Goal: Task Accomplishment & Management: Manage account settings

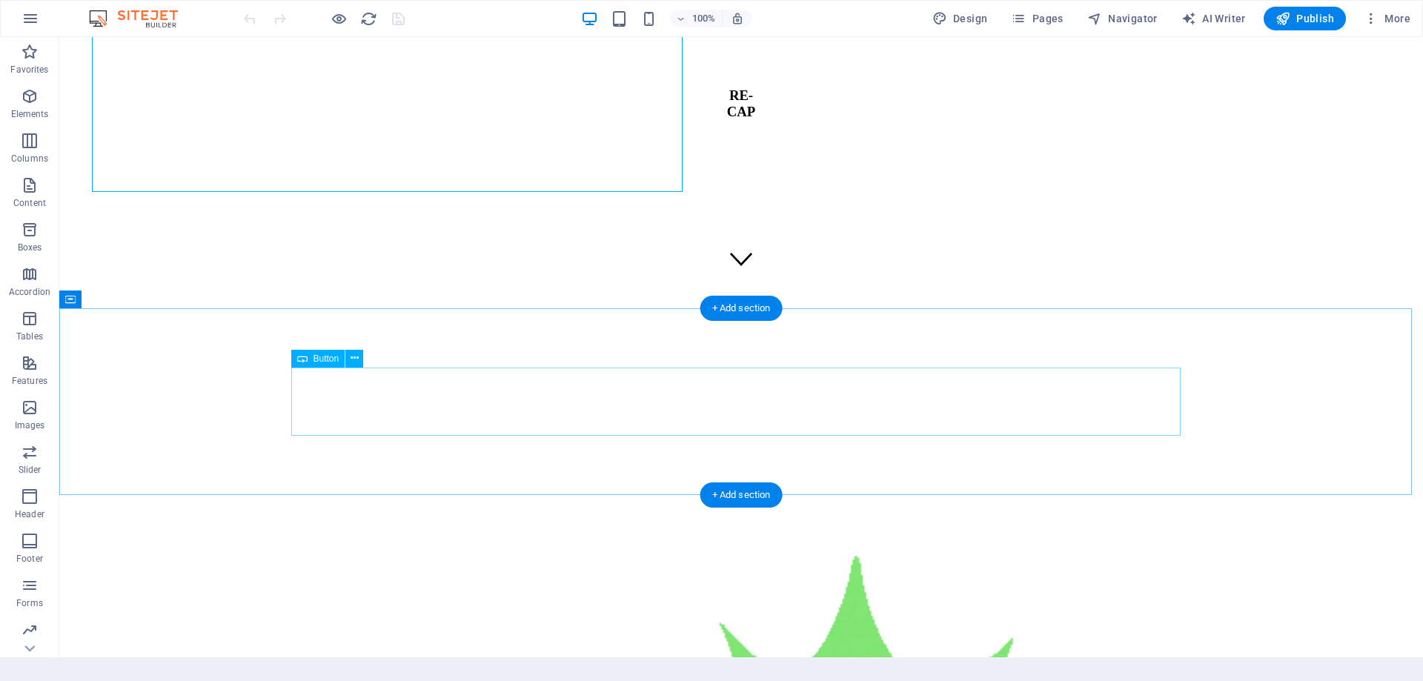
scroll to position [741, 0]
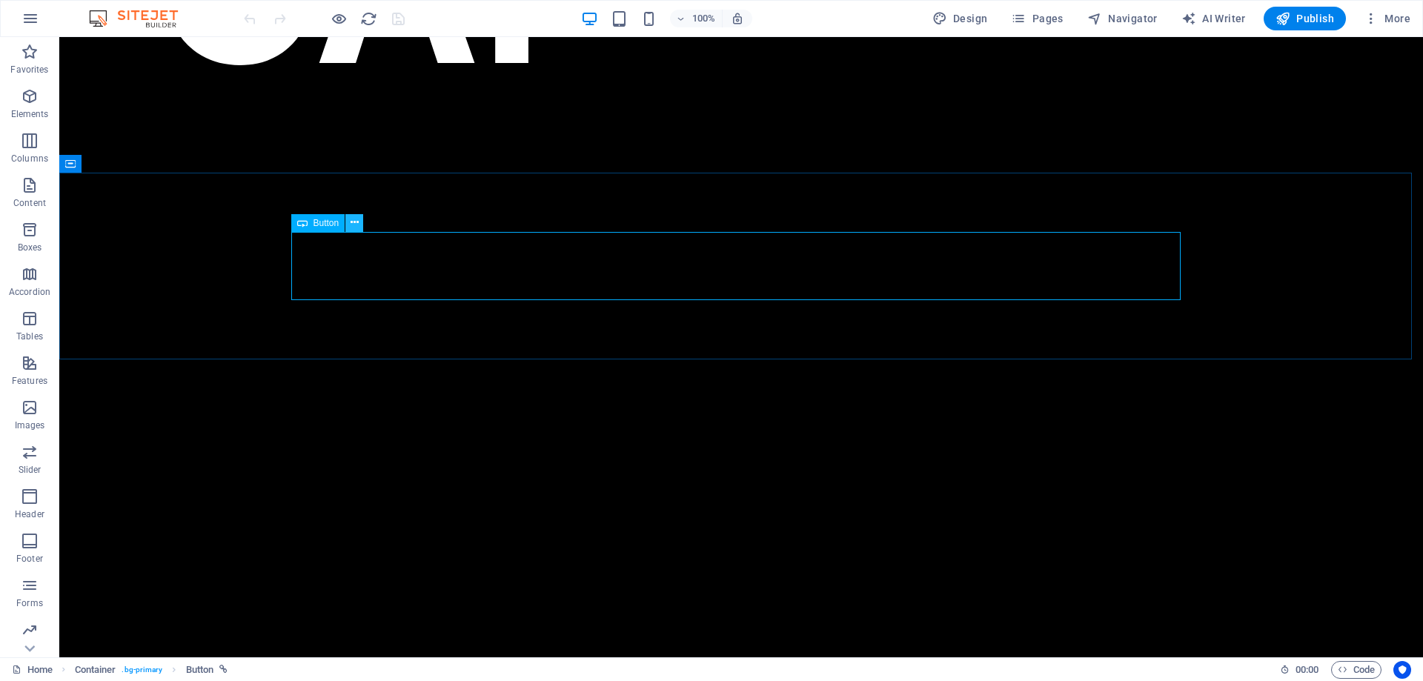
click at [354, 222] on icon at bounding box center [355, 223] width 8 height 16
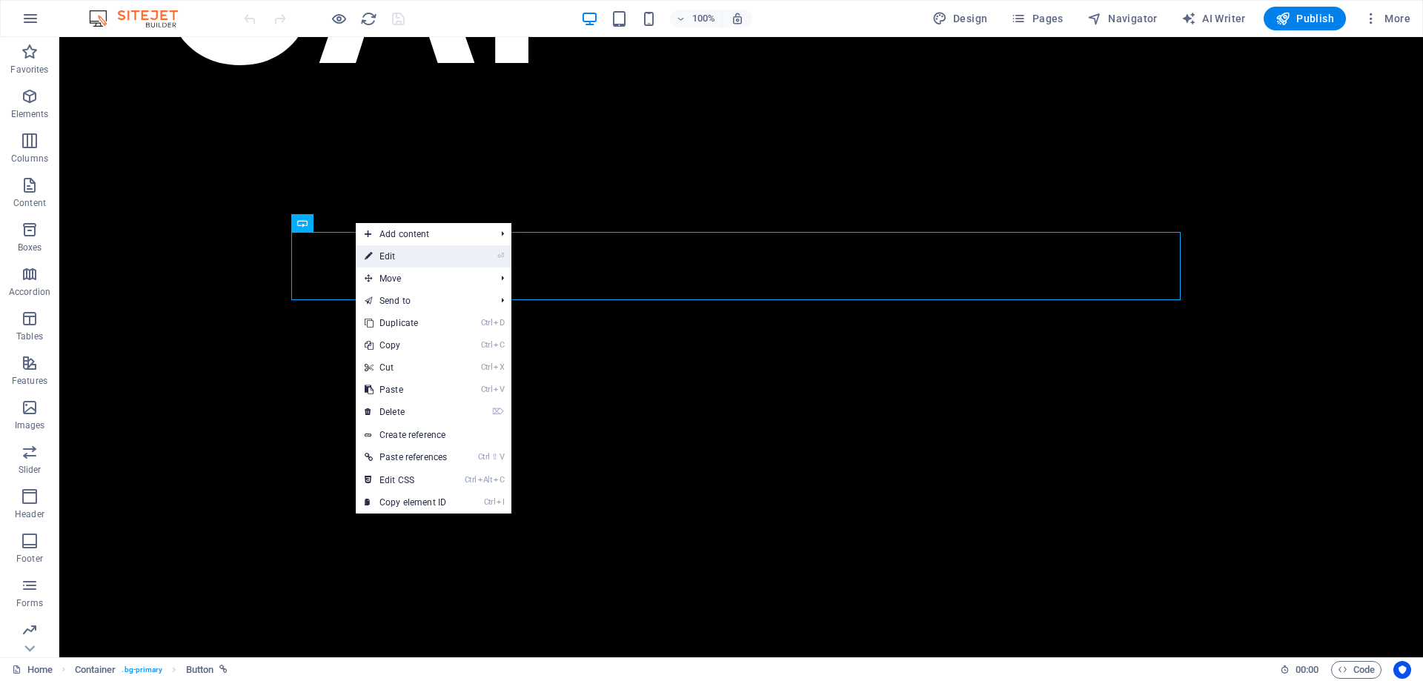
click at [399, 253] on link "⏎ Edit" at bounding box center [406, 256] width 100 height 22
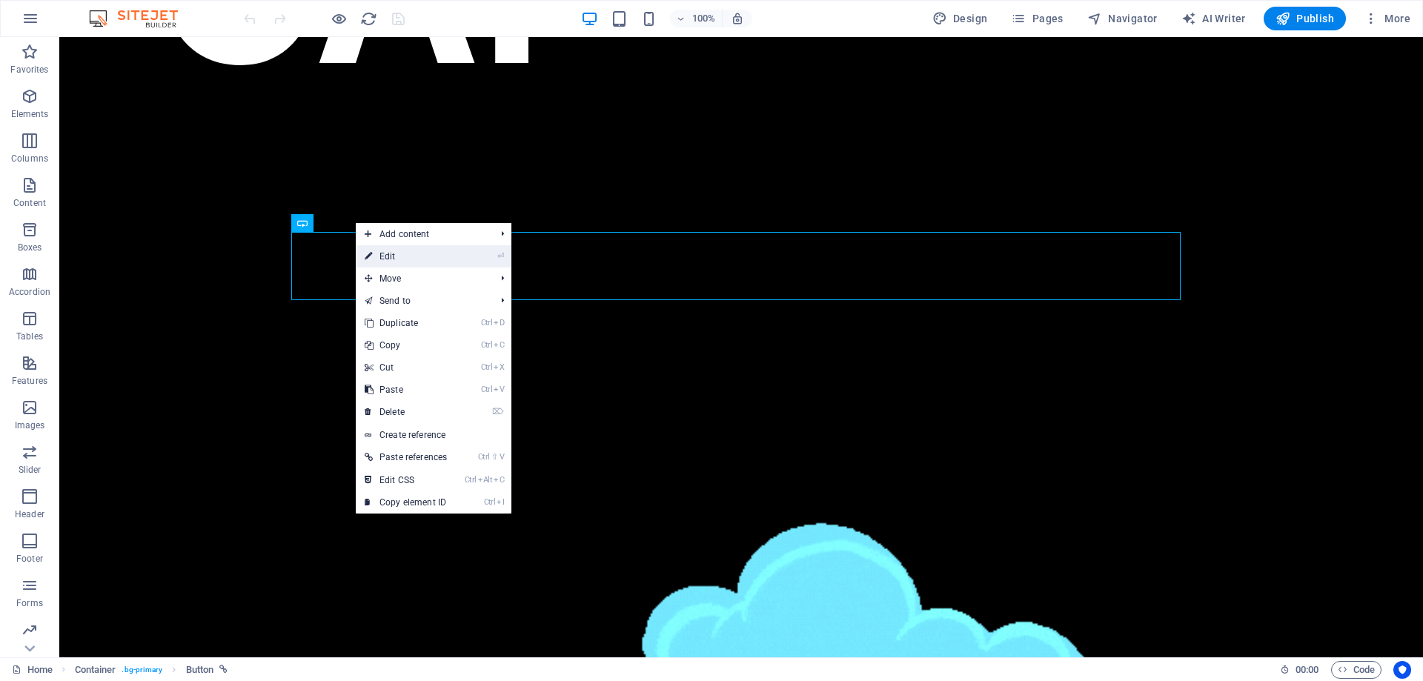
select select "2"
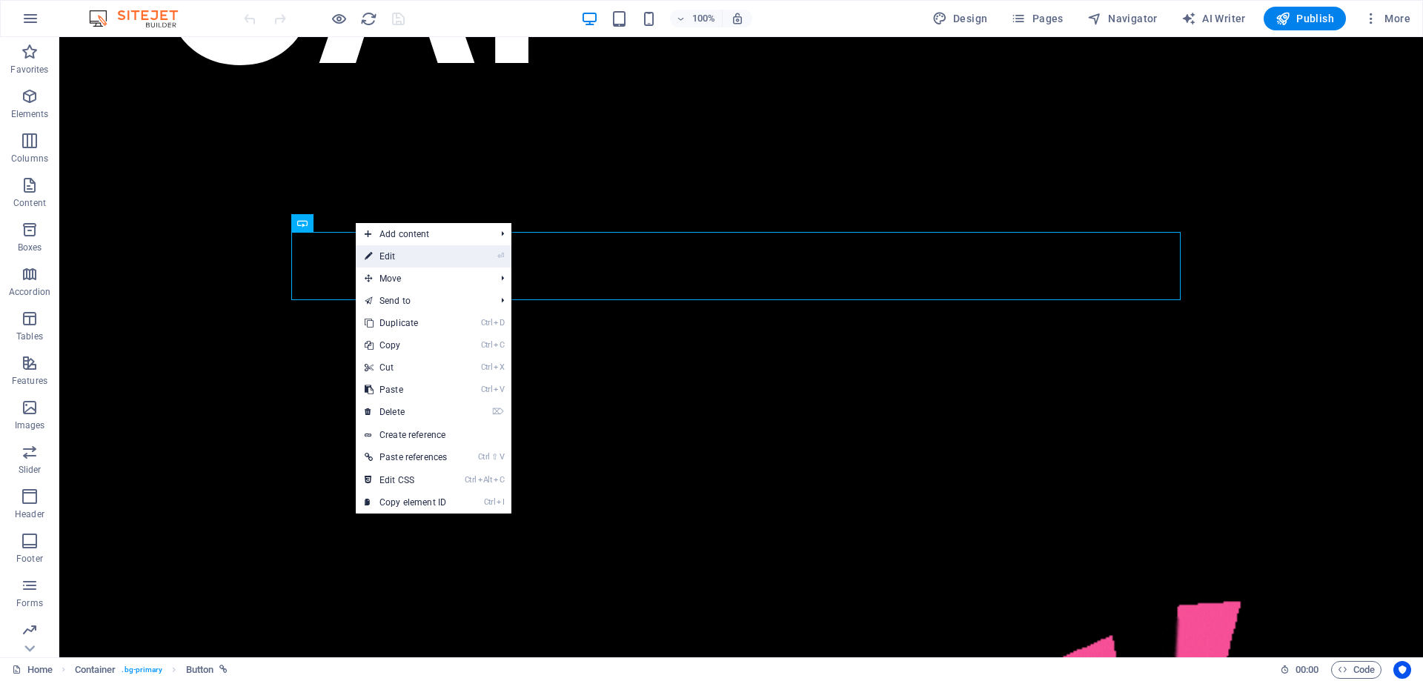
select select
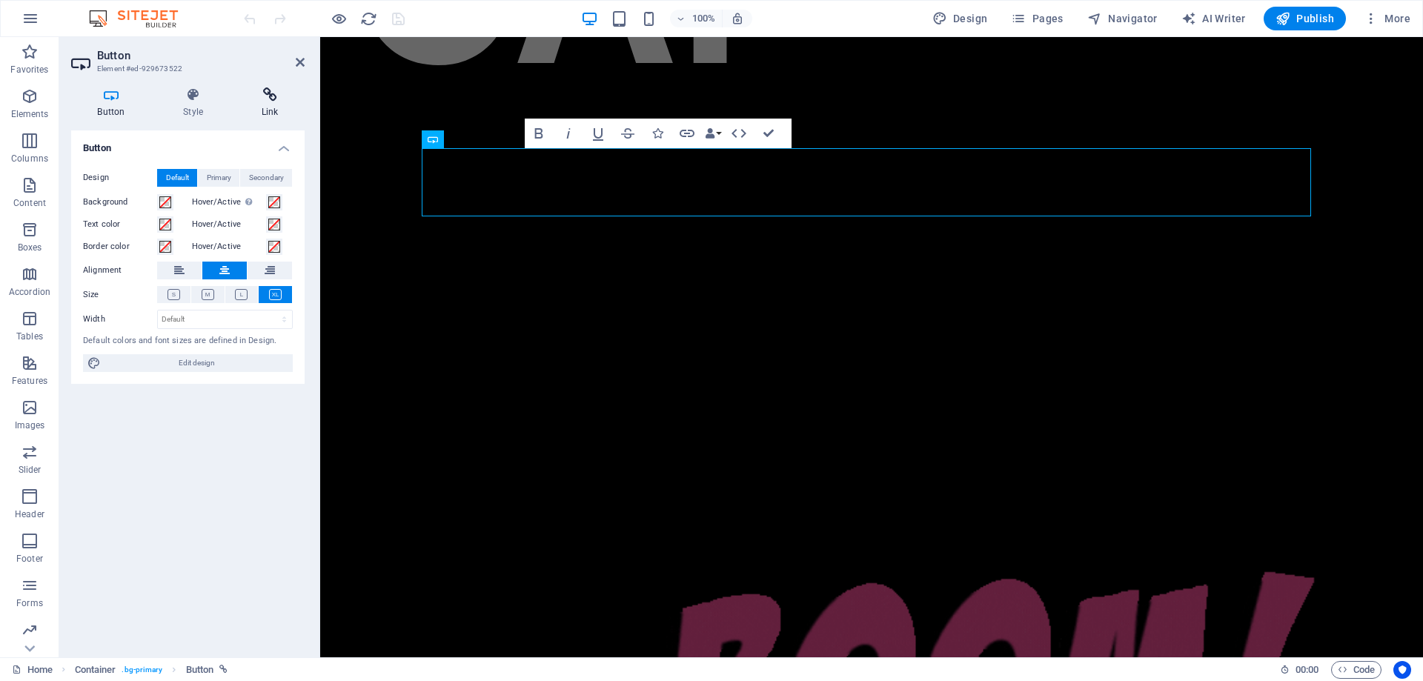
click at [267, 91] on icon at bounding box center [270, 94] width 70 height 15
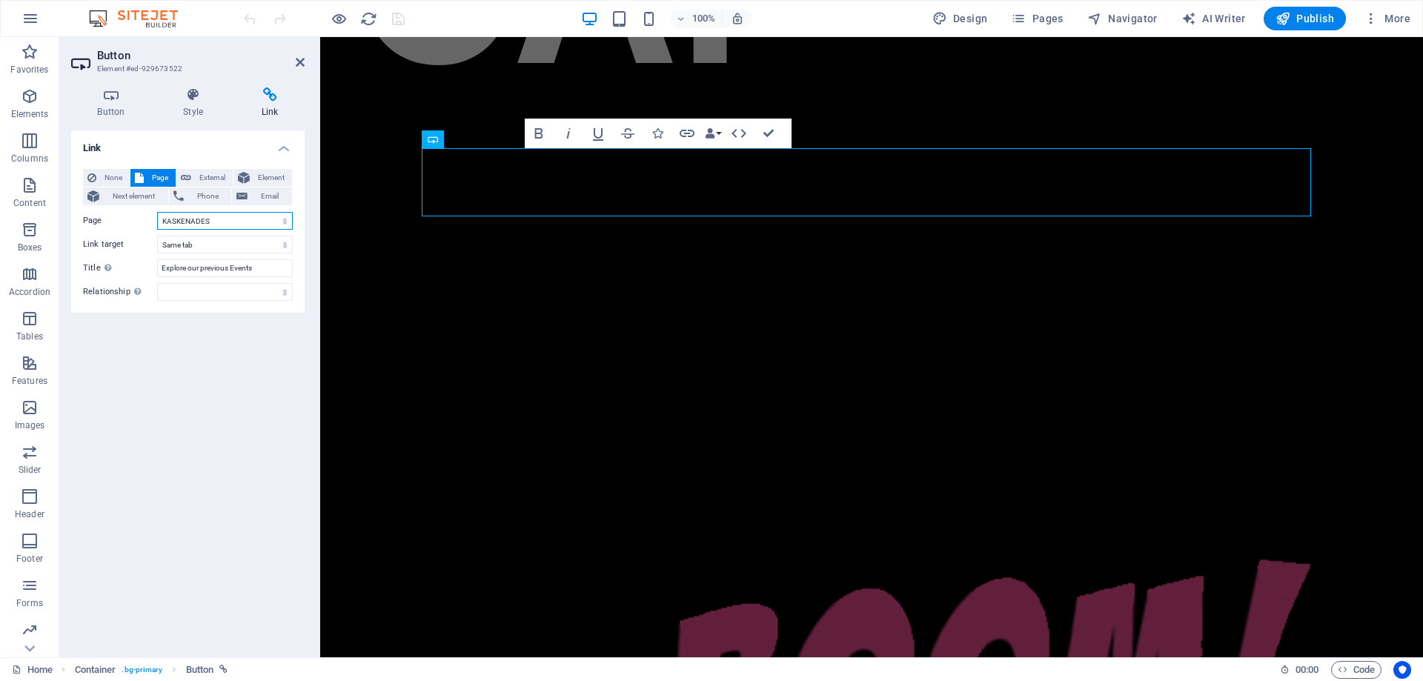
click at [274, 220] on select "Home ABOUT US KASKENADES EVENTS CONTACT Privacy Legal Notice" at bounding box center [225, 221] width 136 height 18
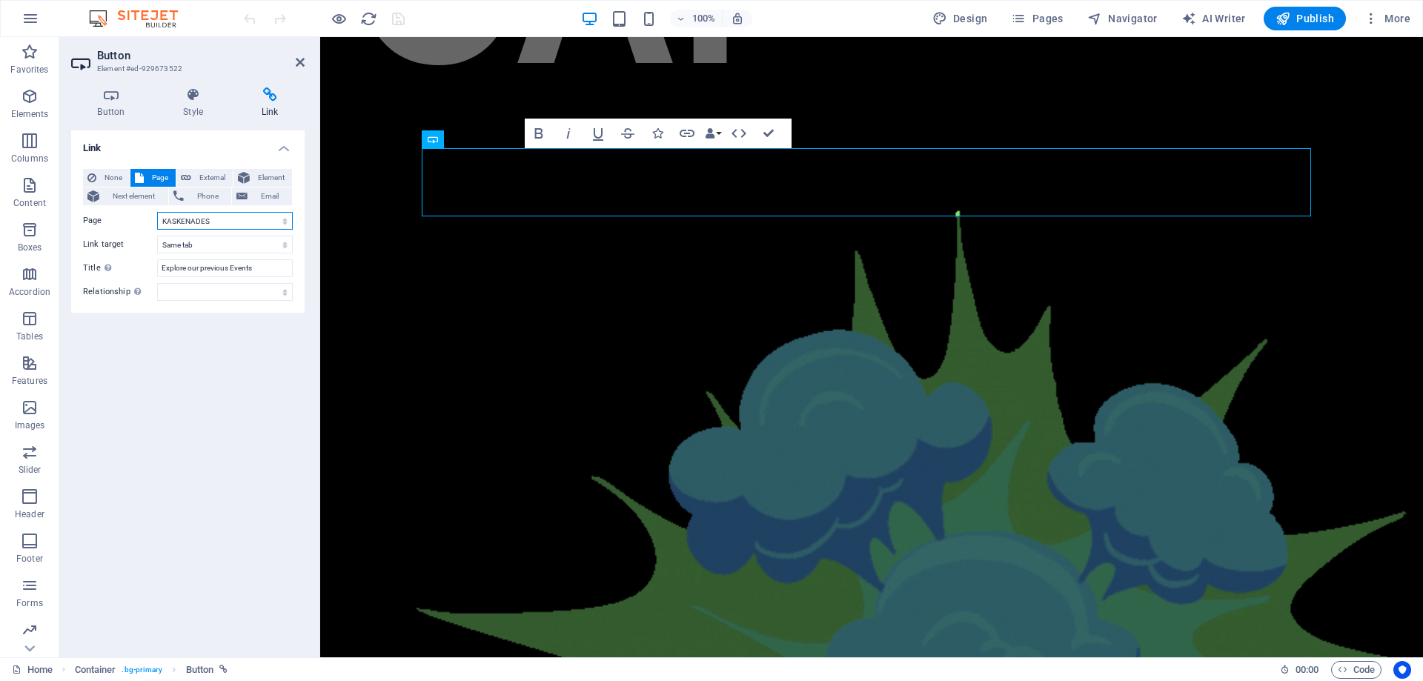
select select "1"
click at [157, 212] on select "Home ABOUT US KASKENADES EVENTS CONTACT Privacy Legal Notice" at bounding box center [225, 221] width 136 height 18
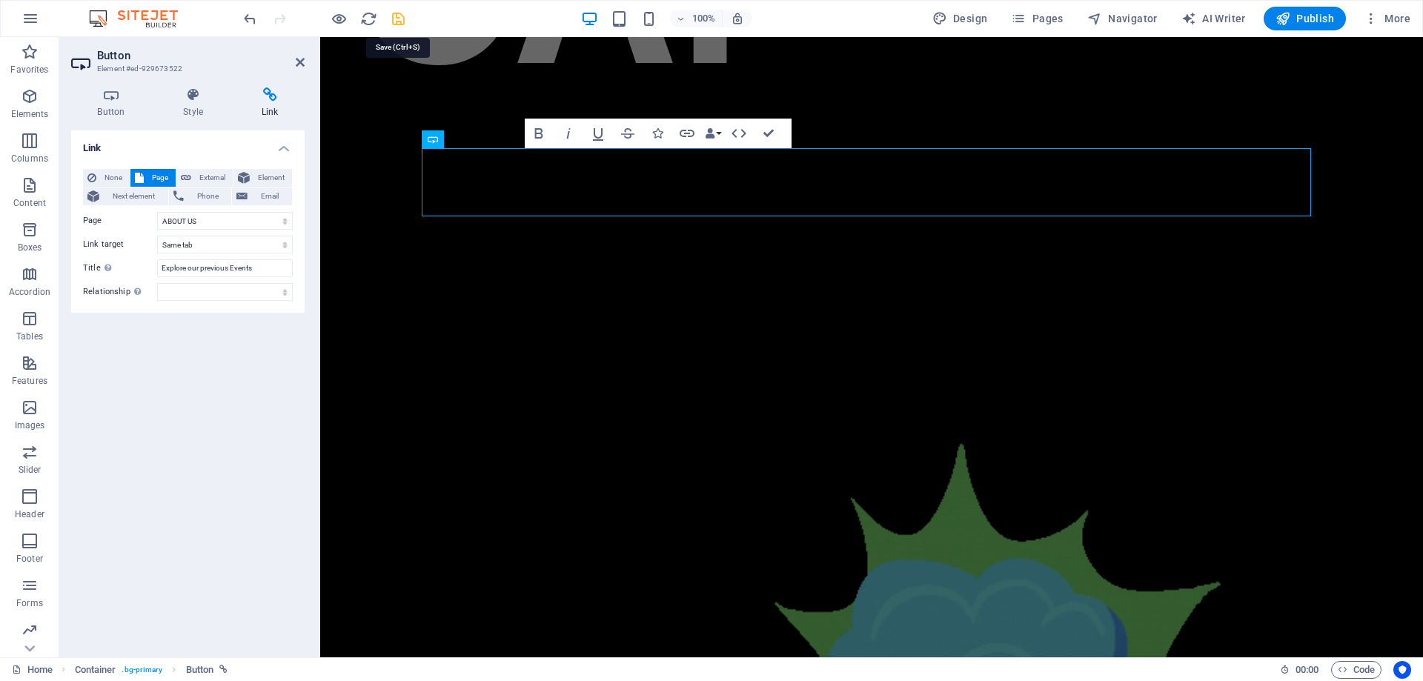
click at [399, 21] on icon "save" at bounding box center [398, 18] width 17 height 17
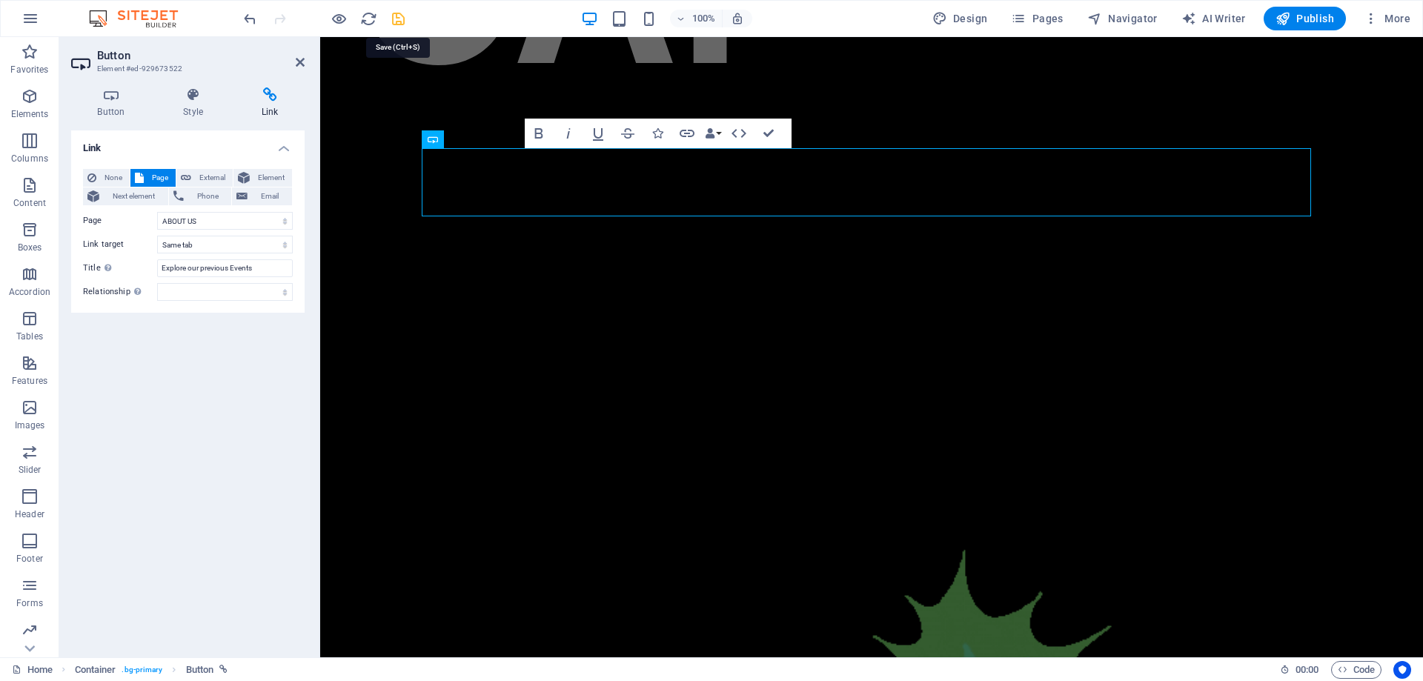
checkbox input "false"
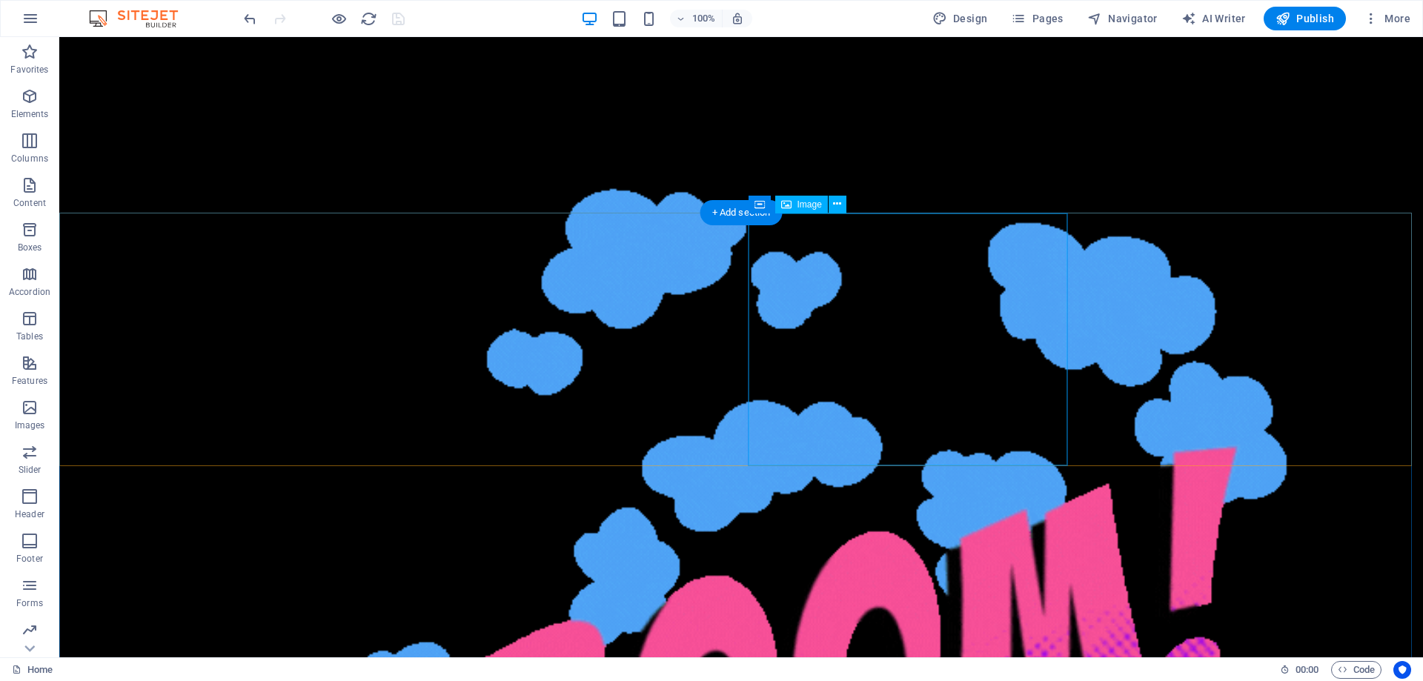
scroll to position [889, 0]
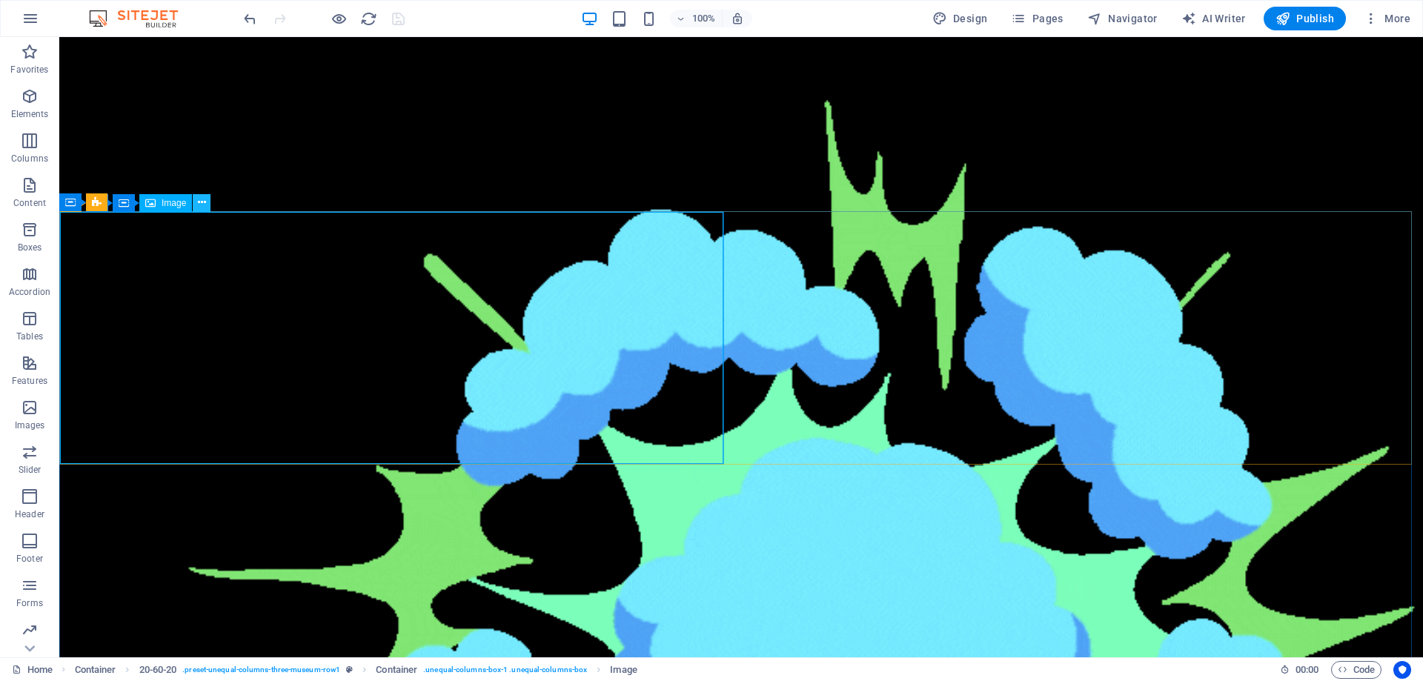
click at [201, 203] on icon at bounding box center [202, 203] width 8 height 16
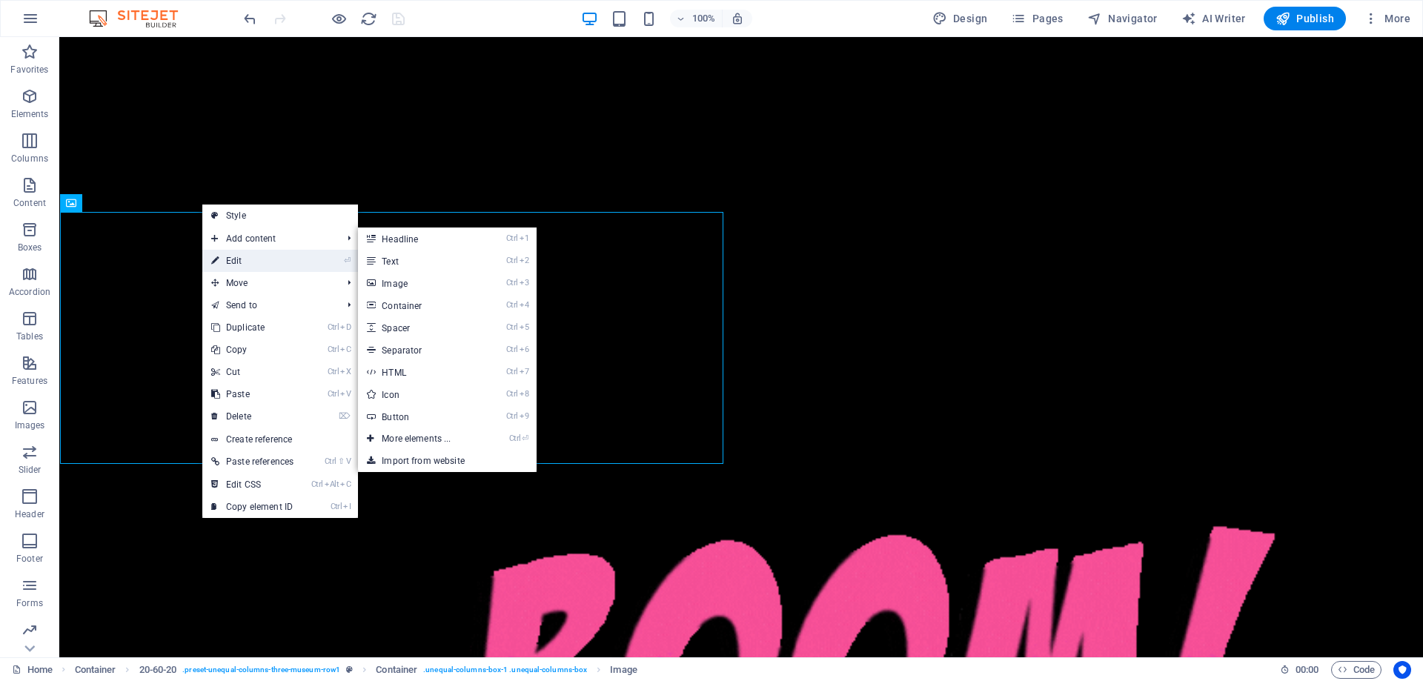
click at [229, 259] on link "⏎ Edit" at bounding box center [252, 261] width 100 height 22
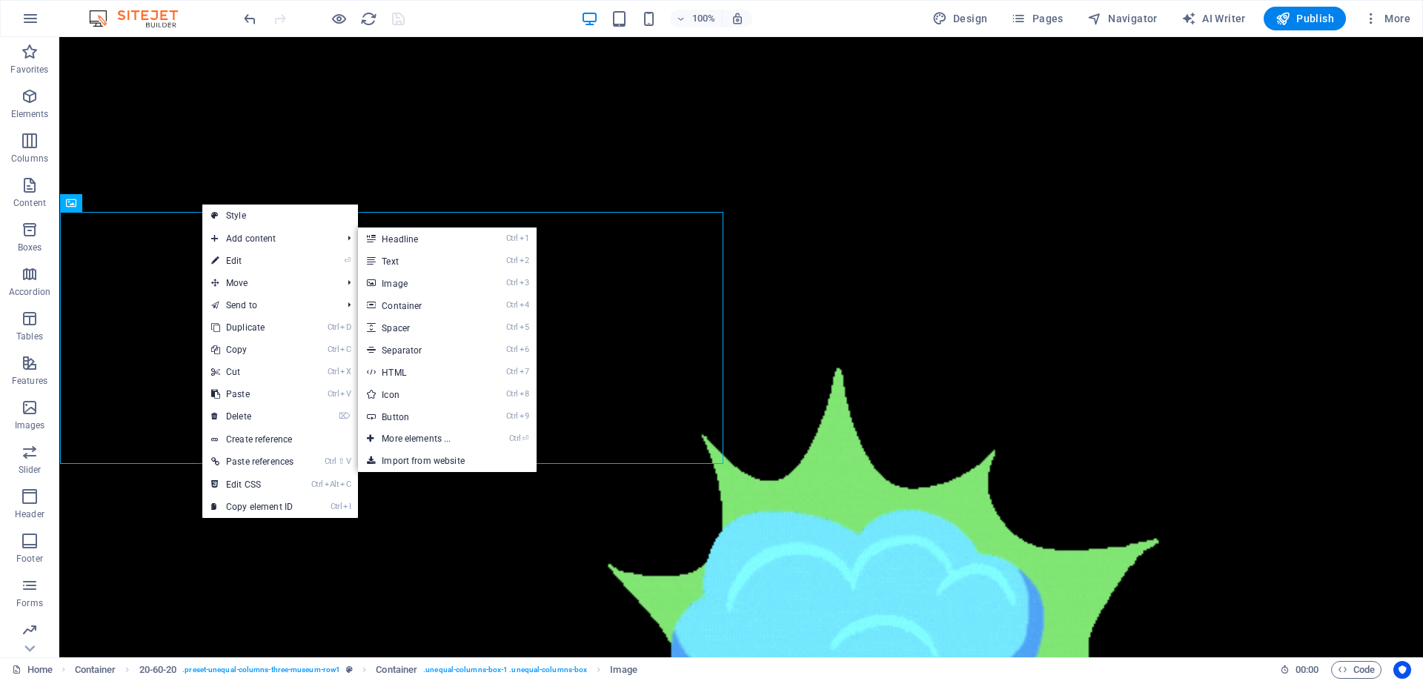
select select "vw"
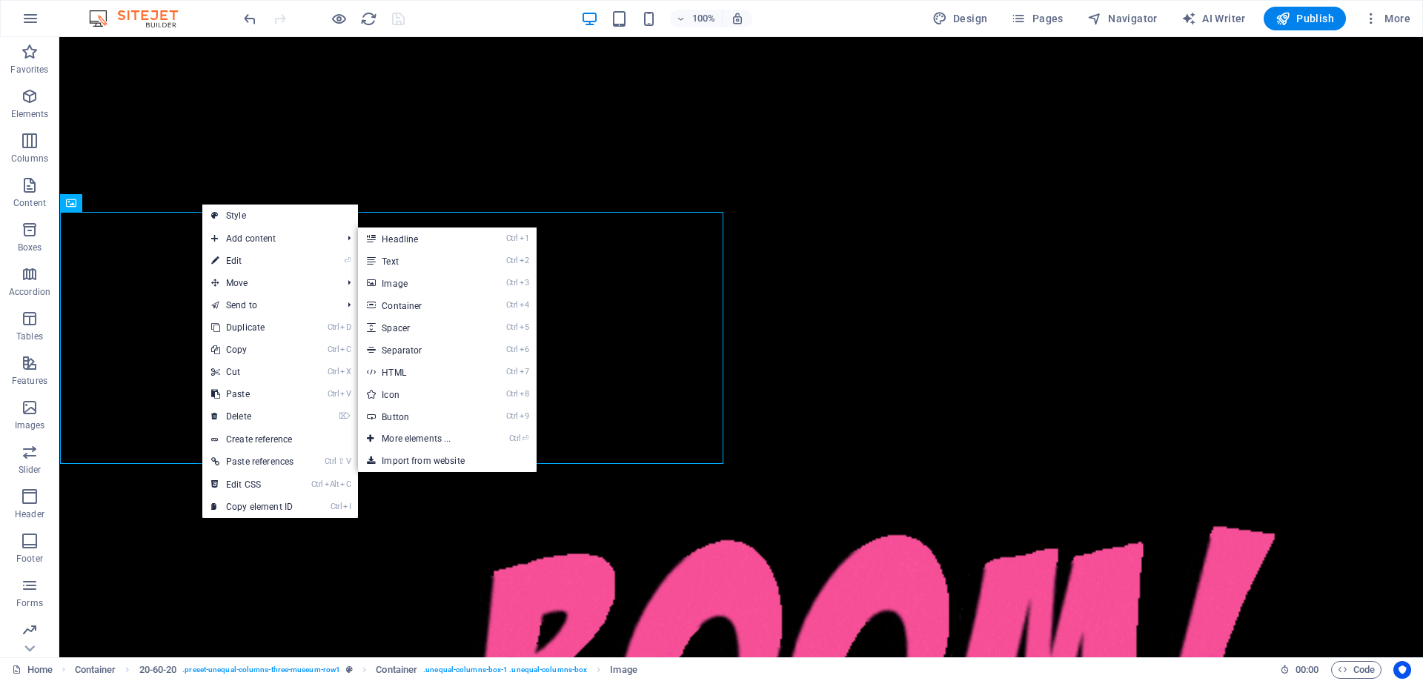
select select "px"
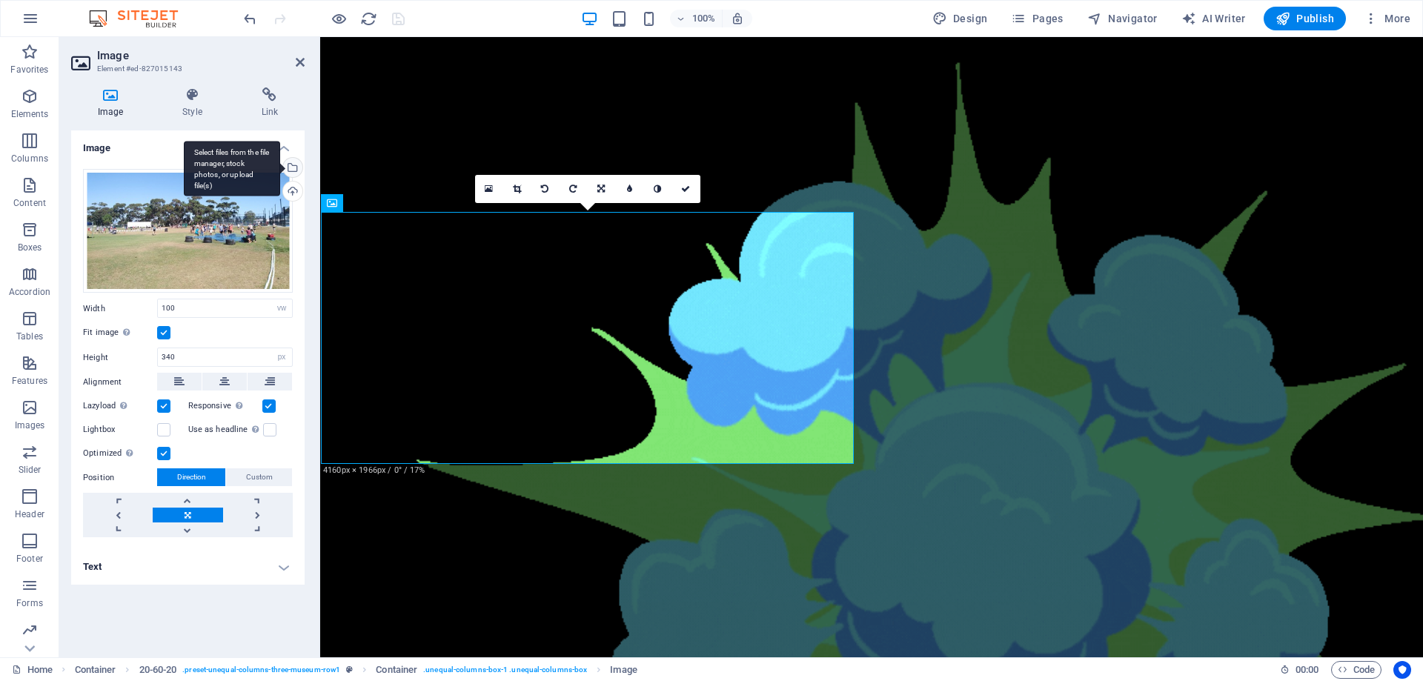
scroll to position [806, 0]
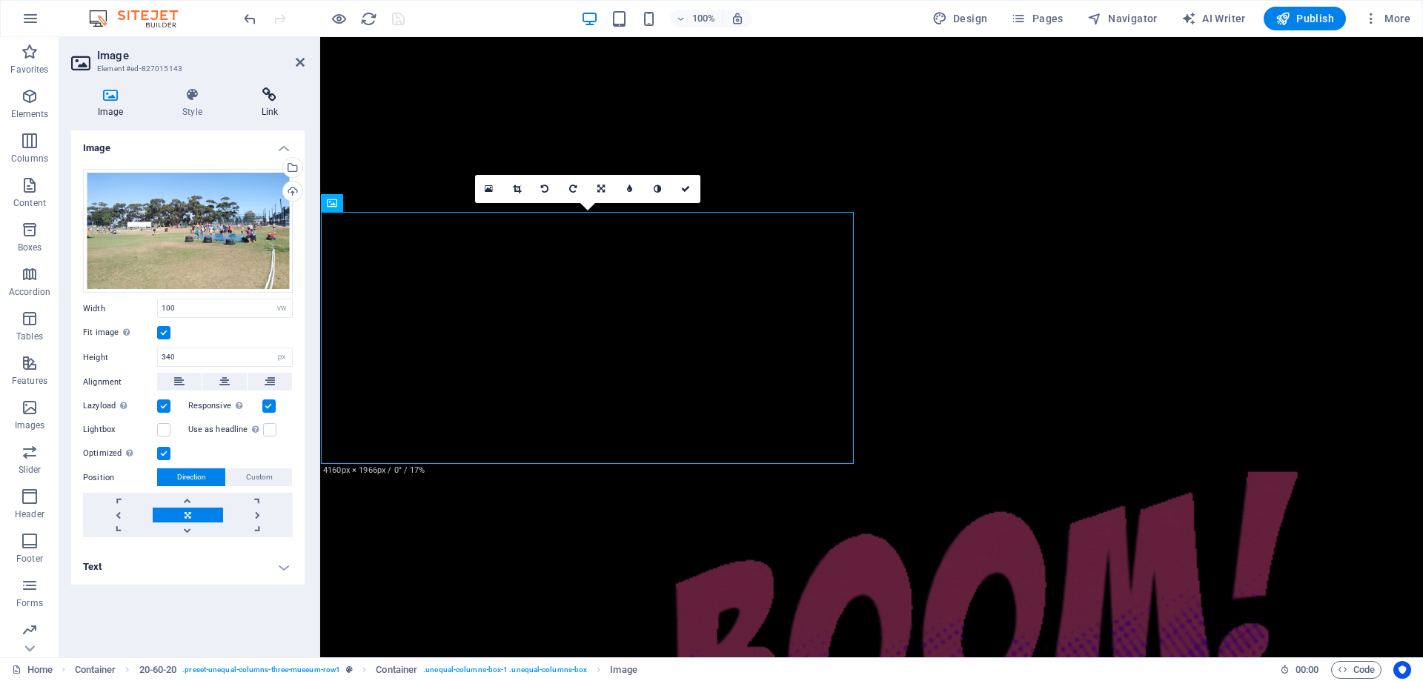
click at [270, 103] on h4 "Link" at bounding box center [270, 102] width 70 height 31
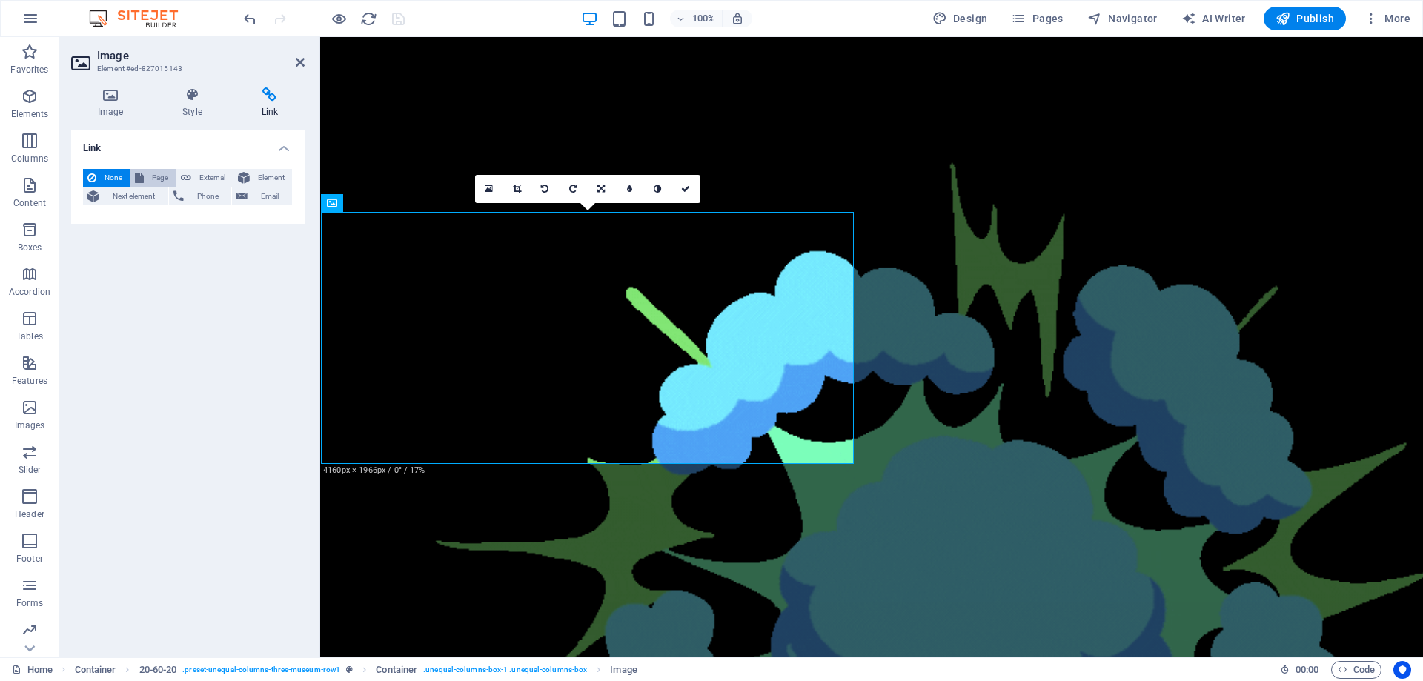
click at [148, 178] on span "Page" at bounding box center [159, 178] width 23 height 18
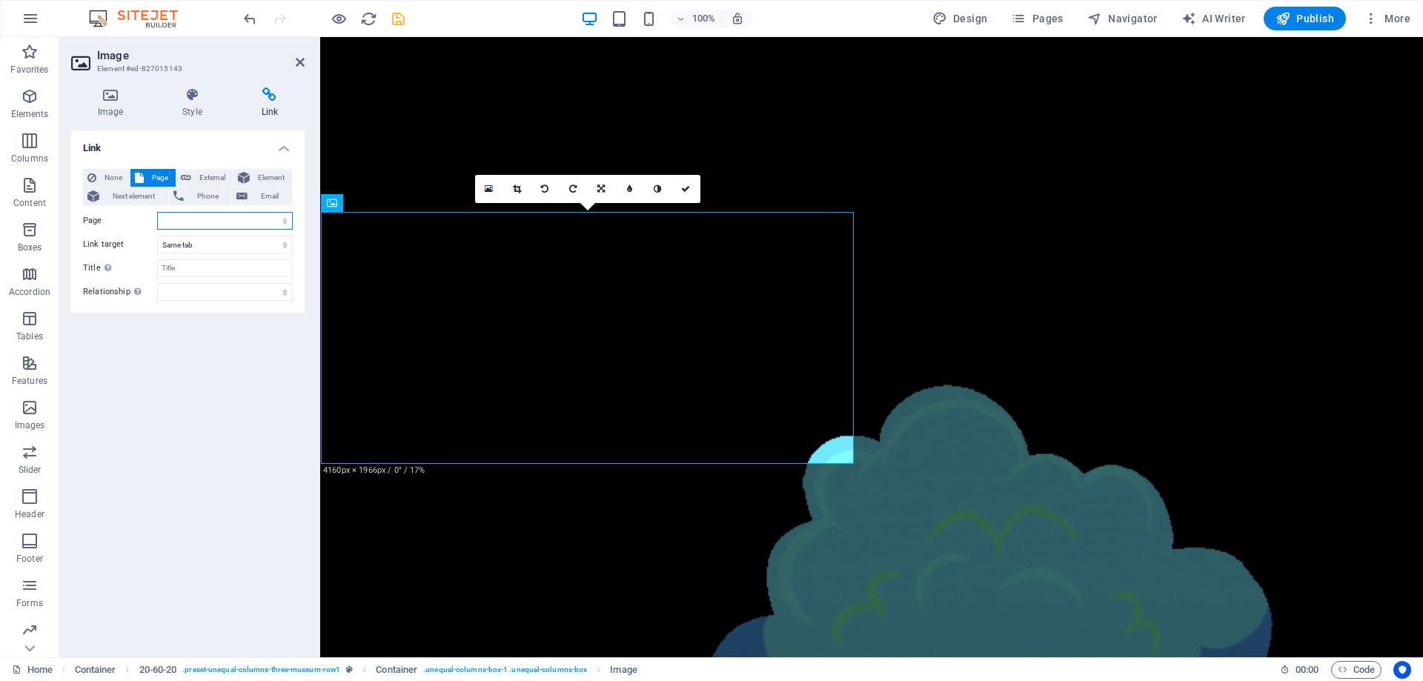
click at [283, 223] on select "Home ABOUT US KASKENADES EVENTS CONTACT Privacy Legal Notice" at bounding box center [225, 221] width 136 height 18
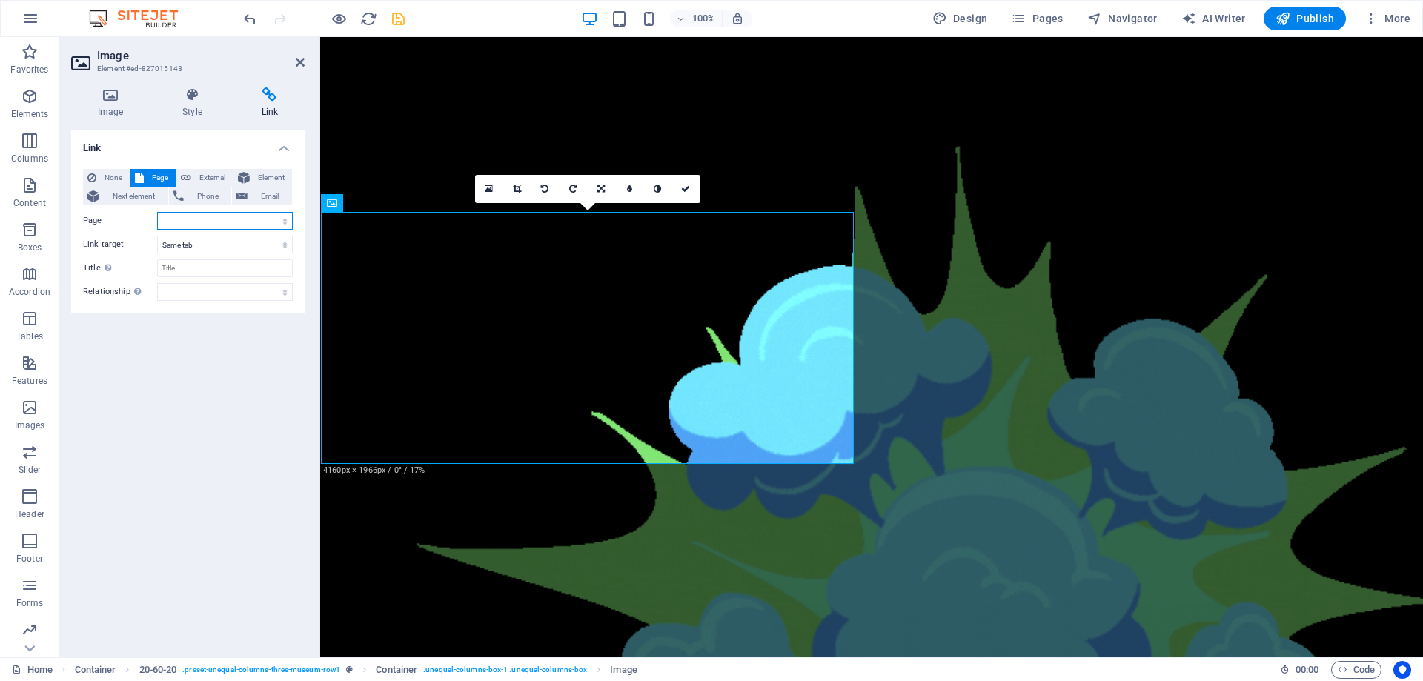
select select "2"
click at [157, 212] on select "Home ABOUT US KASKENADES EVENTS CONTACT Privacy Legal Notice" at bounding box center [225, 221] width 136 height 18
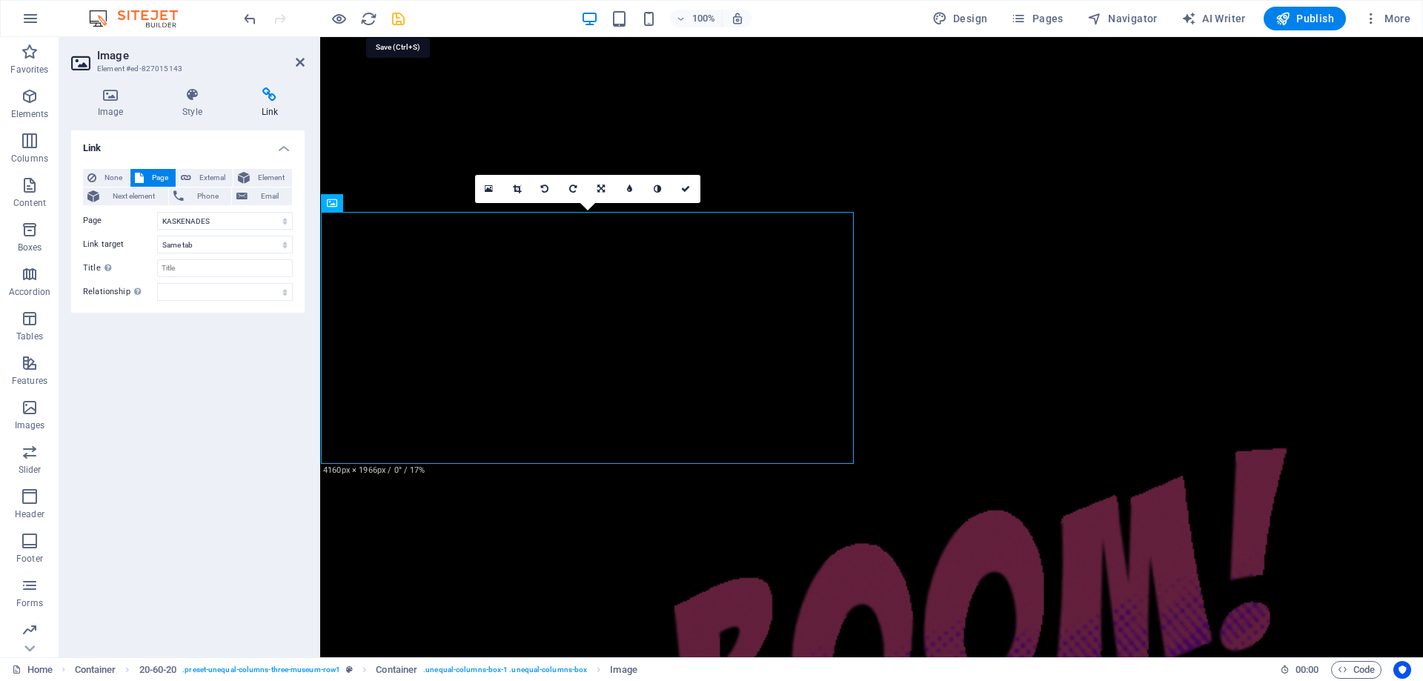
drag, startPoint x: 397, startPoint y: 17, endPoint x: 929, endPoint y: 200, distance: 562.7
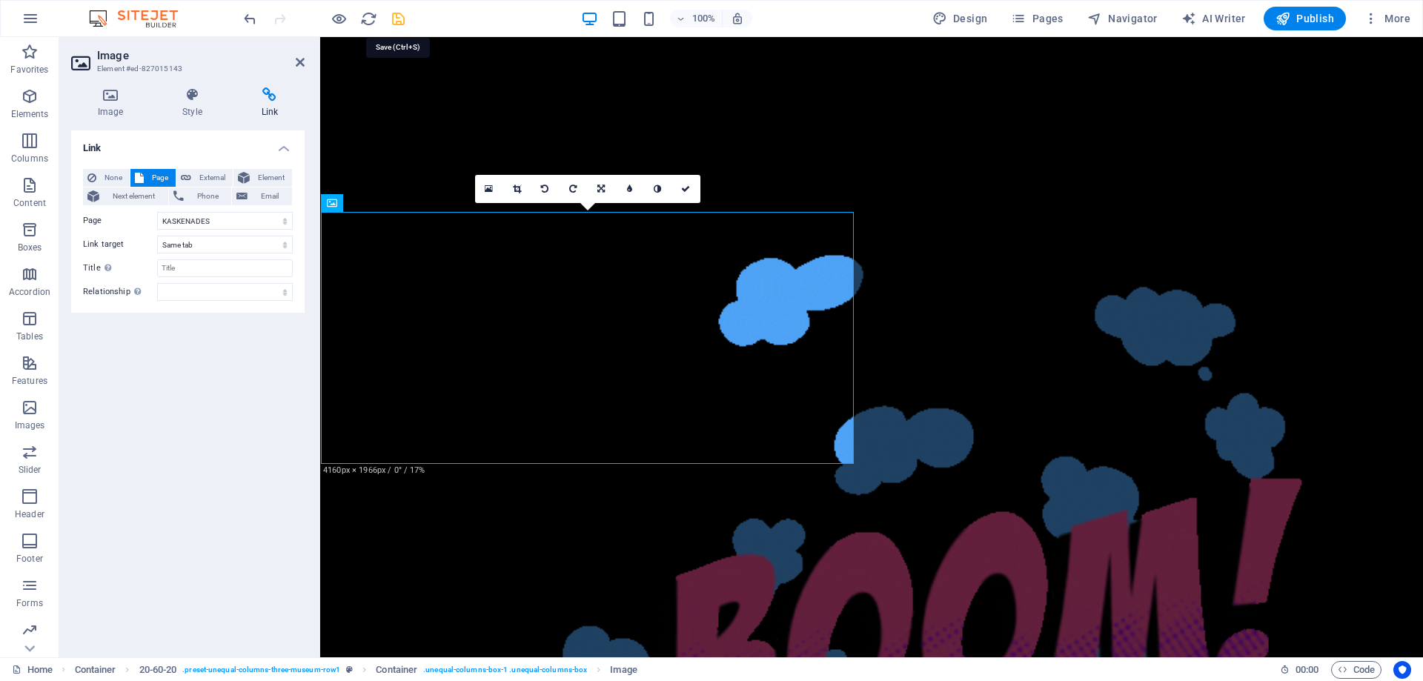
click at [397, 17] on icon "save" at bounding box center [398, 18] width 17 height 17
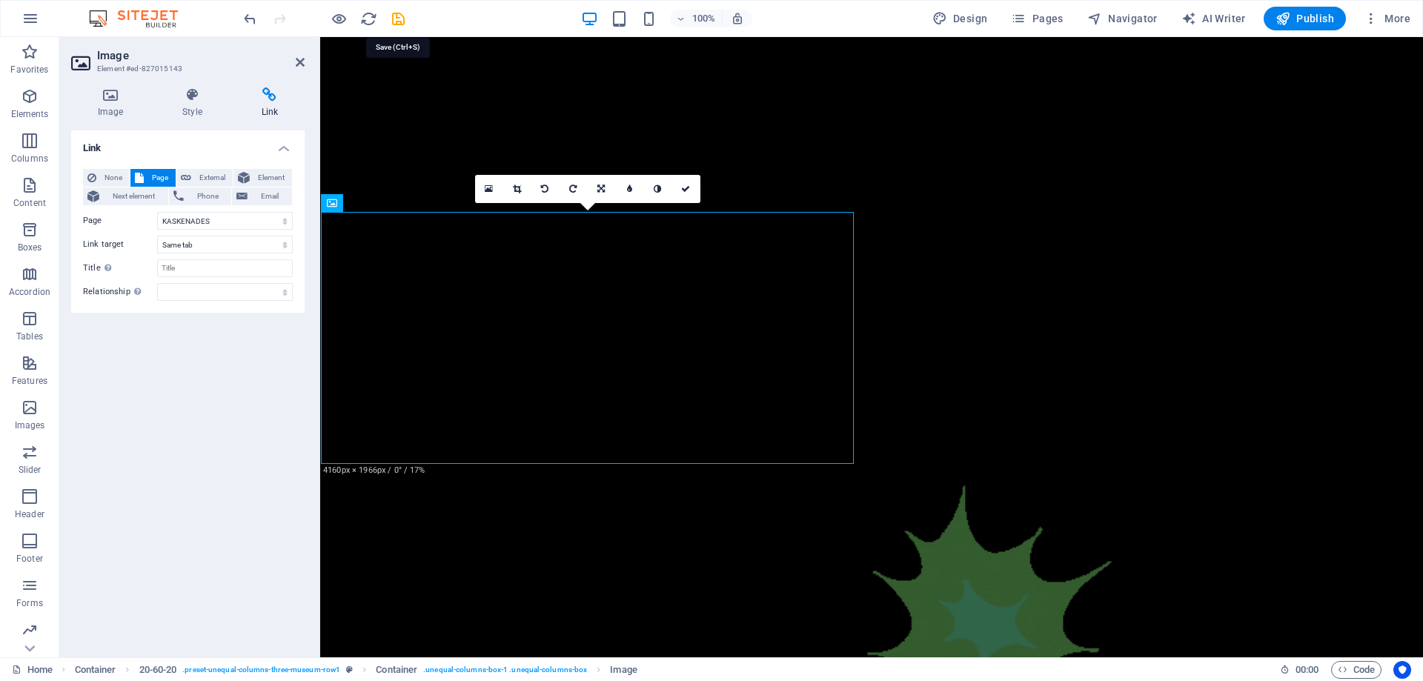
checkbox input "false"
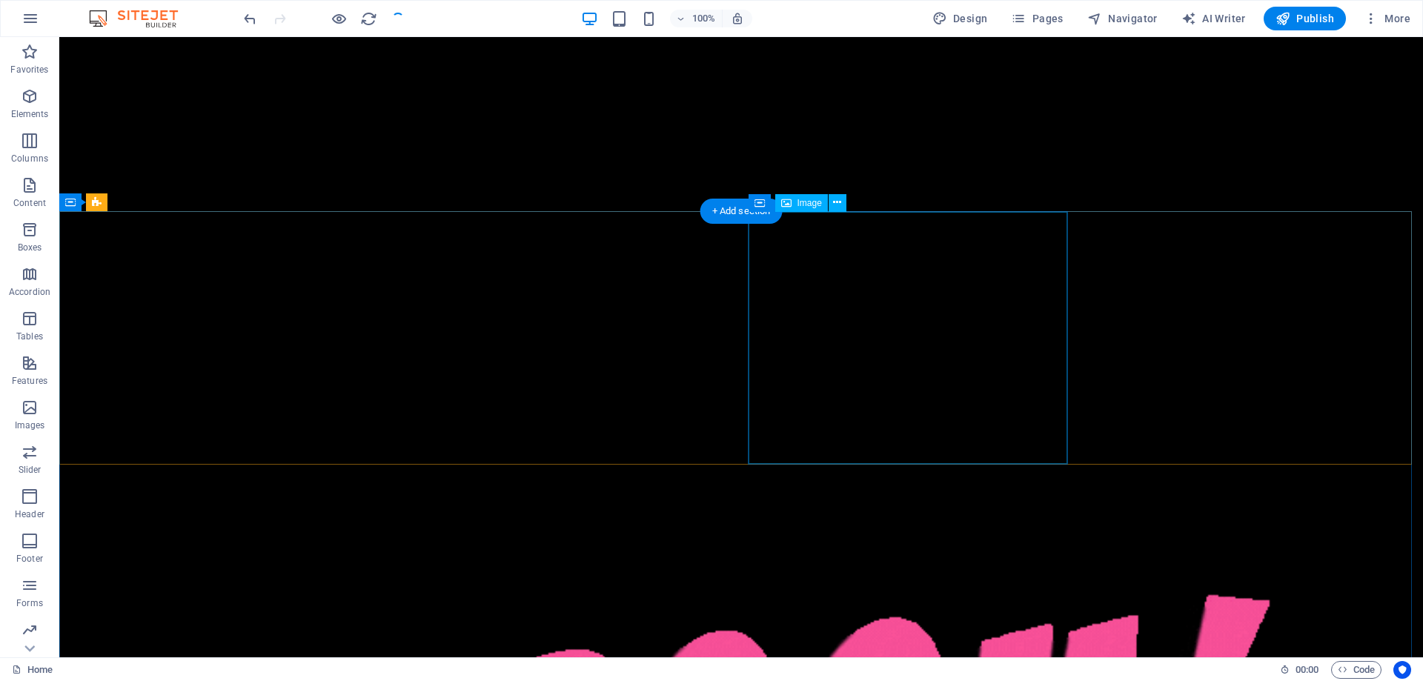
scroll to position [889, 0]
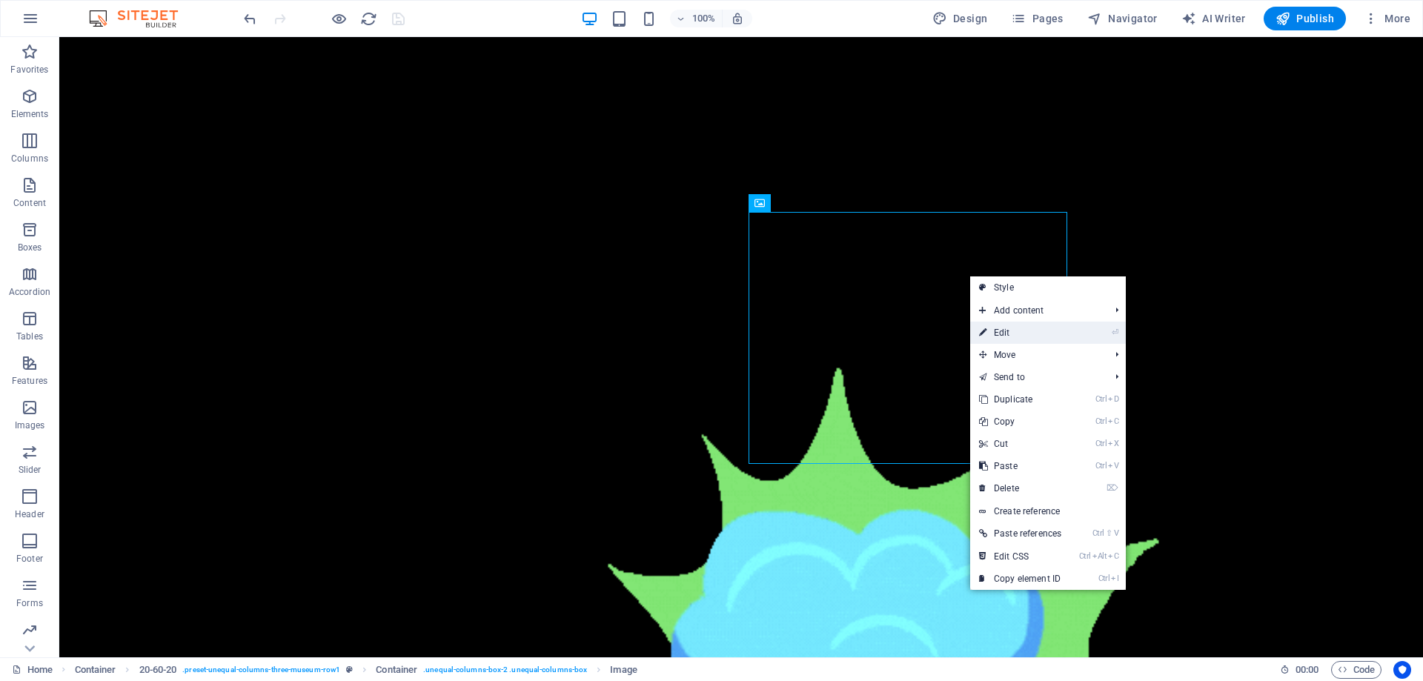
click at [1006, 336] on link "⏎ Edit" at bounding box center [1020, 333] width 100 height 22
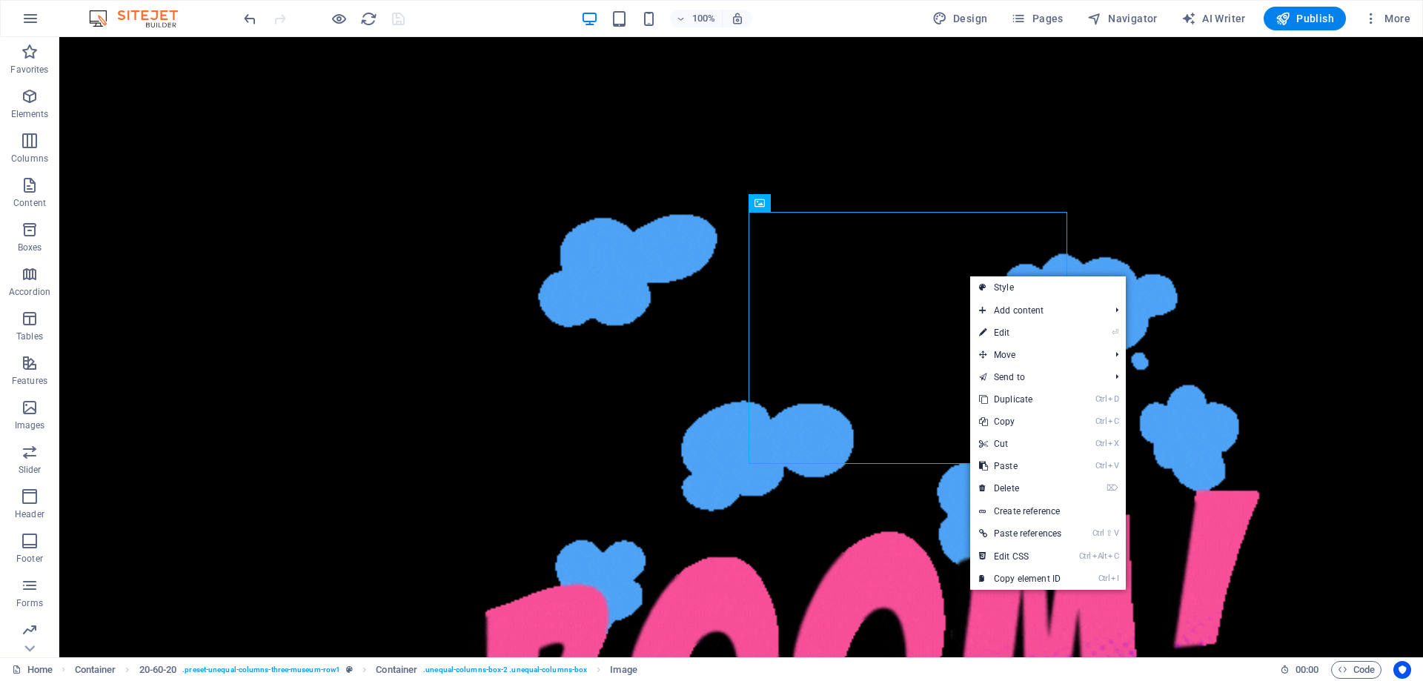
select select "vw"
select select "px"
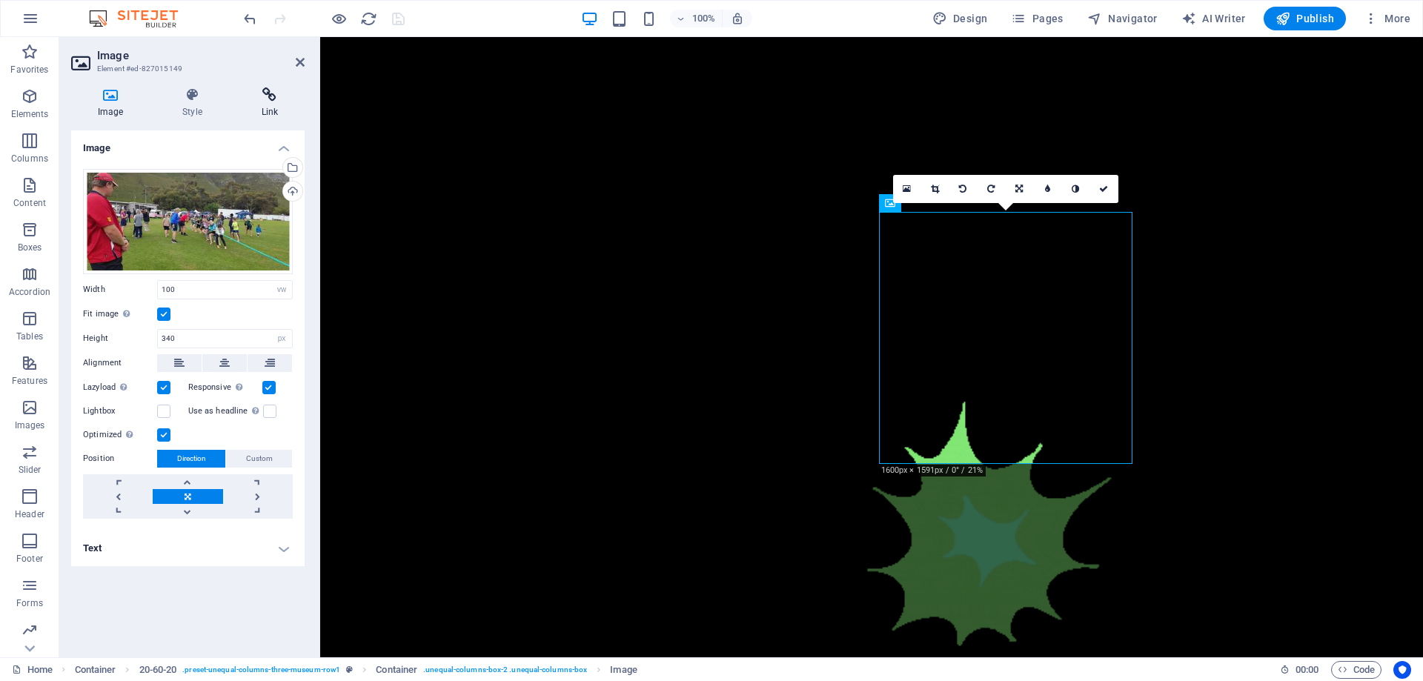
scroll to position [806, 0]
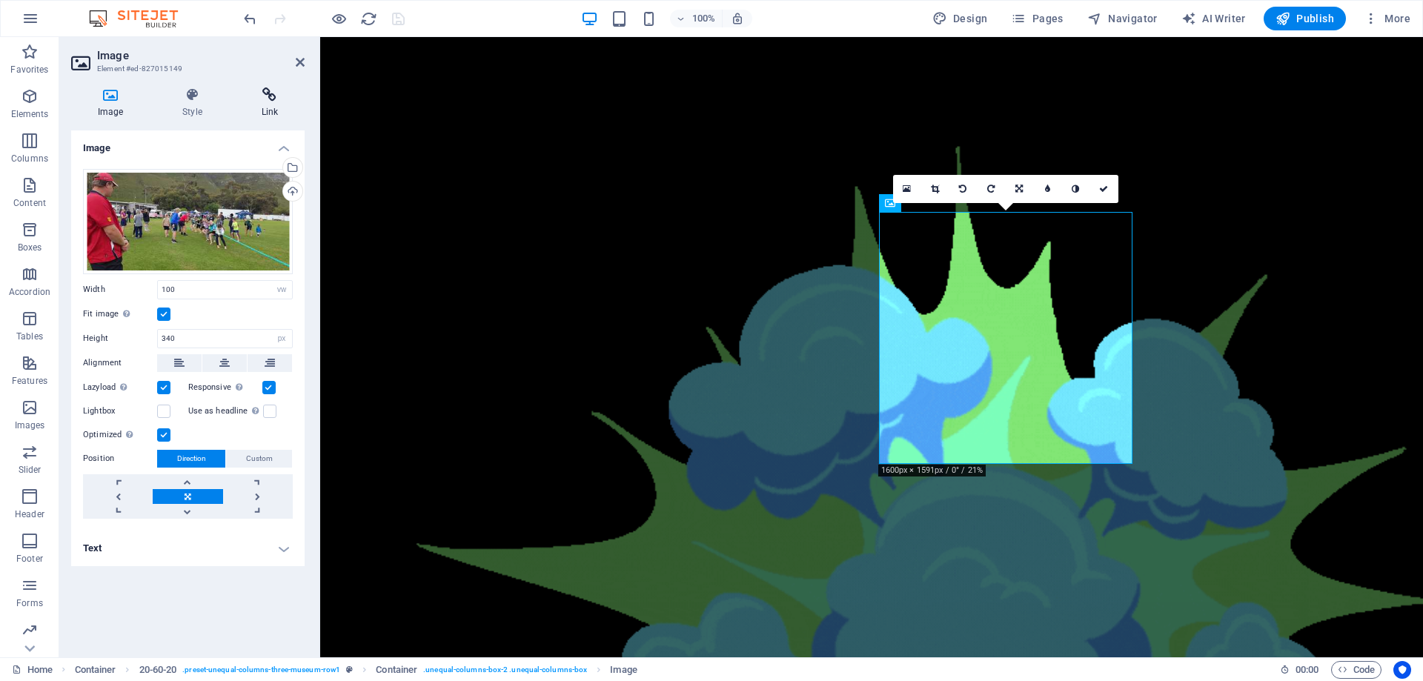
click at [270, 99] on icon at bounding box center [270, 94] width 70 height 15
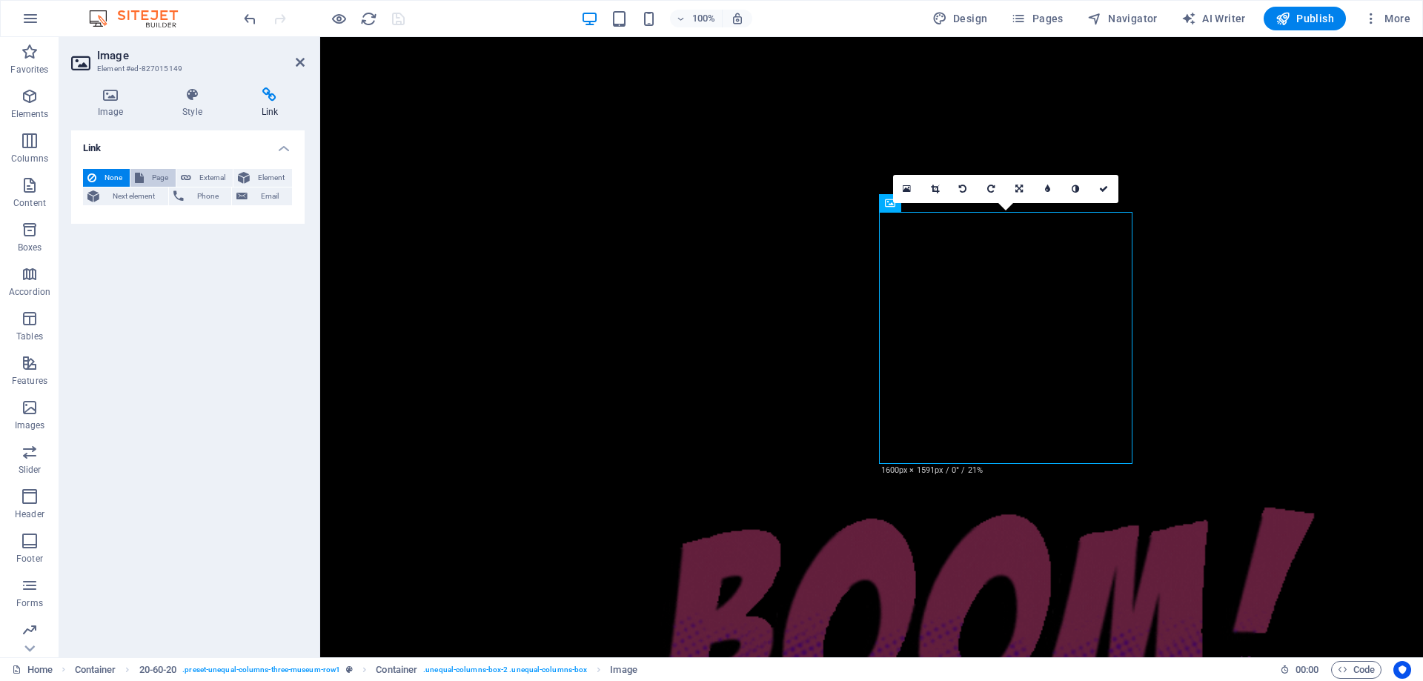
click at [148, 176] on span "Page" at bounding box center [159, 178] width 23 height 18
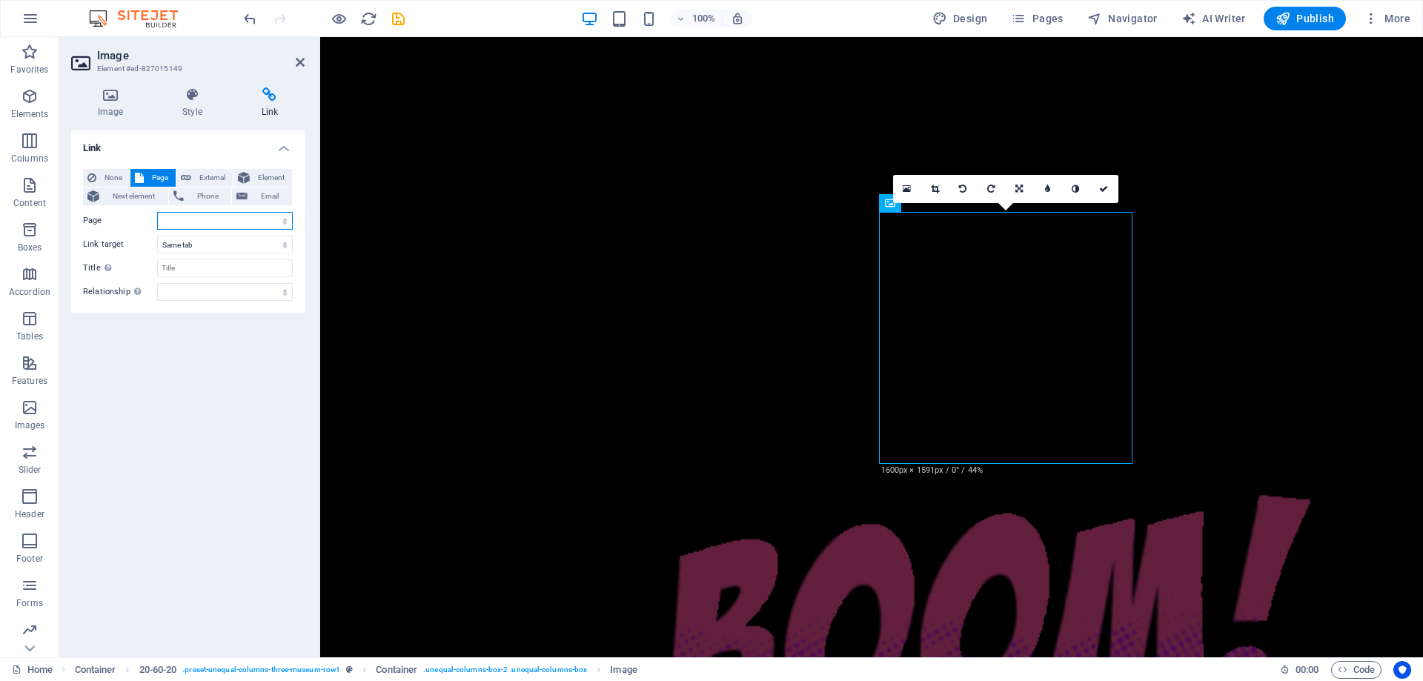
click at [232, 219] on select "Home ABOUT US KASKENADES EVENTS CONTACT Privacy Legal Notice" at bounding box center [225, 221] width 136 height 18
select select "3"
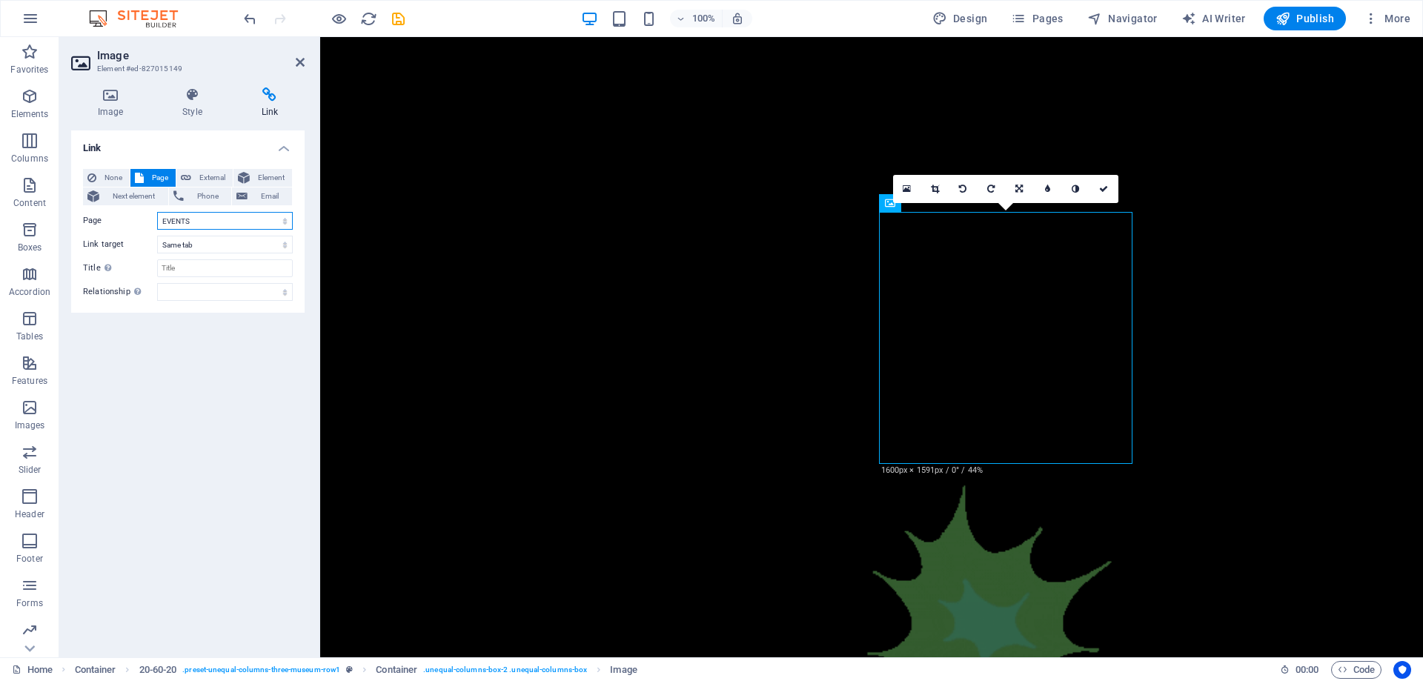
click at [157, 212] on select "Home ABOUT US KASKENADES EVENTS CONTACT Privacy Legal Notice" at bounding box center [225, 221] width 136 height 18
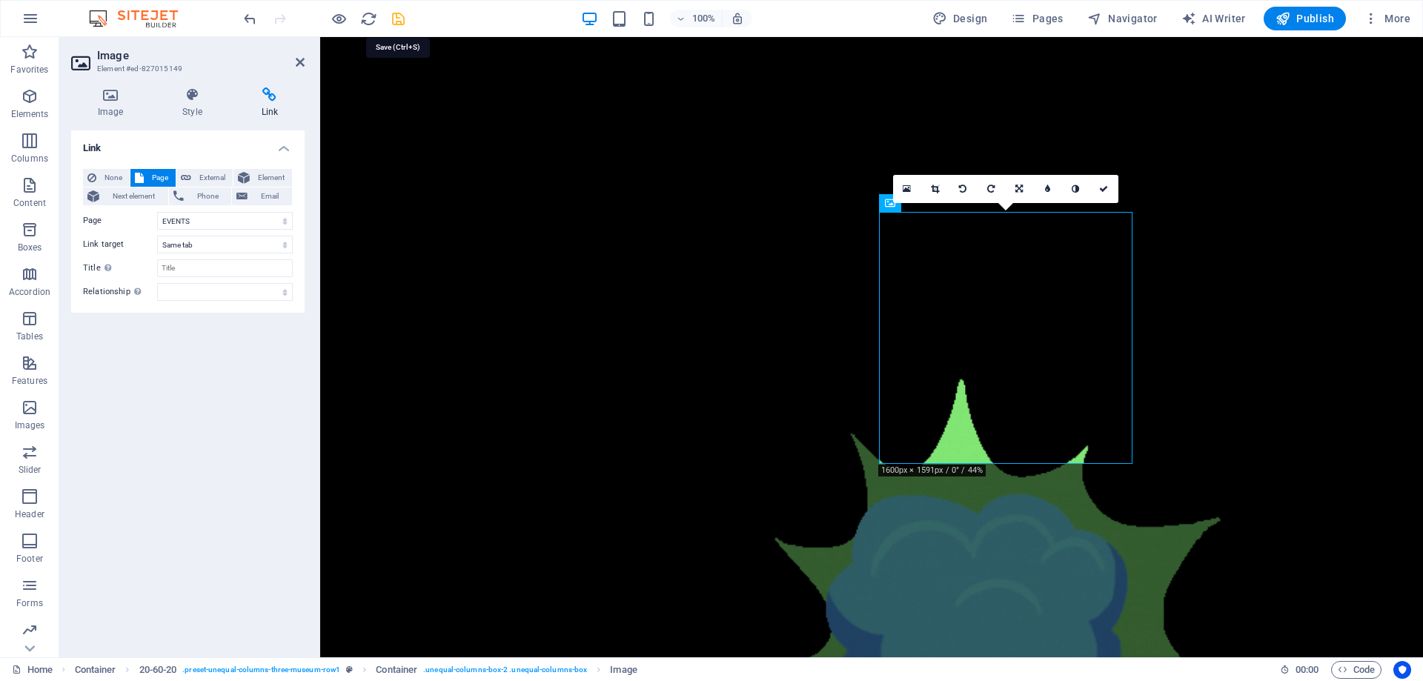
drag, startPoint x: 396, startPoint y: 18, endPoint x: 1064, endPoint y: 220, distance: 697.7
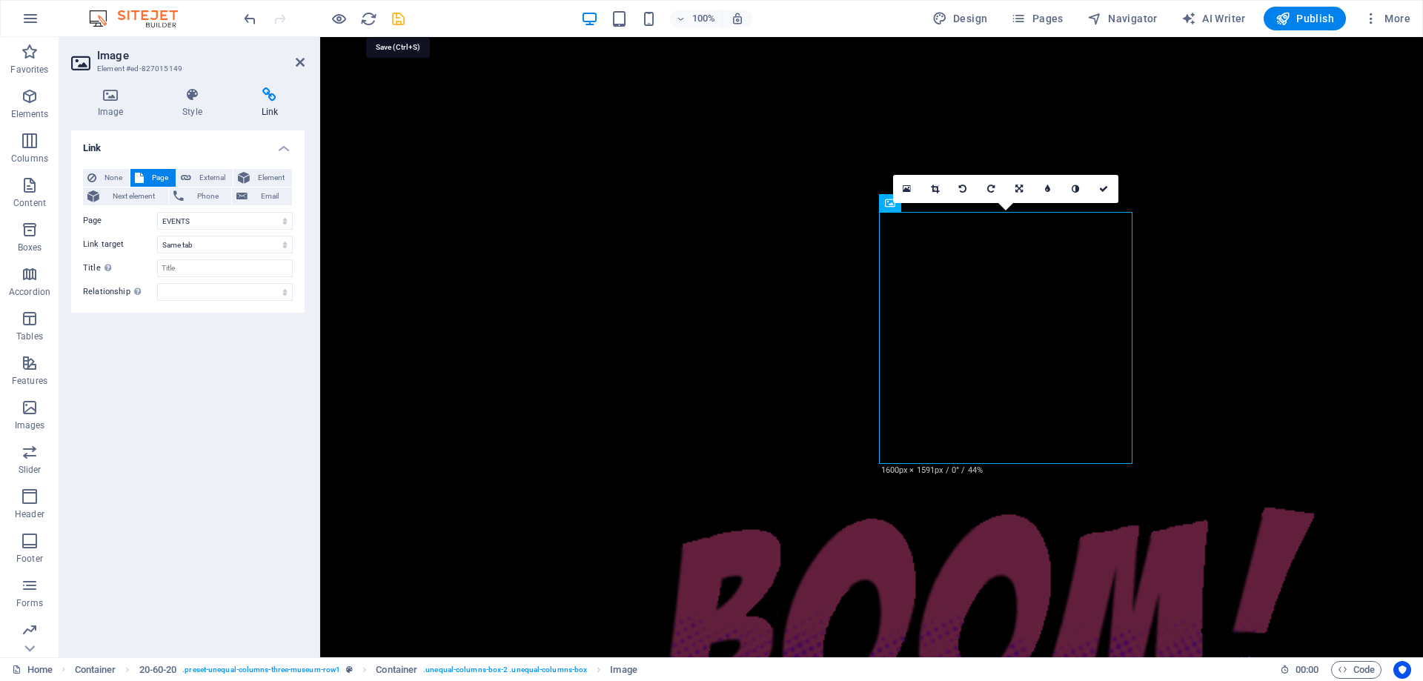
click at [396, 18] on icon "save" at bounding box center [398, 18] width 17 height 17
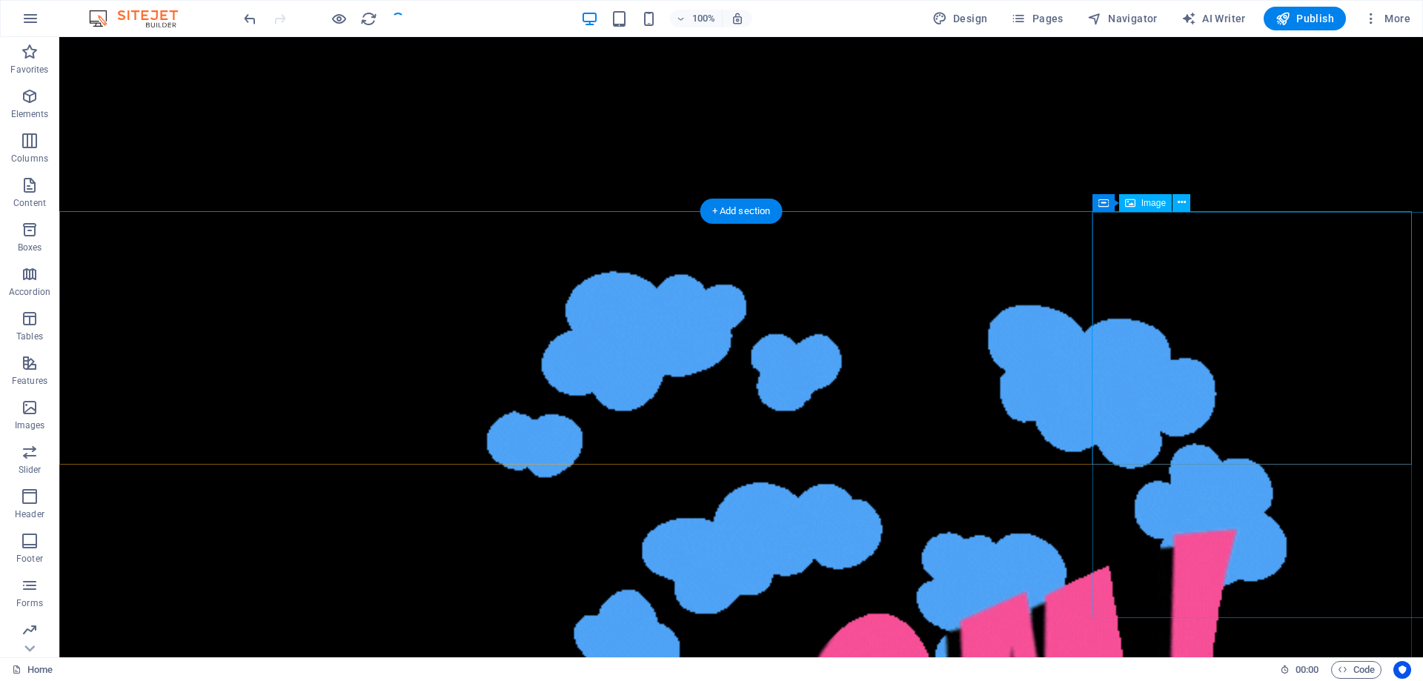
checkbox input "false"
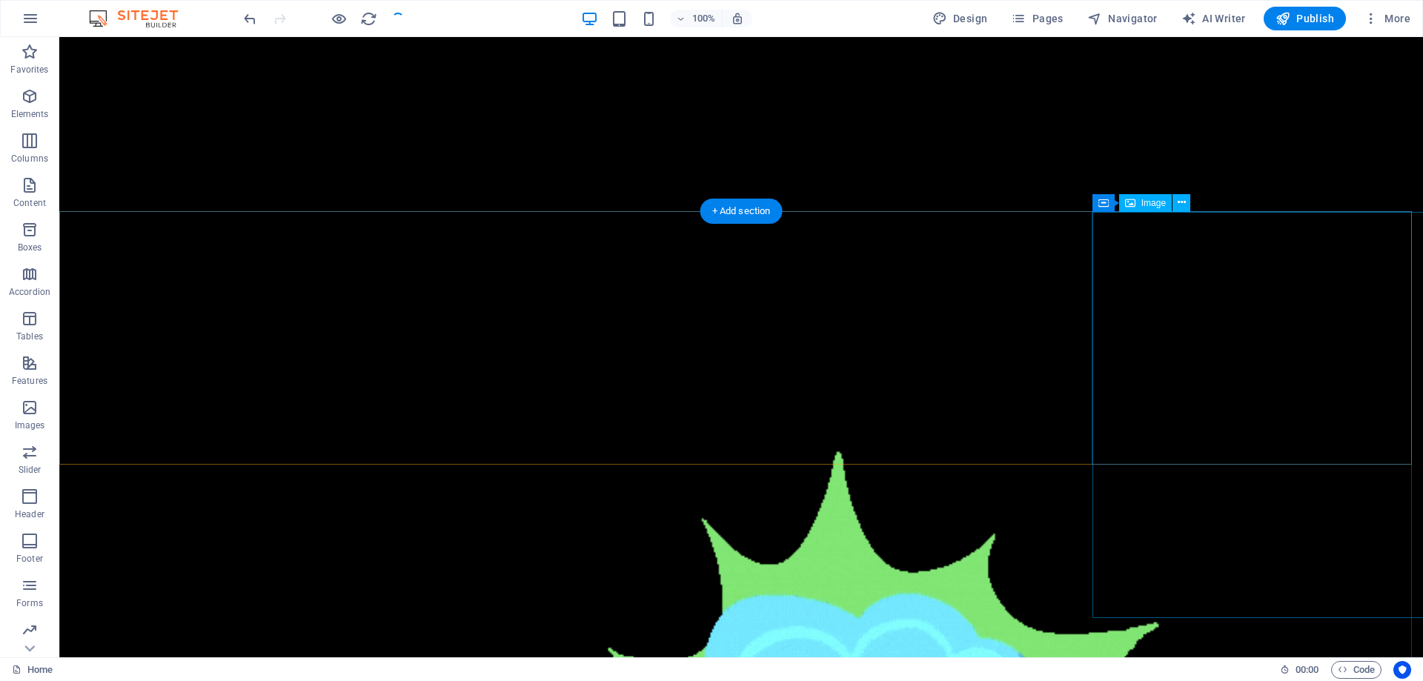
scroll to position [889, 0]
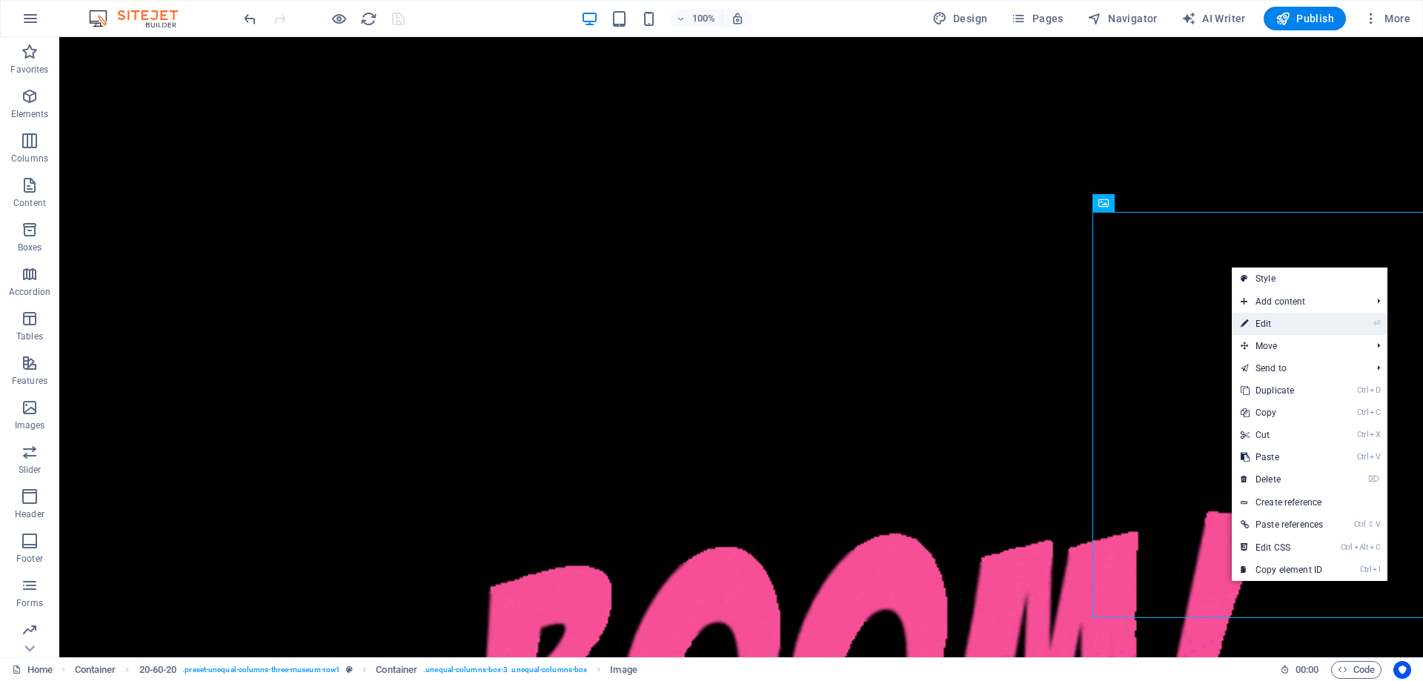
click at [1288, 330] on link "⏎ Edit" at bounding box center [1282, 324] width 100 height 22
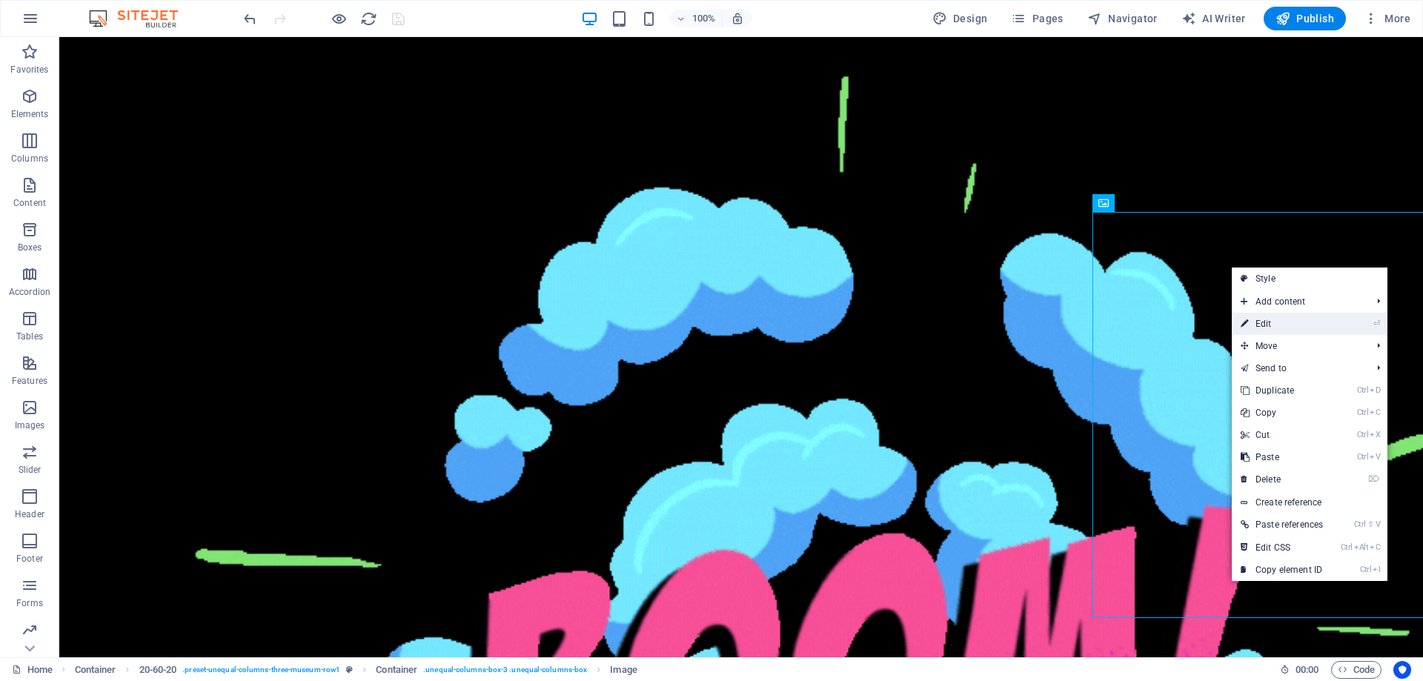
select select "vw"
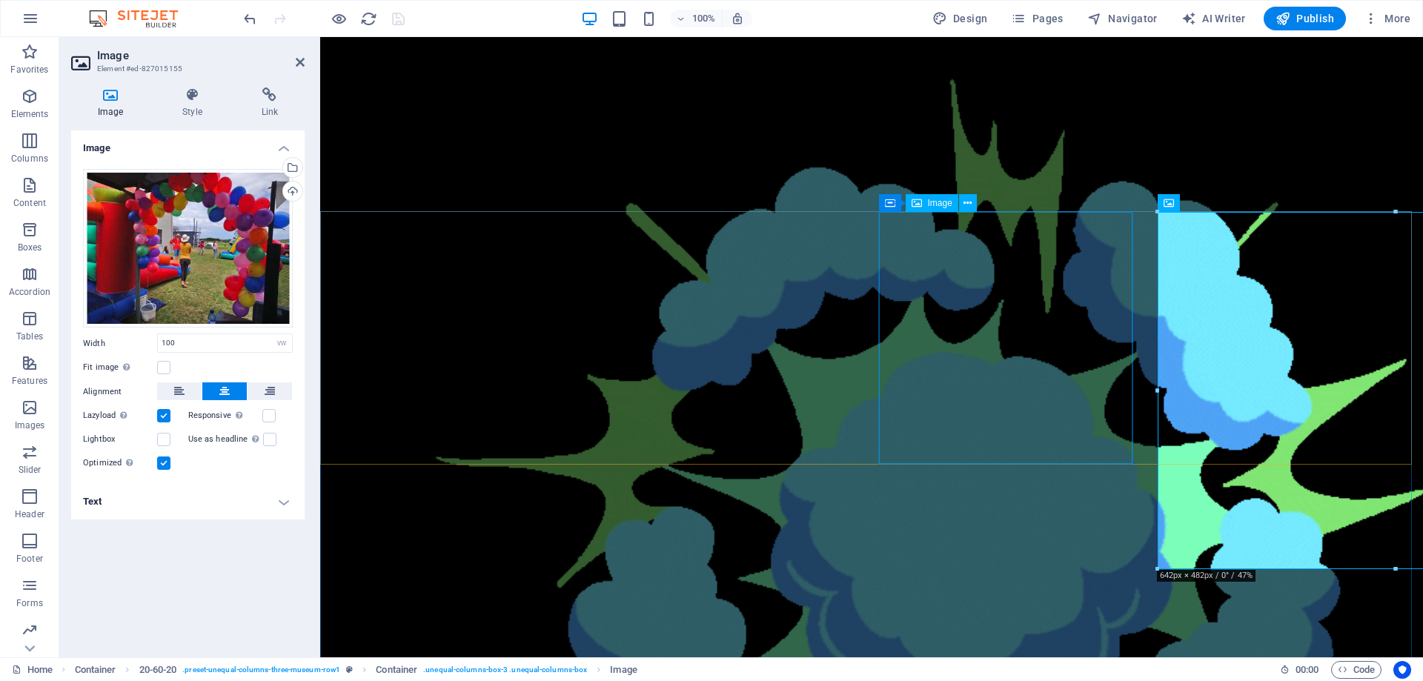
scroll to position [806, 0]
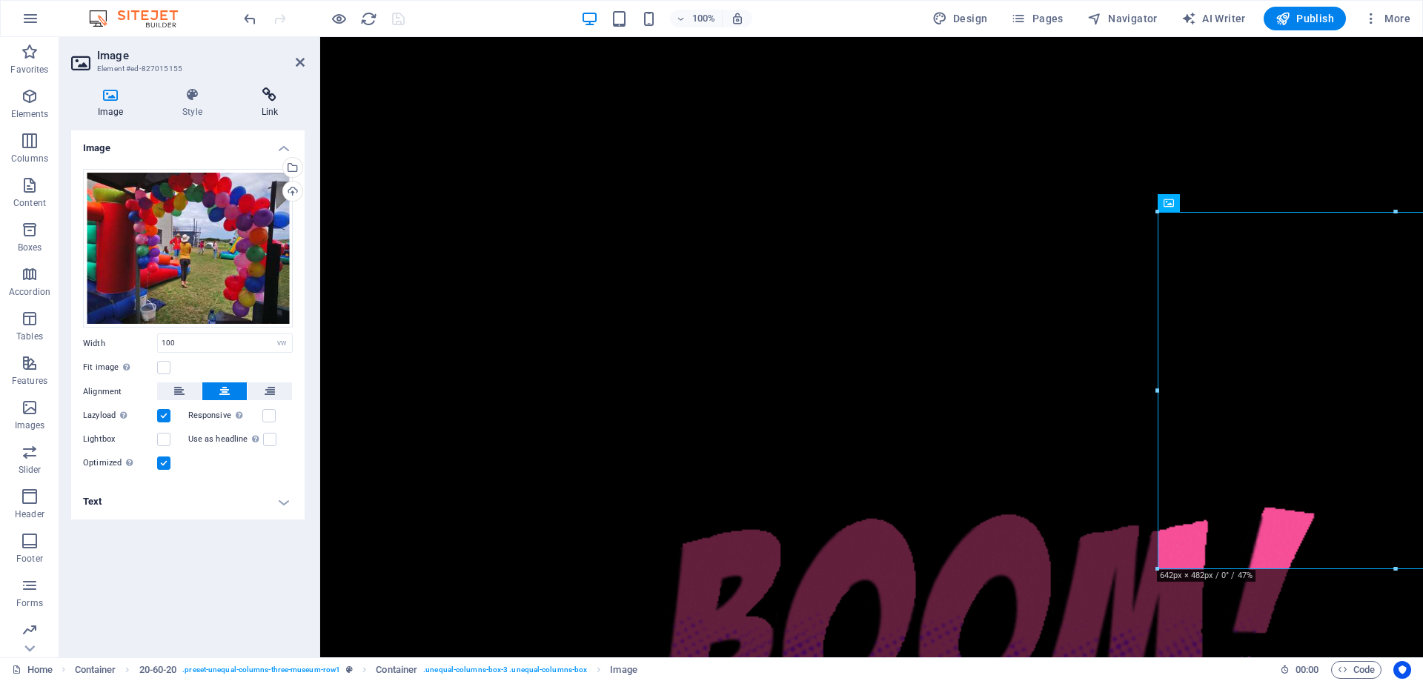
click at [266, 96] on icon at bounding box center [270, 94] width 70 height 15
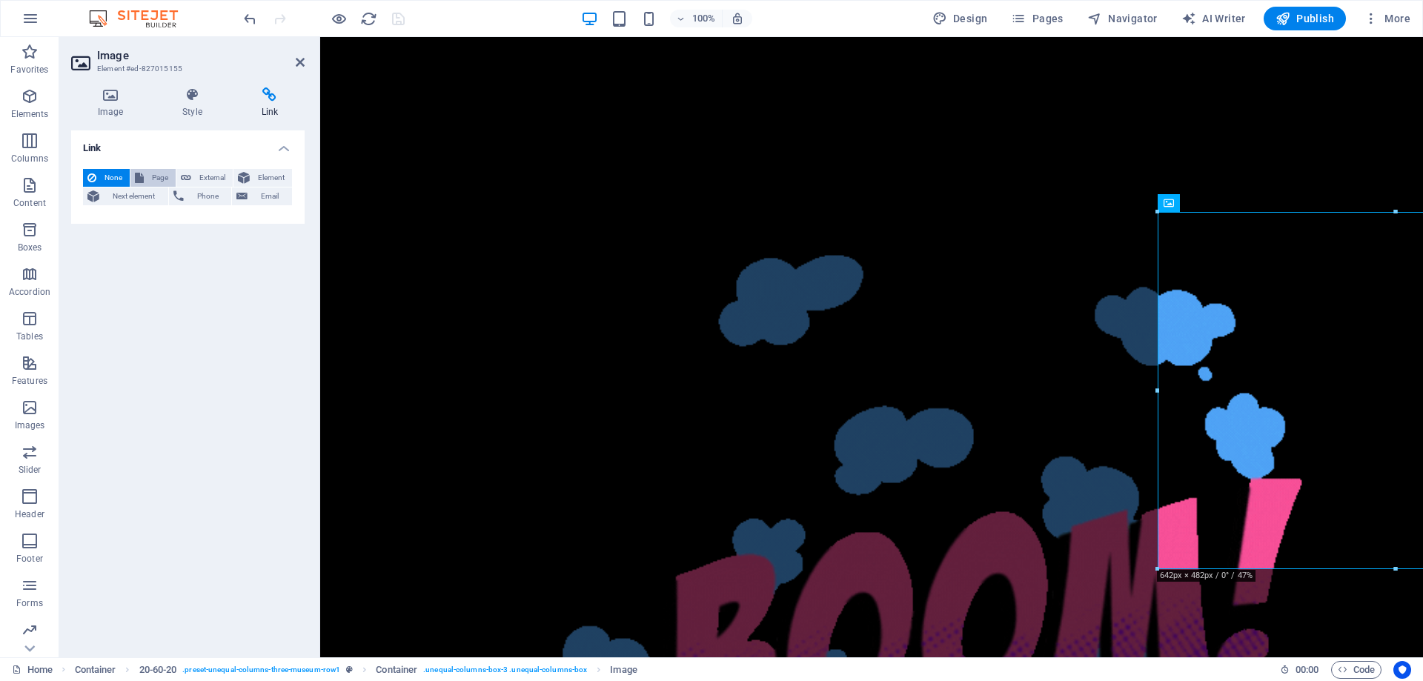
click at [150, 176] on span "Page" at bounding box center [159, 178] width 23 height 18
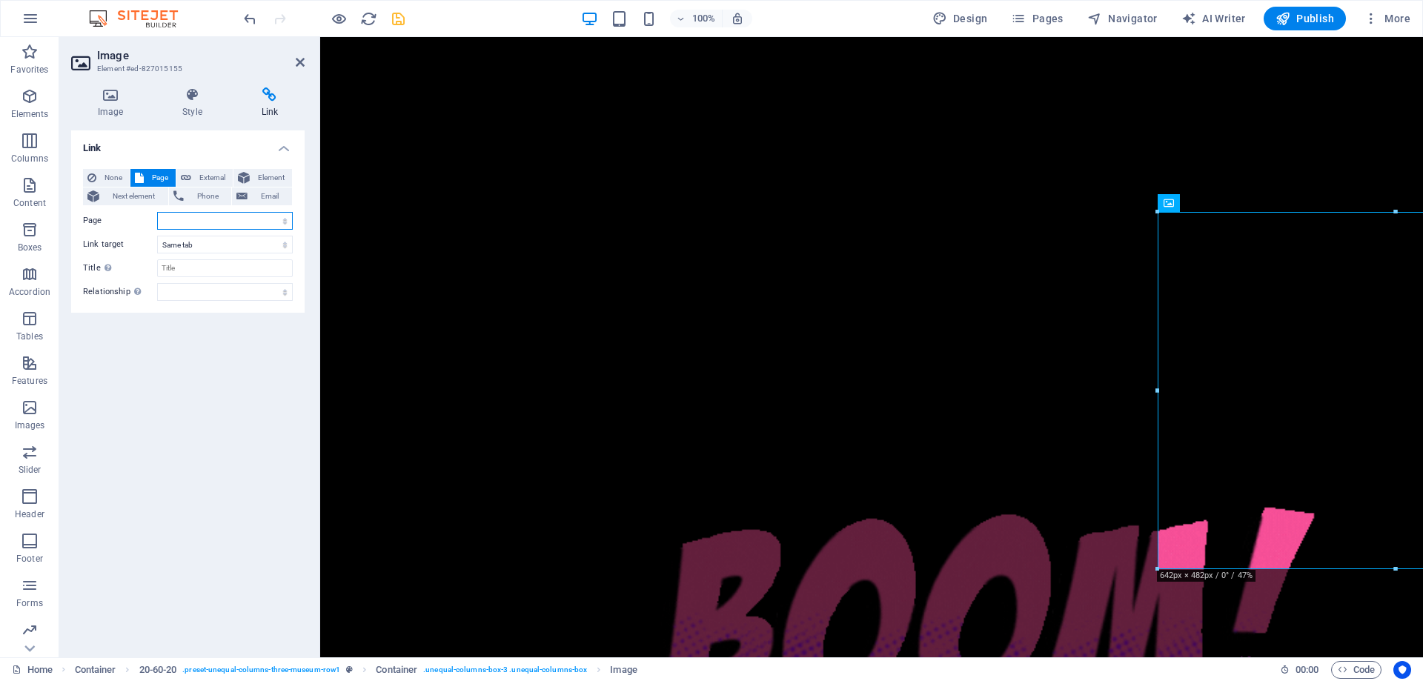
click at [200, 219] on select "Home ABOUT US KASKENADES EVENTS CONTACT Privacy Legal Notice" at bounding box center [225, 221] width 136 height 18
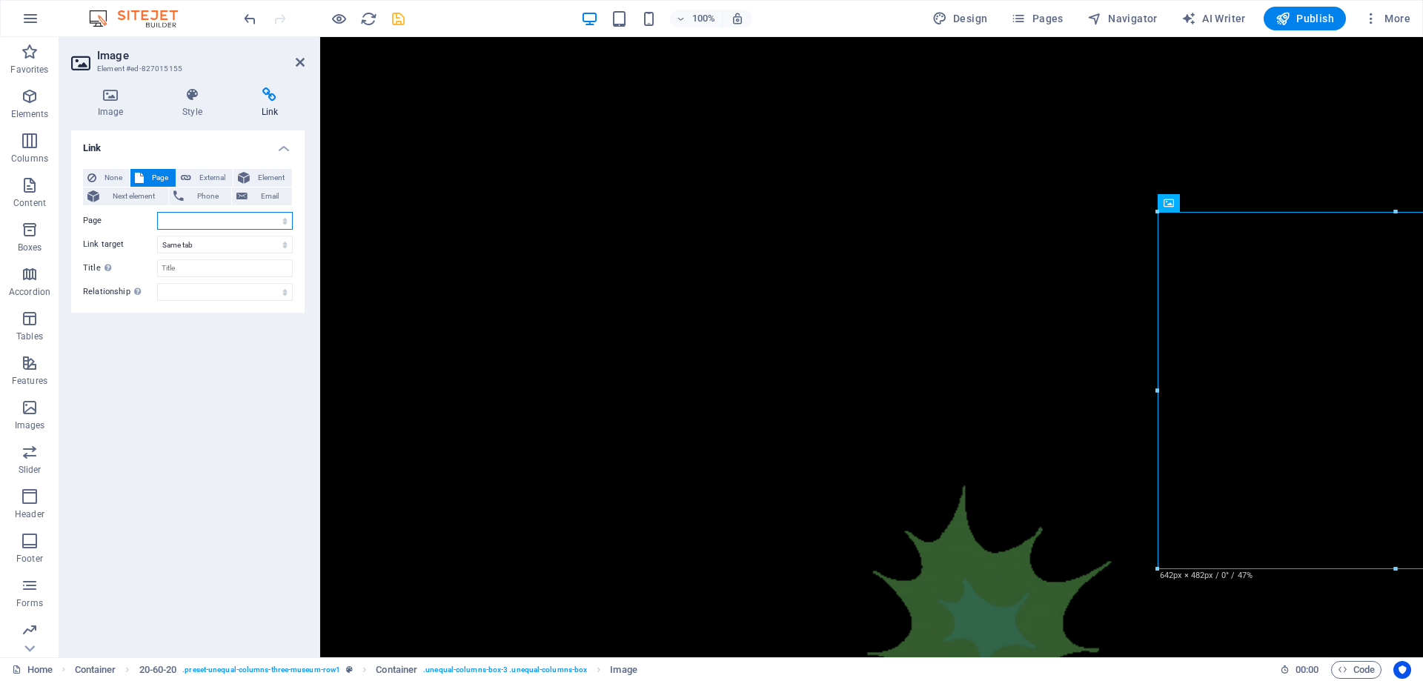
select select "3"
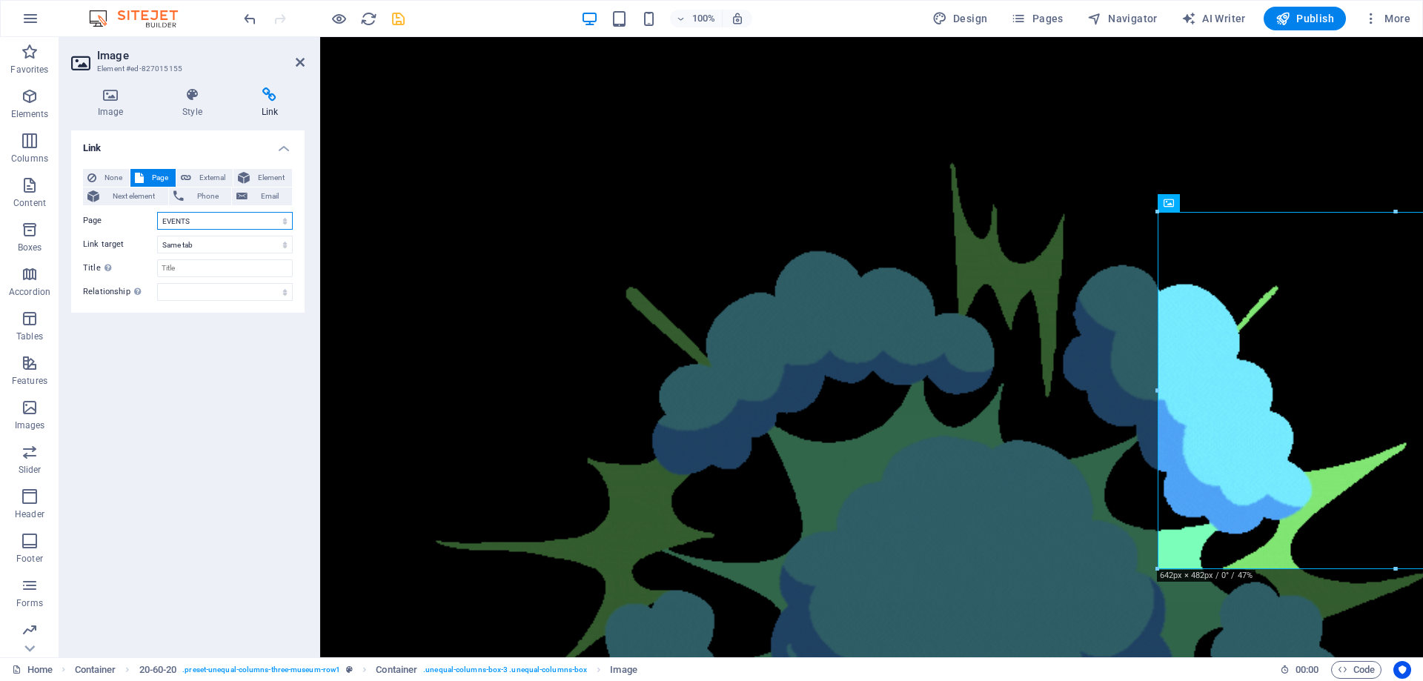
click at [157, 212] on select "Home ABOUT US KASKENADES EVENTS CONTACT Privacy Legal Notice" at bounding box center [225, 221] width 136 height 18
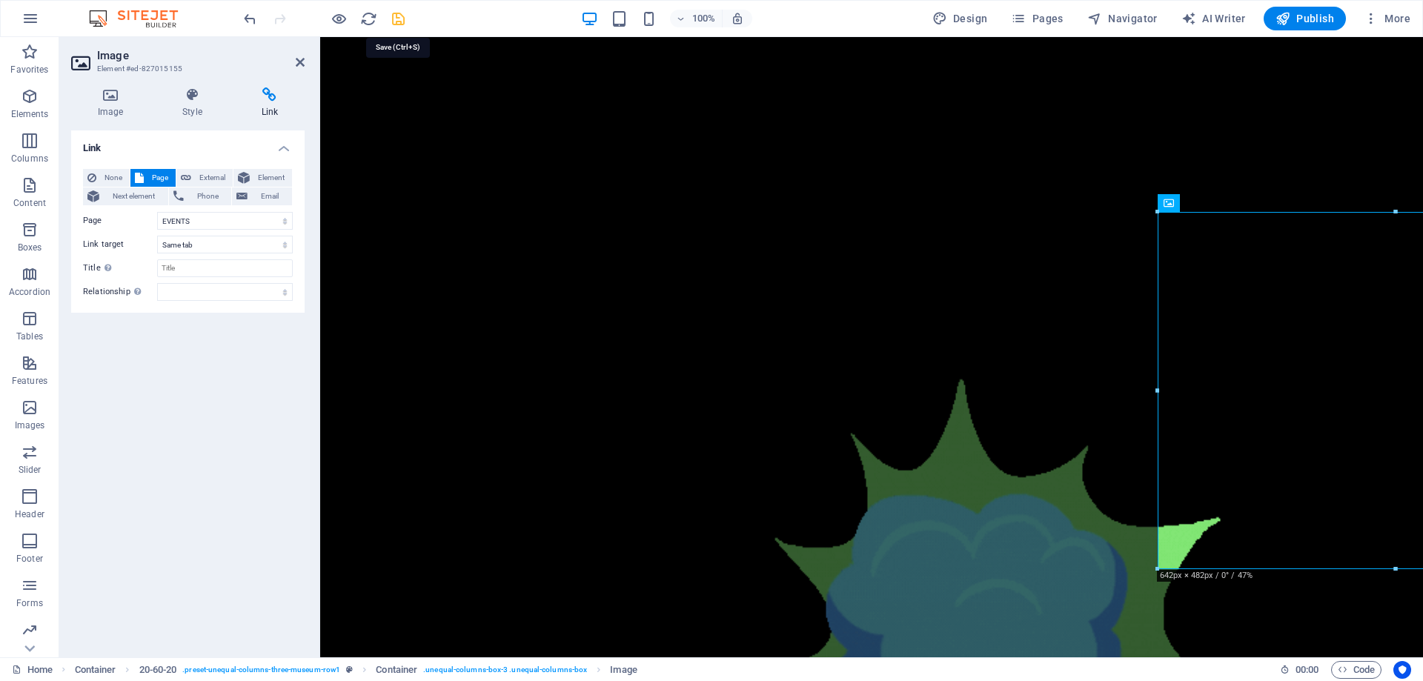
click at [394, 21] on icon "save" at bounding box center [398, 18] width 17 height 17
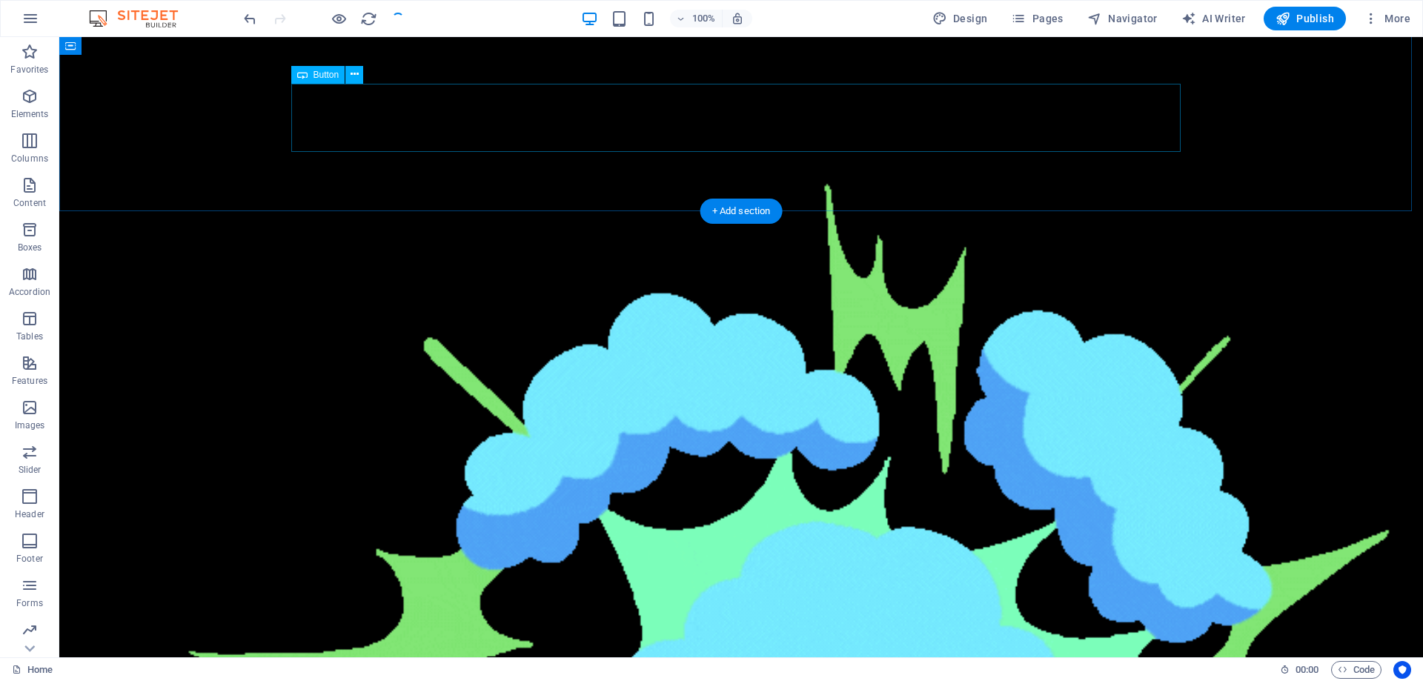
checkbox input "false"
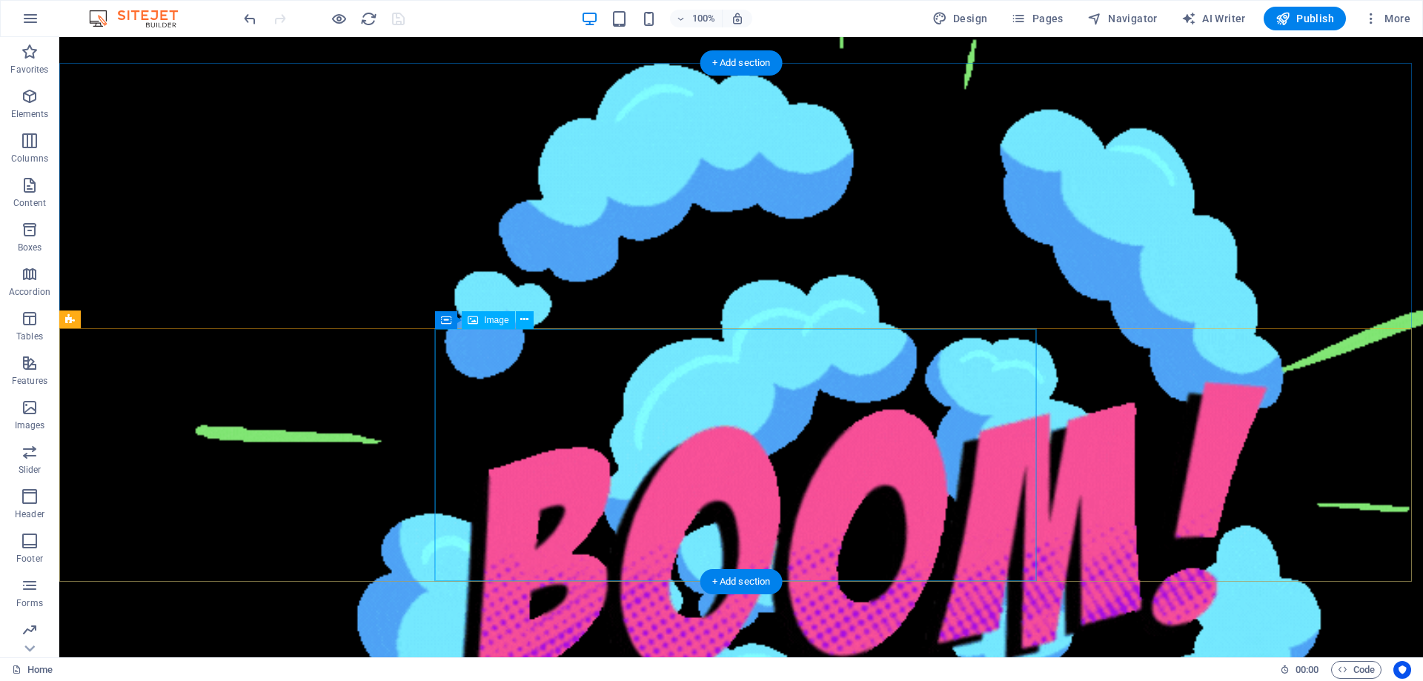
scroll to position [1038, 0]
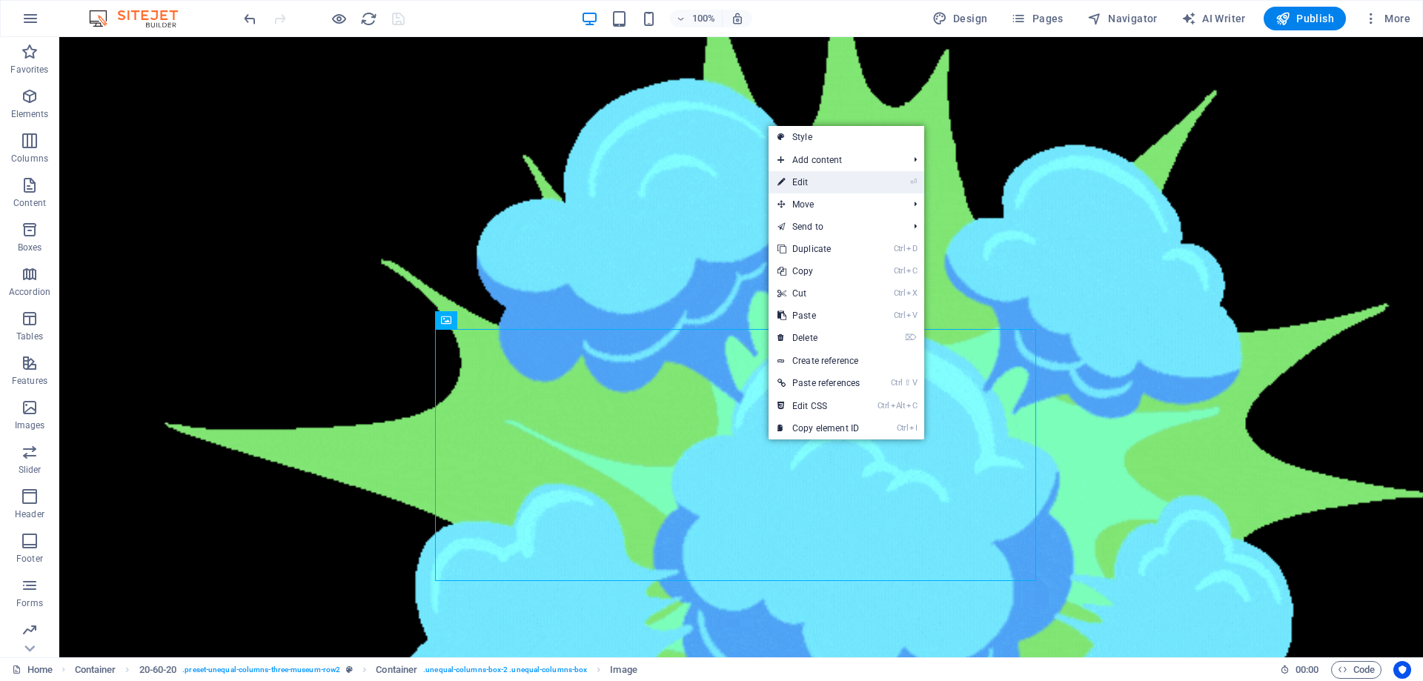
drag, startPoint x: 814, startPoint y: 185, endPoint x: 501, endPoint y: 155, distance: 314.9
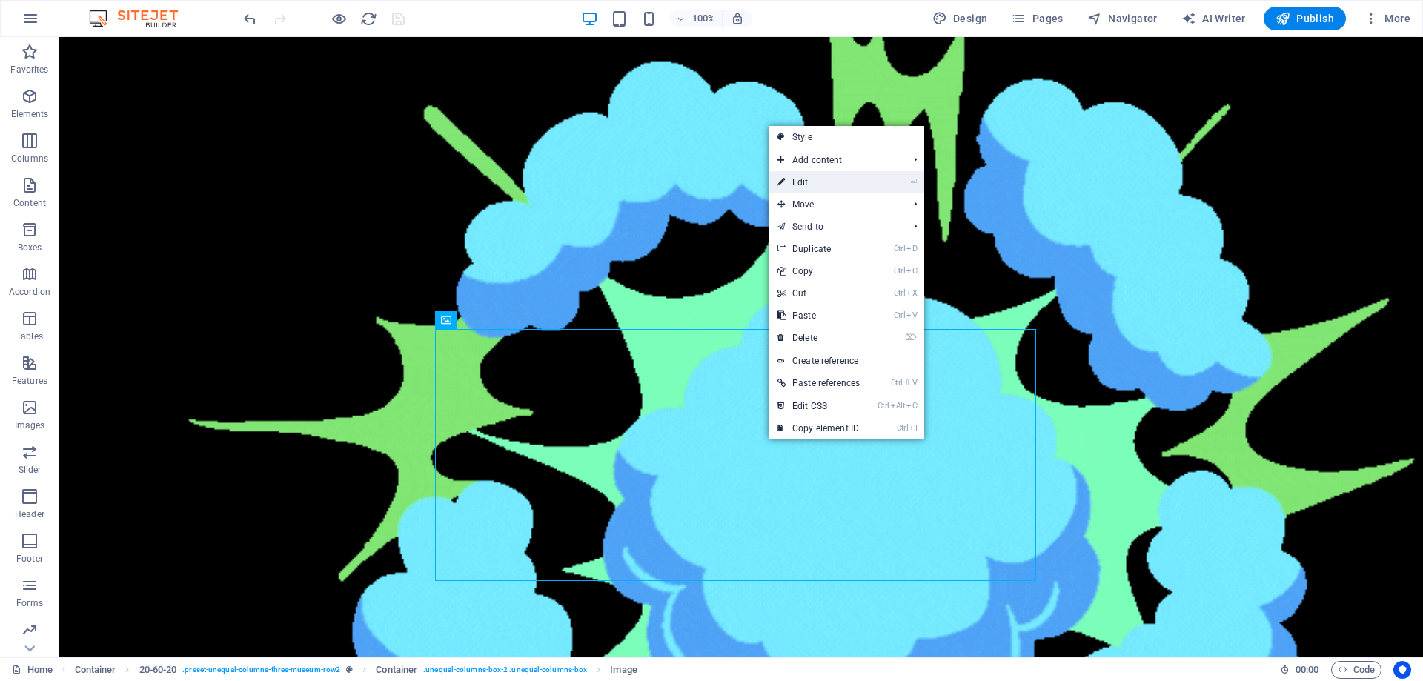
click at [814, 185] on link "⏎ Edit" at bounding box center [818, 182] width 100 height 22
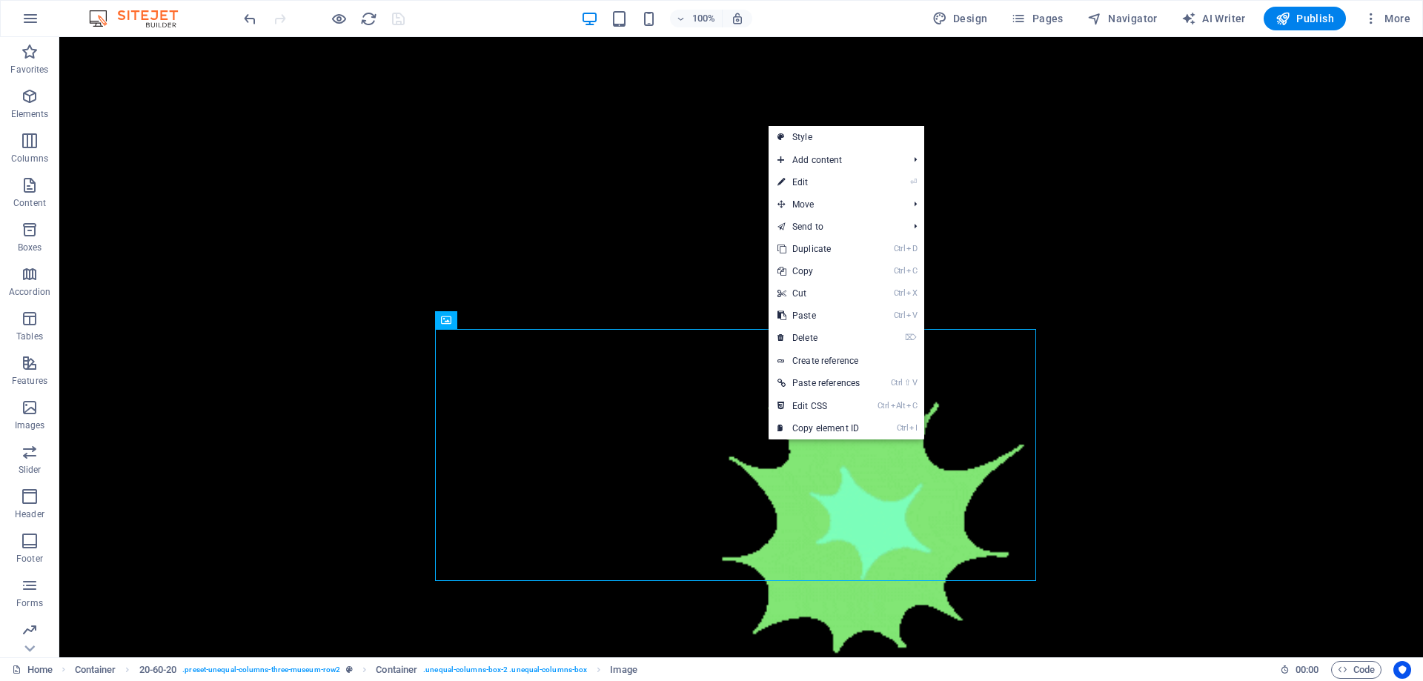
select select "vw"
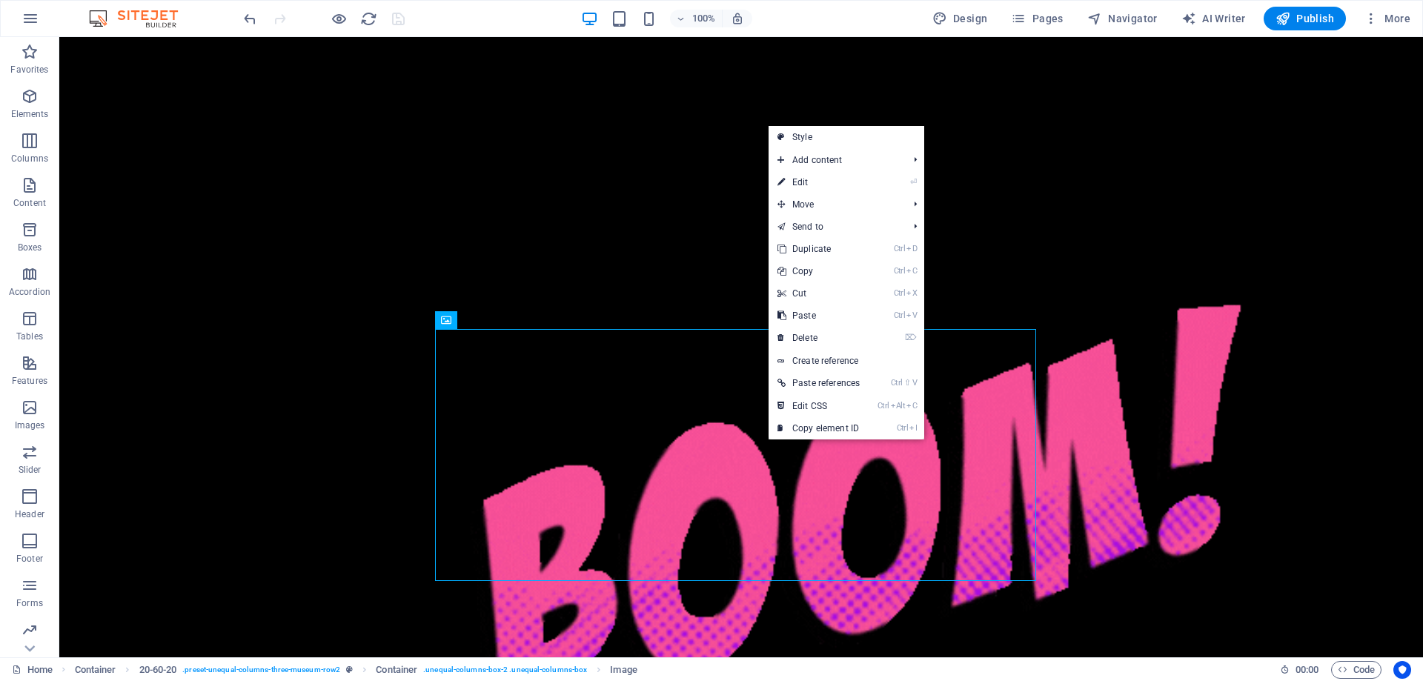
select select "px"
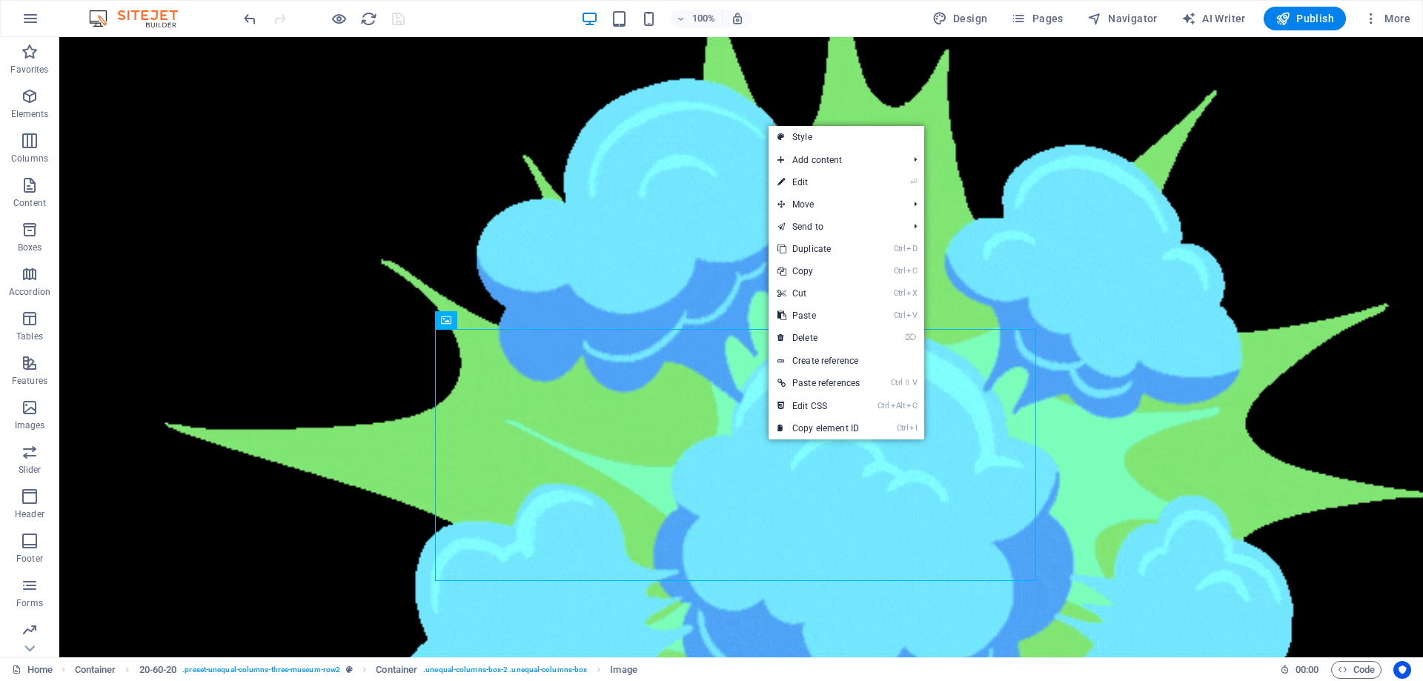
select select
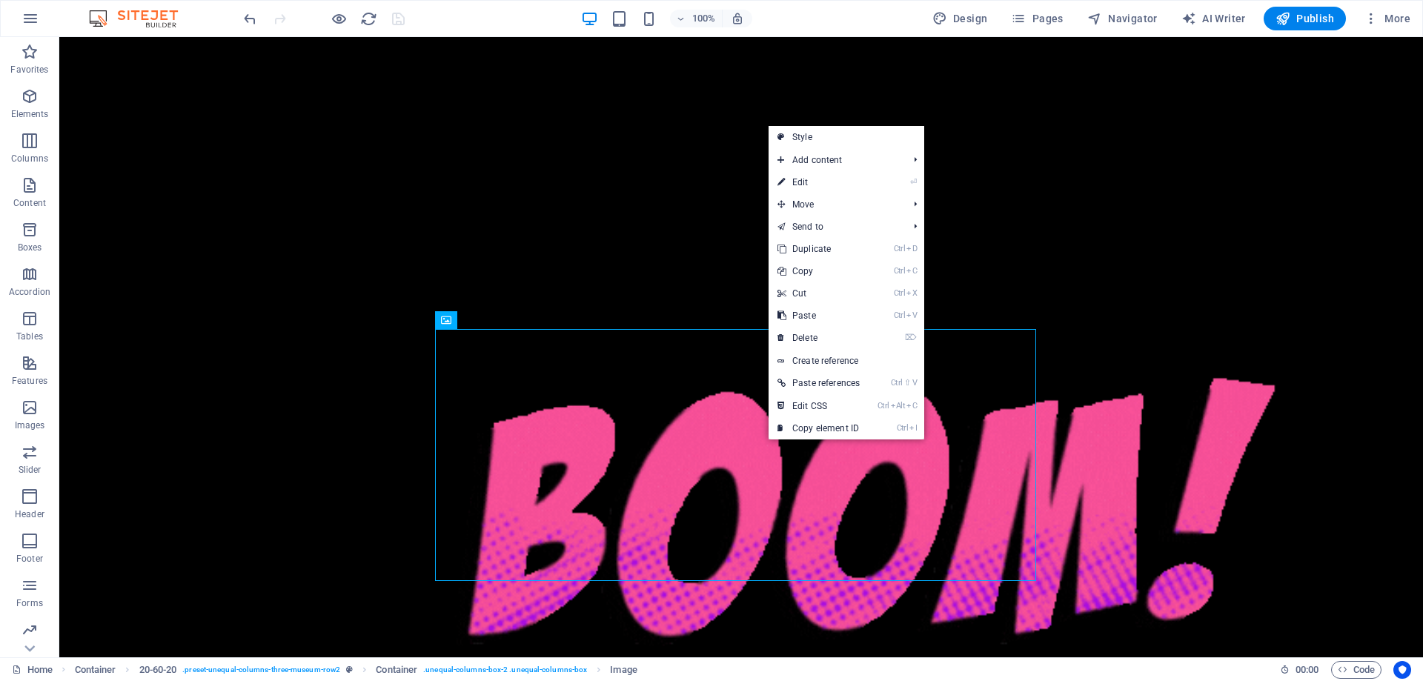
select select
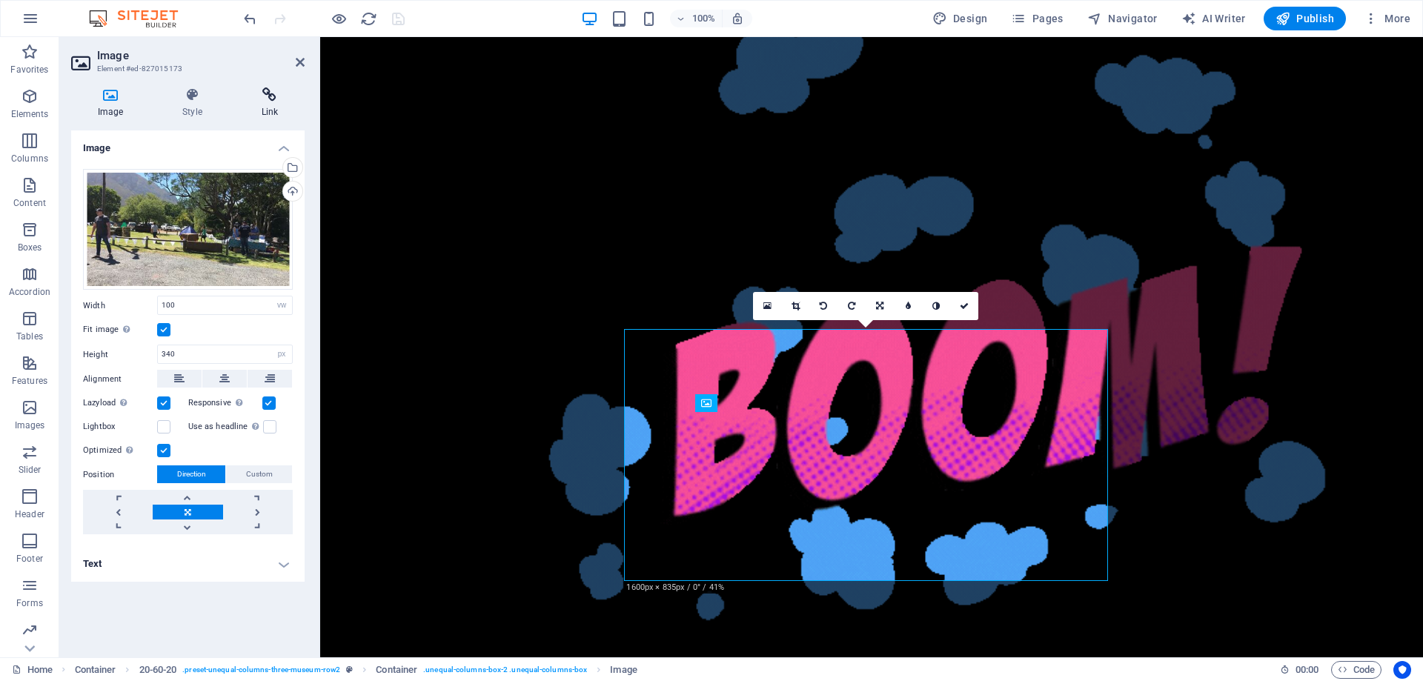
scroll to position [954, 0]
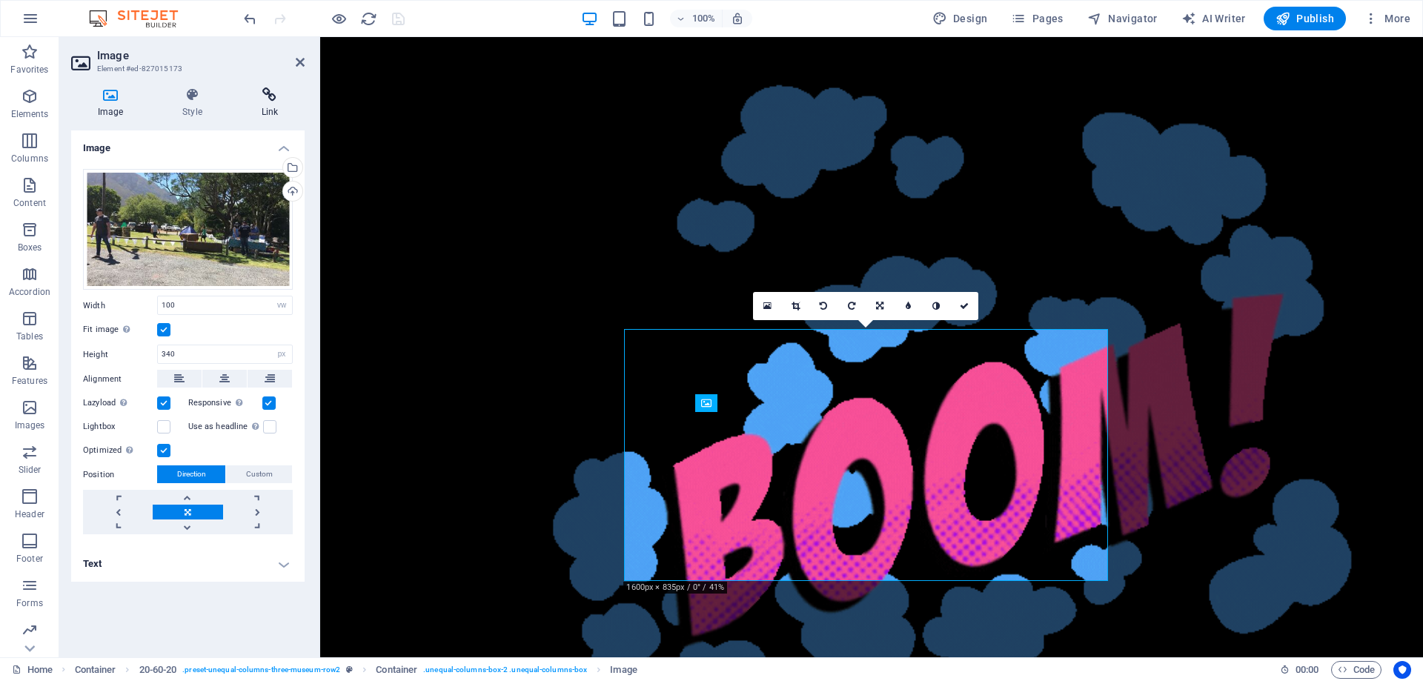
click at [274, 96] on icon at bounding box center [270, 94] width 70 height 15
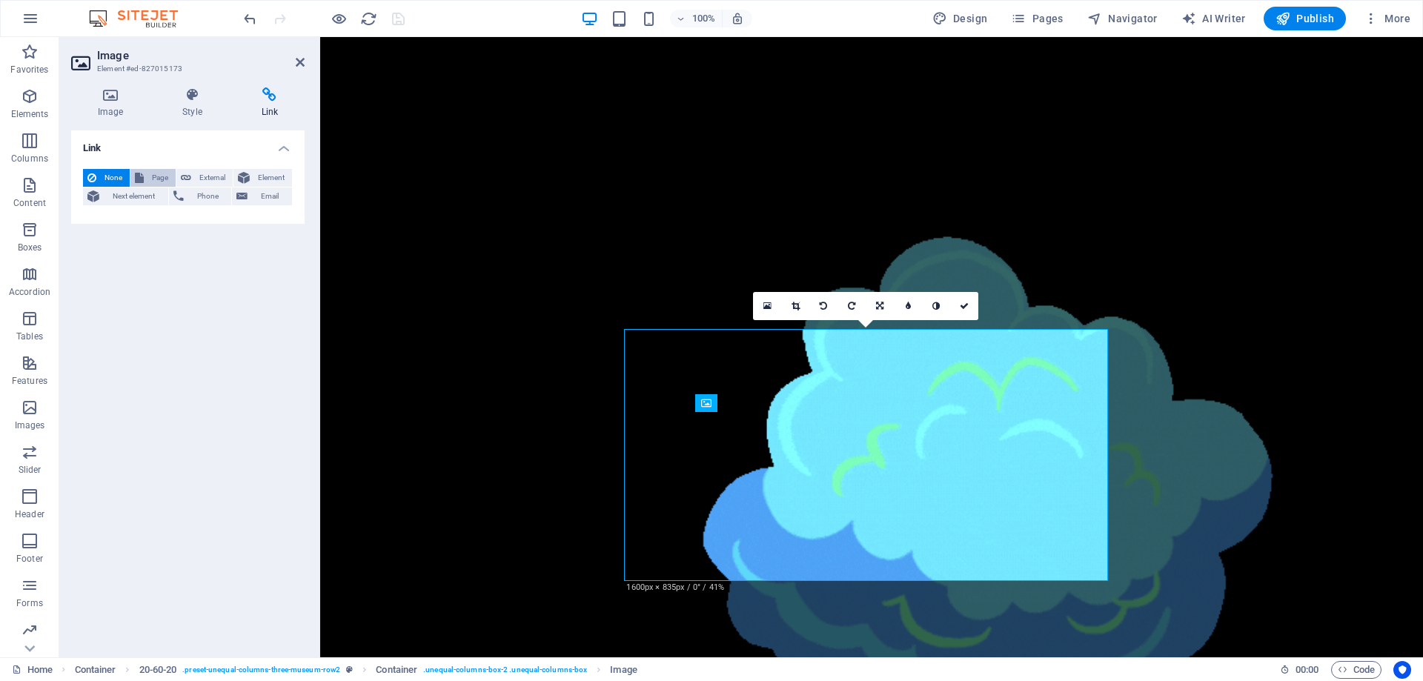
click at [151, 176] on span "Page" at bounding box center [159, 178] width 23 height 18
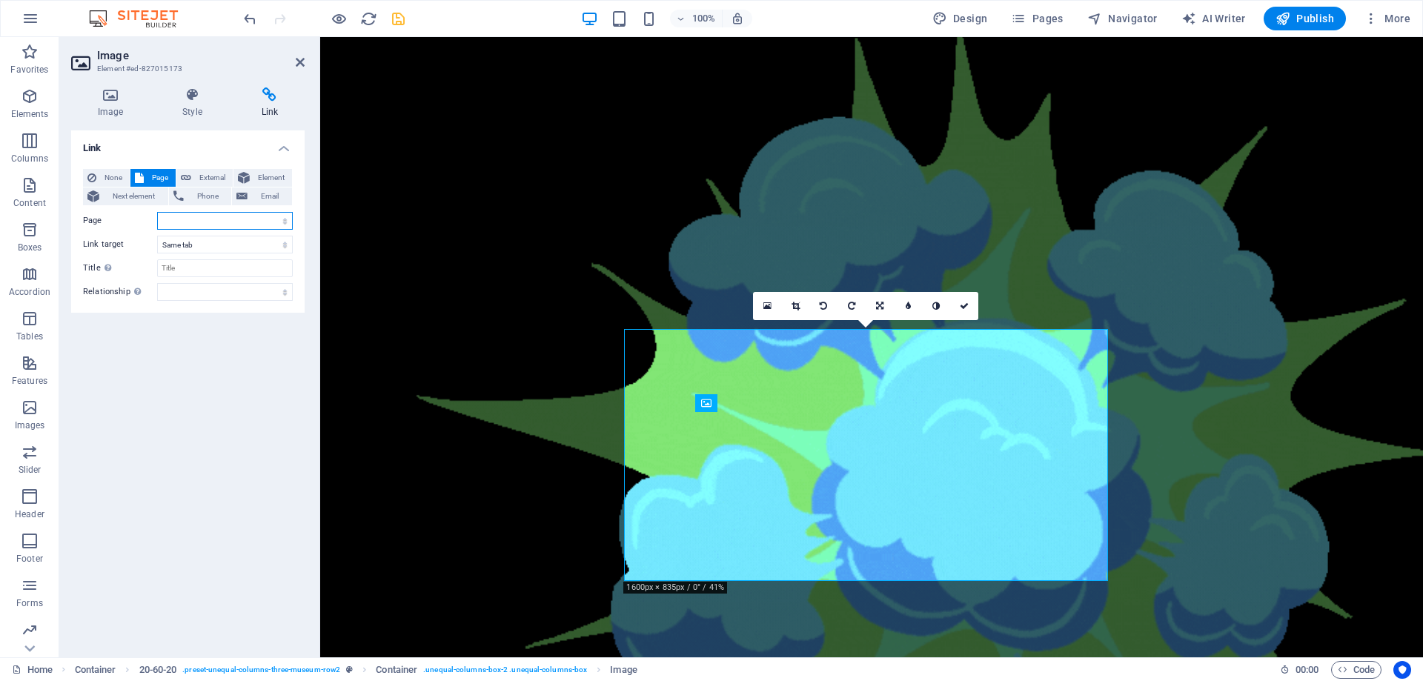
click at [187, 221] on select "Home ABOUT US KASKENADES EVENTS CONTACT Privacy Legal Notice" at bounding box center [225, 221] width 136 height 18
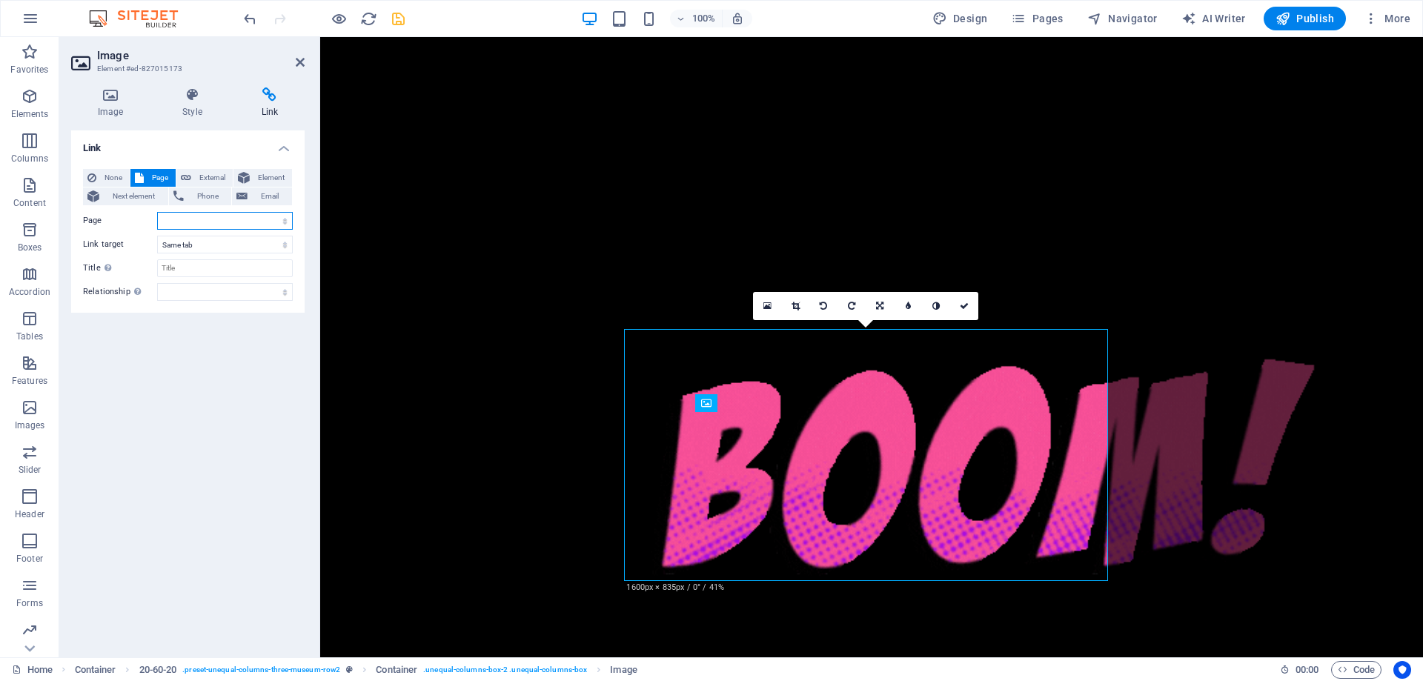
select select "3"
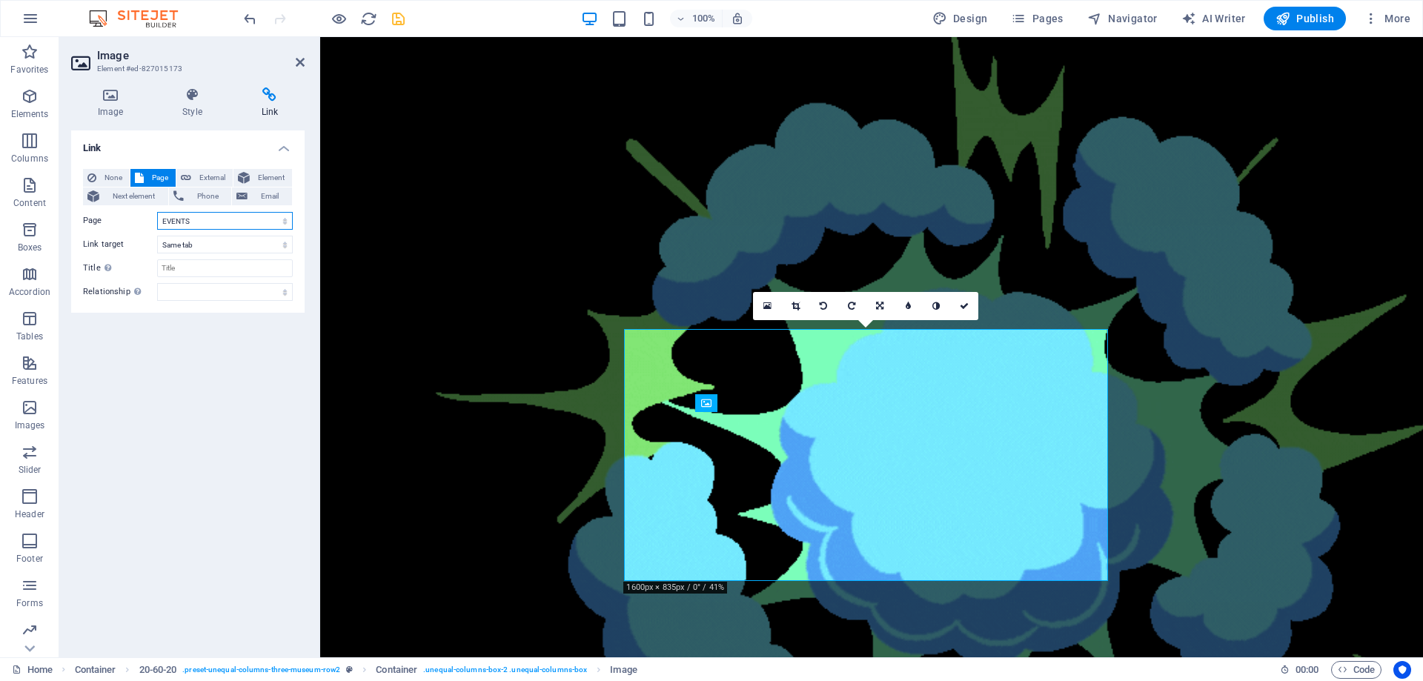
click at [157, 212] on select "Home ABOUT US KASKENADES EVENTS CONTACT Privacy Legal Notice" at bounding box center [225, 221] width 136 height 18
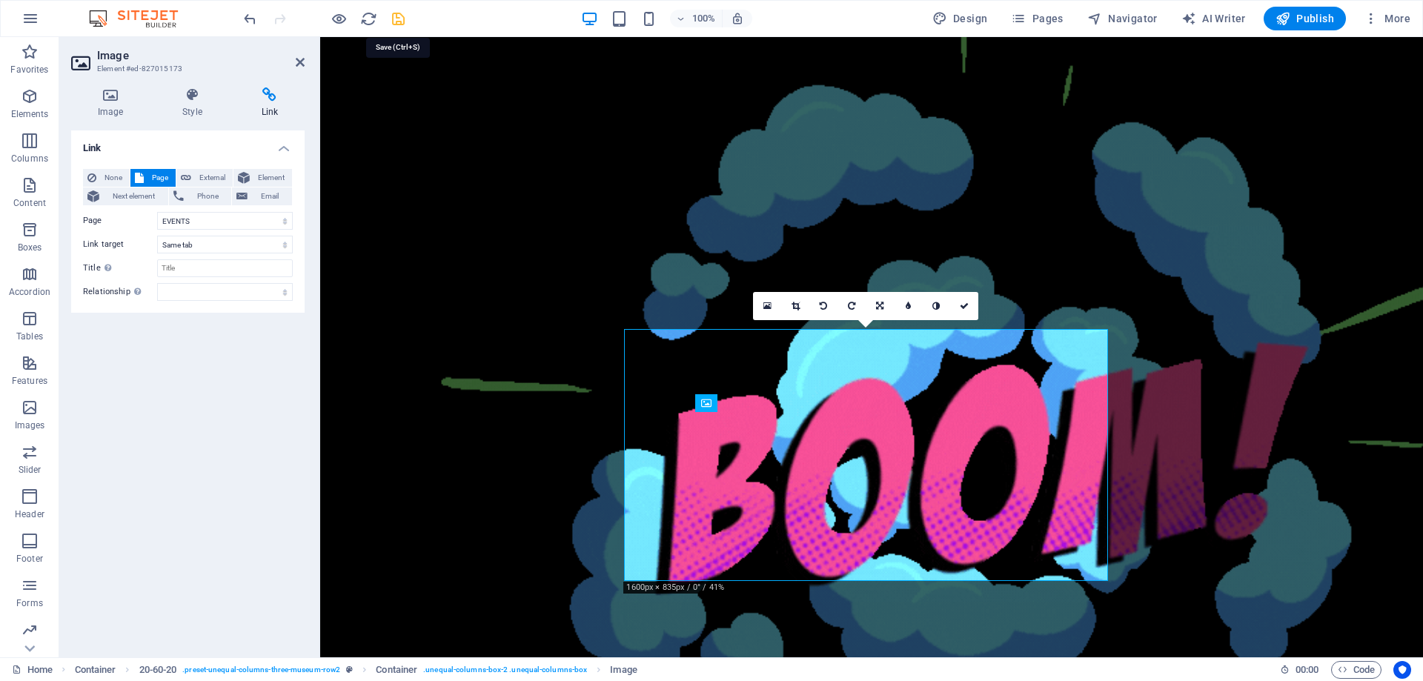
drag, startPoint x: 398, startPoint y: 22, endPoint x: 727, endPoint y: 173, distance: 362.1
click at [398, 22] on icon "save" at bounding box center [398, 18] width 17 height 17
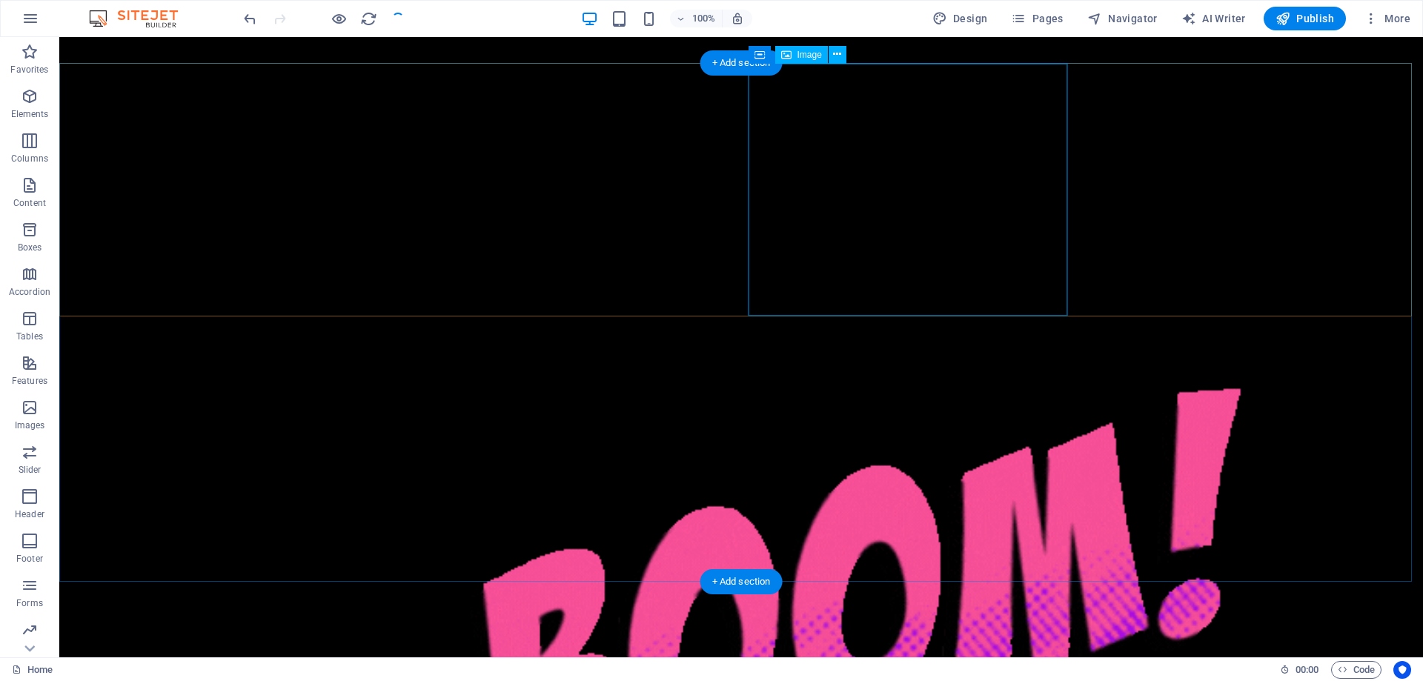
checkbox input "false"
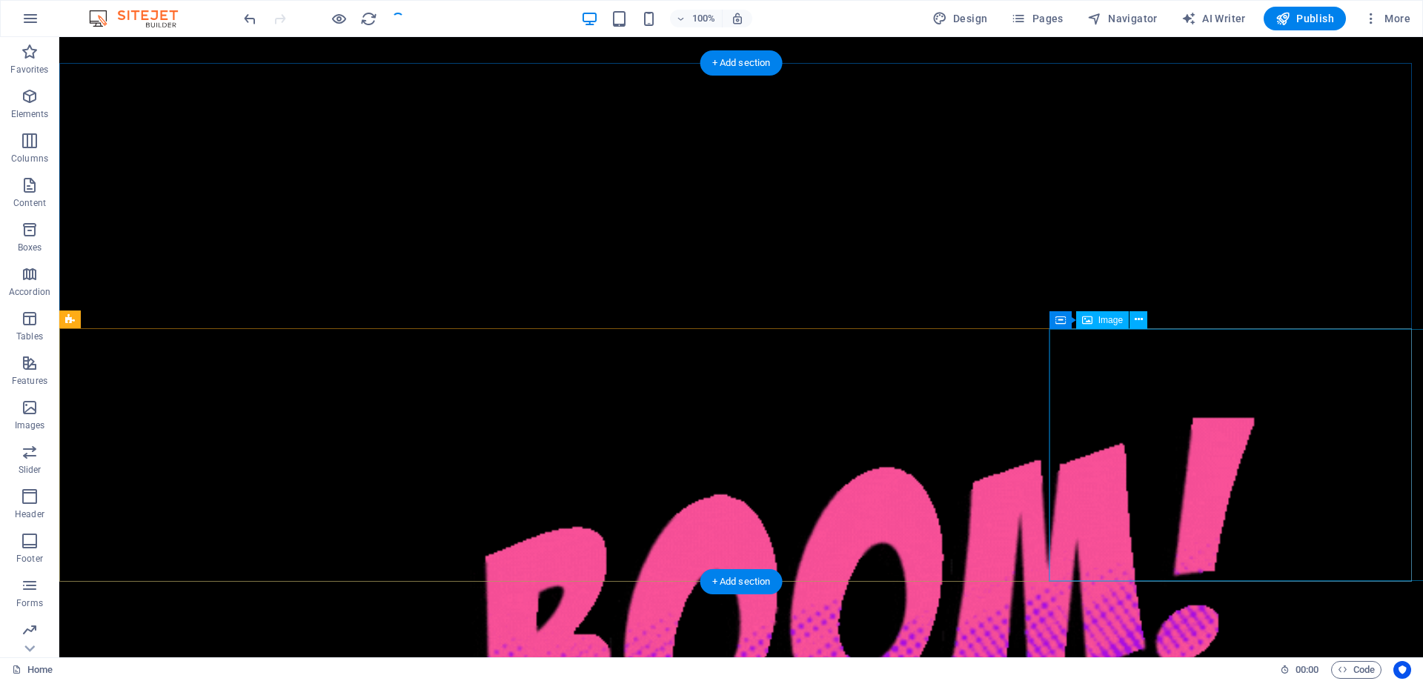
scroll to position [1038, 0]
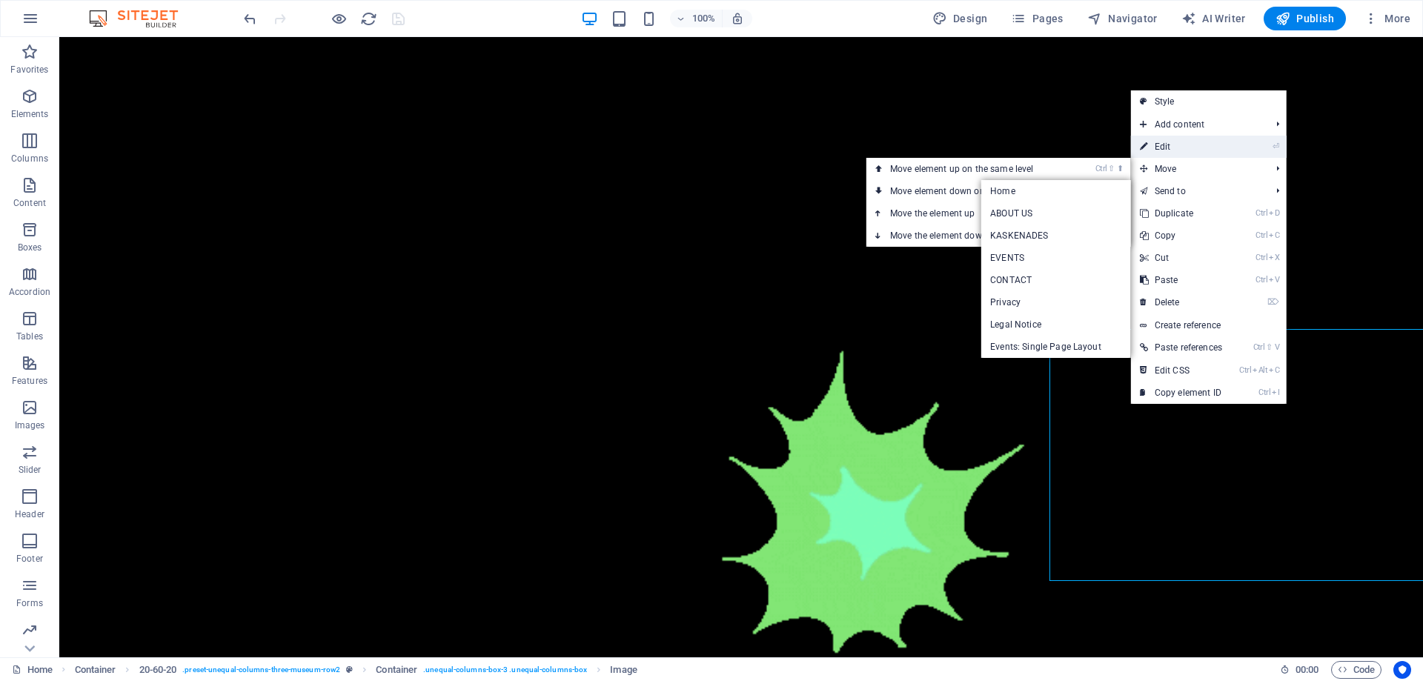
drag, startPoint x: 1167, startPoint y: 147, endPoint x: 841, endPoint y: 121, distance: 327.1
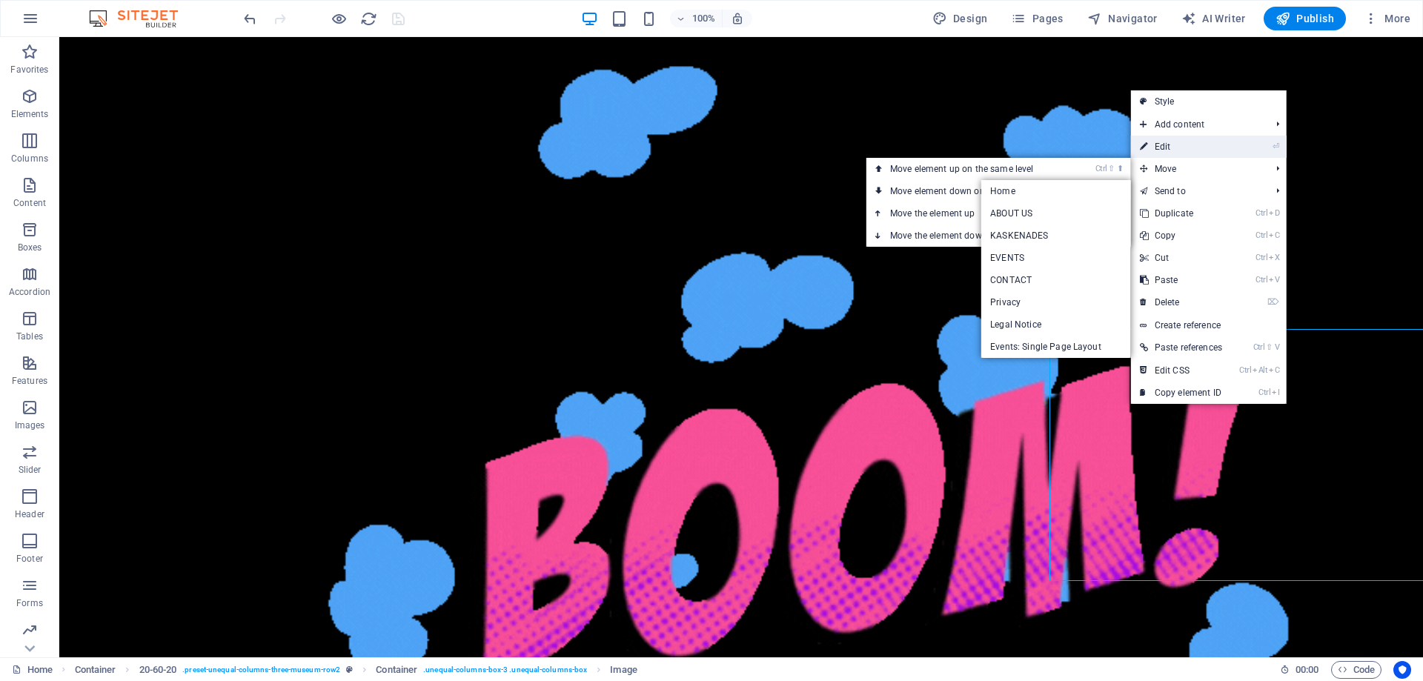
click at [1167, 147] on link "⏎ Edit" at bounding box center [1181, 147] width 100 height 22
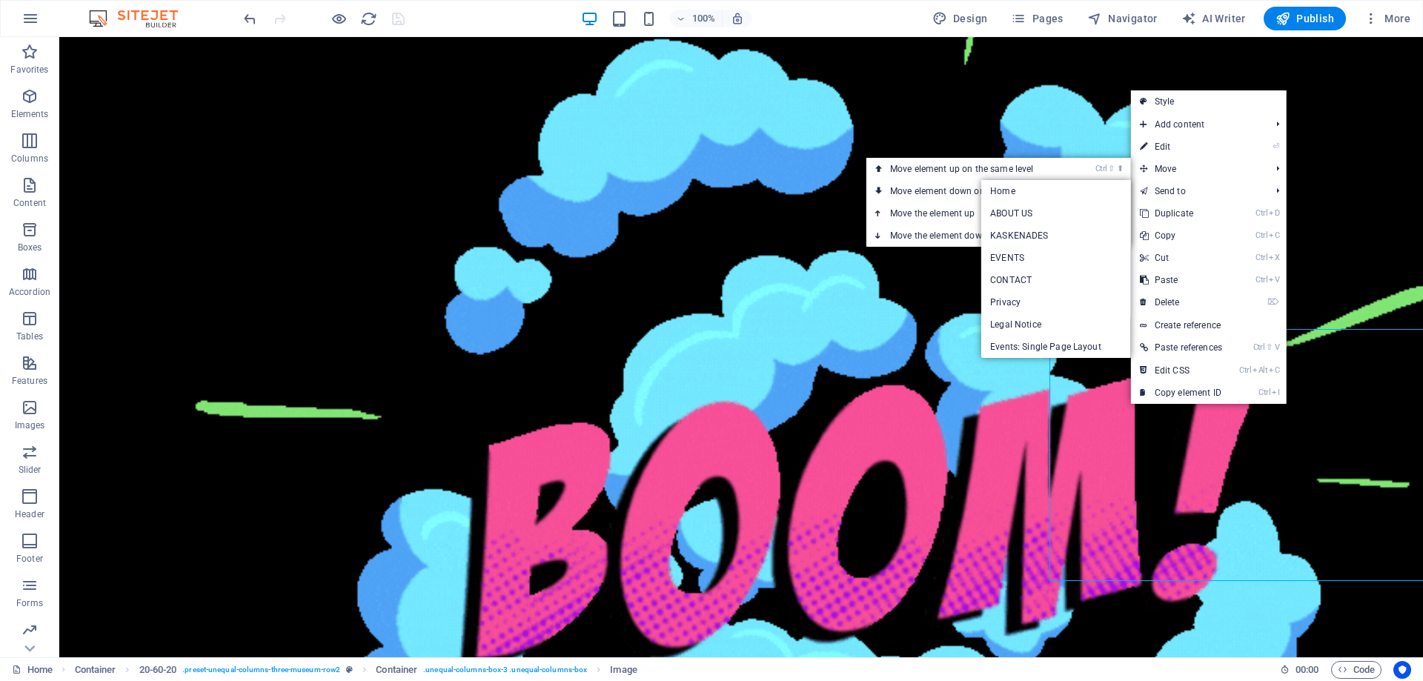
select select "vw"
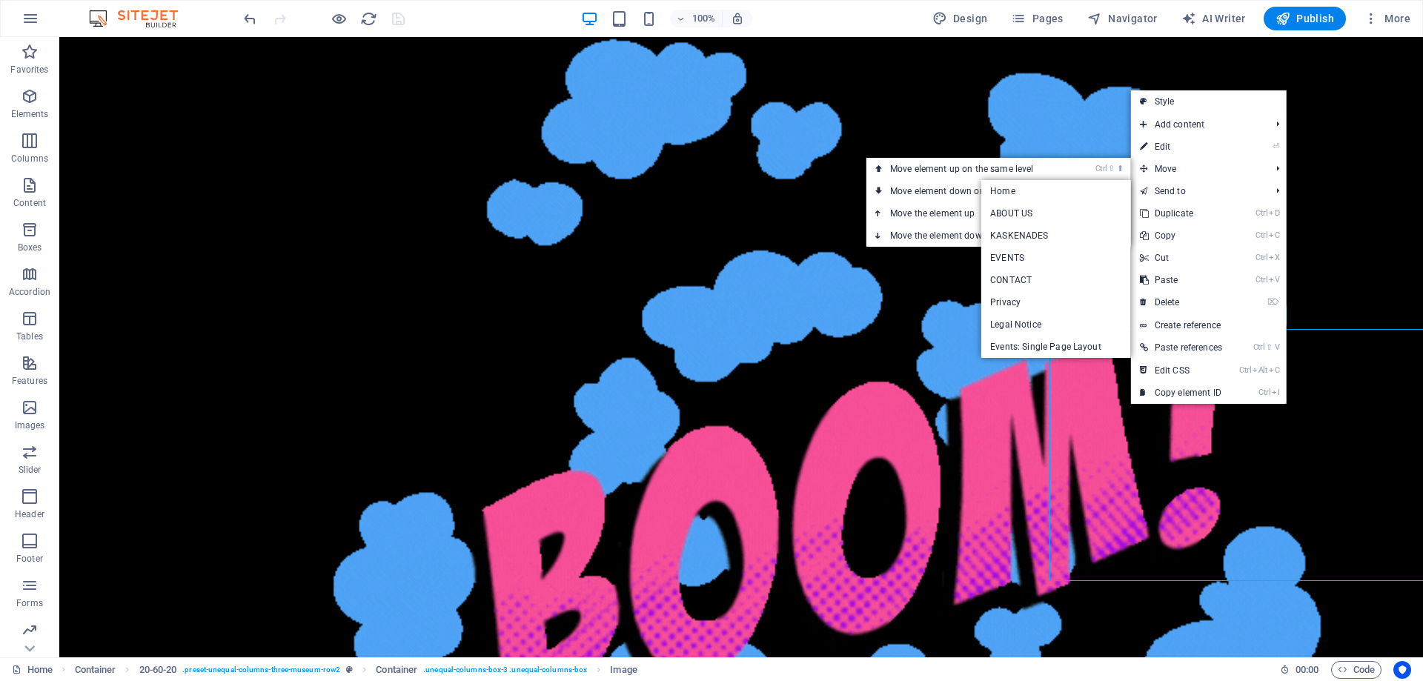
select select "px"
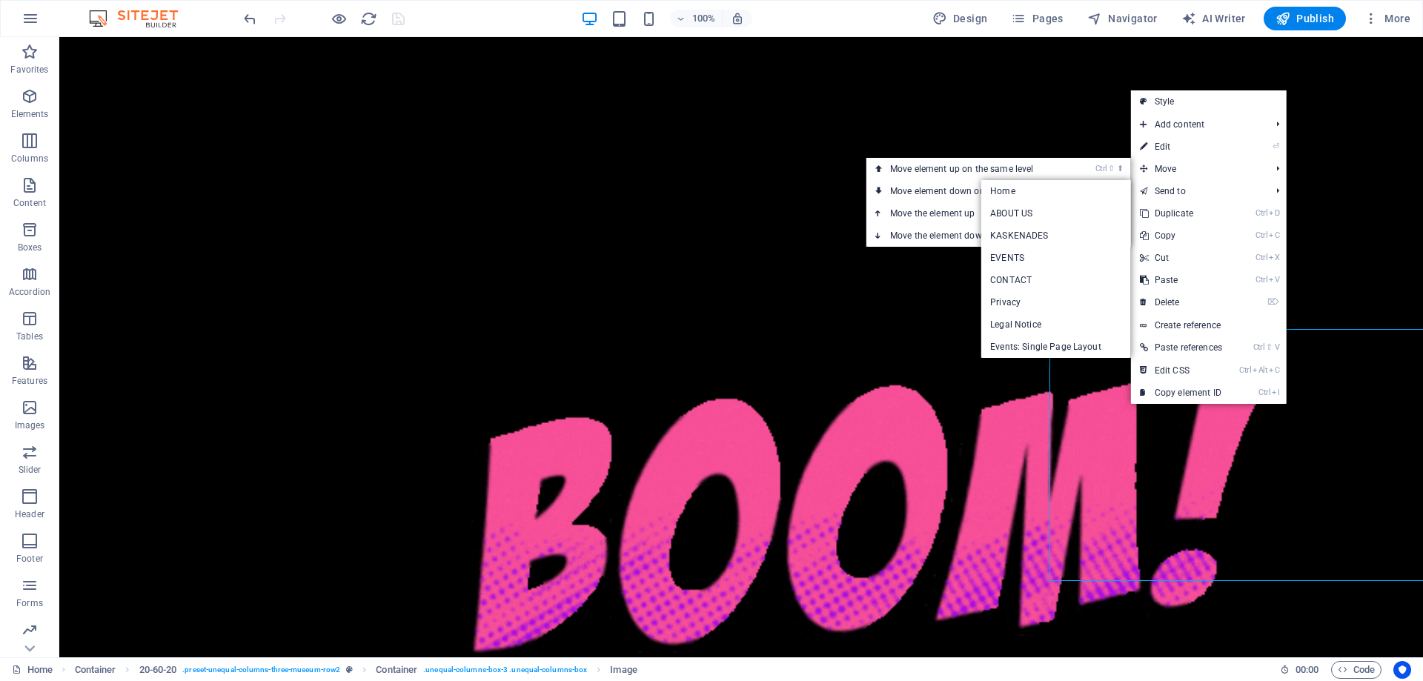
select select
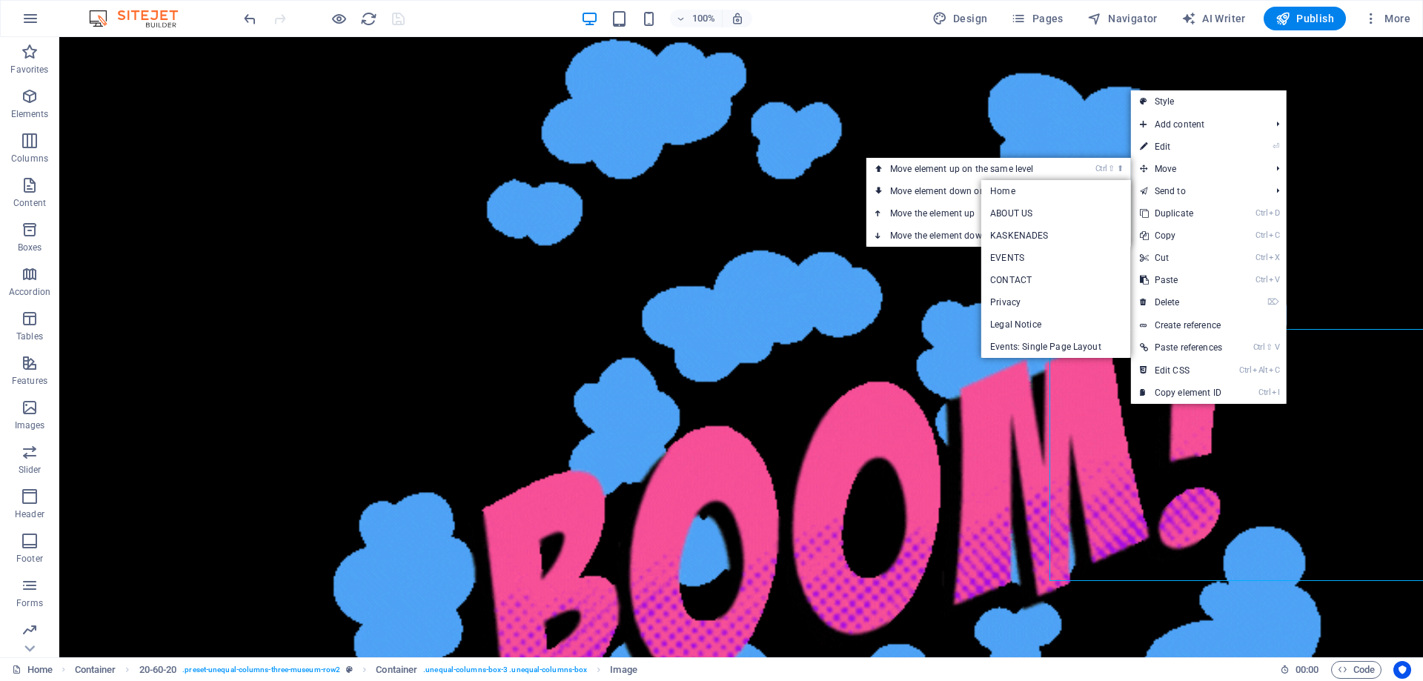
select select
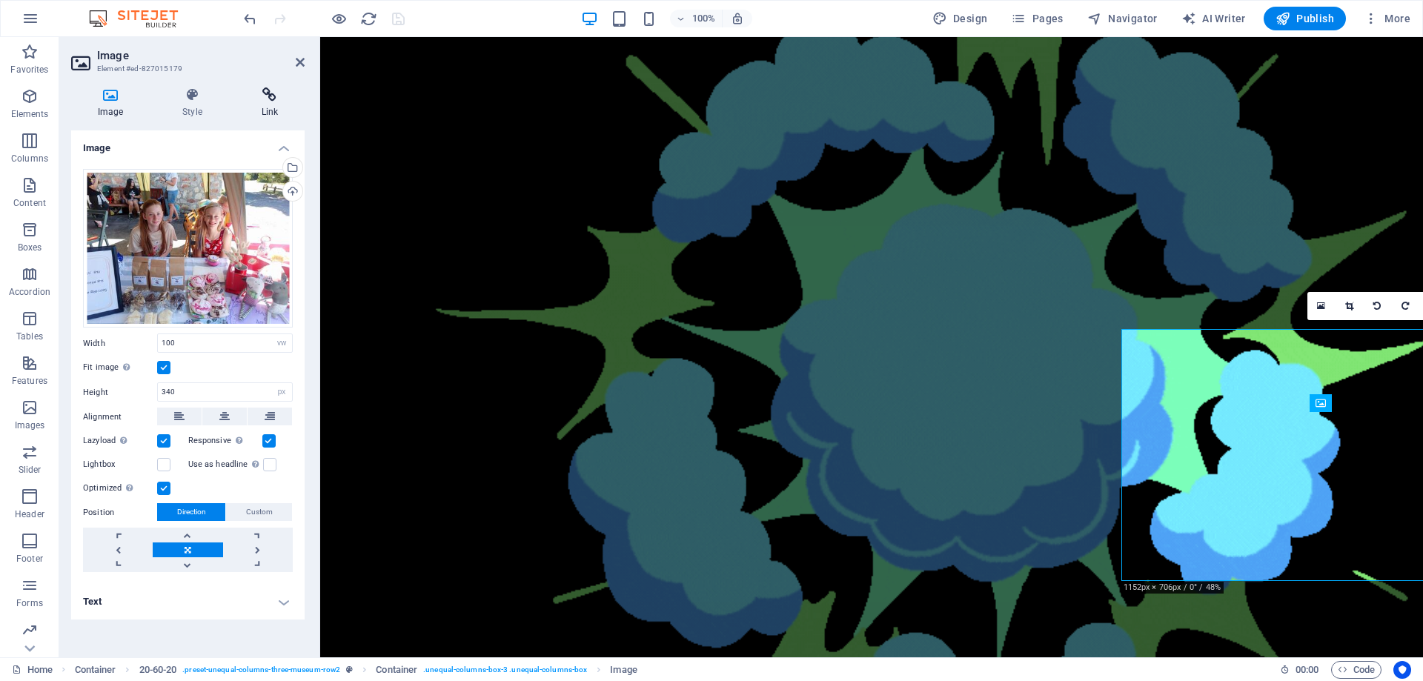
scroll to position [954, 0]
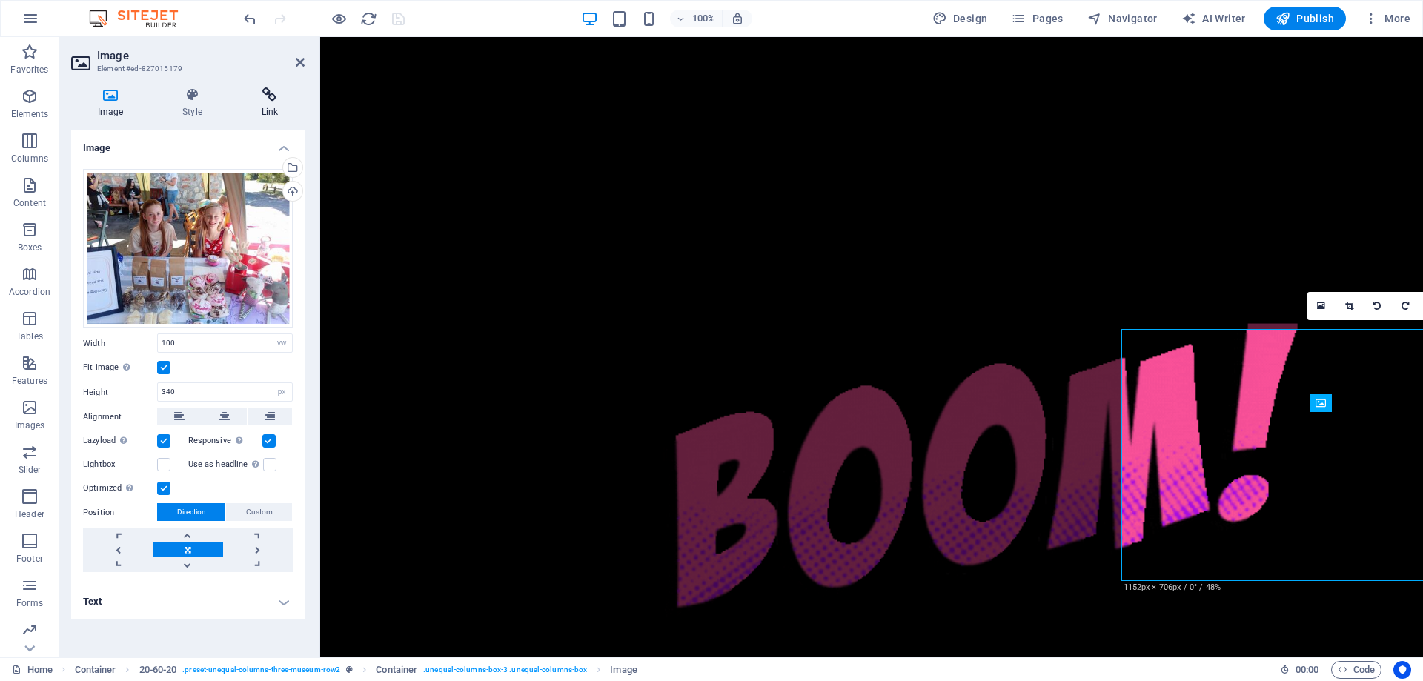
click at [267, 102] on icon at bounding box center [270, 94] width 70 height 15
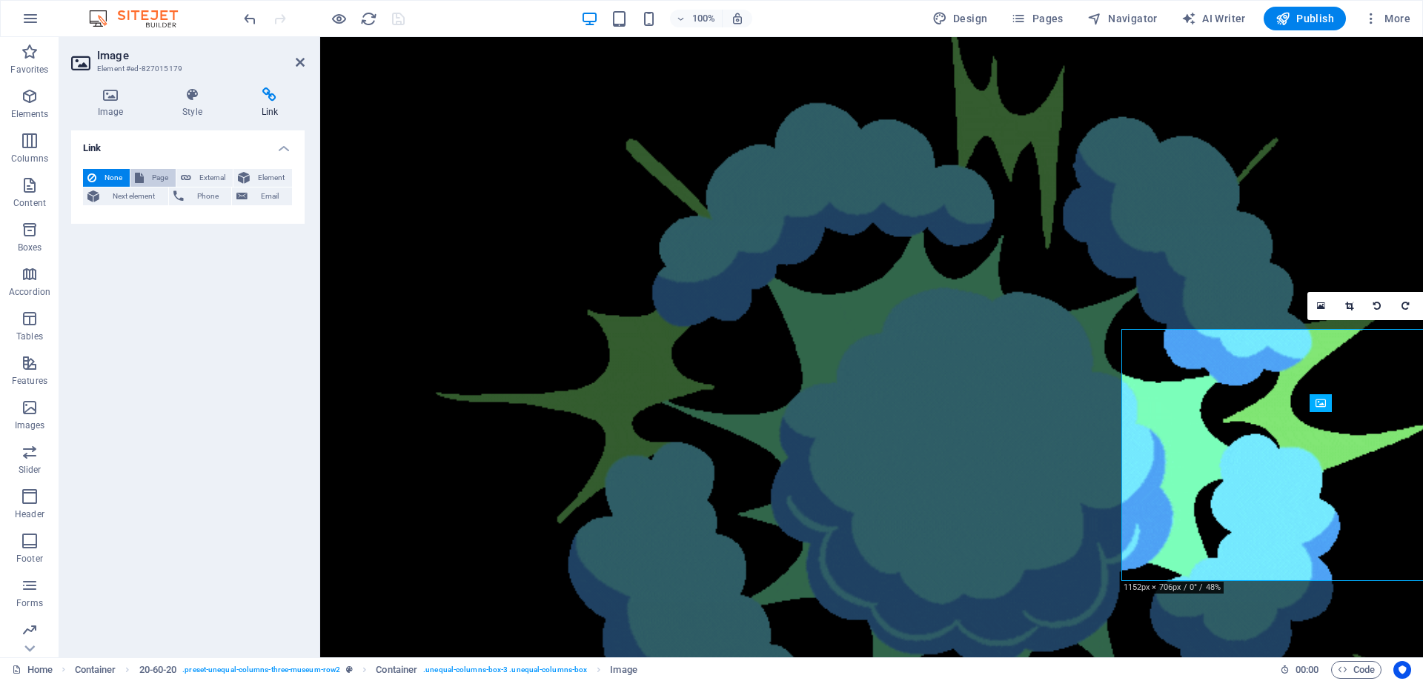
click at [157, 177] on span "Page" at bounding box center [159, 178] width 23 height 18
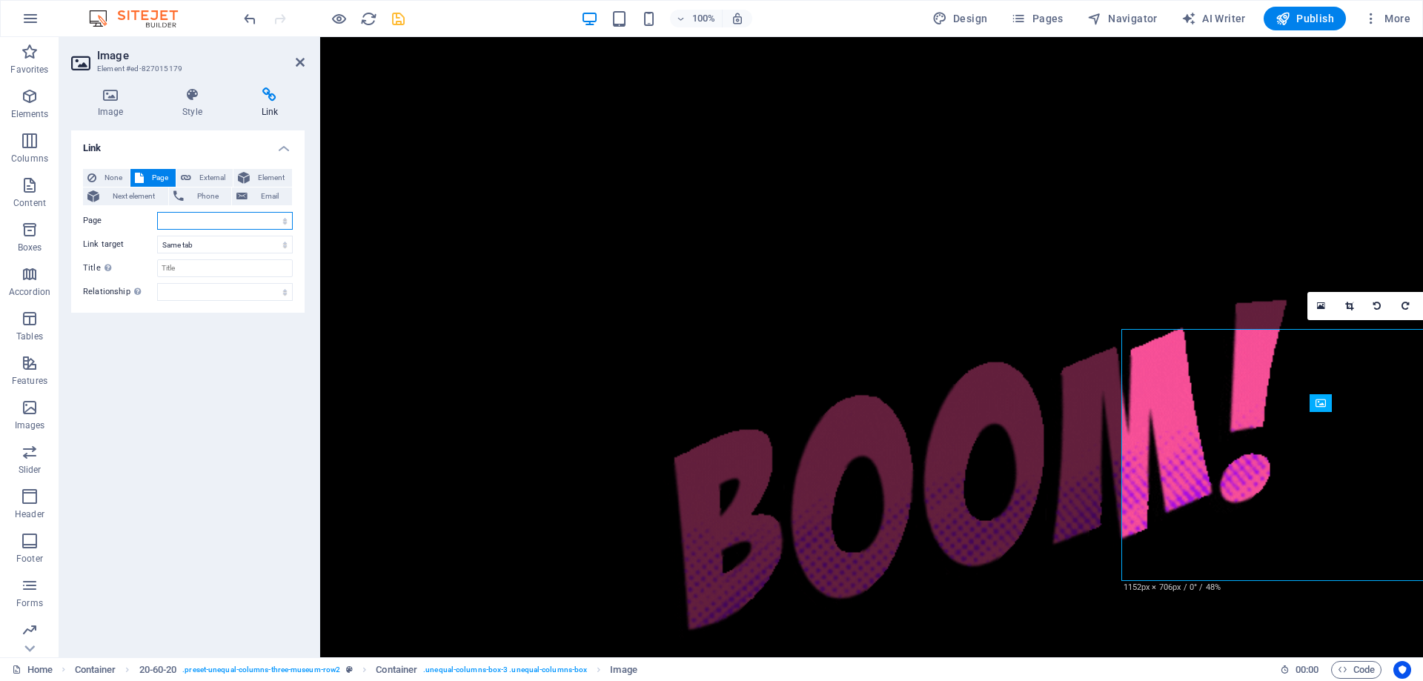
click at [228, 219] on select "Home ABOUT US KASKENADES EVENTS CONTACT Privacy Legal Notice" at bounding box center [225, 221] width 136 height 18
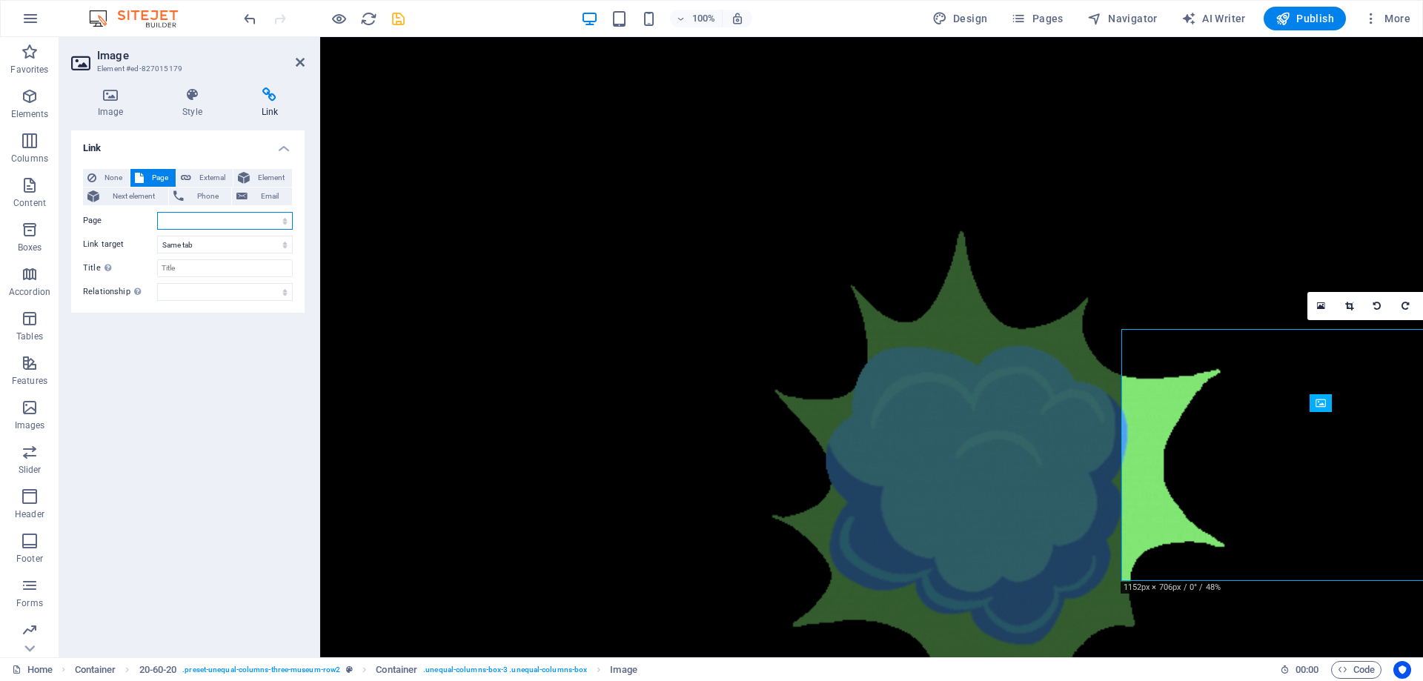
select select "3"
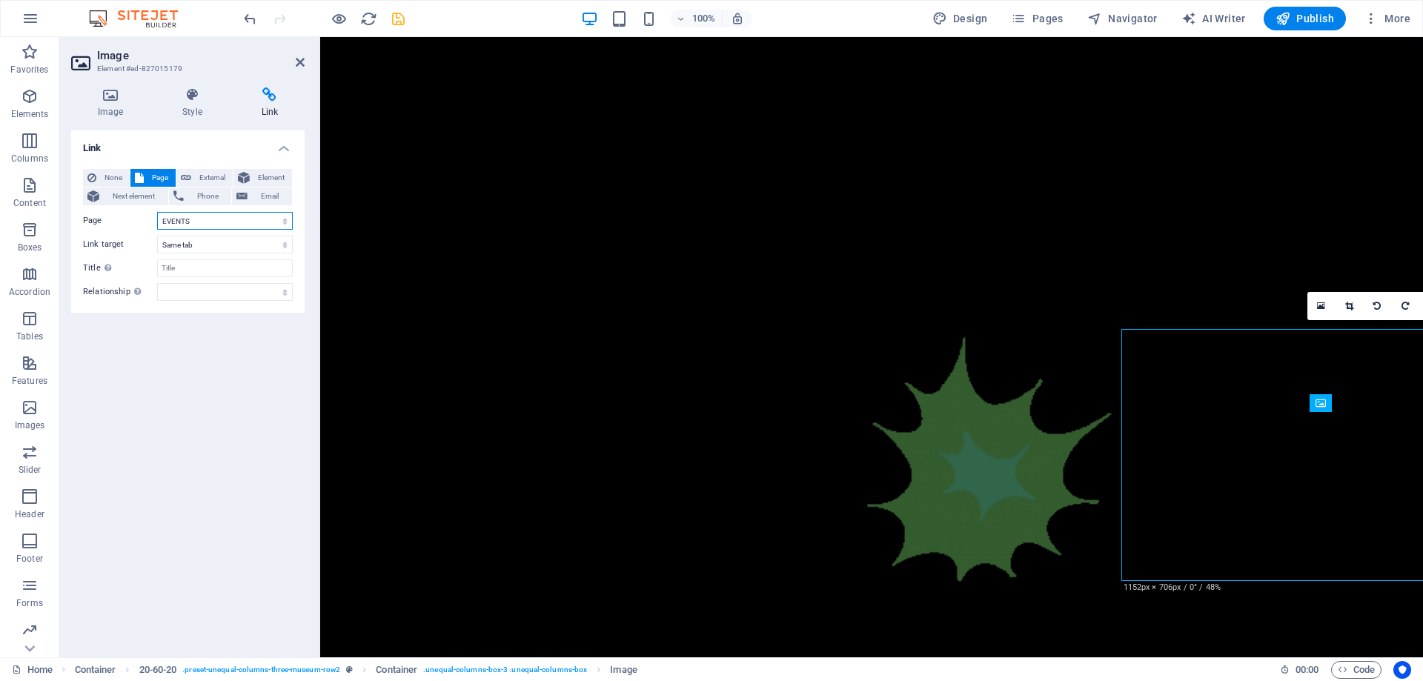
click at [157, 212] on select "Home ABOUT US KASKENADES EVENTS CONTACT Privacy Legal Notice" at bounding box center [225, 221] width 136 height 18
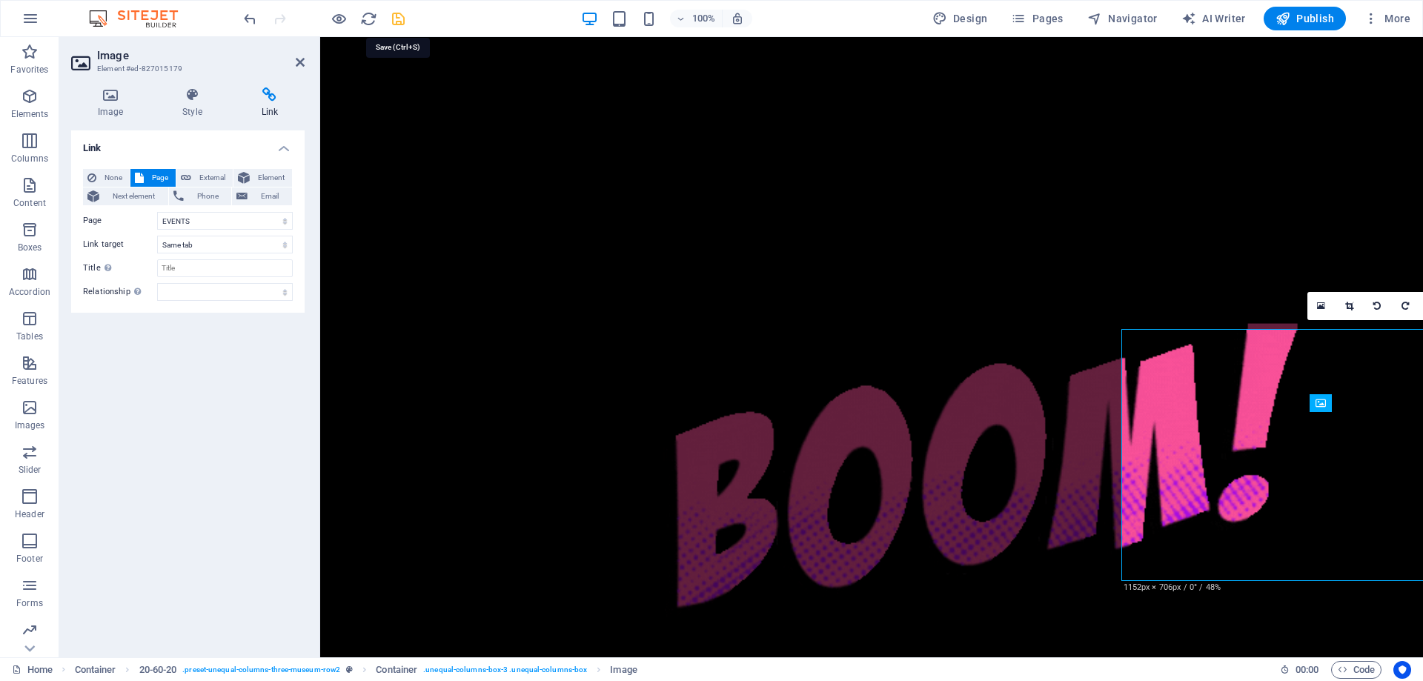
drag, startPoint x: 402, startPoint y: 14, endPoint x: 508, endPoint y: 79, distance: 125.1
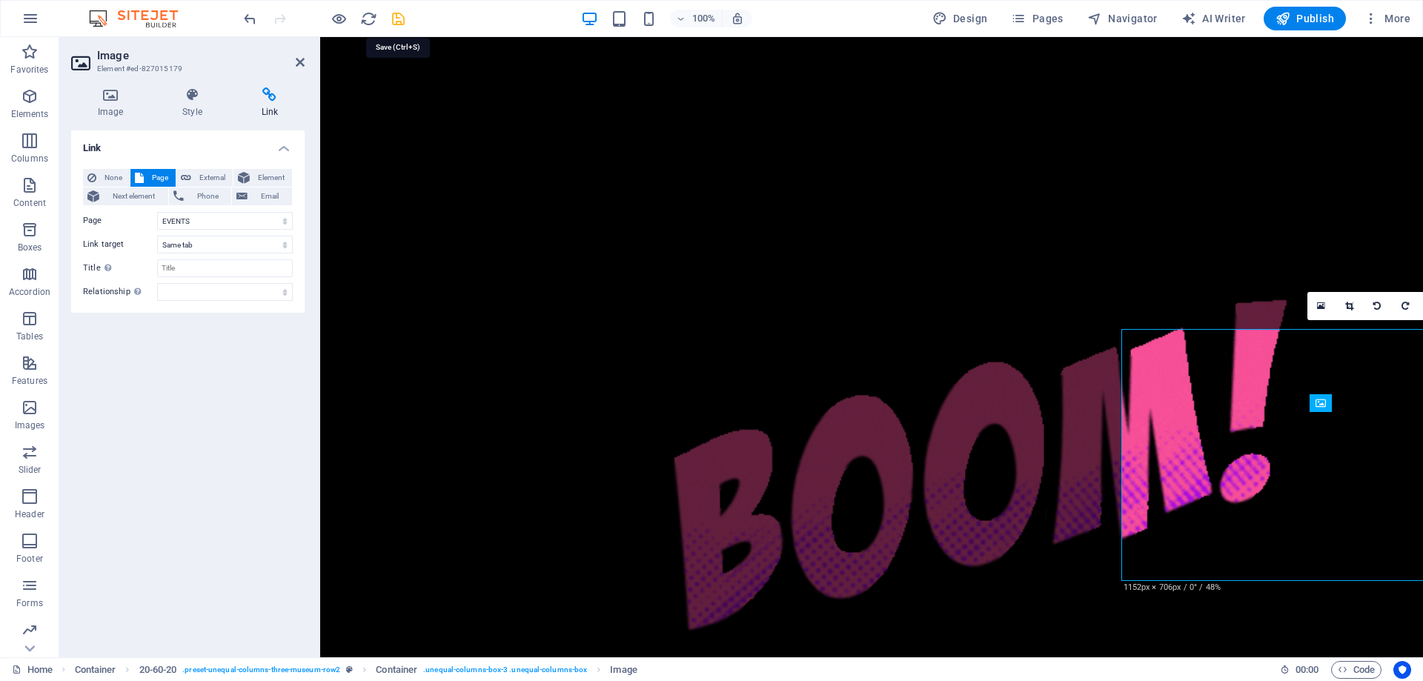
click at [402, 14] on icon "save" at bounding box center [398, 18] width 17 height 17
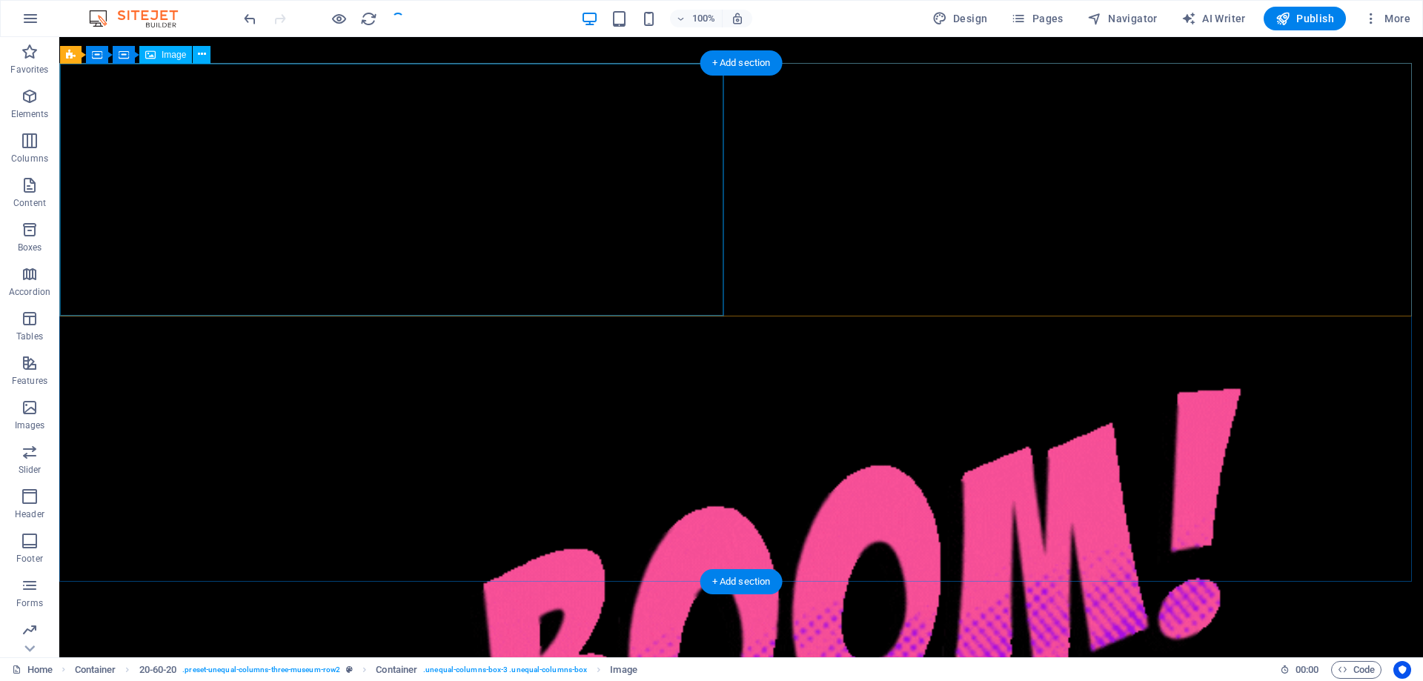
checkbox input "false"
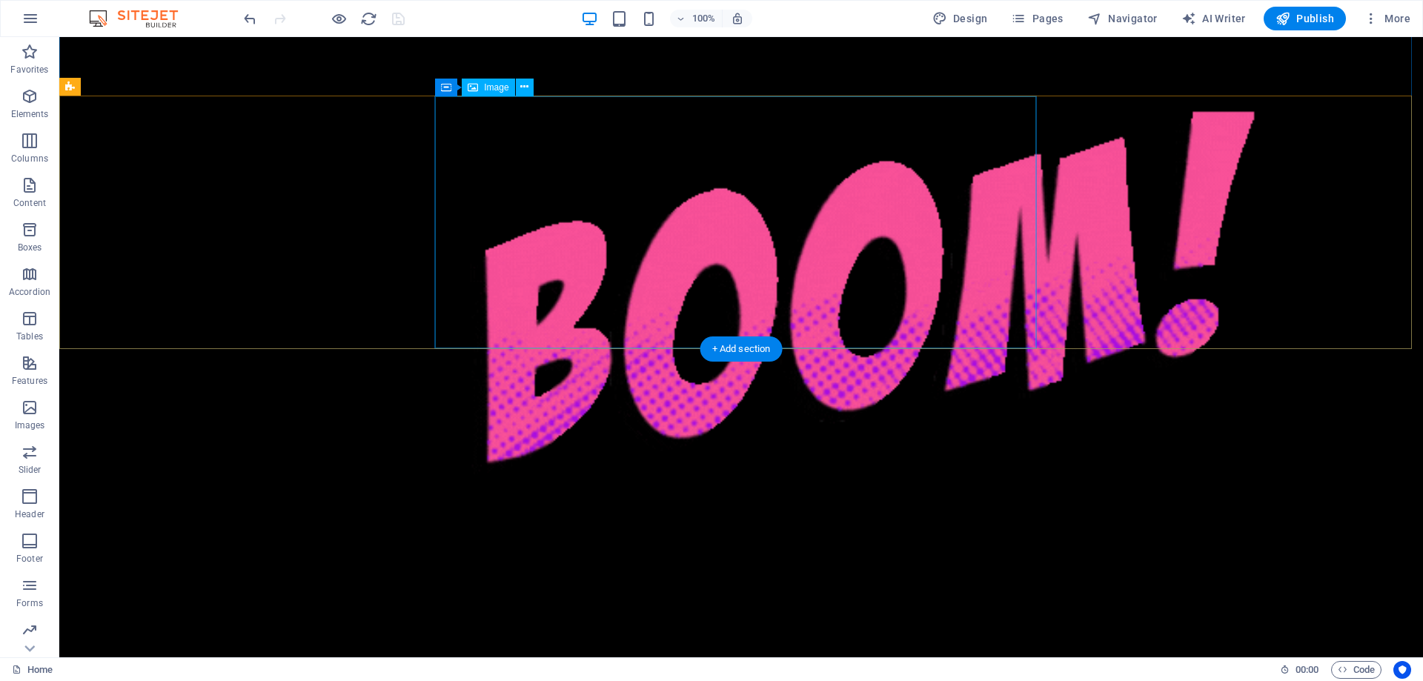
scroll to position [1334, 0]
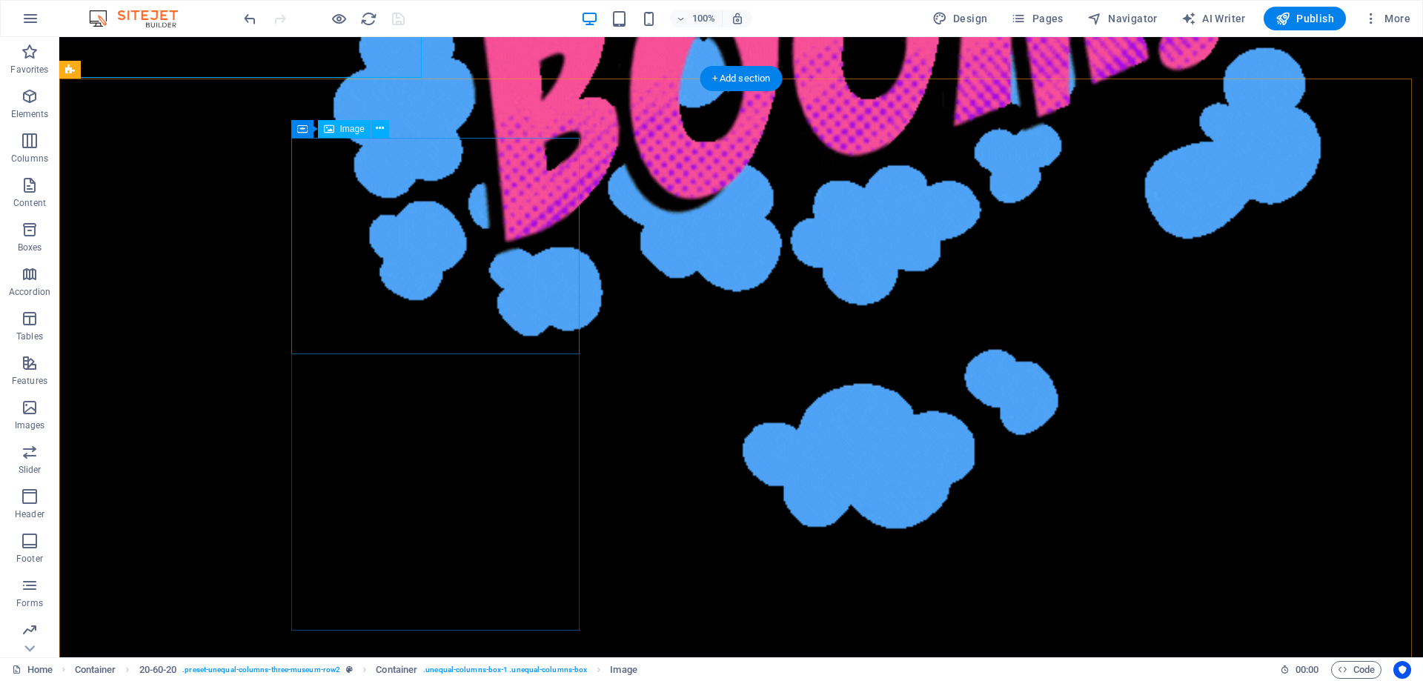
scroll to position [1556, 0]
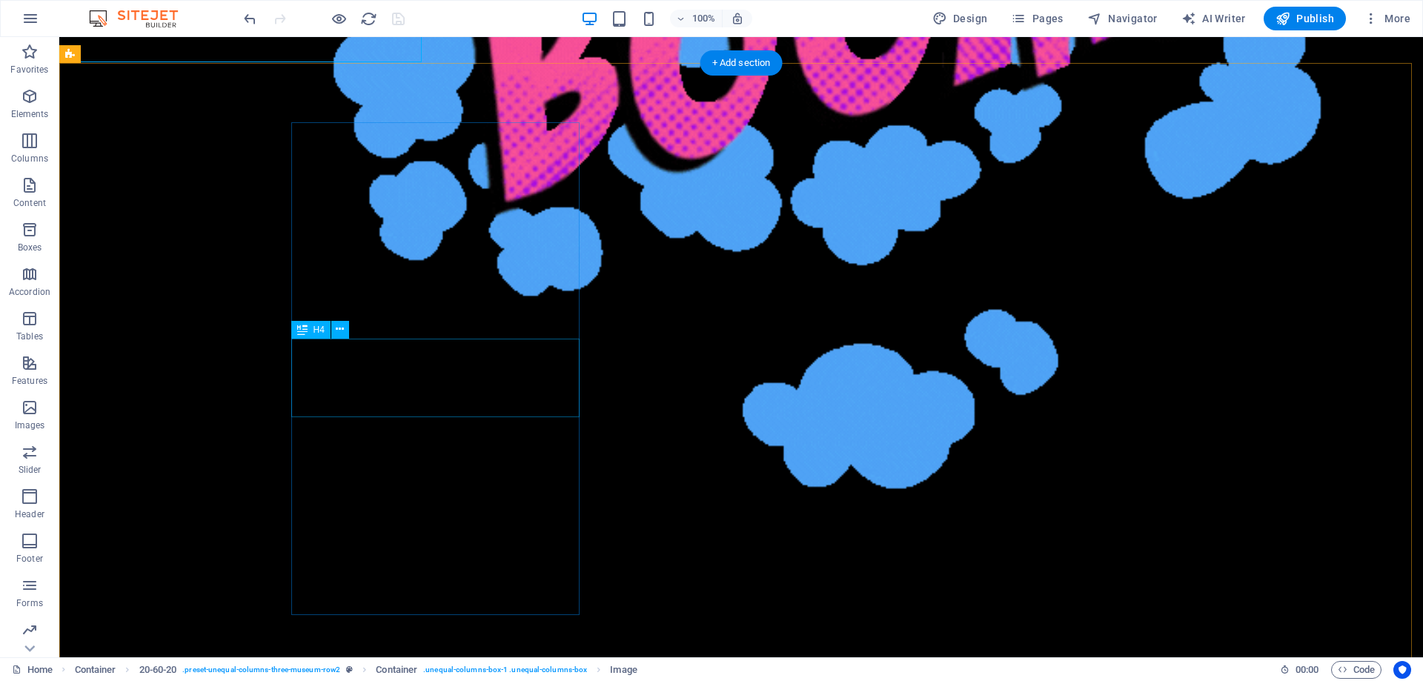
click at [342, 332] on icon at bounding box center [340, 330] width 8 height 16
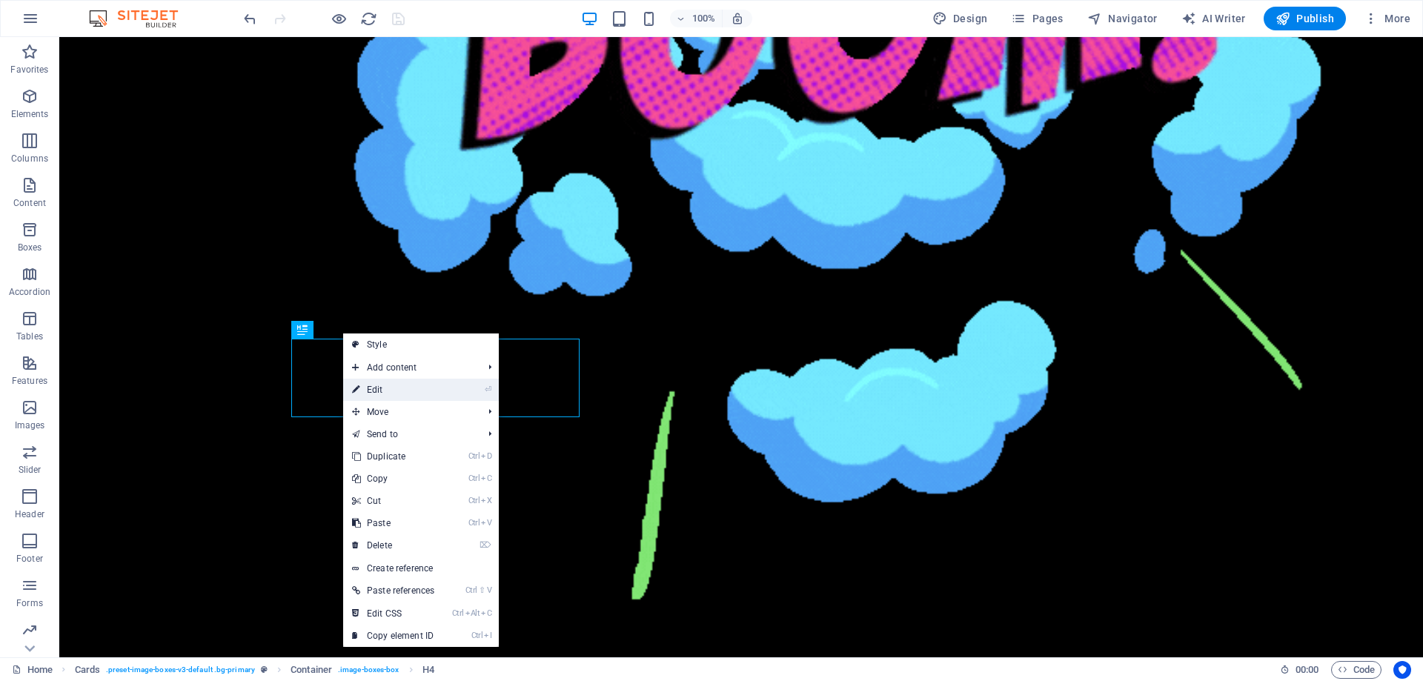
click at [381, 395] on link "⏎ Edit" at bounding box center [393, 390] width 100 height 22
select select
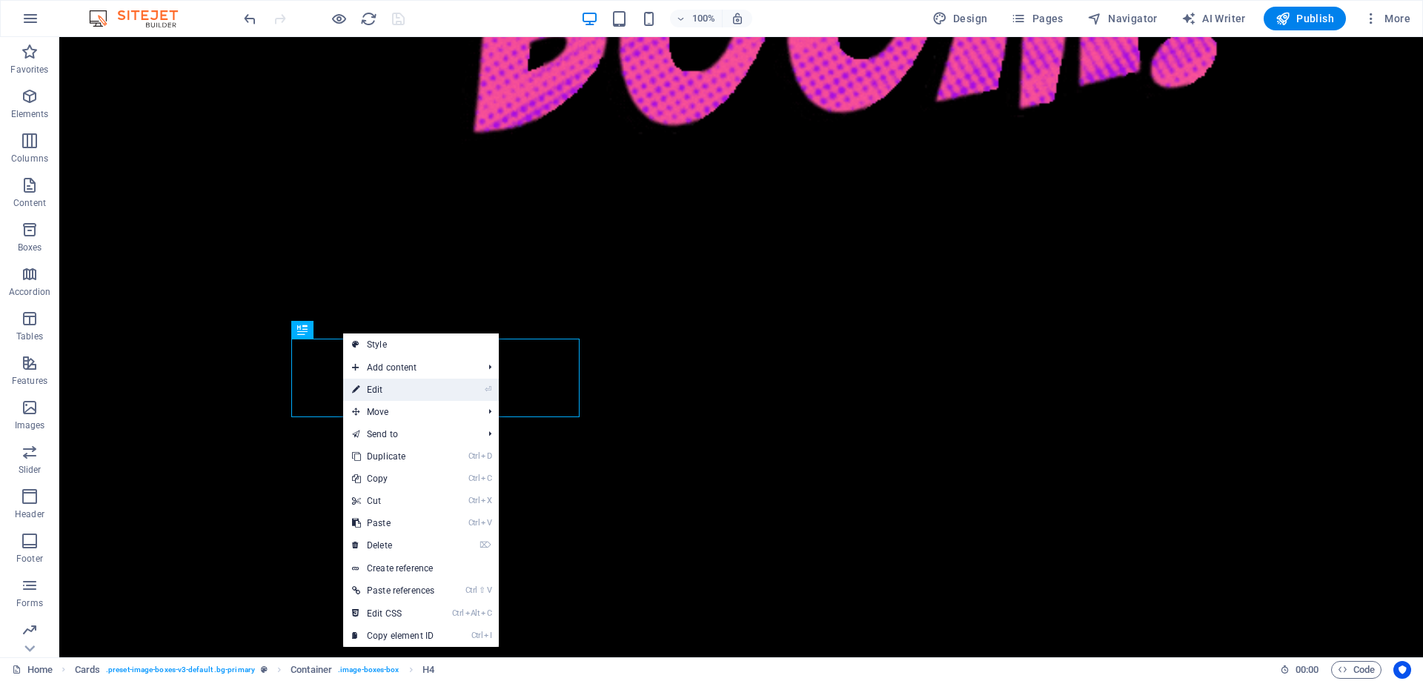
select select
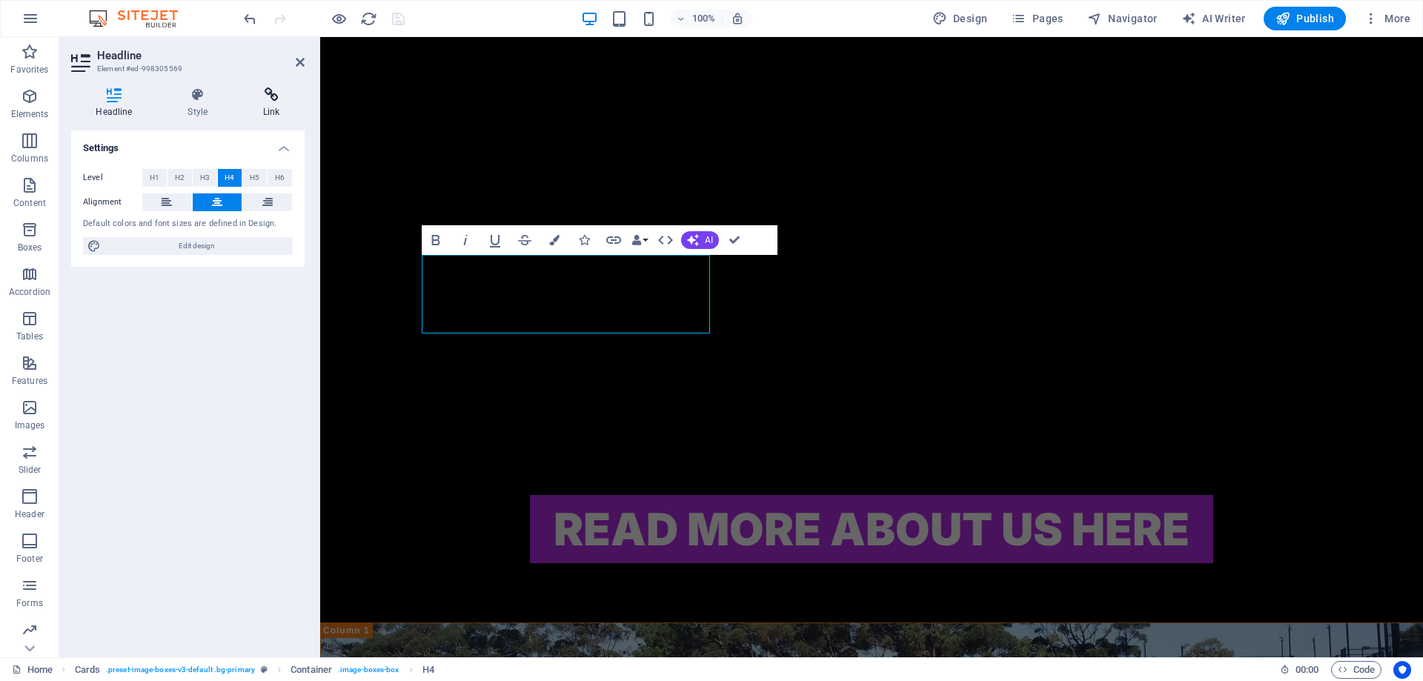
click at [268, 96] on icon at bounding box center [272, 94] width 66 height 15
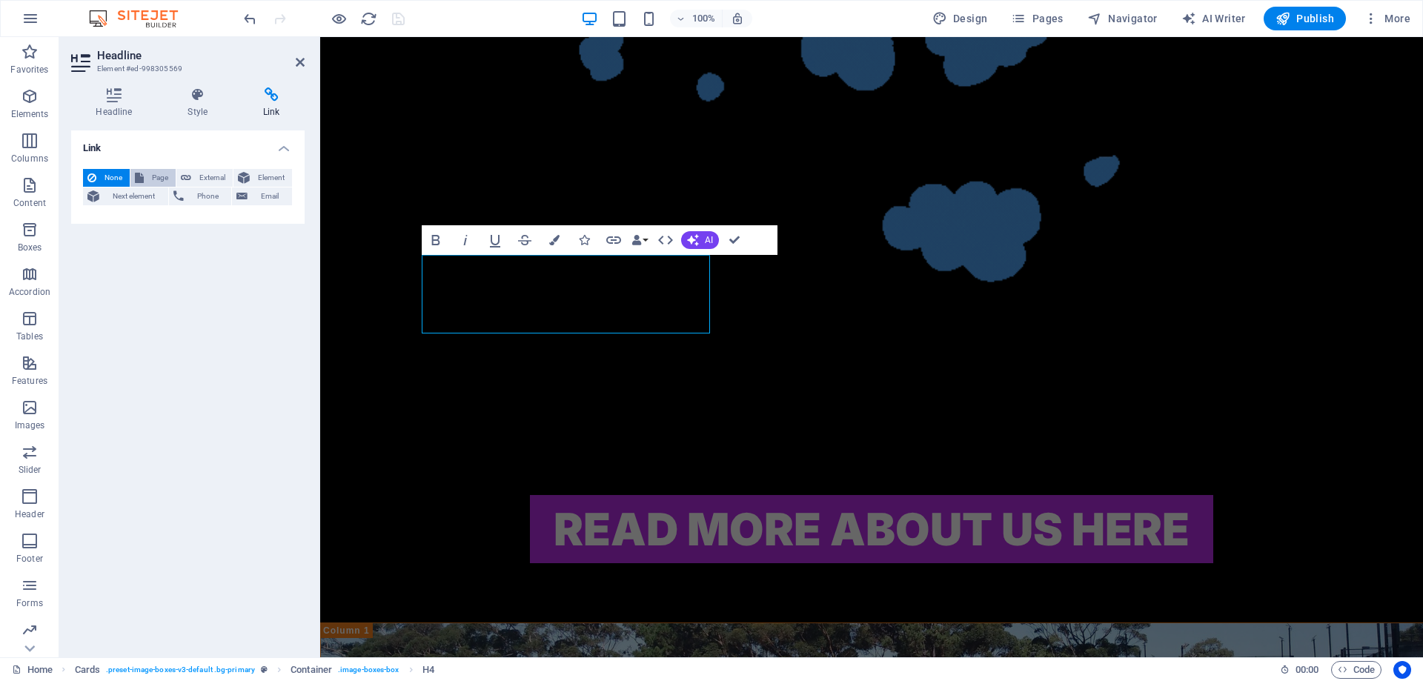
click at [159, 176] on span "Page" at bounding box center [159, 178] width 23 height 18
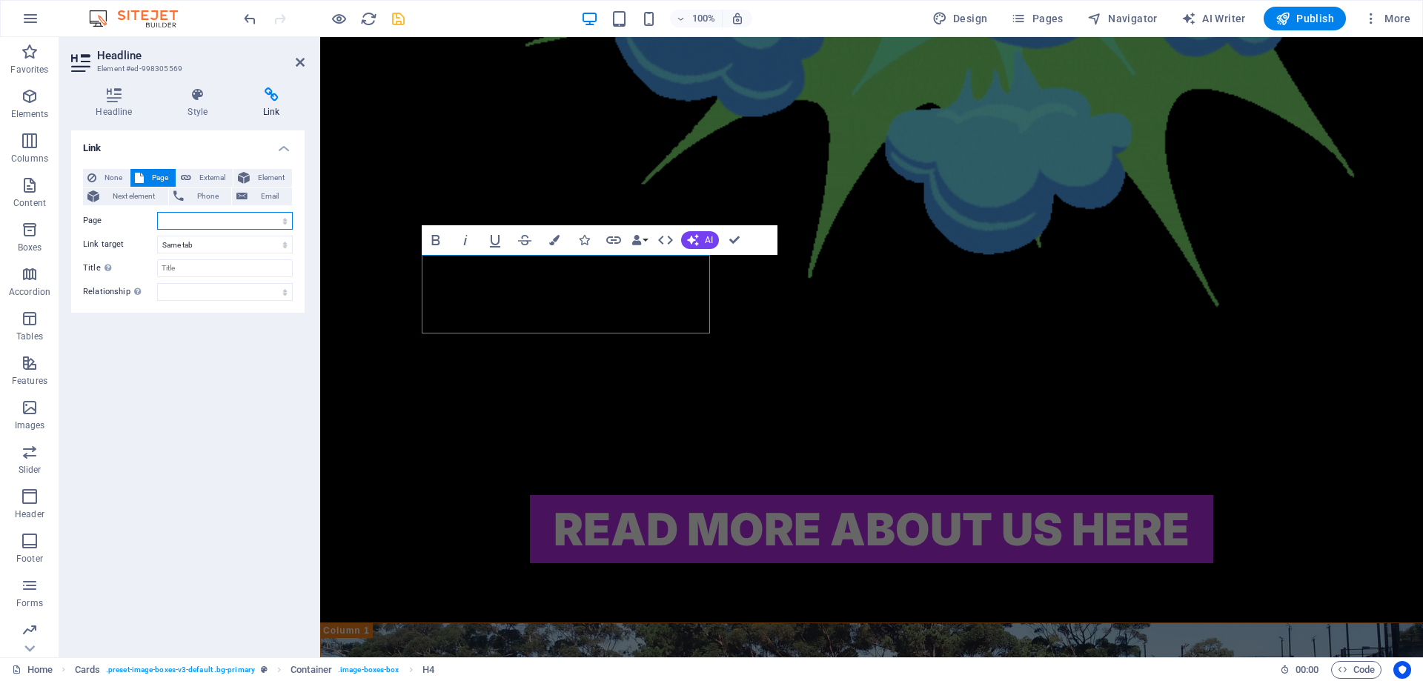
click at [237, 222] on select "Home ABOUT US KASKENADES EVENTS CONTACT Privacy Legal Notice" at bounding box center [225, 221] width 136 height 18
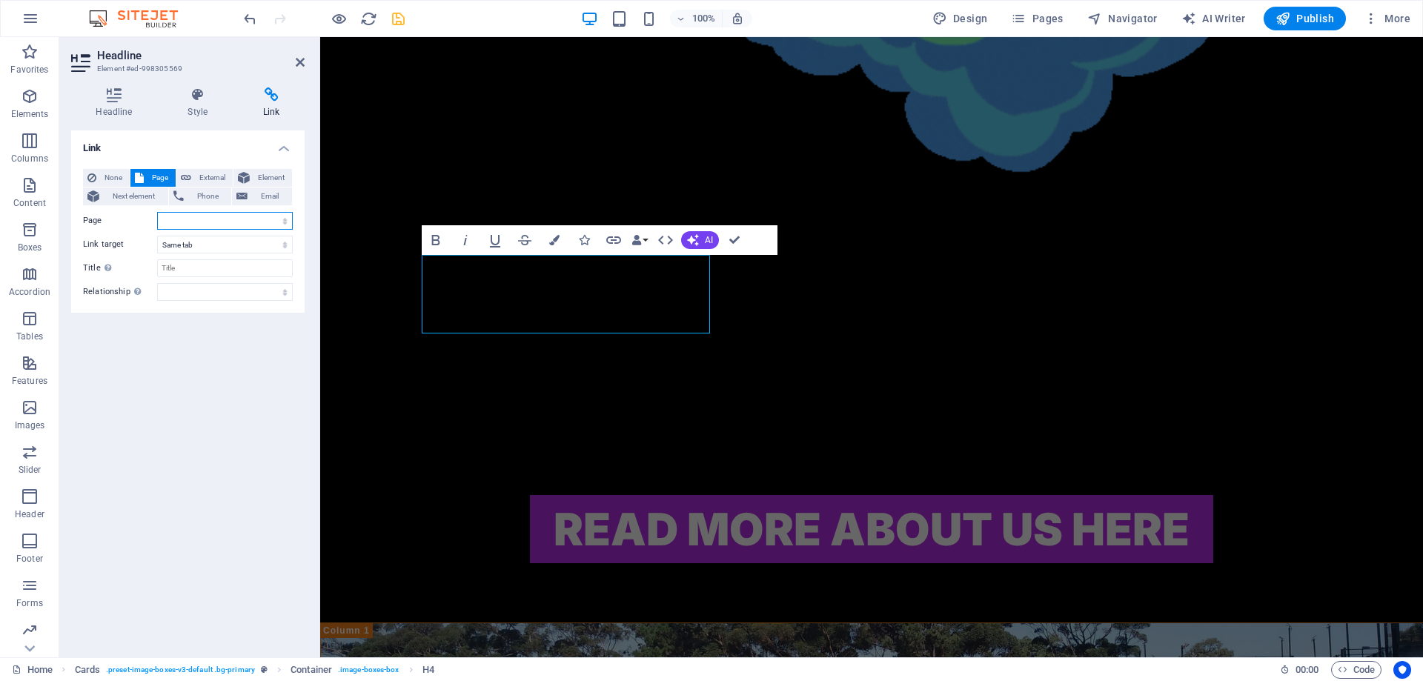
select select "3"
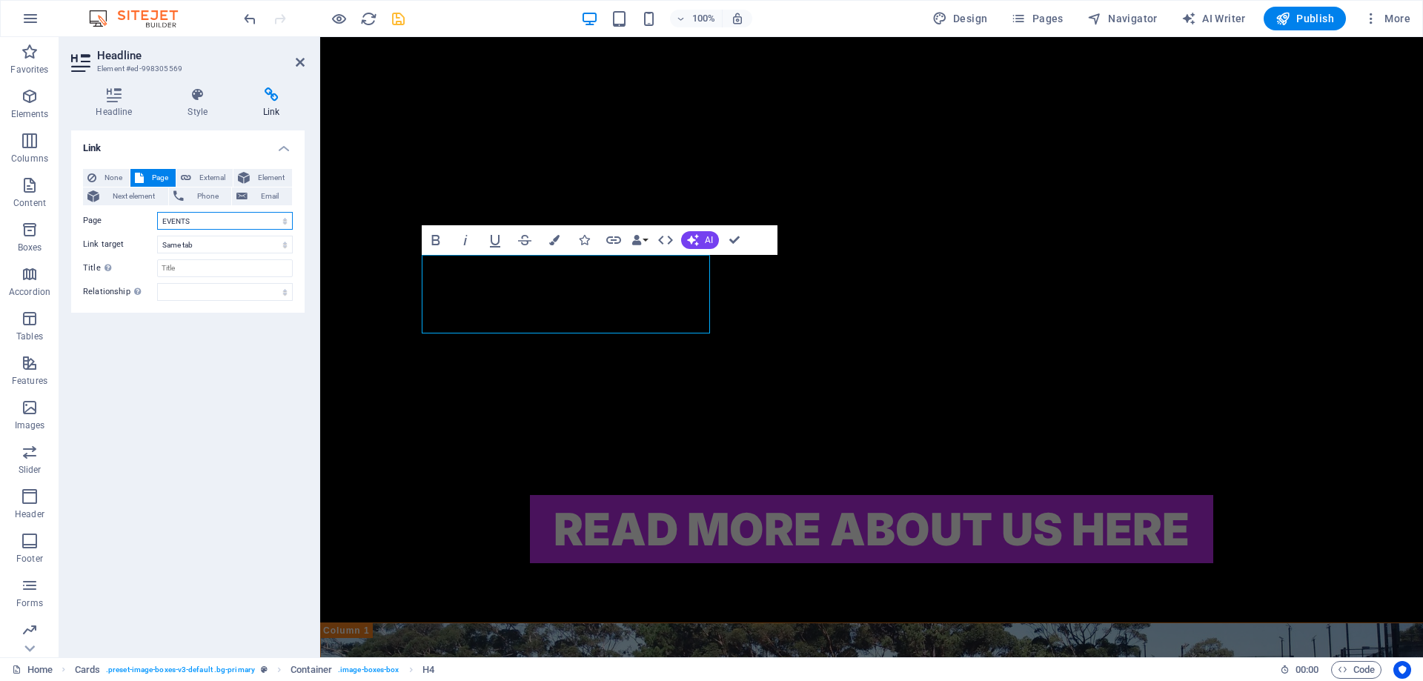
click at [157, 212] on select "Home ABOUT US KASKENADES EVENTS CONTACT Privacy Legal Notice" at bounding box center [225, 221] width 136 height 18
click at [401, 21] on icon "save" at bounding box center [398, 18] width 17 height 17
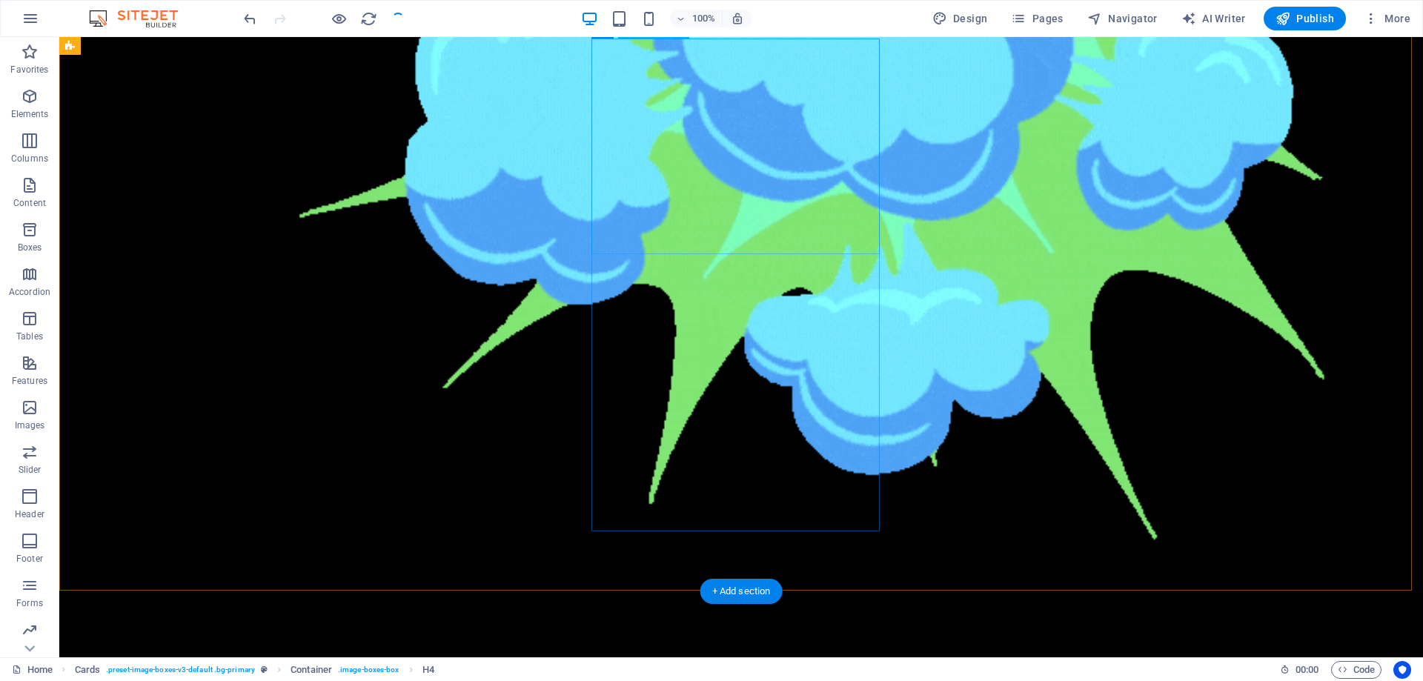
checkbox input "false"
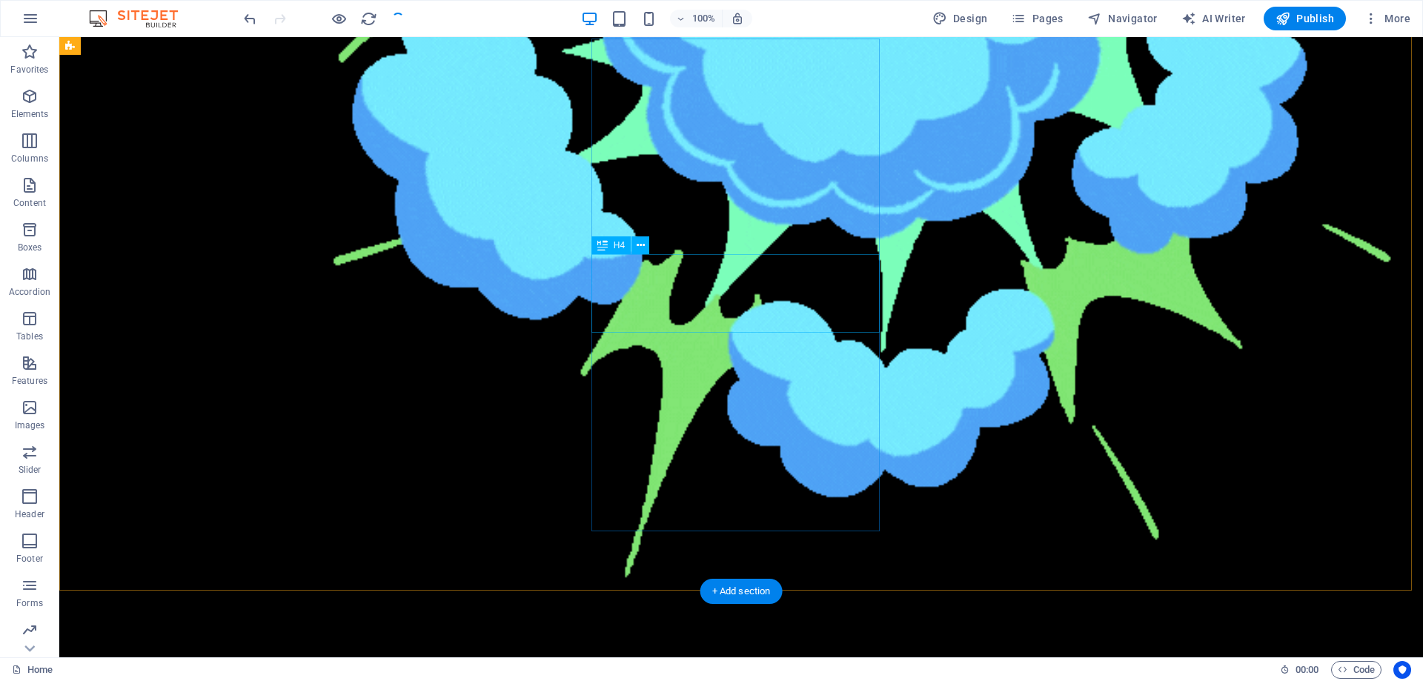
scroll to position [1640, 0]
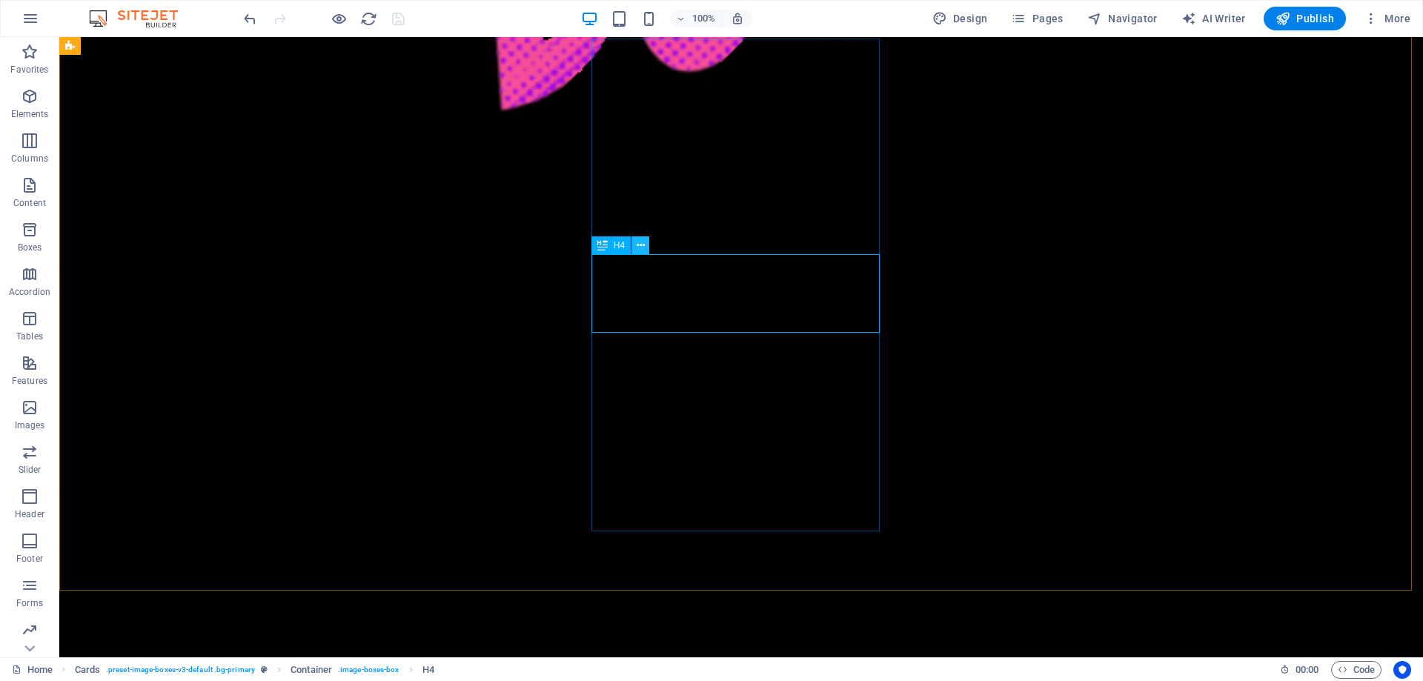
click at [634, 245] on button at bounding box center [640, 245] width 18 height 18
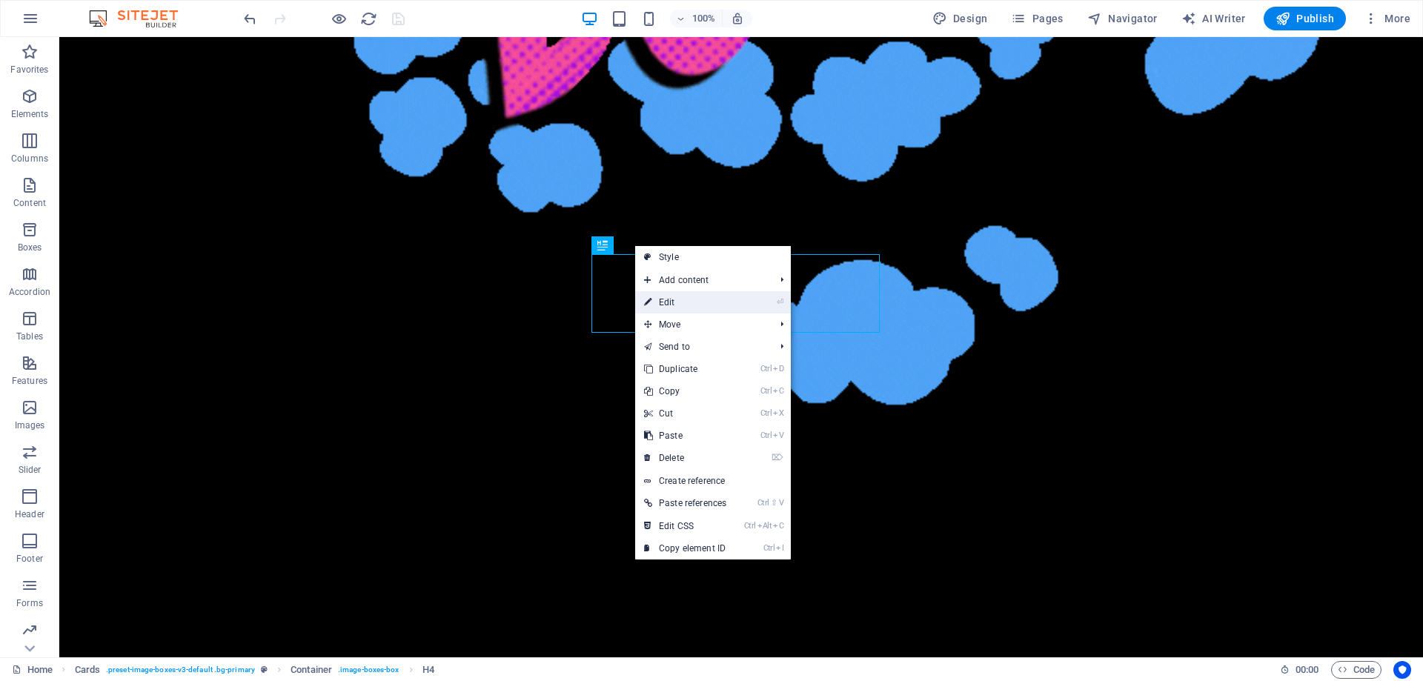
drag, startPoint x: 682, startPoint y: 299, endPoint x: 36, endPoint y: 108, distance: 673.0
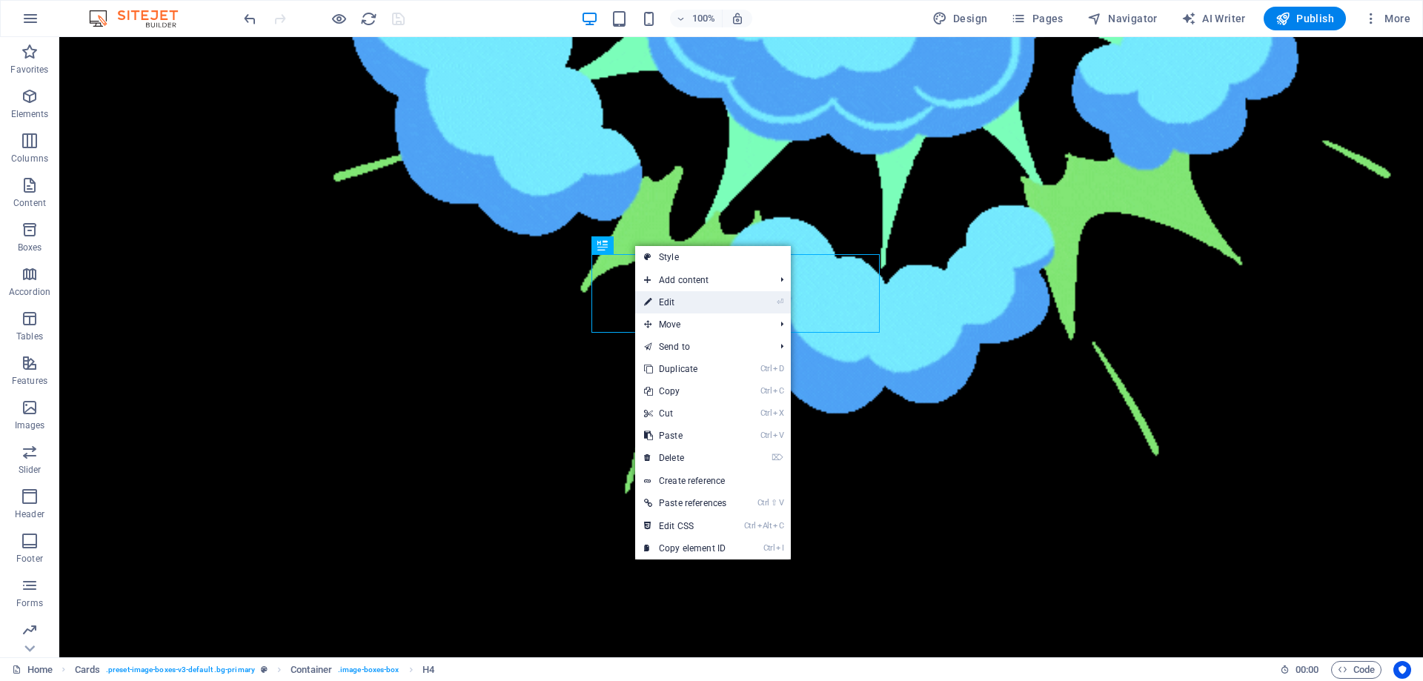
click at [682, 299] on link "⏎ Edit" at bounding box center [685, 302] width 100 height 22
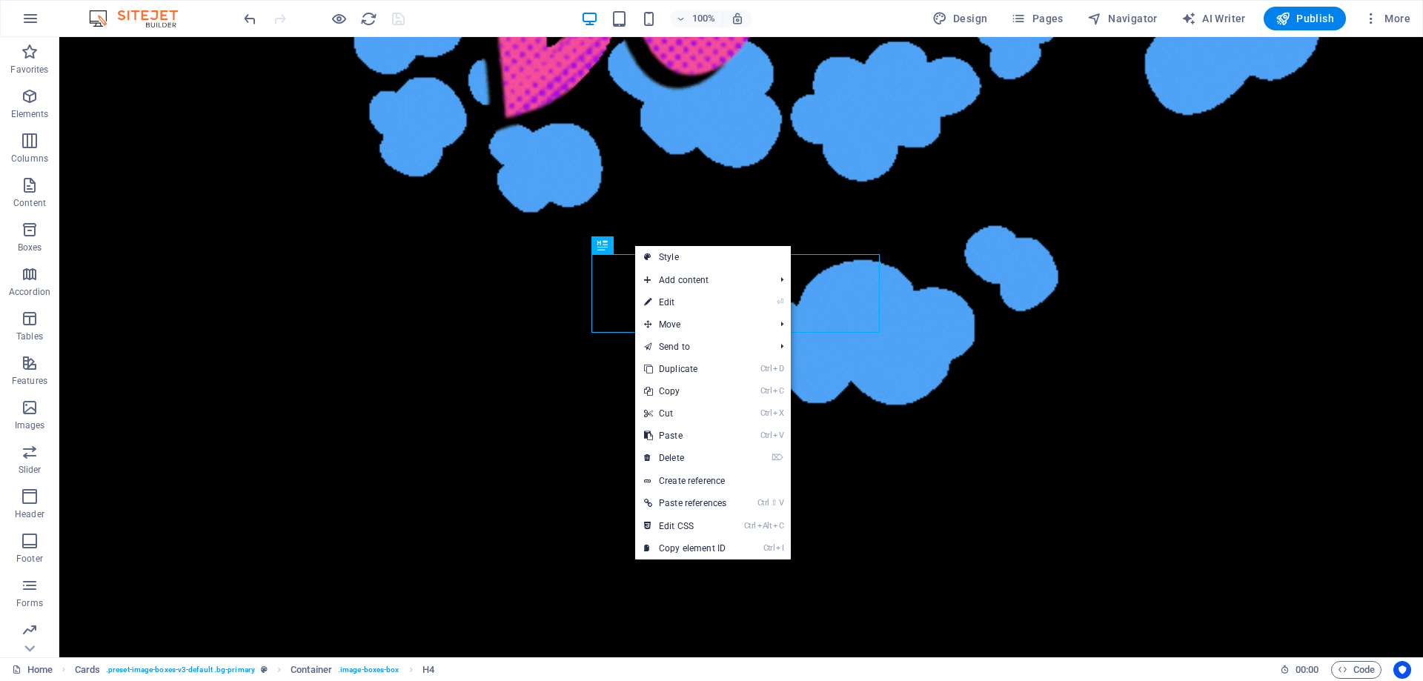
select select
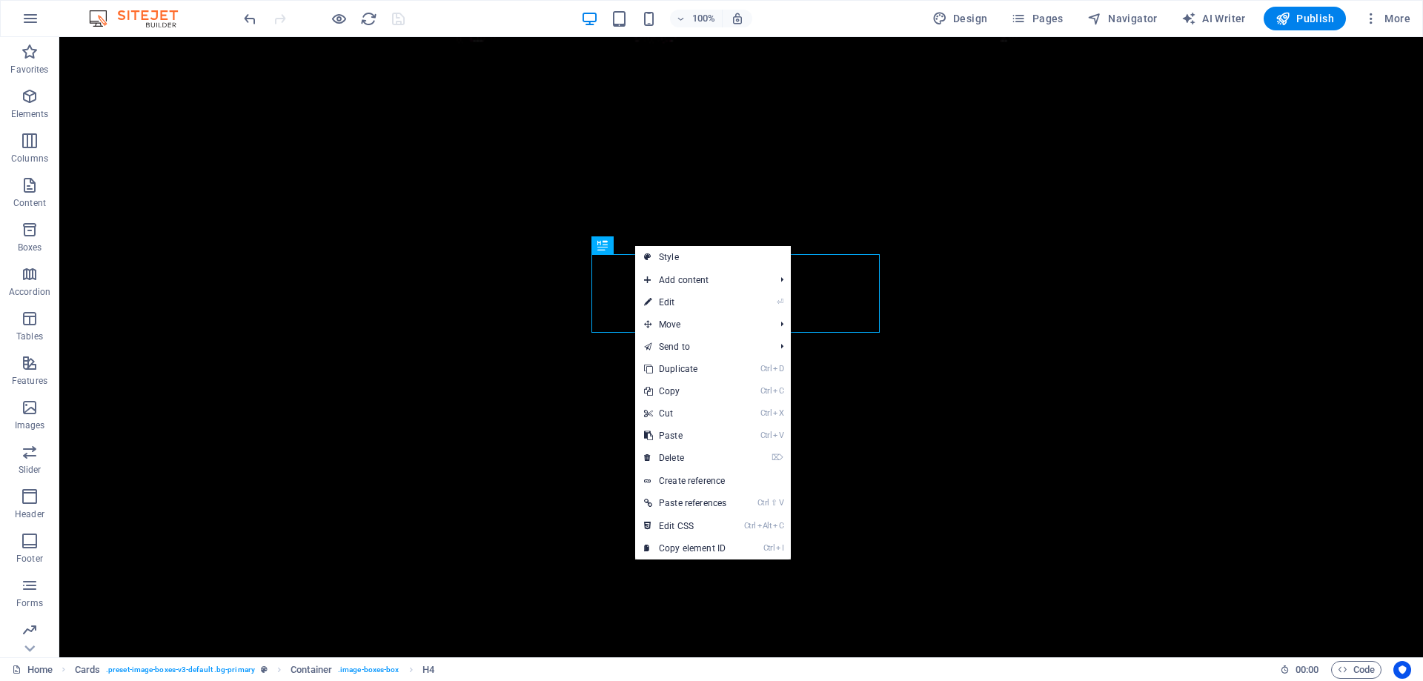
select select
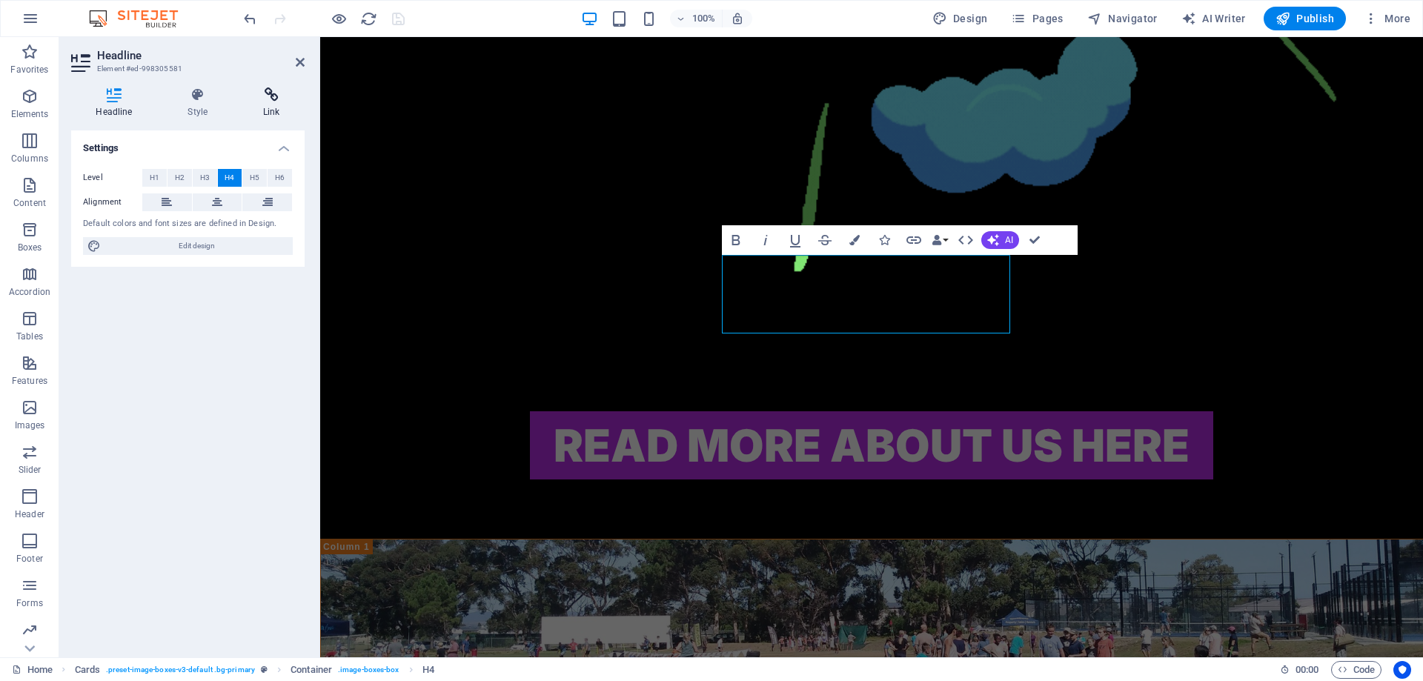
click at [274, 104] on h4 "Link" at bounding box center [272, 102] width 66 height 31
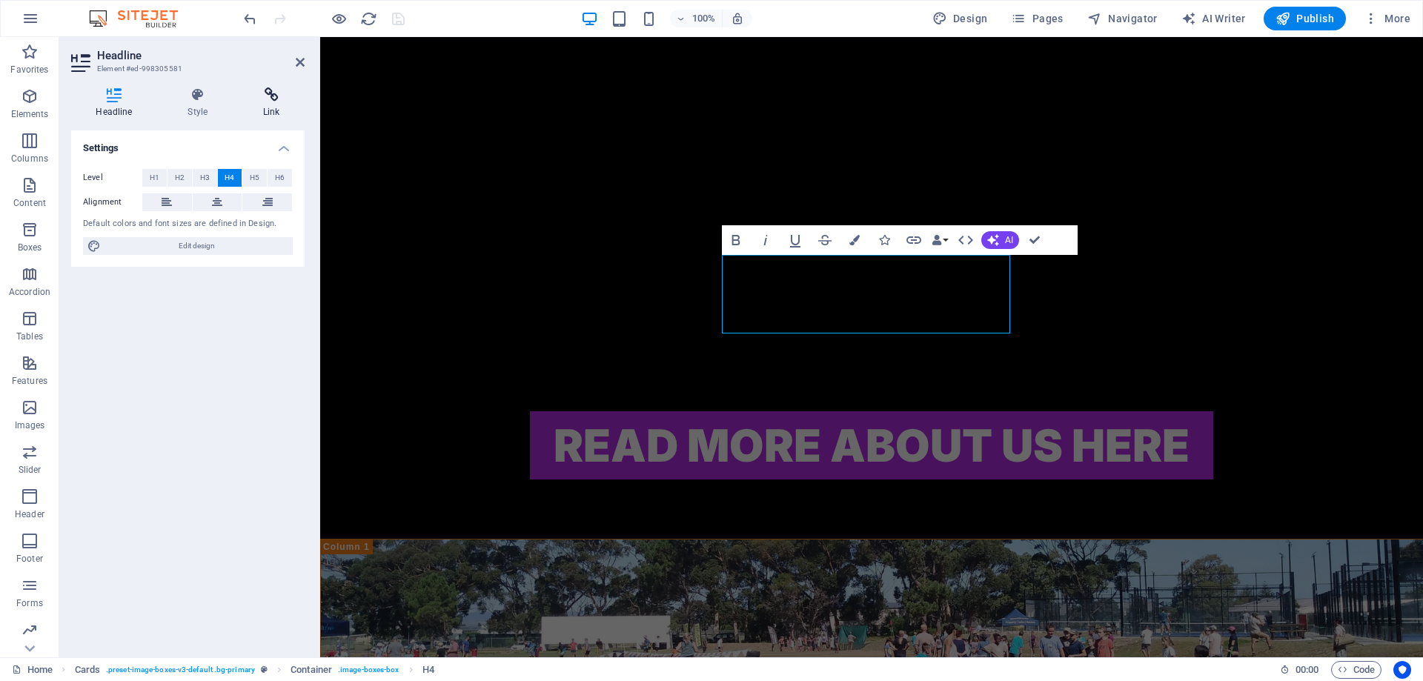
scroll to position [1556, 0]
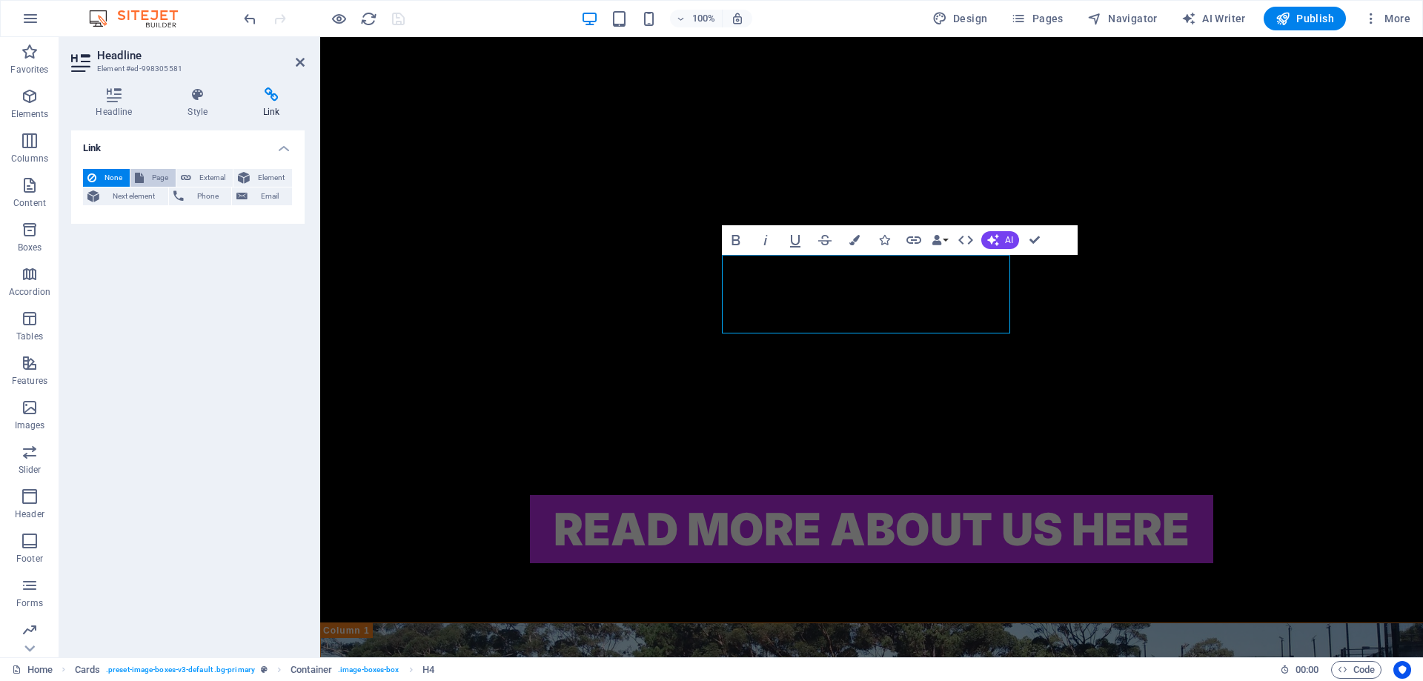
click at [159, 175] on span "Page" at bounding box center [159, 178] width 23 height 18
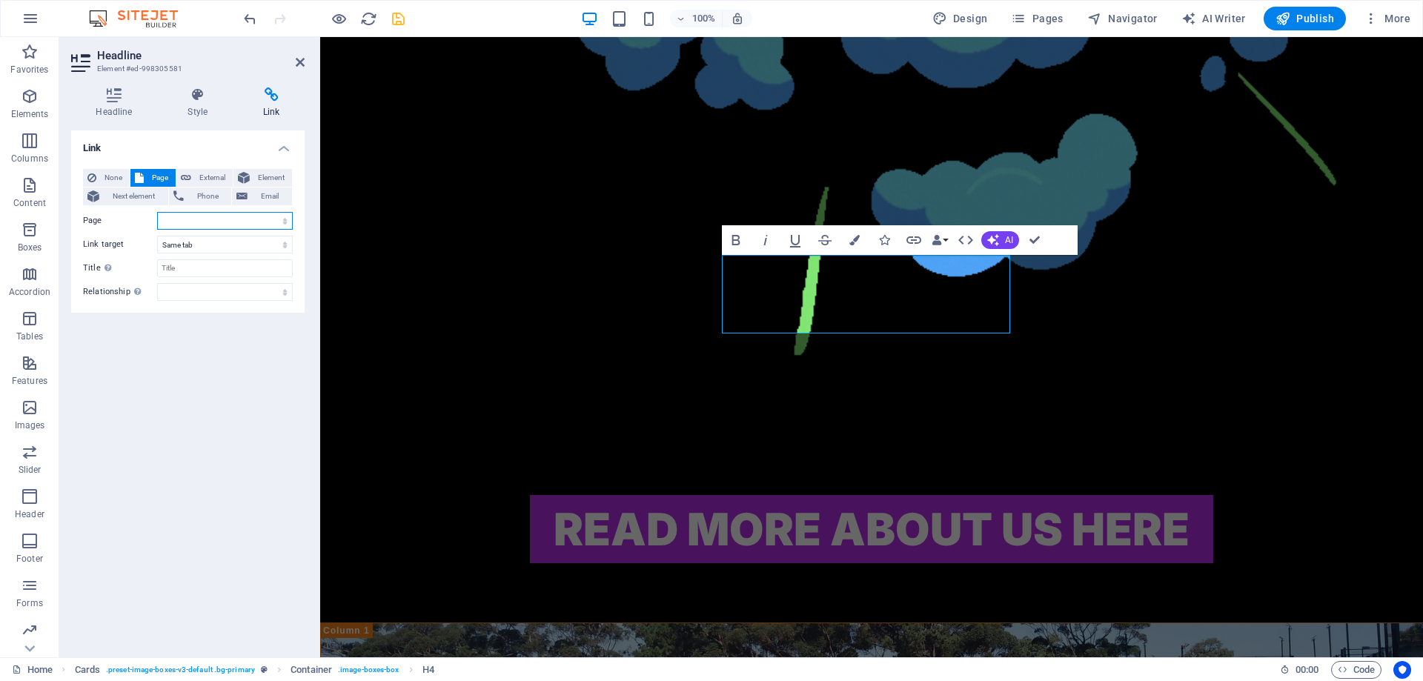
click at [221, 219] on select "Home ABOUT US KASKENADES EVENTS CONTACT Privacy Legal Notice" at bounding box center [225, 221] width 136 height 18
select select "3"
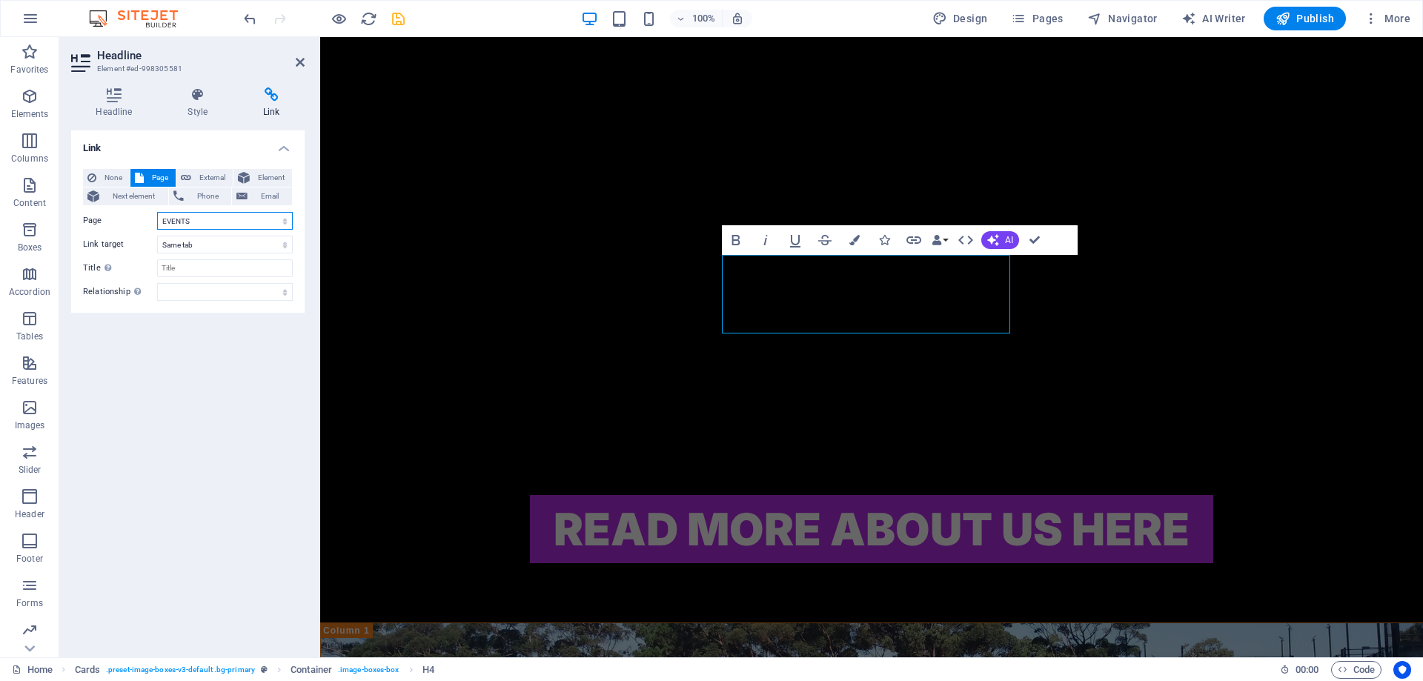
click at [157, 212] on select "Home ABOUT US KASKENADES EVENTS CONTACT Privacy Legal Notice" at bounding box center [225, 221] width 136 height 18
click at [392, 12] on icon "save" at bounding box center [398, 18] width 17 height 17
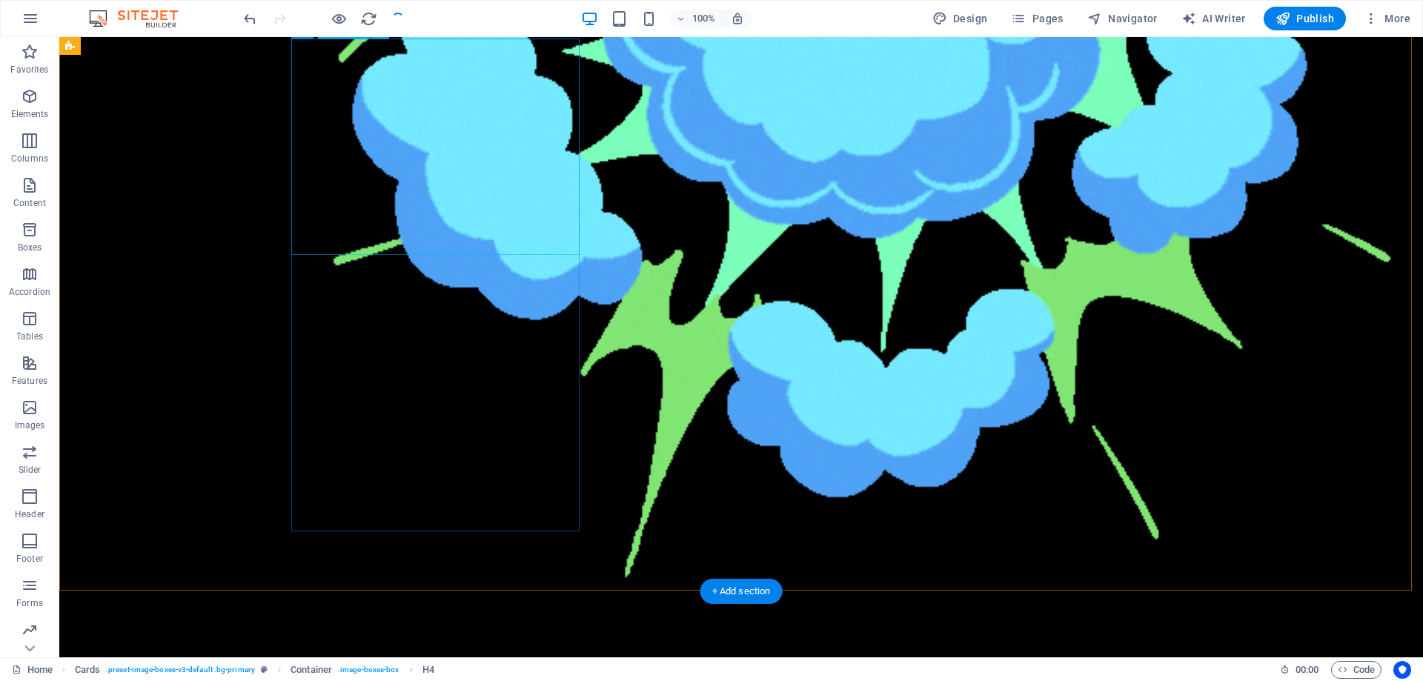
checkbox input "false"
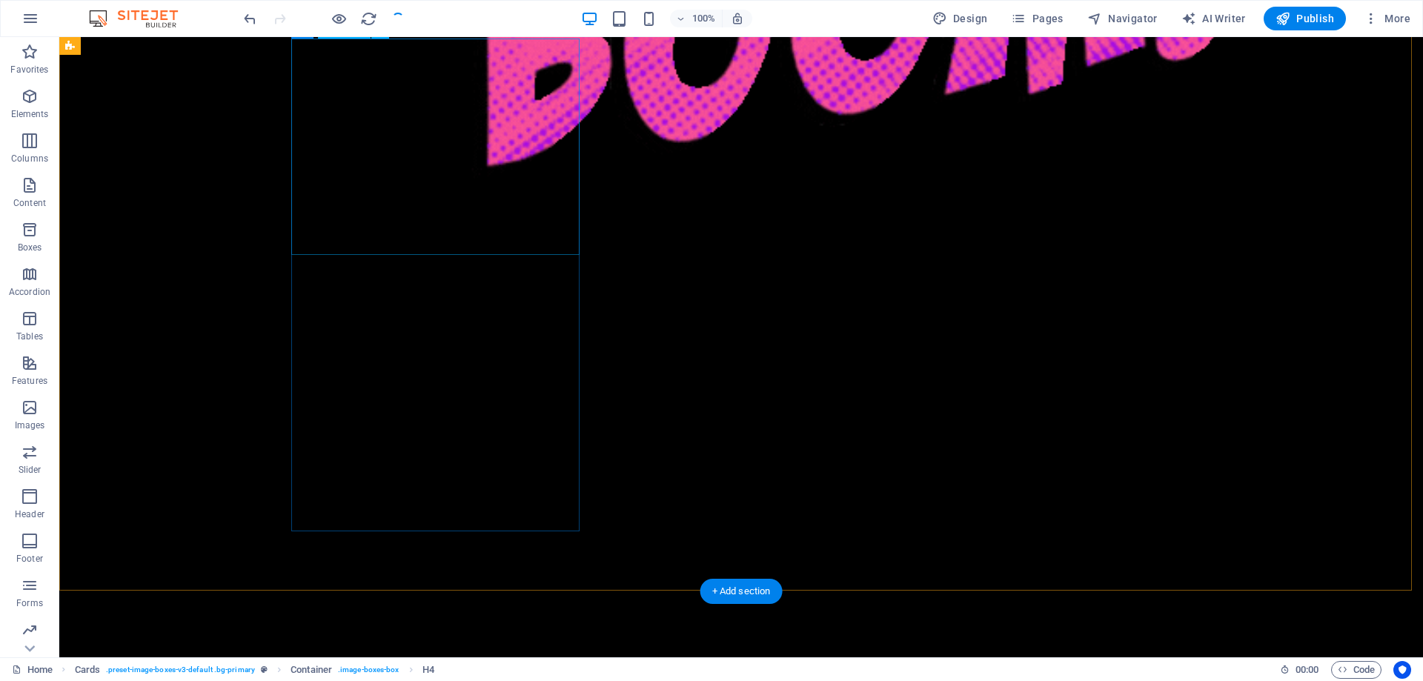
scroll to position [1640, 0]
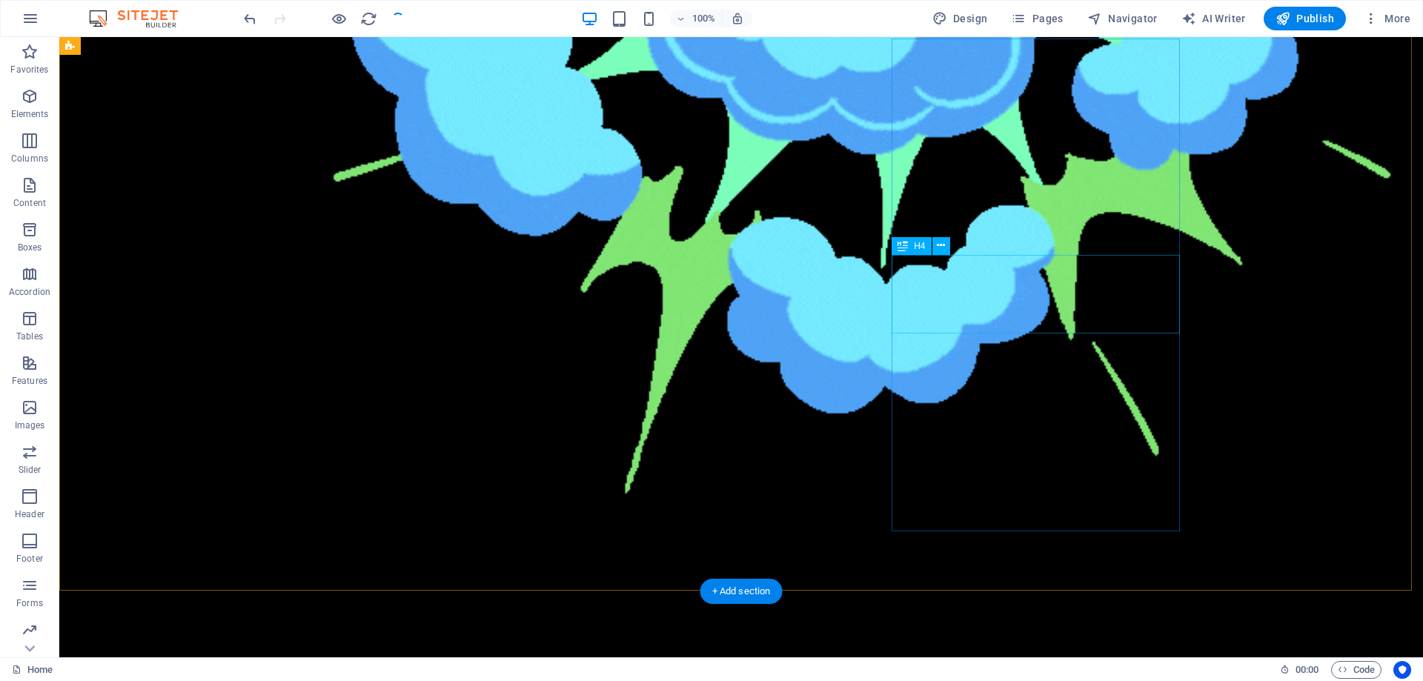
drag, startPoint x: 943, startPoint y: 250, endPoint x: 883, endPoint y: 219, distance: 67.0
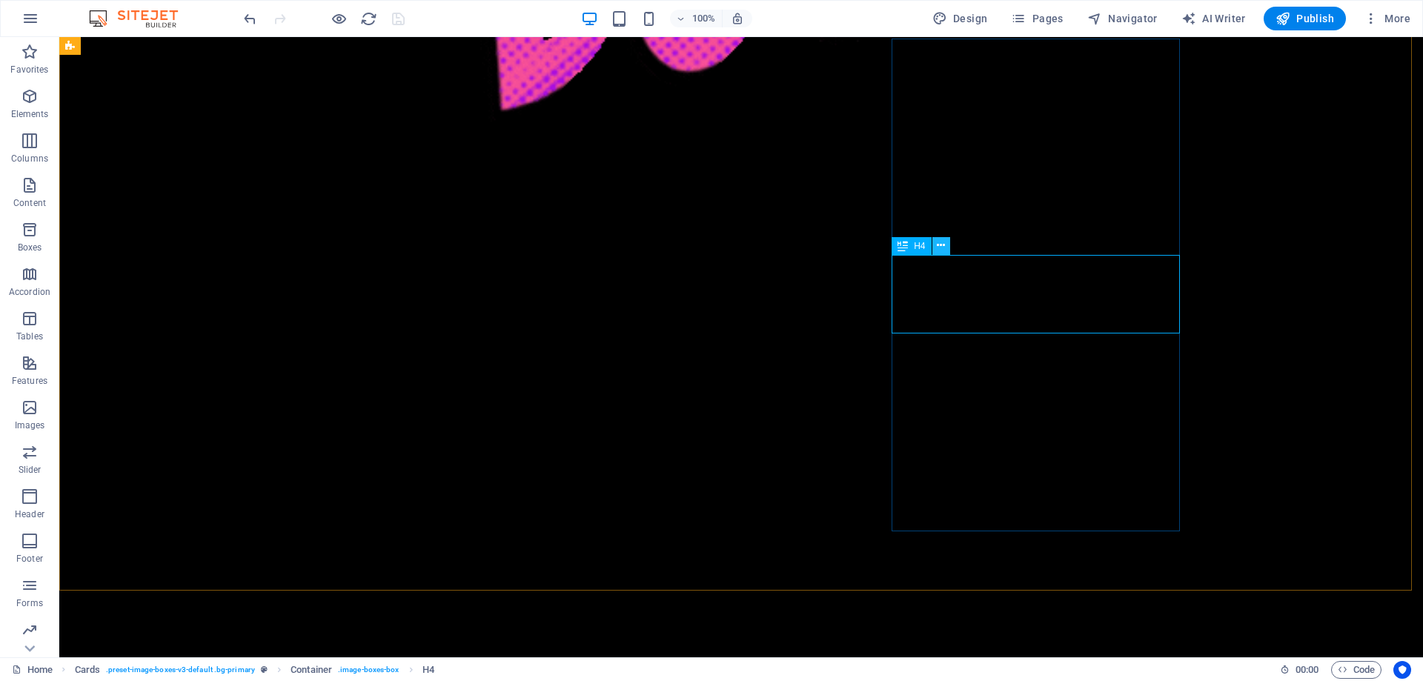
click at [943, 250] on icon at bounding box center [941, 246] width 8 height 16
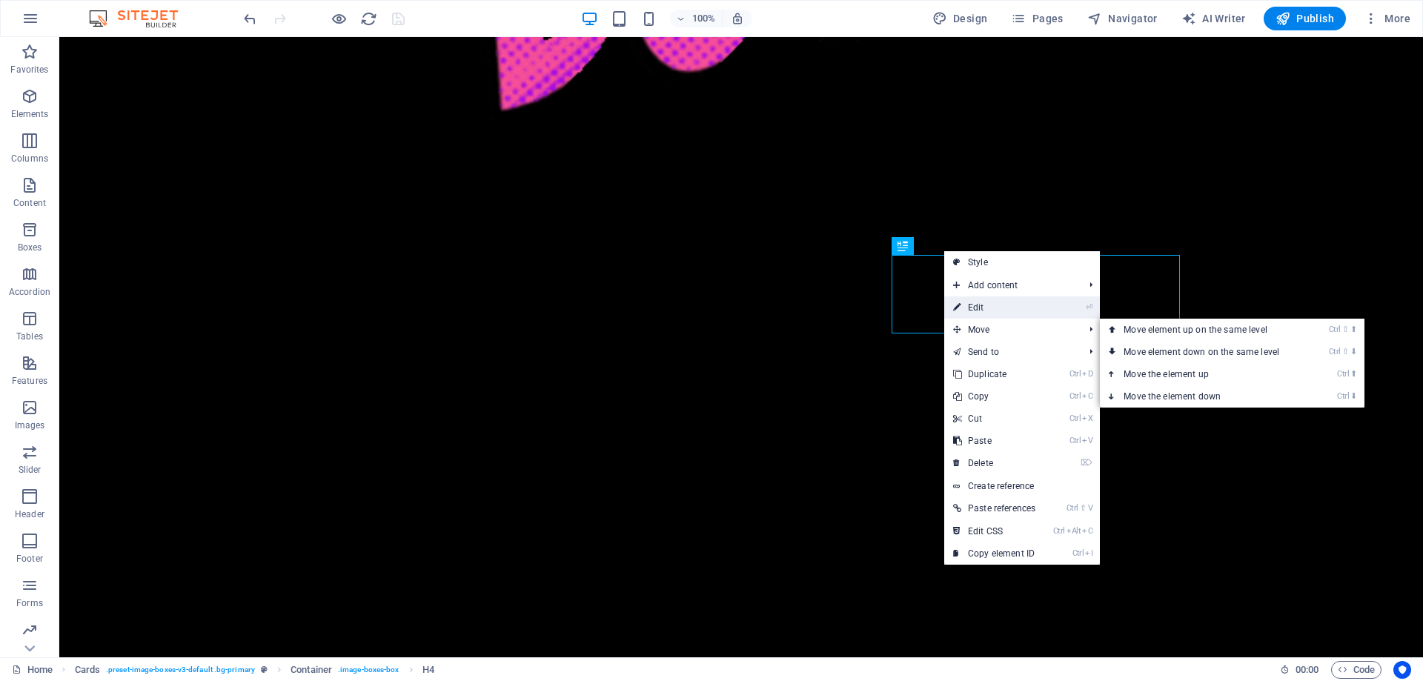
drag, startPoint x: 987, startPoint y: 315, endPoint x: 660, endPoint y: 278, distance: 329.6
click at [987, 315] on link "⏎ Edit" at bounding box center [994, 307] width 100 height 22
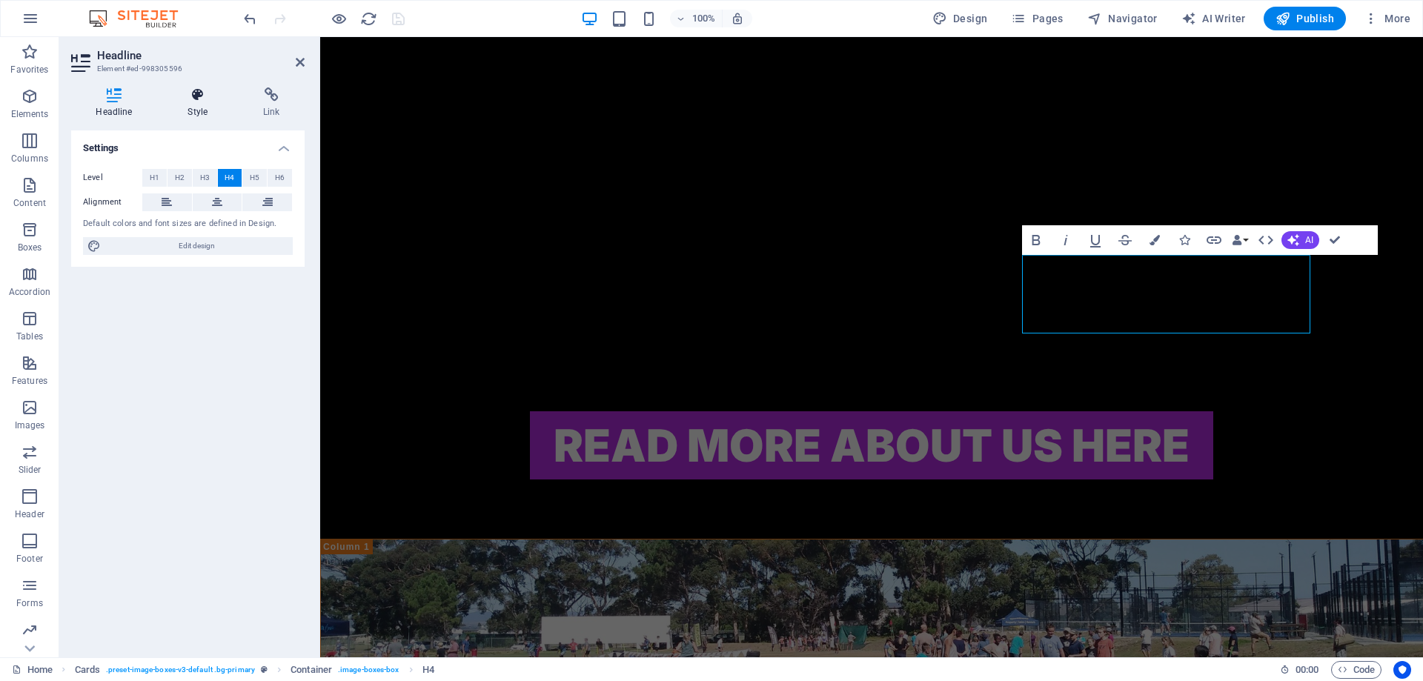
scroll to position [1556, 0]
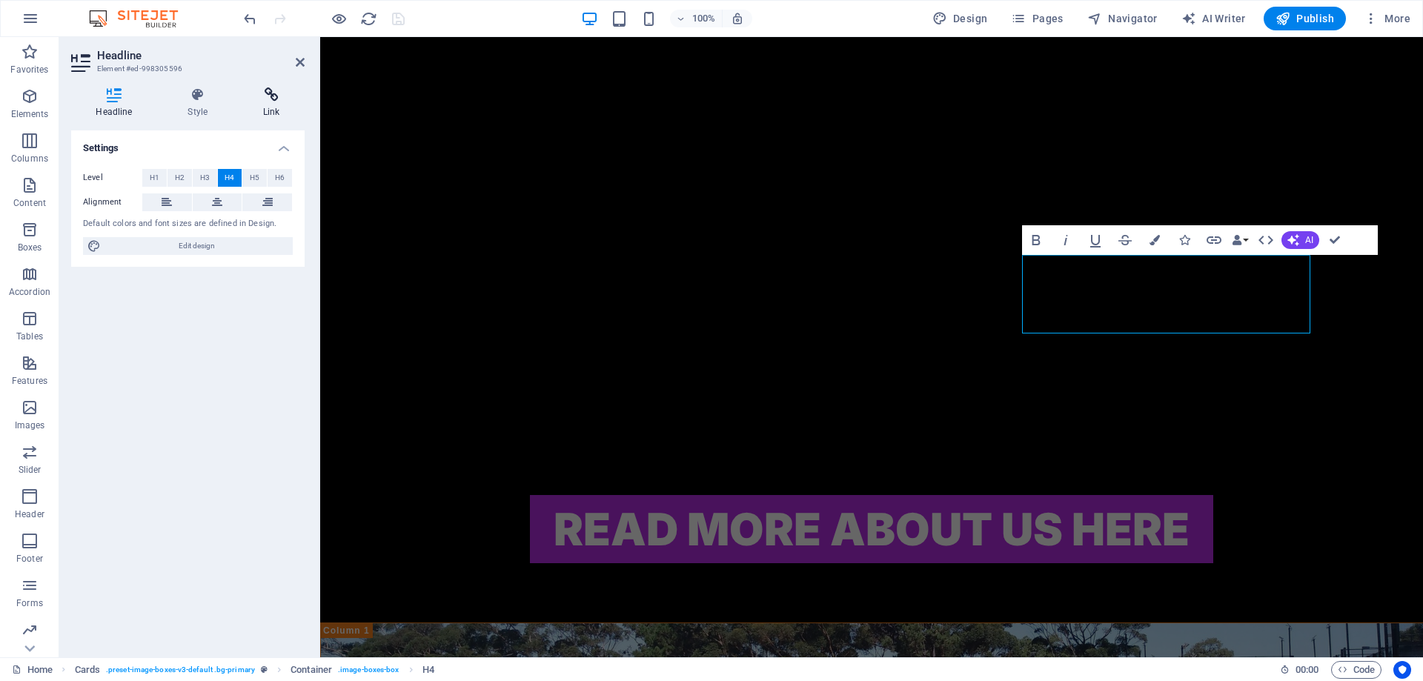
click at [273, 99] on icon at bounding box center [272, 94] width 66 height 15
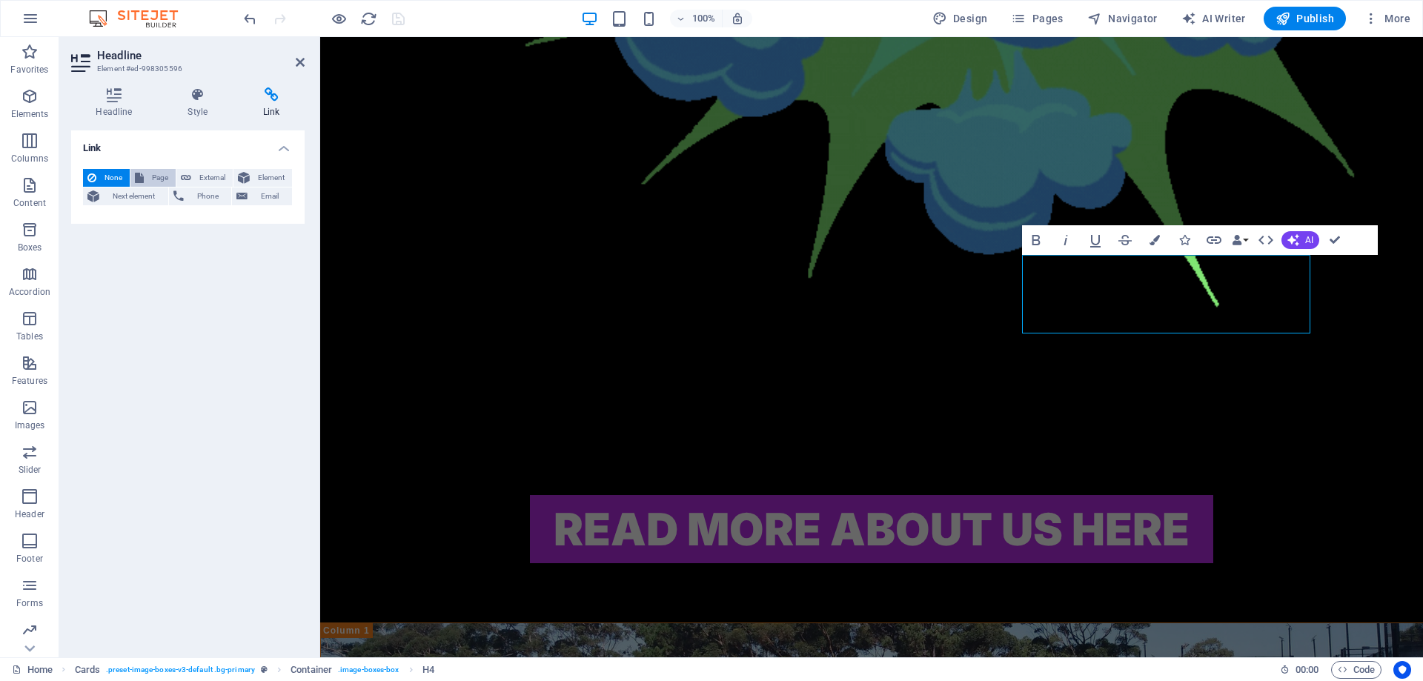
click at [166, 179] on span "Page" at bounding box center [159, 178] width 23 height 18
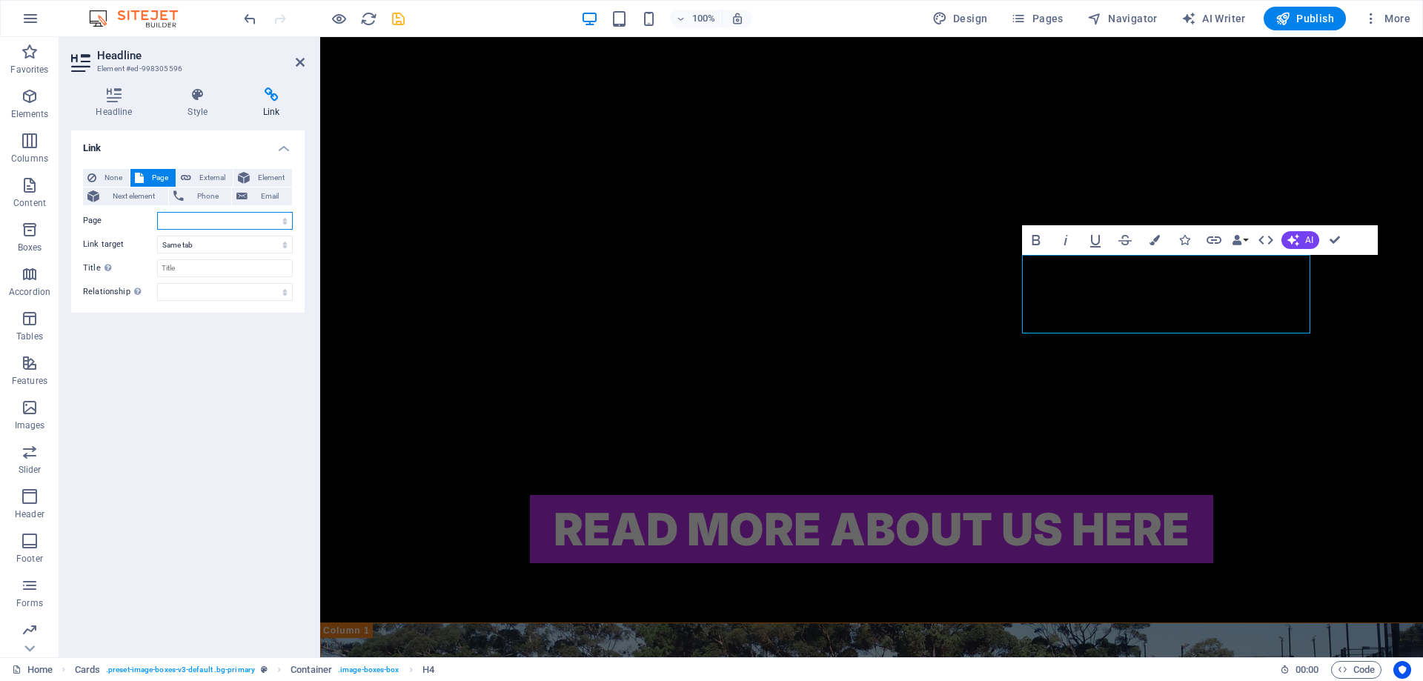
drag, startPoint x: 243, startPoint y: 222, endPoint x: 240, endPoint y: 229, distance: 8.0
click at [243, 222] on select "Home ABOUT US KASKENADES EVENTS CONTACT Privacy Legal Notice" at bounding box center [225, 221] width 136 height 18
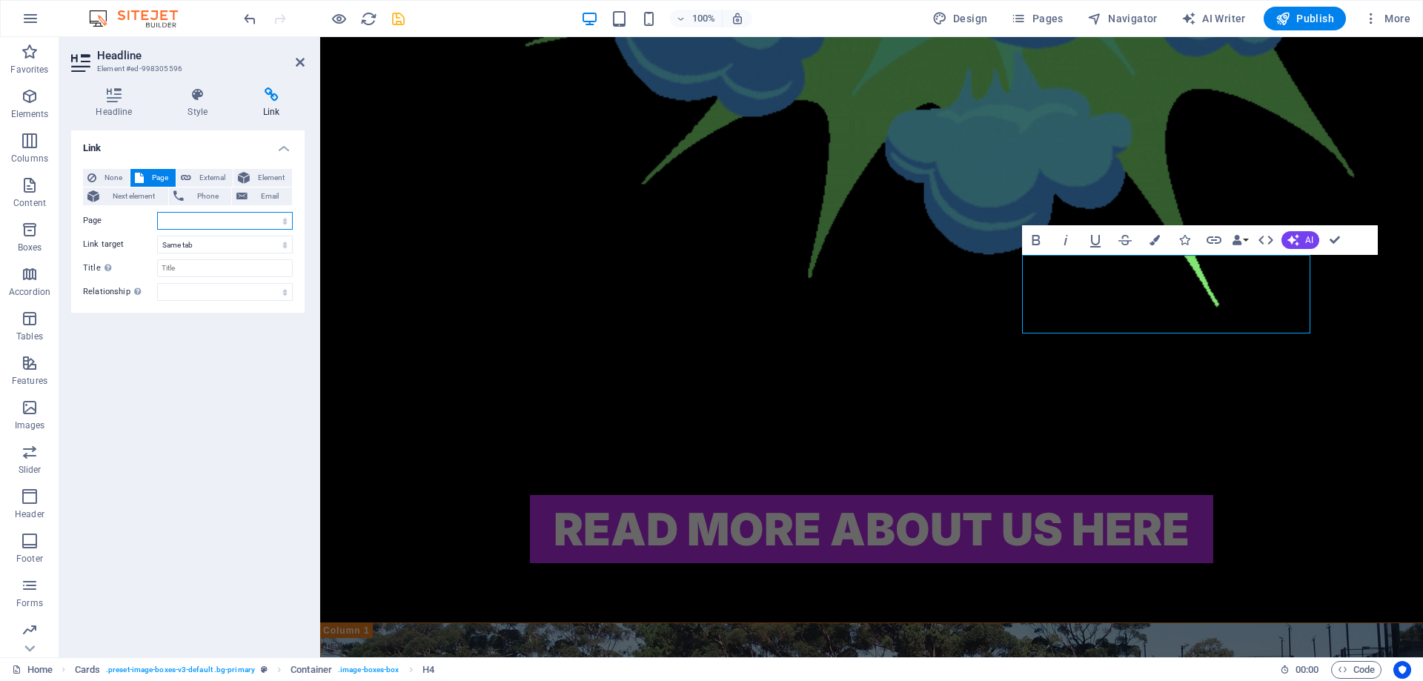
select select "2"
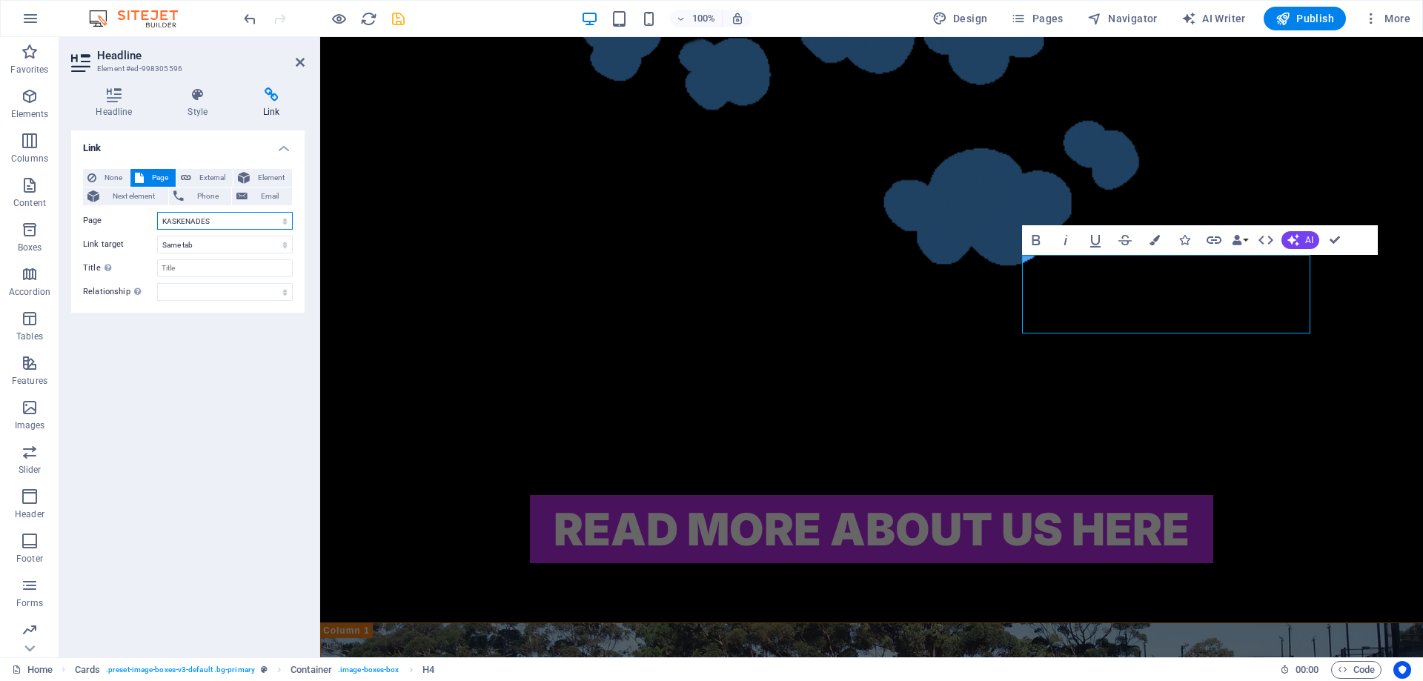
click at [157, 212] on select "Home ABOUT US KASKENADES EVENTS CONTACT Privacy Legal Notice" at bounding box center [225, 221] width 136 height 18
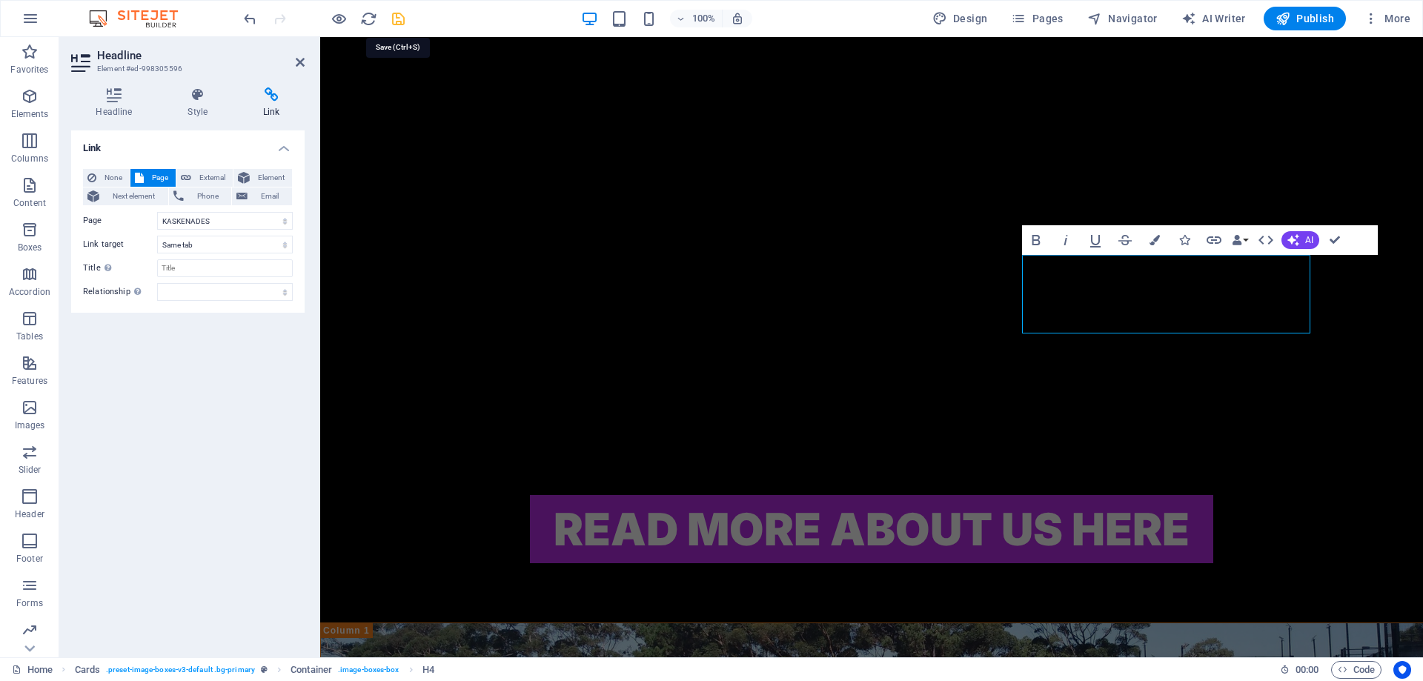
drag, startPoint x: 394, startPoint y: 18, endPoint x: 393, endPoint y: 38, distance: 20.0
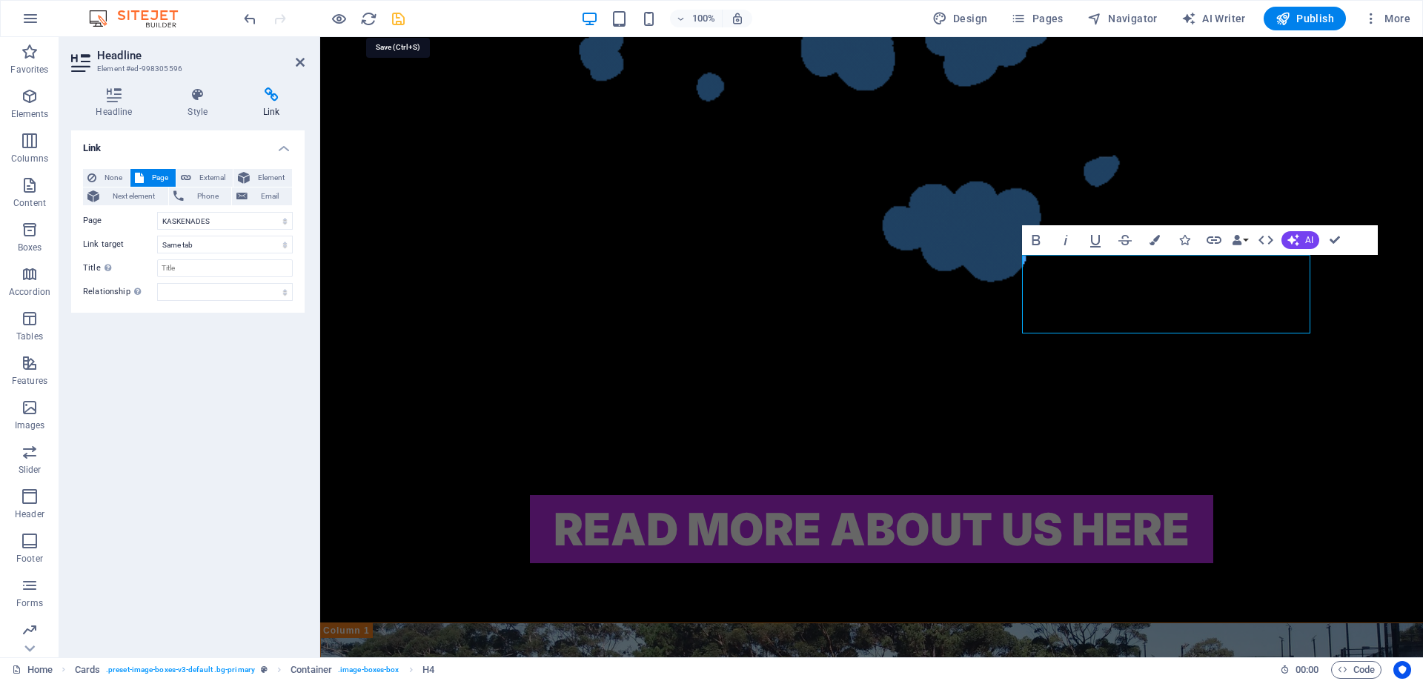
click at [394, 18] on icon "save" at bounding box center [398, 18] width 17 height 17
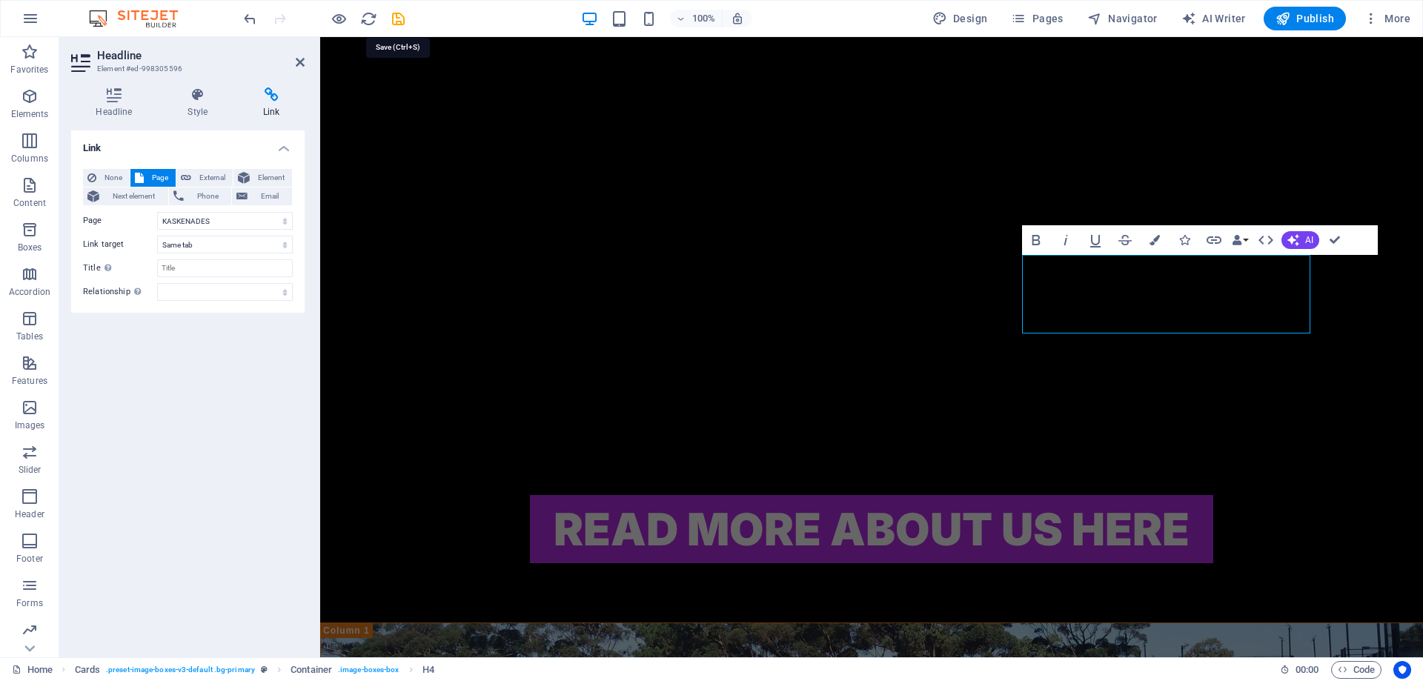
checkbox input "false"
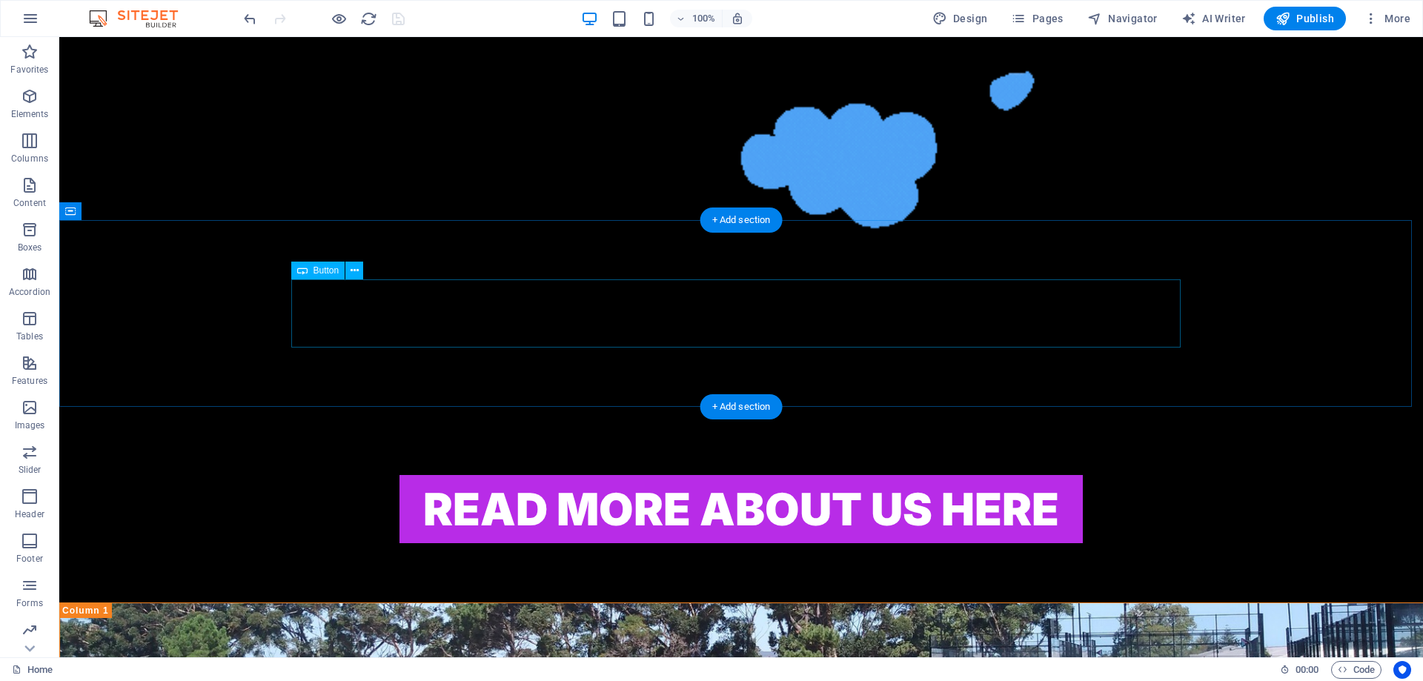
scroll to position [2011, 0]
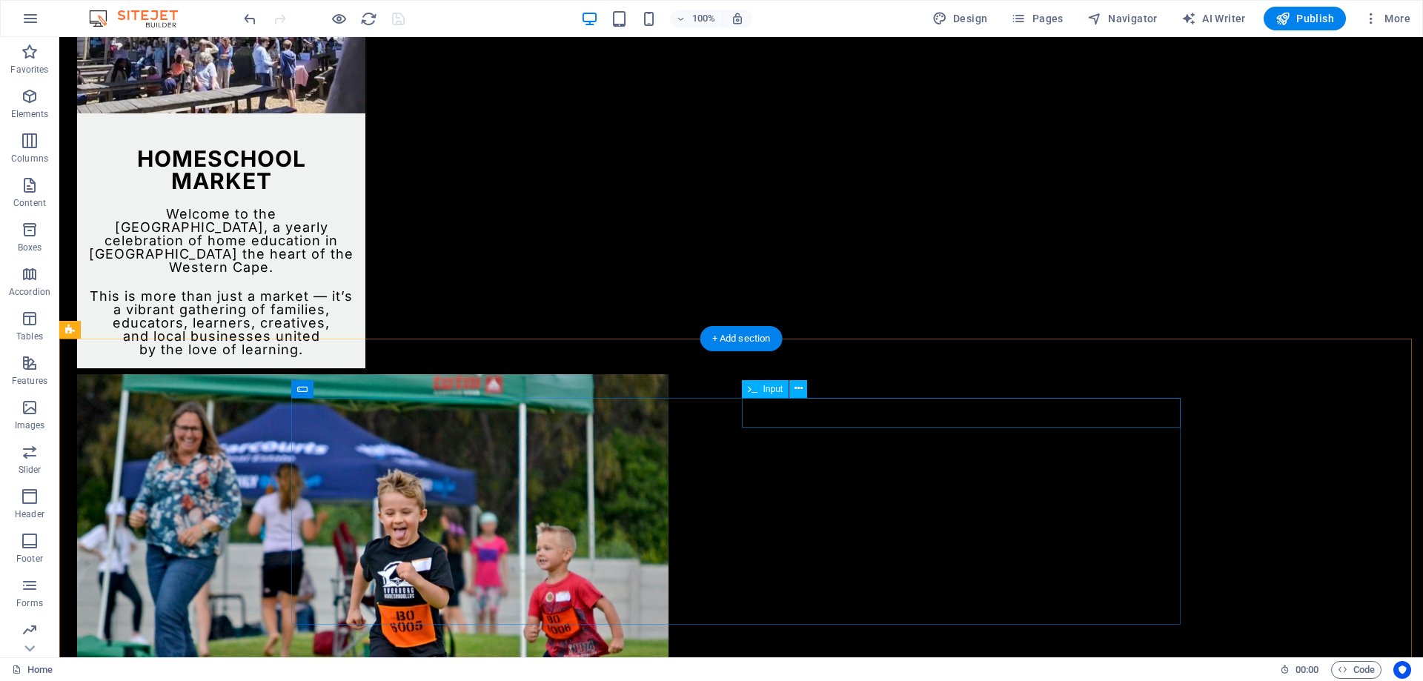
scroll to position [3419, 0]
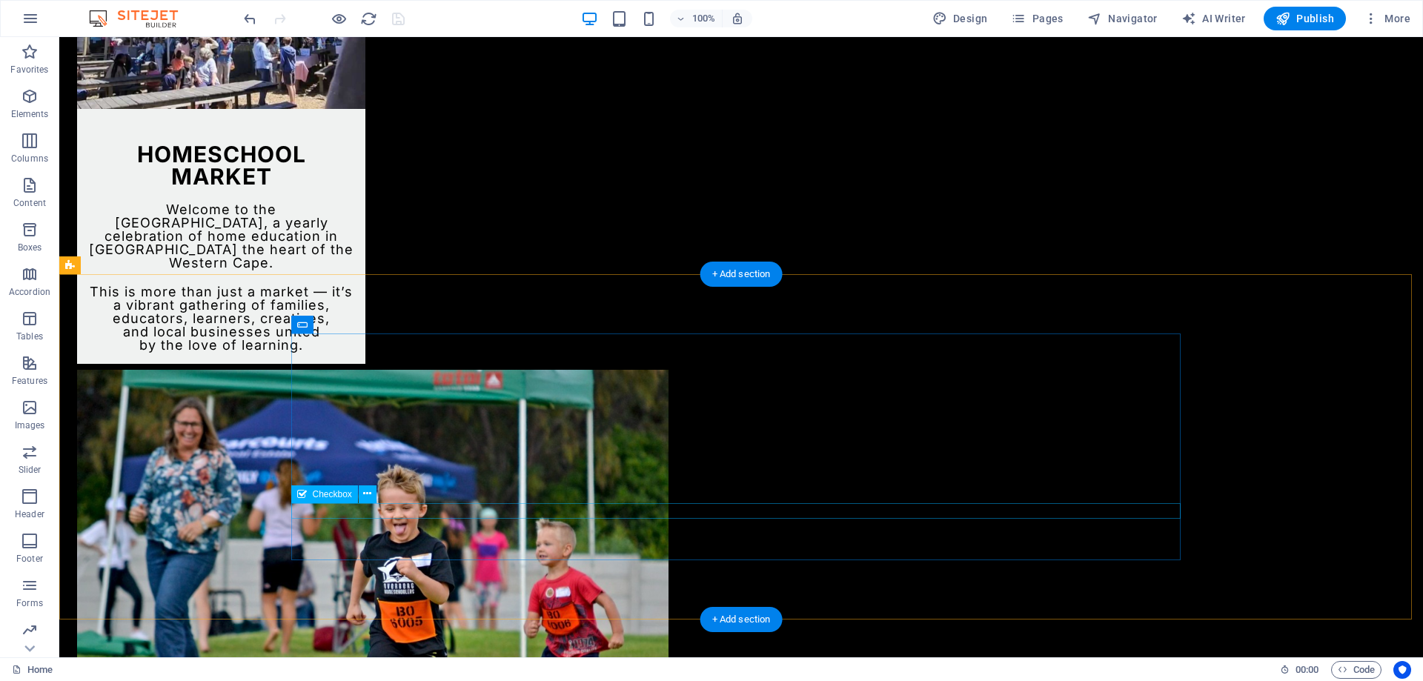
click at [365, 495] on icon at bounding box center [367, 494] width 8 height 16
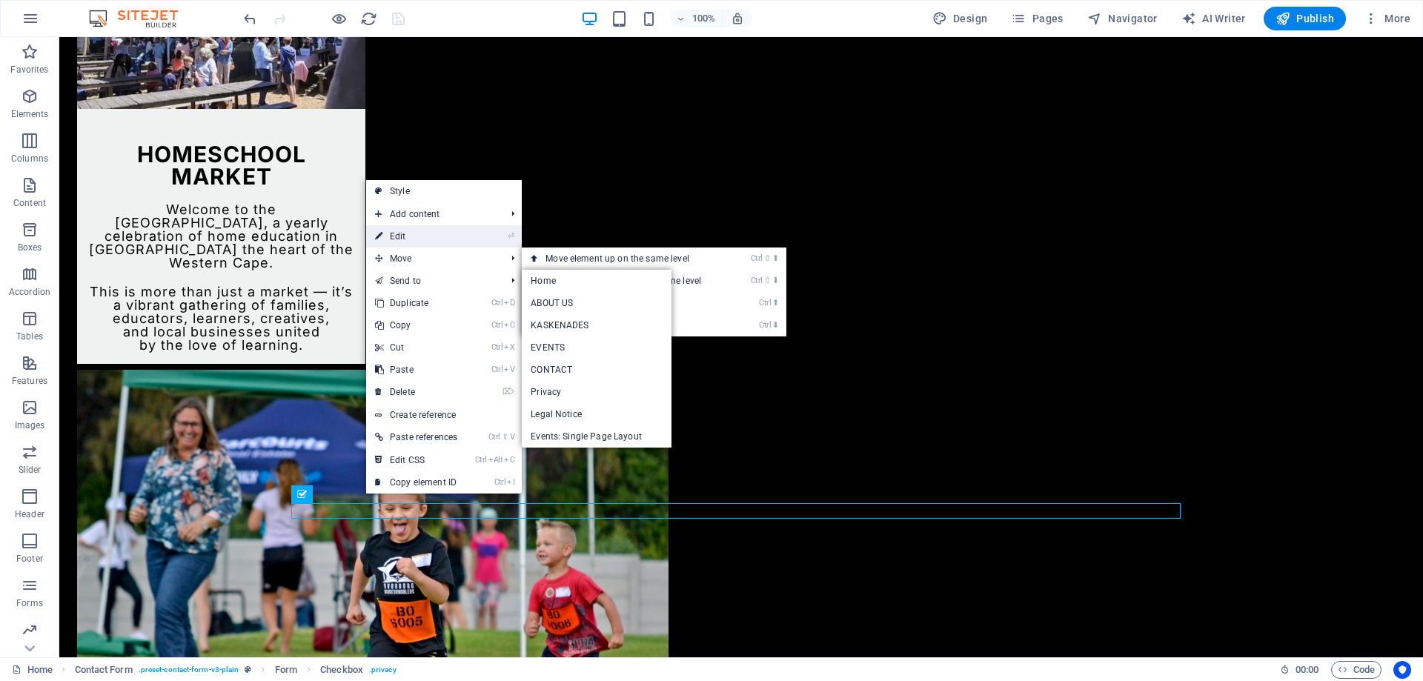
click at [403, 230] on link "⏎ Edit" at bounding box center [416, 236] width 100 height 22
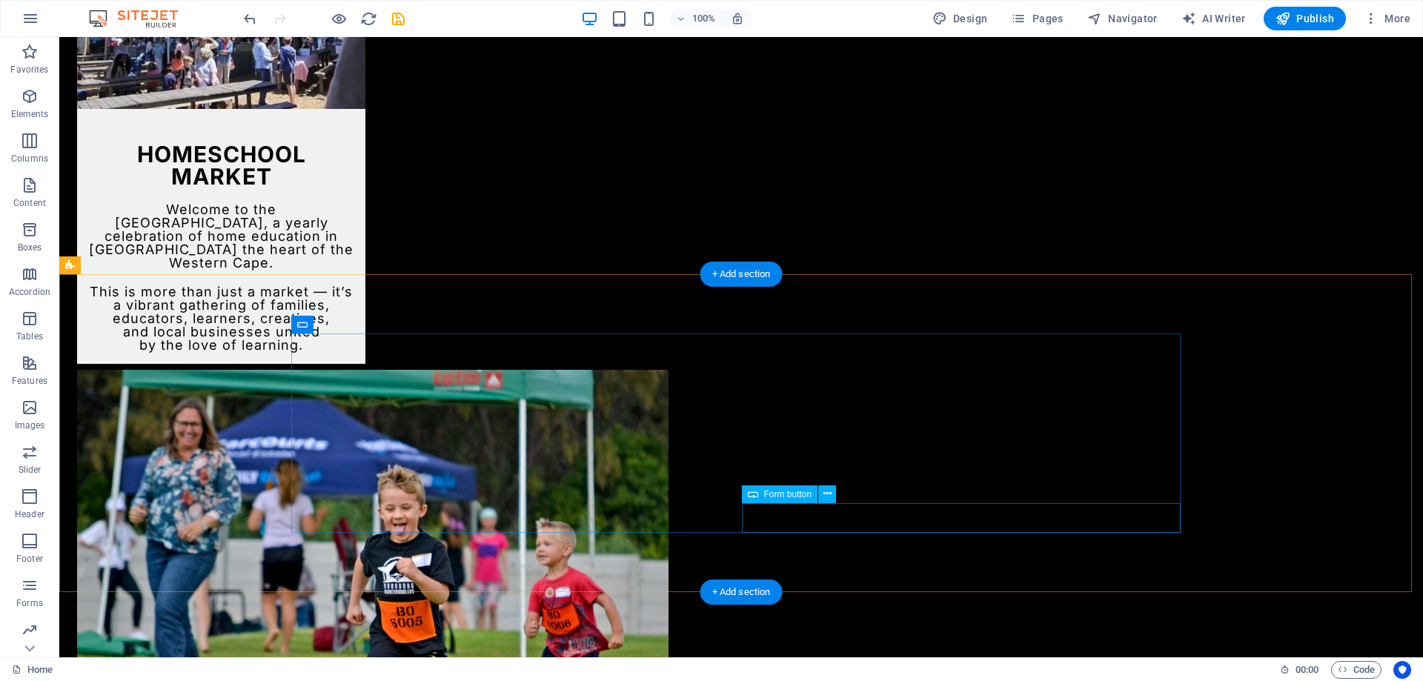
click at [828, 496] on icon at bounding box center [827, 494] width 8 height 16
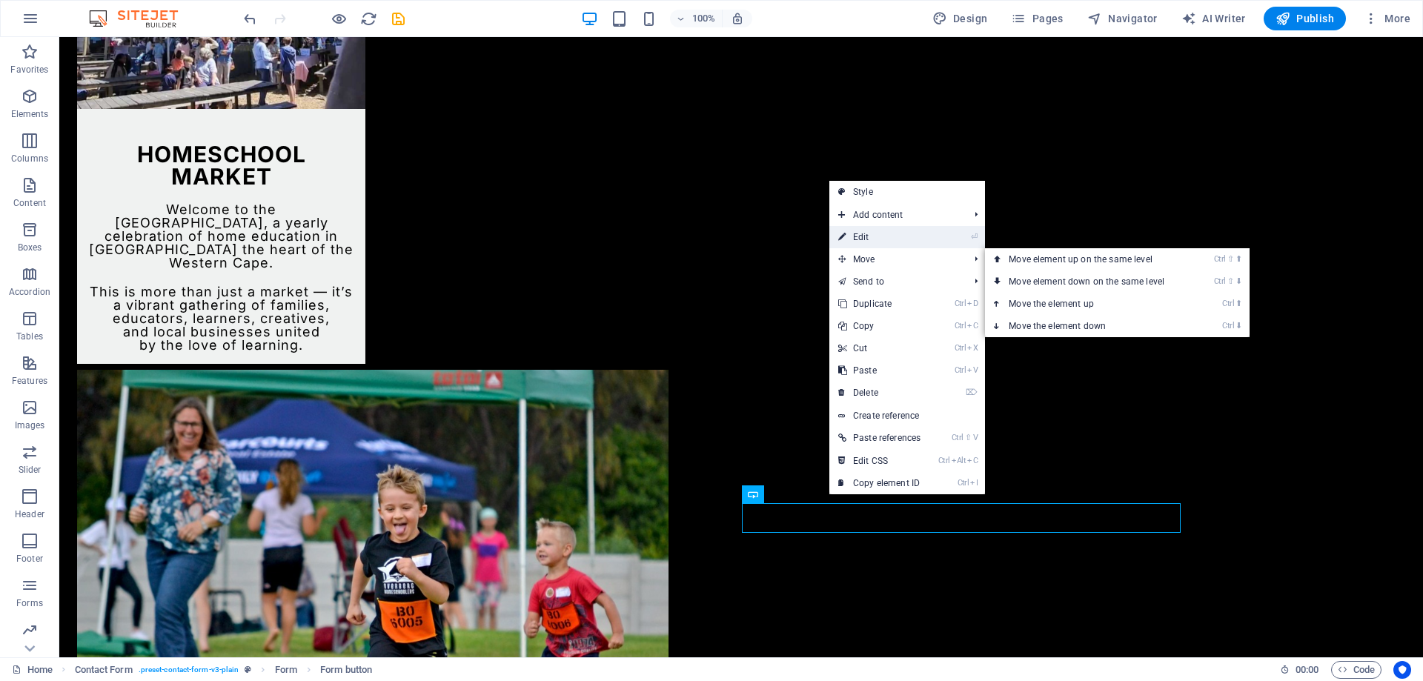
drag, startPoint x: 904, startPoint y: 239, endPoint x: 584, endPoint y: 205, distance: 322.0
click at [904, 239] on link "⏎ Edit" at bounding box center [879, 237] width 100 height 22
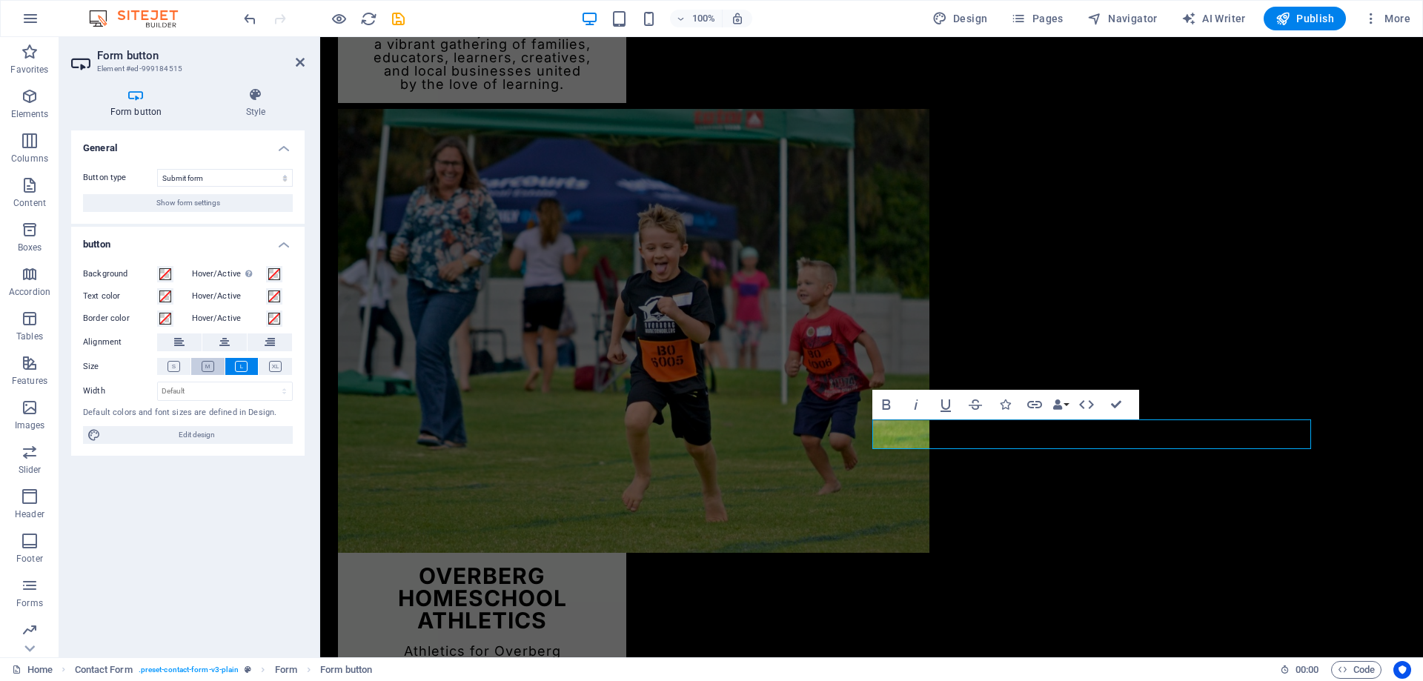
click at [212, 371] on icon at bounding box center [208, 366] width 13 height 11
click at [277, 368] on icon at bounding box center [275, 366] width 13 height 11
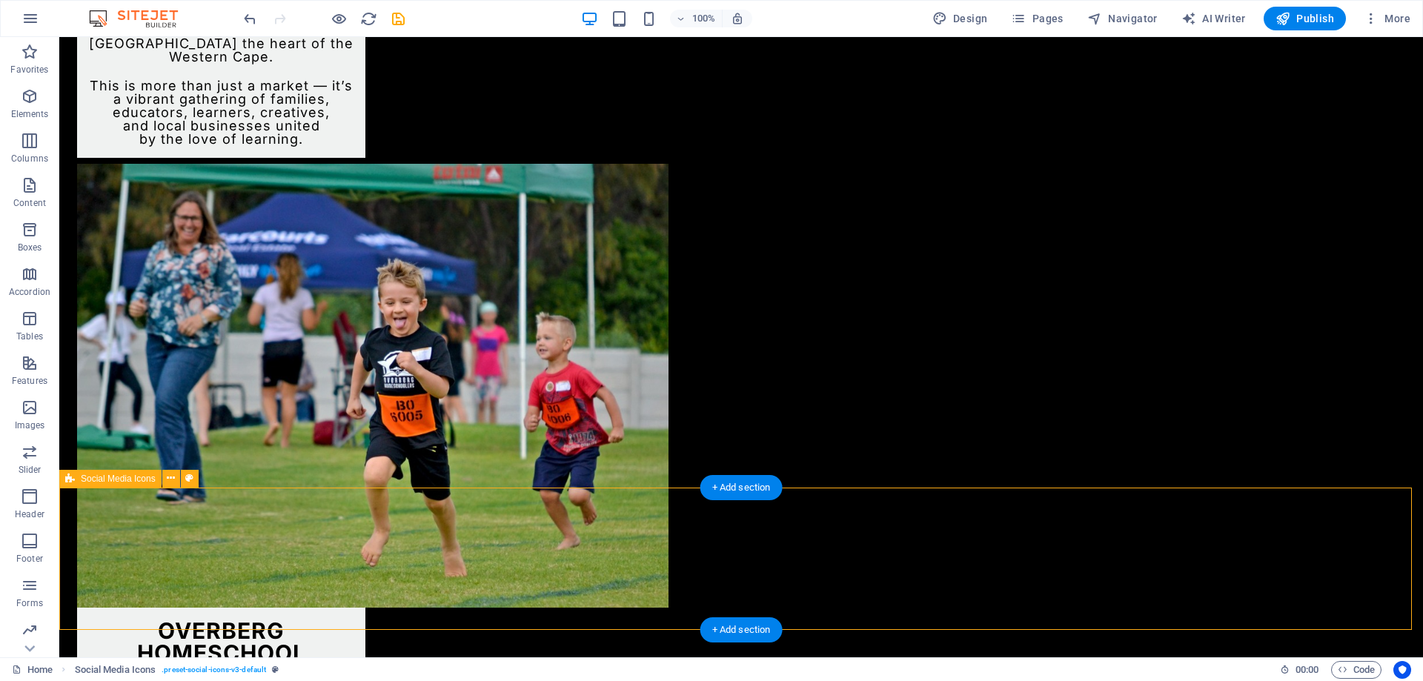
scroll to position [3641, 0]
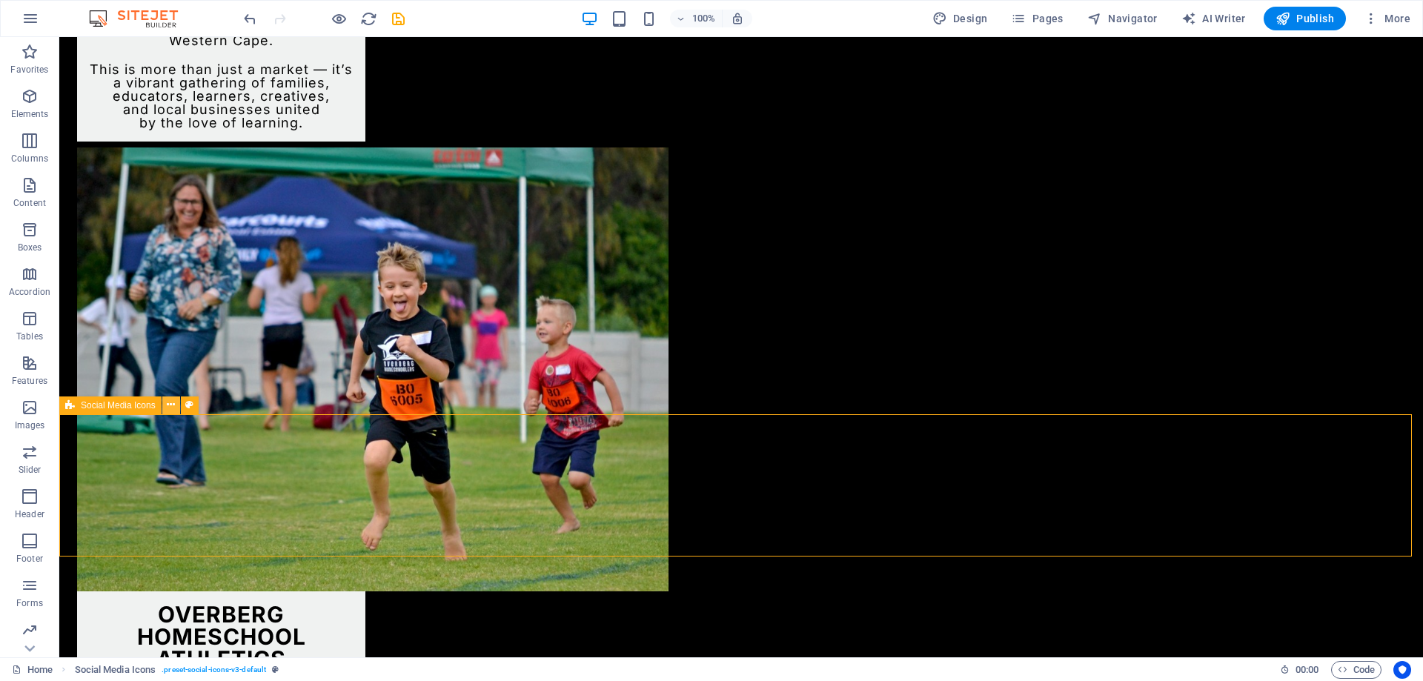
click at [173, 408] on icon at bounding box center [171, 405] width 8 height 16
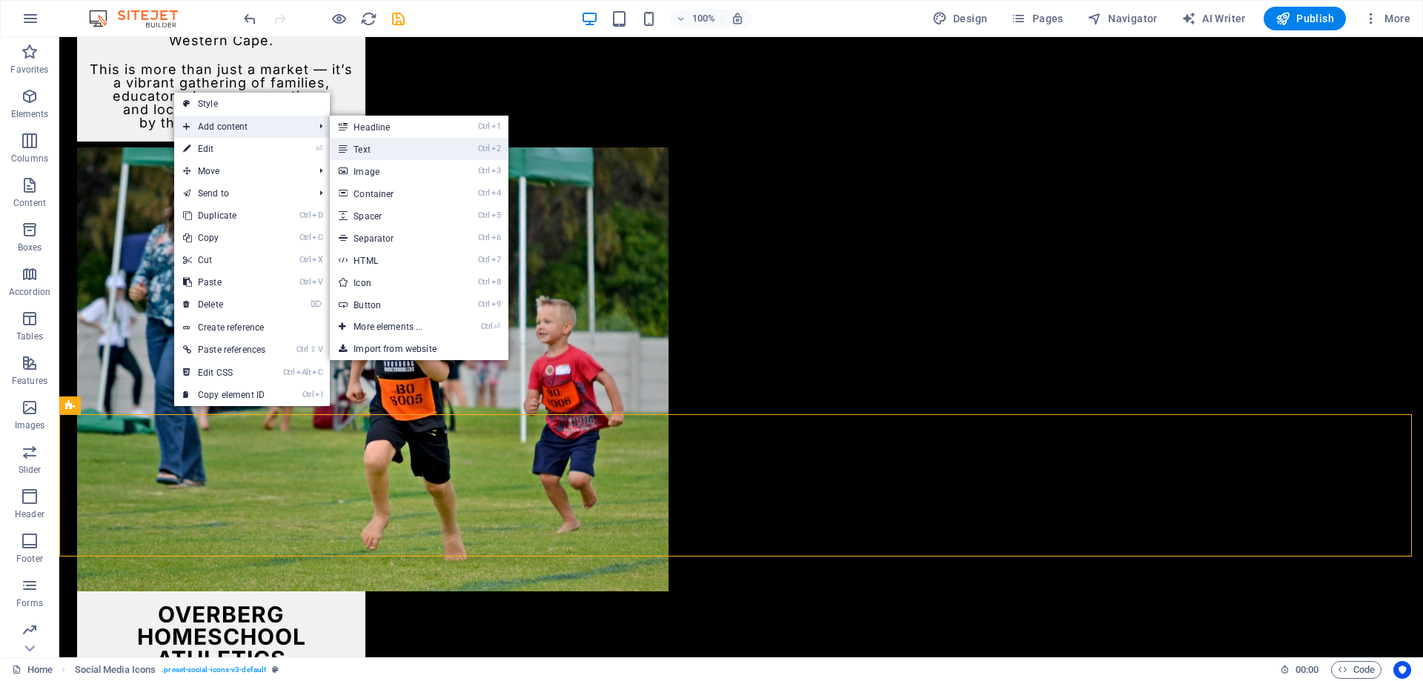
click at [387, 150] on link "Ctrl 2 Text" at bounding box center [391, 149] width 122 height 22
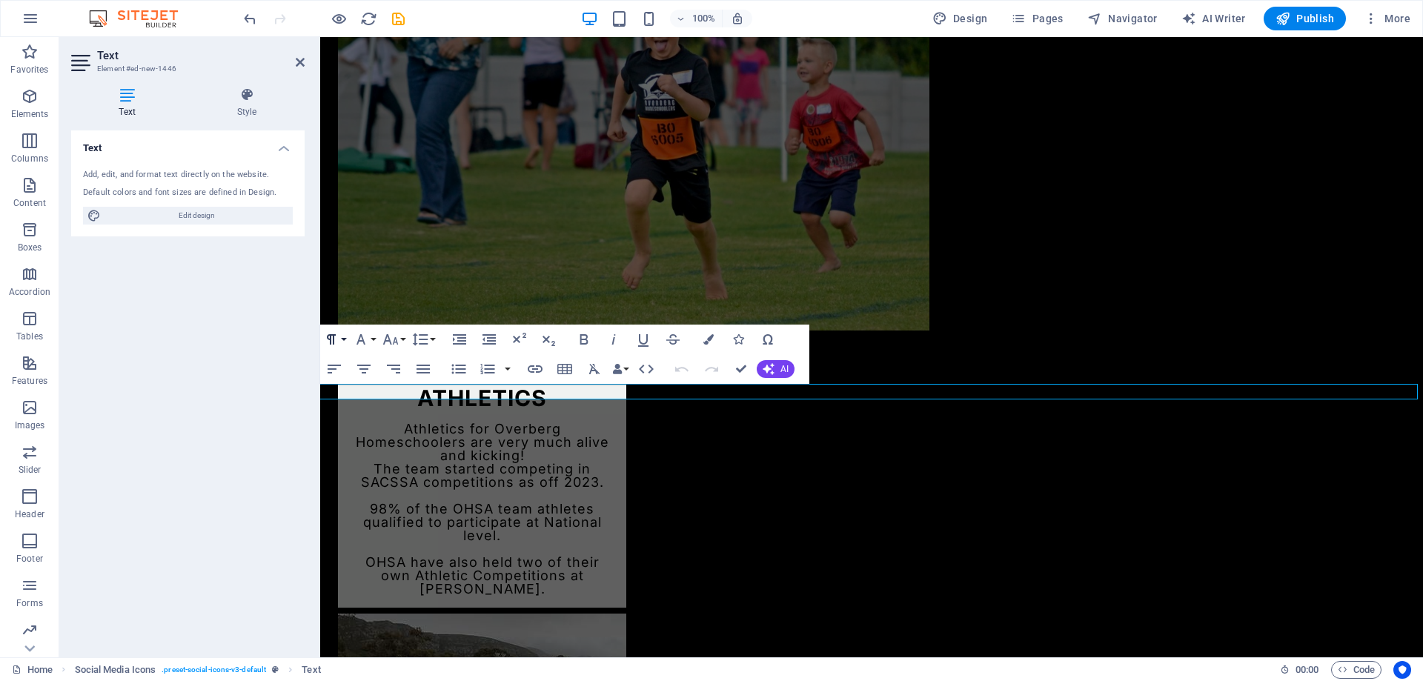
click at [339, 339] on icon "button" at bounding box center [331, 340] width 18 height 18
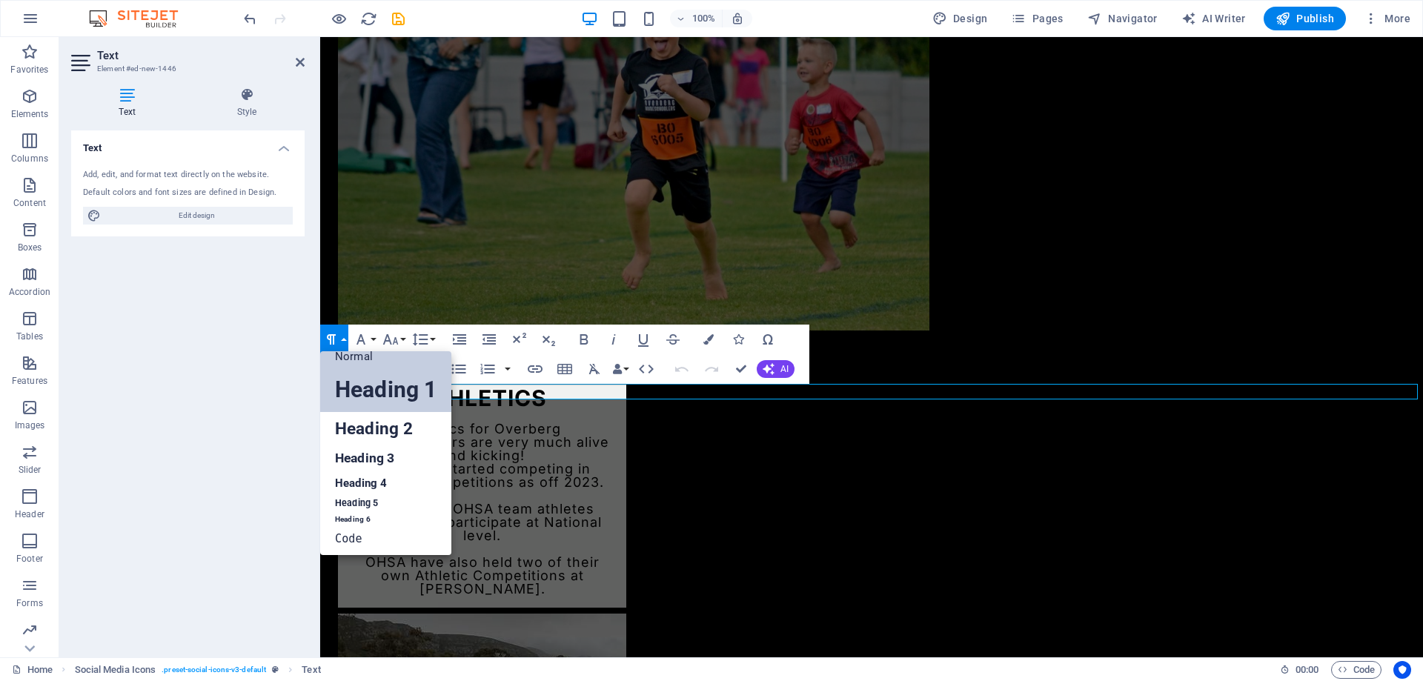
scroll to position [12, 0]
click at [360, 388] on link "Heading 1" at bounding box center [385, 390] width 131 height 44
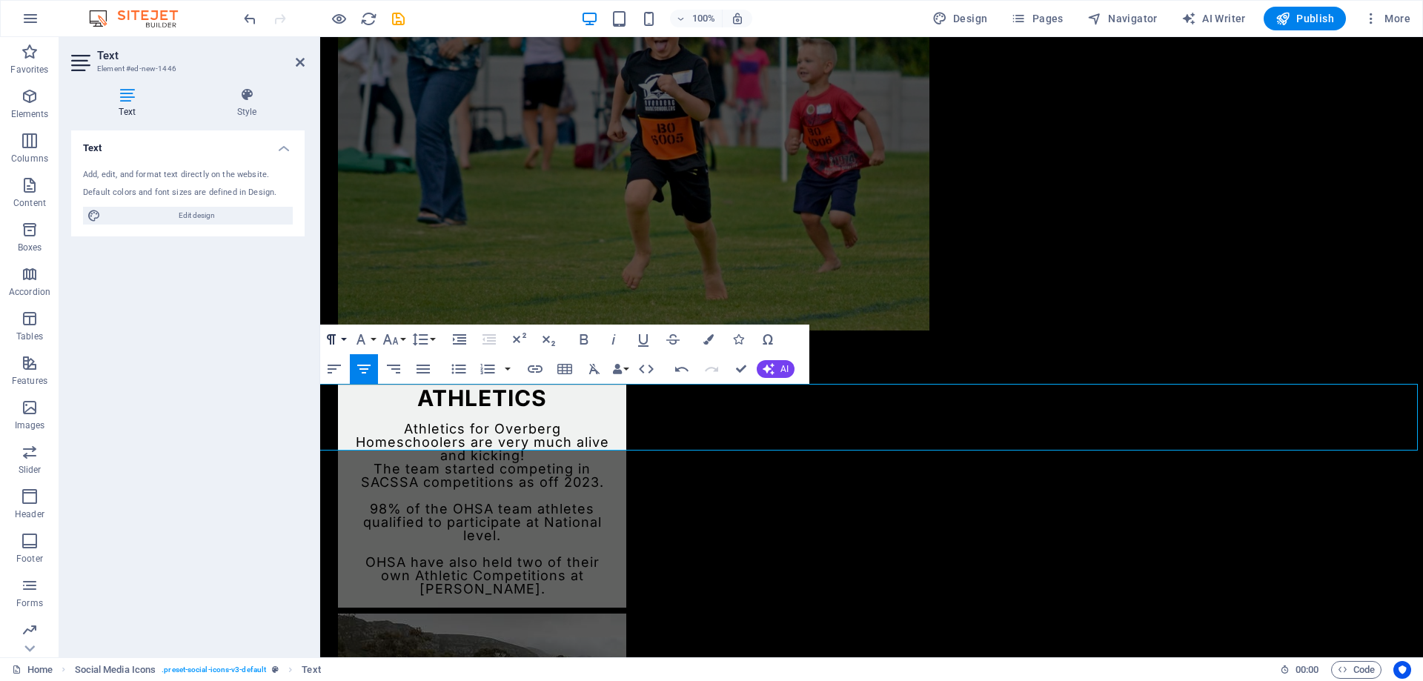
click at [340, 340] on button "Paragraph Format" at bounding box center [334, 340] width 28 height 30
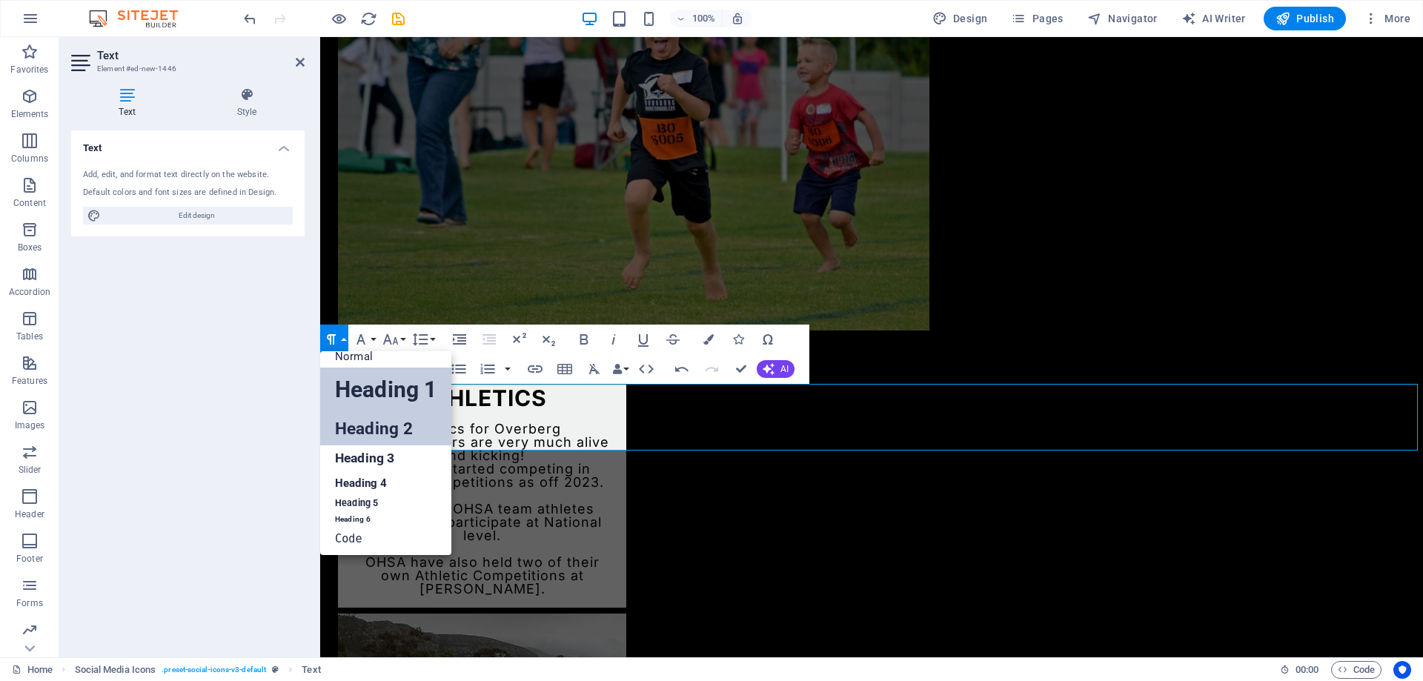
click at [362, 424] on link "Heading 2" at bounding box center [385, 428] width 131 height 33
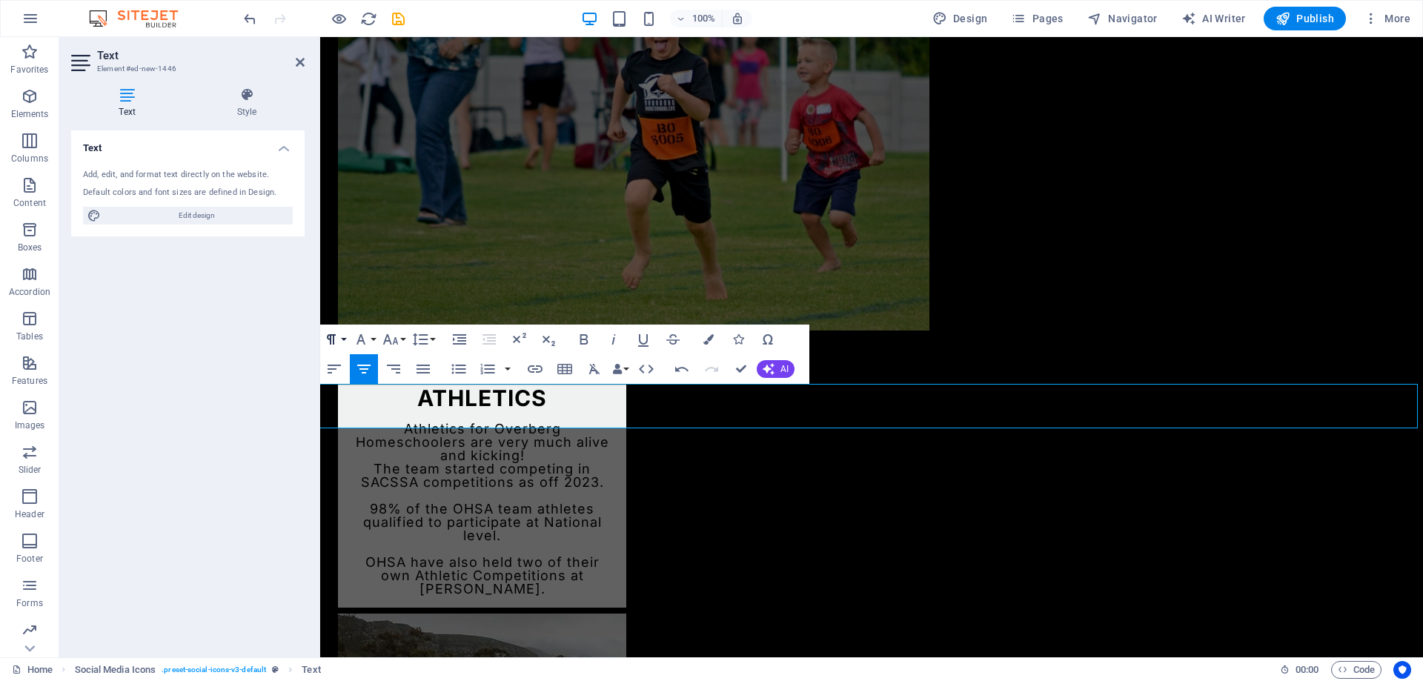
click at [342, 341] on button "Paragraph Format" at bounding box center [334, 340] width 28 height 30
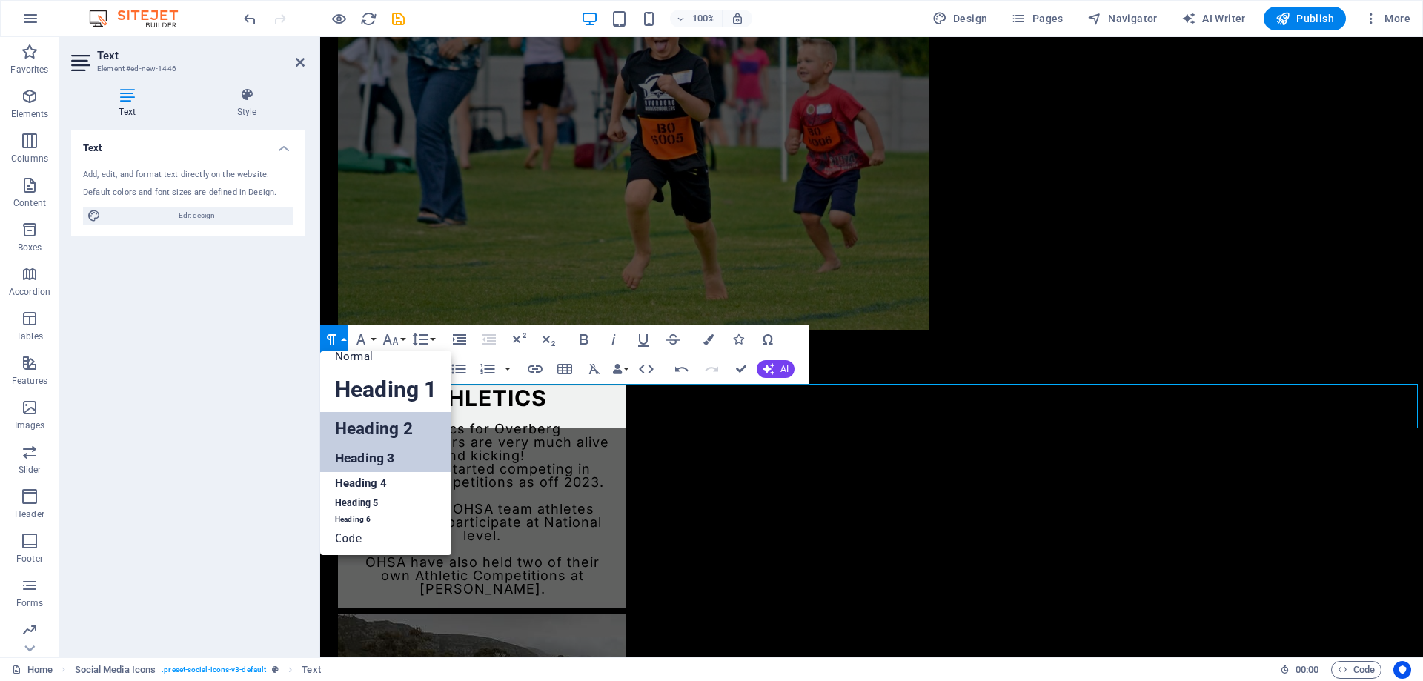
click at [358, 449] on link "Heading 3" at bounding box center [385, 458] width 131 height 26
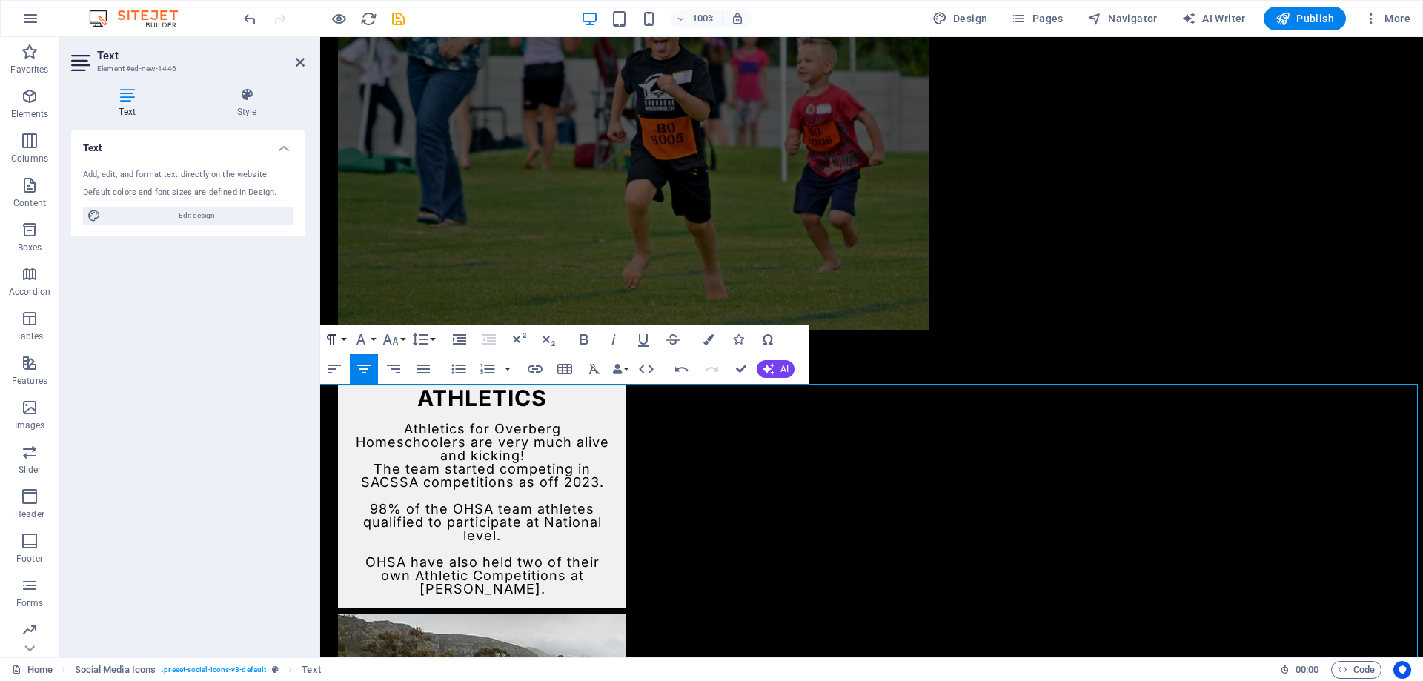
drag, startPoint x: 346, startPoint y: 333, endPoint x: 346, endPoint y: 351, distance: 17.0
click at [345, 335] on button "Paragraph Format" at bounding box center [334, 340] width 28 height 30
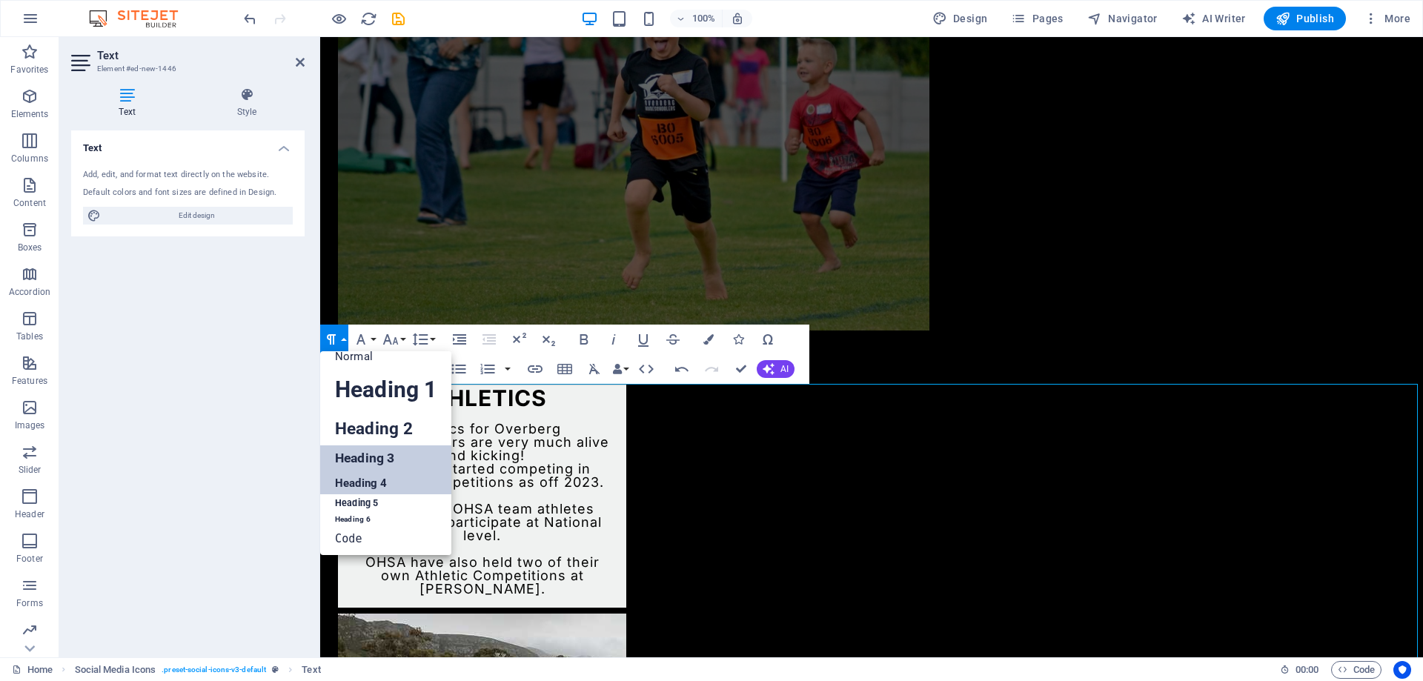
drag, startPoint x: 364, startPoint y: 484, endPoint x: 45, endPoint y: 448, distance: 320.6
click at [364, 484] on link "Heading 4" at bounding box center [385, 483] width 131 height 22
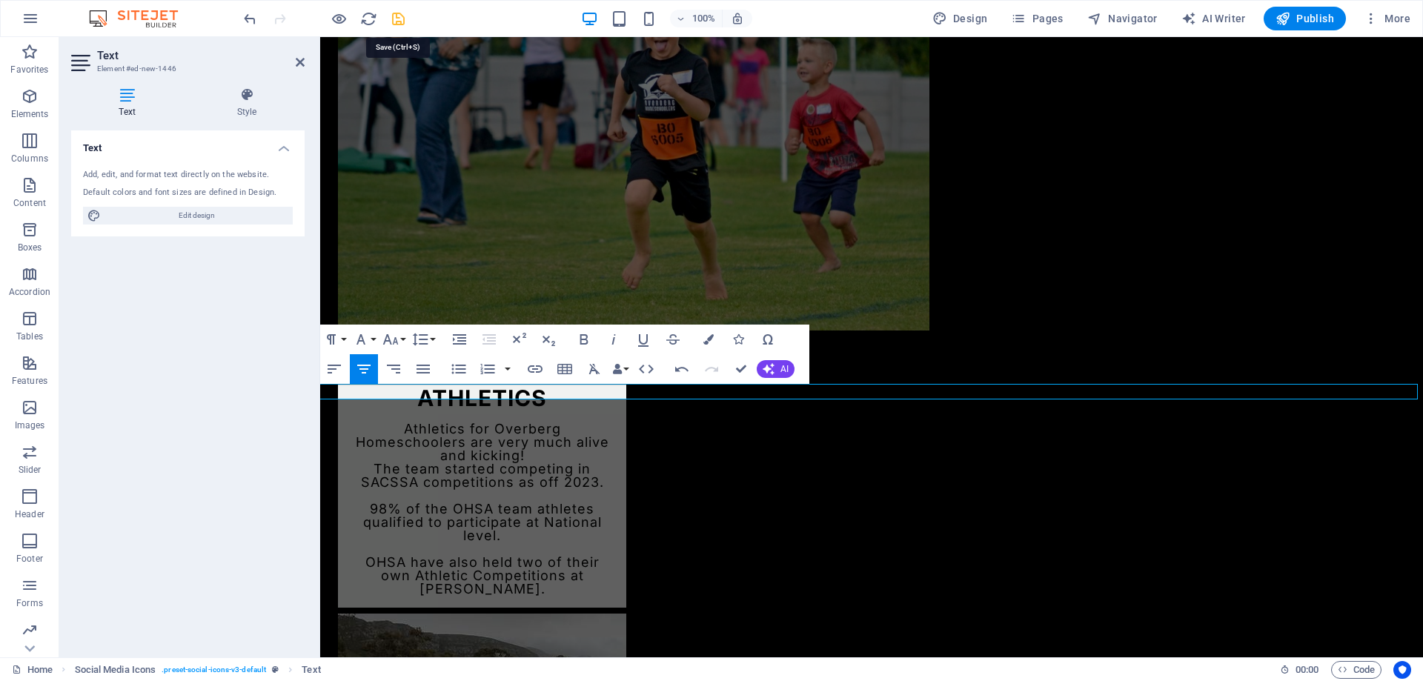
click at [396, 16] on icon "save" at bounding box center [398, 18] width 17 height 17
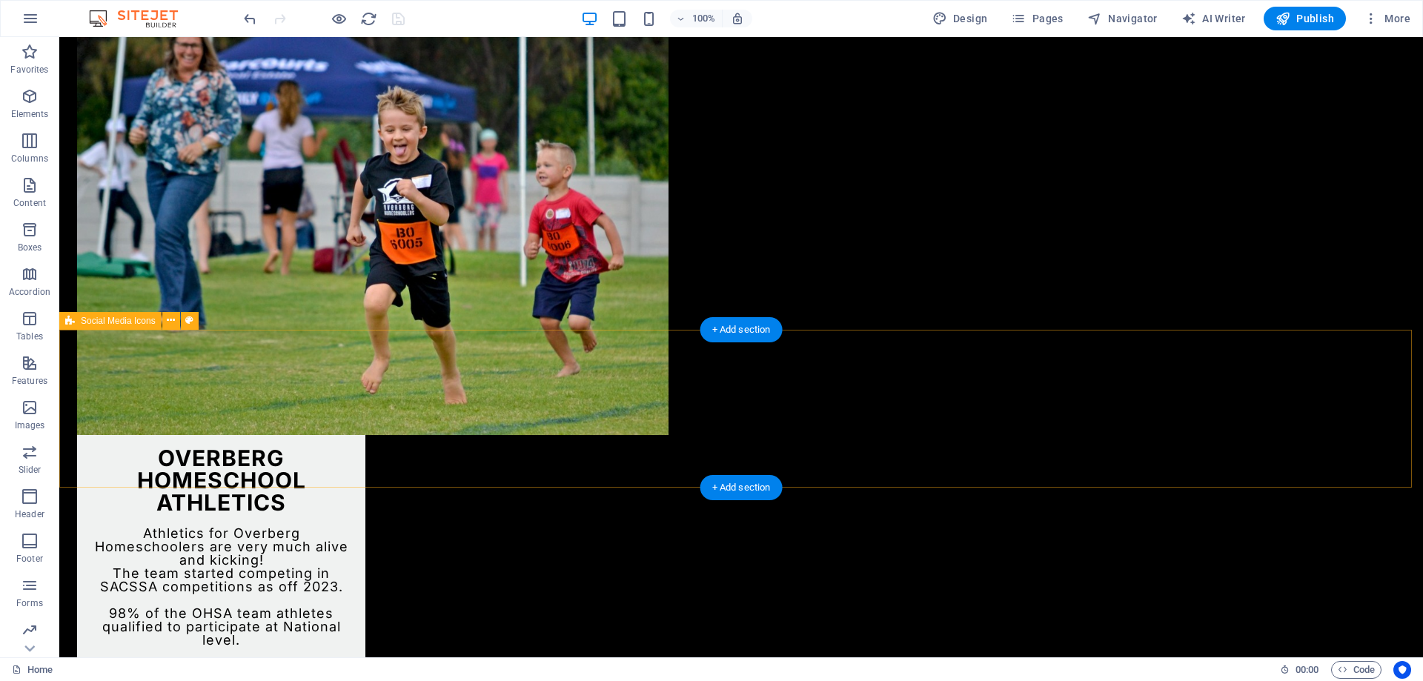
scroll to position [3816, 0]
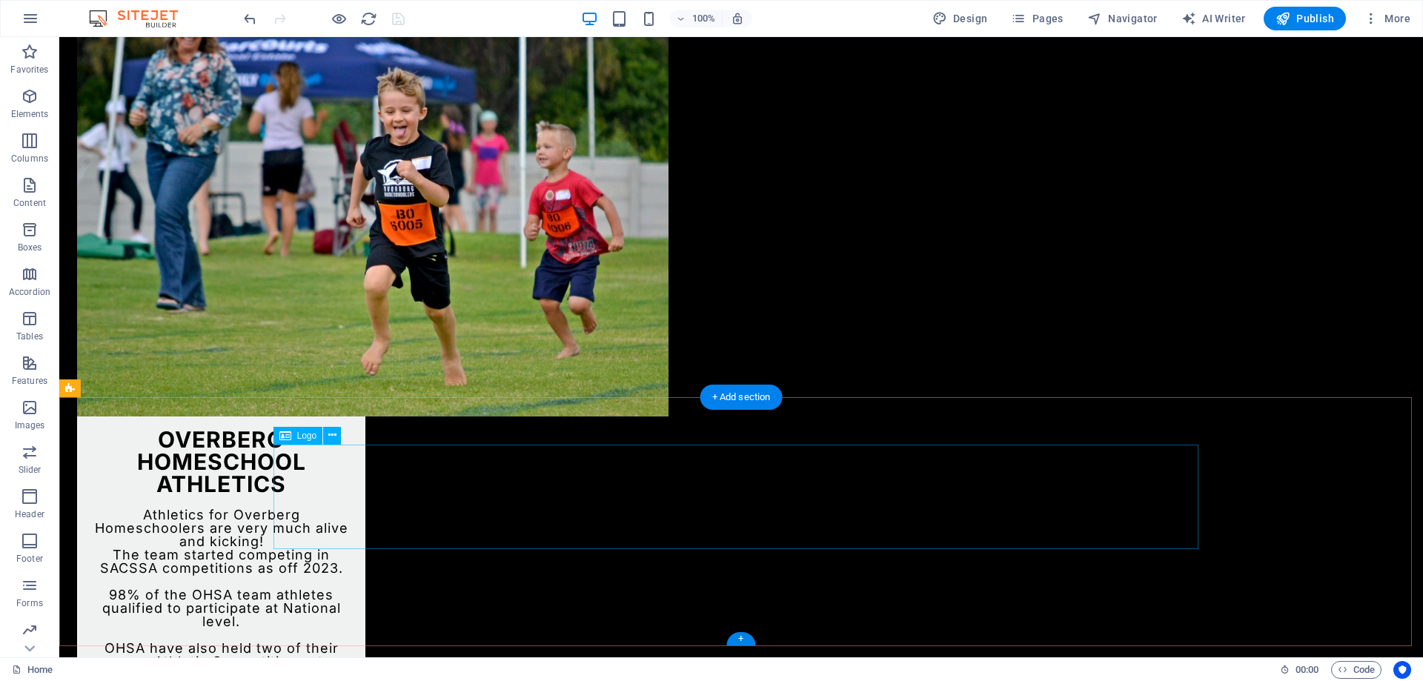
click at [333, 436] on icon at bounding box center [332, 436] width 8 height 16
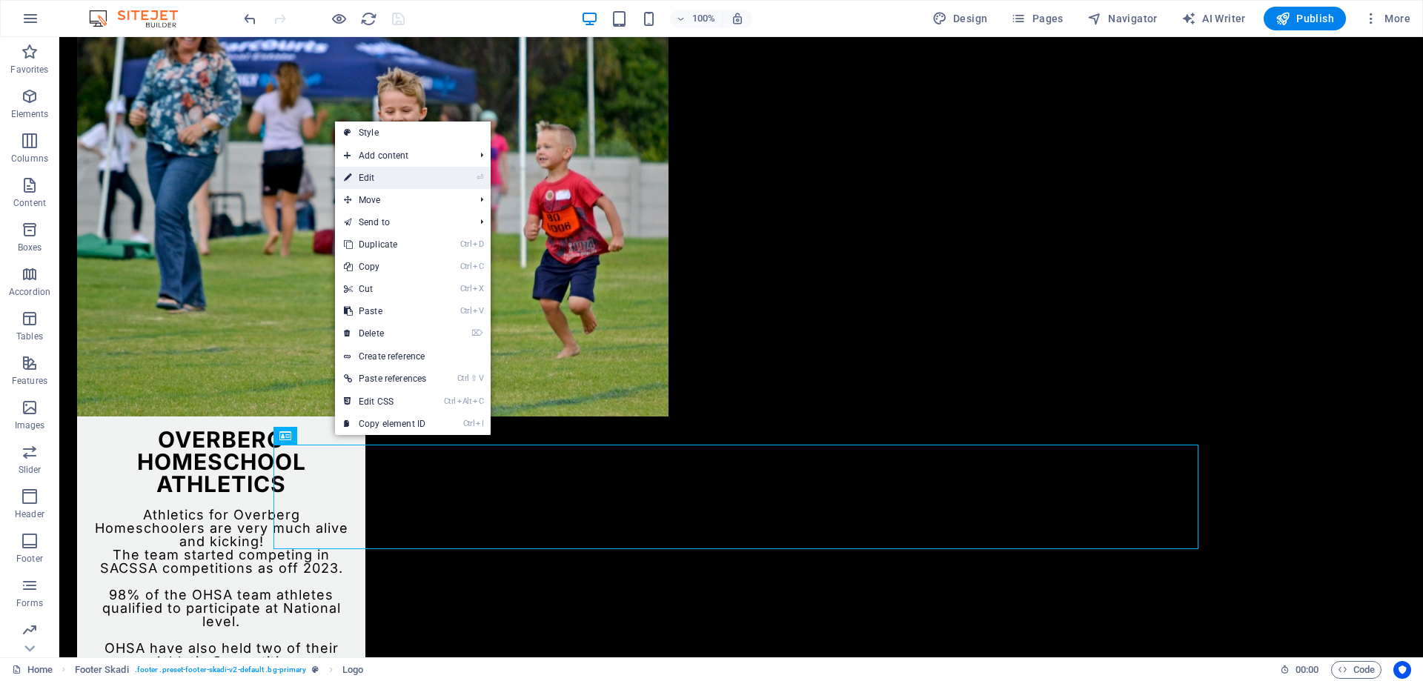
drag, startPoint x: 371, startPoint y: 177, endPoint x: 50, endPoint y: 142, distance: 322.0
click at [371, 177] on link "⏎ Edit" at bounding box center [385, 178] width 100 height 22
select select "px"
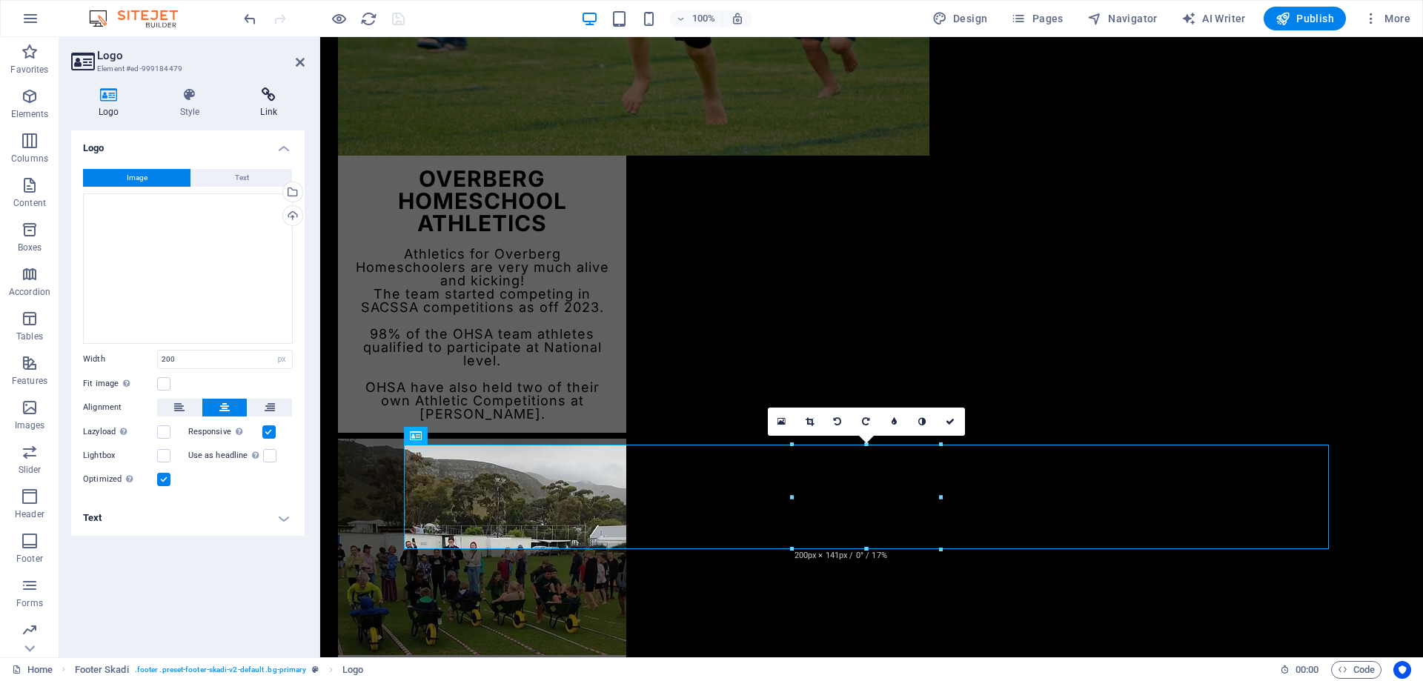
scroll to position [3732, 0]
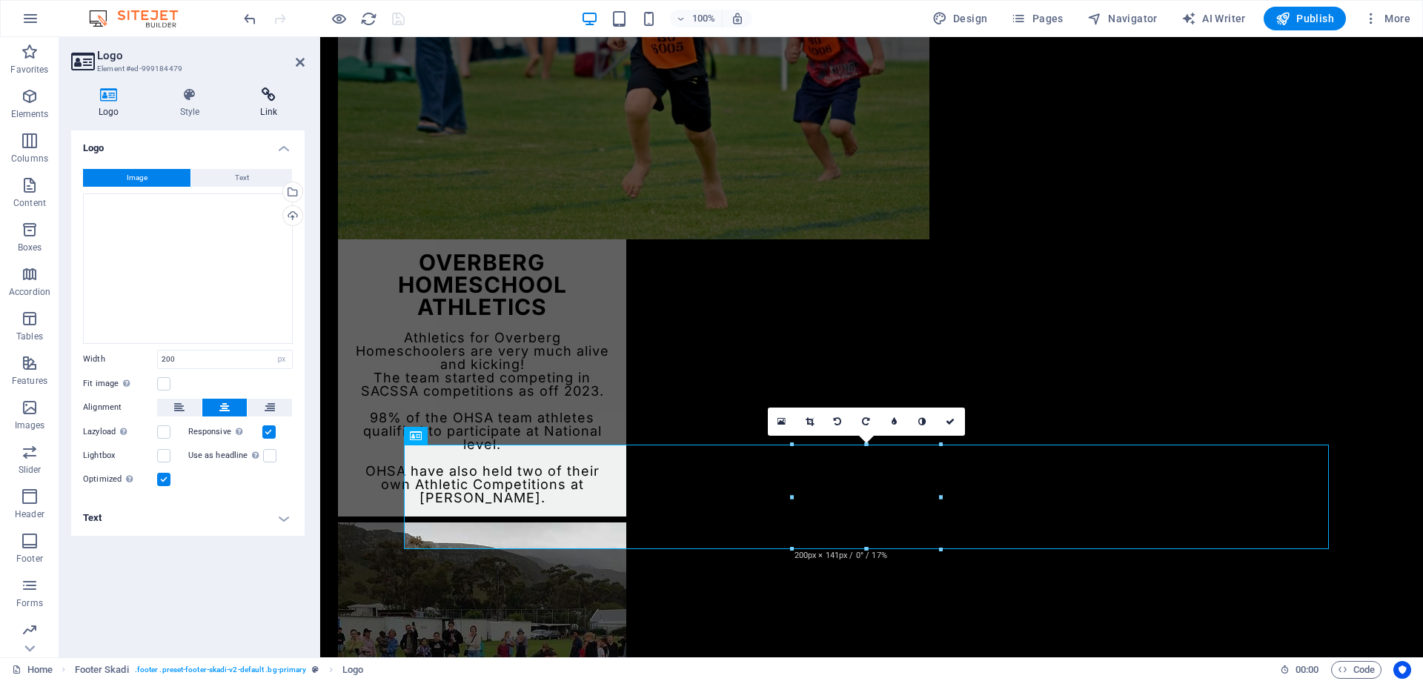
click at [268, 102] on icon at bounding box center [269, 94] width 72 height 15
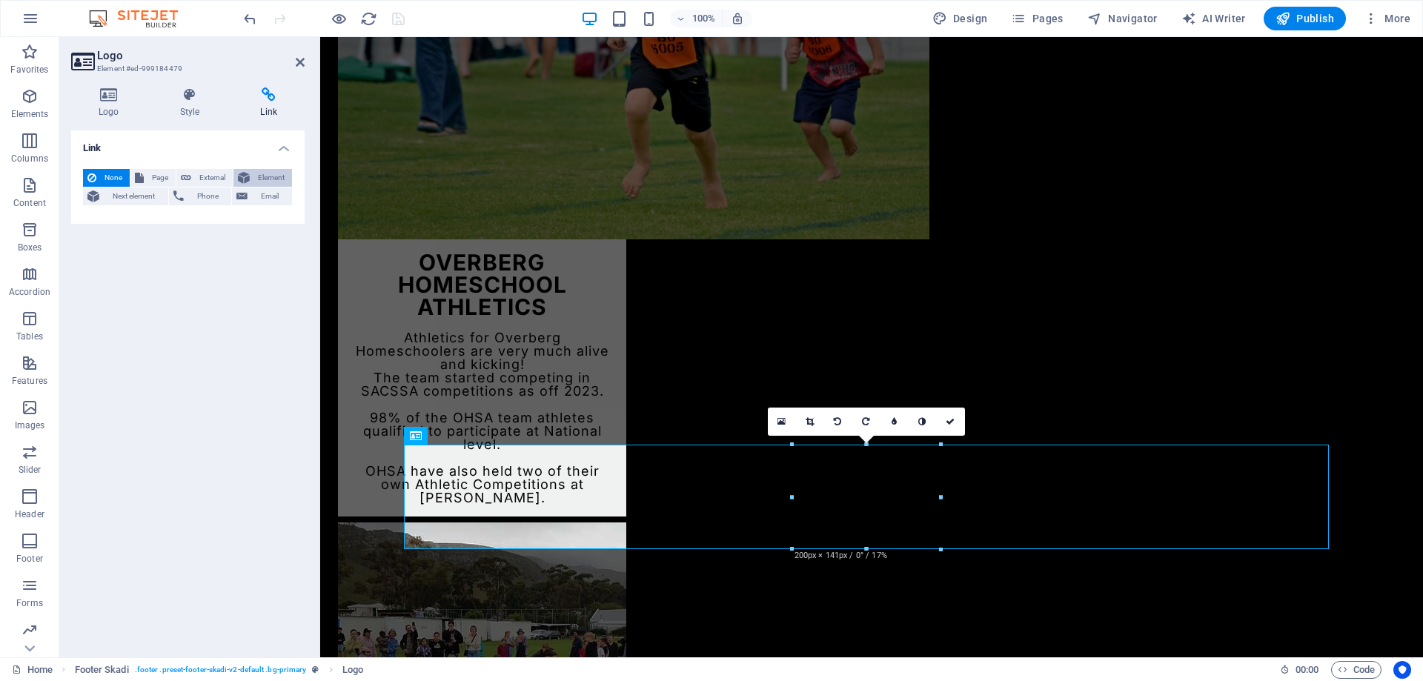
click at [256, 176] on span "Element" at bounding box center [270, 178] width 33 height 18
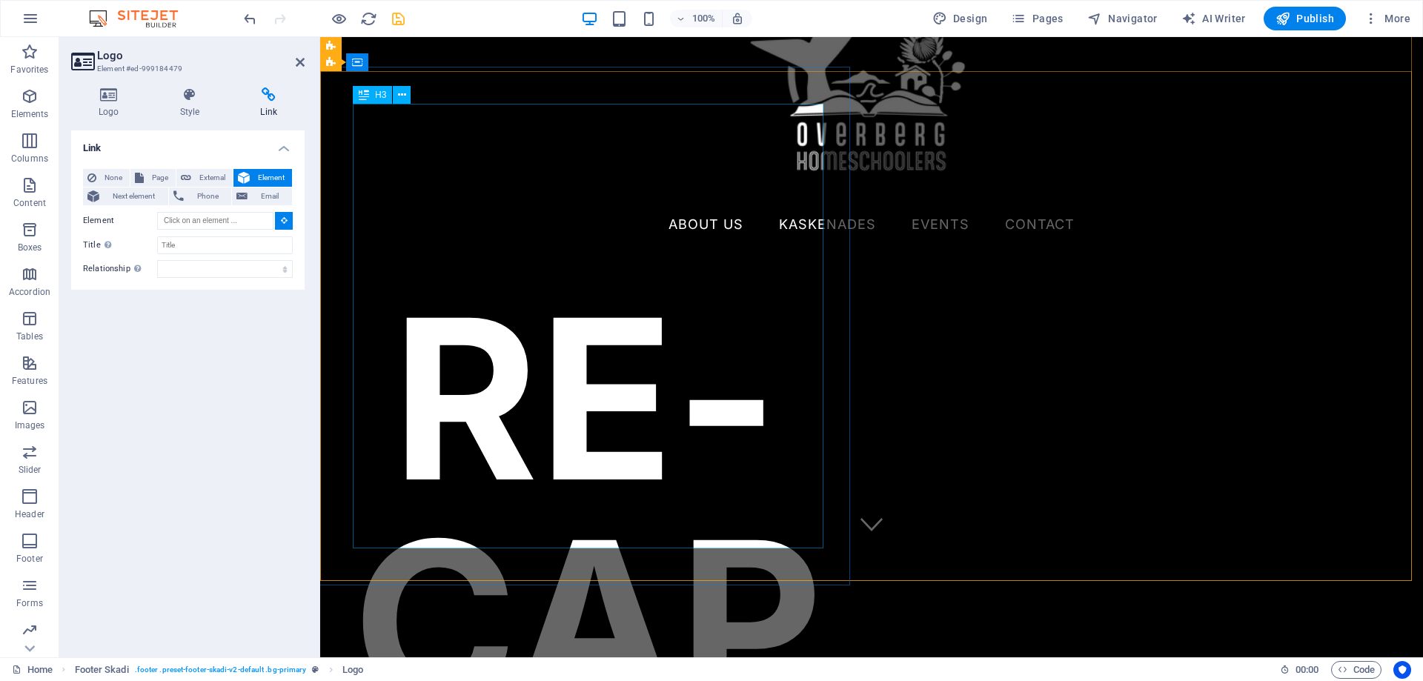
scroll to position [249, 0]
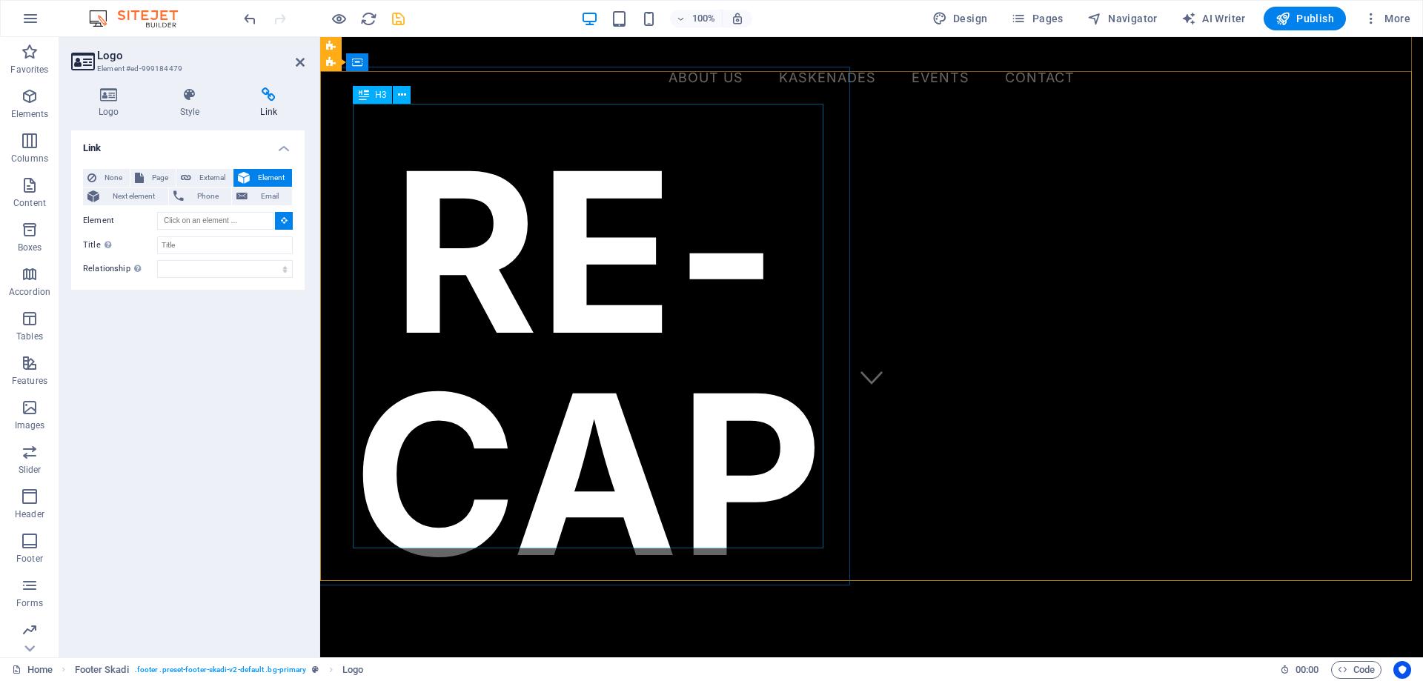
click at [640, 238] on div "RE- CAP" at bounding box center [585, 363] width 465 height 445
type input "#ed-929628405"
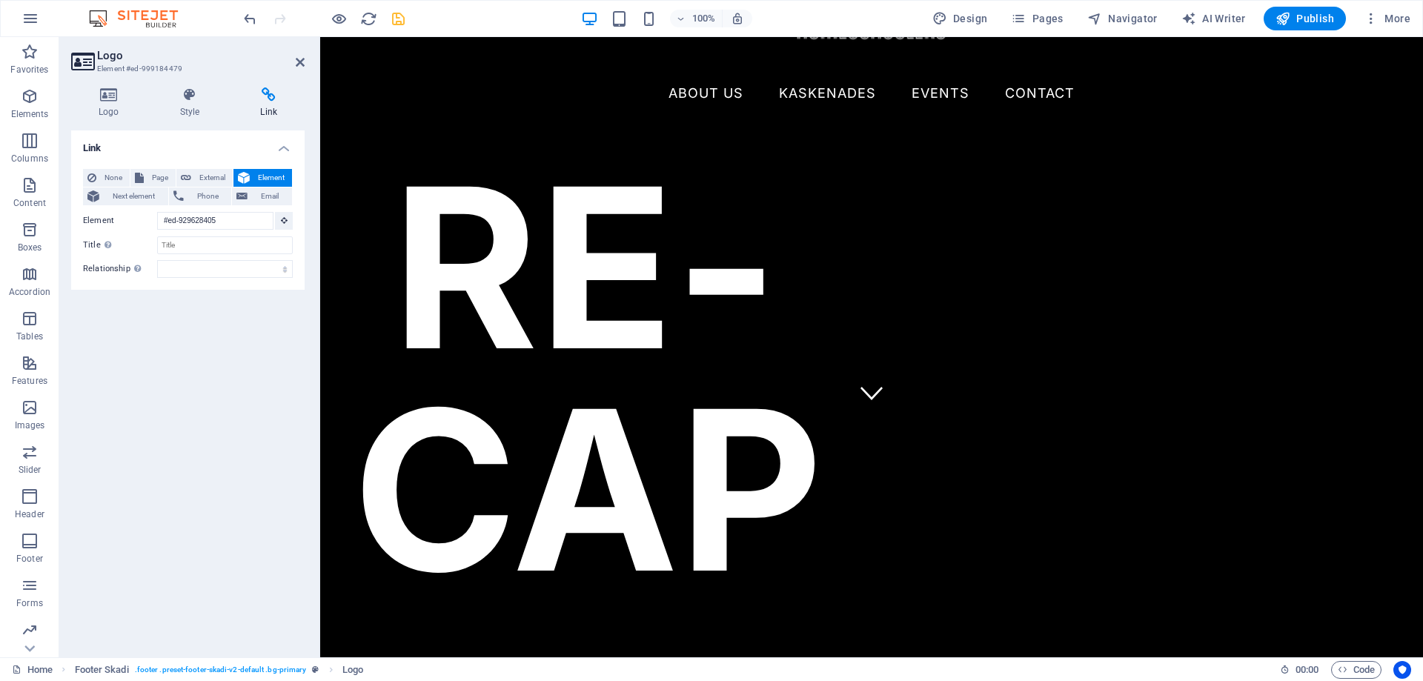
scroll to position [3732, 0]
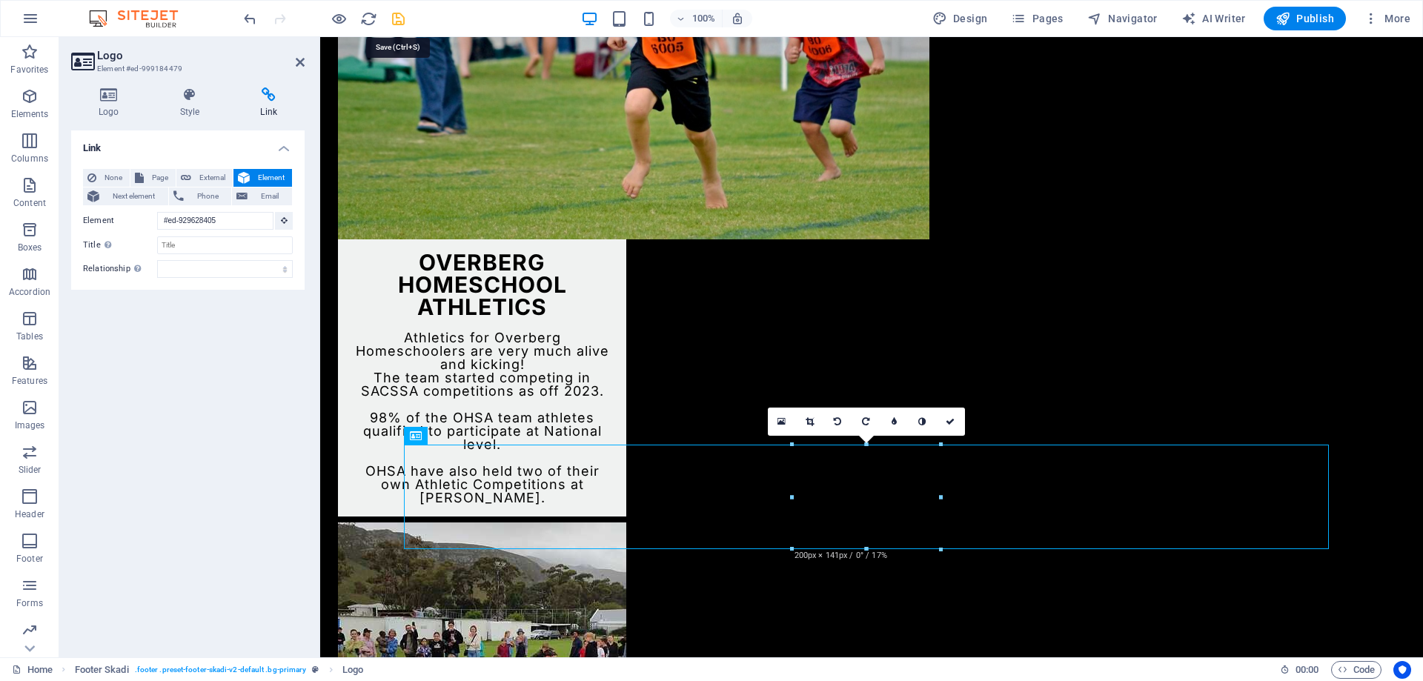
drag, startPoint x: 395, startPoint y: 19, endPoint x: 379, endPoint y: 113, distance: 94.7
click at [395, 19] on icon "save" at bounding box center [398, 18] width 17 height 17
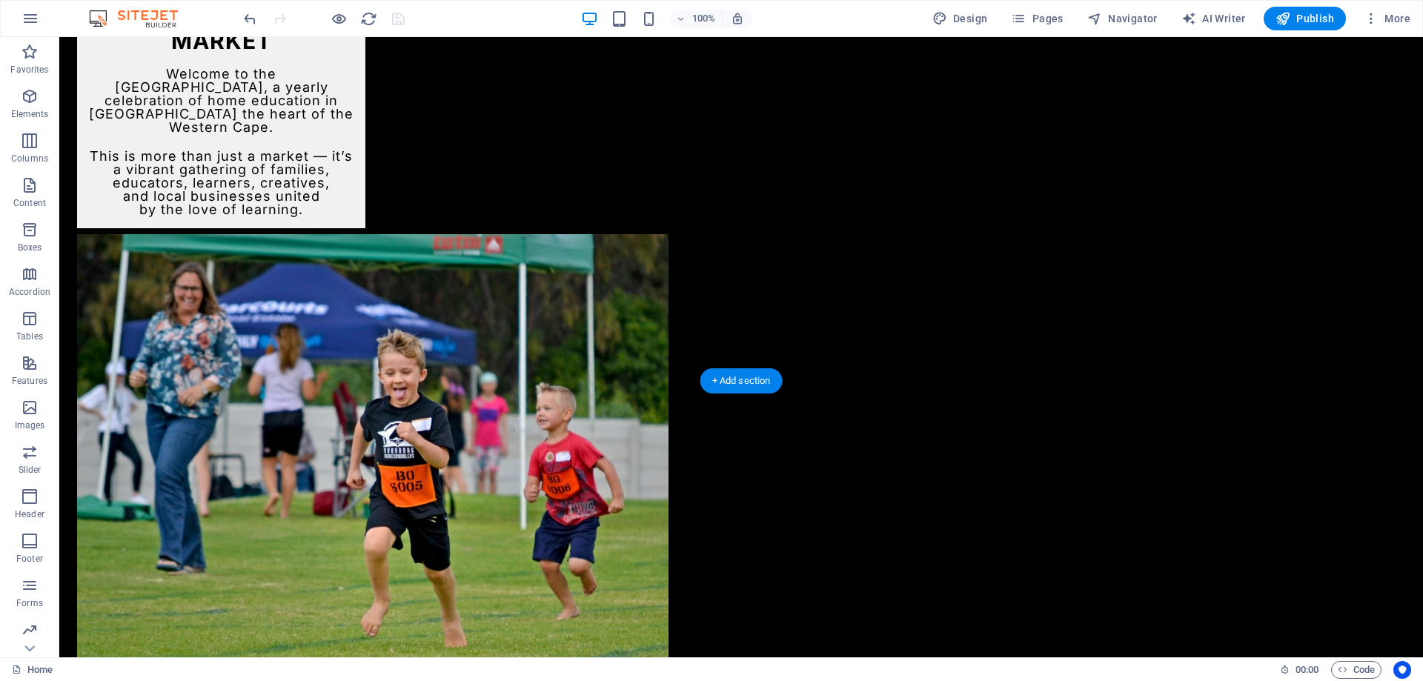
scroll to position [3668, 0]
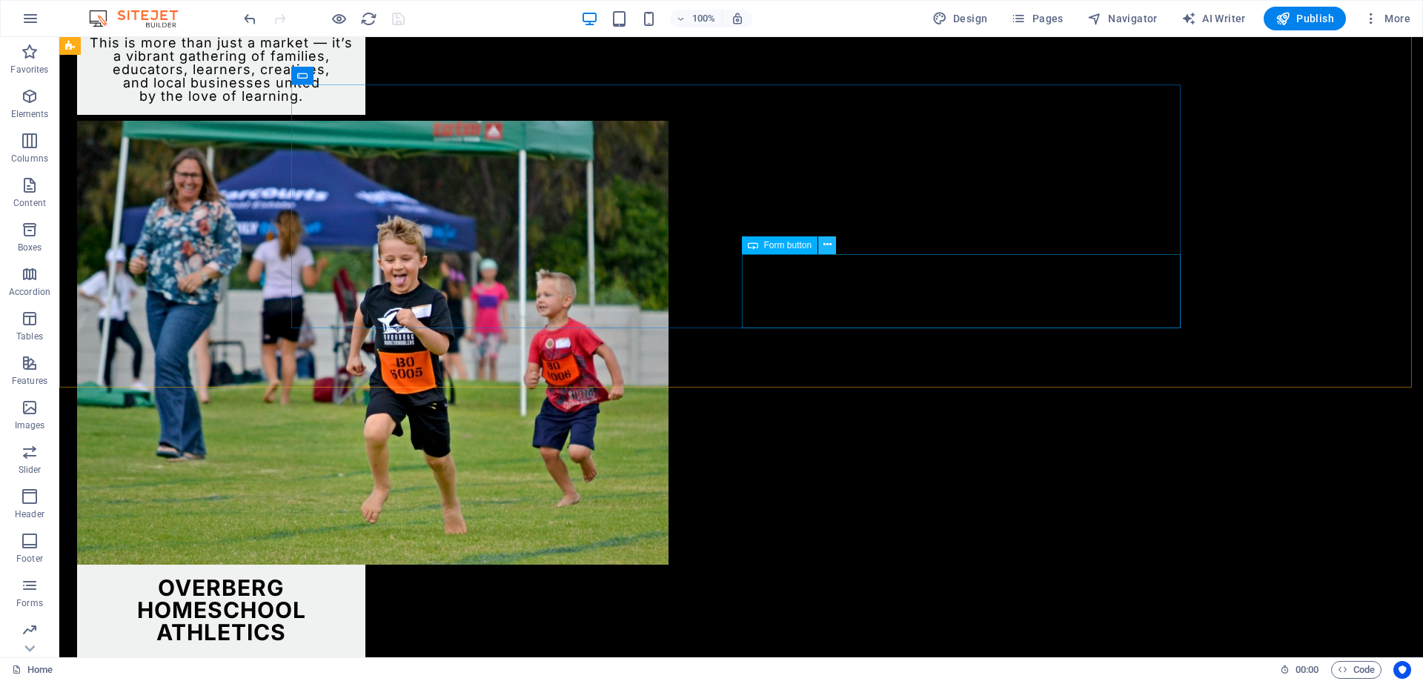
click at [829, 248] on icon at bounding box center [827, 245] width 8 height 16
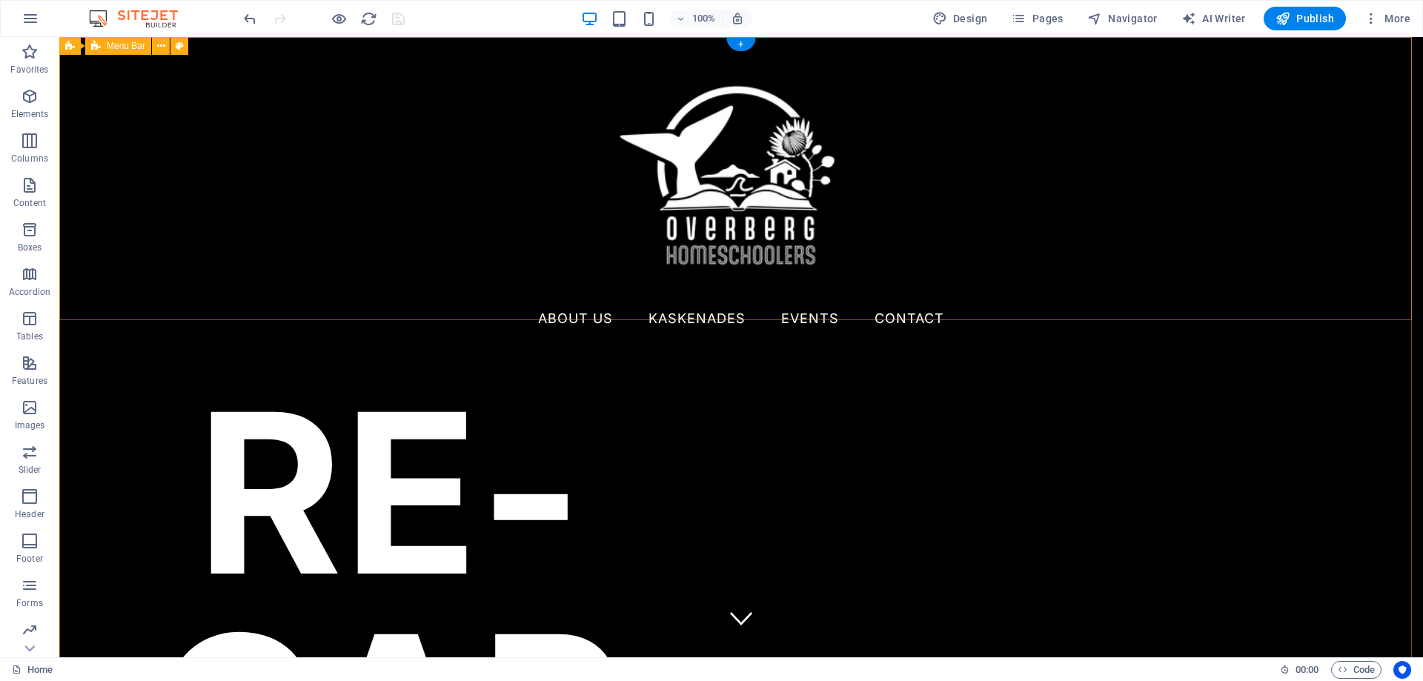
scroll to position [0, 0]
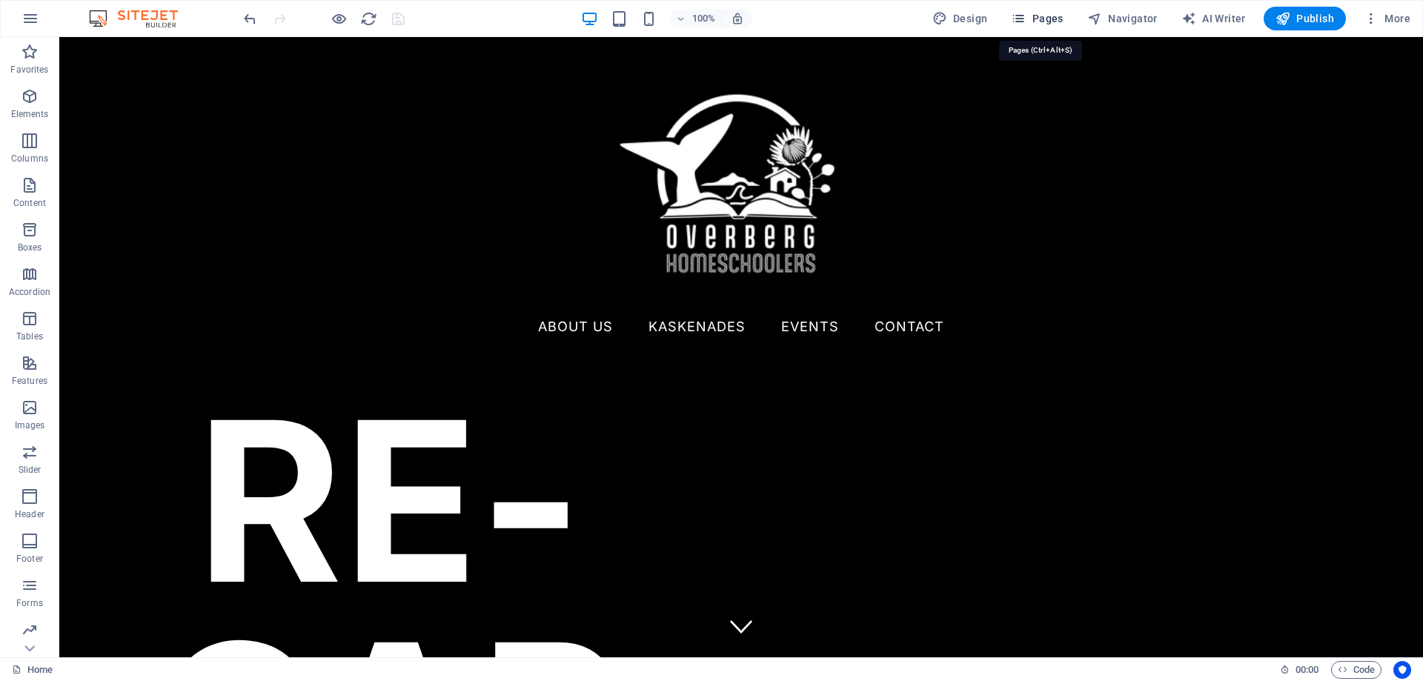
click at [1044, 13] on span "Pages" at bounding box center [1037, 18] width 52 height 15
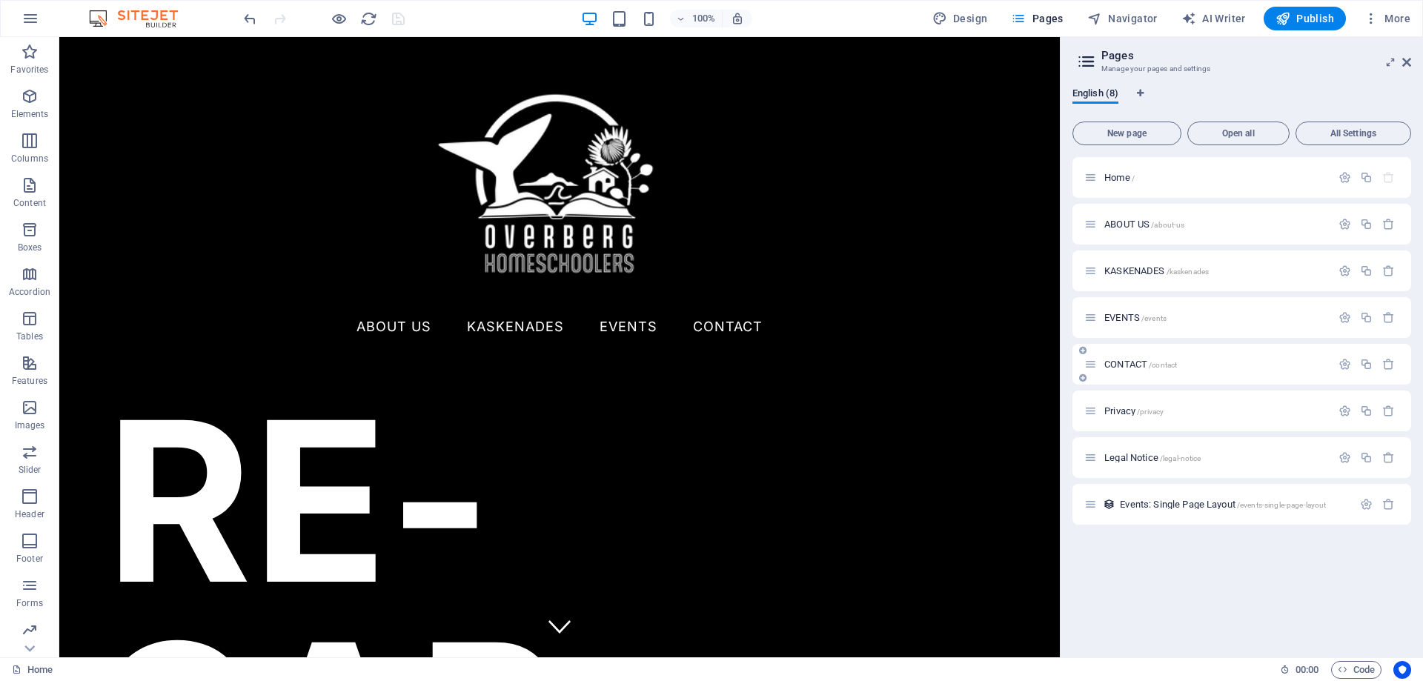
click at [1123, 364] on span "CONTACT /contact" at bounding box center [1140, 364] width 73 height 11
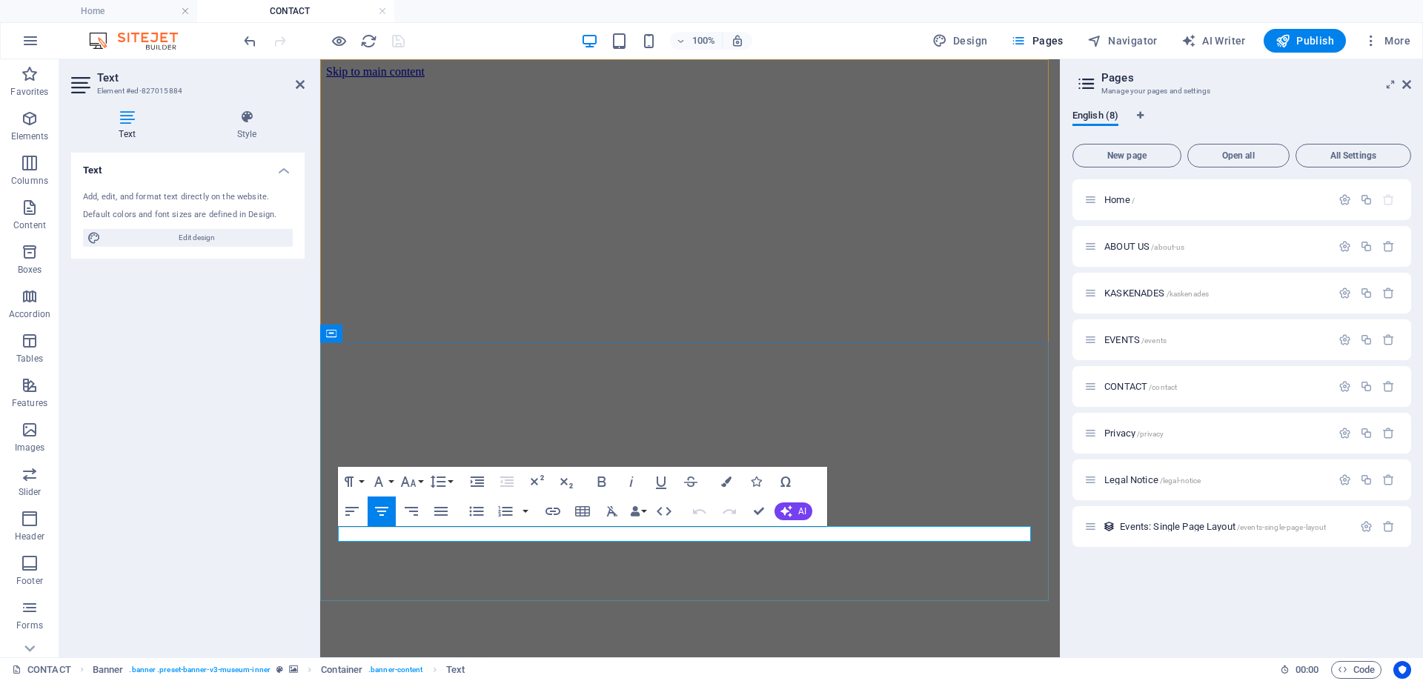
drag, startPoint x: 668, startPoint y: 536, endPoint x: 591, endPoint y: 537, distance: 76.3
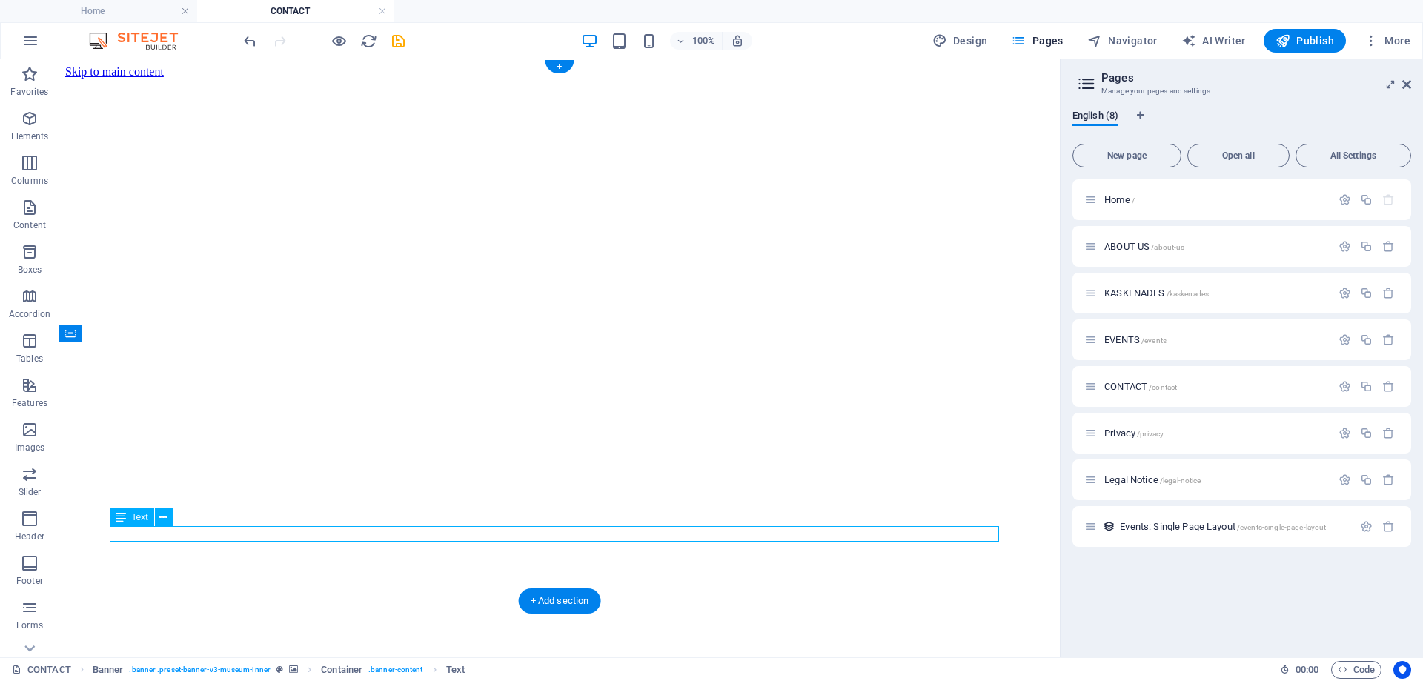
drag, startPoint x: 660, startPoint y: 536, endPoint x: 617, endPoint y: 534, distance: 43.0
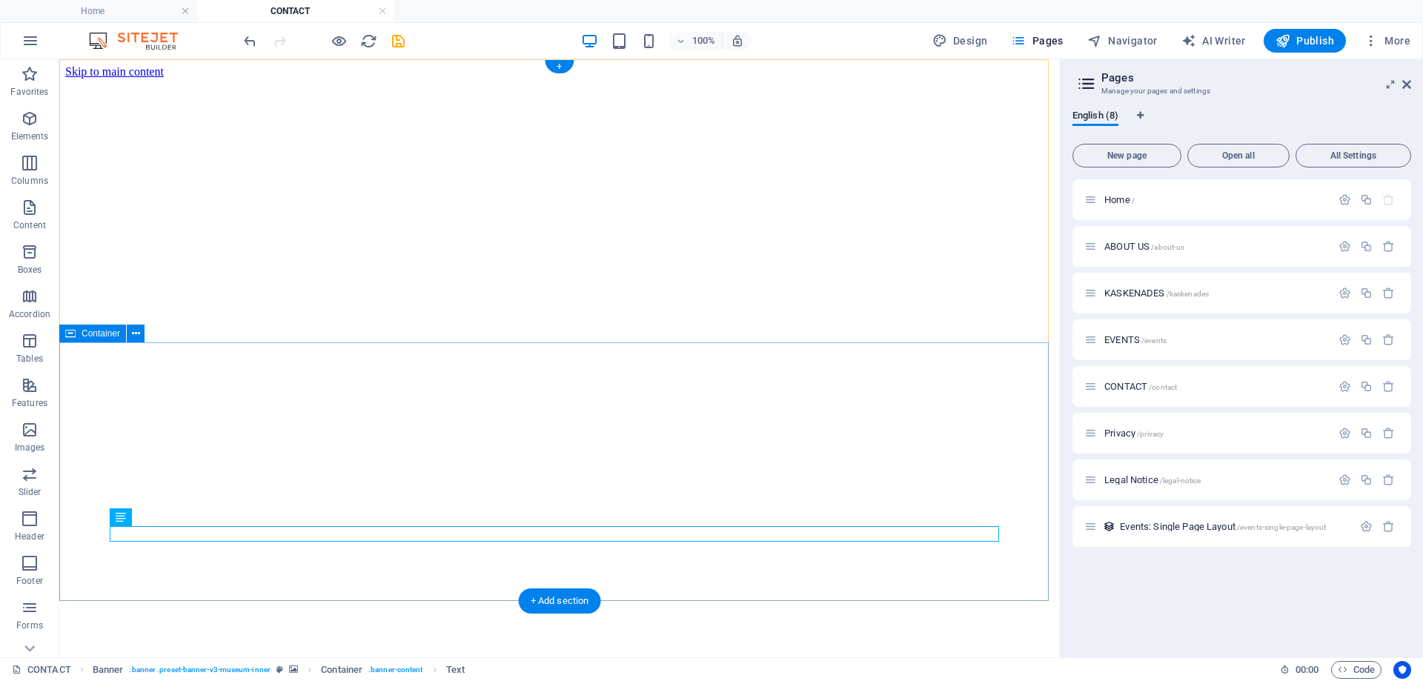
click at [165, 519] on icon at bounding box center [163, 518] width 8 height 16
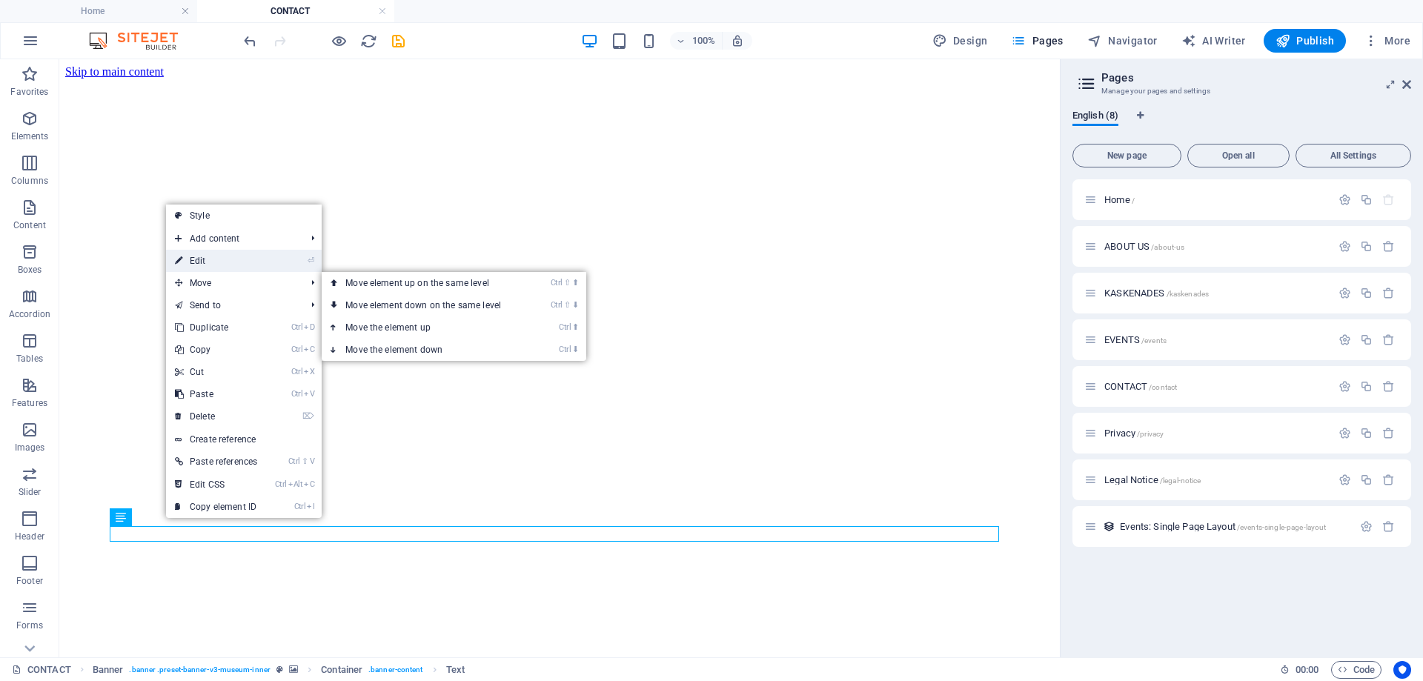
click at [207, 267] on link "⏎ Edit" at bounding box center [216, 261] width 100 height 22
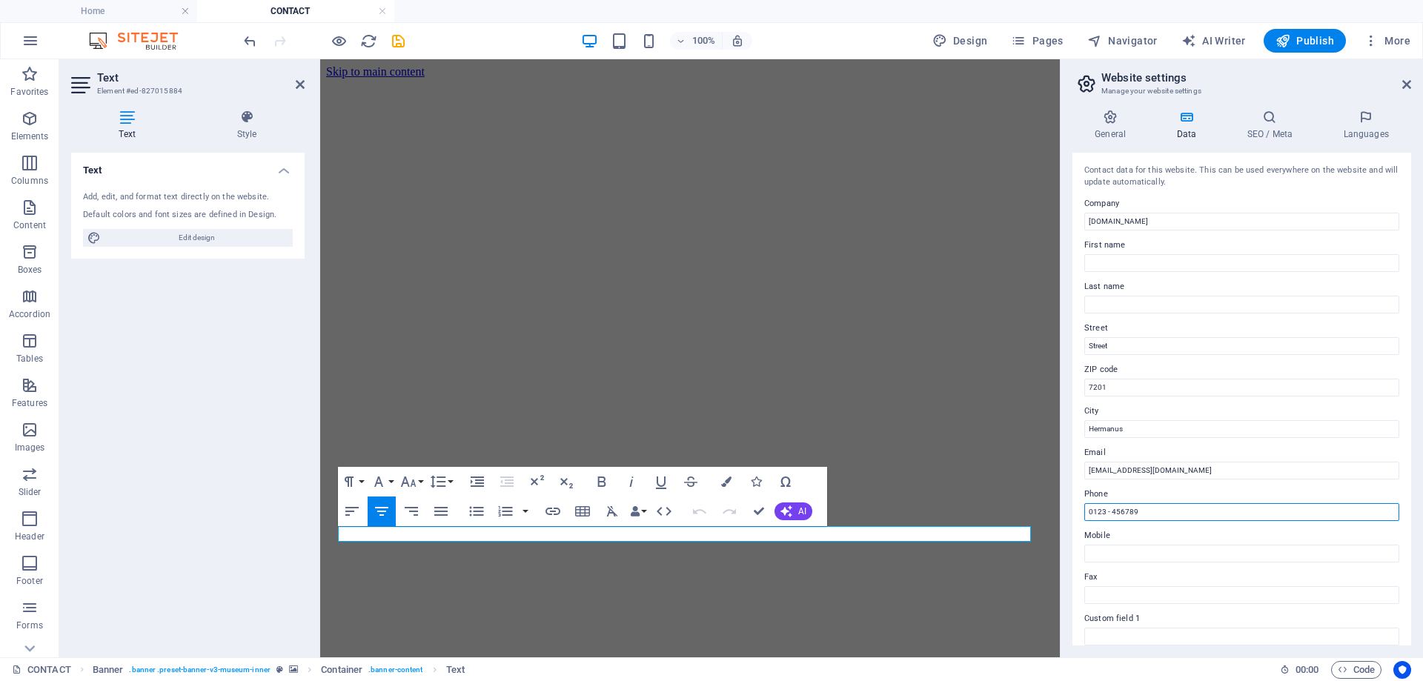
drag, startPoint x: 1166, startPoint y: 512, endPoint x: 1075, endPoint y: 517, distance: 91.3
click at [1075, 517] on div "Contact data for this website. This can be used everywhere on the website and w…" at bounding box center [1241, 399] width 339 height 493
type input "+27768242020"
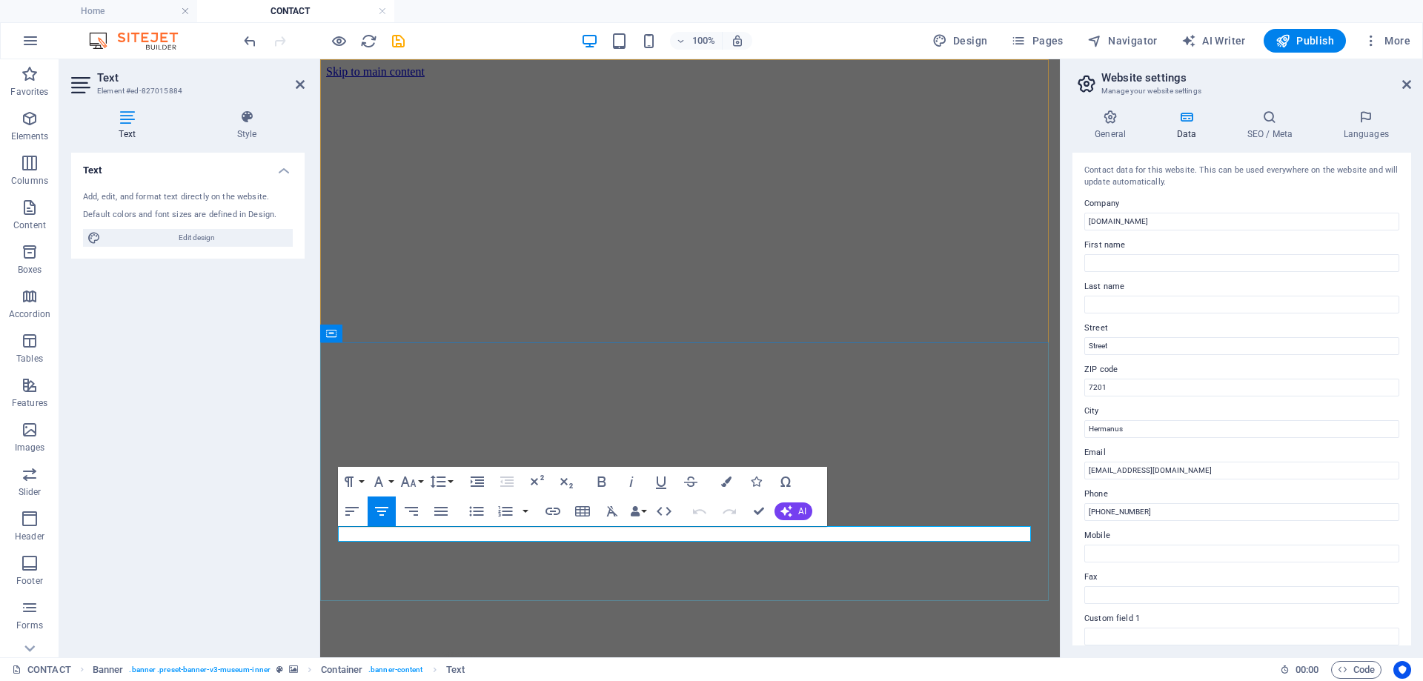
drag, startPoint x: 682, startPoint y: 534, endPoint x: 571, endPoint y: 537, distance: 110.5
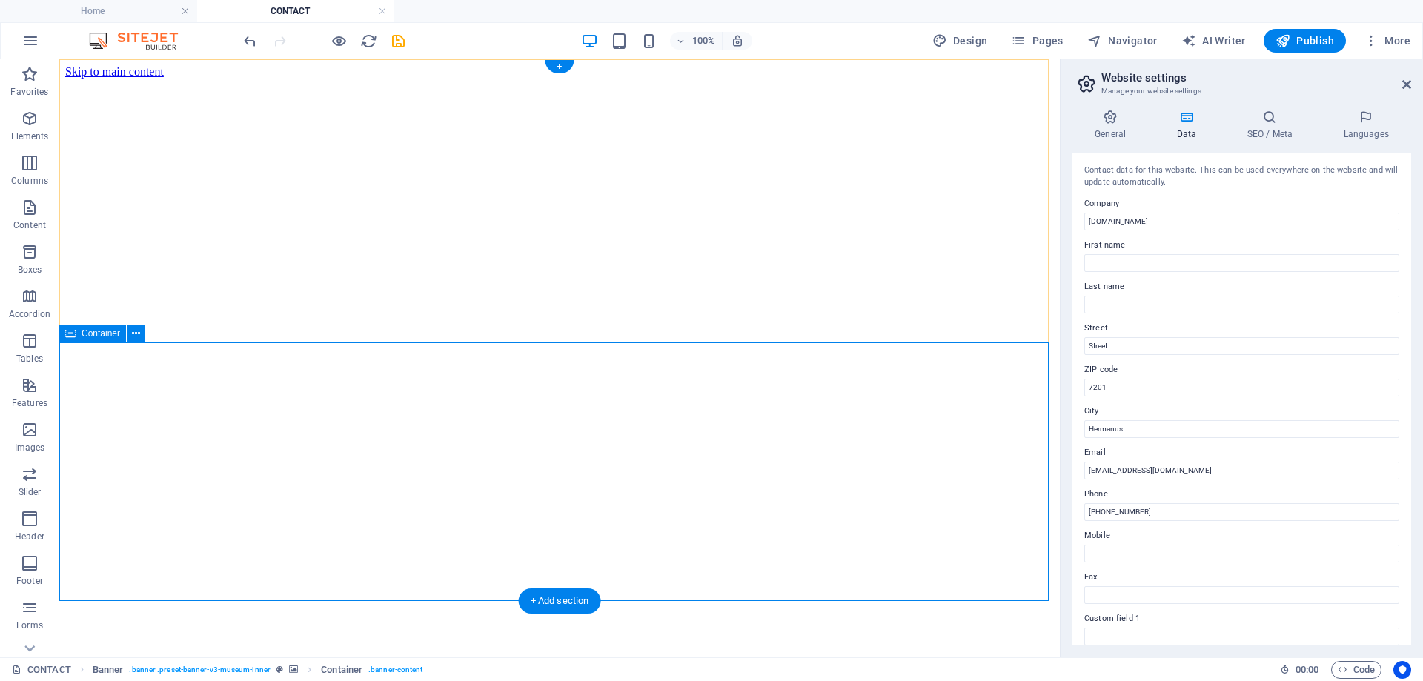
click at [133, 333] on icon at bounding box center [136, 334] width 8 height 16
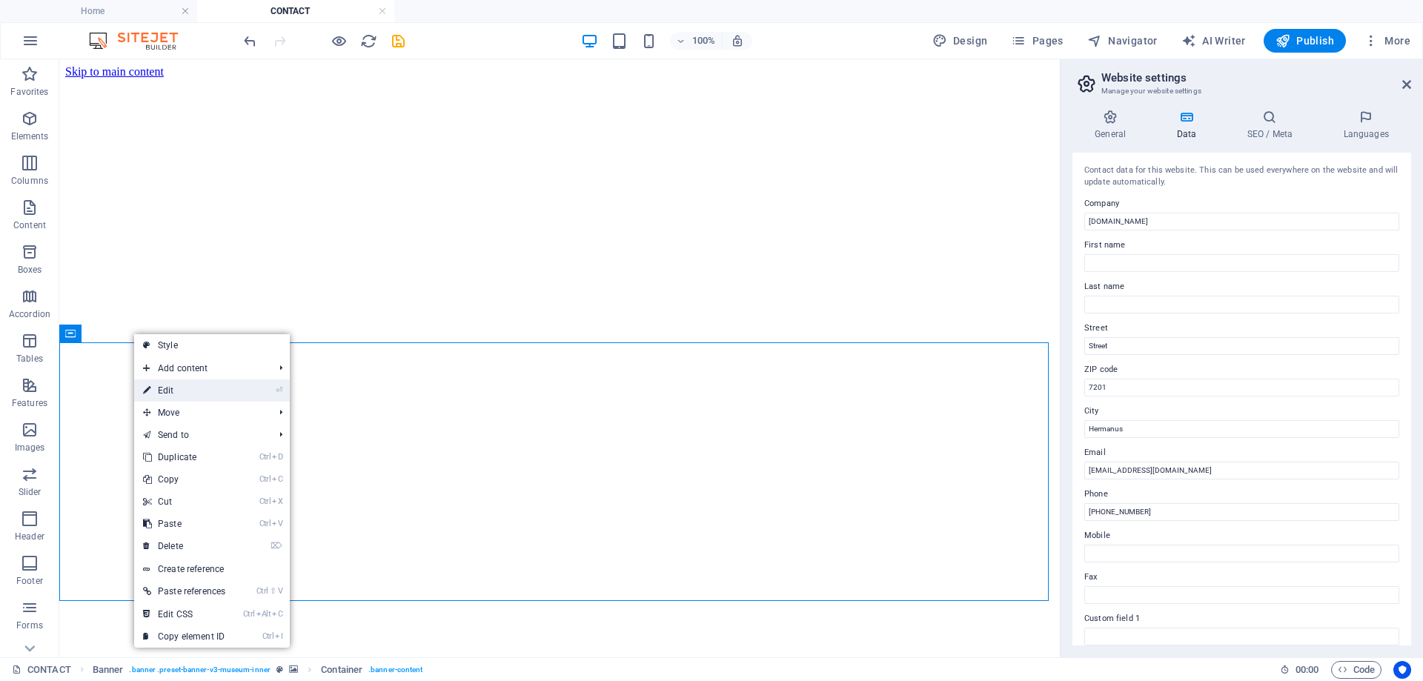
click at [177, 388] on link "⏎ Edit" at bounding box center [184, 390] width 100 height 22
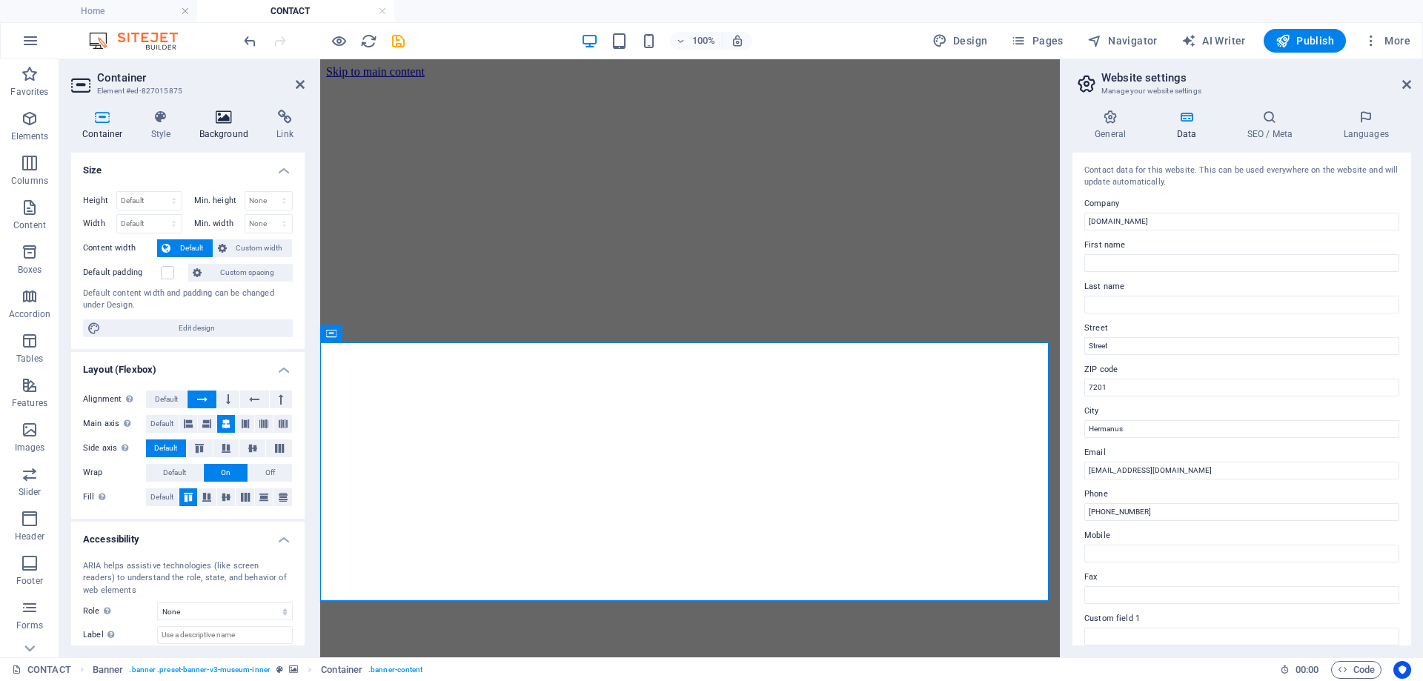
click at [230, 119] on icon at bounding box center [224, 117] width 72 height 15
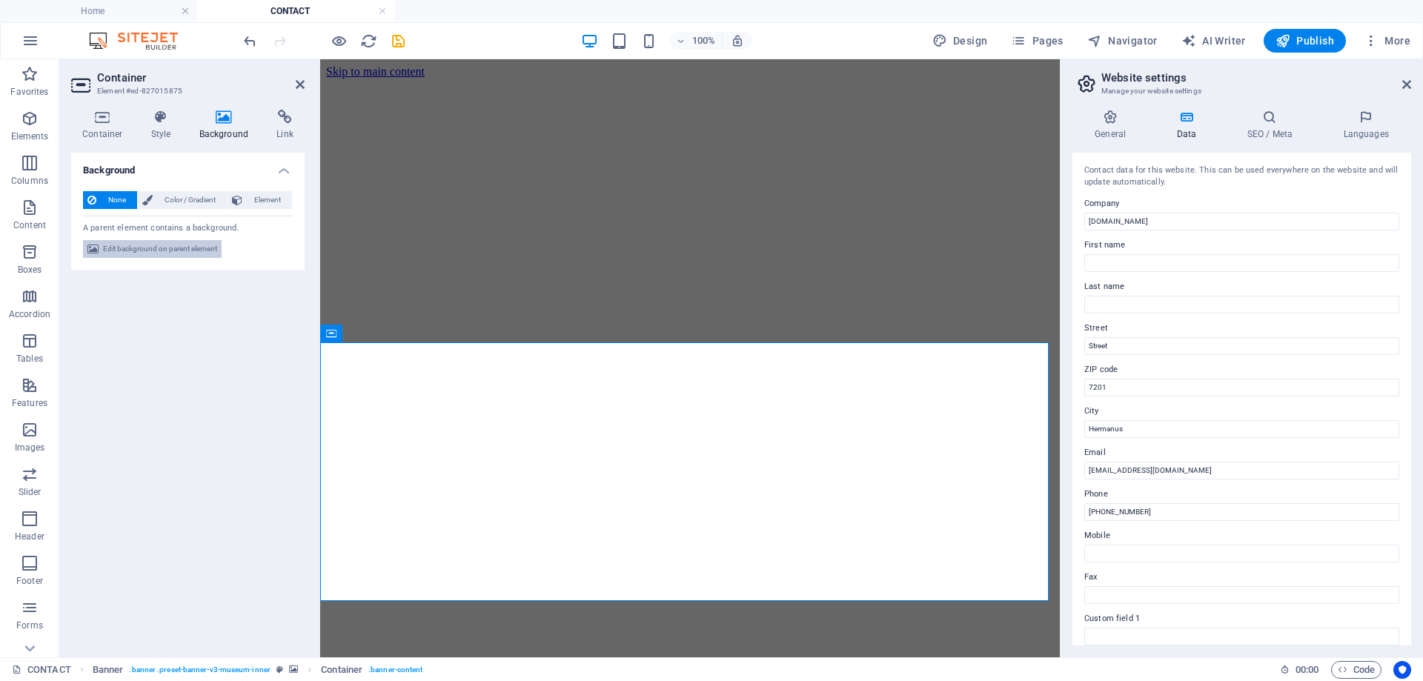
click at [182, 254] on span "Edit background on parent element" at bounding box center [160, 249] width 114 height 18
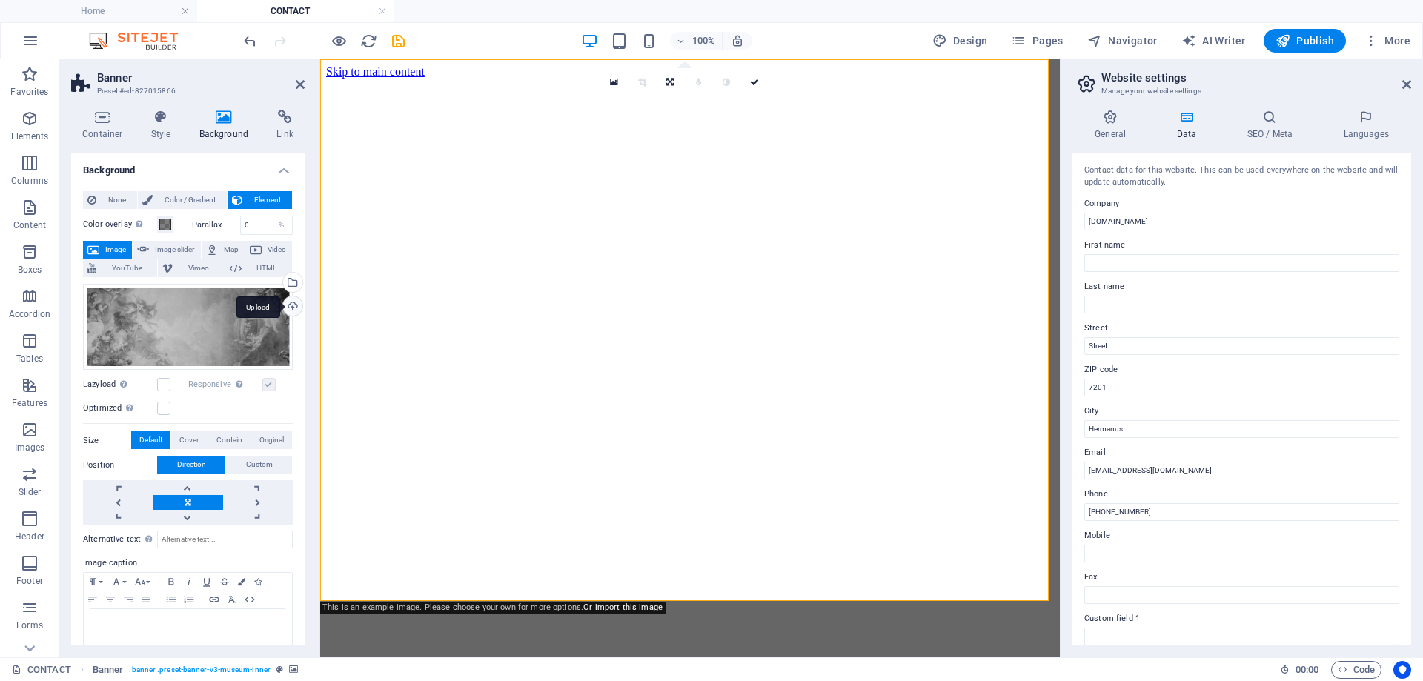
click at [287, 306] on div "Upload" at bounding box center [291, 307] width 22 height 22
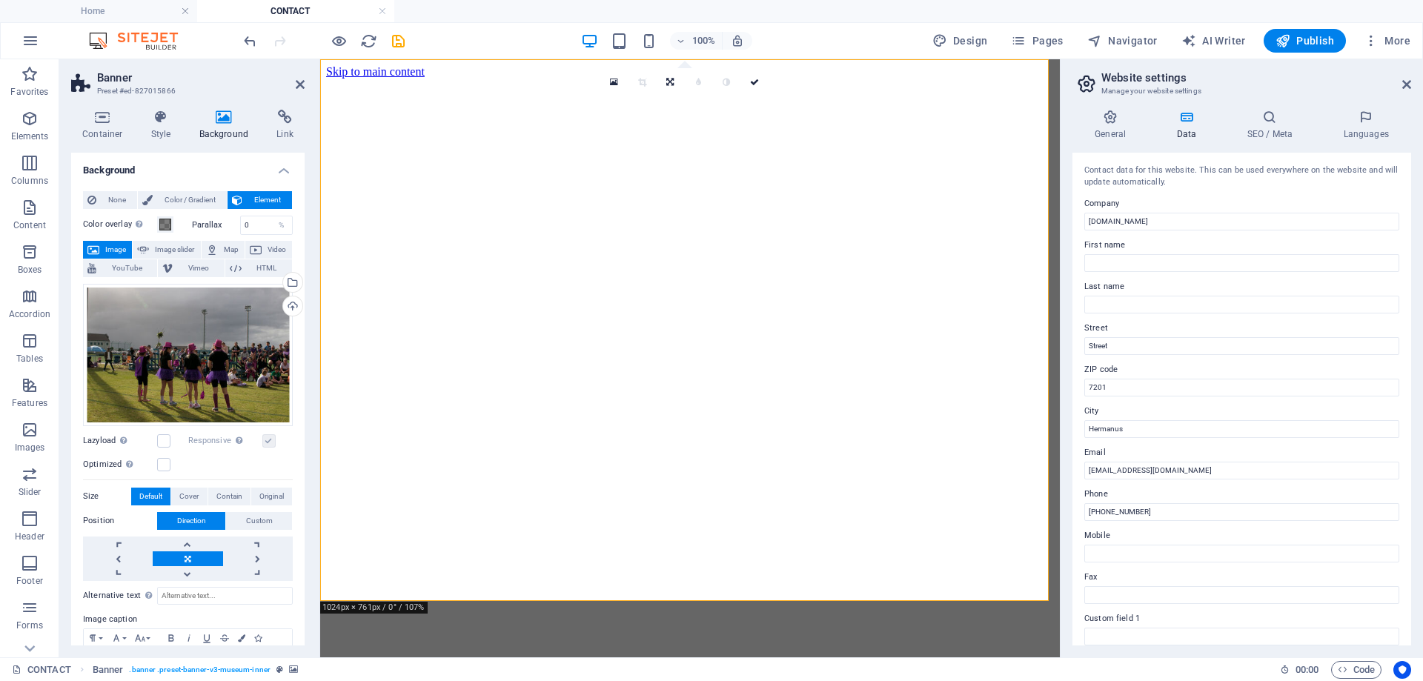
click at [1420, 83] on aside "Website settings Manage your website settings General Data SEO / Meta Languages…" at bounding box center [1241, 358] width 363 height 598
click at [1408, 83] on icon at bounding box center [1406, 85] width 9 height 12
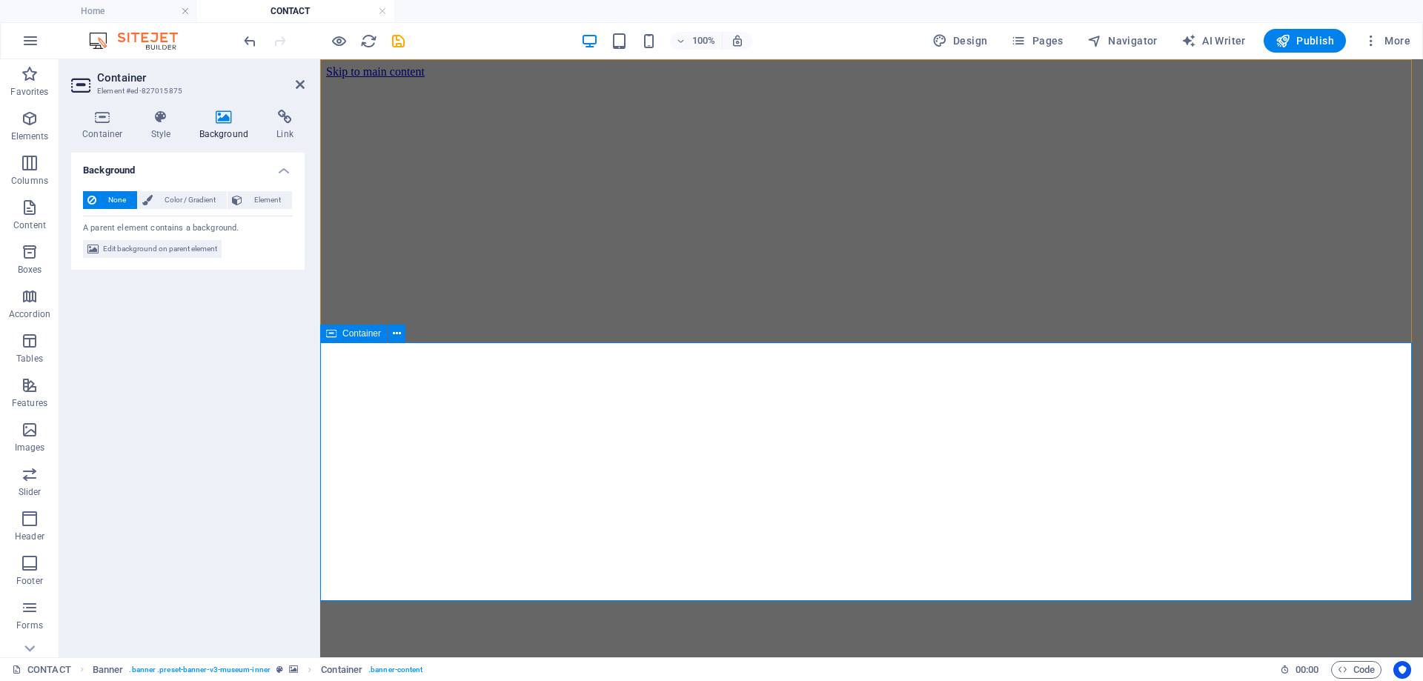
click at [219, 121] on icon at bounding box center [224, 117] width 72 height 15
click at [185, 250] on span "Edit background on parent element" at bounding box center [160, 249] width 114 height 18
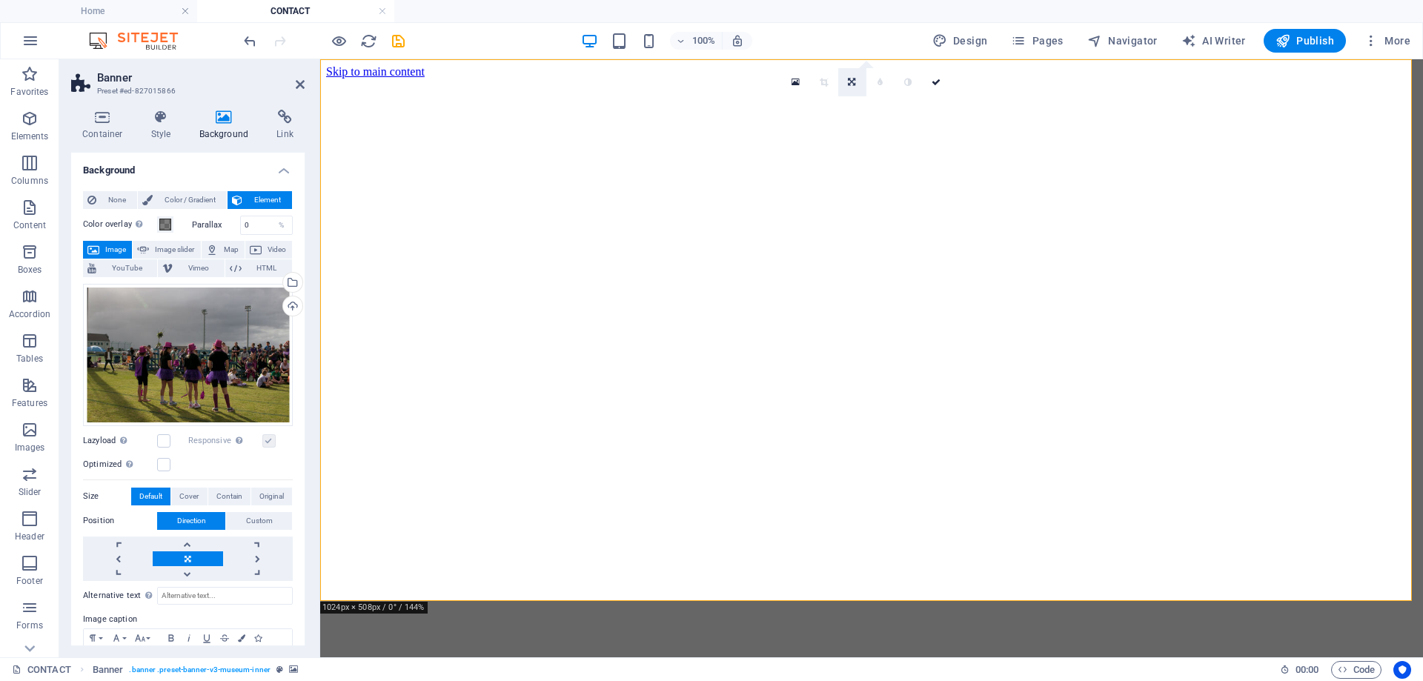
click at [847, 79] on link at bounding box center [852, 82] width 28 height 28
click at [854, 131] on icon at bounding box center [851, 133] width 9 height 9
click at [849, 82] on icon at bounding box center [851, 82] width 9 height 9
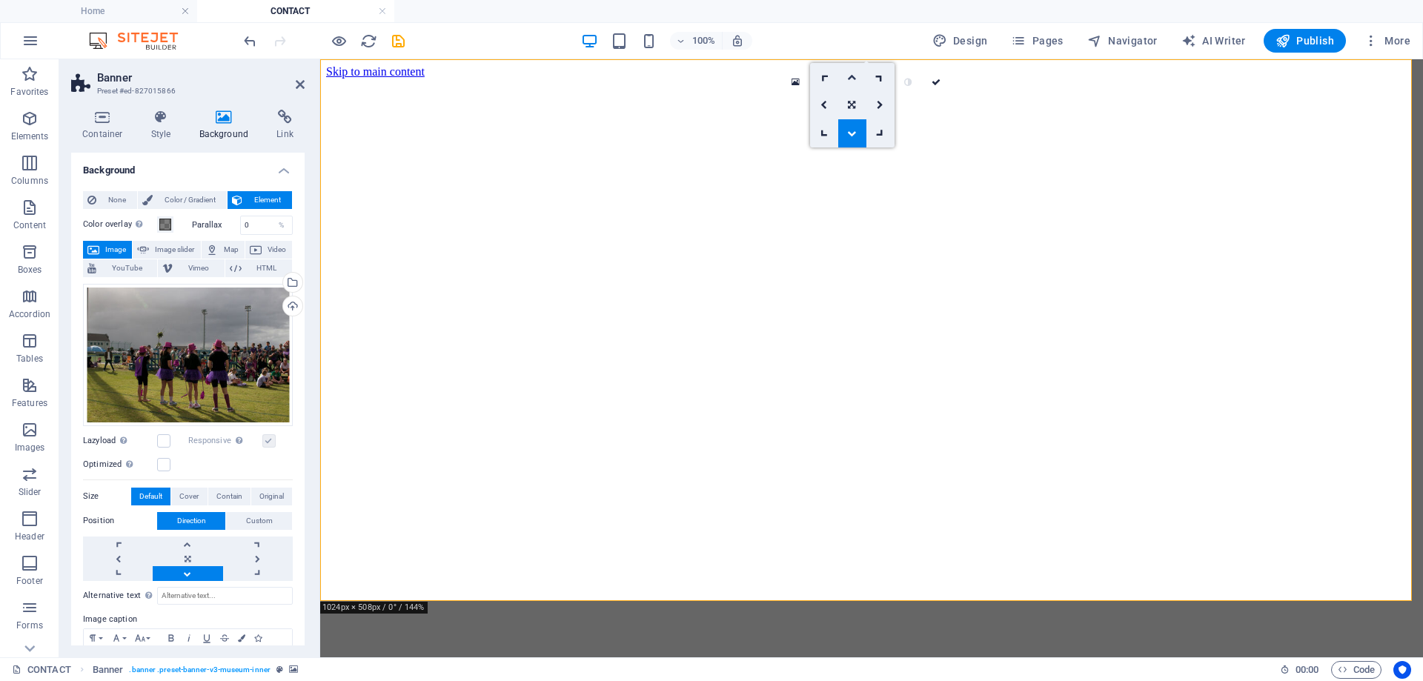
click at [852, 78] on icon at bounding box center [851, 77] width 9 height 9
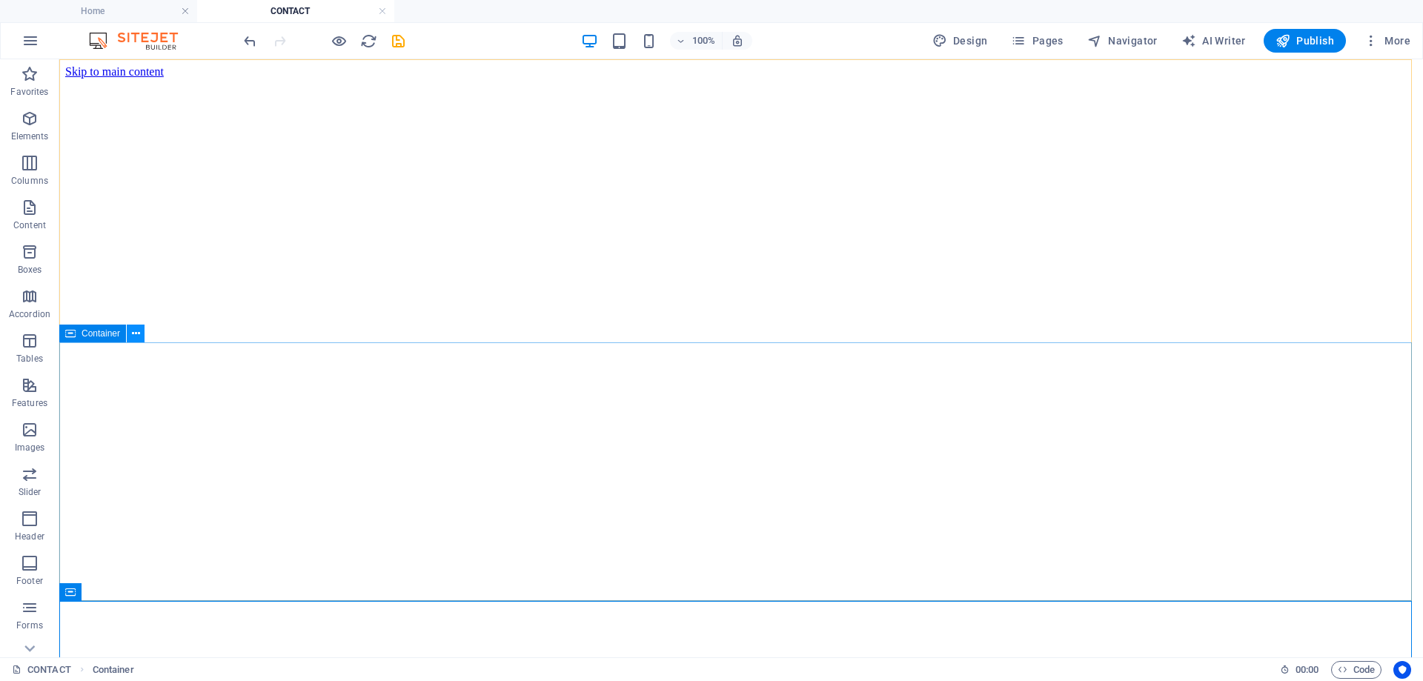
click at [137, 334] on icon at bounding box center [136, 334] width 8 height 16
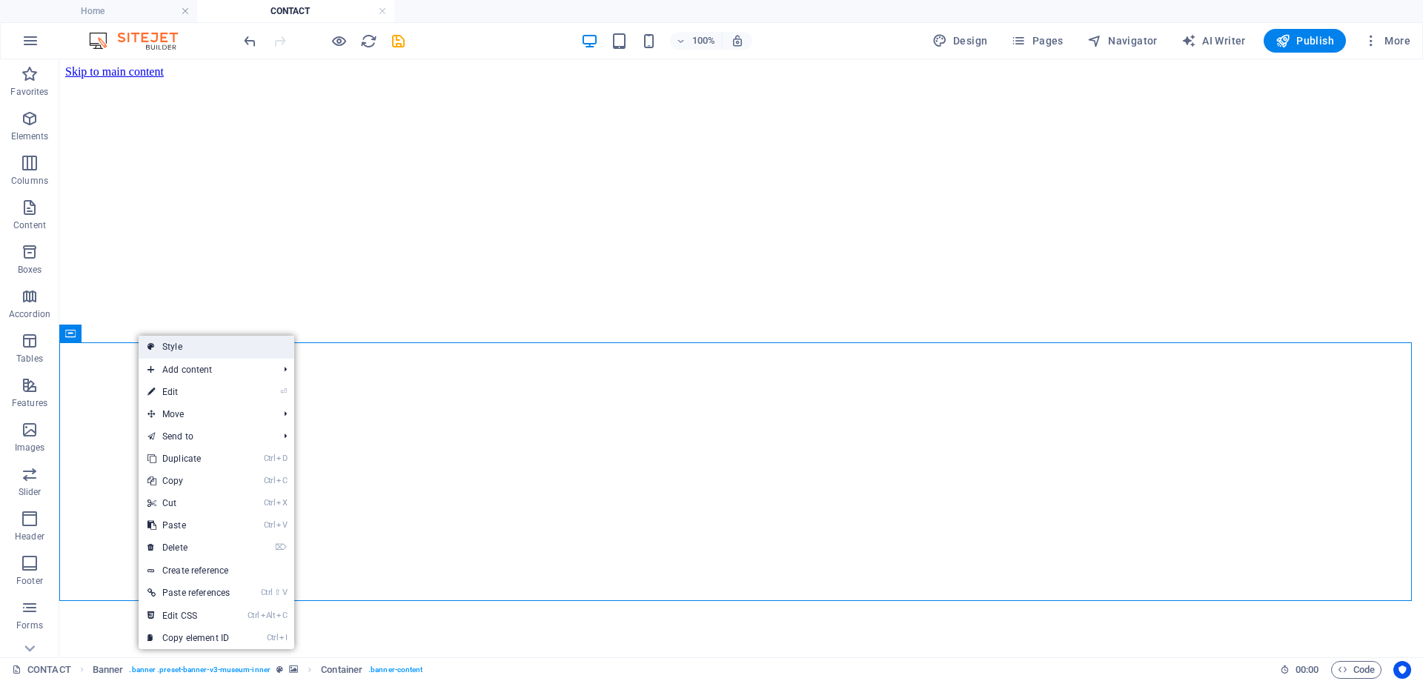
click at [182, 350] on link "Style" at bounding box center [217, 347] width 156 height 22
select select "preset-banner-v3-museum-inner"
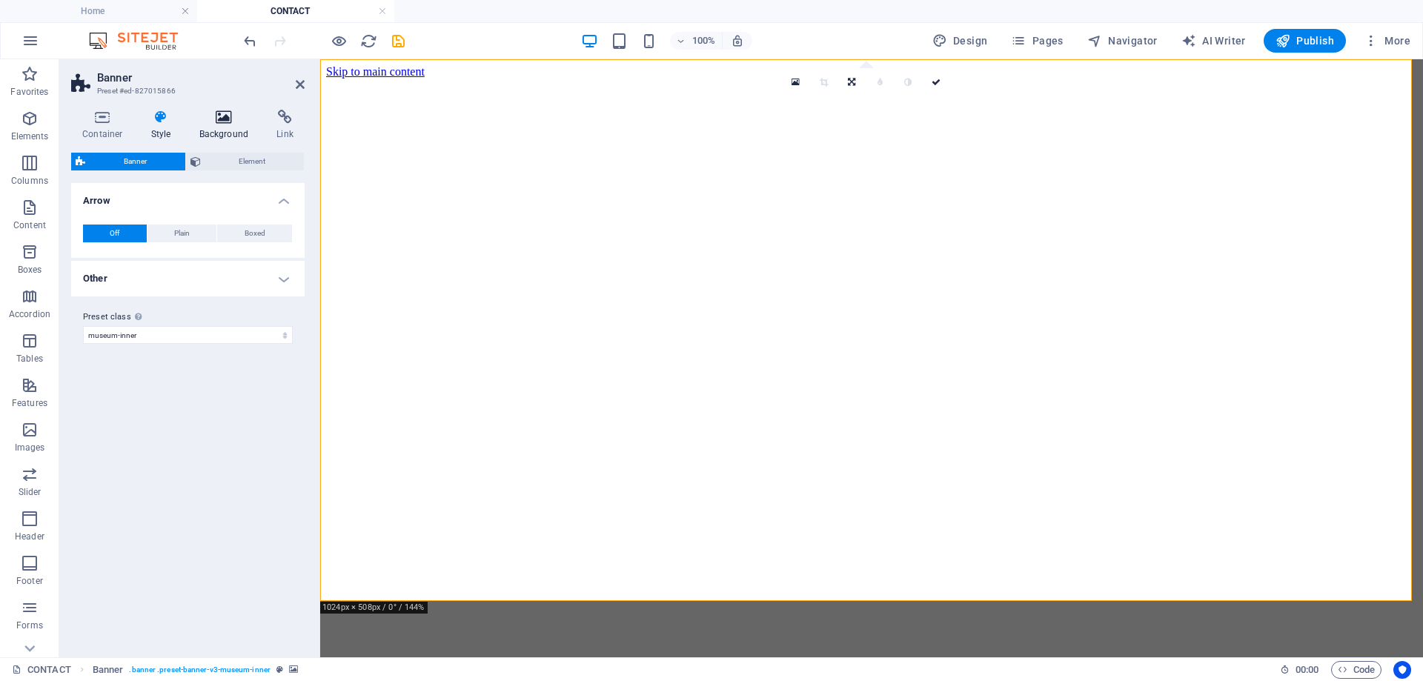
click at [222, 115] on icon at bounding box center [224, 117] width 72 height 15
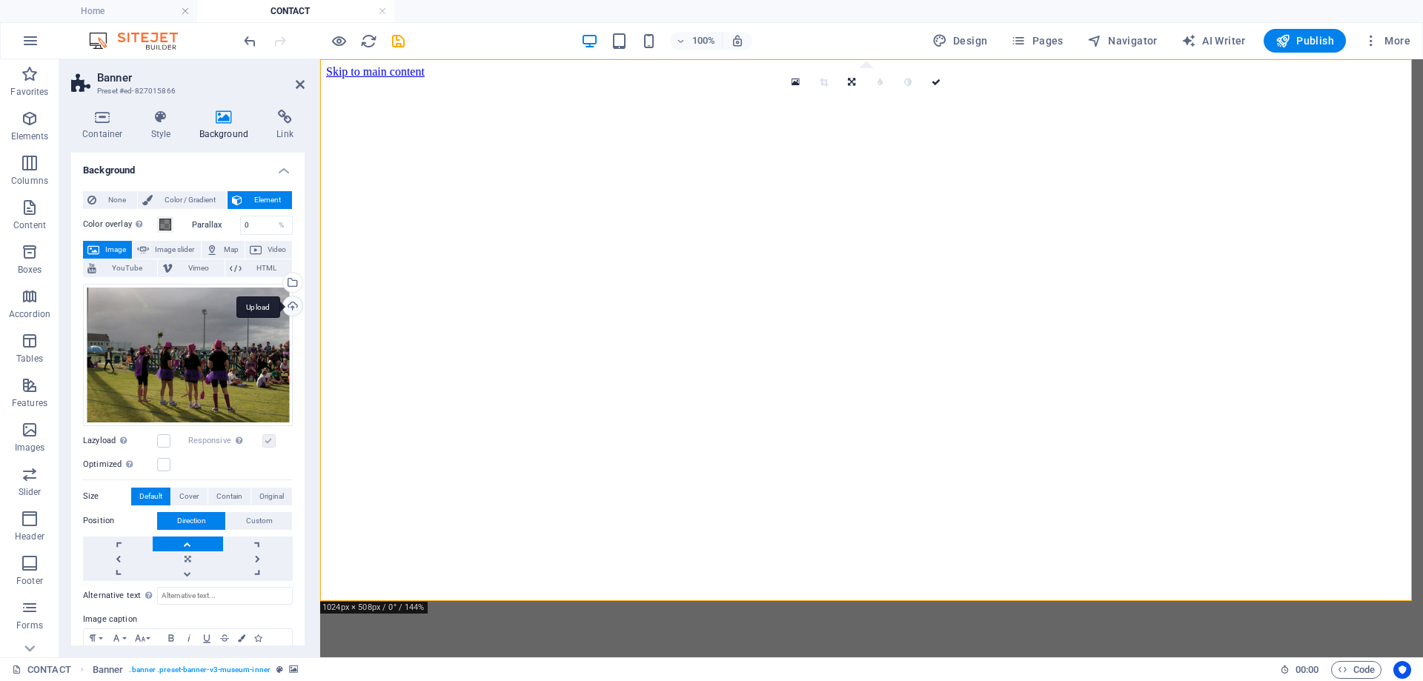
click at [286, 307] on div "Upload" at bounding box center [291, 307] width 22 height 22
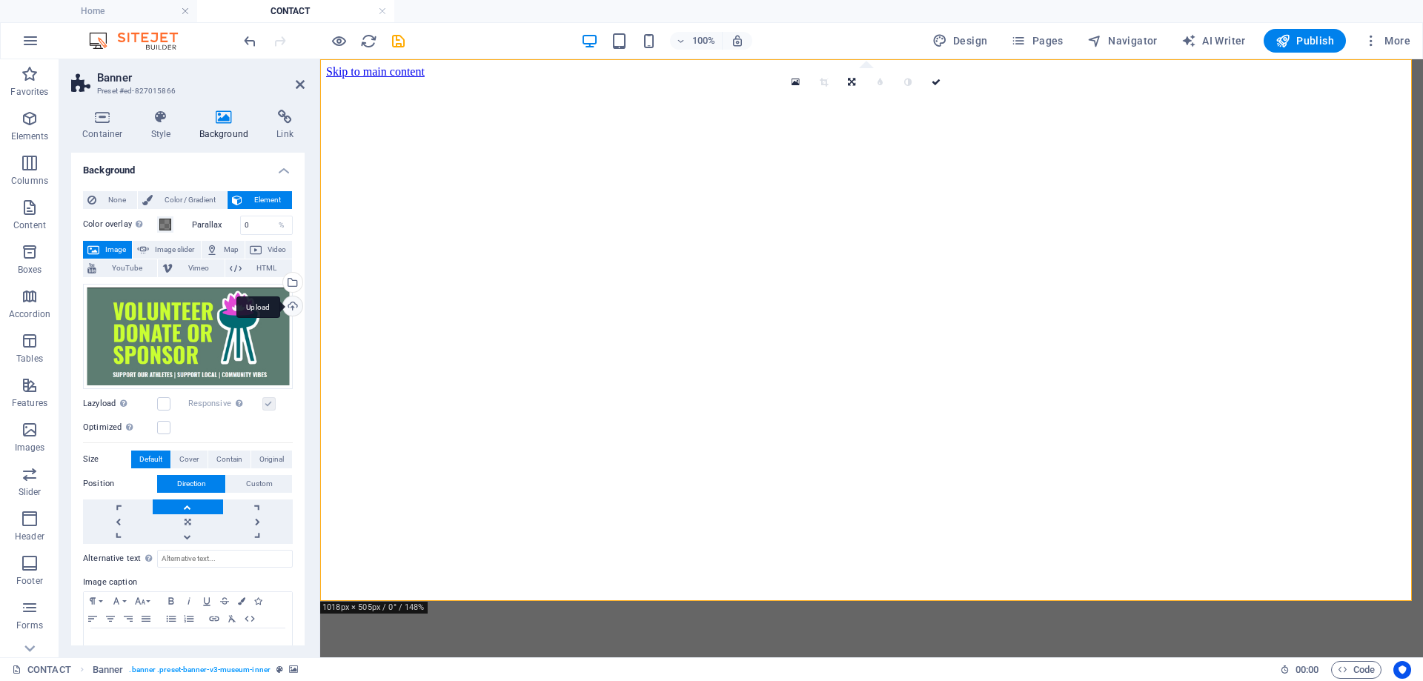
click at [293, 308] on div "Upload" at bounding box center [291, 307] width 22 height 22
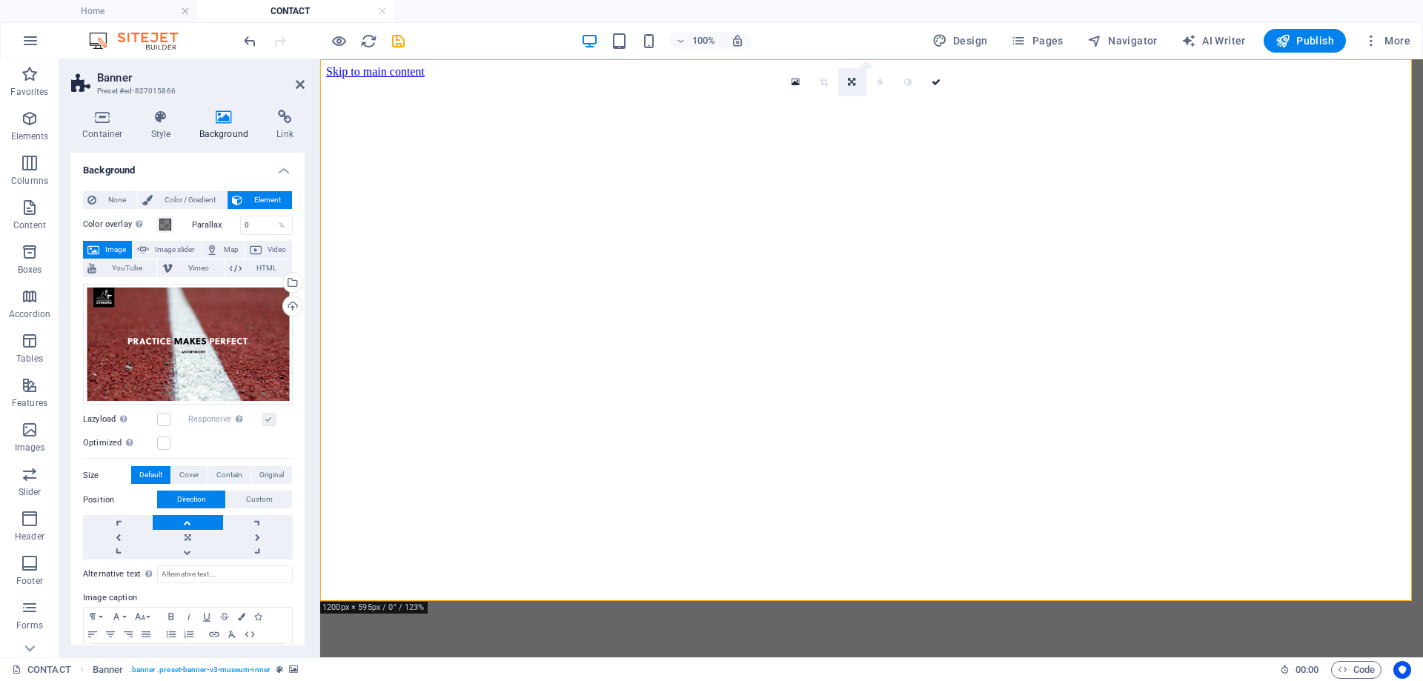
click at [848, 83] on icon at bounding box center [851, 82] width 7 height 9
click at [851, 73] on icon at bounding box center [851, 77] width 9 height 9
click at [854, 83] on icon at bounding box center [851, 82] width 9 height 9
click at [849, 130] on icon at bounding box center [851, 133] width 9 height 9
click at [851, 82] on icon at bounding box center [851, 82] width 9 height 9
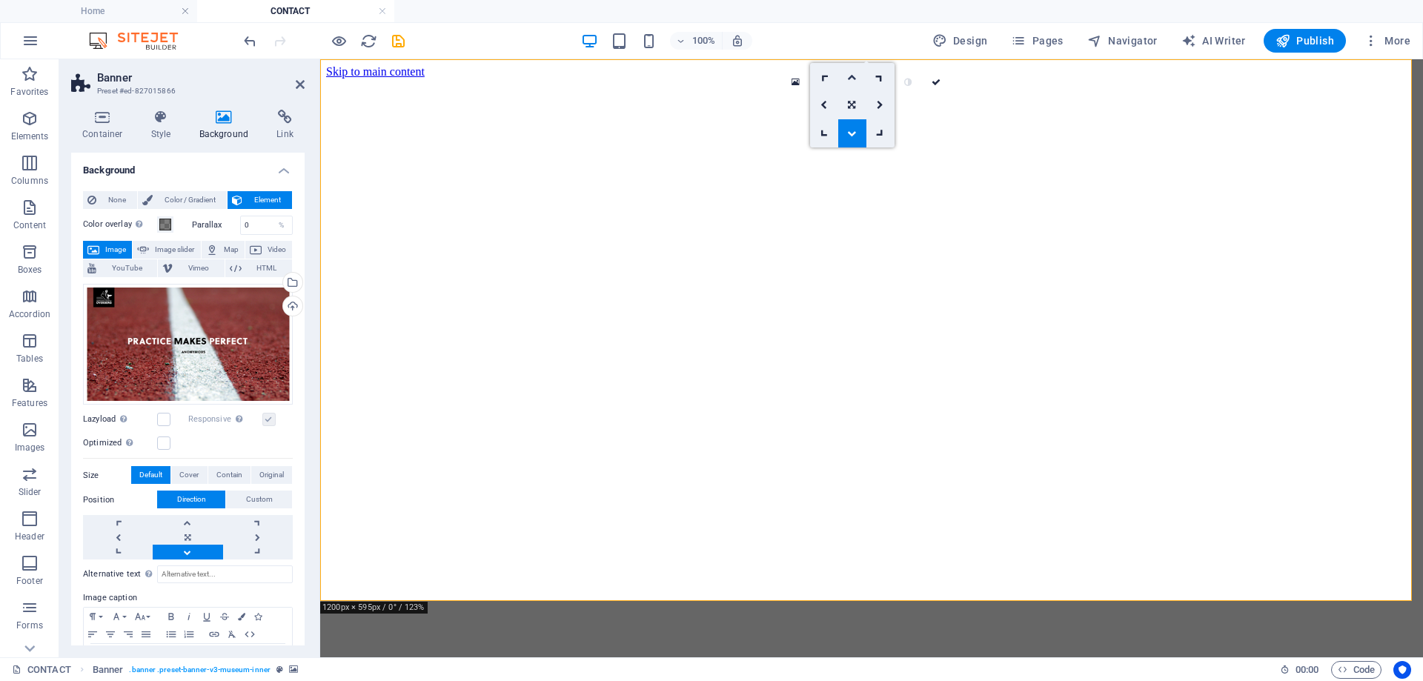
click at [854, 75] on icon at bounding box center [851, 77] width 9 height 9
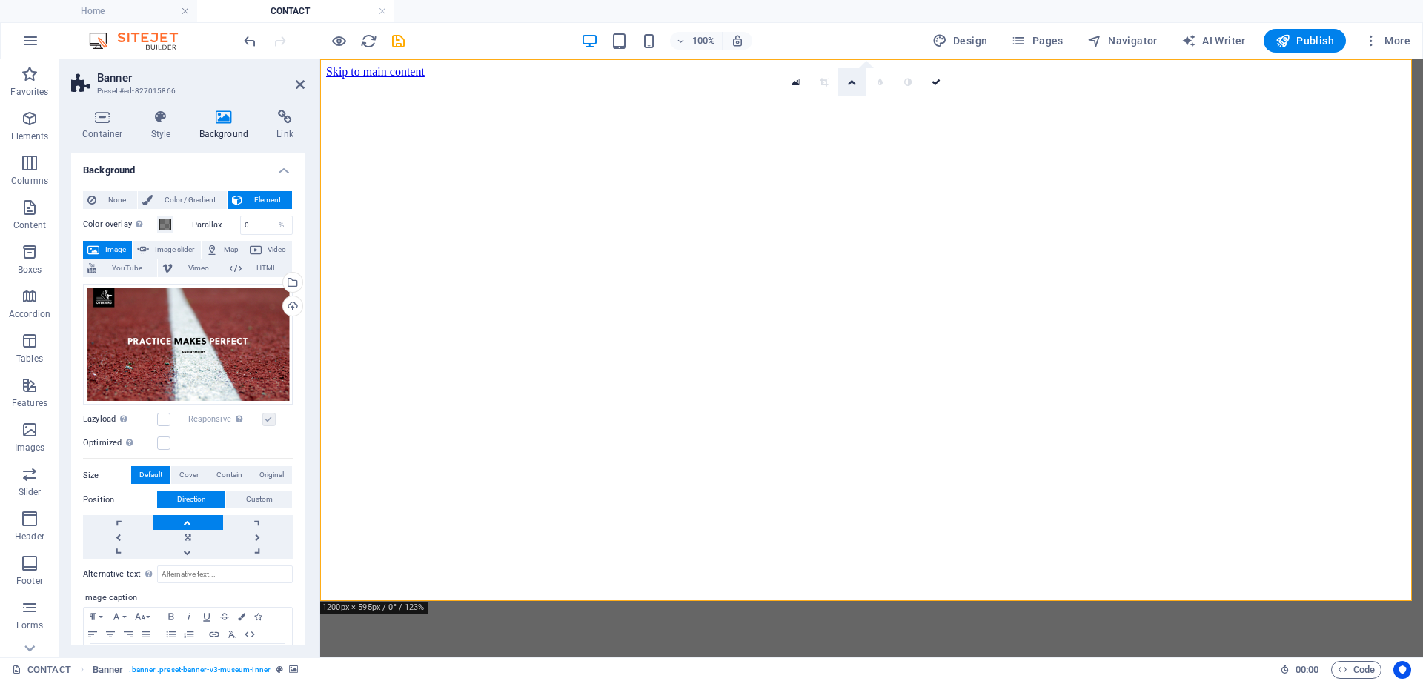
click at [853, 76] on link at bounding box center [852, 82] width 28 height 28
click at [849, 135] on icon at bounding box center [851, 133] width 9 height 9
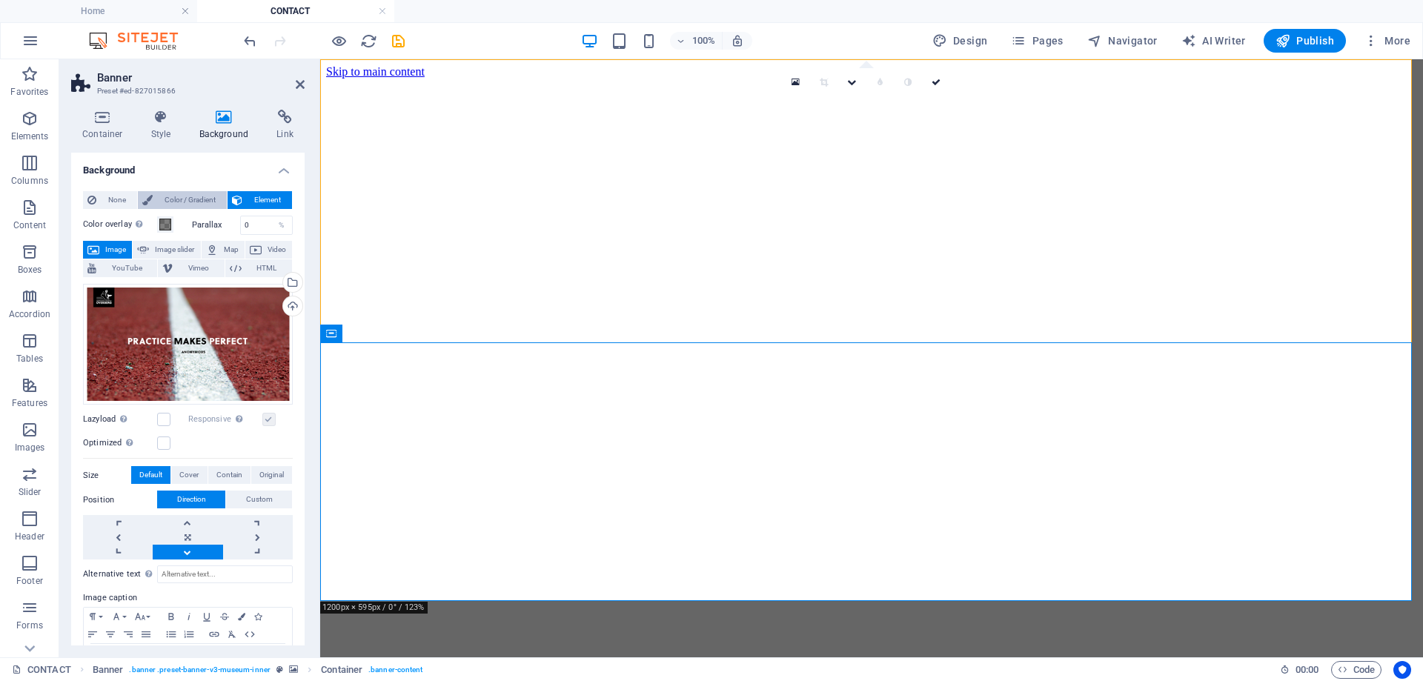
click at [182, 199] on span "Color / Gradient" at bounding box center [189, 200] width 65 height 18
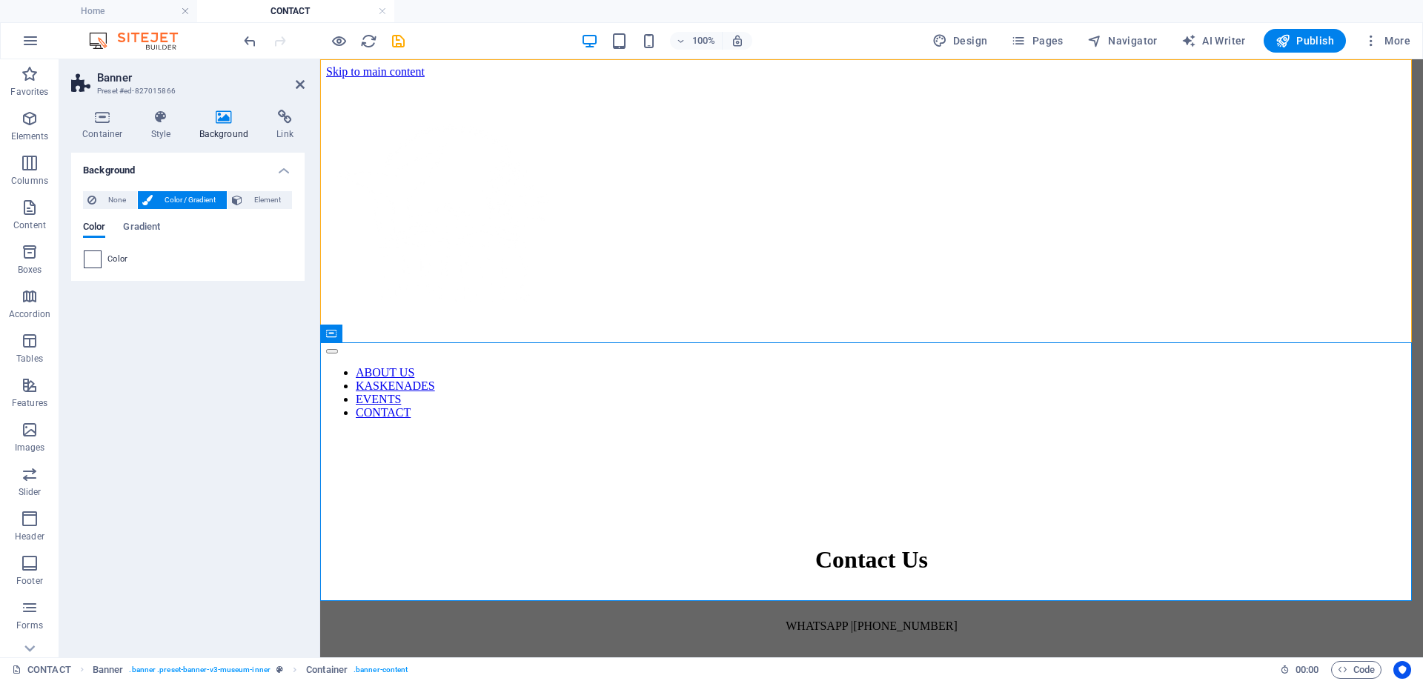
click at [94, 261] on span at bounding box center [92, 259] width 16 height 16
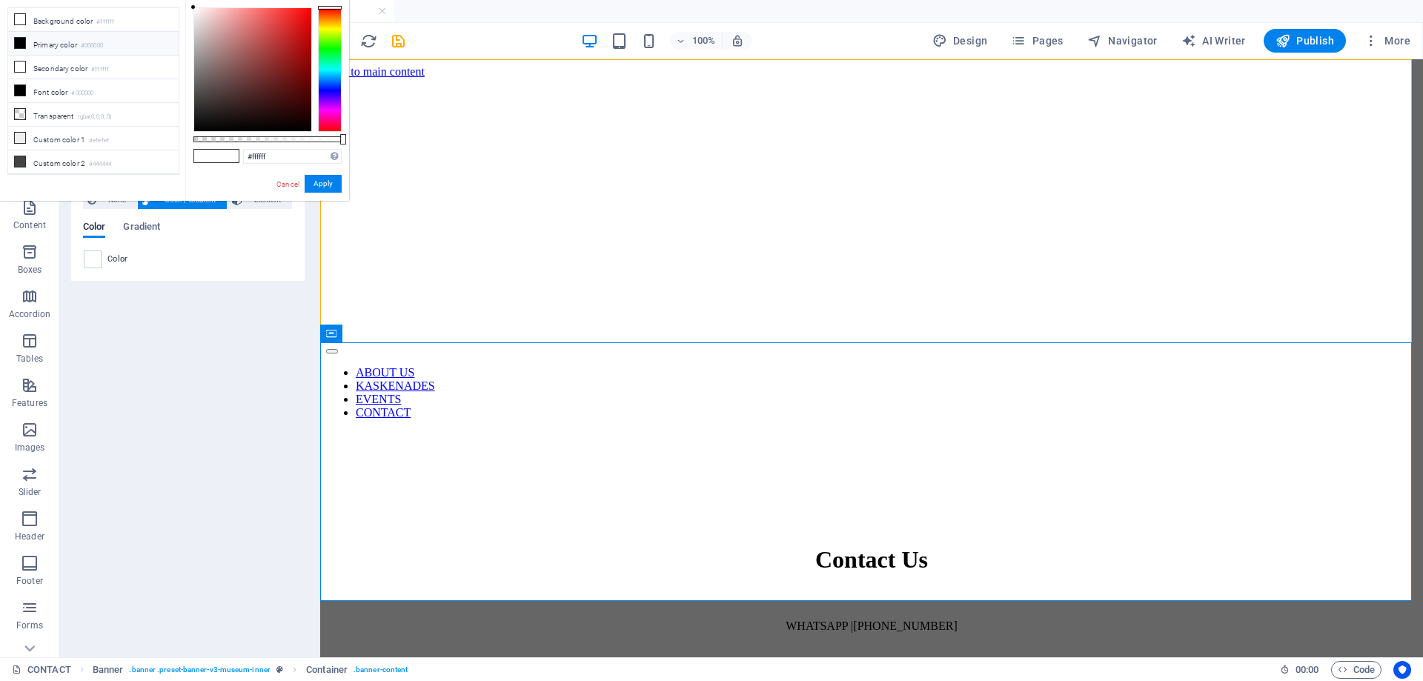
click at [326, 109] on div at bounding box center [330, 69] width 24 height 125
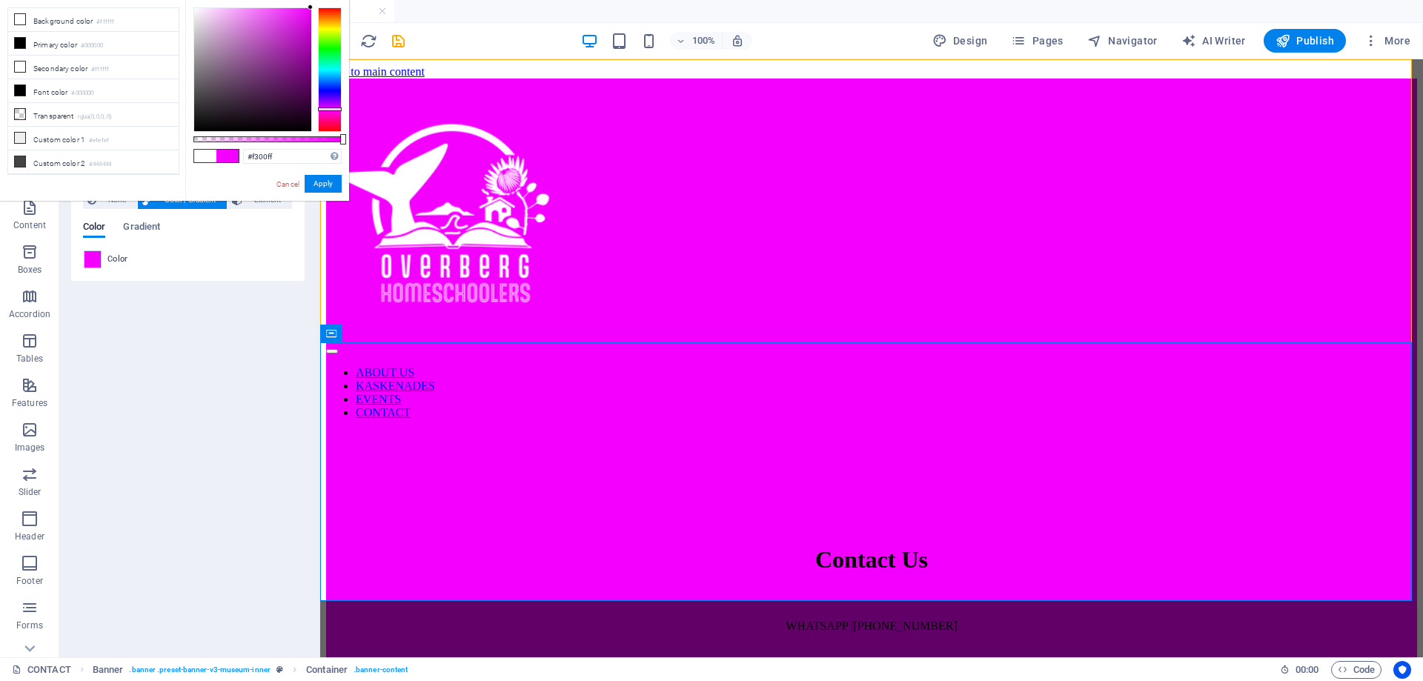
drag, startPoint x: 282, startPoint y: 44, endPoint x: 320, endPoint y: -10, distance: 65.4
click at [320, 0] on html "overberghomeschoolathletics.co.za Home CONTACT Favorites Elements Columns Conte…" at bounding box center [711, 340] width 1423 height 681
type input "#b914c2"
click at [299, 37] on div at bounding box center [252, 69] width 117 height 123
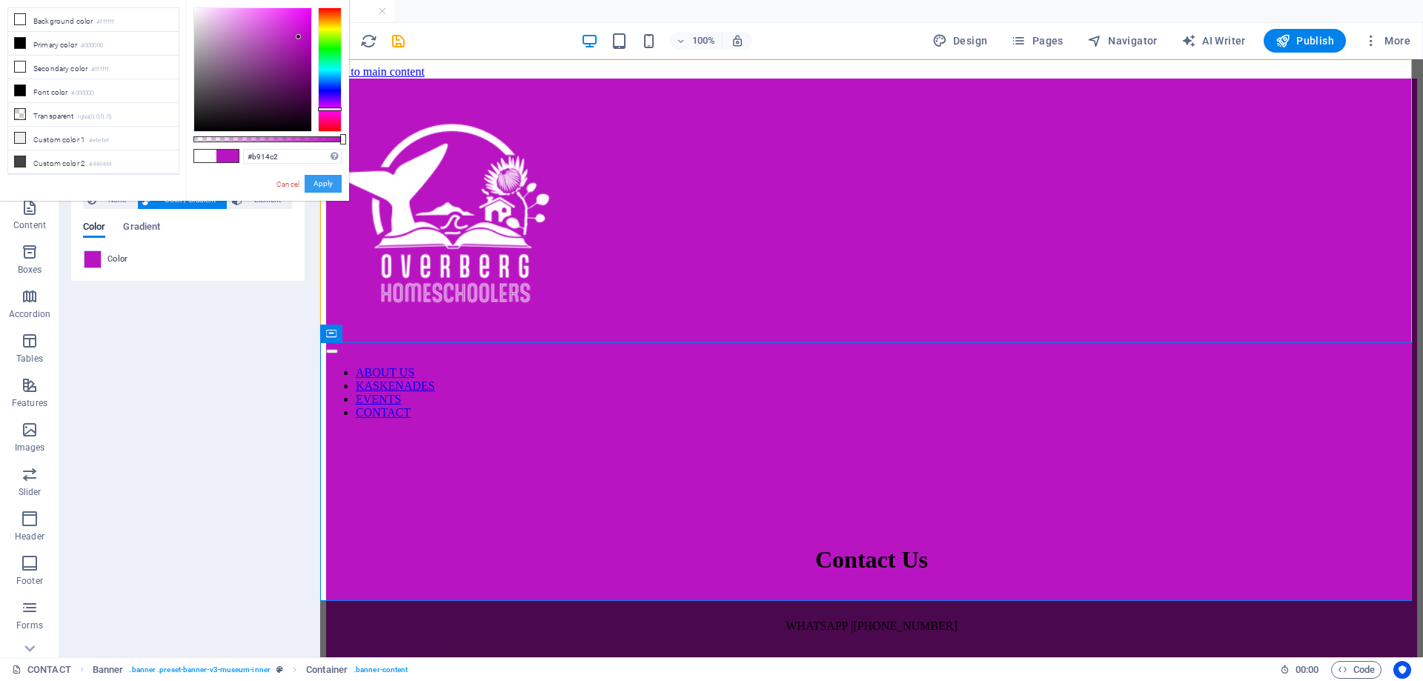
click at [331, 185] on button "Apply" at bounding box center [323, 184] width 37 height 18
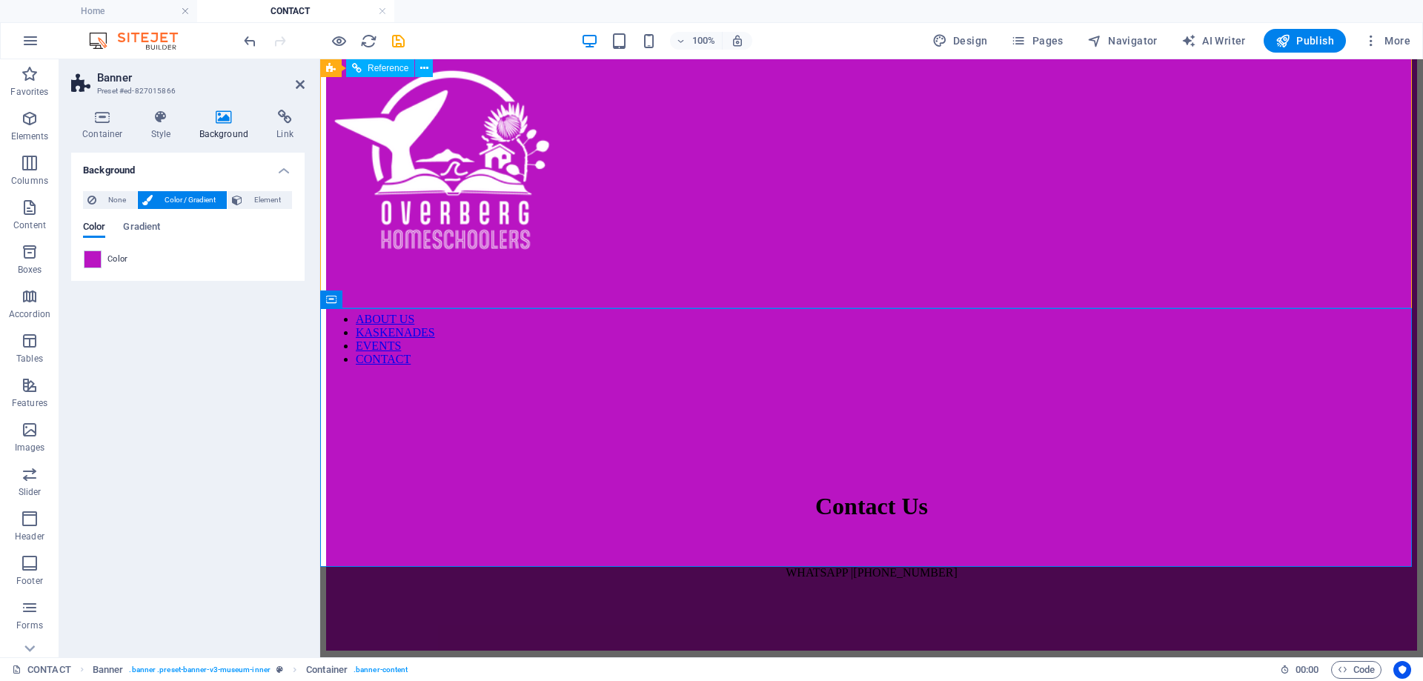
scroll to position [34, 0]
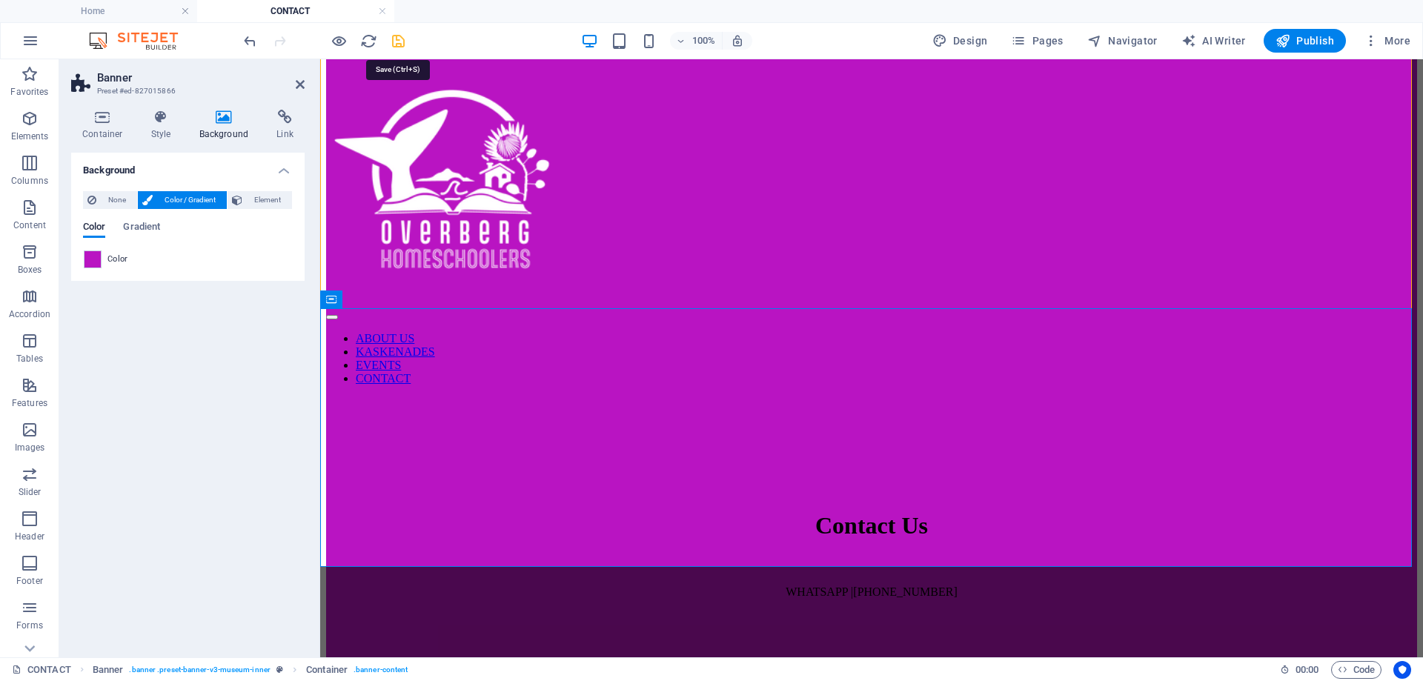
click at [399, 42] on icon "save" at bounding box center [398, 41] width 17 height 17
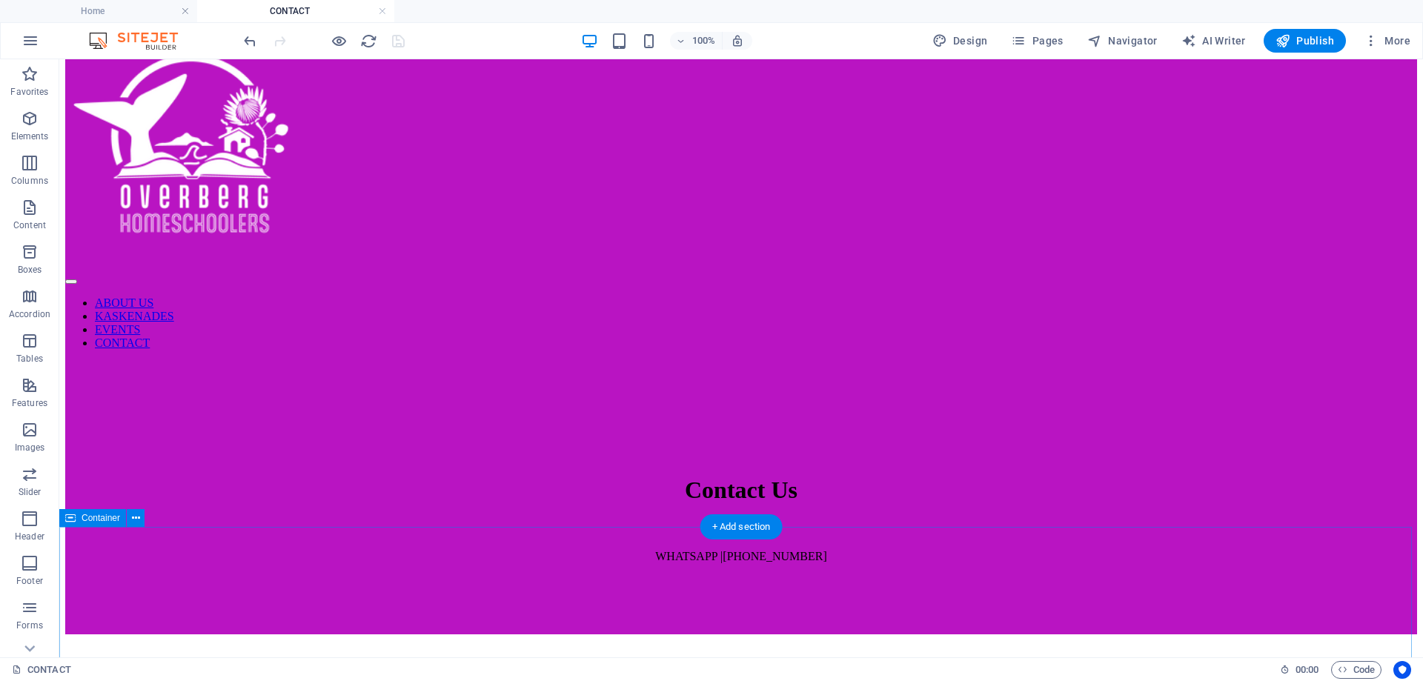
scroll to position [74, 0]
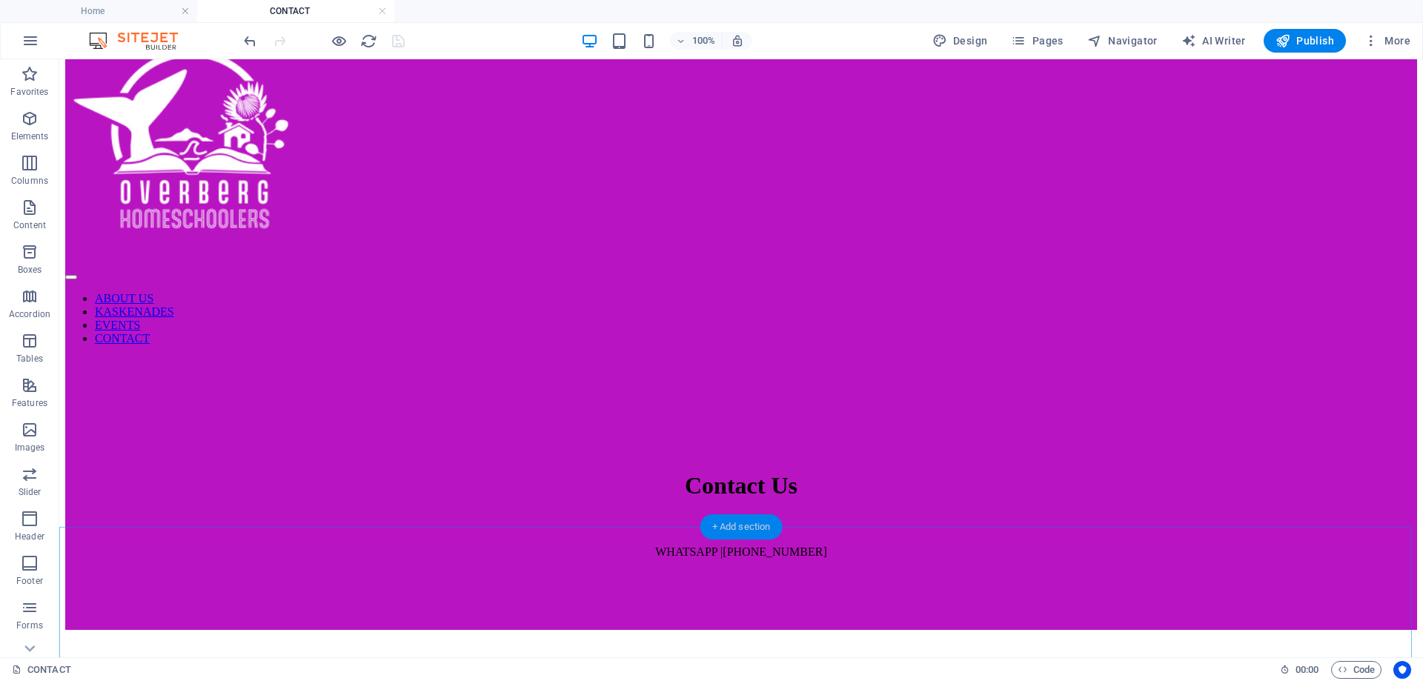
click at [724, 527] on div "+ Add section" at bounding box center [741, 526] width 82 height 25
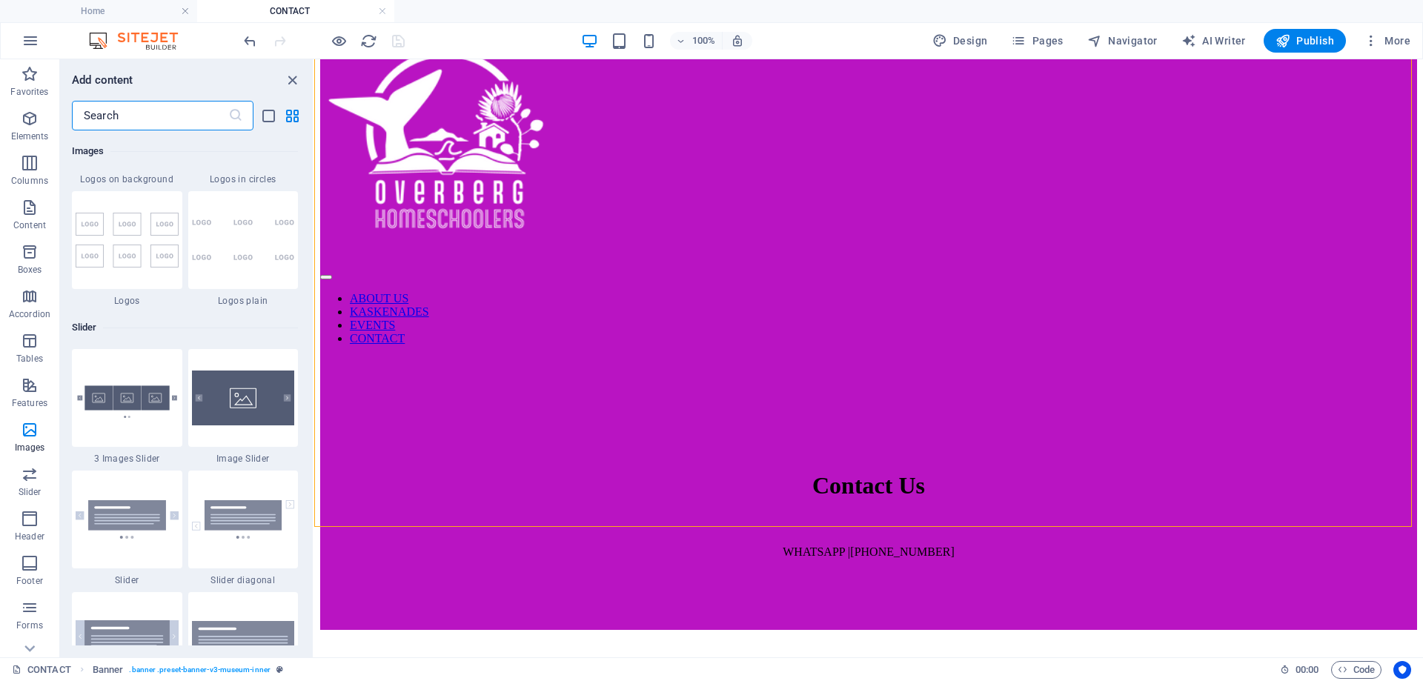
scroll to position [8299, 0]
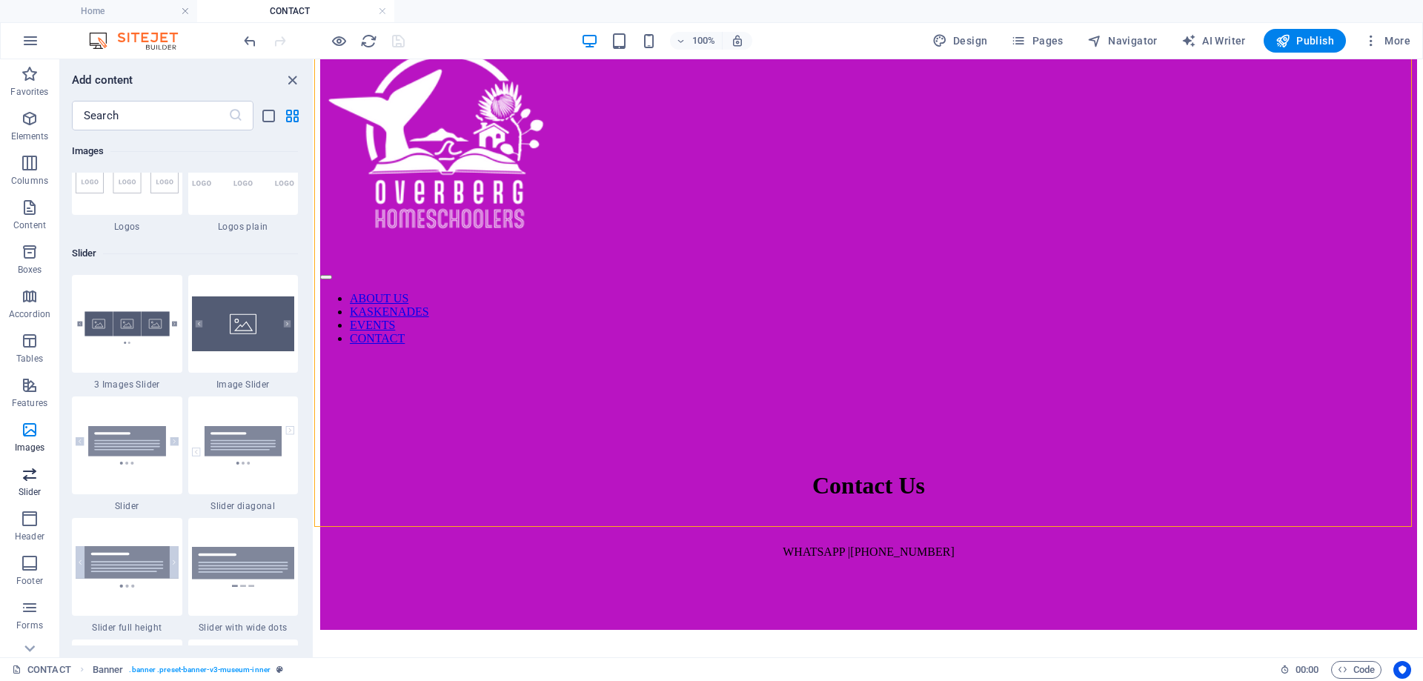
click at [30, 481] on icon "button" at bounding box center [30, 474] width 18 height 18
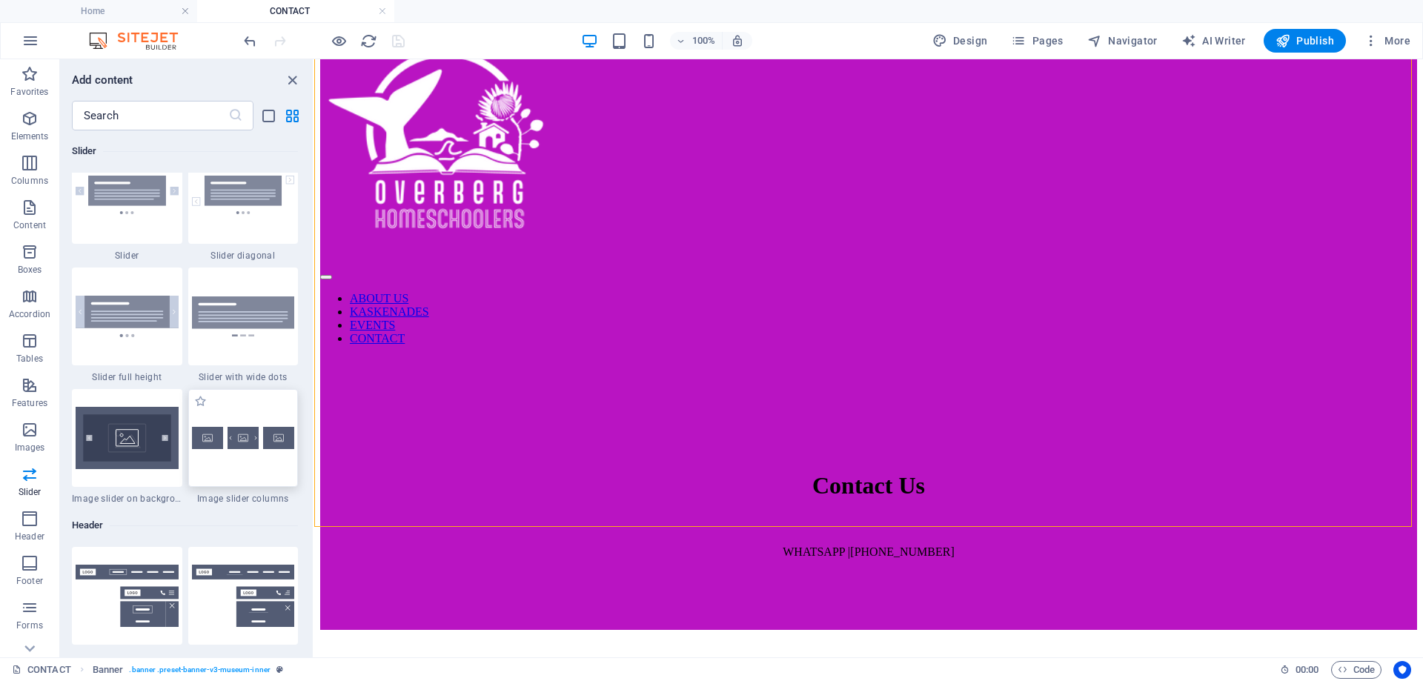
scroll to position [8476, 0]
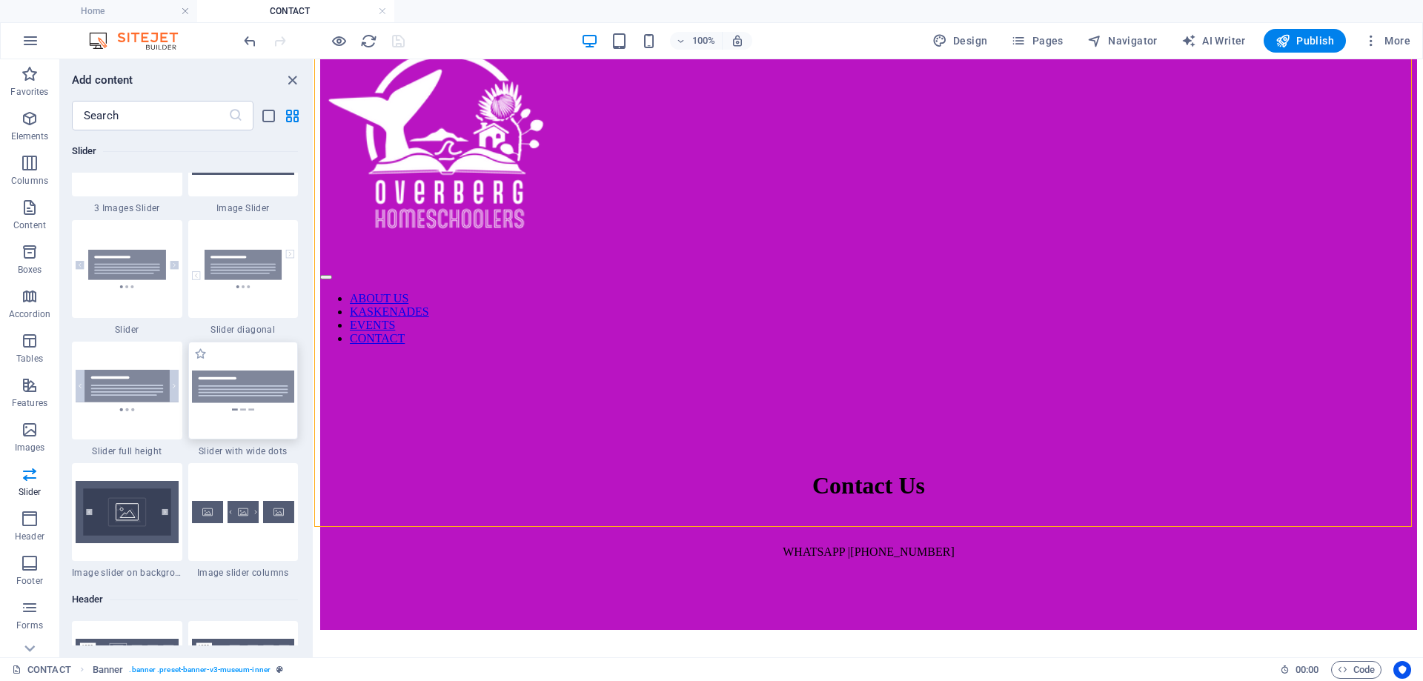
click at [248, 396] on img at bounding box center [243, 390] width 103 height 39
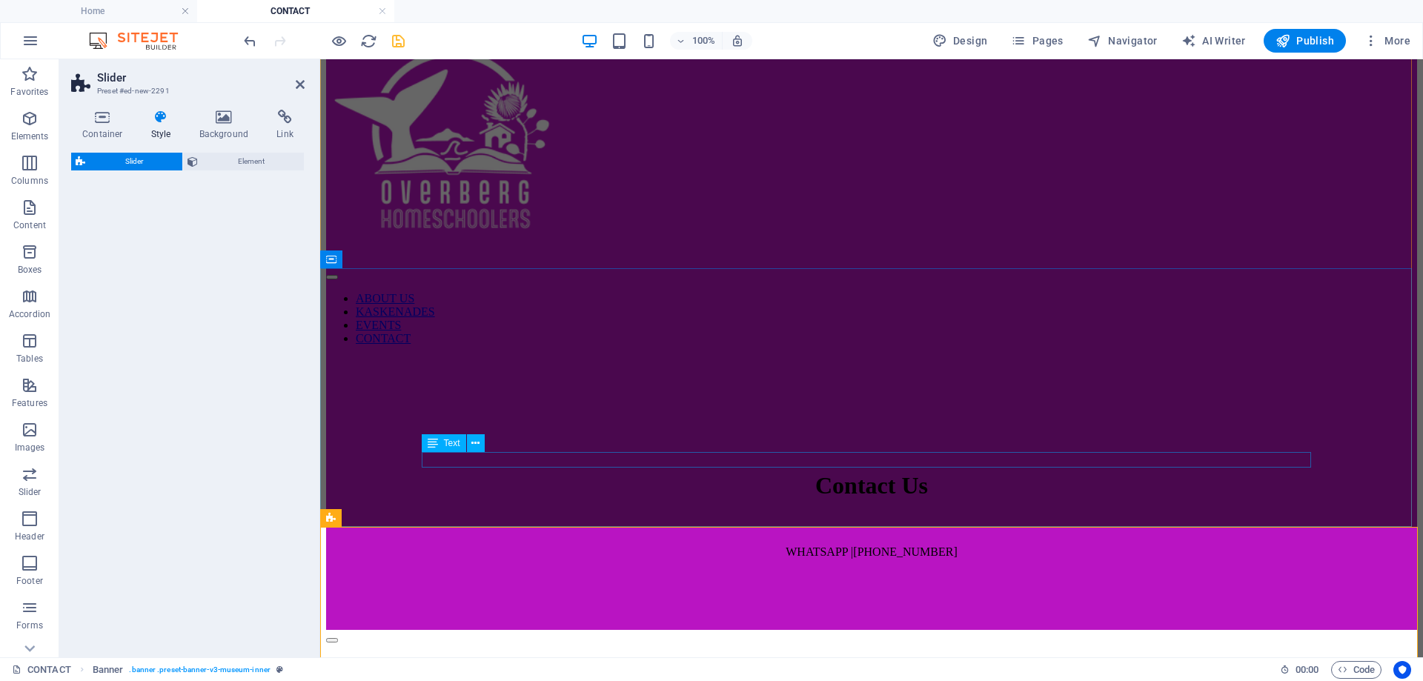
select select "rem"
select select "px"
select select "preset-slider-content-v3-wide-dots"
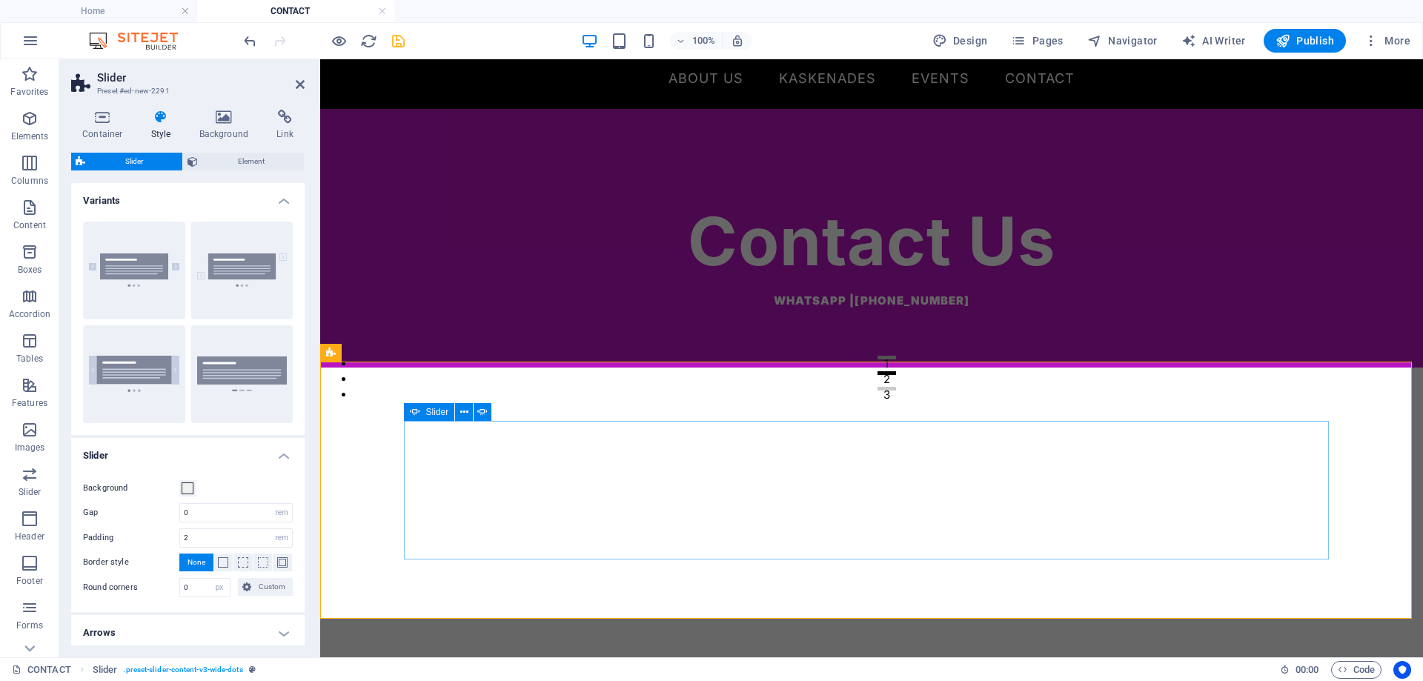
scroll to position [296, 0]
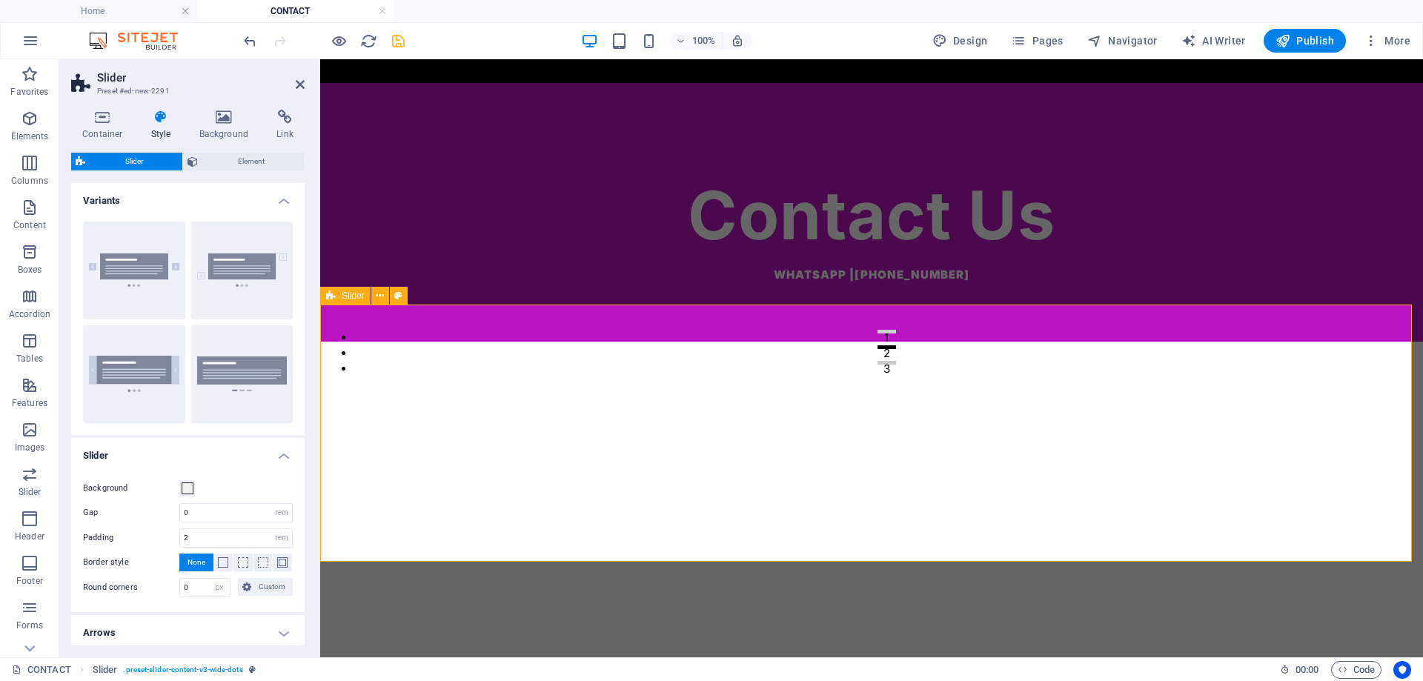
click at [1395, 489] on div "Slide 3 Lorem ipsum dolor sit amet, consectetur adipisicing elit. Id, ipsum, qu…" at bounding box center [871, 500] width 1103 height 316
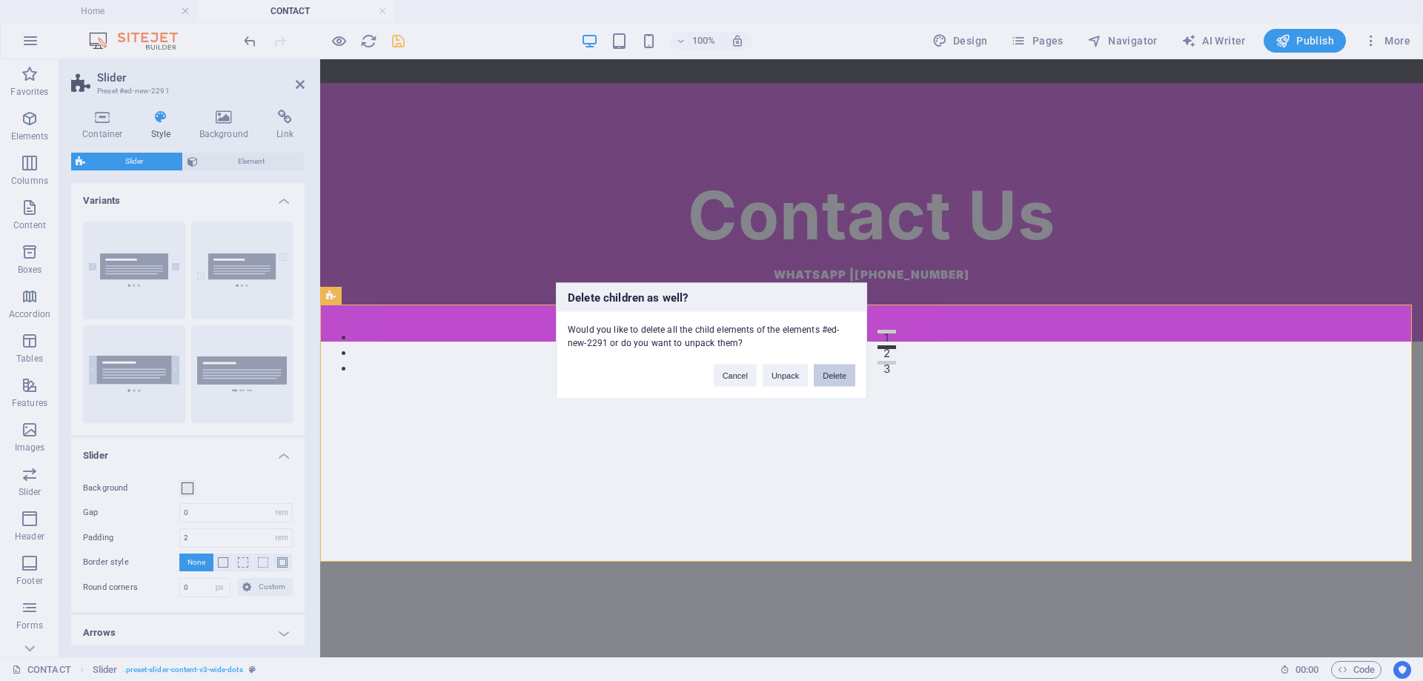
click at [832, 377] on button "Delete" at bounding box center [835, 375] width 42 height 22
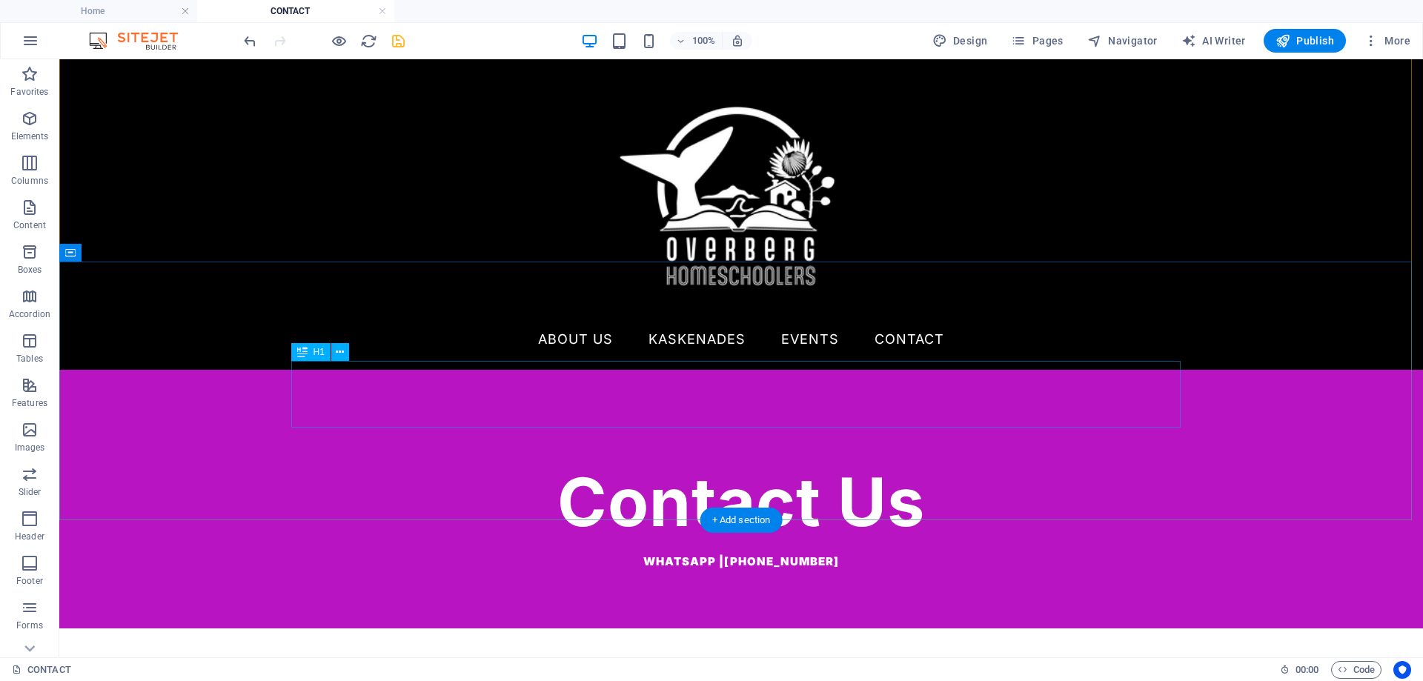
scroll to position [0, 0]
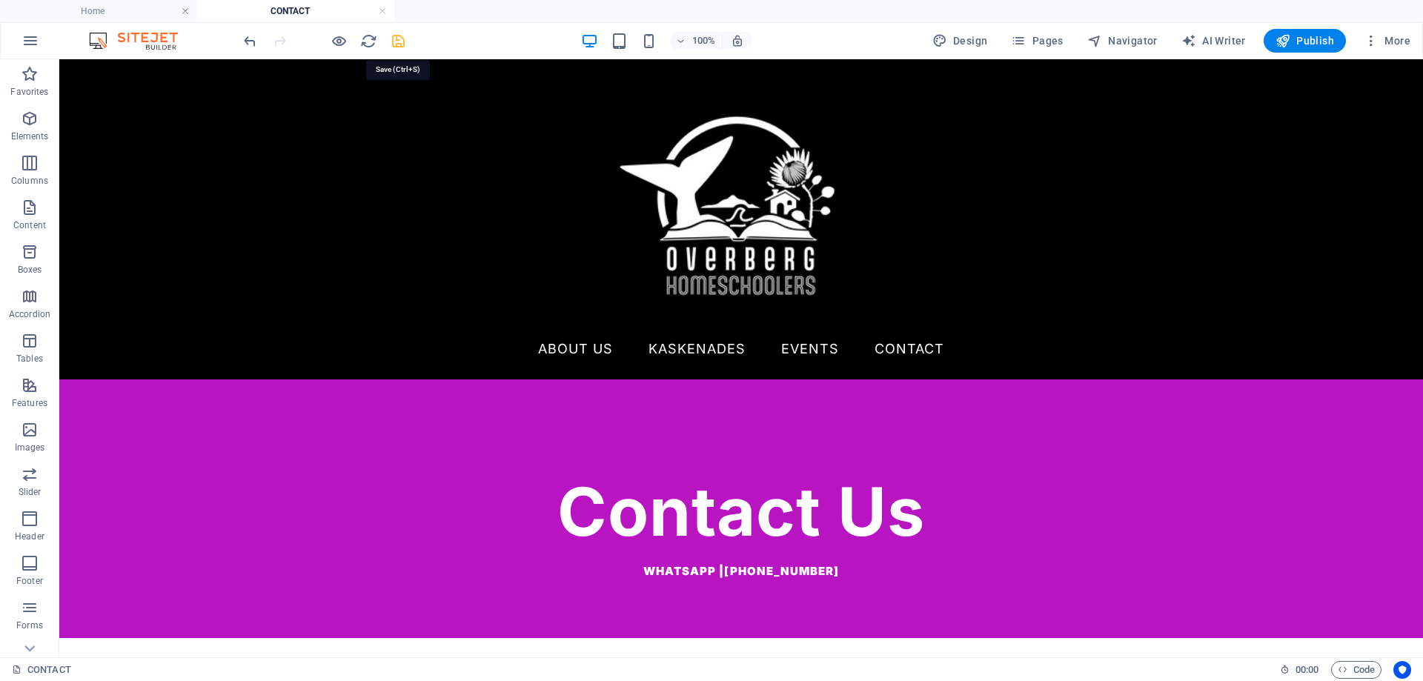
drag, startPoint x: 402, startPoint y: 45, endPoint x: 826, endPoint y: 148, distance: 436.2
click at [402, 45] on icon "save" at bounding box center [398, 41] width 17 height 17
click at [1305, 44] on span "Publish" at bounding box center [1304, 40] width 59 height 15
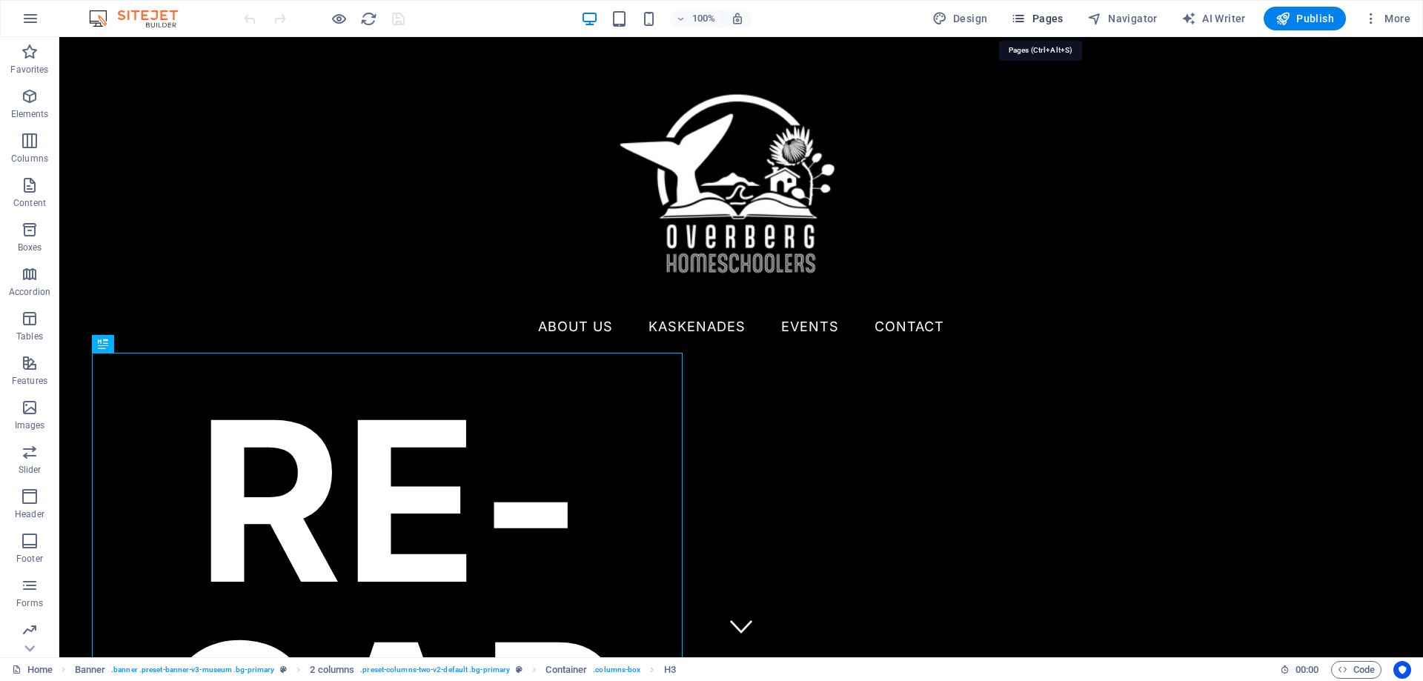
click at [1026, 18] on icon "button" at bounding box center [1018, 18] width 15 height 15
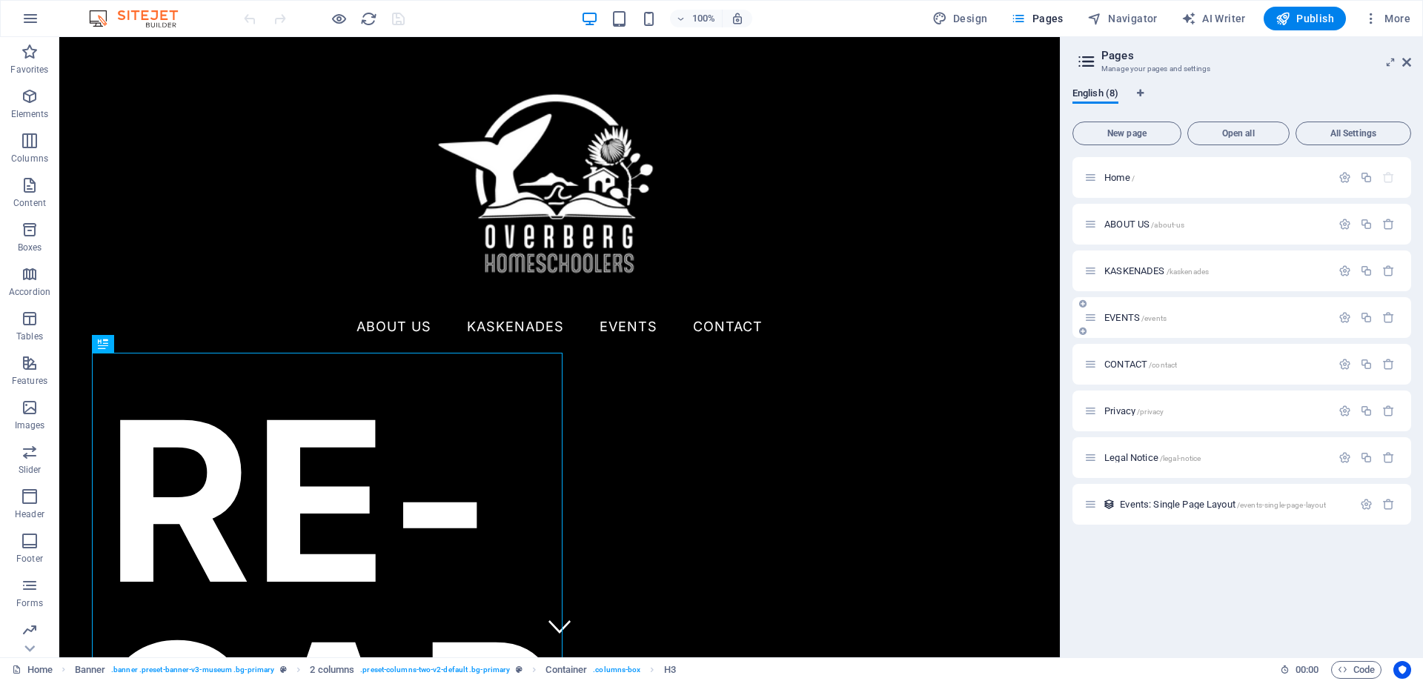
click at [1129, 318] on span "EVENTS /events" at bounding box center [1135, 317] width 62 height 11
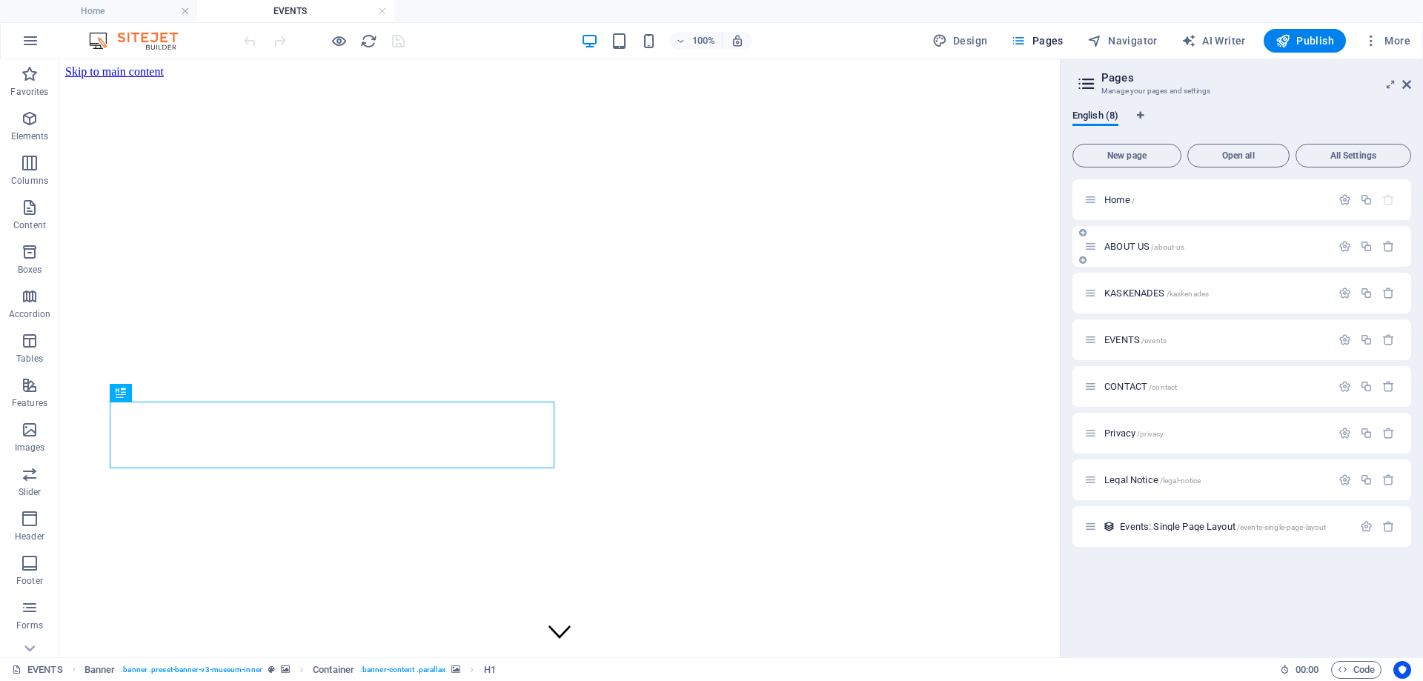
click at [1106, 243] on span "ABOUT US /about-us" at bounding box center [1144, 246] width 80 height 11
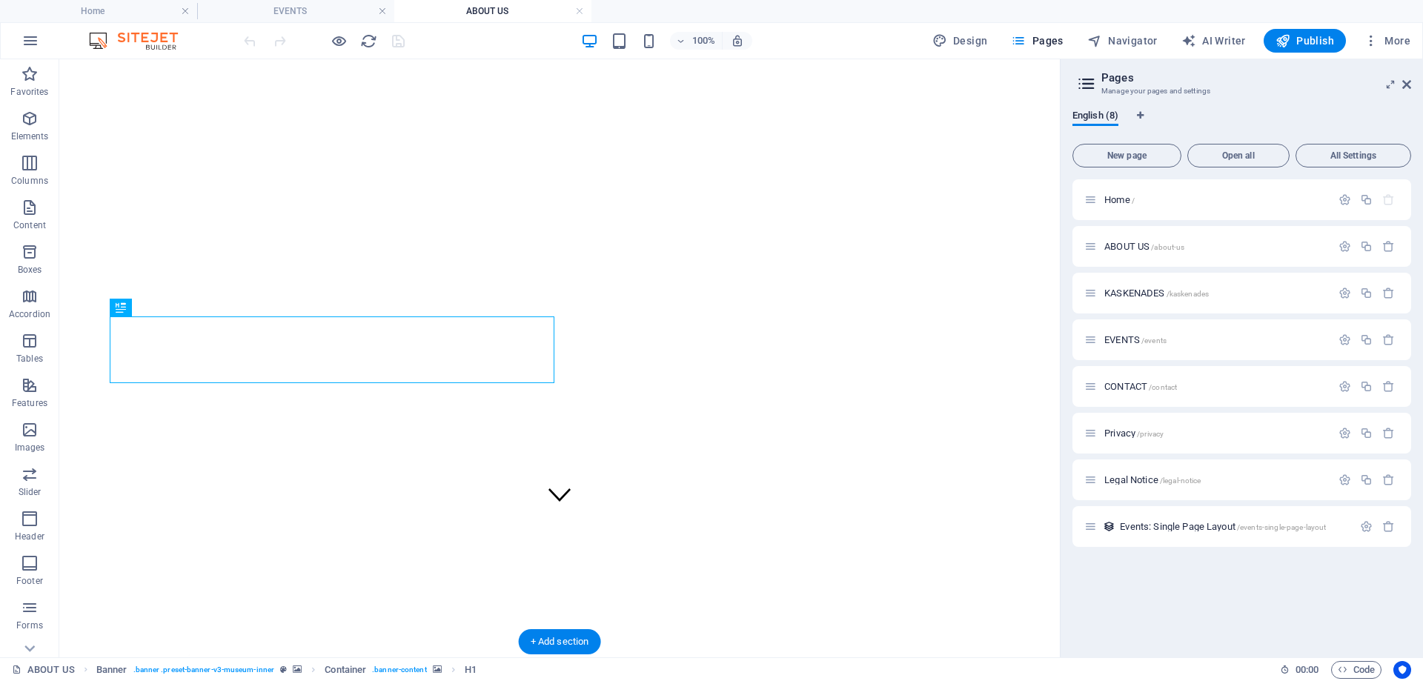
scroll to position [222, 0]
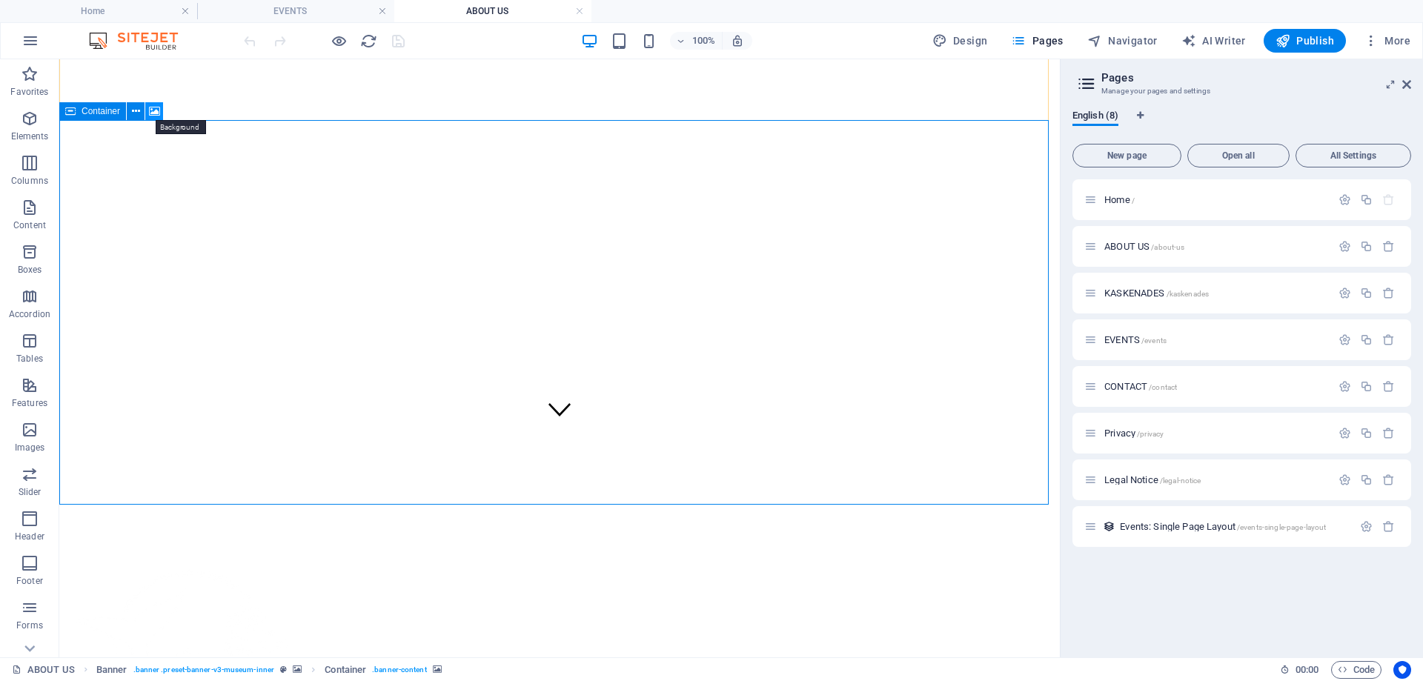
click at [156, 110] on icon at bounding box center [154, 112] width 11 height 16
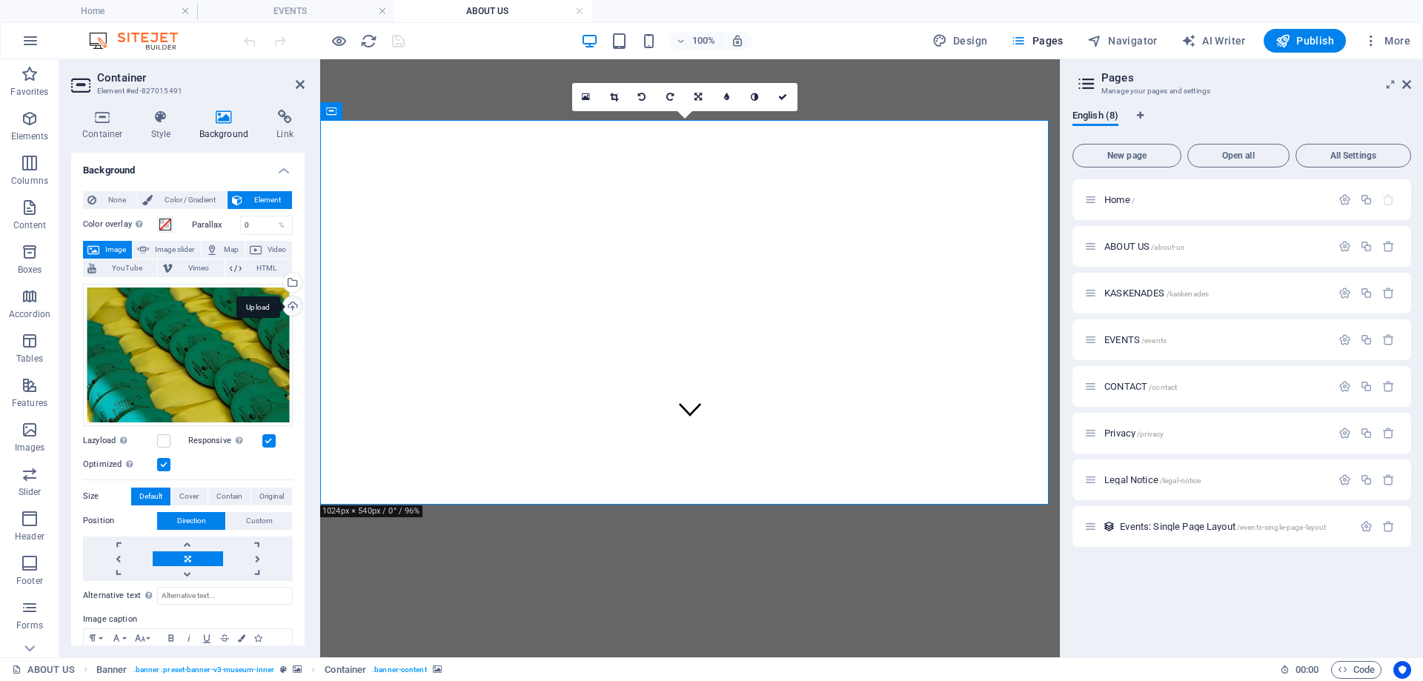
click at [286, 309] on div "Upload" at bounding box center [291, 307] width 22 height 22
click at [280, 284] on div "Select files from the file manager, stock photos, or upload file(s)" at bounding box center [232, 284] width 96 height 56
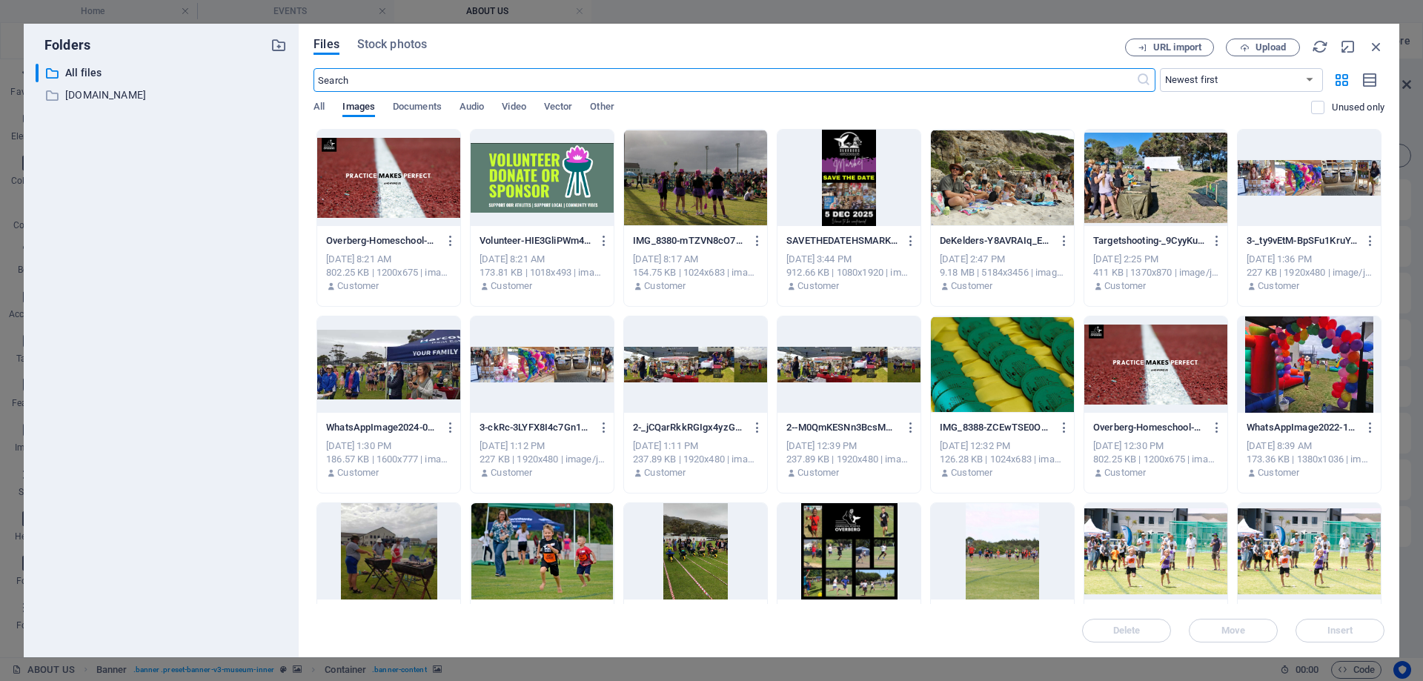
click at [988, 196] on div at bounding box center [1002, 178] width 143 height 96
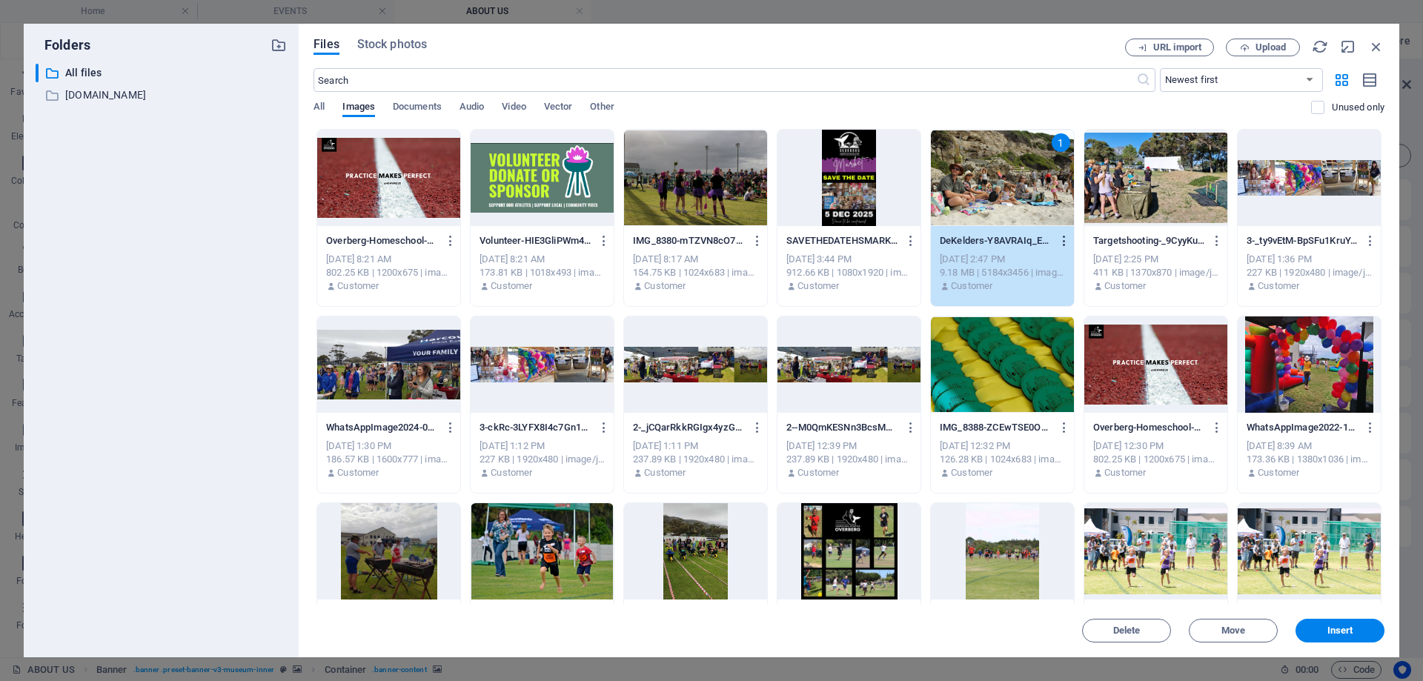
click at [1063, 248] on button "button" at bounding box center [1062, 241] width 20 height 24
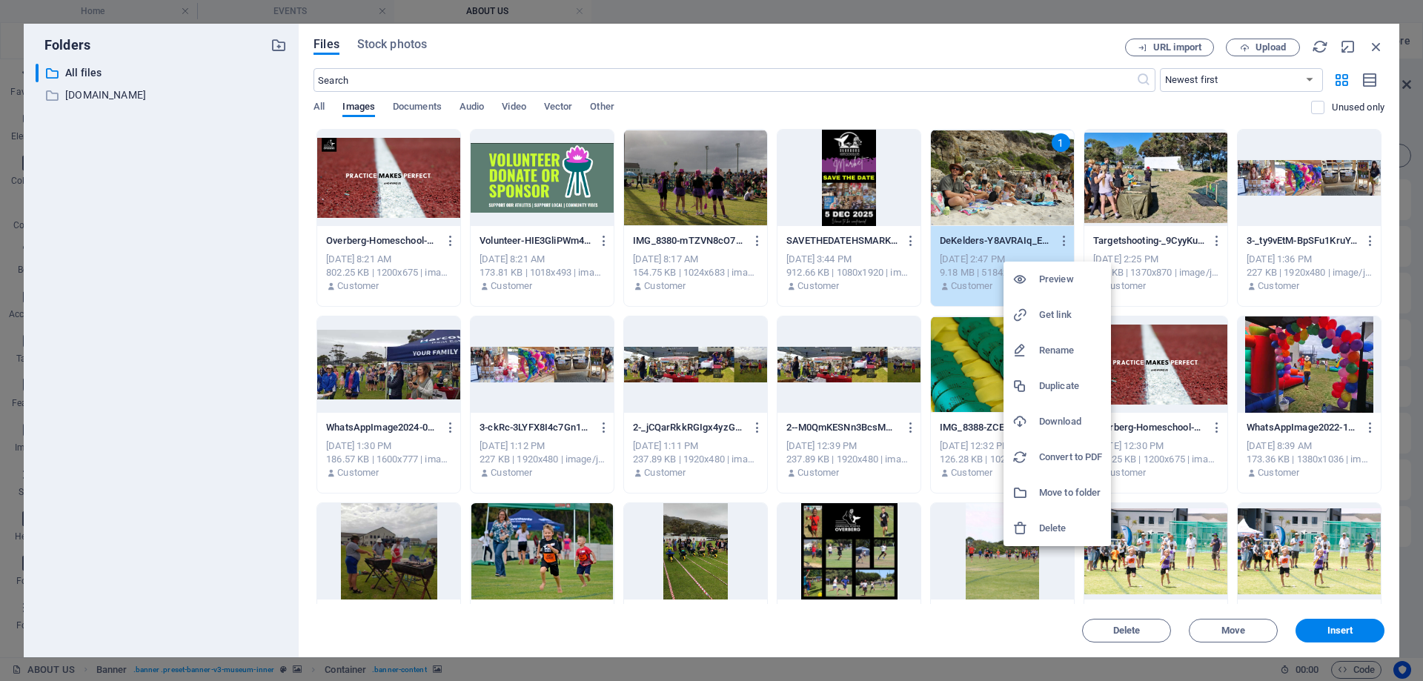
click at [1049, 350] on h6 "Rename" at bounding box center [1070, 351] width 63 height 18
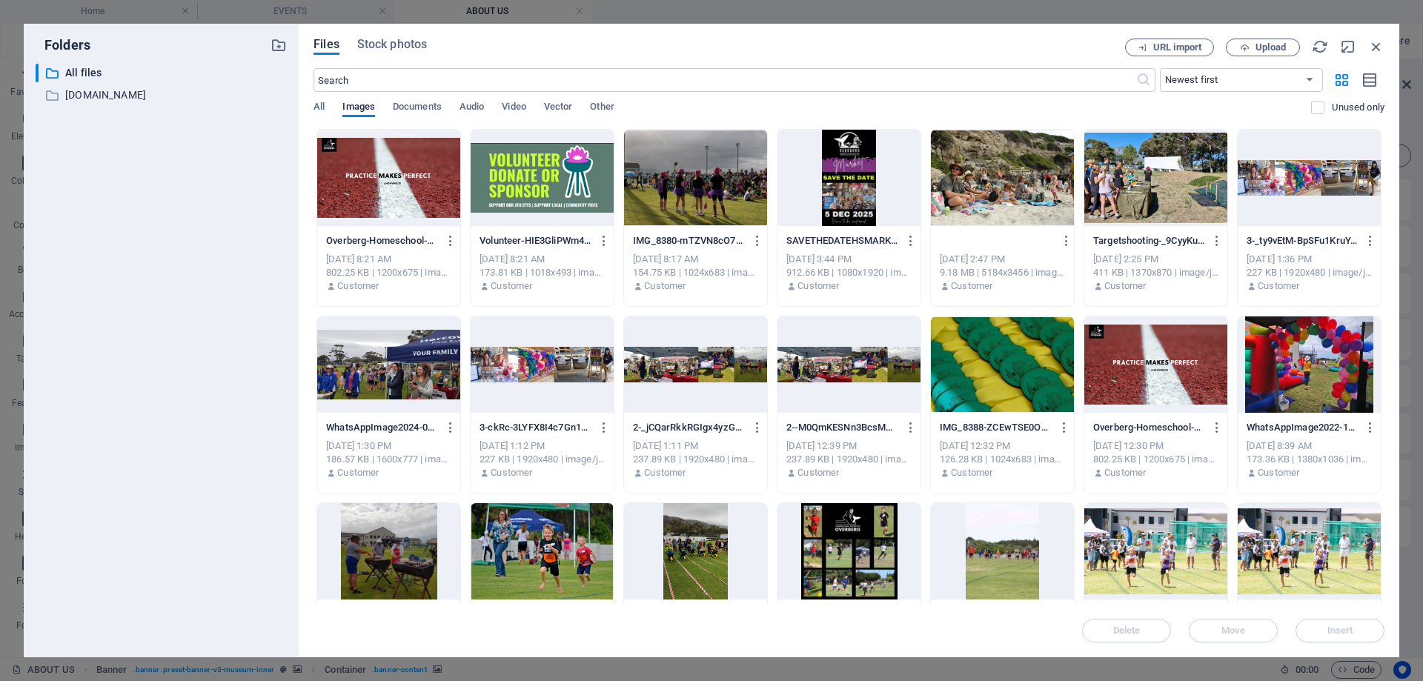
scroll to position [0, 29]
type input "OverbergHomeschoolHermanus"
click at [1020, 187] on div at bounding box center [1002, 178] width 143 height 96
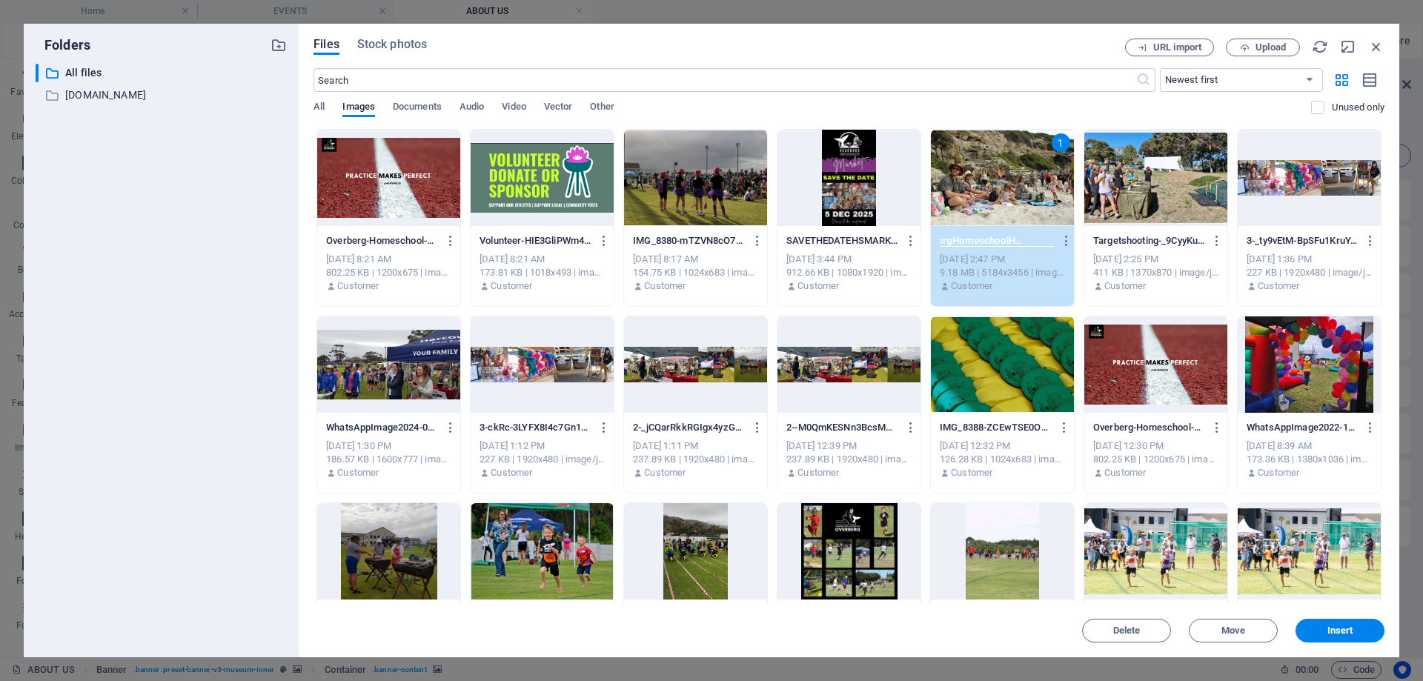
scroll to position [0, 0]
click at [1347, 631] on span "Insert" at bounding box center [1340, 630] width 26 height 9
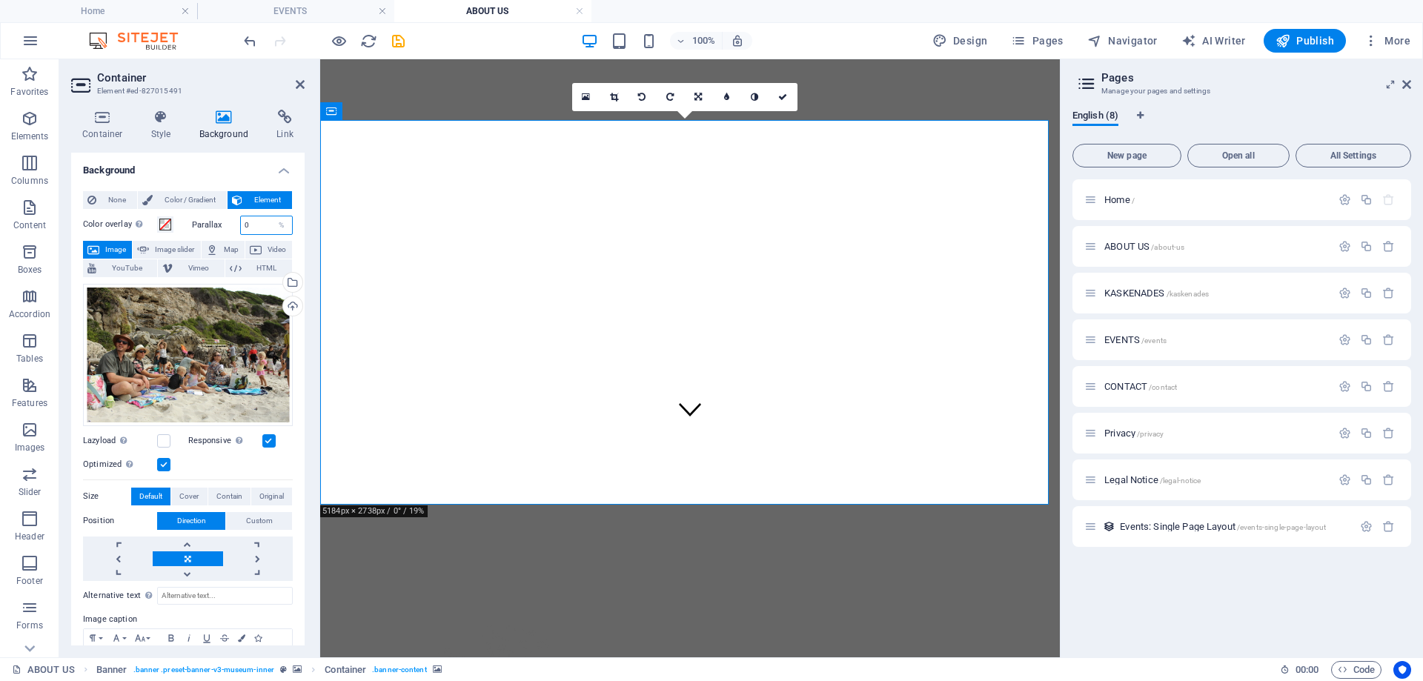
click at [253, 222] on input "0" at bounding box center [267, 225] width 52 height 18
drag, startPoint x: 261, startPoint y: 224, endPoint x: 216, endPoint y: 224, distance: 45.2
click at [216, 224] on div "Parallax 0 %" at bounding box center [243, 225] width 102 height 19
type input "40"
drag, startPoint x: 402, startPoint y: 41, endPoint x: 502, endPoint y: 176, distance: 168.5
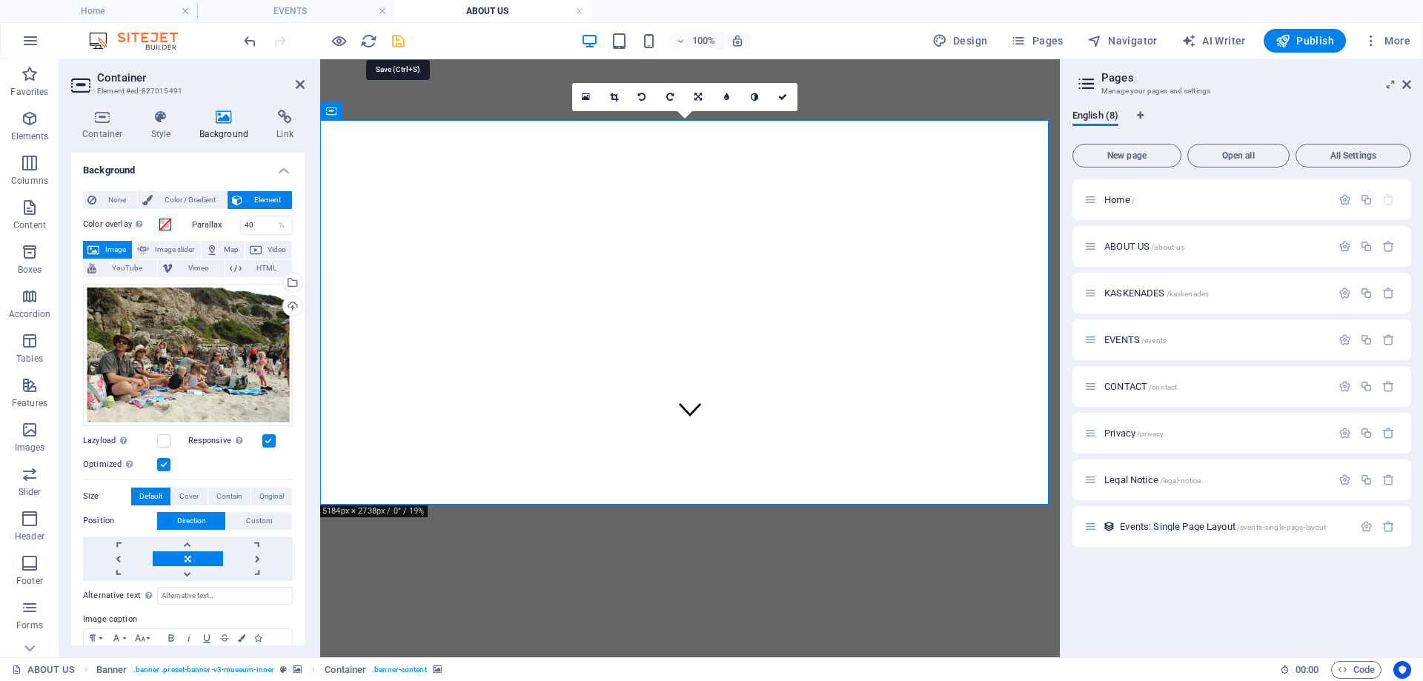
click at [402, 41] on icon "save" at bounding box center [398, 41] width 17 height 17
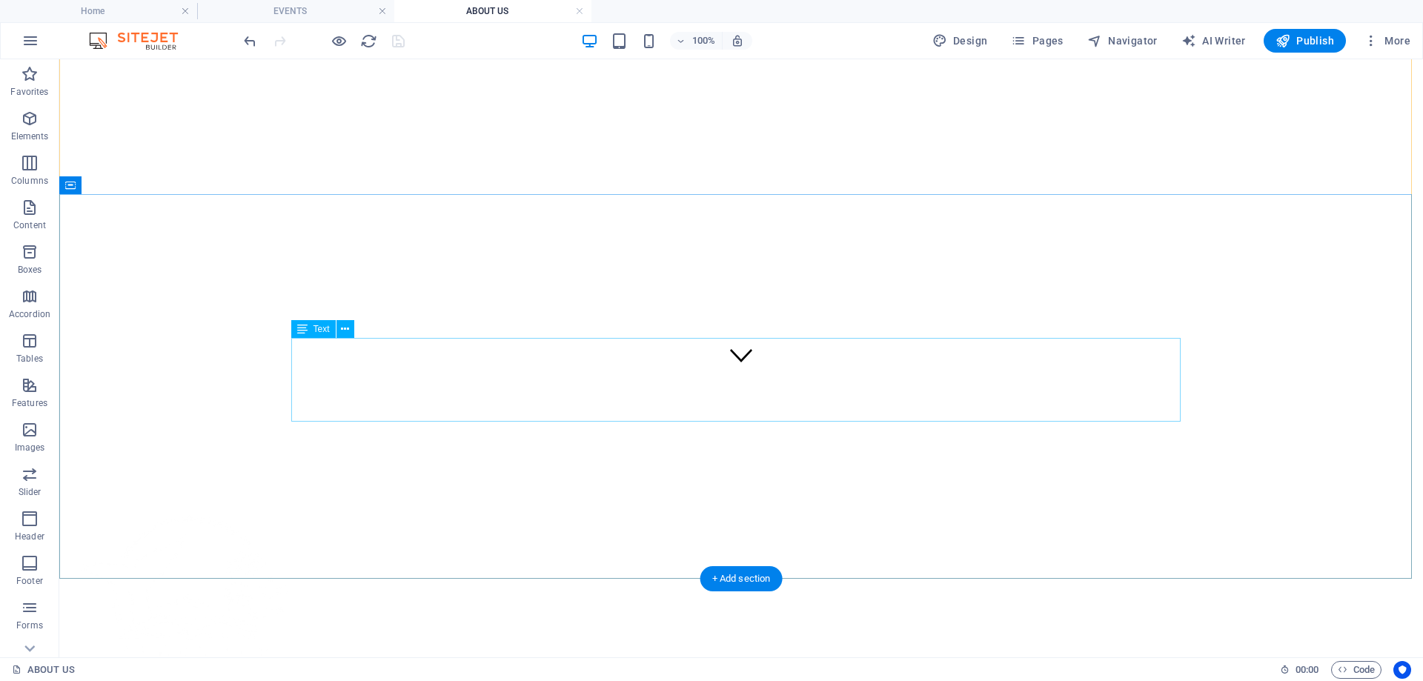
scroll to position [148, 0]
click at [345, 331] on icon at bounding box center [345, 330] width 8 height 16
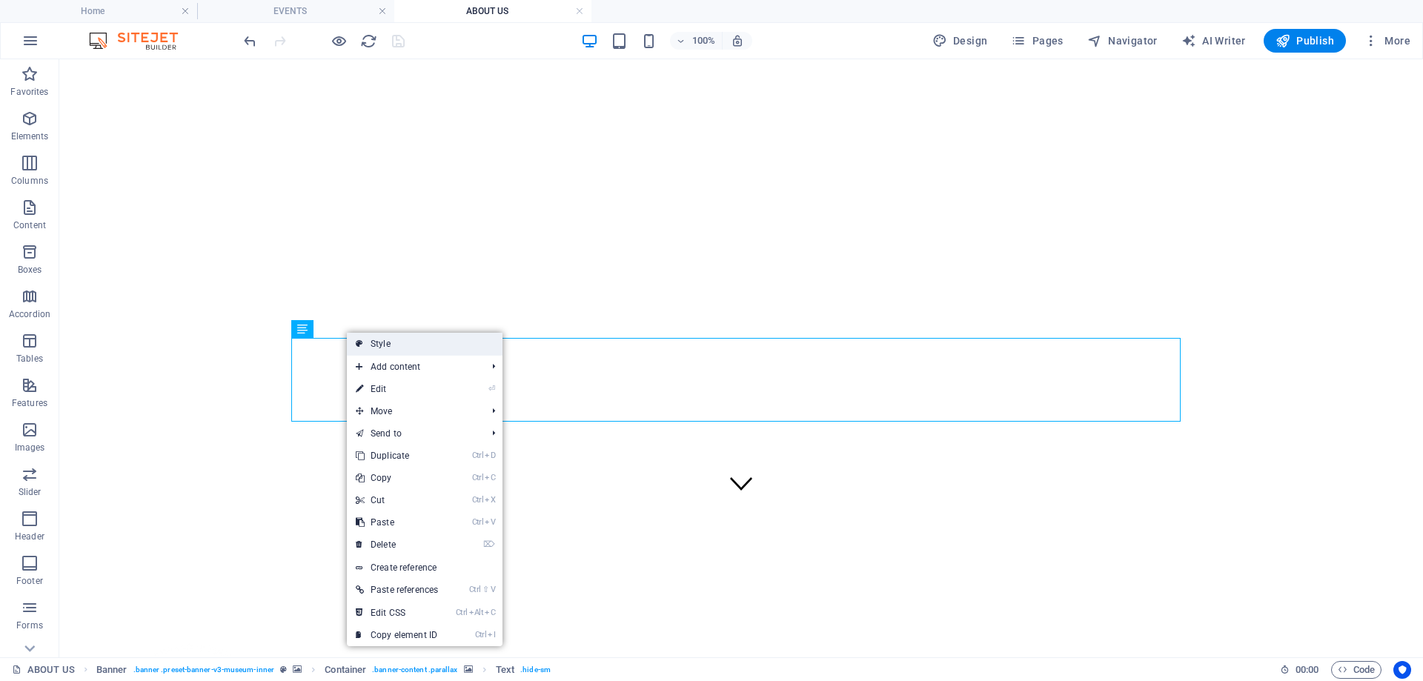
click at [363, 340] on link "Style" at bounding box center [425, 344] width 156 height 22
select select "preset-banner-v3-museum-inner"
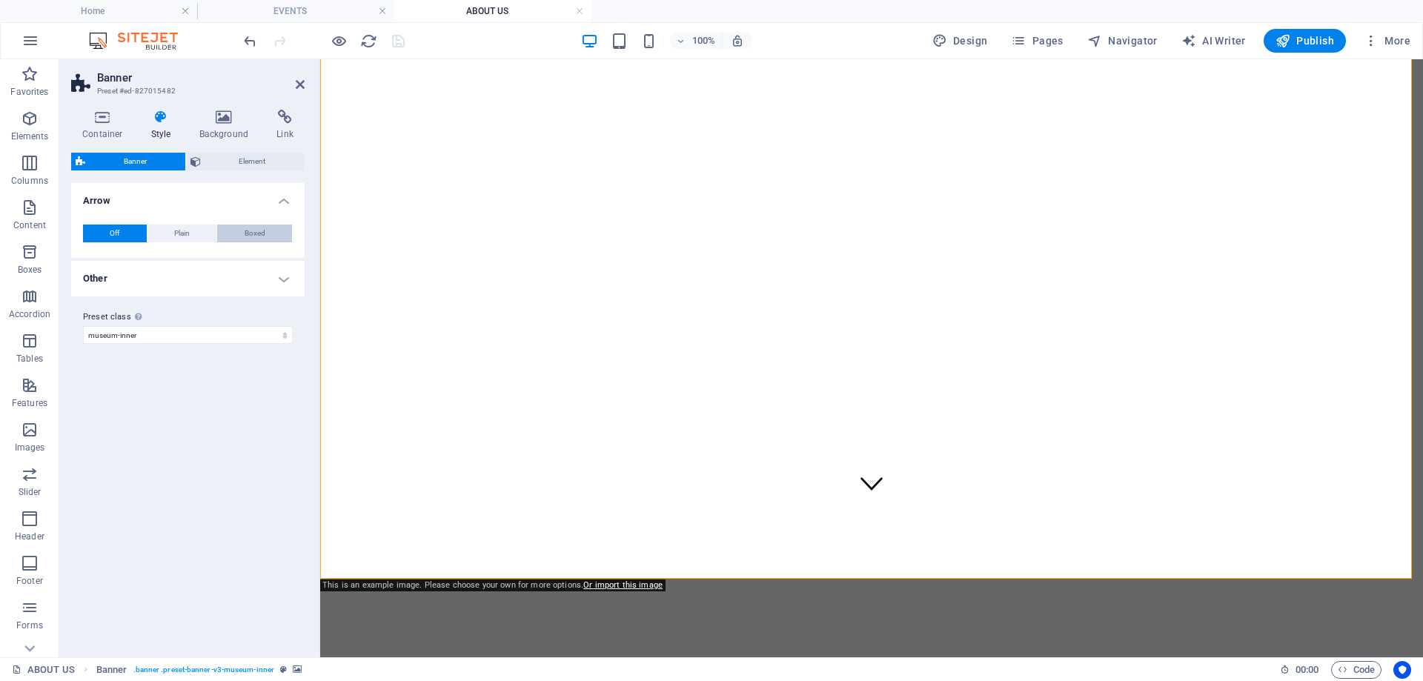
click at [251, 233] on span "Boxed" at bounding box center [255, 234] width 21 height 18
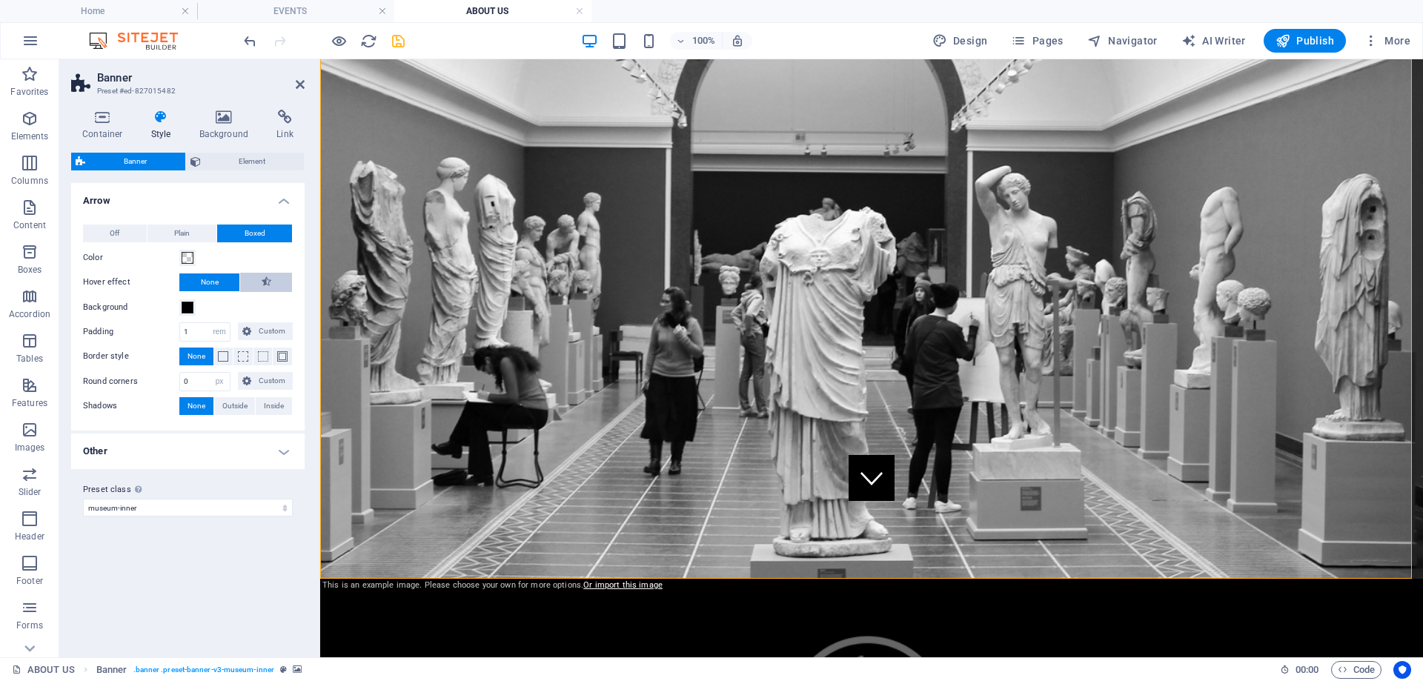
click at [265, 280] on icon at bounding box center [267, 282] width 10 height 18
click at [236, 160] on span "Element" at bounding box center [252, 162] width 95 height 18
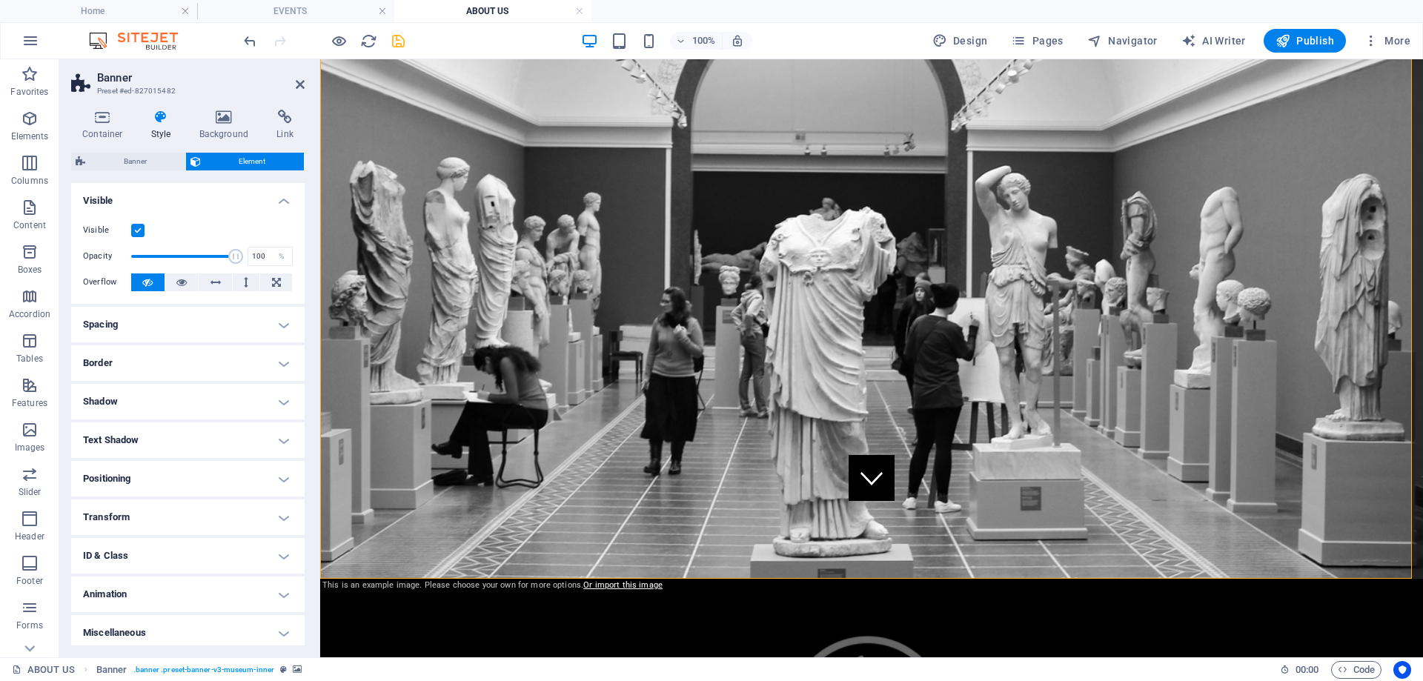
click at [236, 160] on span "Element" at bounding box center [252, 162] width 95 height 18
click at [474, 329] on icon at bounding box center [475, 330] width 8 height 16
click at [110, 116] on icon at bounding box center [102, 117] width 63 height 15
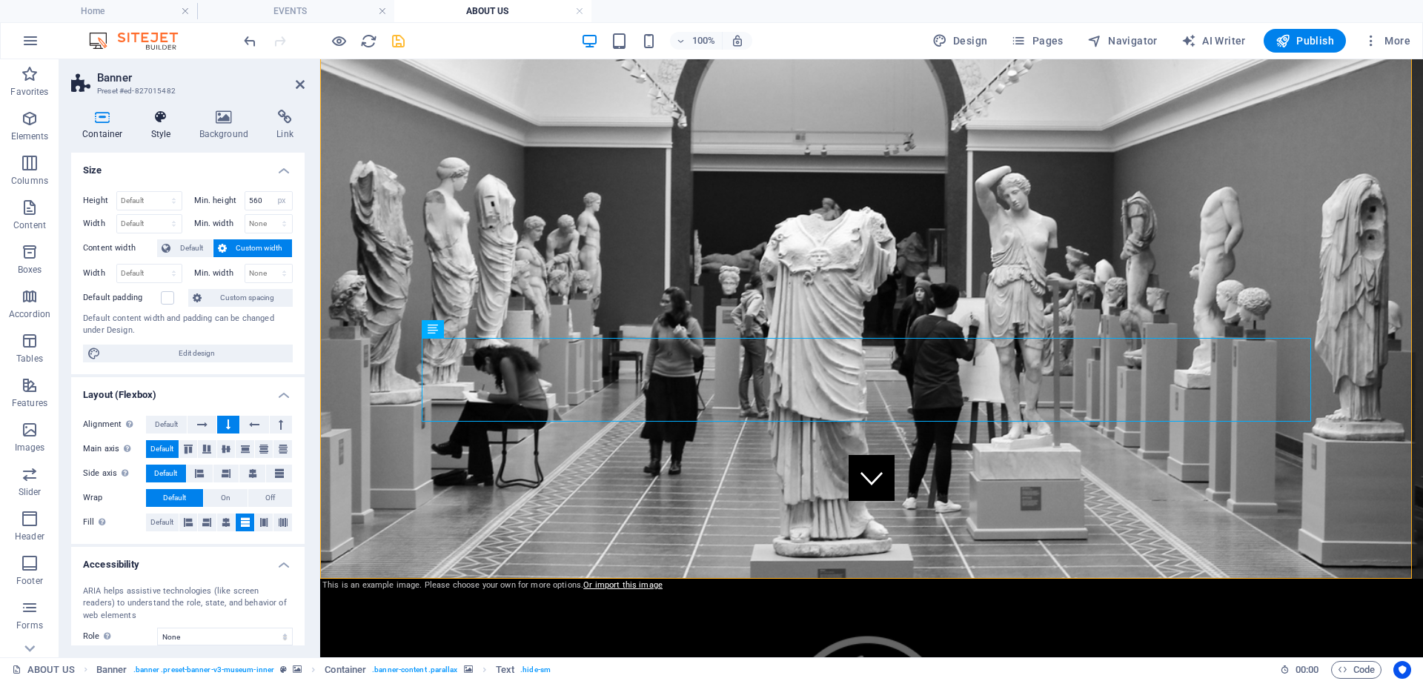
click at [161, 128] on h4 "Style" at bounding box center [164, 125] width 48 height 31
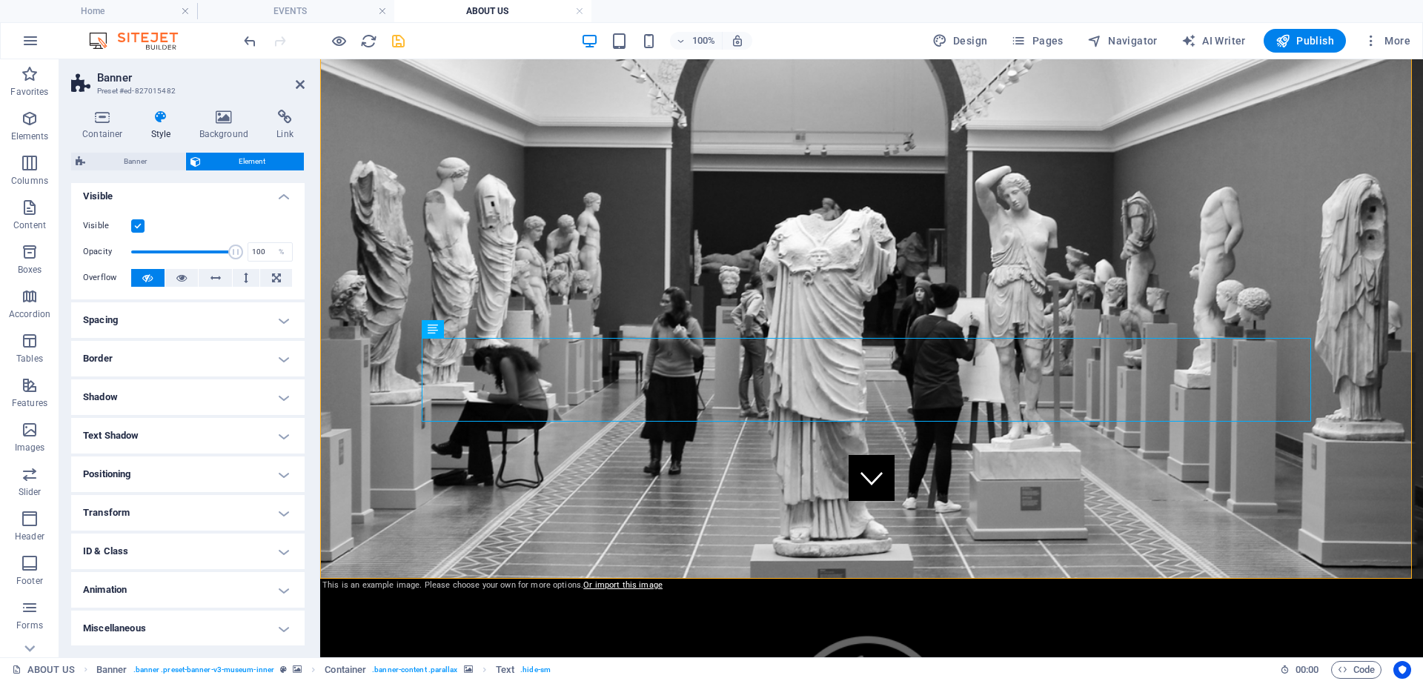
scroll to position [5, 0]
click at [276, 436] on h4 "Text Shadow" at bounding box center [187, 435] width 233 height 36
click at [277, 396] on h4 "Shadow" at bounding box center [187, 397] width 233 height 36
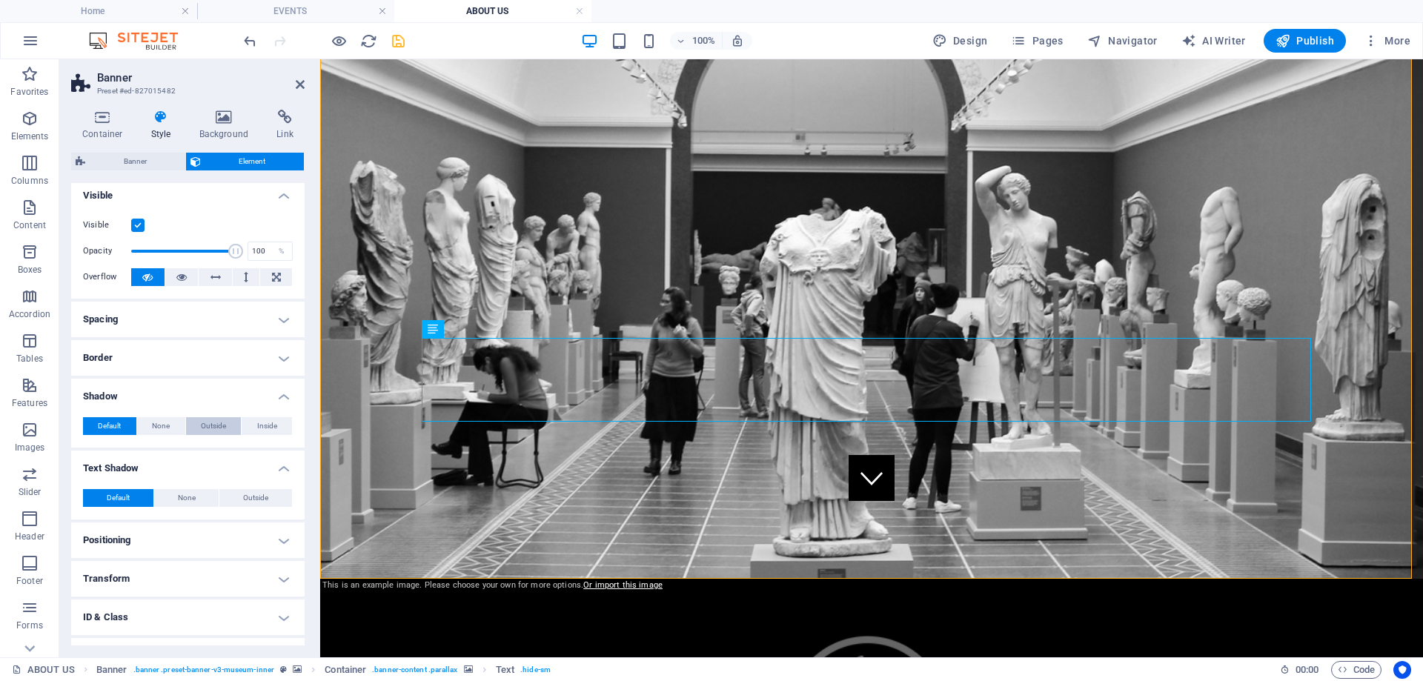
click at [214, 427] on span "Outside" at bounding box center [213, 426] width 25 height 18
type input "2"
type input "4"
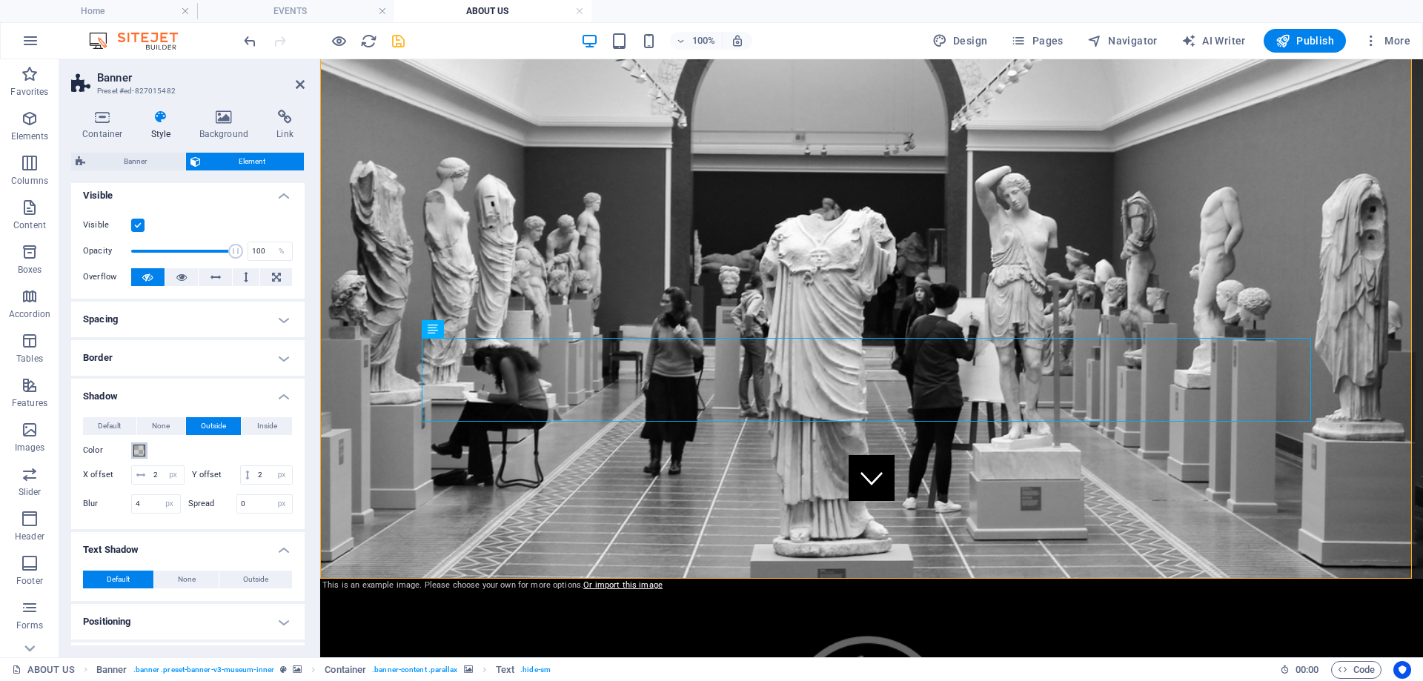
click at [139, 448] on span at bounding box center [139, 451] width 12 height 12
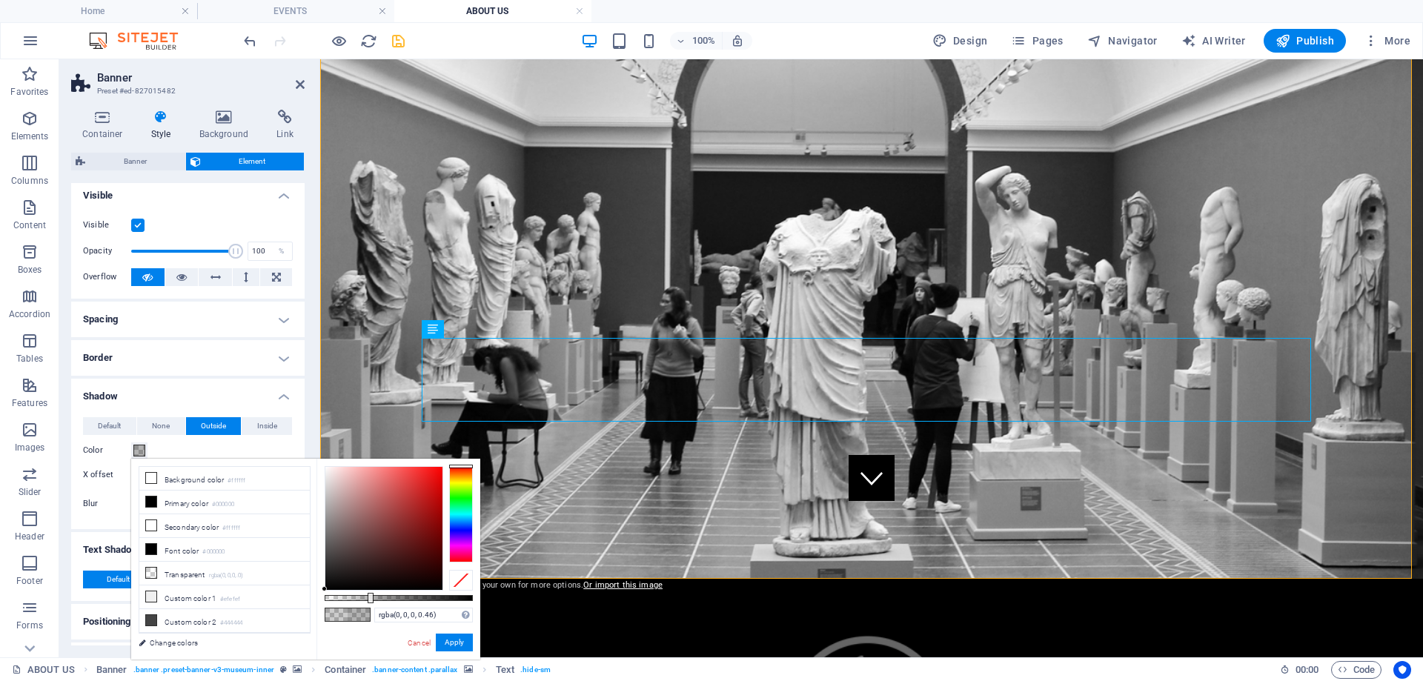
drag, startPoint x: 355, startPoint y: 600, endPoint x: 393, endPoint y: 601, distance: 37.8
click at [374, 601] on div at bounding box center [371, 598] width 6 height 10
type input "rgba(0, 0, 0, 0.675)"
drag, startPoint x: 395, startPoint y: 598, endPoint x: 425, endPoint y: 598, distance: 29.6
click at [406, 598] on div at bounding box center [403, 598] width 6 height 10
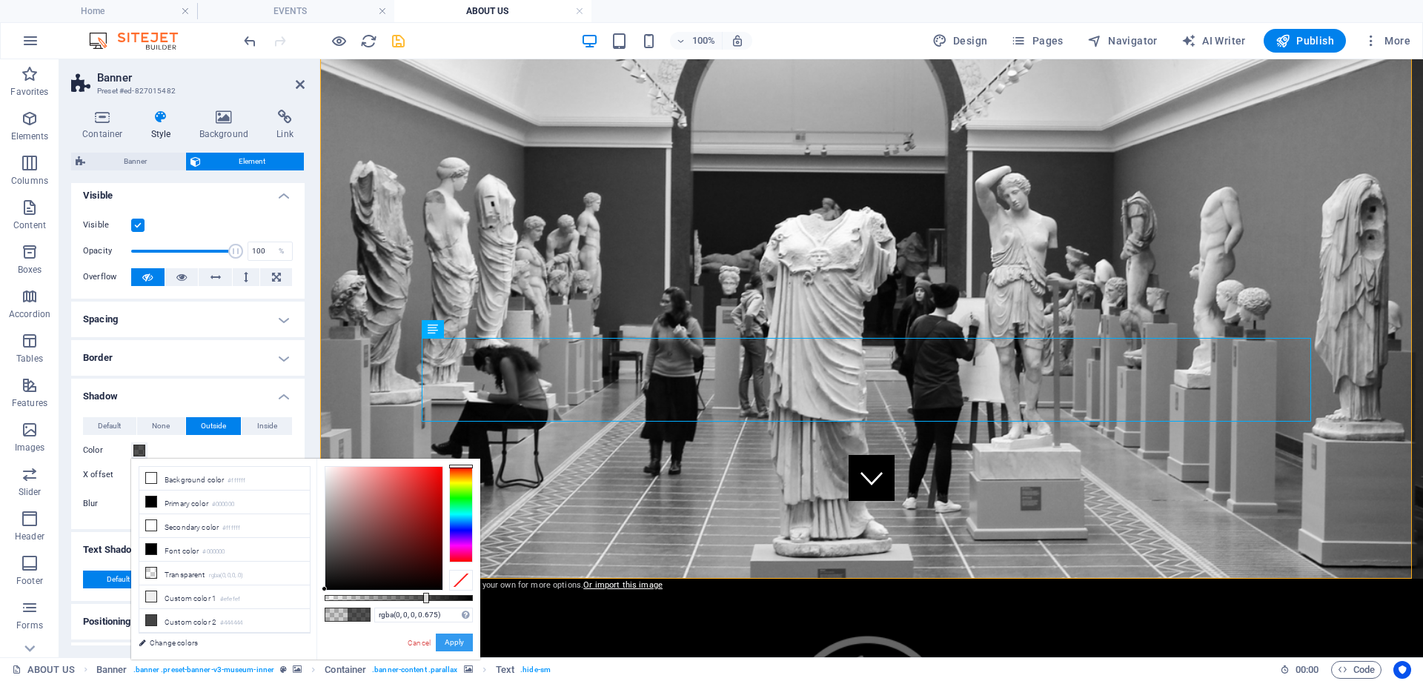
click at [462, 644] on button "Apply" at bounding box center [454, 643] width 37 height 18
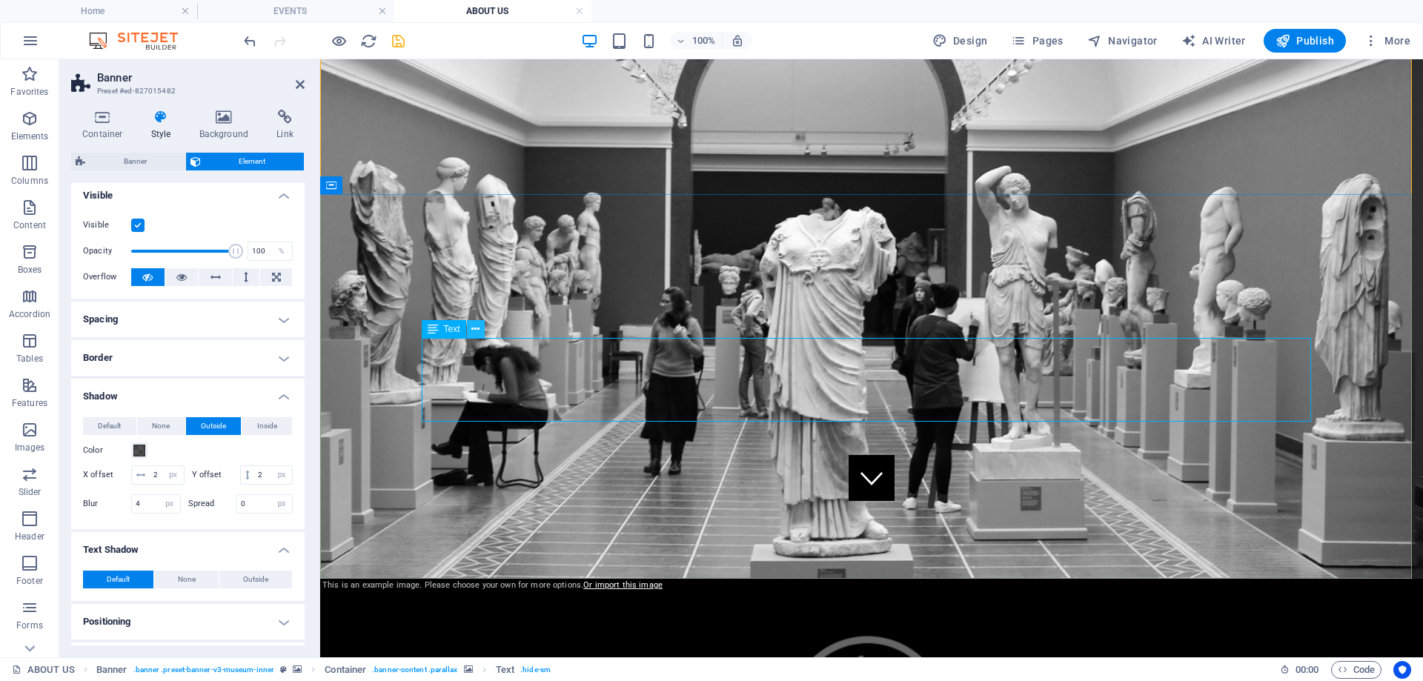
click at [470, 330] on button at bounding box center [476, 329] width 18 height 18
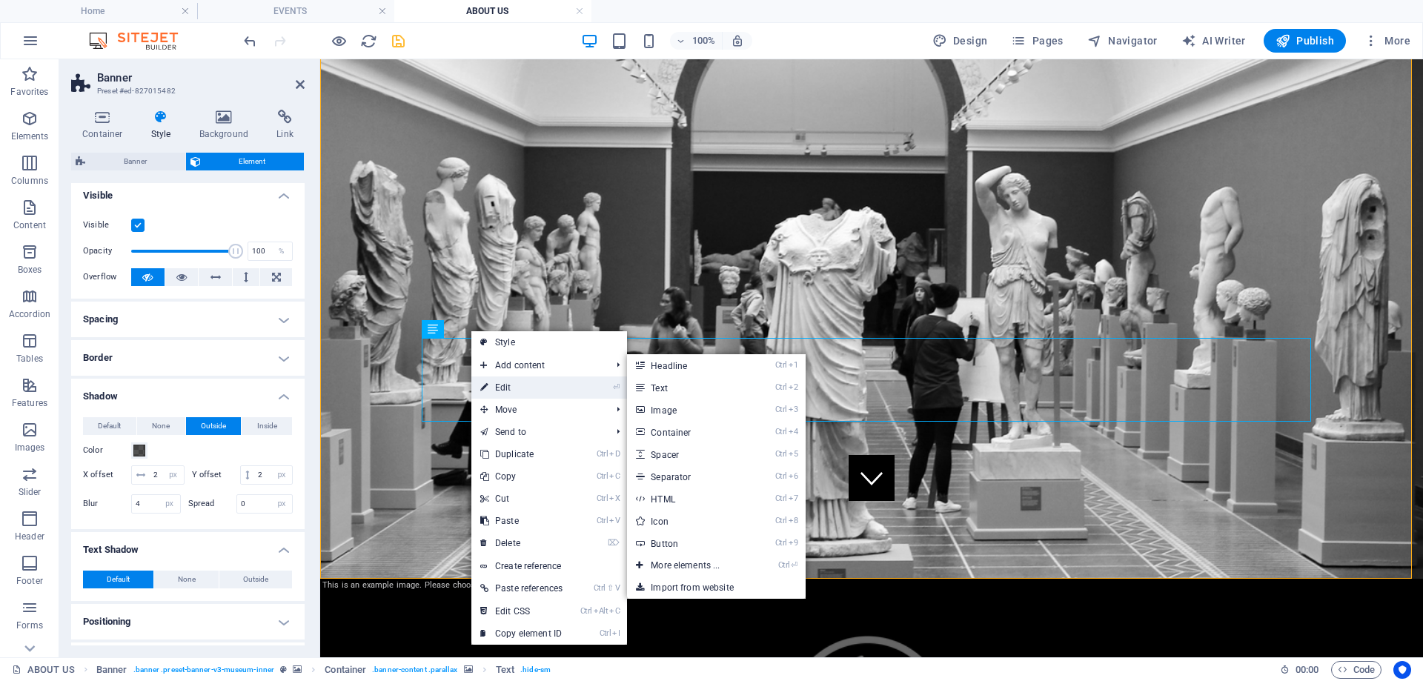
click at [506, 388] on link "⏎ Edit" at bounding box center [521, 387] width 100 height 22
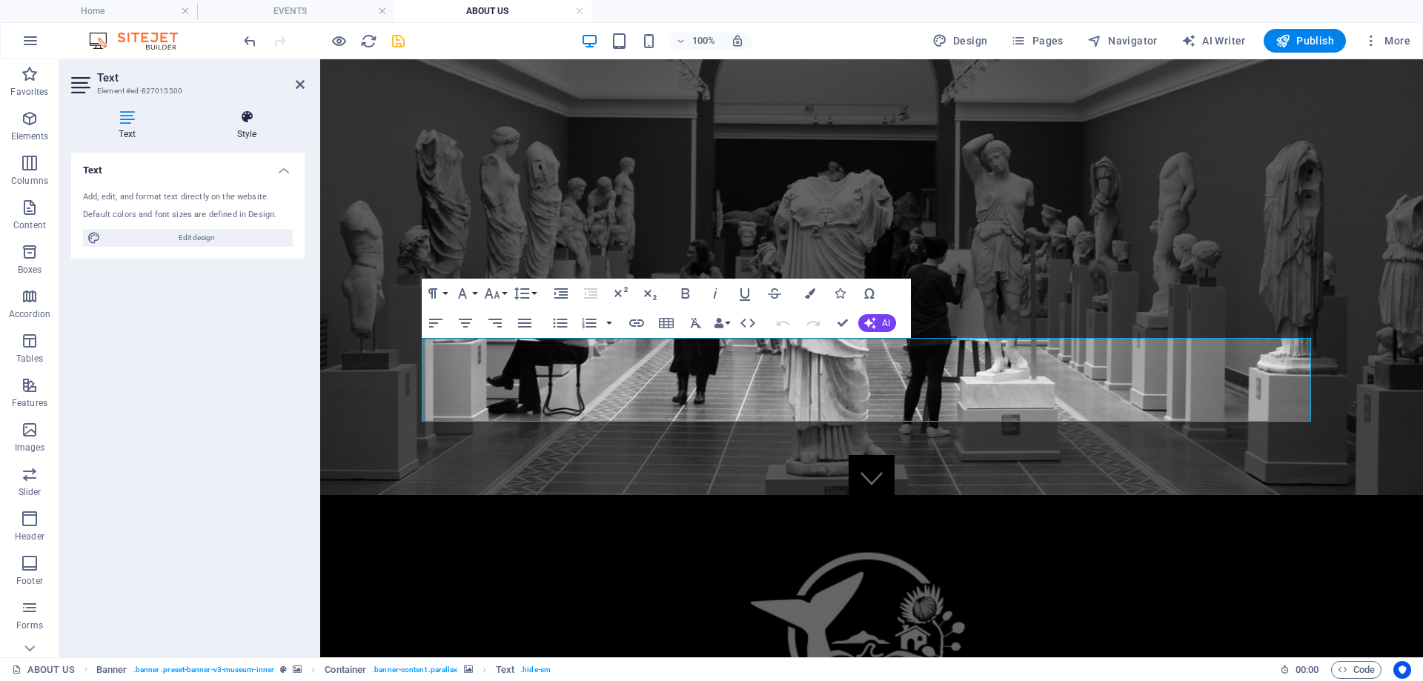
click at [243, 122] on icon at bounding box center [247, 117] width 116 height 15
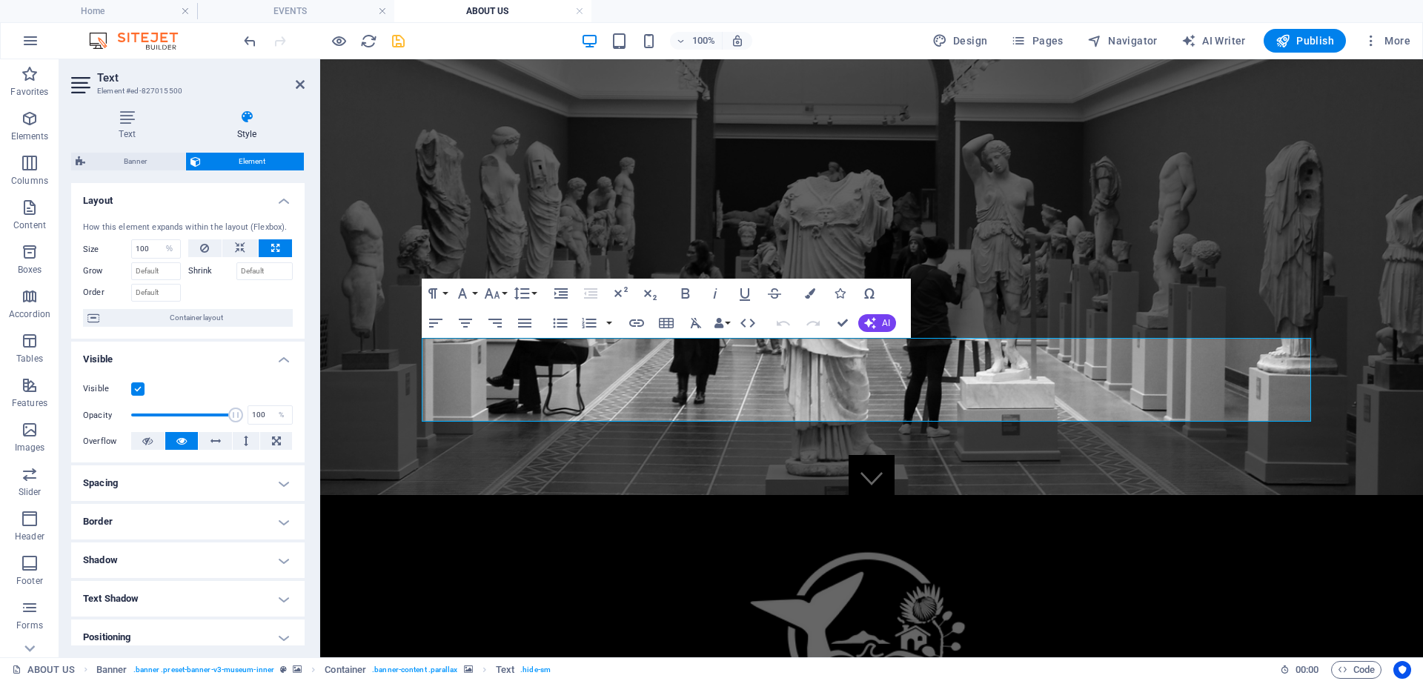
scroll to position [74, 0]
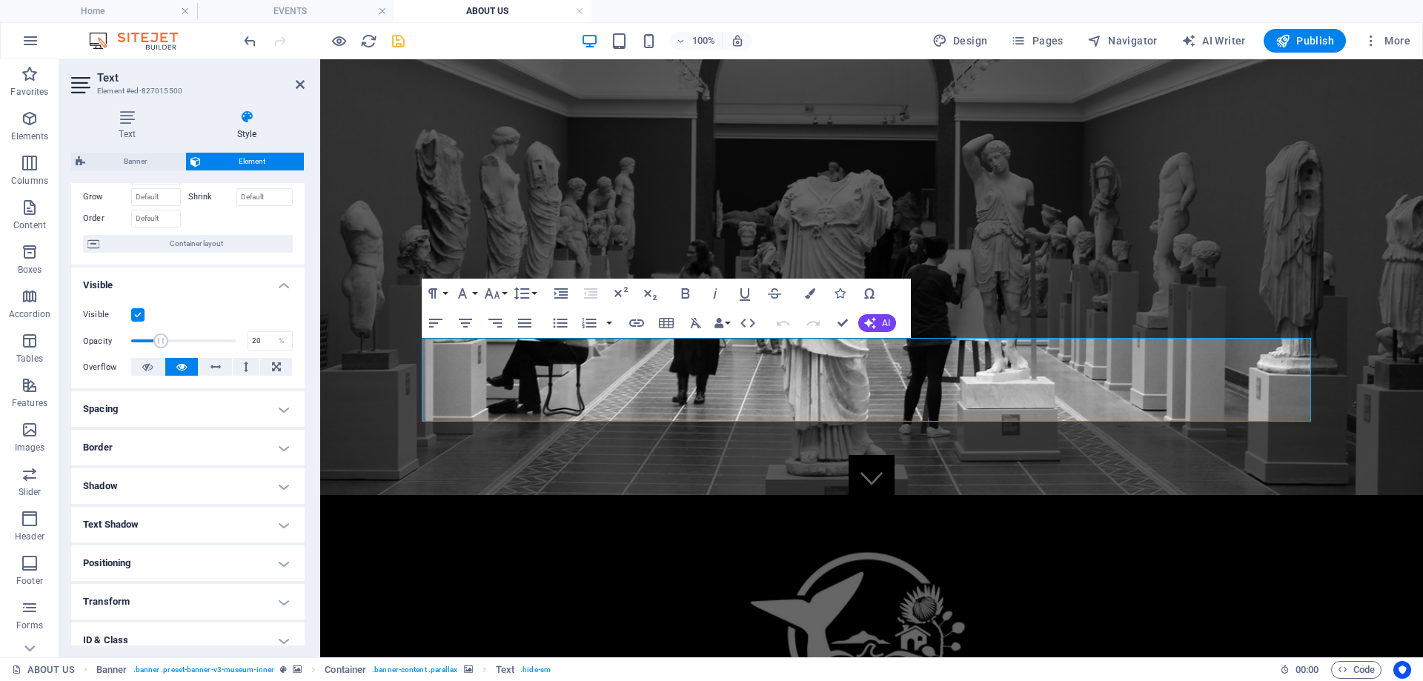
drag, startPoint x: 231, startPoint y: 342, endPoint x: 150, endPoint y: 342, distance: 80.8
click at [153, 342] on span at bounding box center [160, 340] width 15 height 15
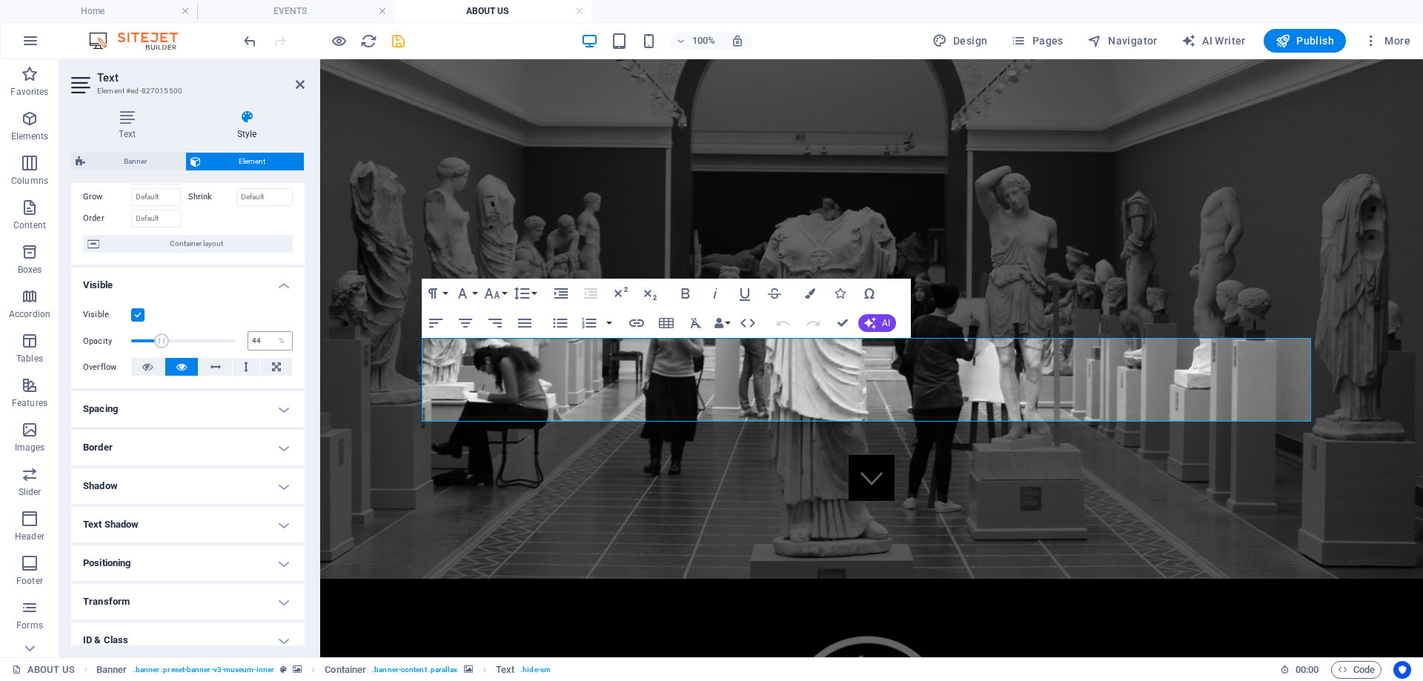
type input "100"
drag, startPoint x: 152, startPoint y: 341, endPoint x: 263, endPoint y: 344, distance: 111.2
click at [263, 344] on div "Opacity 100 %" at bounding box center [188, 341] width 210 height 22
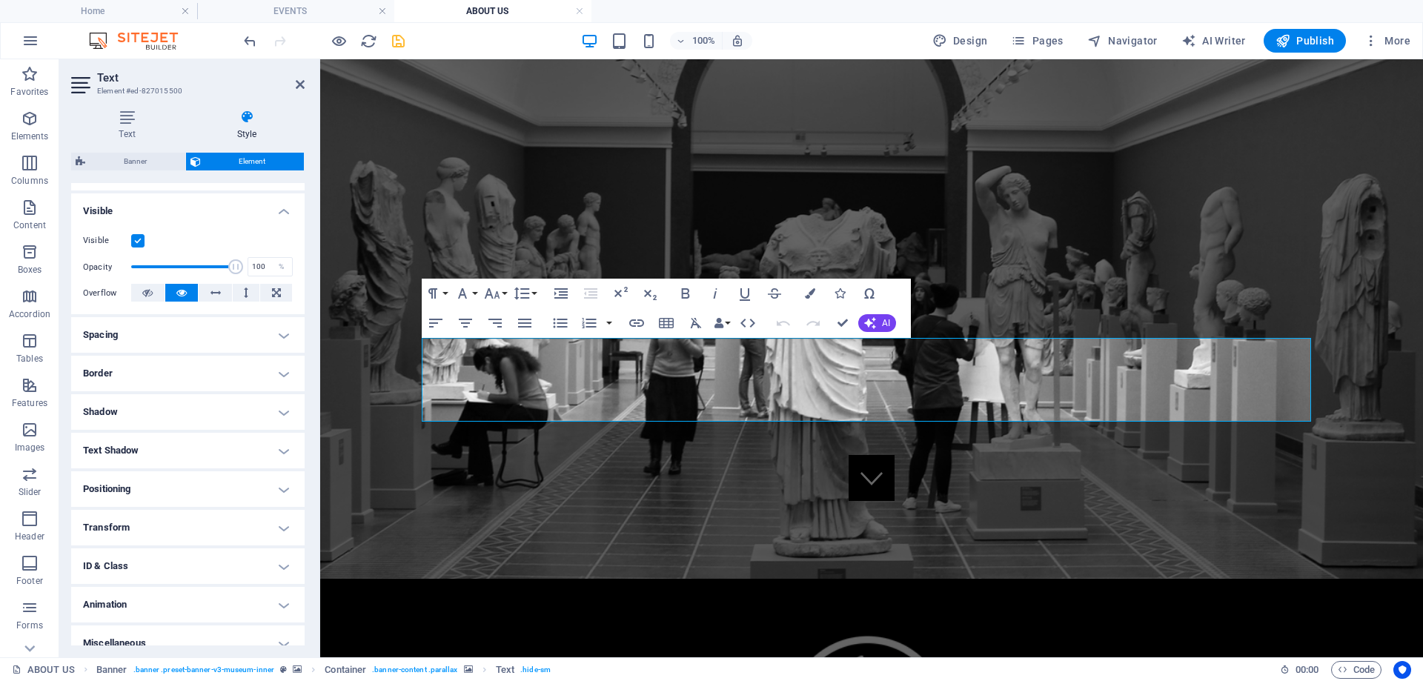
click at [279, 454] on h4 "Text Shadow" at bounding box center [187, 451] width 233 height 36
click at [249, 482] on span "Outside" at bounding box center [255, 480] width 25 height 18
type input "2"
type input "4"
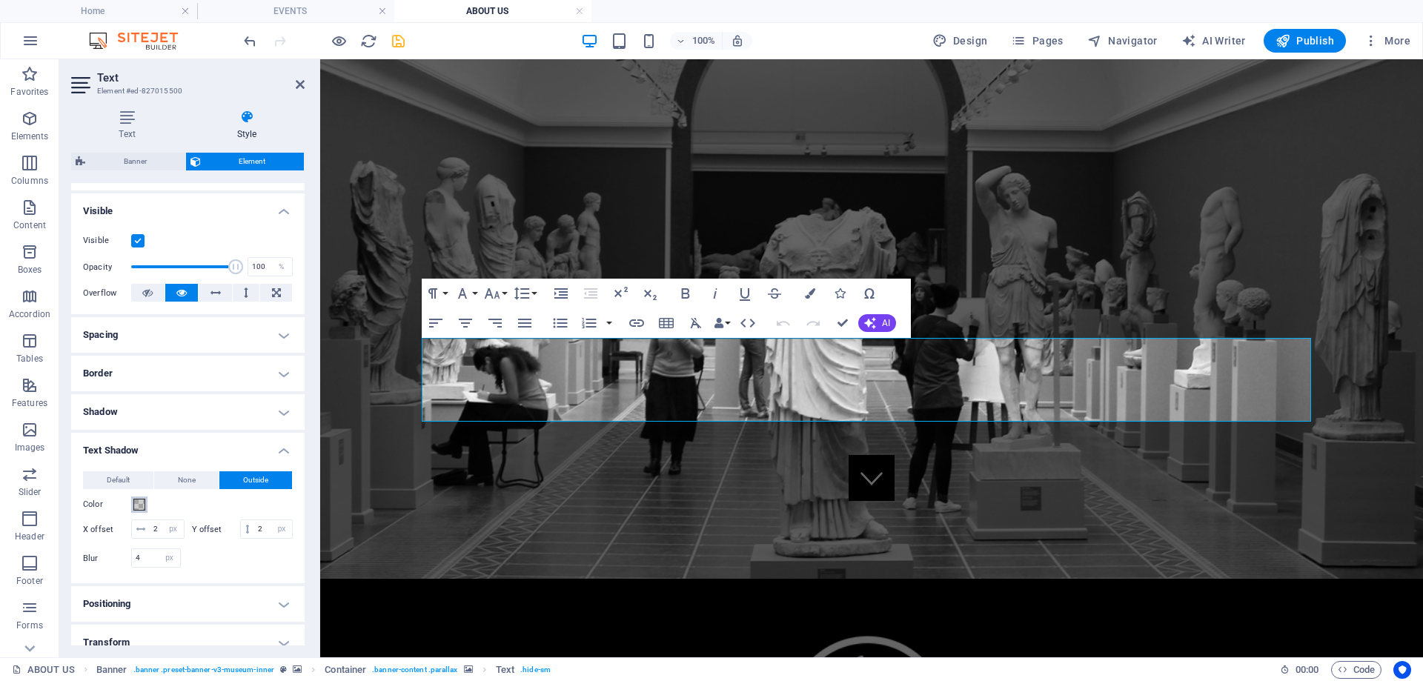
click at [137, 506] on span at bounding box center [139, 505] width 12 height 12
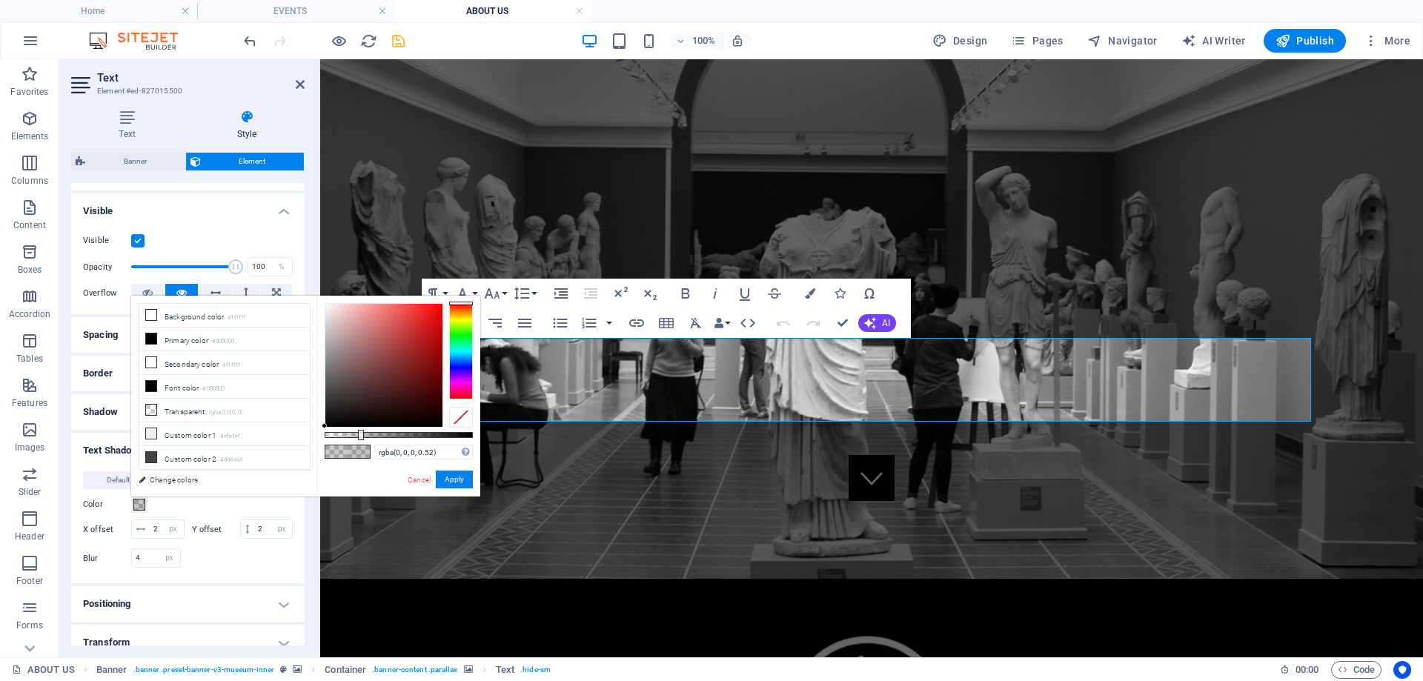
drag, startPoint x: 359, startPoint y: 434, endPoint x: 402, endPoint y: 435, distance: 42.2
click at [402, 435] on div at bounding box center [399, 435] width 148 height 6
type input "rgba(0, 0, 0, 0.525)"
click at [407, 435] on div at bounding box center [410, 435] width 6 height 10
click at [445, 477] on button "Apply" at bounding box center [454, 480] width 37 height 18
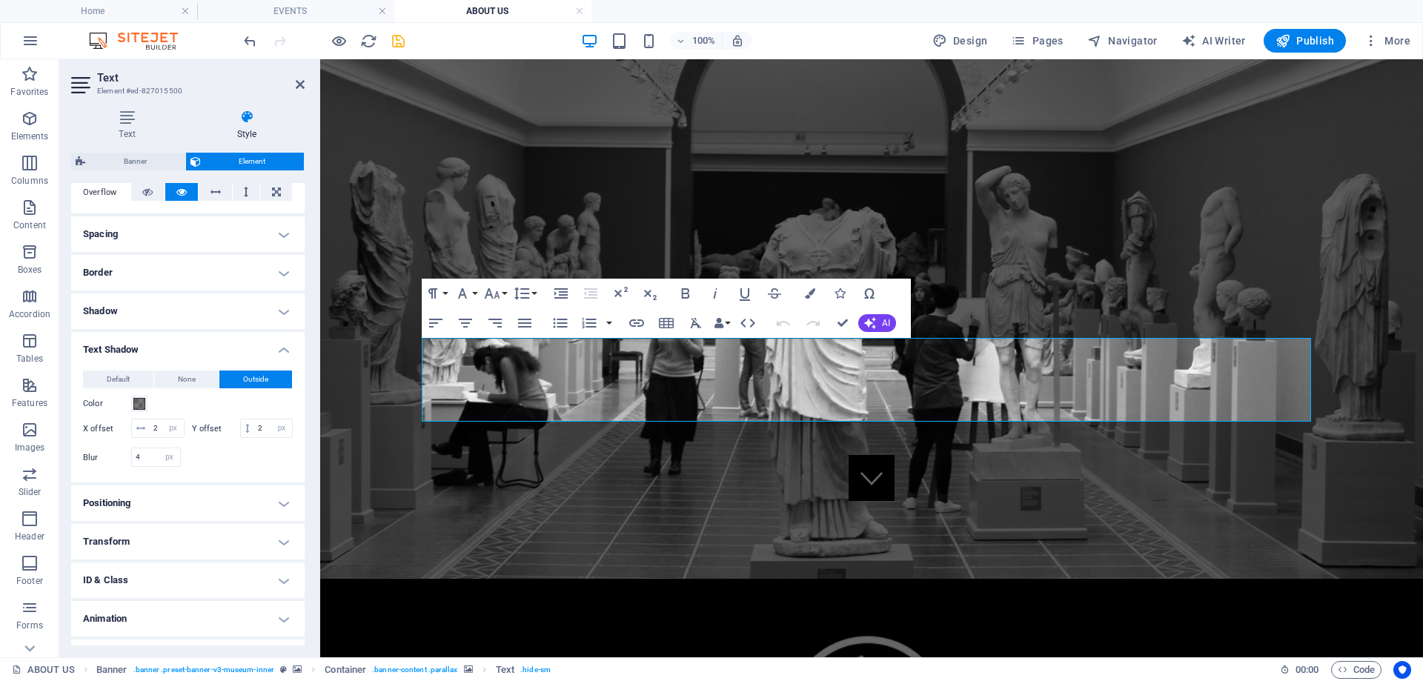
scroll to position [0, 0]
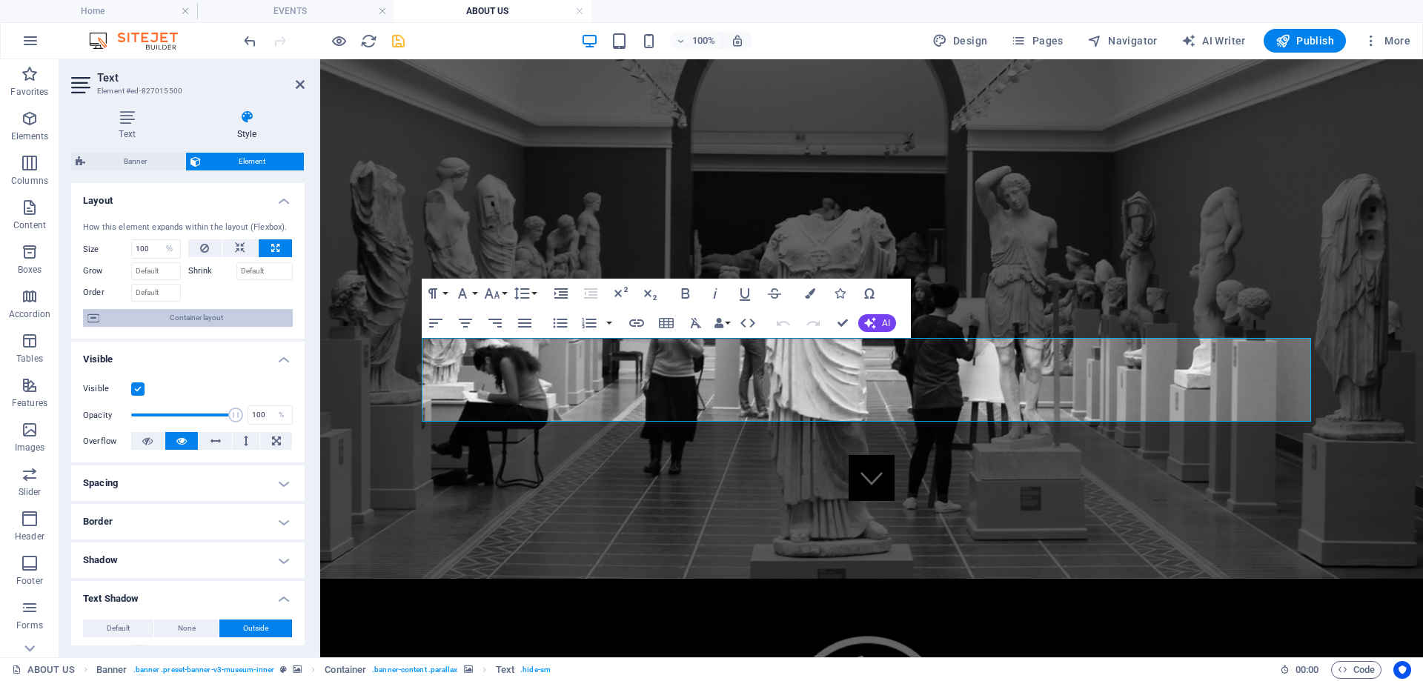
click at [184, 317] on span "Container layout" at bounding box center [196, 318] width 185 height 18
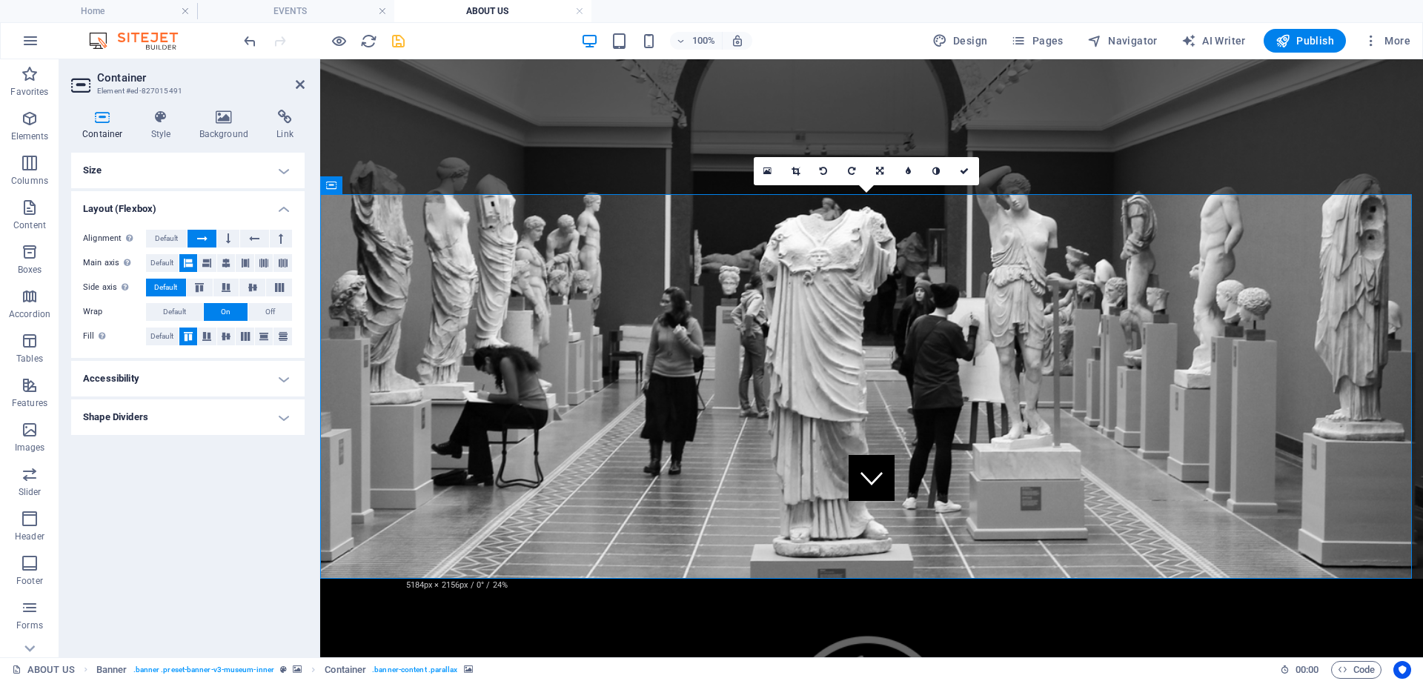
click at [285, 378] on h4 "Accessibility" at bounding box center [187, 379] width 233 height 36
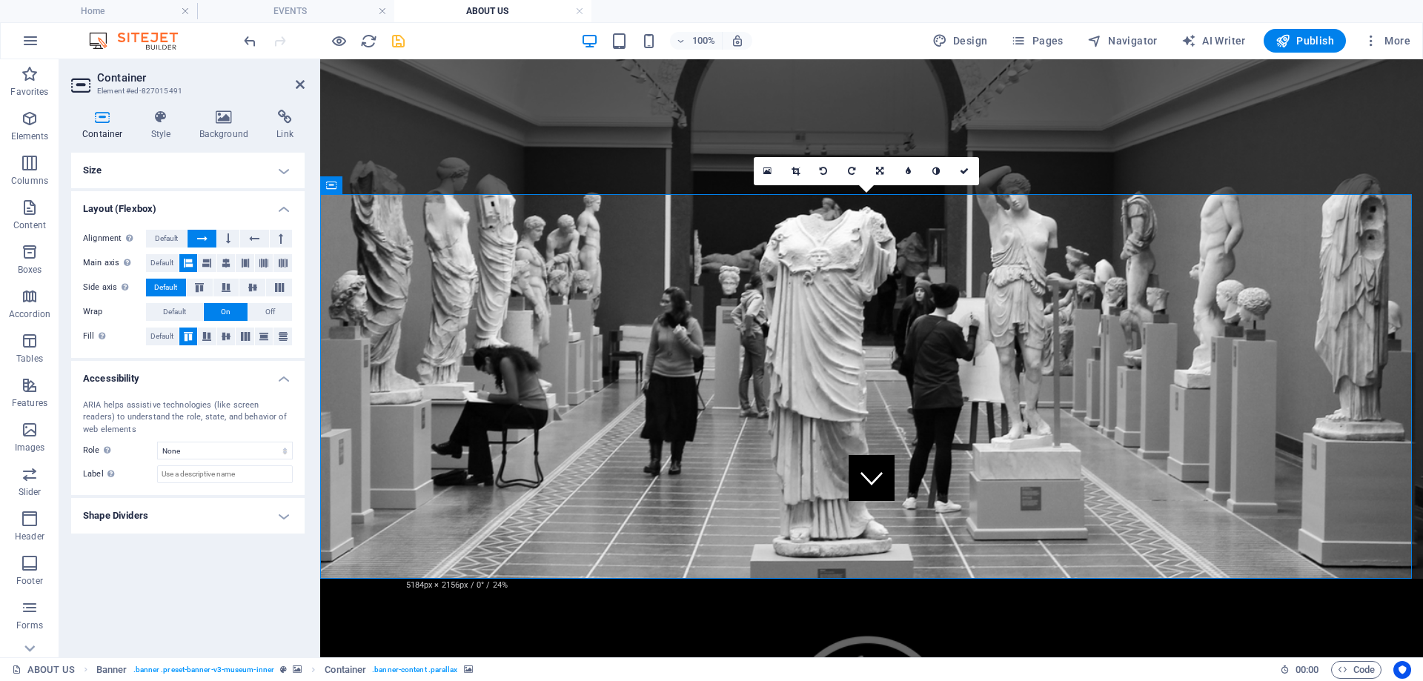
click at [285, 378] on h4 "Accessibility" at bounding box center [187, 374] width 233 height 27
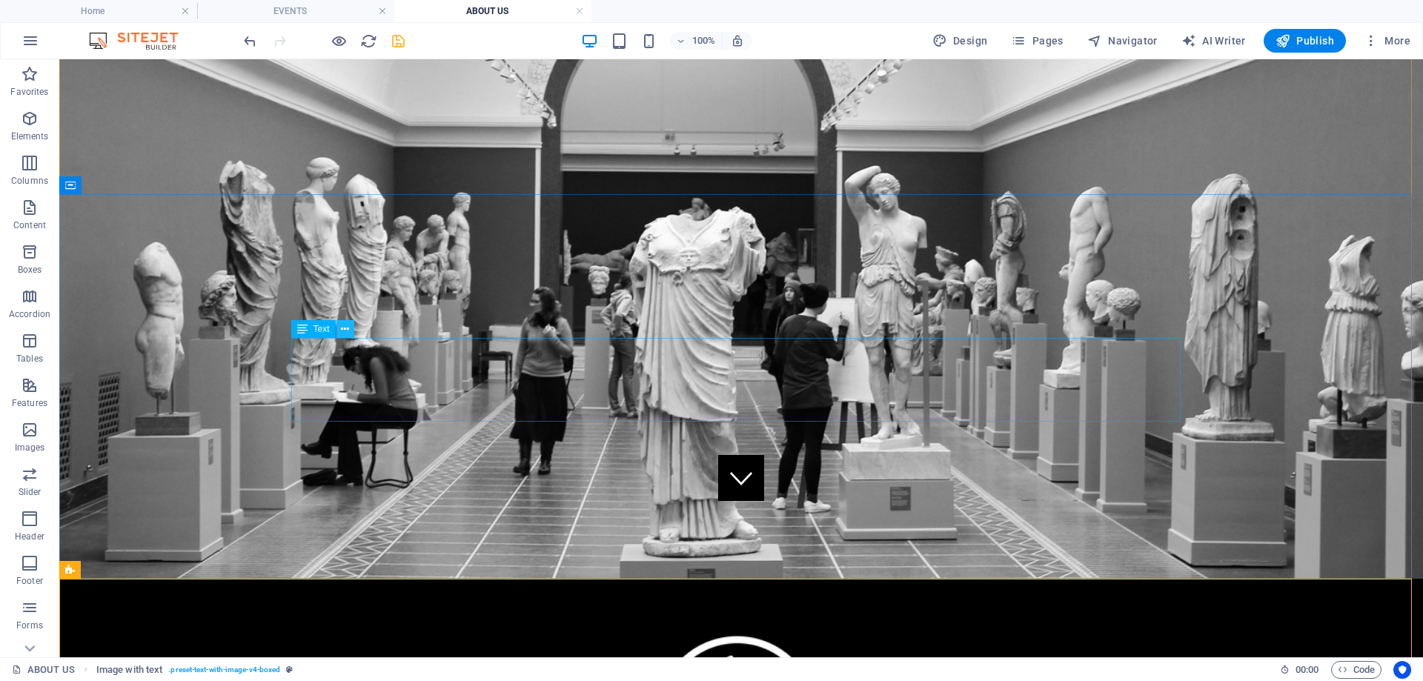
click at [348, 332] on icon at bounding box center [345, 330] width 8 height 16
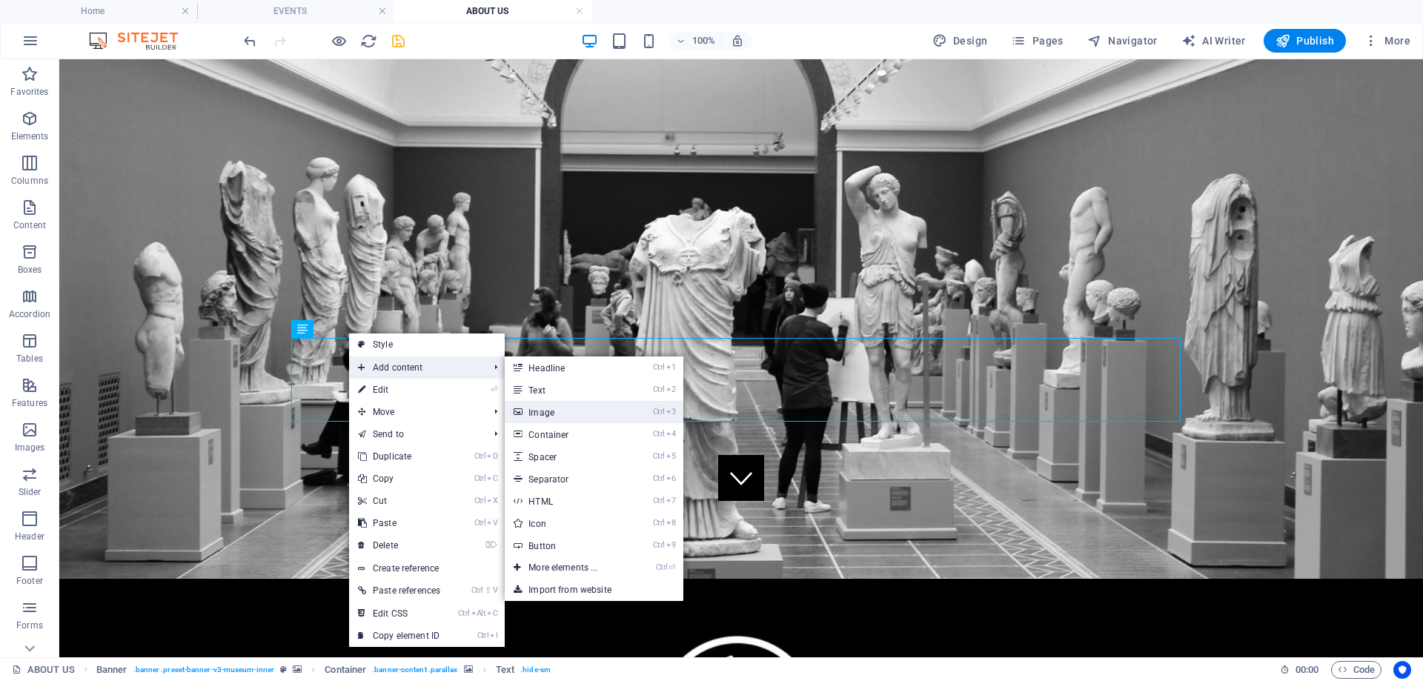
click at [543, 411] on link "Ctrl 3 Image" at bounding box center [566, 412] width 122 height 22
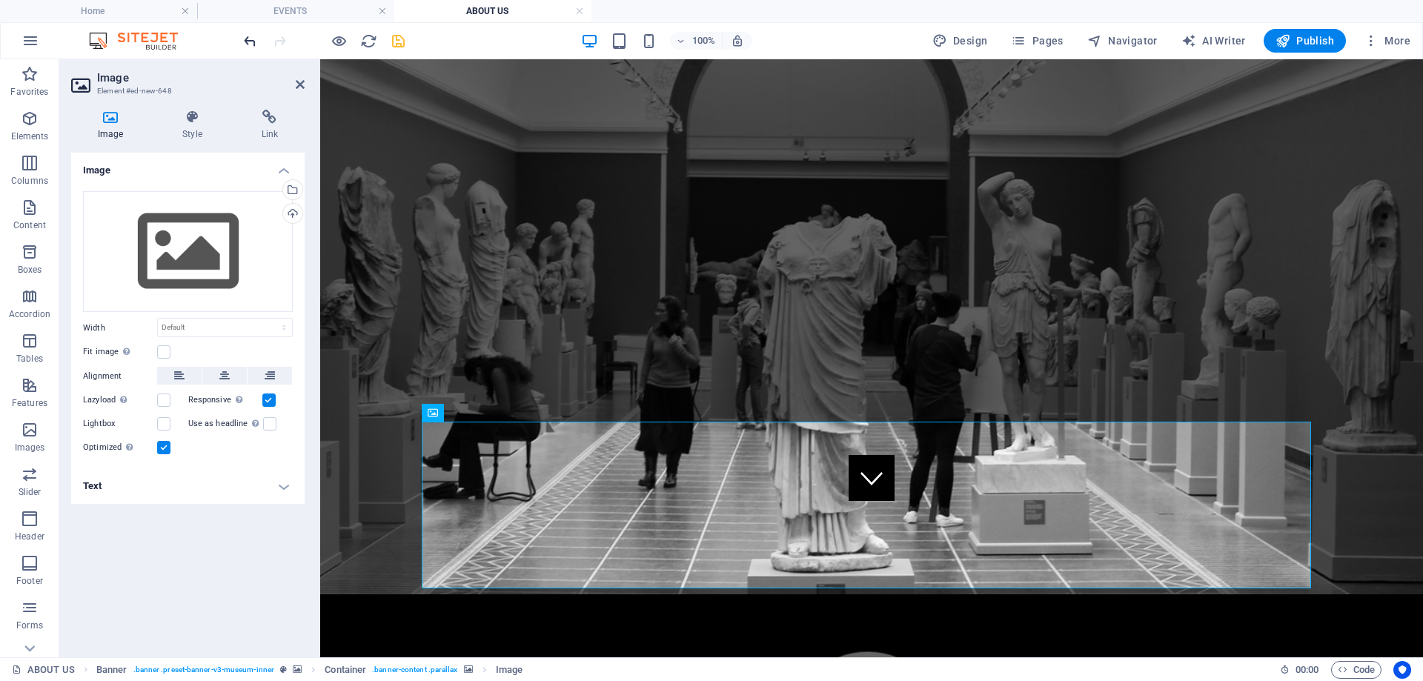
click at [253, 41] on icon "undo" at bounding box center [250, 41] width 17 height 17
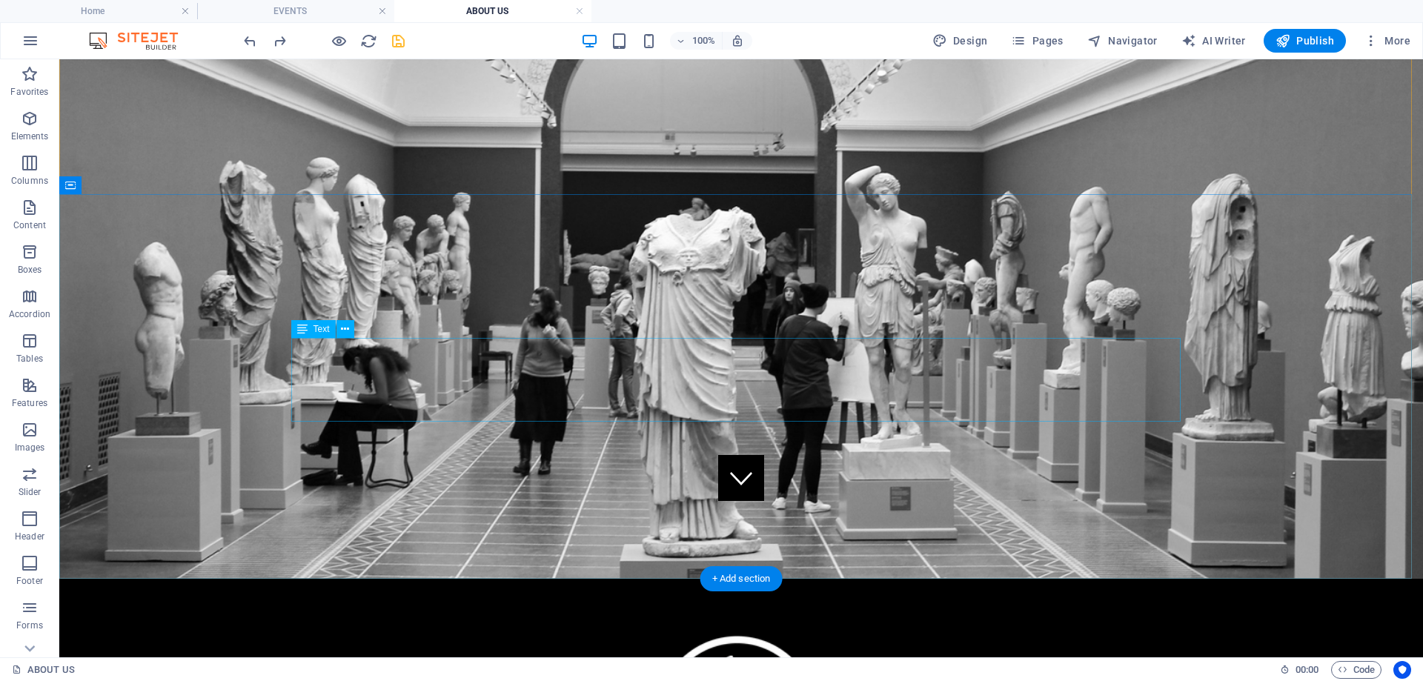
click at [307, 331] on icon at bounding box center [302, 329] width 10 height 18
click at [345, 332] on icon at bounding box center [345, 330] width 8 height 16
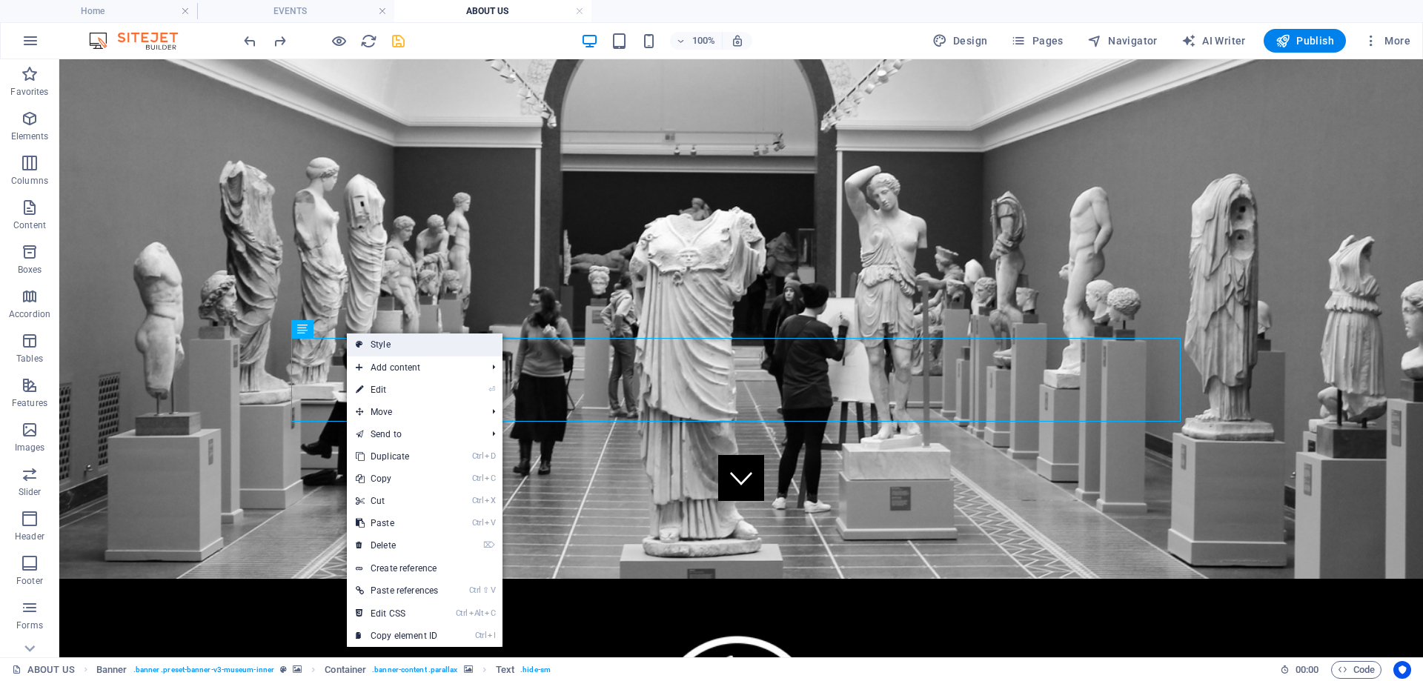
click at [384, 346] on link "Style" at bounding box center [425, 344] width 156 height 22
select select "rem"
select select "px"
select select "preset-banner-v3-museum-inner"
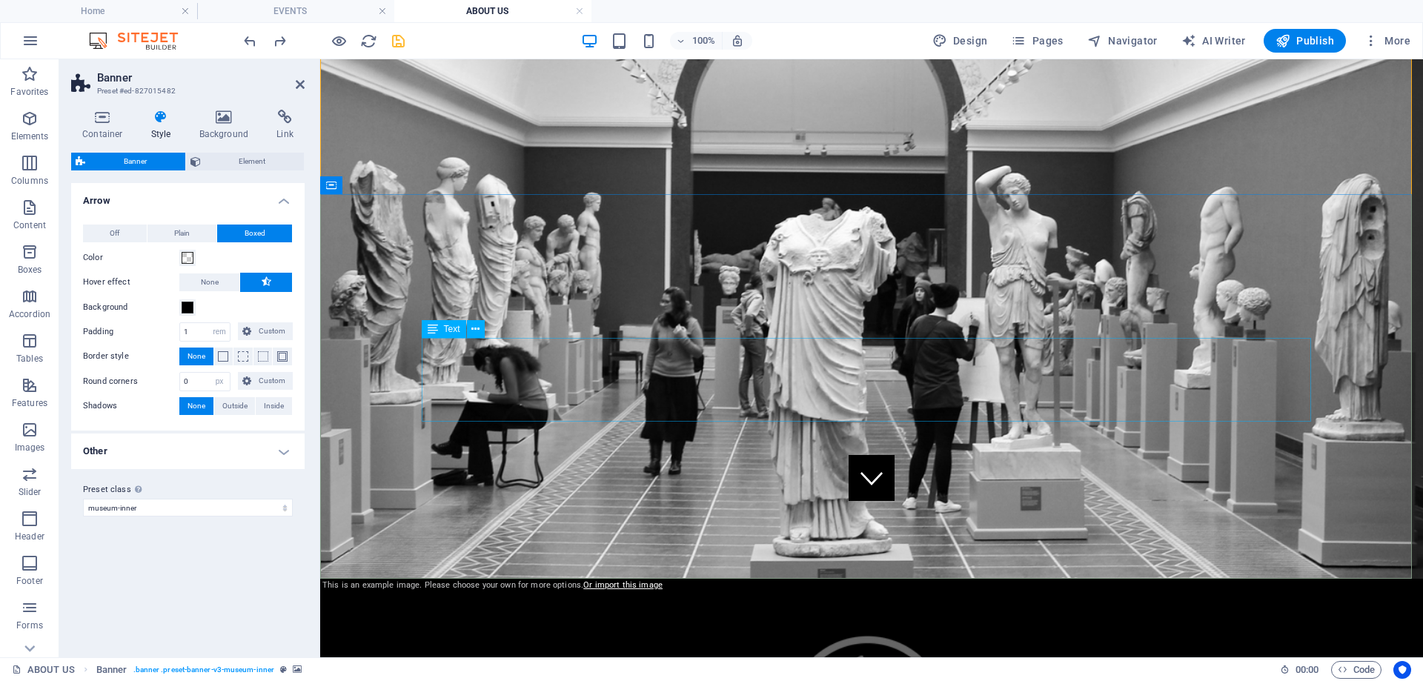
click at [190, 257] on span at bounding box center [188, 258] width 12 height 12
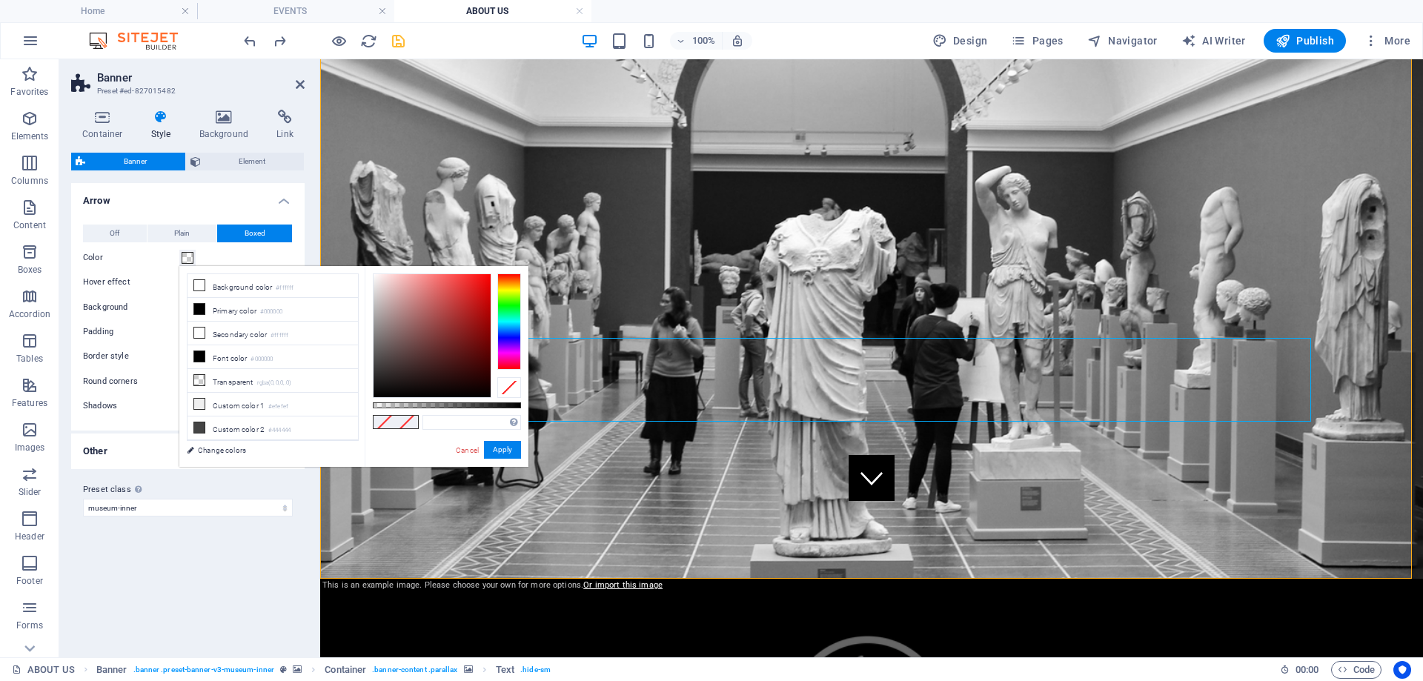
click at [433, 400] on div "Supported formats #0852ed rgb(8, 82, 237) rgba(8, 82, 237, 90%) hsv(221,97,93) …" at bounding box center [447, 474] width 164 height 416
click at [438, 405] on div at bounding box center [447, 405] width 148 height 6
drag, startPoint x: 442, startPoint y: 405, endPoint x: 431, endPoint y: 403, distance: 10.6
click at [445, 403] on div at bounding box center [448, 405] width 6 height 10
drag, startPoint x: 428, startPoint y: 407, endPoint x: 445, endPoint y: 407, distance: 17.8
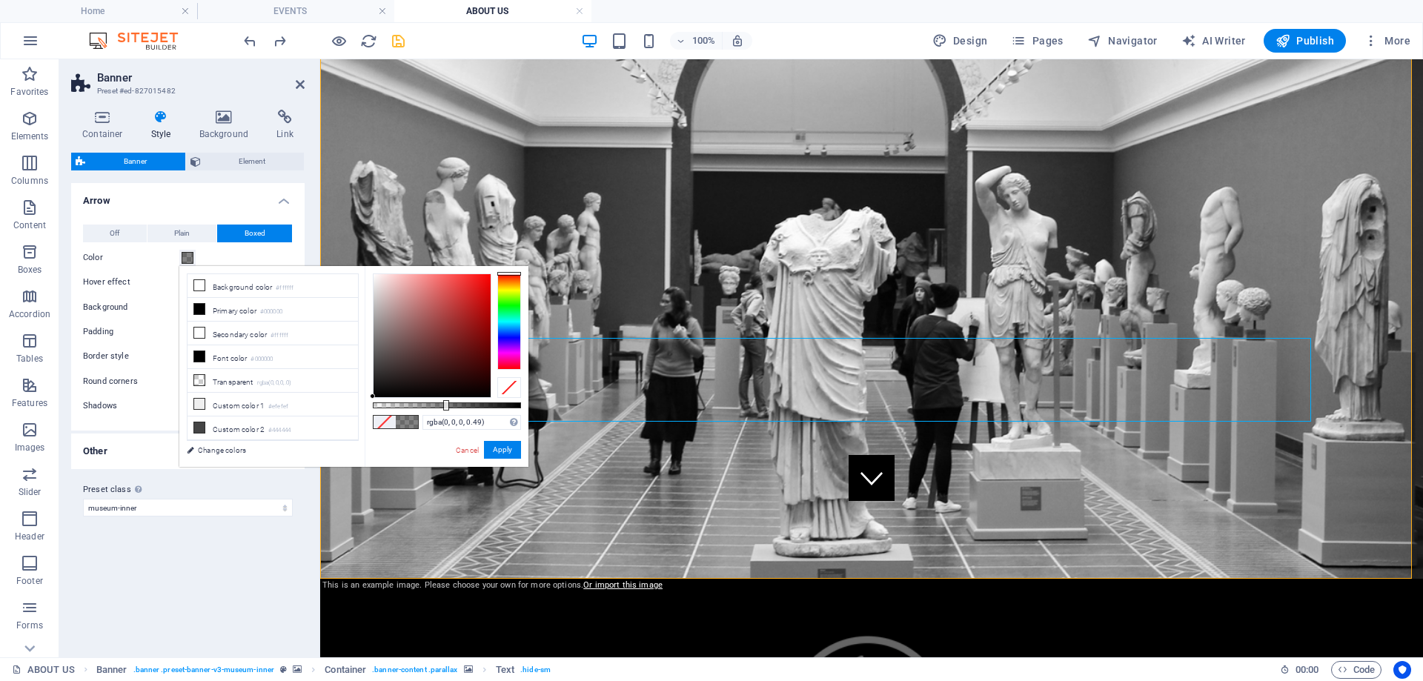
click at [445, 407] on div at bounding box center [446, 405] width 6 height 10
drag, startPoint x: 445, startPoint y: 407, endPoint x: 425, endPoint y: 407, distance: 20.0
click at [425, 407] on div at bounding box center [427, 405] width 6 height 10
type input "rgba(0, 0, 0, 0.41)"
click at [434, 408] on div at bounding box center [435, 405] width 6 height 10
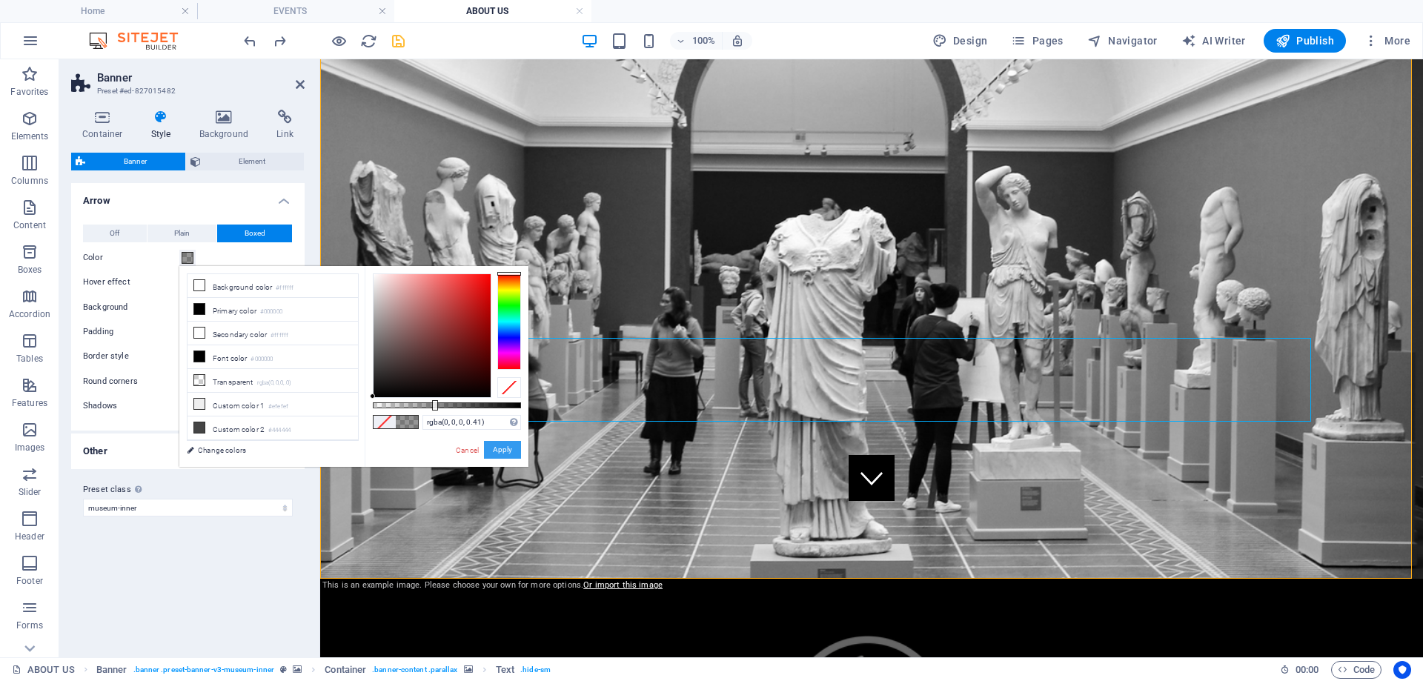
click at [505, 448] on button "Apply" at bounding box center [502, 450] width 37 height 18
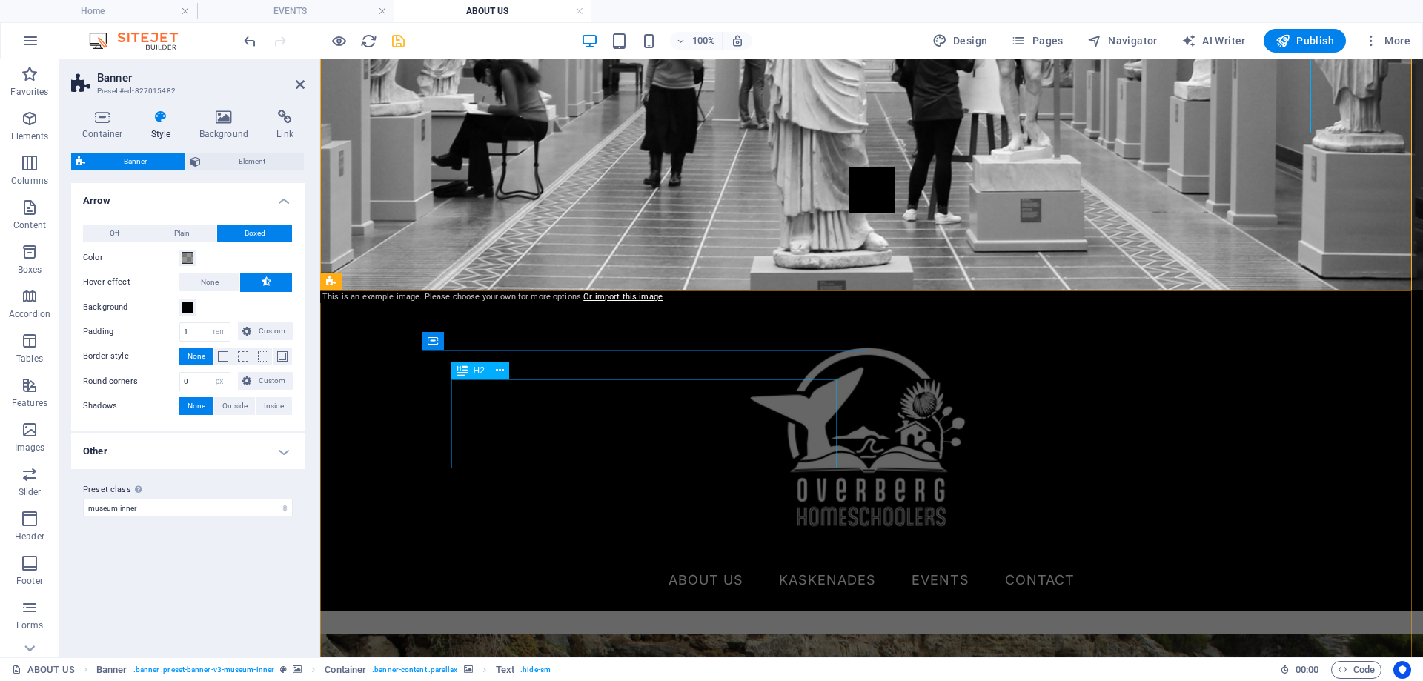
scroll to position [342, 0]
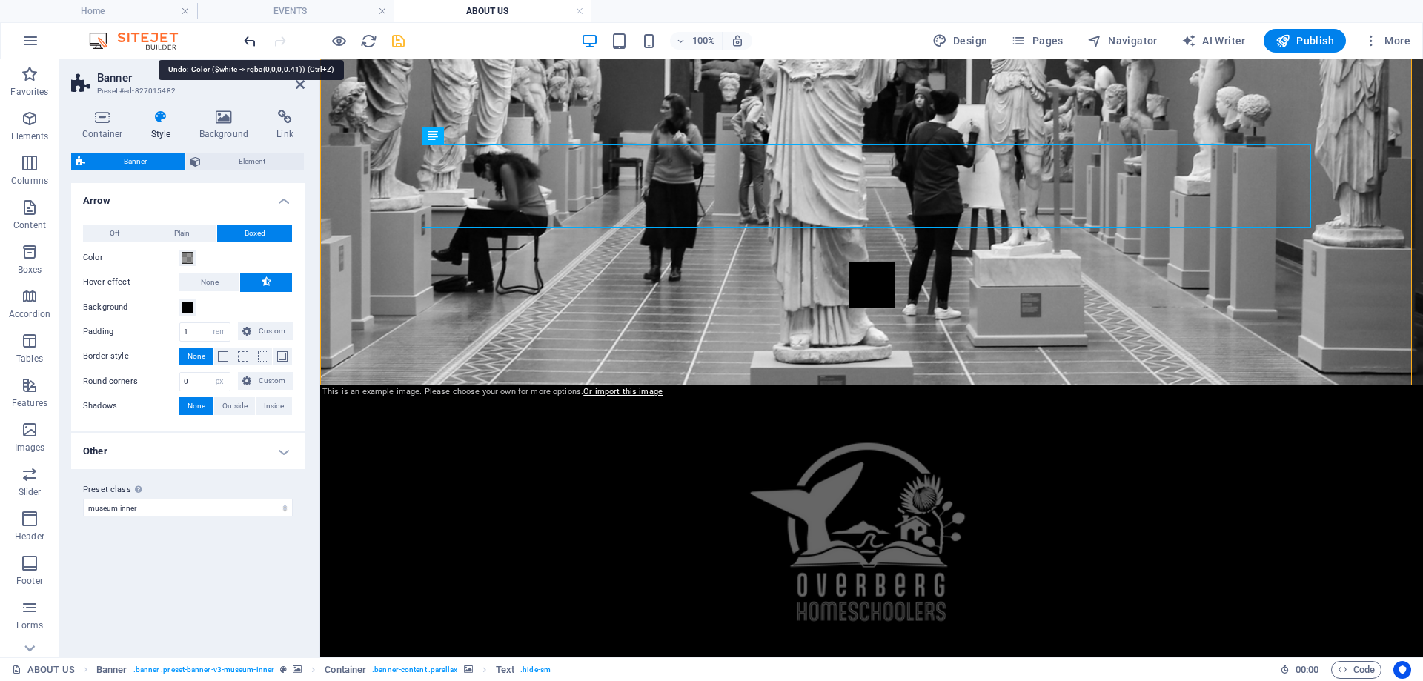
click at [256, 39] on icon "undo" at bounding box center [250, 41] width 17 height 17
click at [248, 40] on icon "undo" at bounding box center [250, 41] width 17 height 17
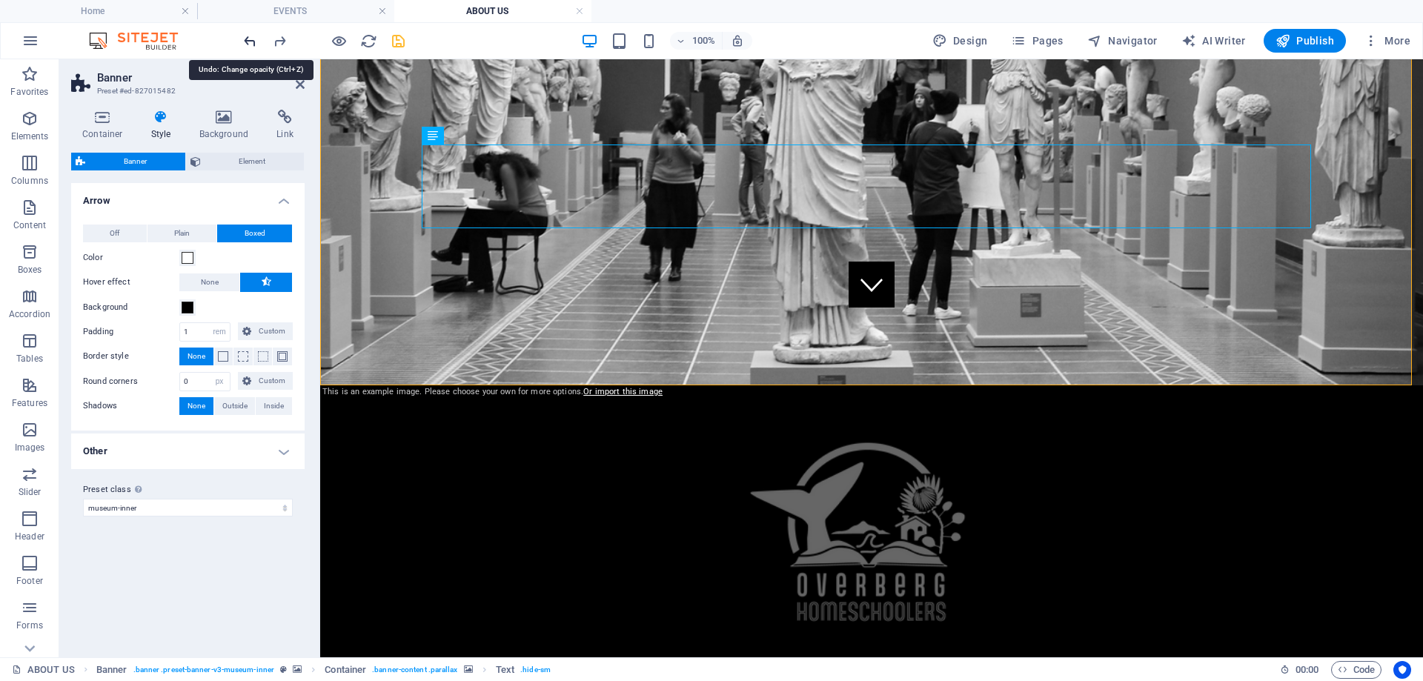
click at [248, 40] on icon "undo" at bounding box center [250, 41] width 17 height 17
click at [252, 39] on icon "undo" at bounding box center [250, 41] width 17 height 17
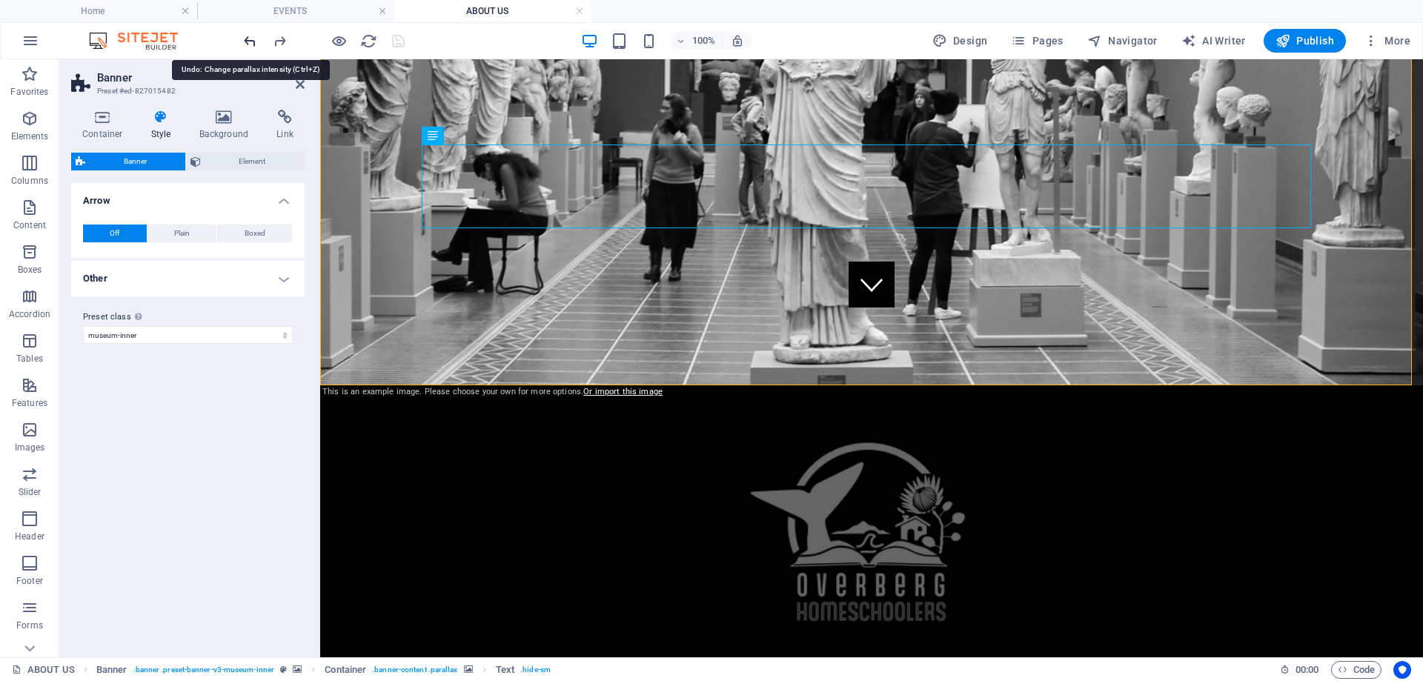
click at [252, 39] on icon "undo" at bounding box center [250, 41] width 17 height 17
click at [279, 36] on icon "redo" at bounding box center [279, 41] width 17 height 17
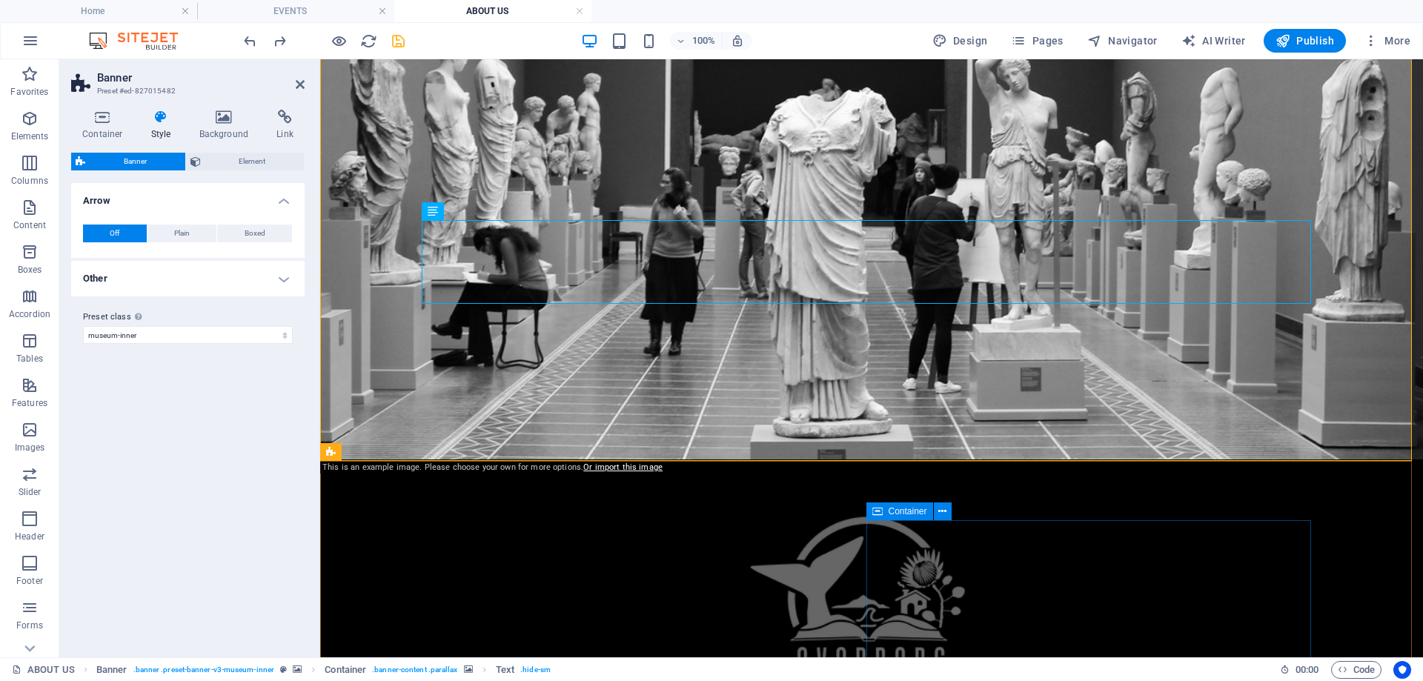
scroll to position [193, 0]
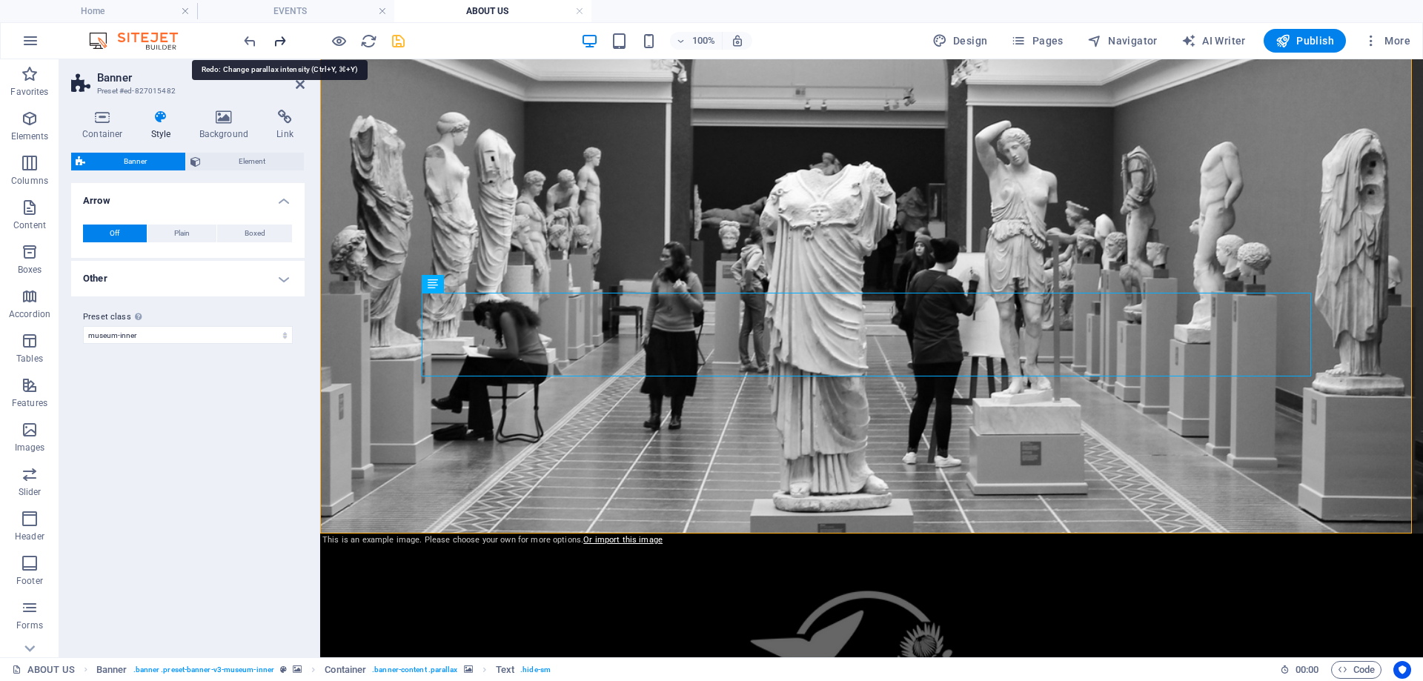
click at [279, 42] on icon "redo" at bounding box center [279, 41] width 17 height 17
click at [278, 39] on icon "redo" at bounding box center [279, 41] width 17 height 17
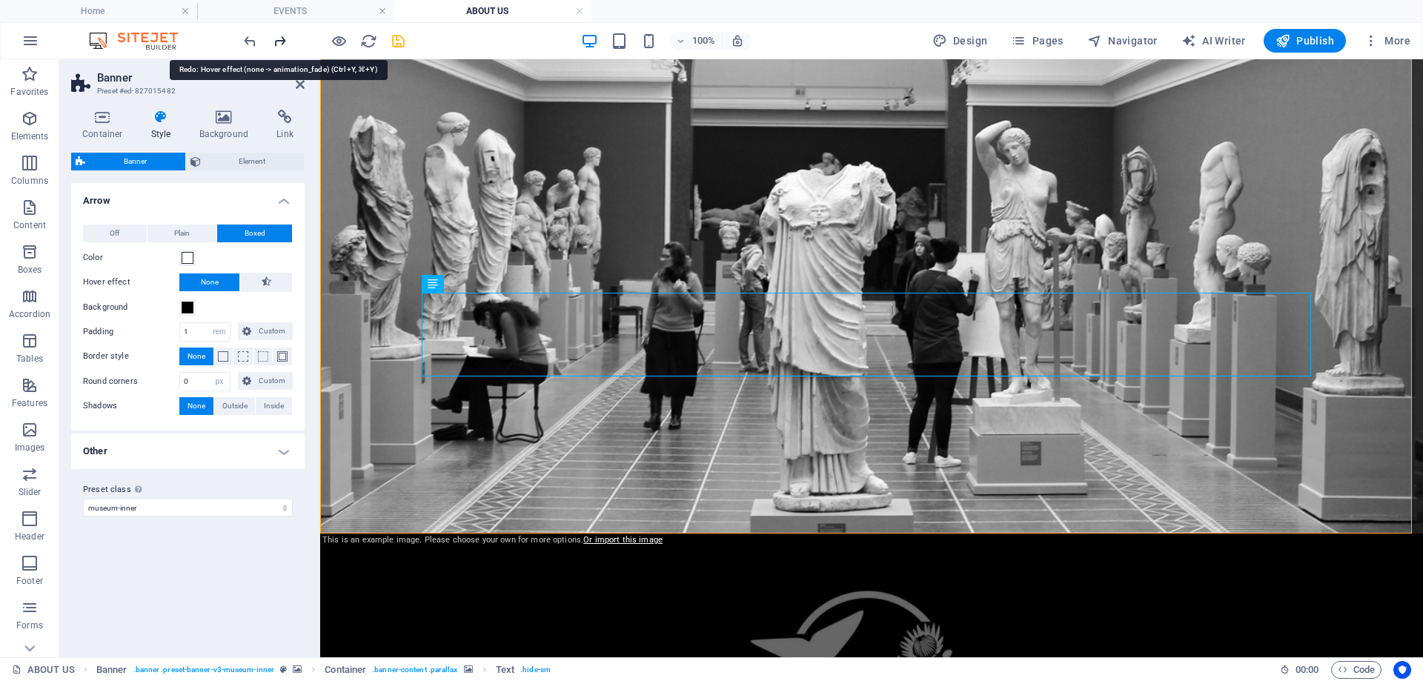
click at [278, 39] on icon "redo" at bounding box center [279, 41] width 17 height 17
click at [278, 38] on icon "redo" at bounding box center [279, 41] width 17 height 17
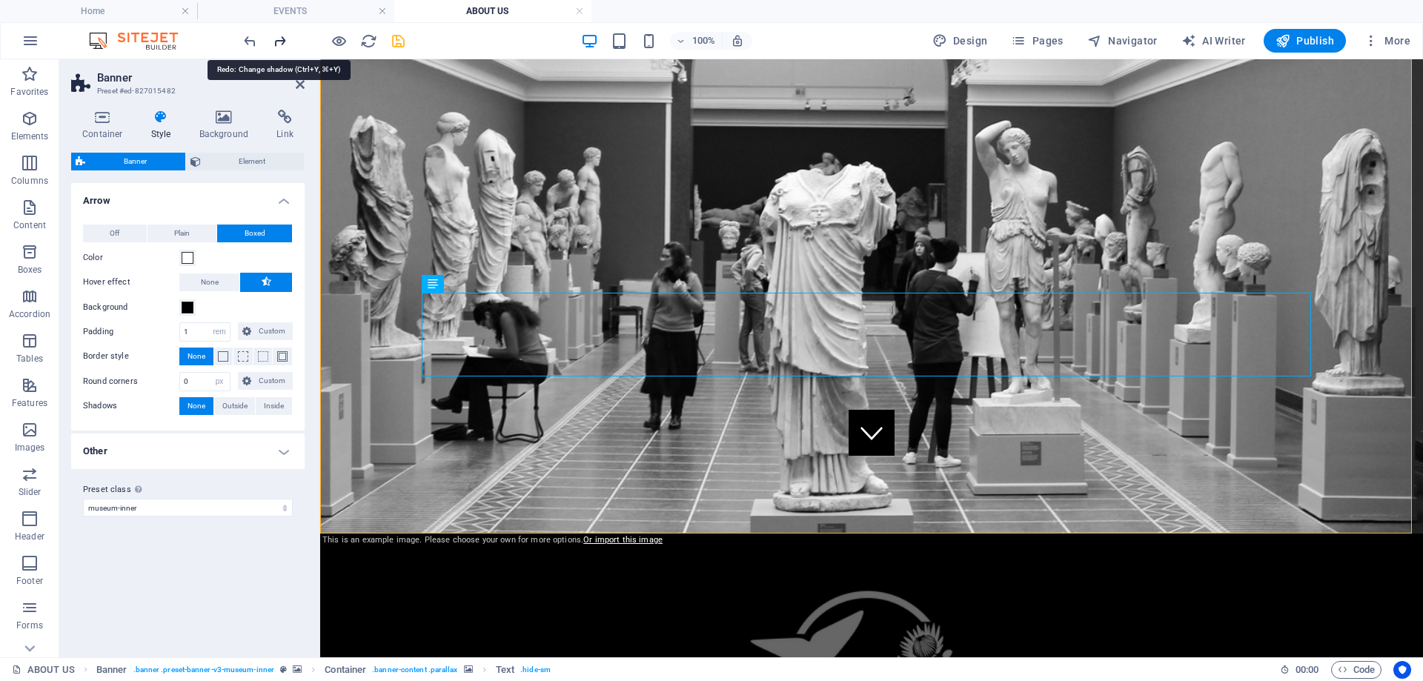
click at [278, 38] on icon "redo" at bounding box center [279, 41] width 17 height 17
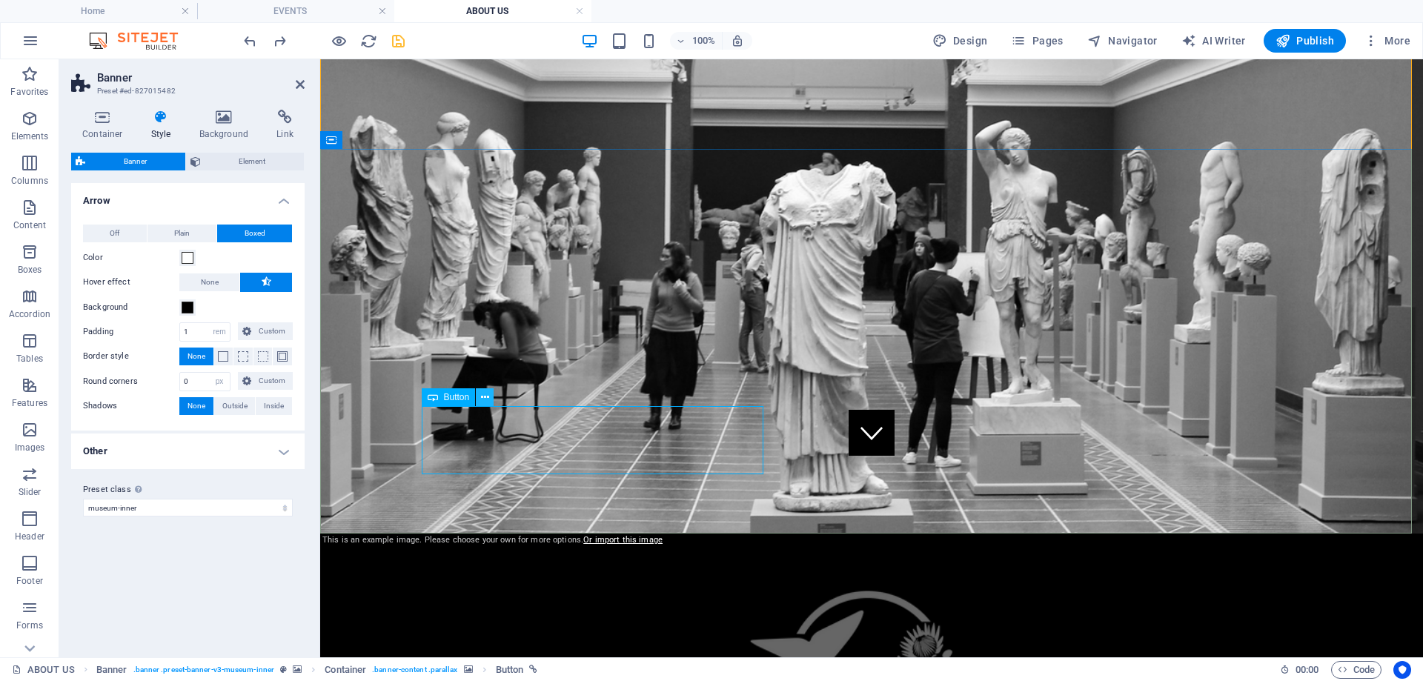
click at [486, 401] on icon at bounding box center [485, 398] width 8 height 16
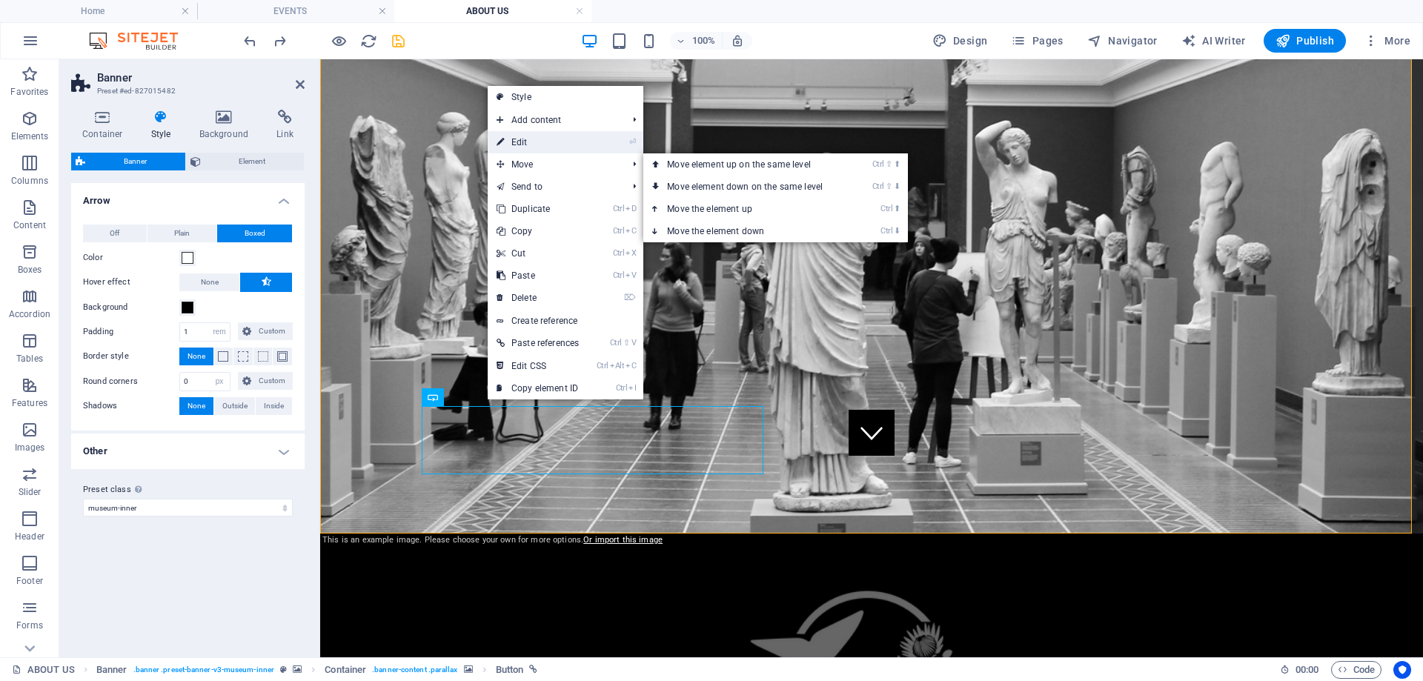
click at [546, 145] on link "⏎ Edit" at bounding box center [538, 142] width 100 height 22
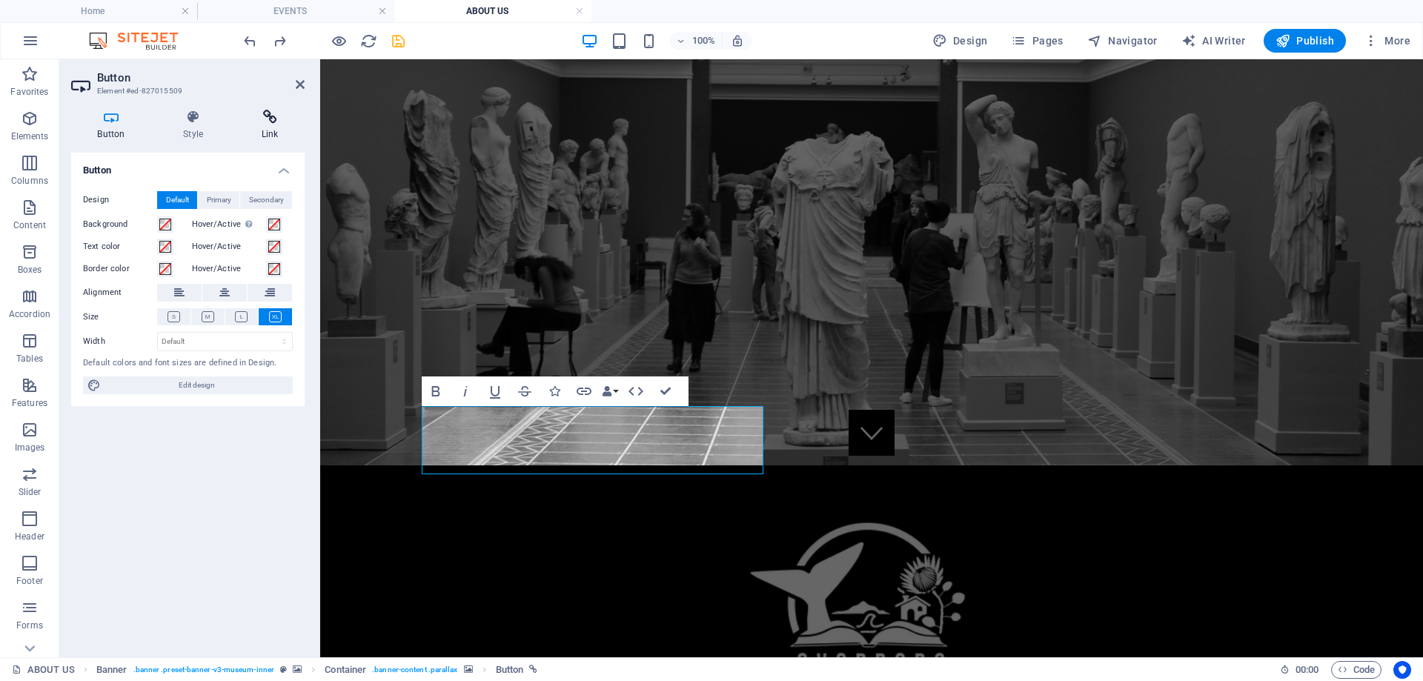
click at [270, 117] on icon at bounding box center [270, 117] width 70 height 15
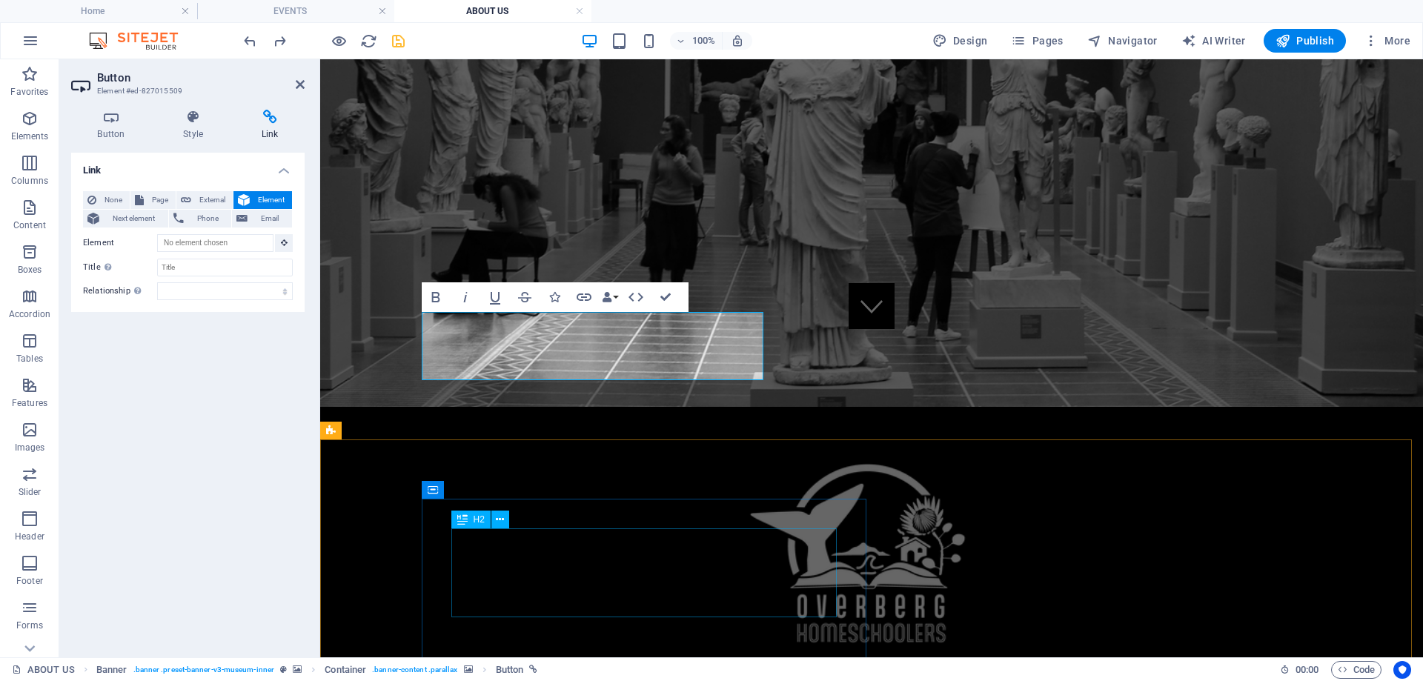
scroll to position [342, 0]
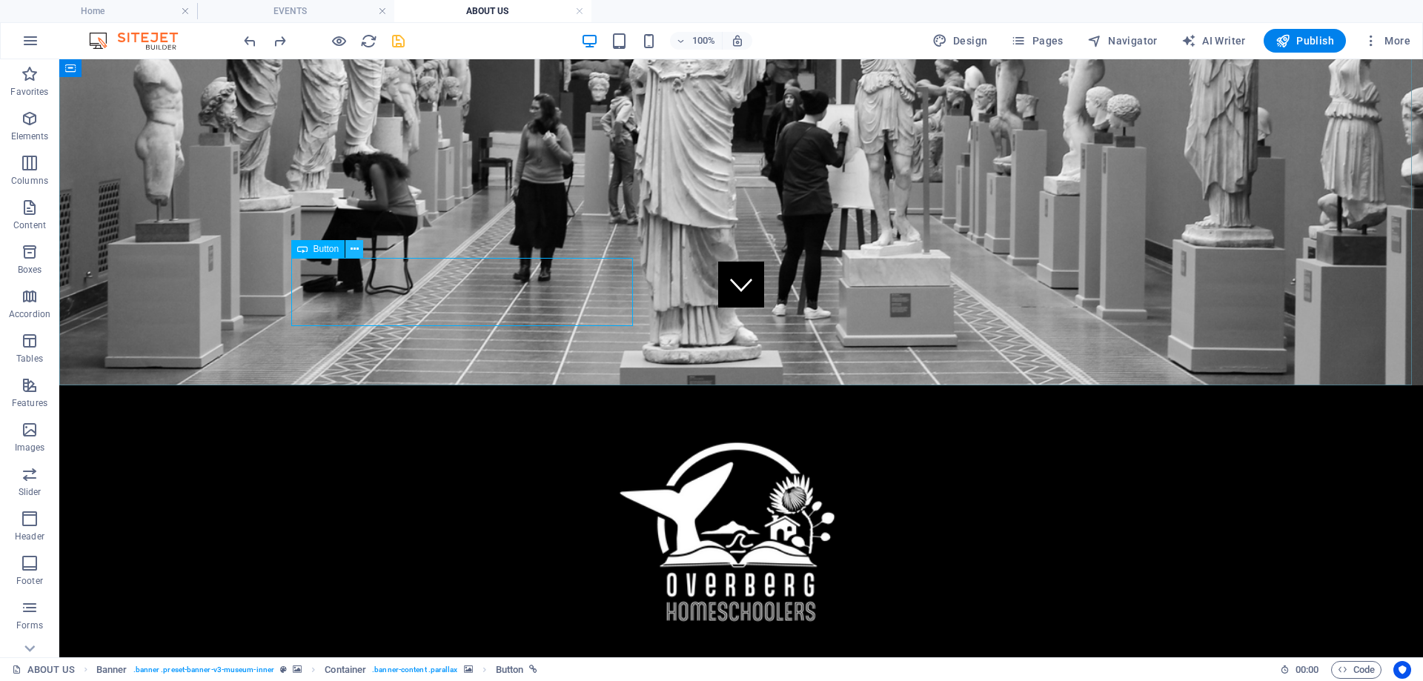
click at [351, 250] on icon at bounding box center [355, 250] width 8 height 16
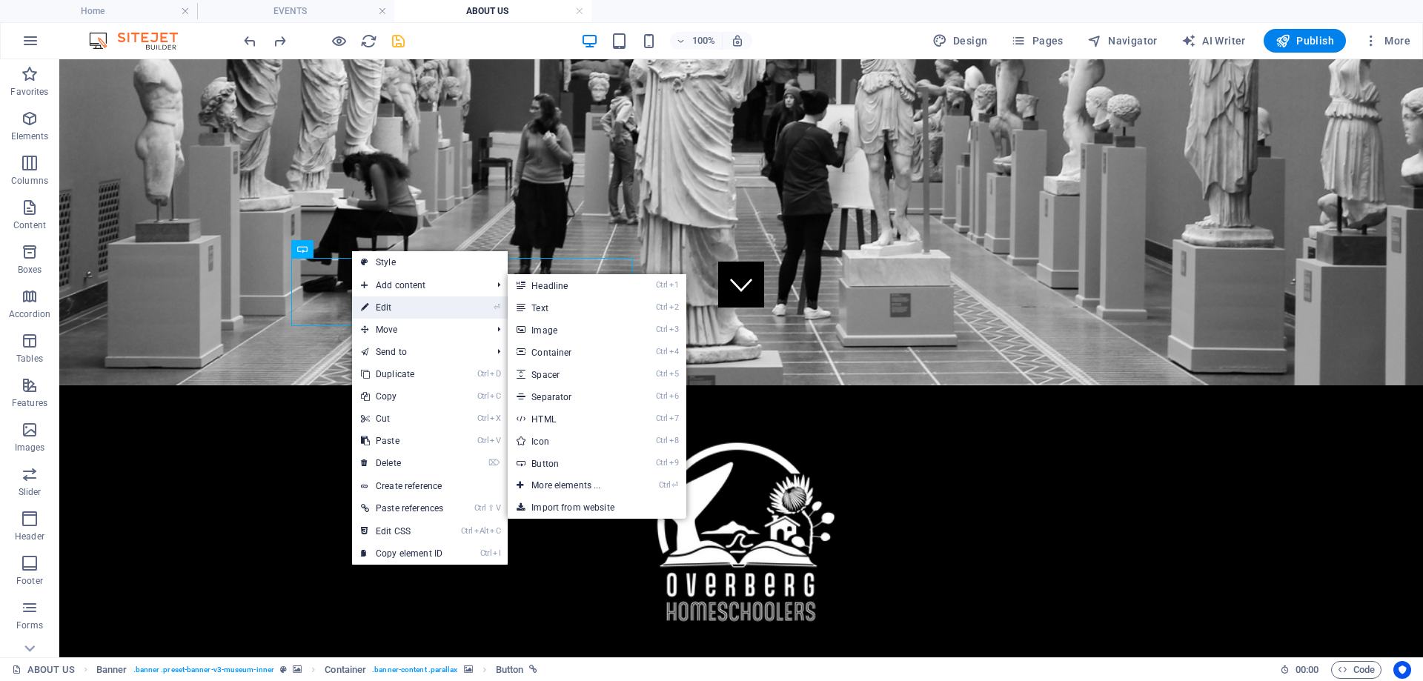
click at [399, 308] on link "⏎ Edit" at bounding box center [402, 307] width 100 height 22
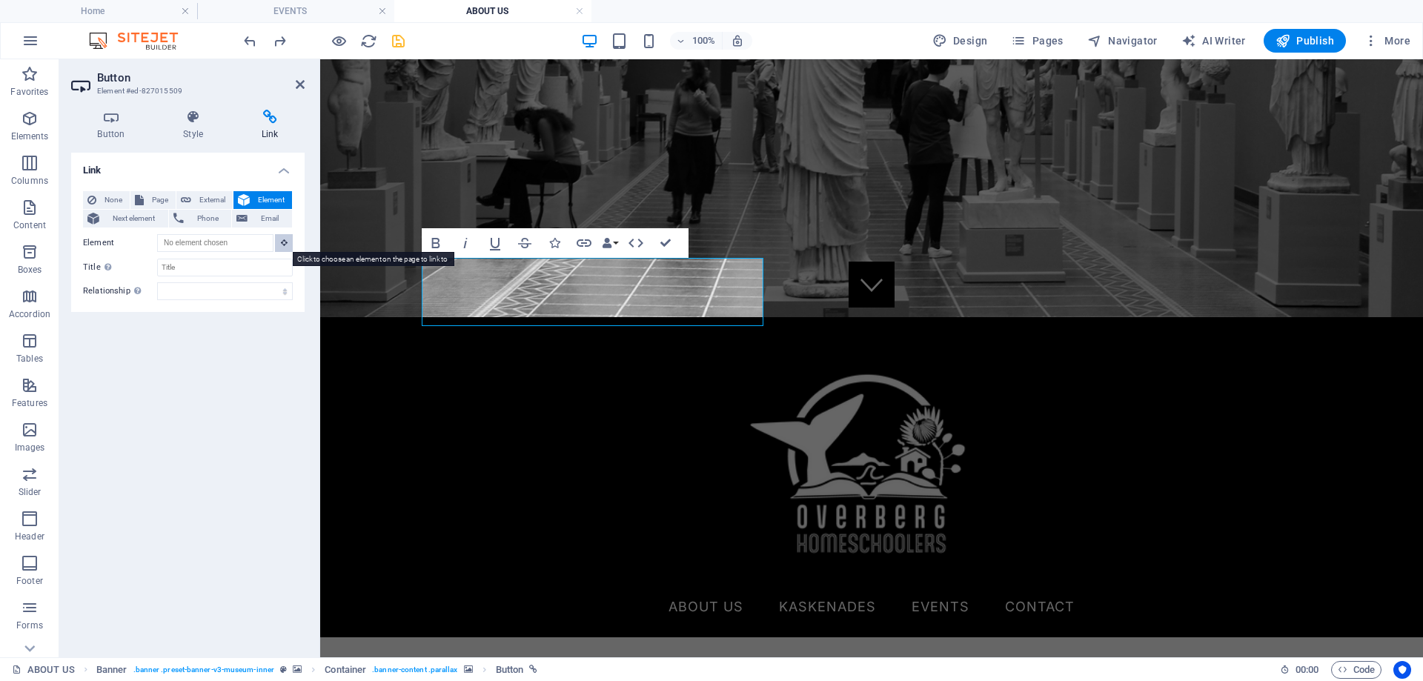
click at [287, 242] on icon at bounding box center [284, 242] width 7 height 7
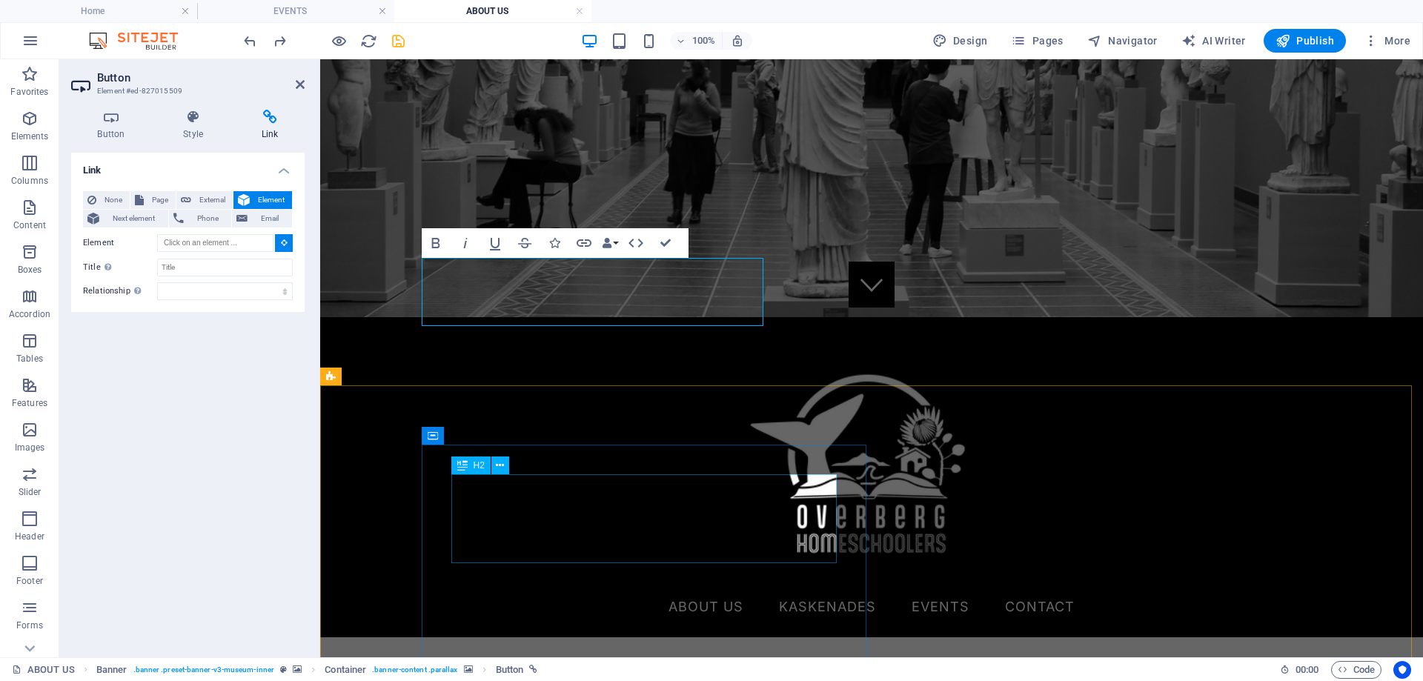
type input "#ed-999539805"
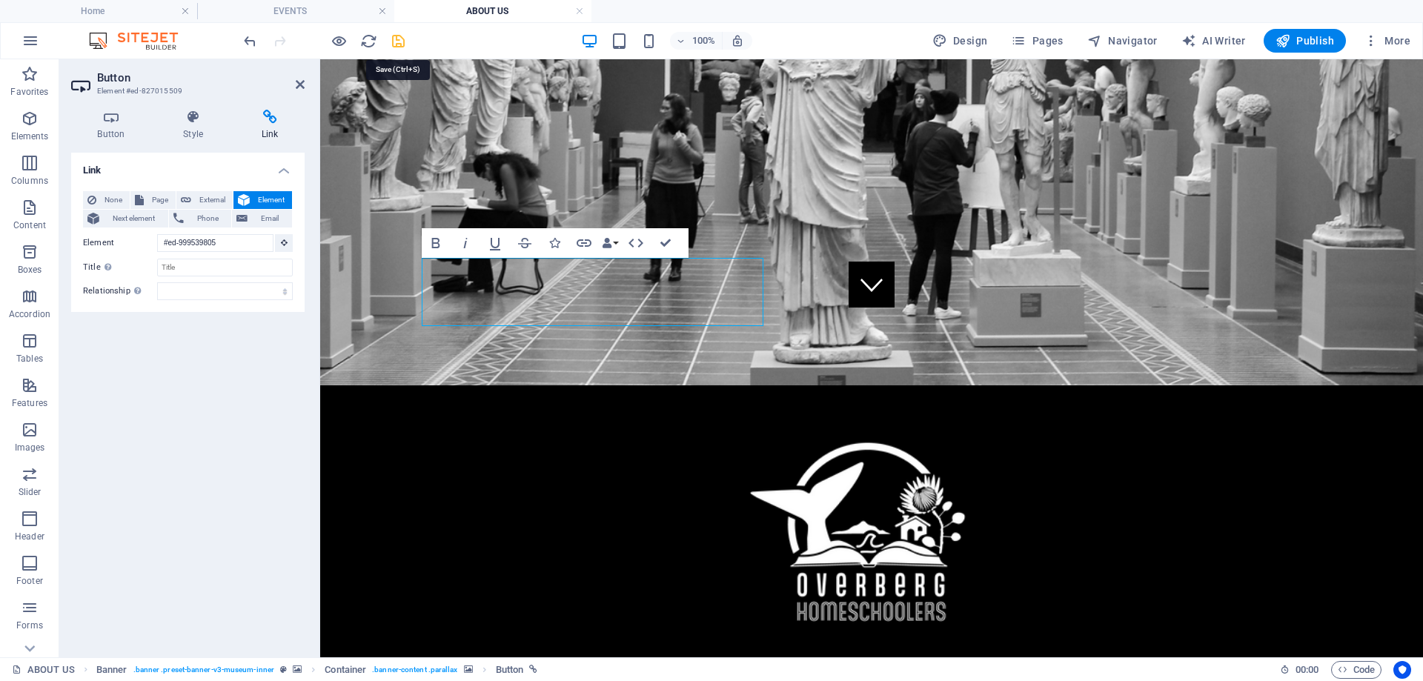
click at [403, 43] on icon "save" at bounding box center [398, 41] width 17 height 17
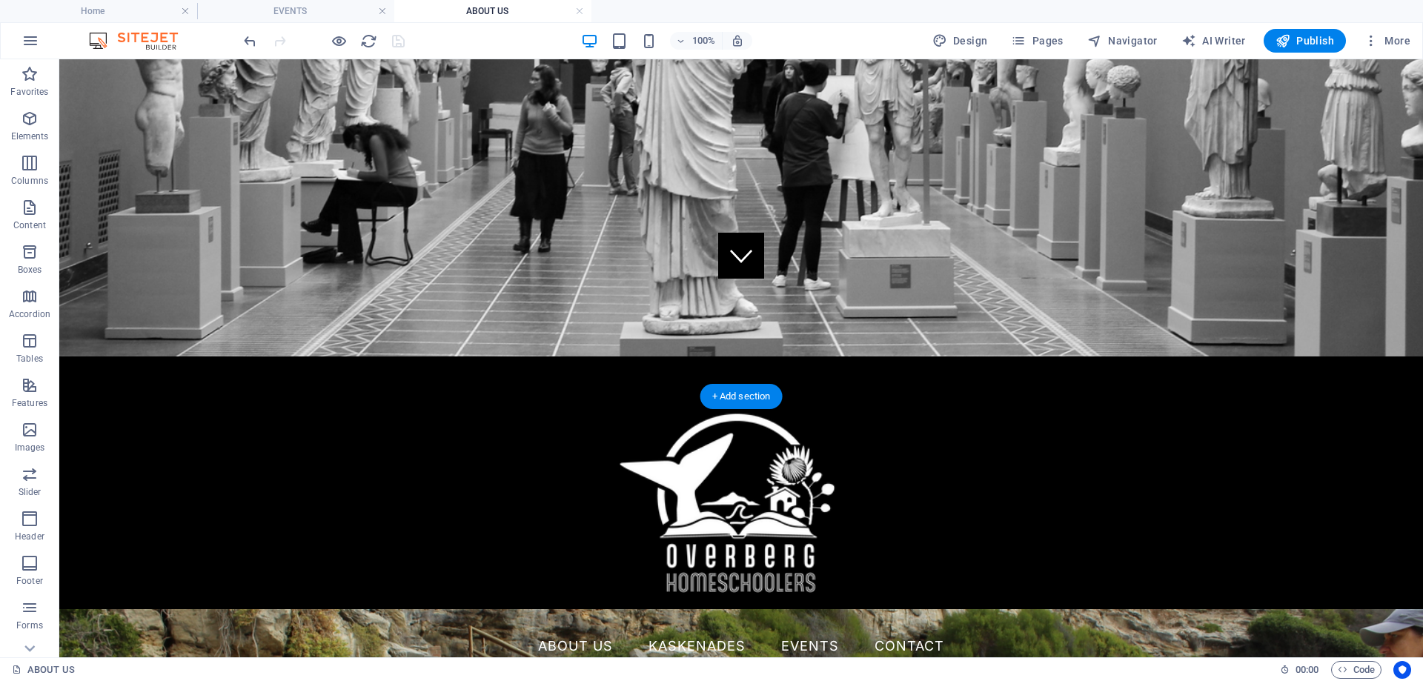
scroll to position [74, 0]
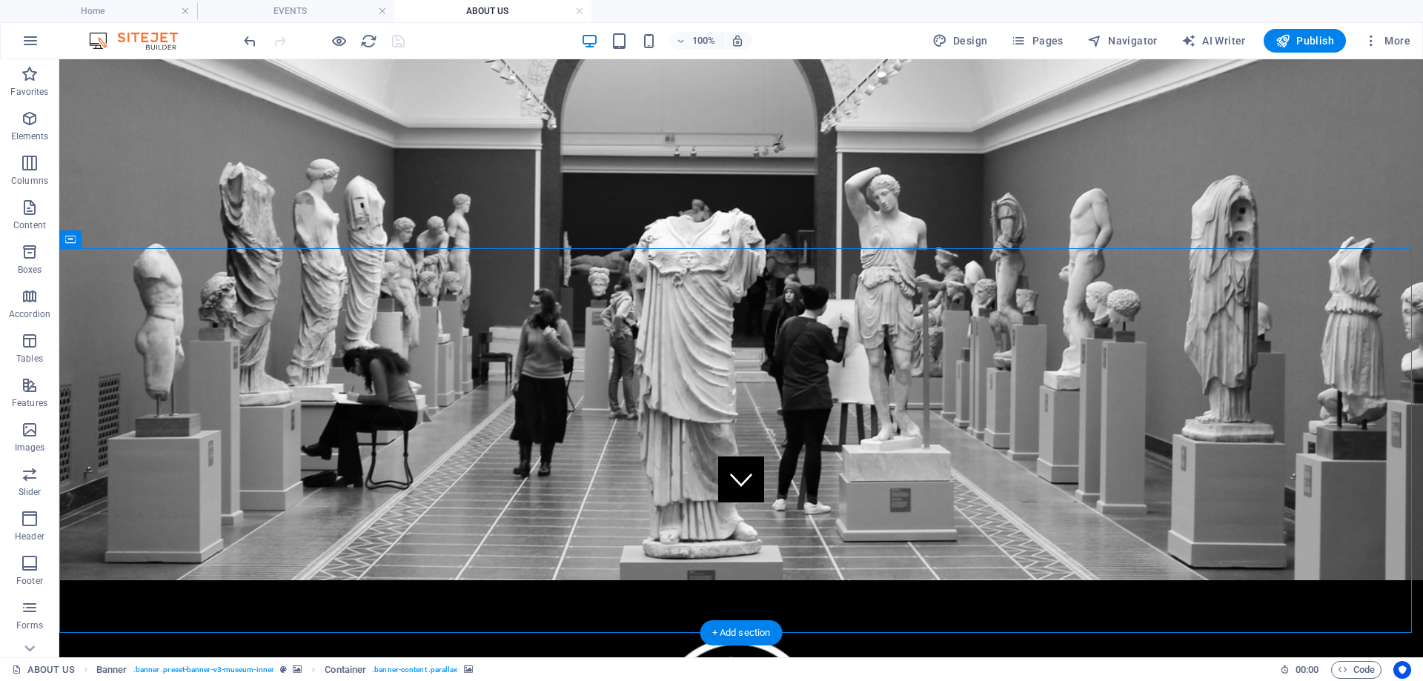
scroll to position [148, 0]
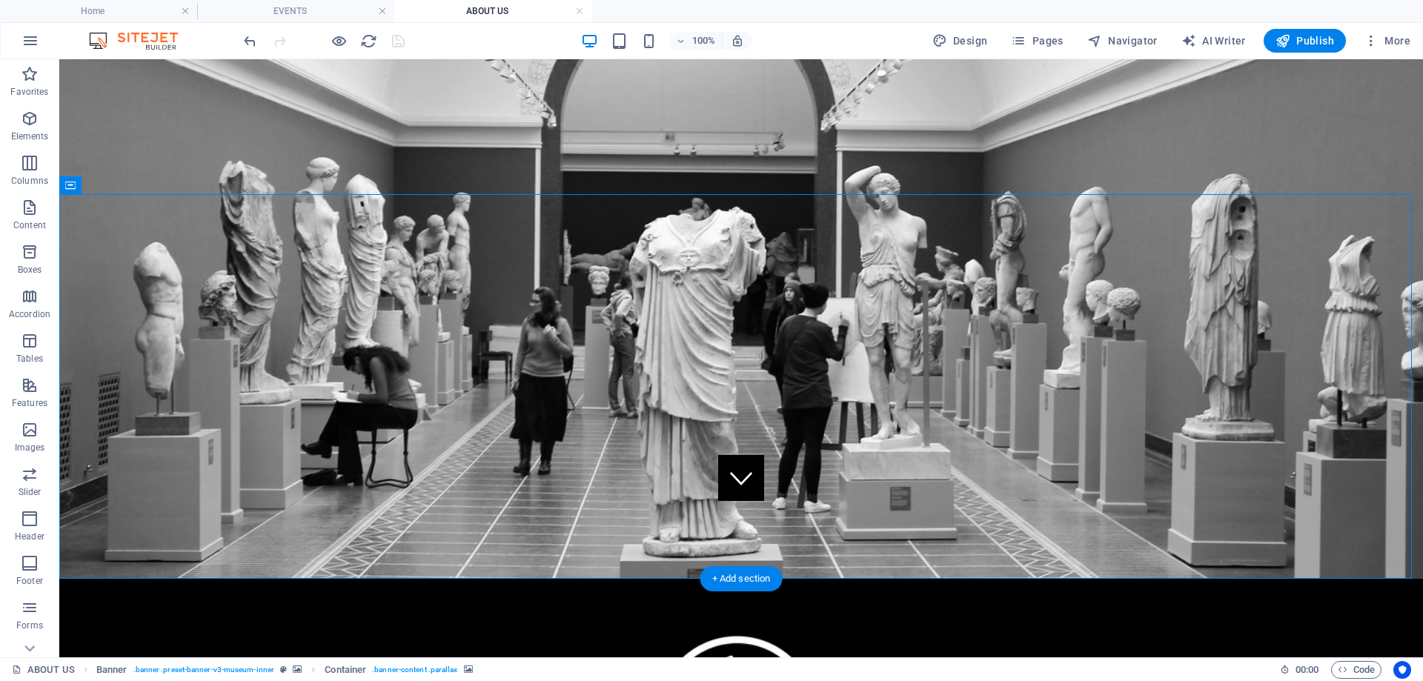
click at [154, 185] on icon at bounding box center [154, 186] width 11 height 16
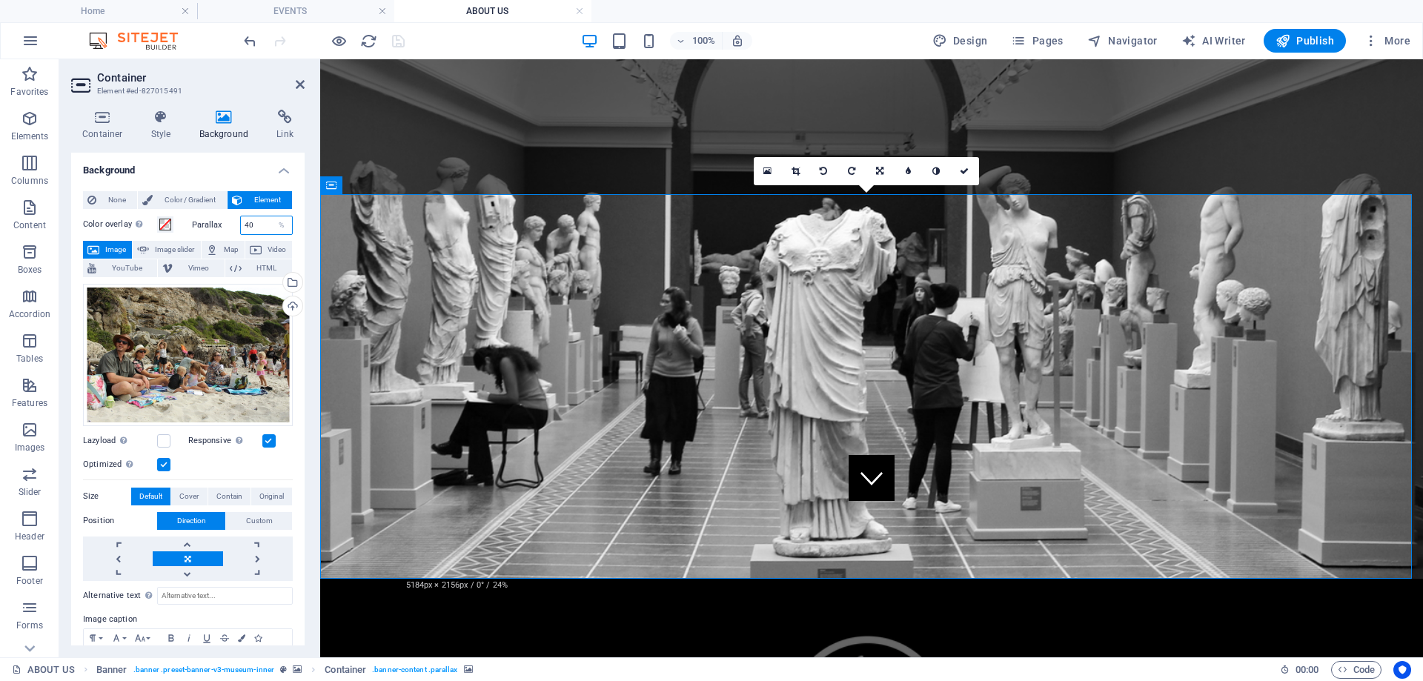
drag, startPoint x: 253, startPoint y: 225, endPoint x: 236, endPoint y: 225, distance: 16.3
click at [236, 225] on div "Parallax 40 %" at bounding box center [243, 225] width 102 height 19
type input "50"
click at [162, 226] on span at bounding box center [165, 225] width 12 height 12
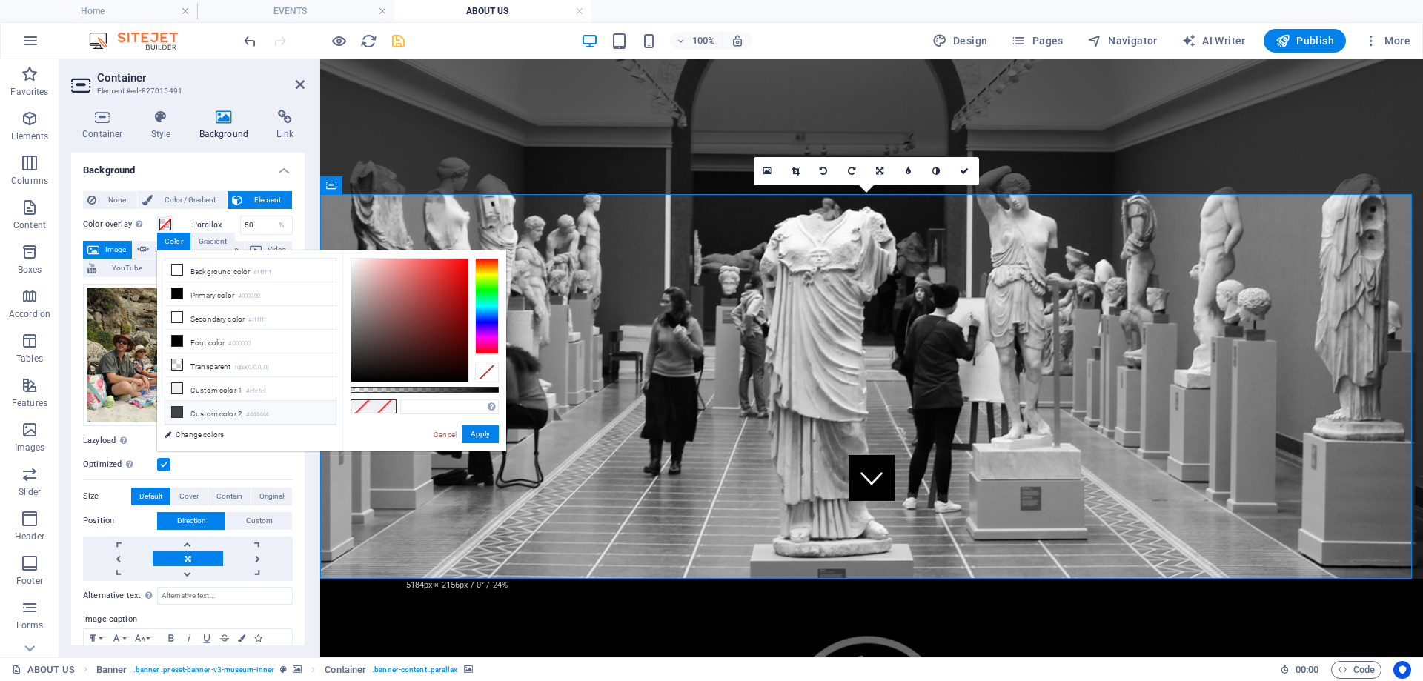
click at [176, 409] on icon at bounding box center [177, 412] width 10 height 10
drag, startPoint x: 500, startPoint y: 391, endPoint x: 457, endPoint y: 391, distance: 43.7
click at [457, 391] on div at bounding box center [458, 390] width 6 height 10
type input "rgba(68, 68, 68, 0.505)"
drag, startPoint x: 459, startPoint y: 391, endPoint x: 425, endPoint y: 390, distance: 33.4
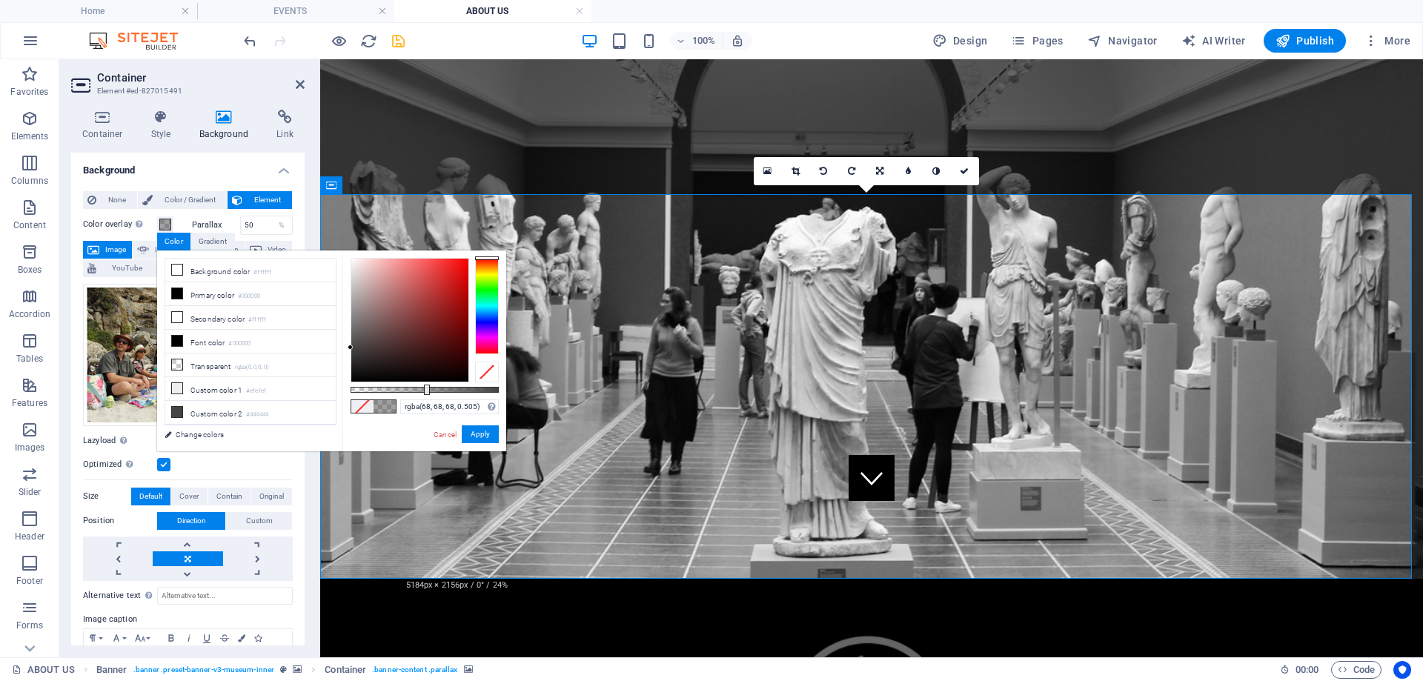
click at [425, 390] on div at bounding box center [427, 390] width 6 height 10
click at [402, 37] on icon "save" at bounding box center [398, 41] width 17 height 17
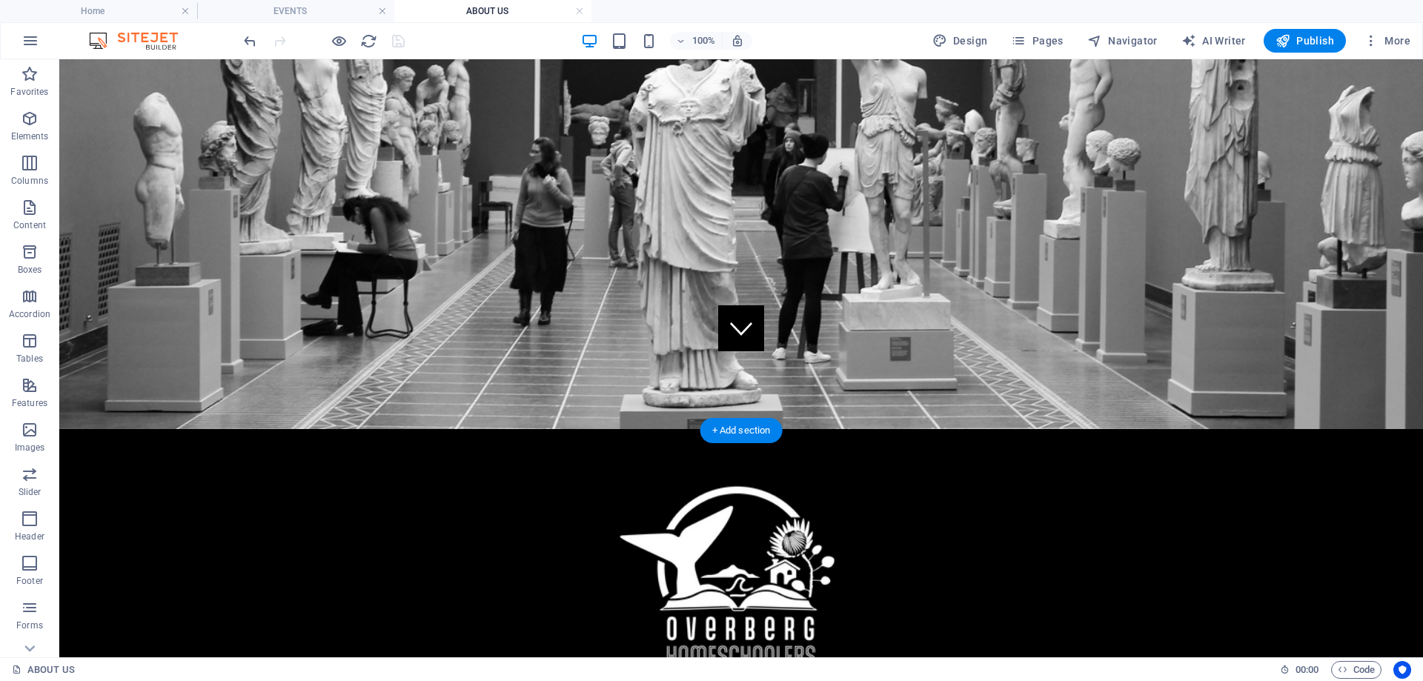
scroll to position [371, 0]
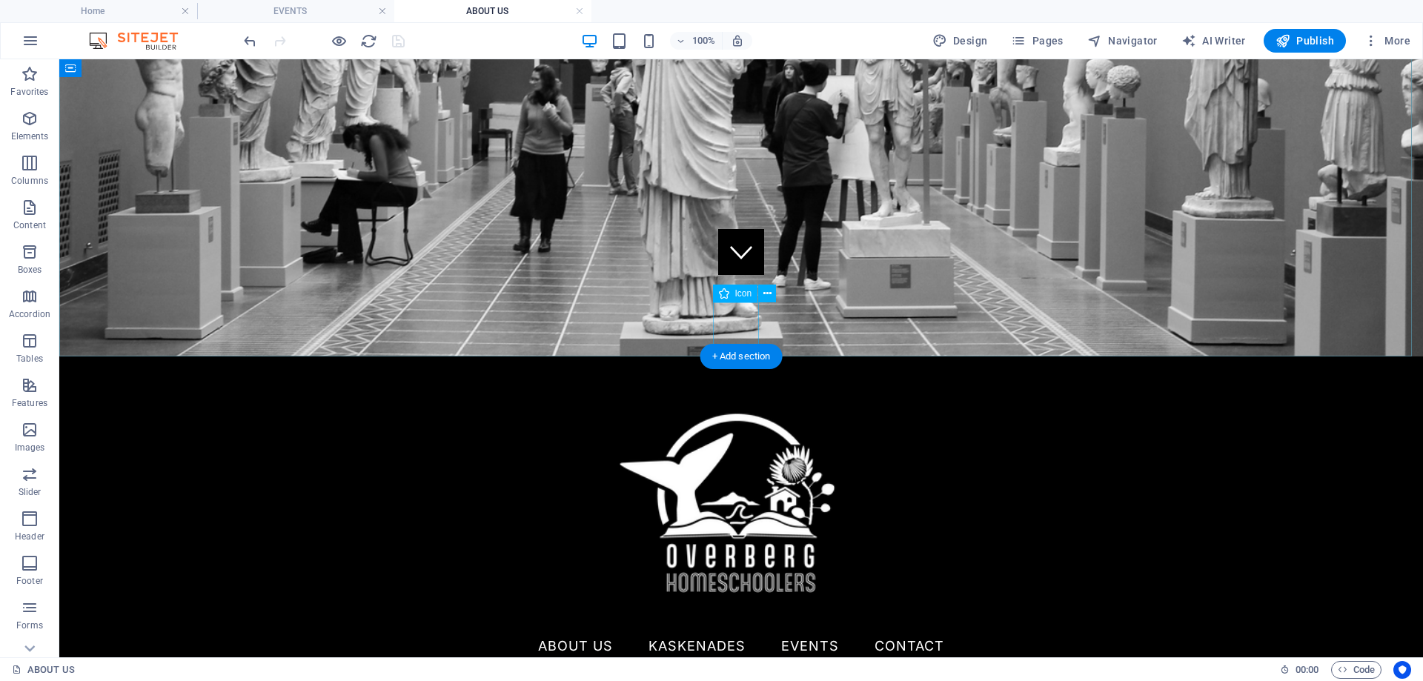
click at [745, 275] on figure at bounding box center [741, 252] width 46 height 46
click at [743, 275] on figure at bounding box center [741, 252] width 46 height 46
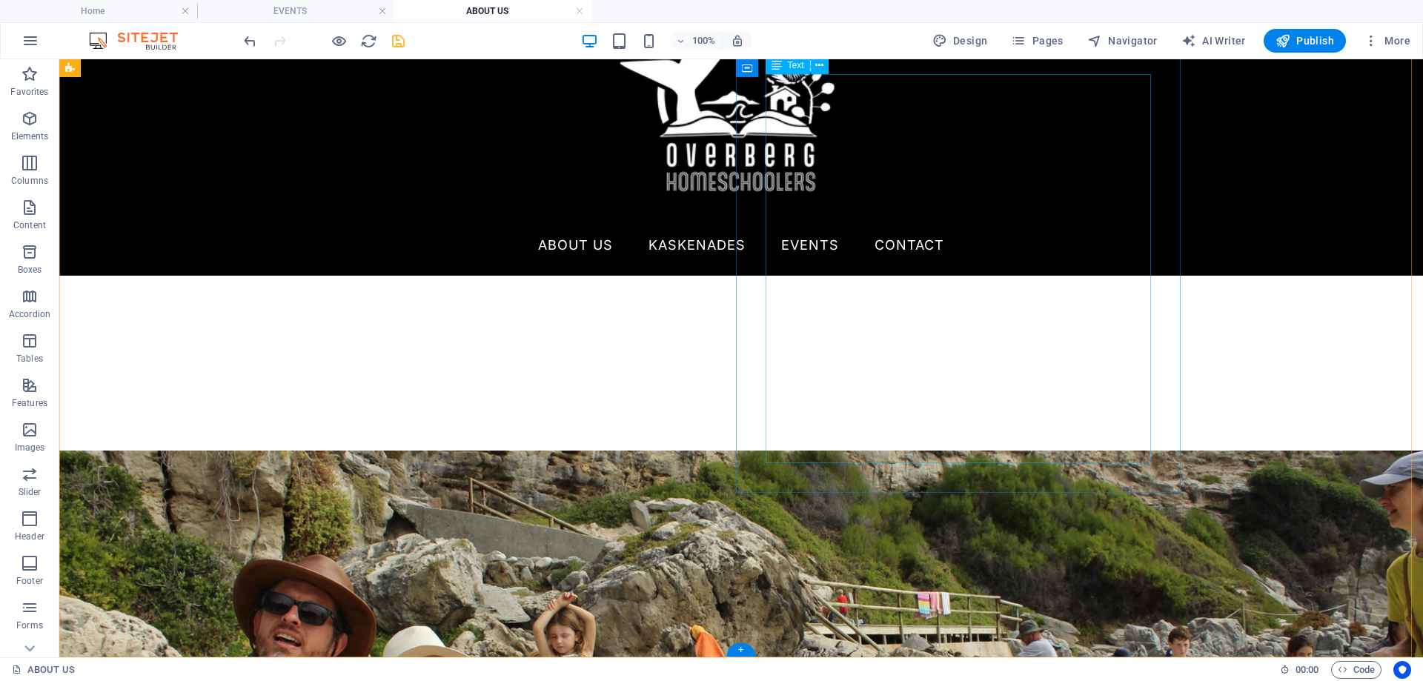
scroll to position [786, 0]
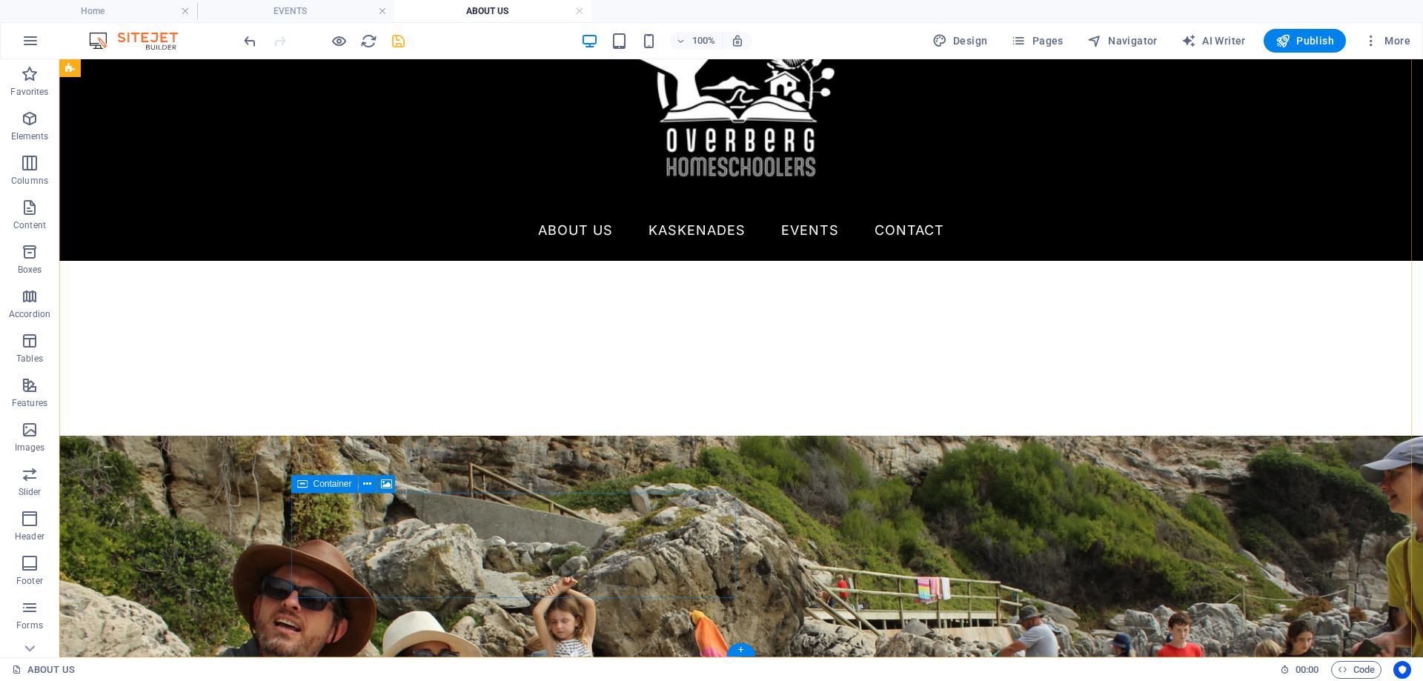
click at [384, 486] on icon at bounding box center [386, 485] width 11 height 16
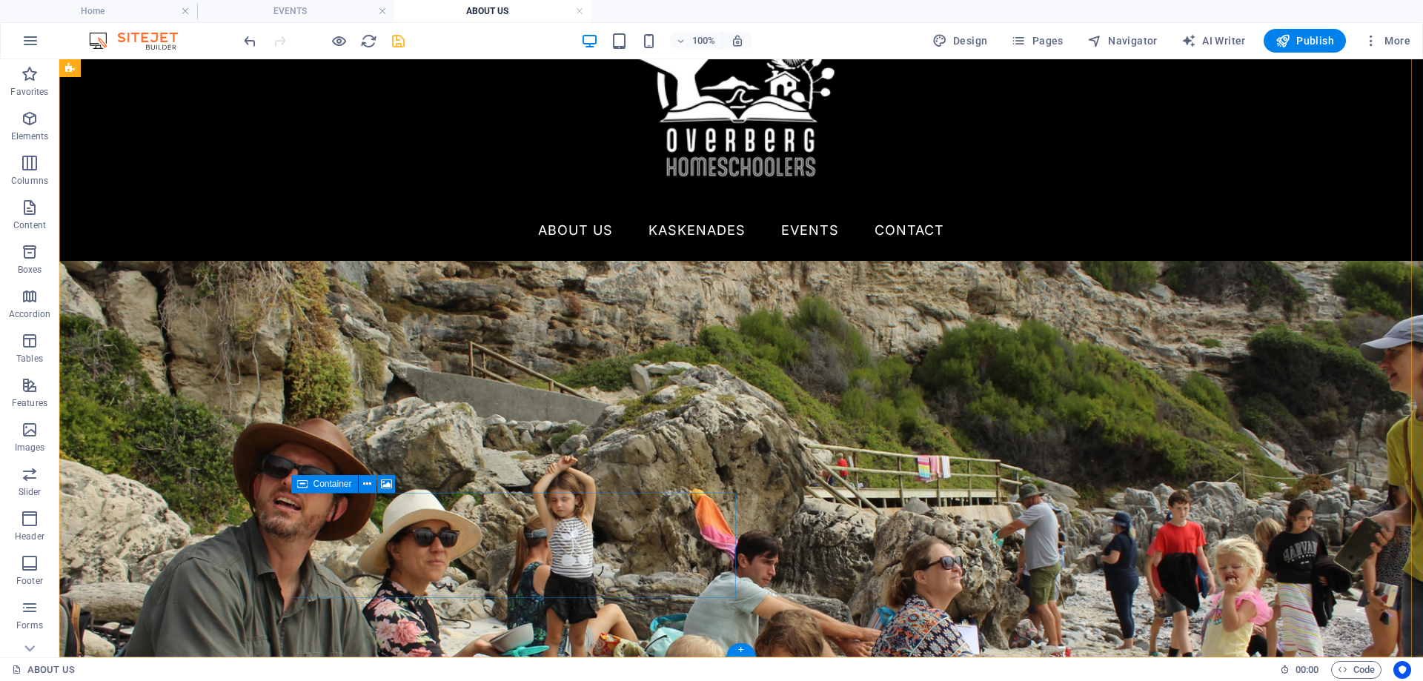
click at [387, 483] on icon at bounding box center [386, 485] width 11 height 16
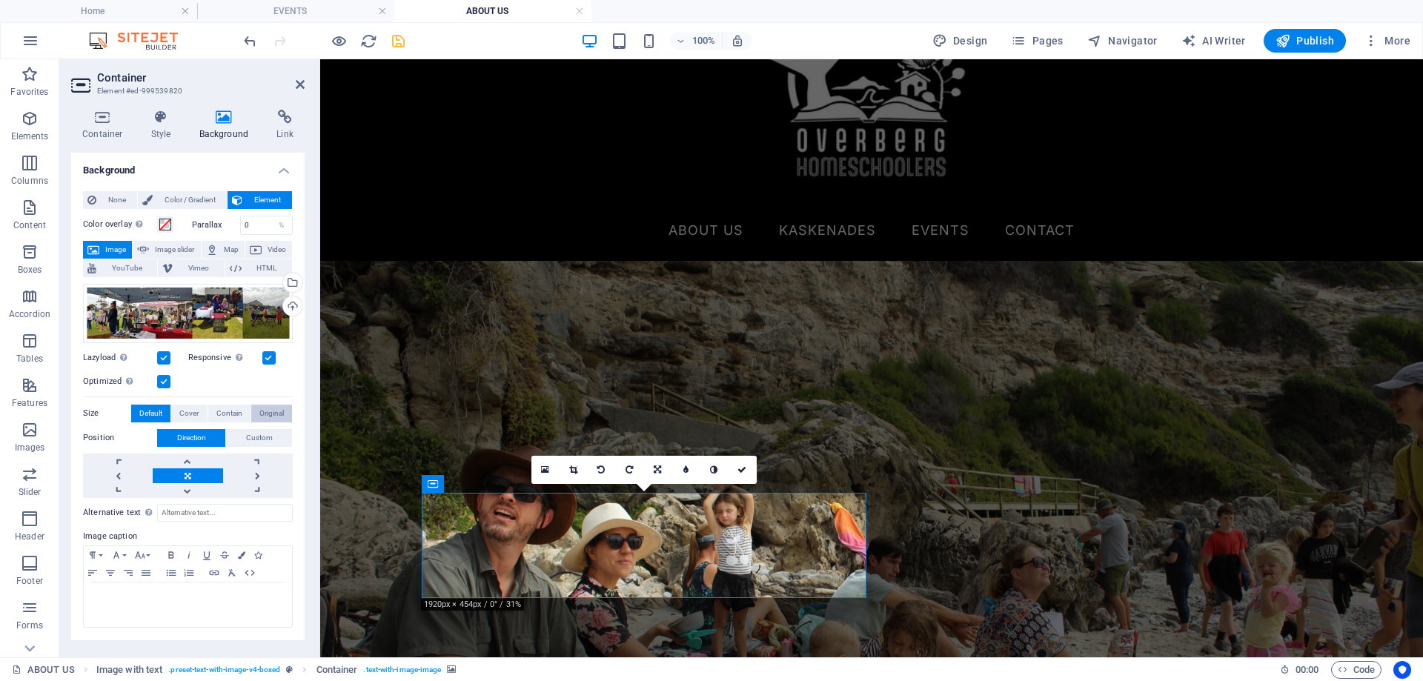
click at [267, 414] on span "Original" at bounding box center [271, 414] width 24 height 18
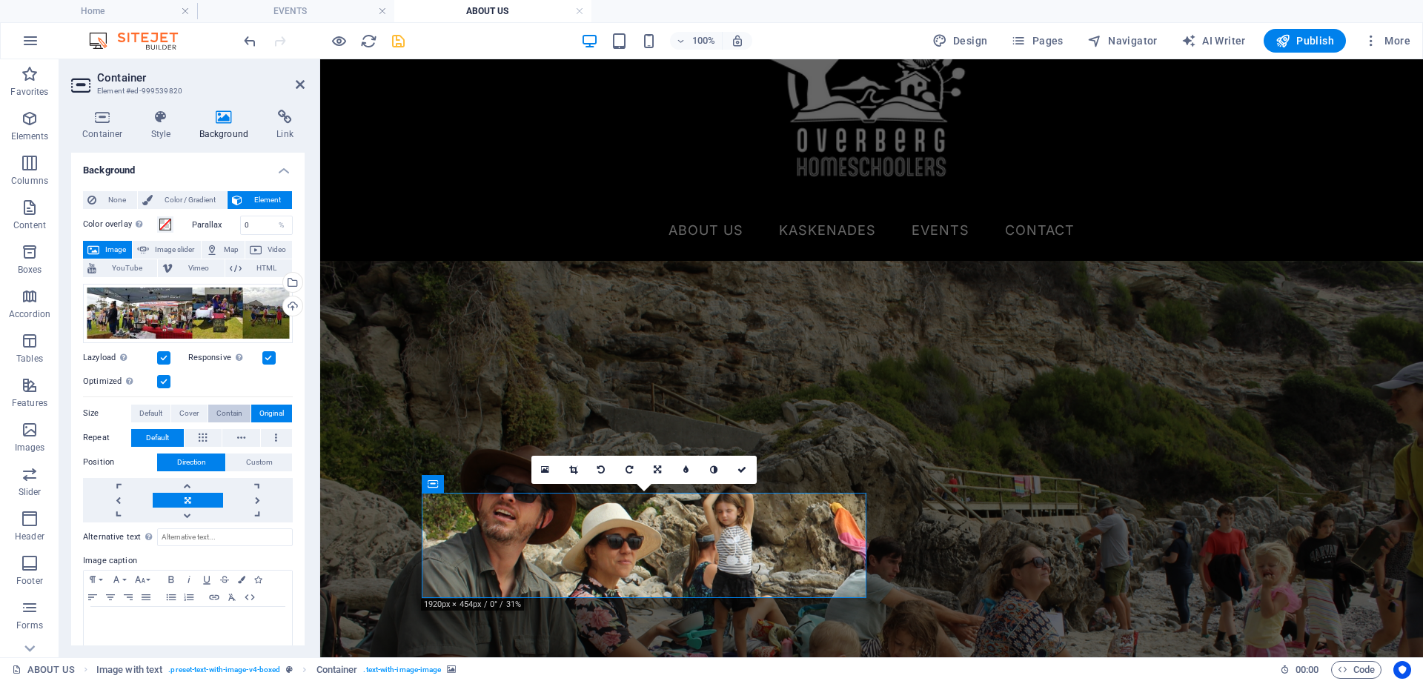
click at [225, 414] on span "Contain" at bounding box center [229, 414] width 26 height 18
click at [262, 411] on span "Original" at bounding box center [271, 414] width 24 height 18
click at [571, 469] on icon at bounding box center [573, 469] width 8 height 9
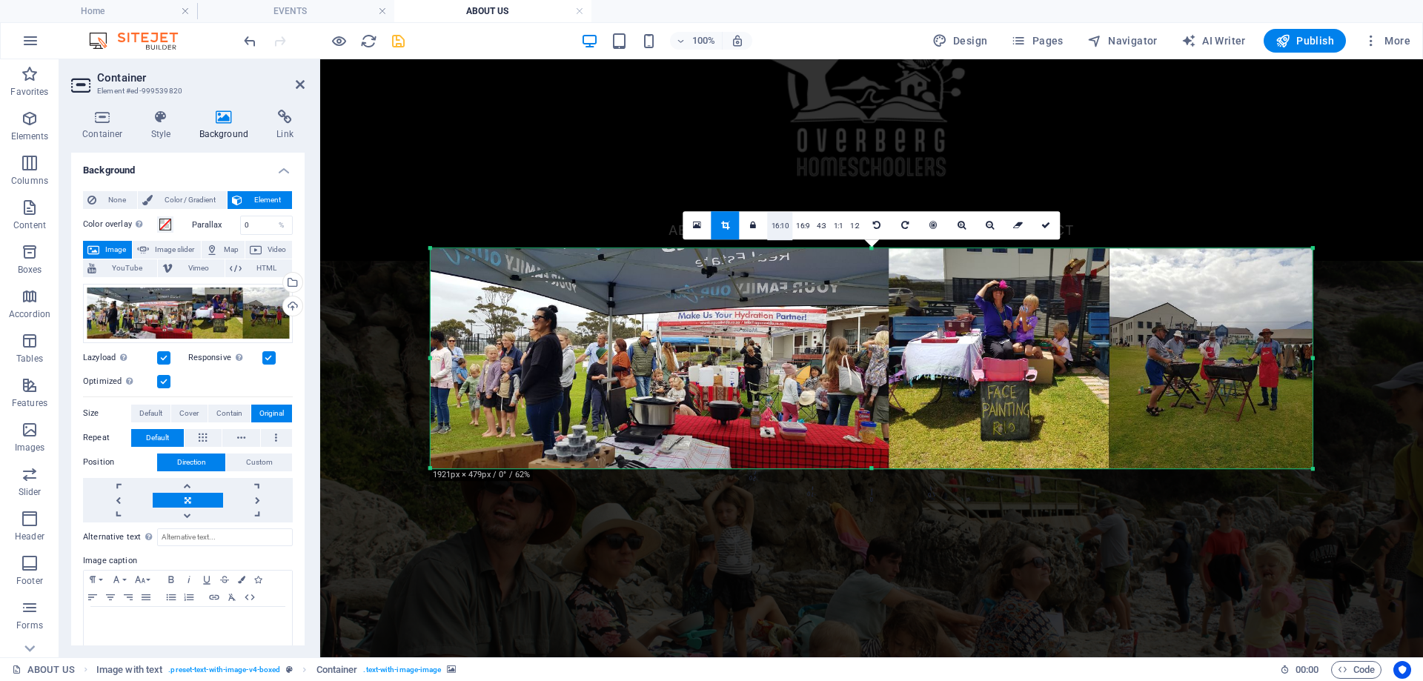
click at [781, 229] on link "16:10" at bounding box center [780, 226] width 25 height 28
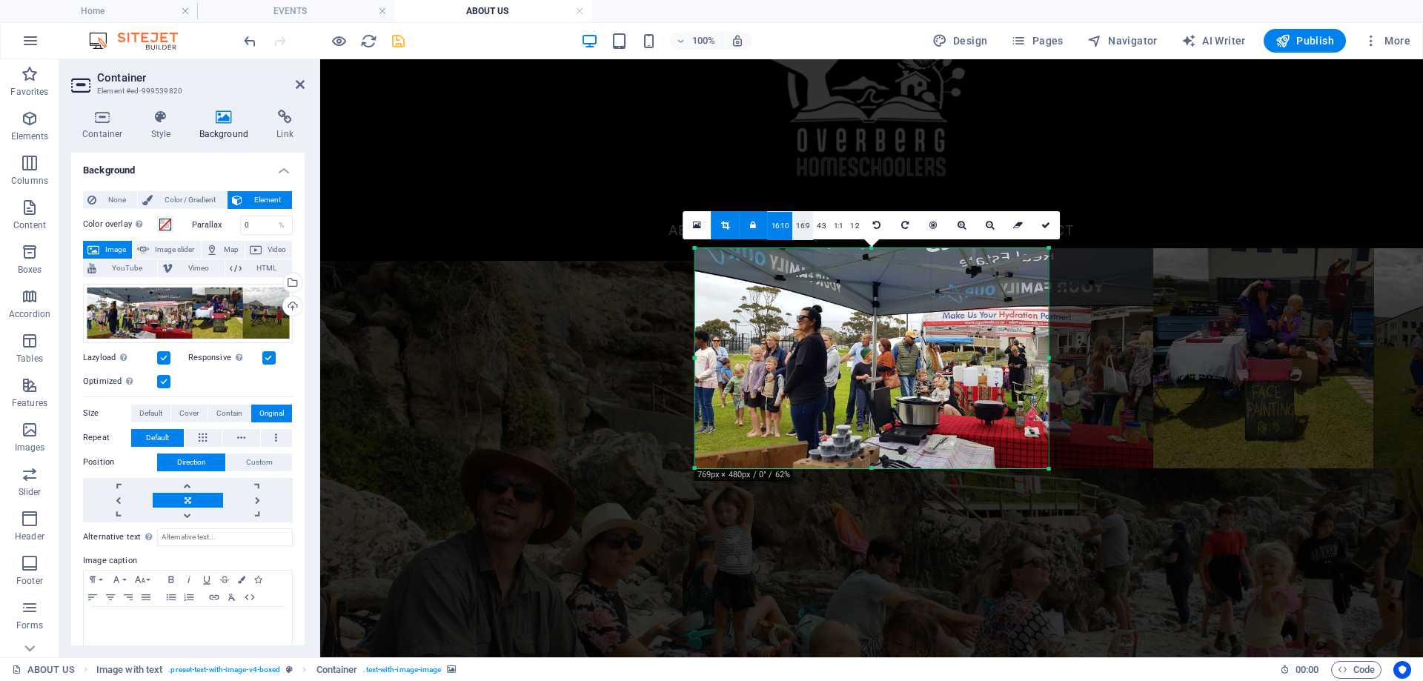
click at [802, 227] on link "16:9" at bounding box center [802, 226] width 21 height 28
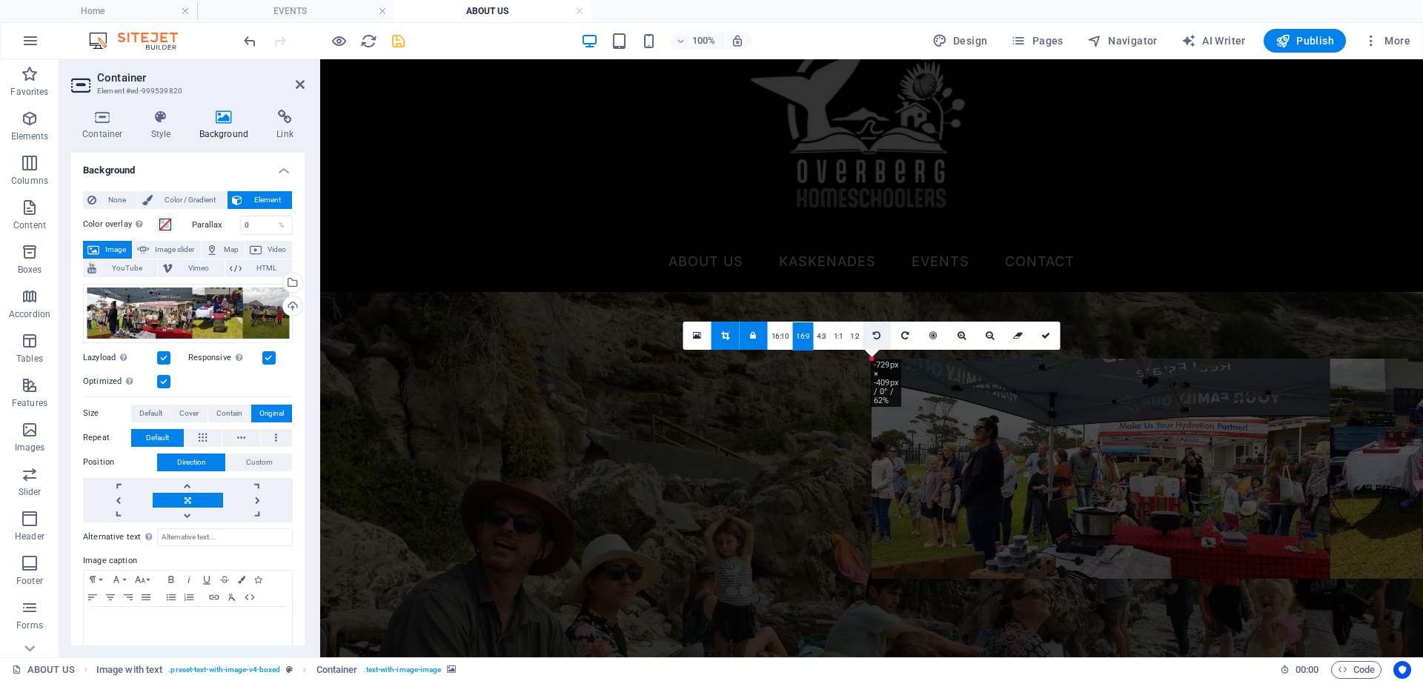
click at [877, 340] on link at bounding box center [877, 336] width 28 height 28
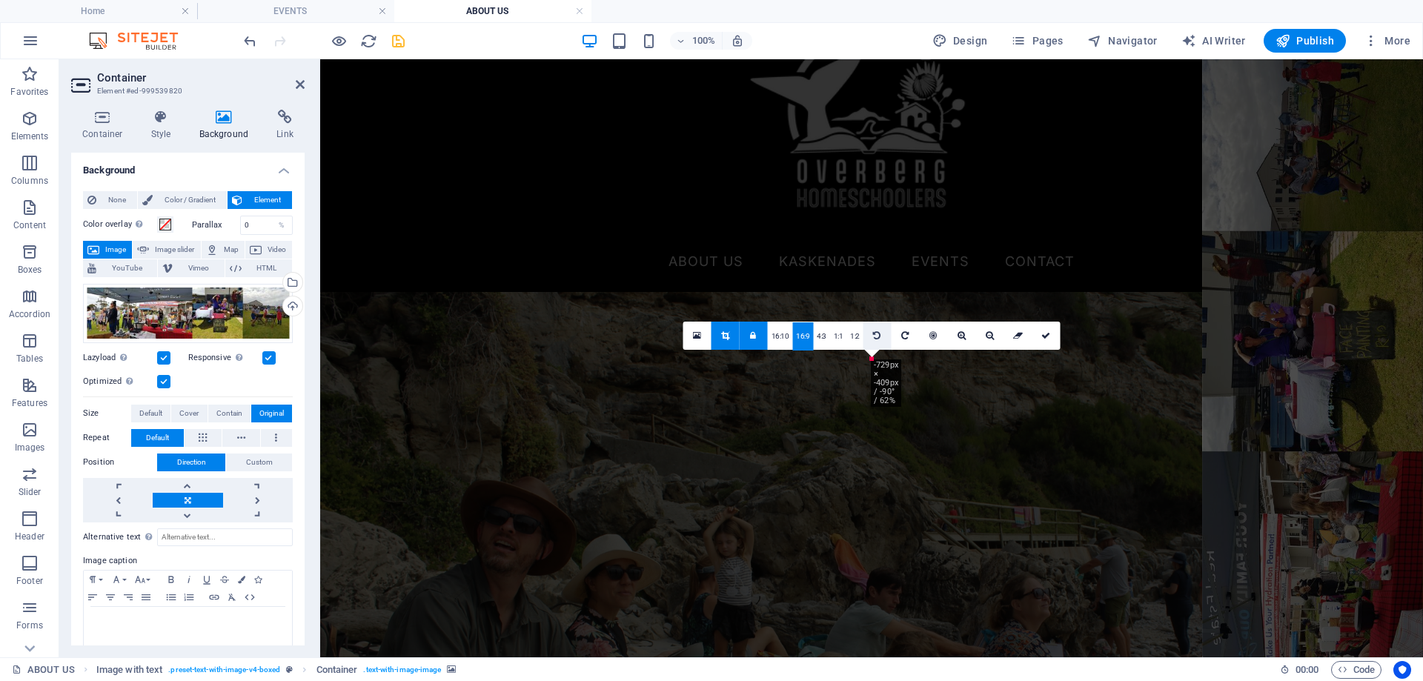
click at [877, 339] on icon at bounding box center [876, 335] width 7 height 9
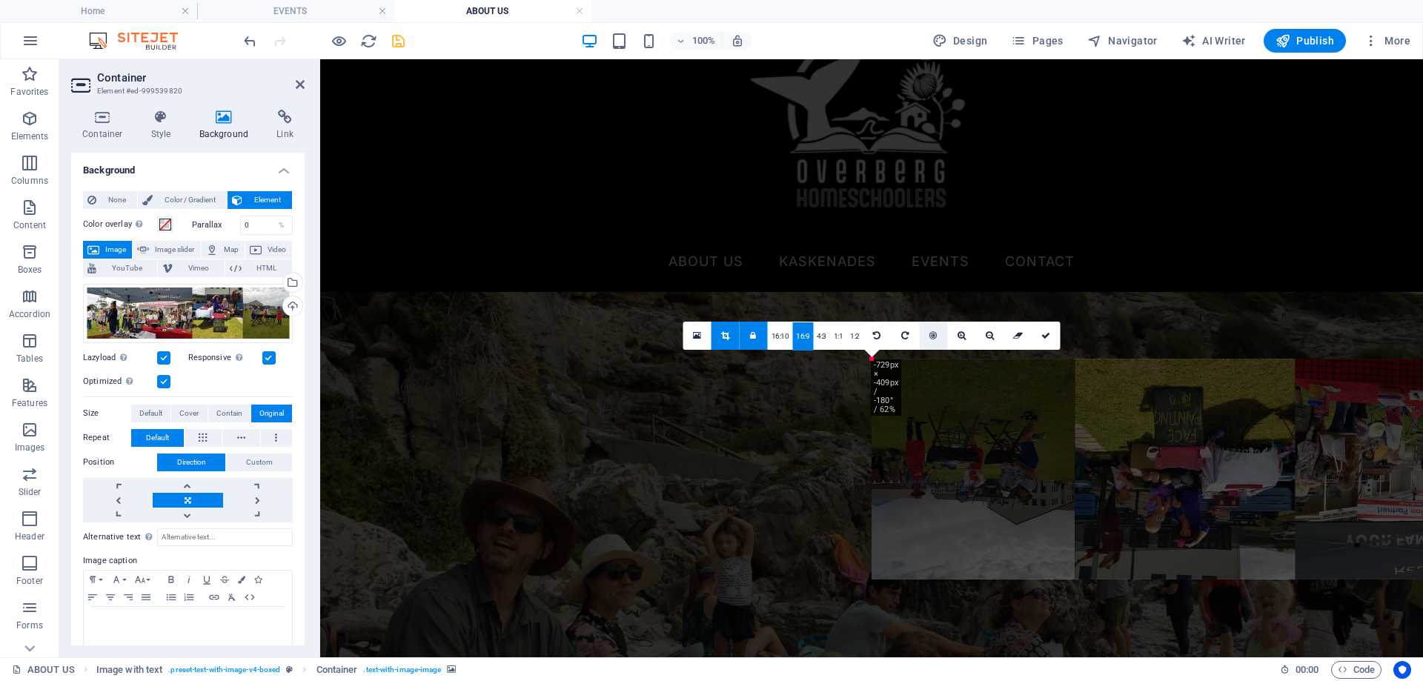
click at [933, 336] on icon at bounding box center [932, 335] width 7 height 9
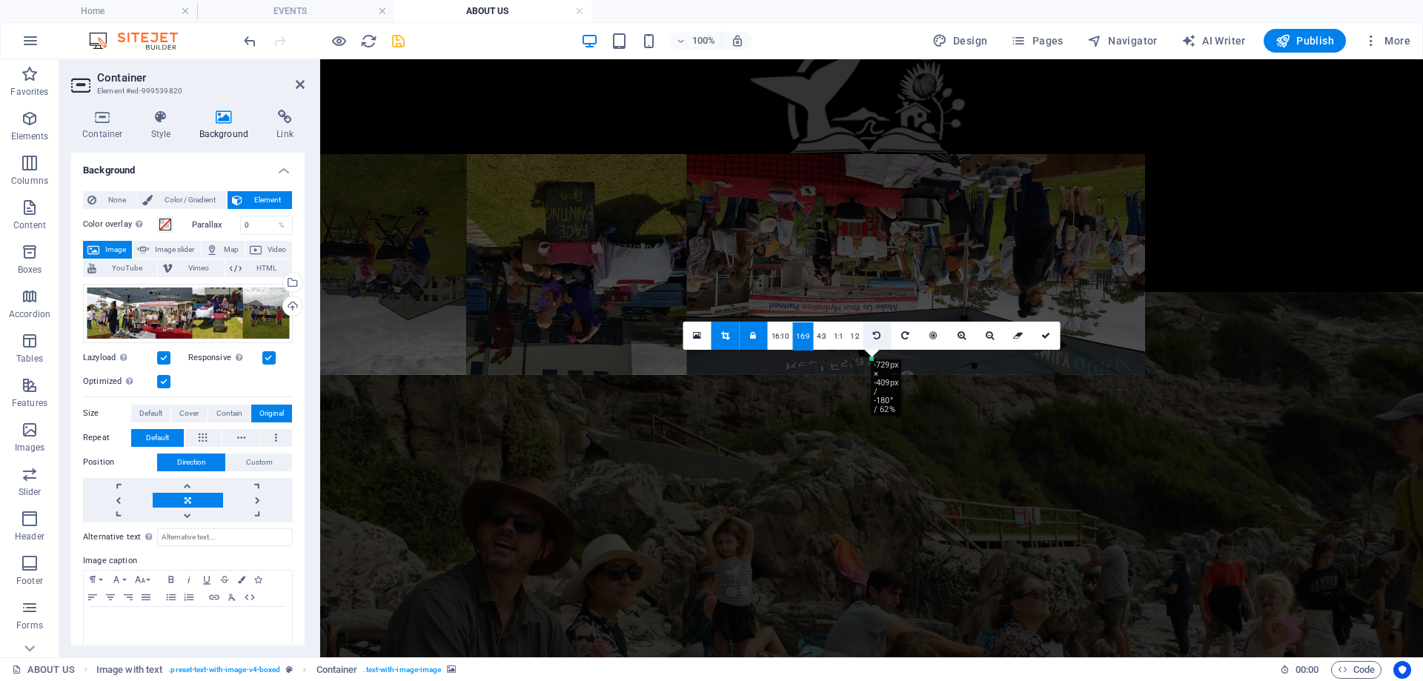
click at [876, 333] on icon at bounding box center [876, 335] width 7 height 9
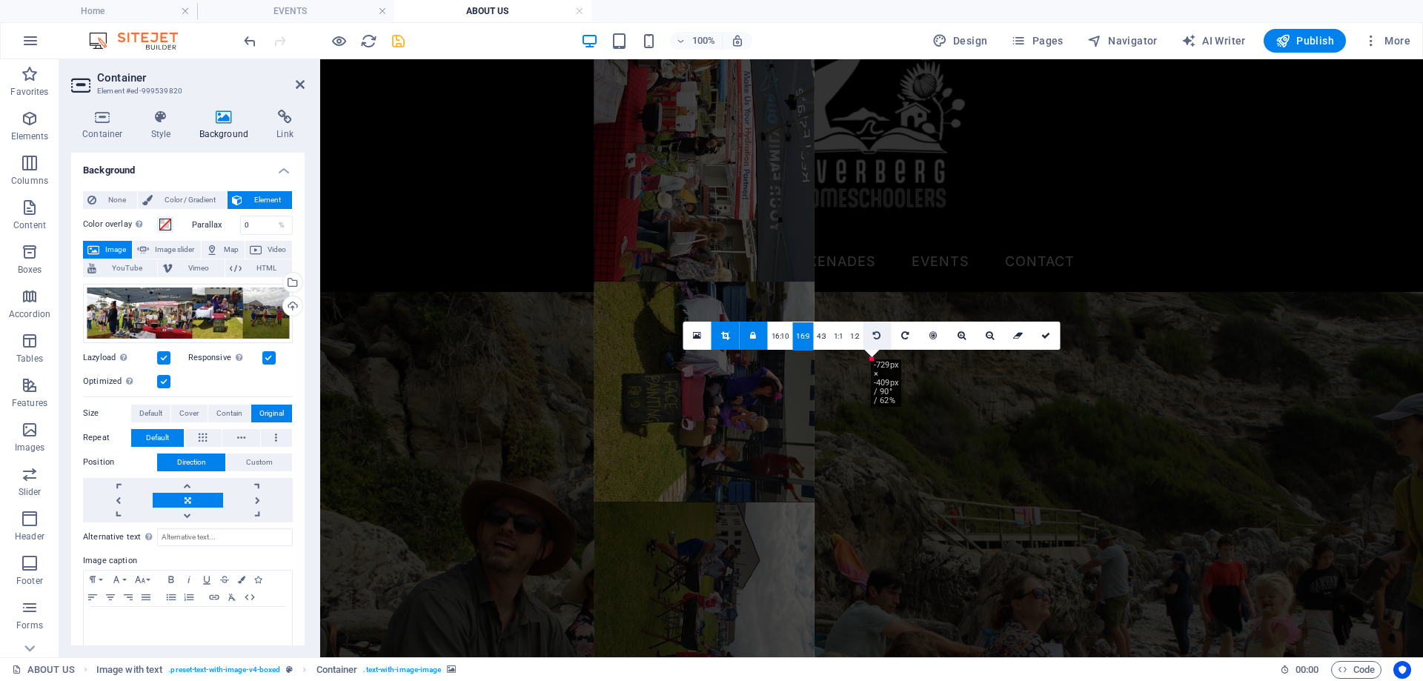
click at [877, 335] on icon at bounding box center [876, 335] width 7 height 9
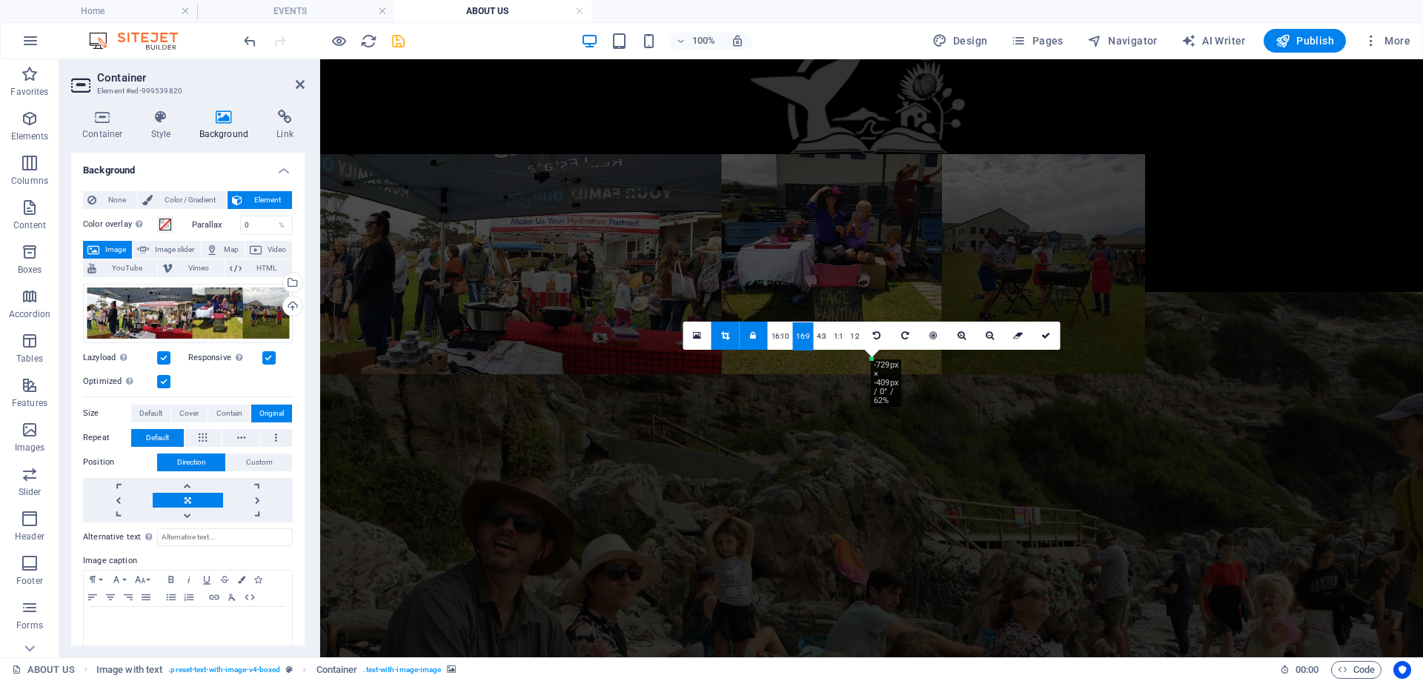
click at [759, 337] on link at bounding box center [754, 336] width 28 height 28
click at [1047, 339] on icon at bounding box center [1045, 335] width 9 height 9
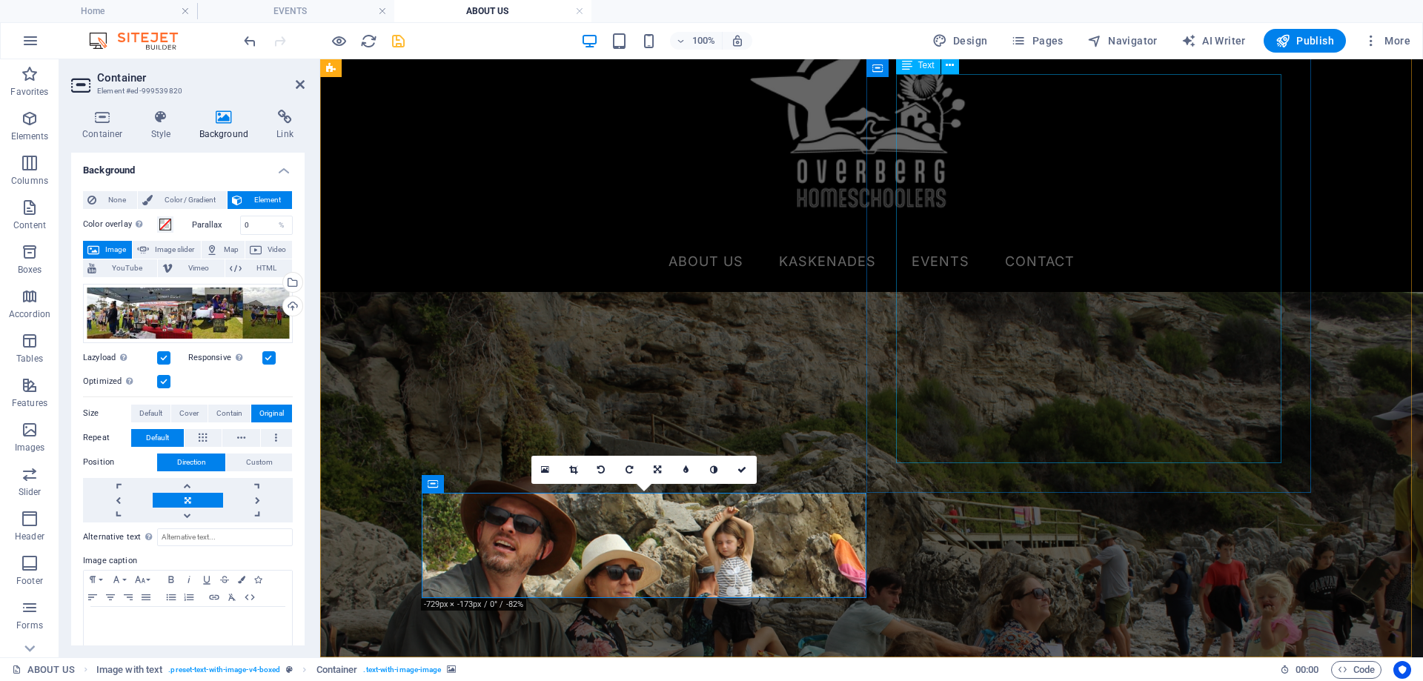
scroll to position [786, 0]
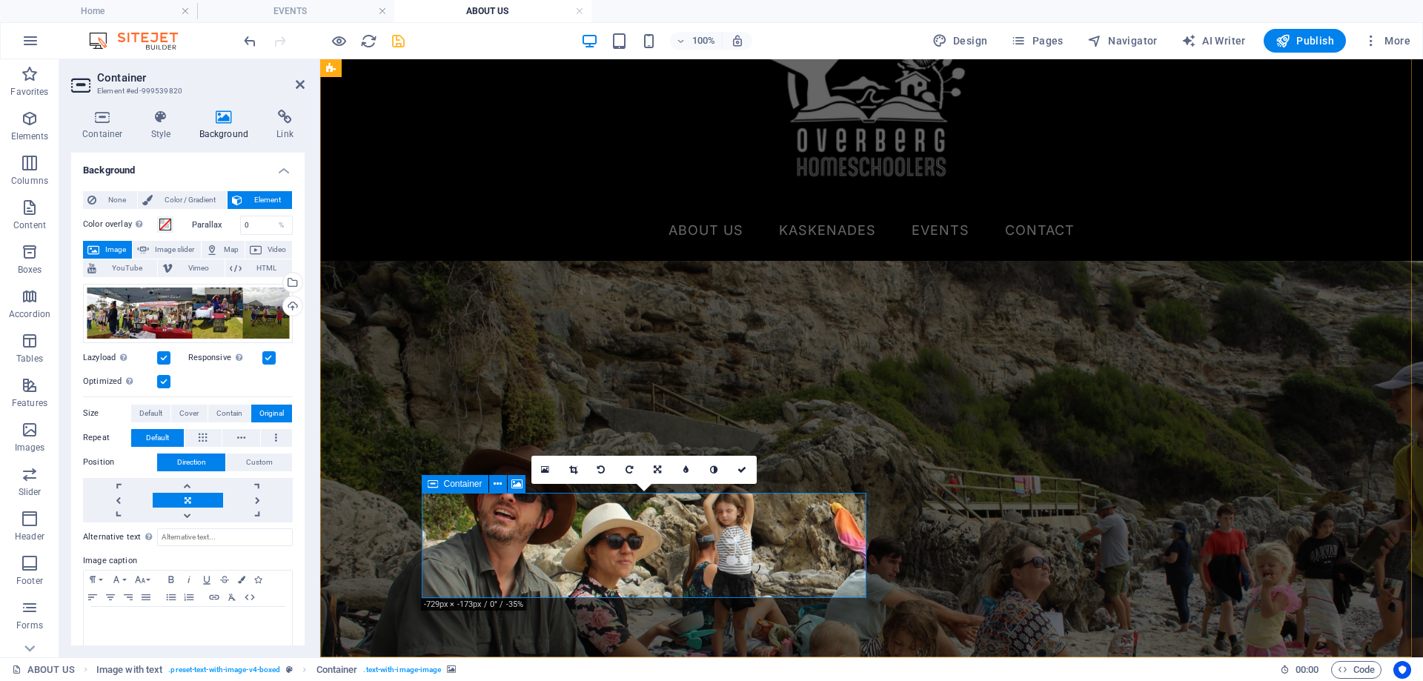
click at [548, 469] on icon at bounding box center [545, 470] width 8 height 10
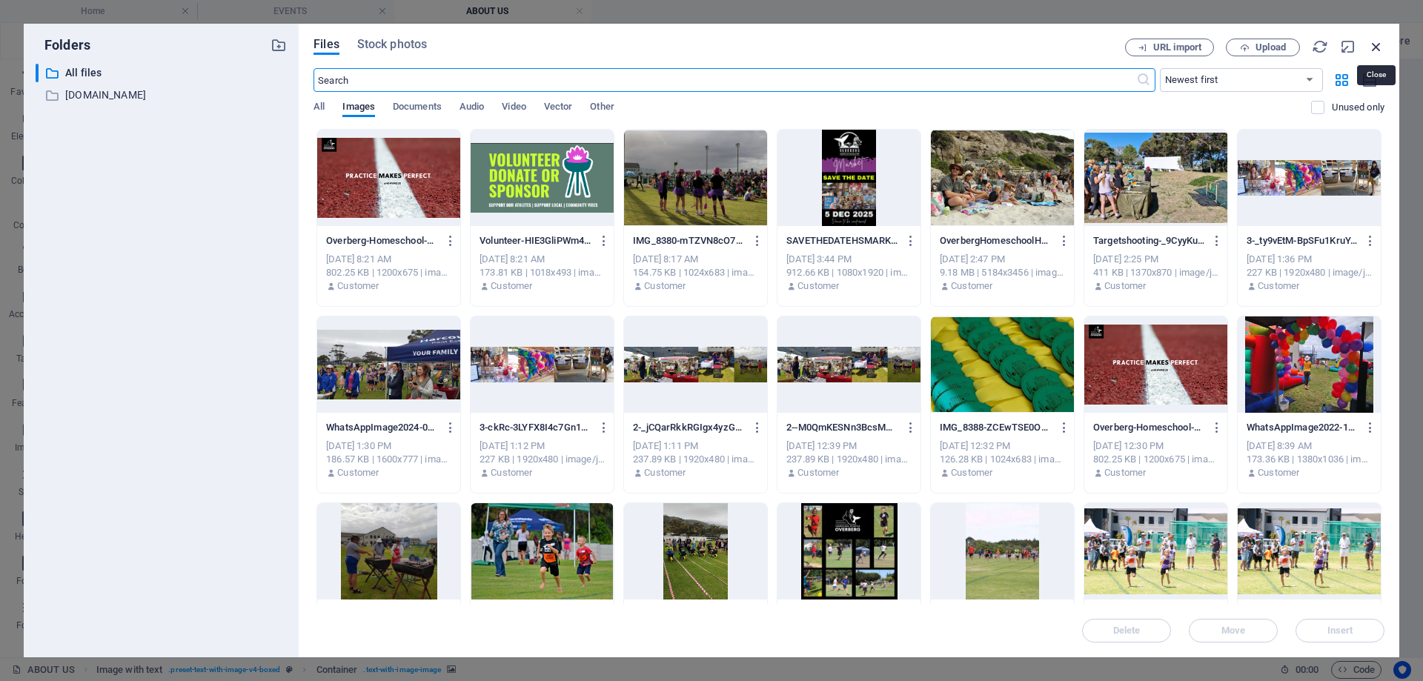
click at [1381, 47] on icon "button" at bounding box center [1376, 47] width 16 height 16
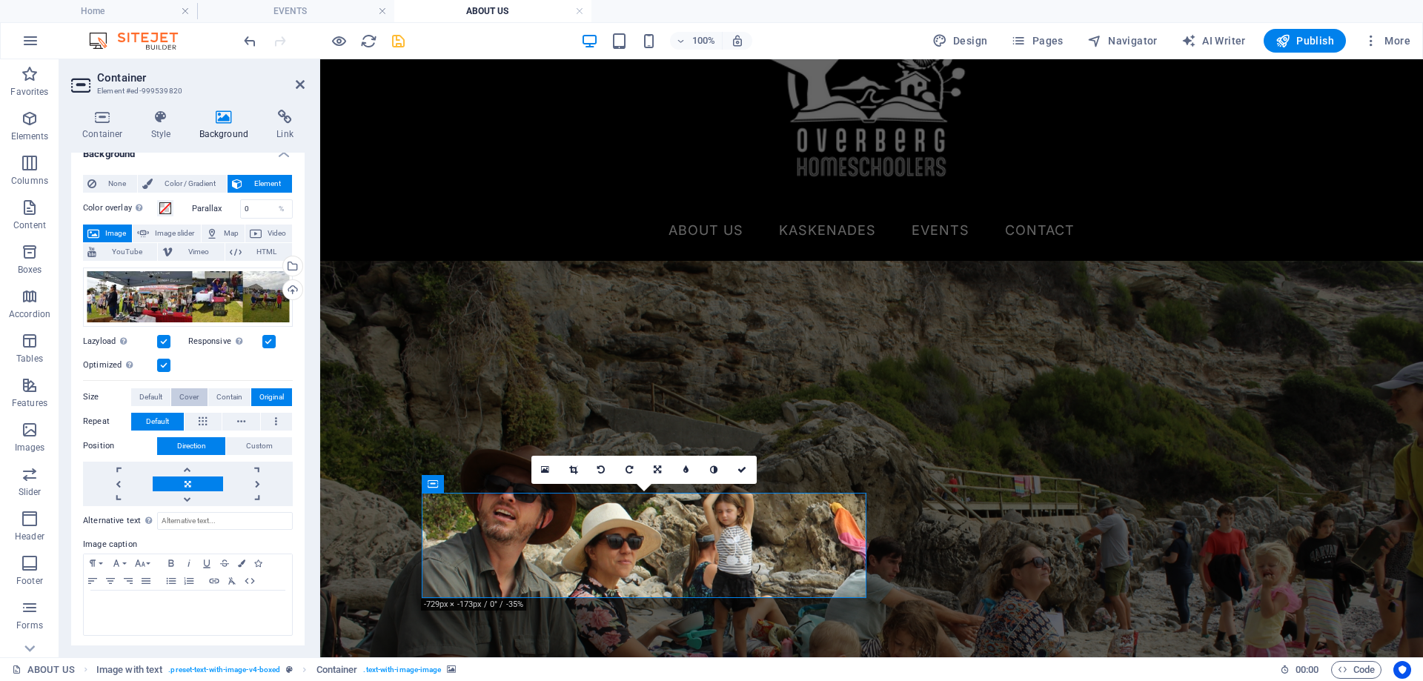
scroll to position [19, 0]
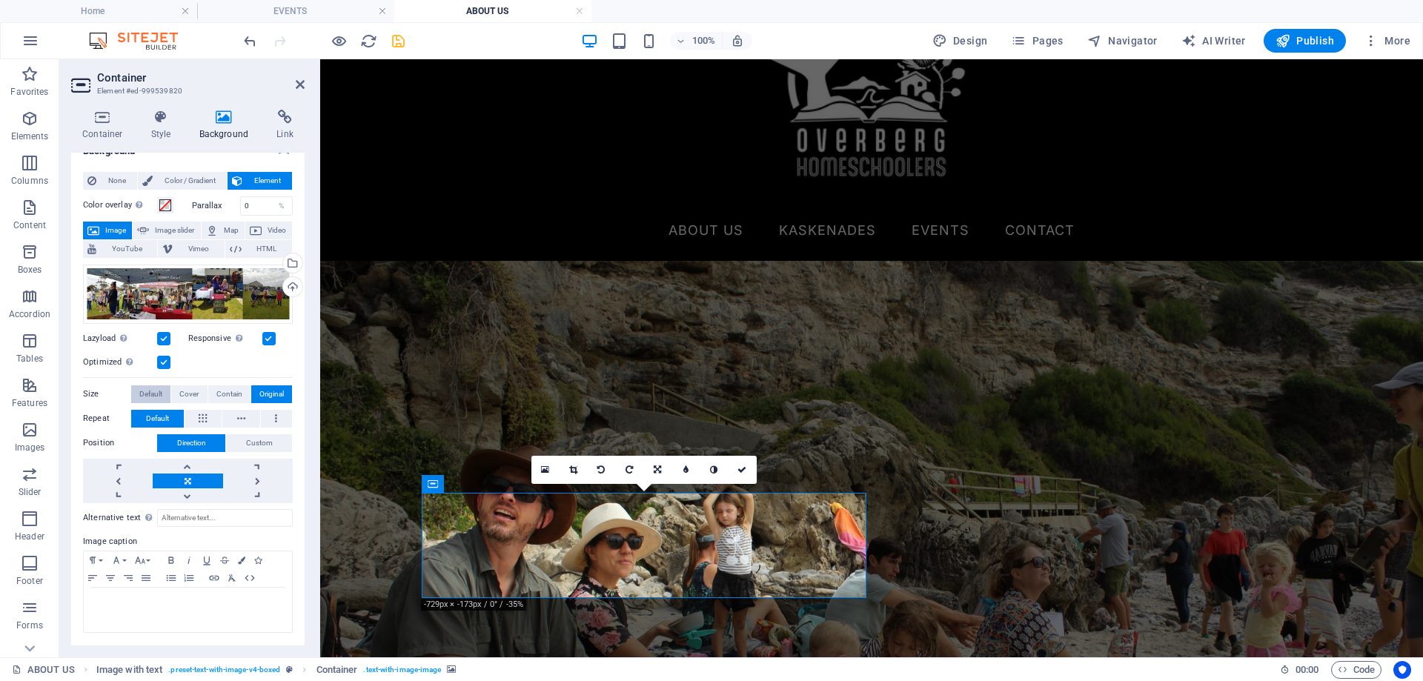
click at [149, 389] on span "Default" at bounding box center [150, 394] width 23 height 18
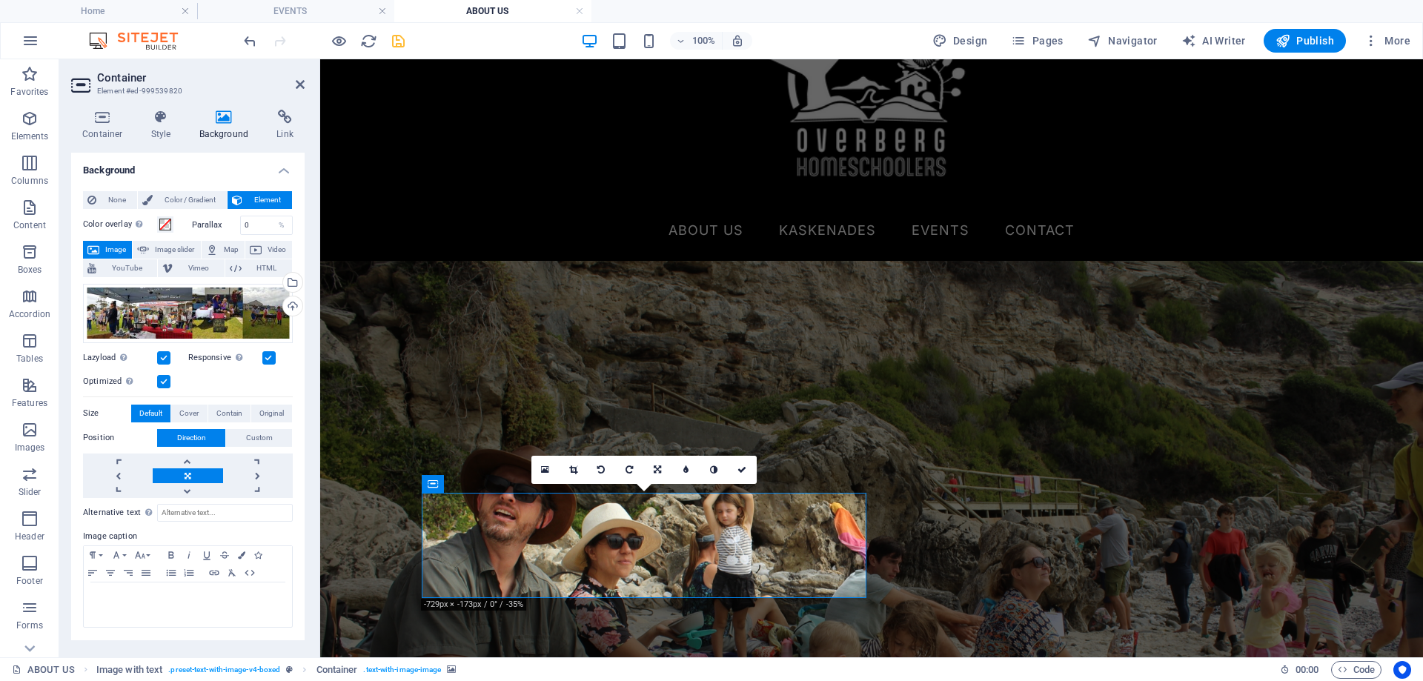
scroll to position [0, 0]
click at [113, 436] on label "Position" at bounding box center [120, 438] width 74 height 18
click at [259, 439] on span "Custom" at bounding box center [259, 438] width 27 height 18
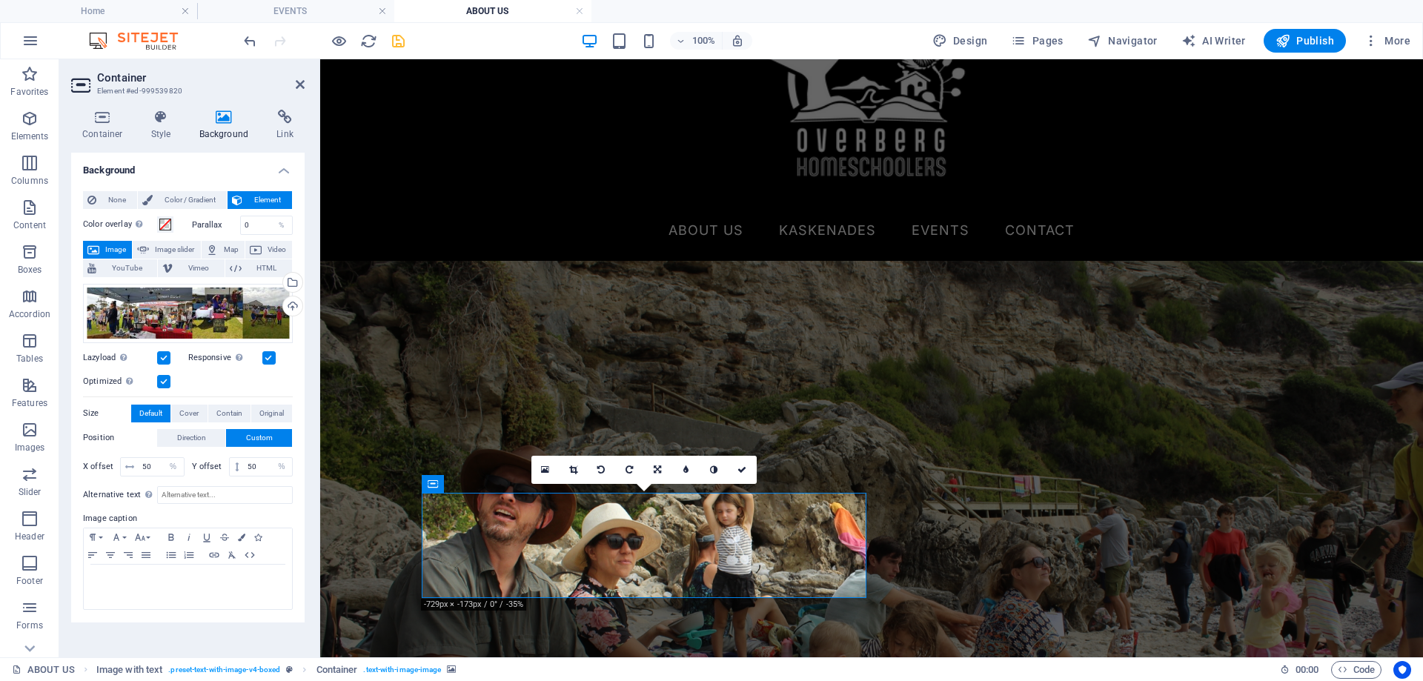
click at [99, 434] on label "Position" at bounding box center [120, 438] width 74 height 18
click at [99, 437] on label "Position" at bounding box center [120, 438] width 74 height 18
click at [104, 436] on label "Position" at bounding box center [120, 438] width 74 height 18
click at [196, 443] on span "Direction" at bounding box center [191, 438] width 29 height 18
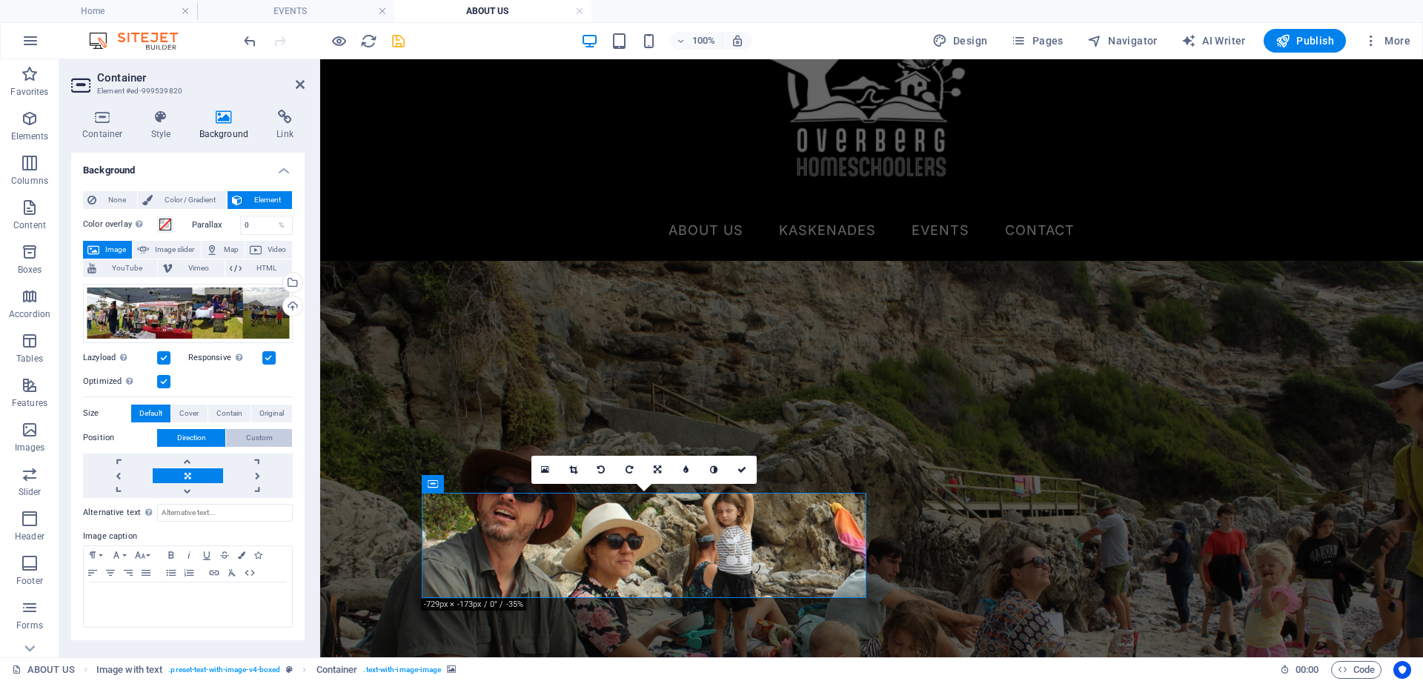
click at [255, 434] on span "Custom" at bounding box center [259, 438] width 27 height 18
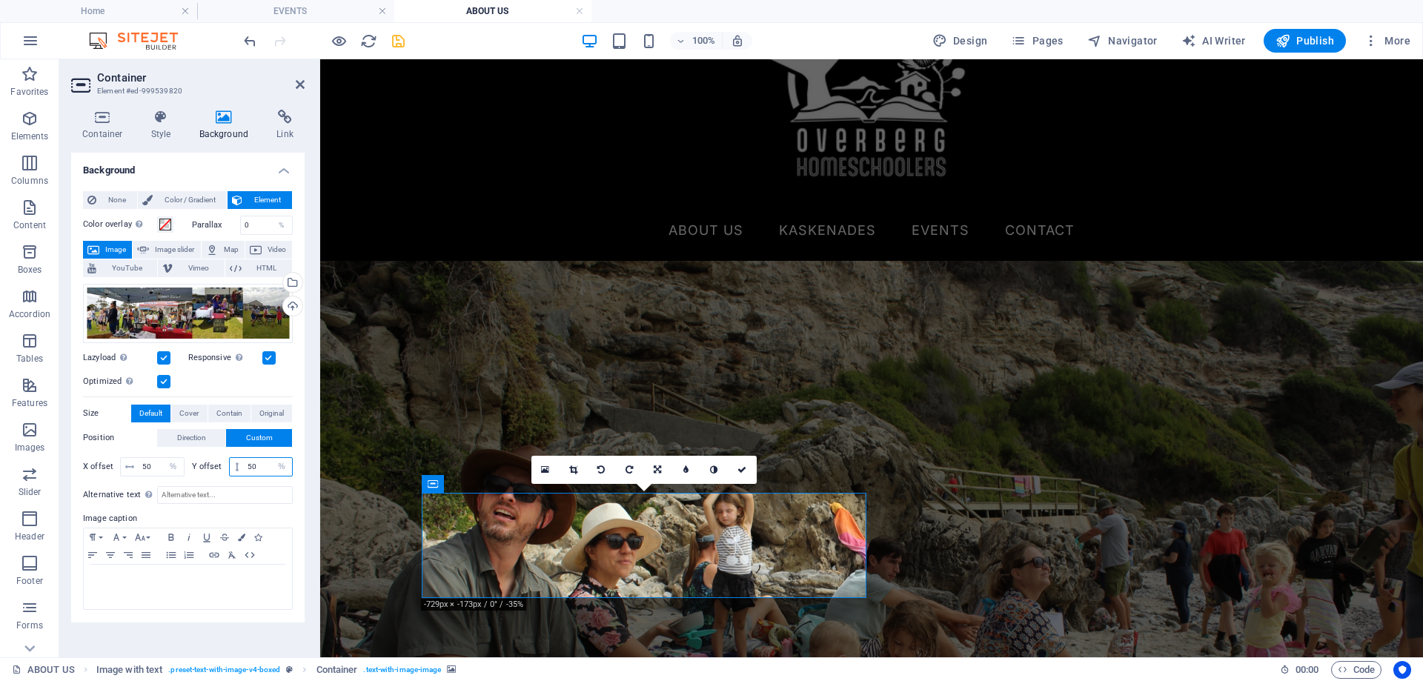
drag, startPoint x: 260, startPoint y: 468, endPoint x: 228, endPoint y: 466, distance: 31.9
click at [229, 466] on div "50 px rem % vh vw" at bounding box center [261, 466] width 64 height 19
type input "100"
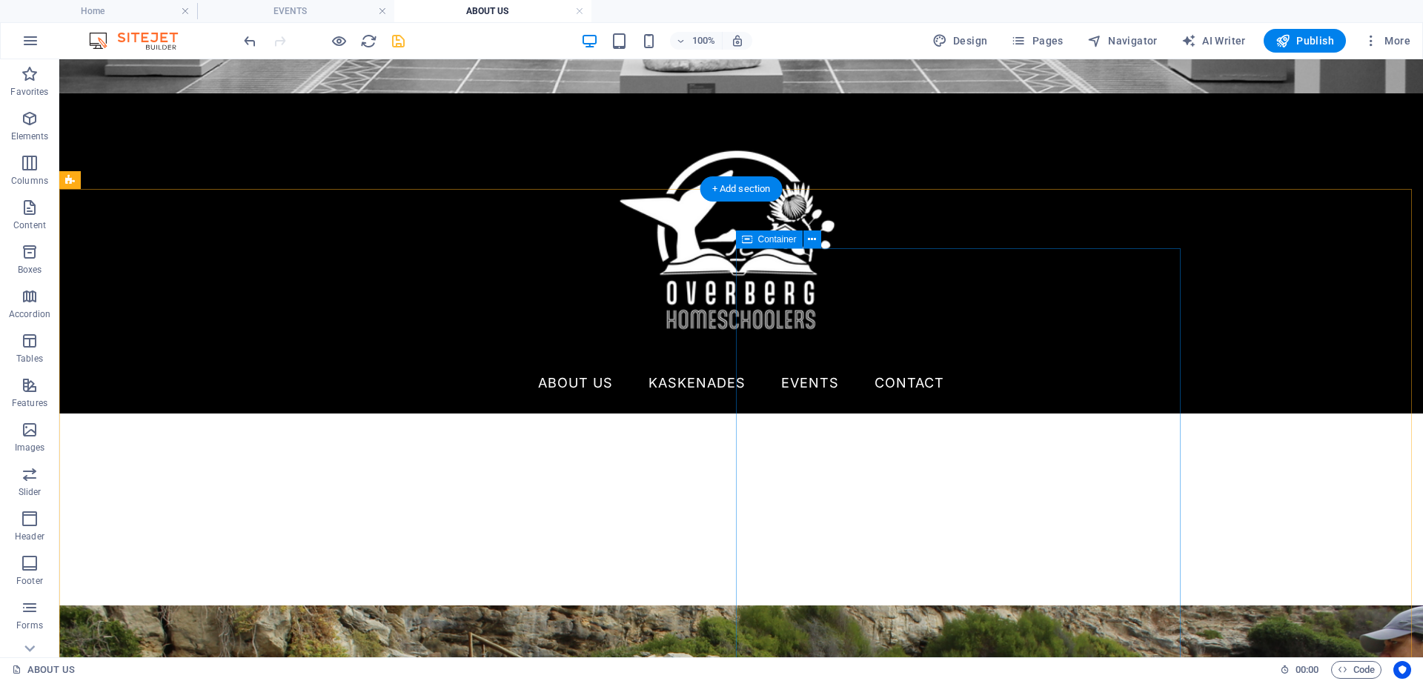
scroll to position [681, 0]
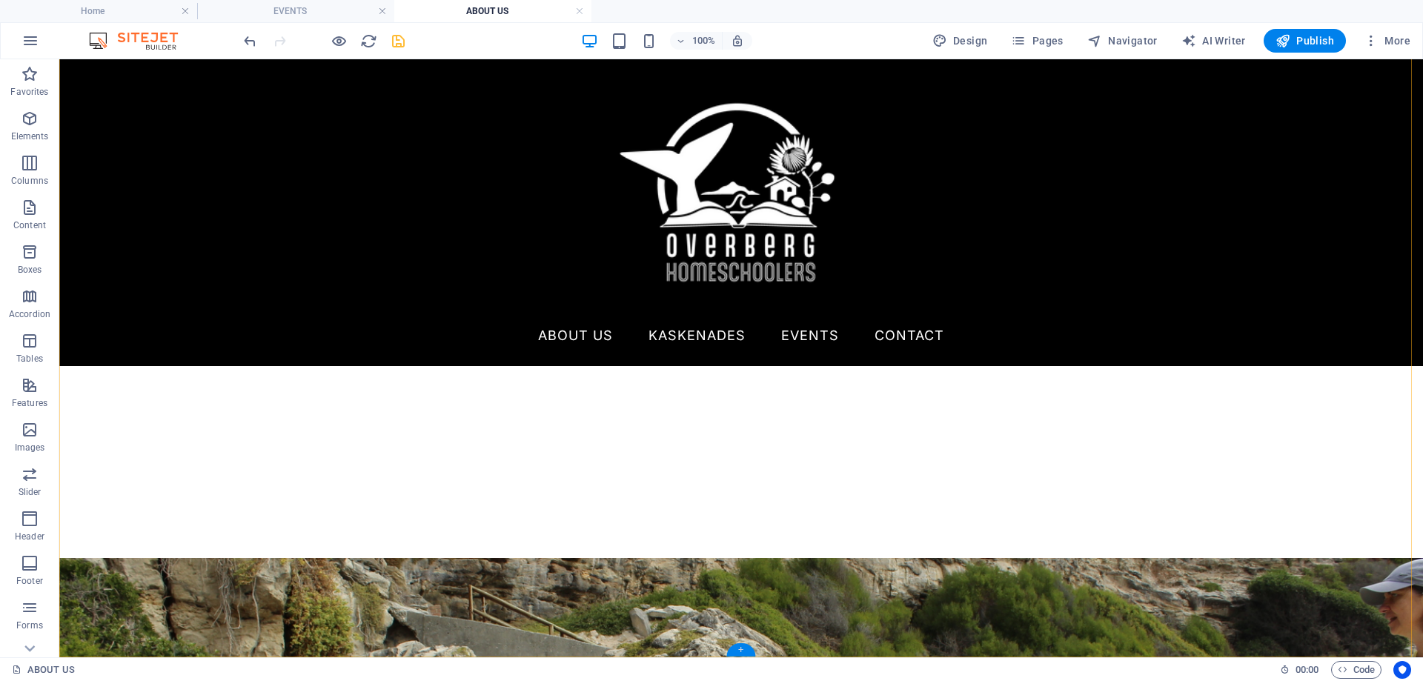
drag, startPoint x: 740, startPoint y: 649, endPoint x: 425, endPoint y: 589, distance: 319.9
click at [740, 649] on div "+" at bounding box center [740, 649] width 29 height 13
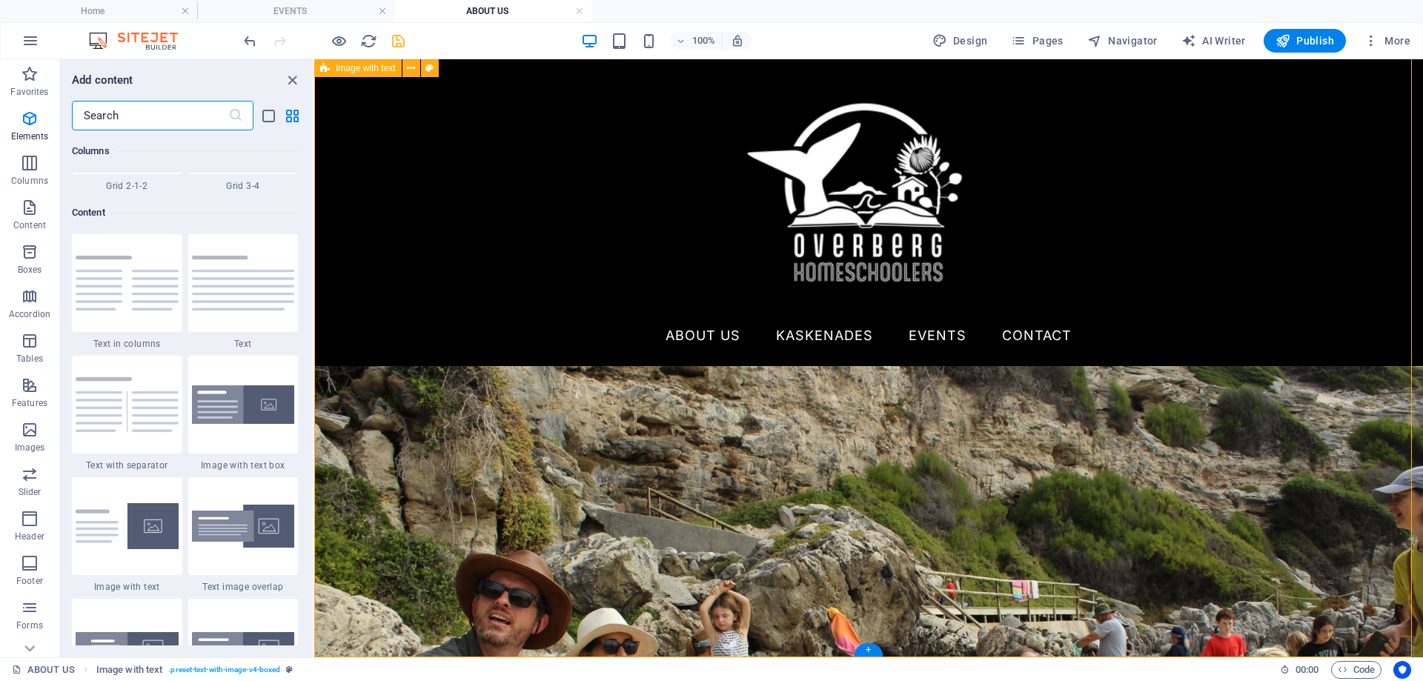
scroll to position [2593, 0]
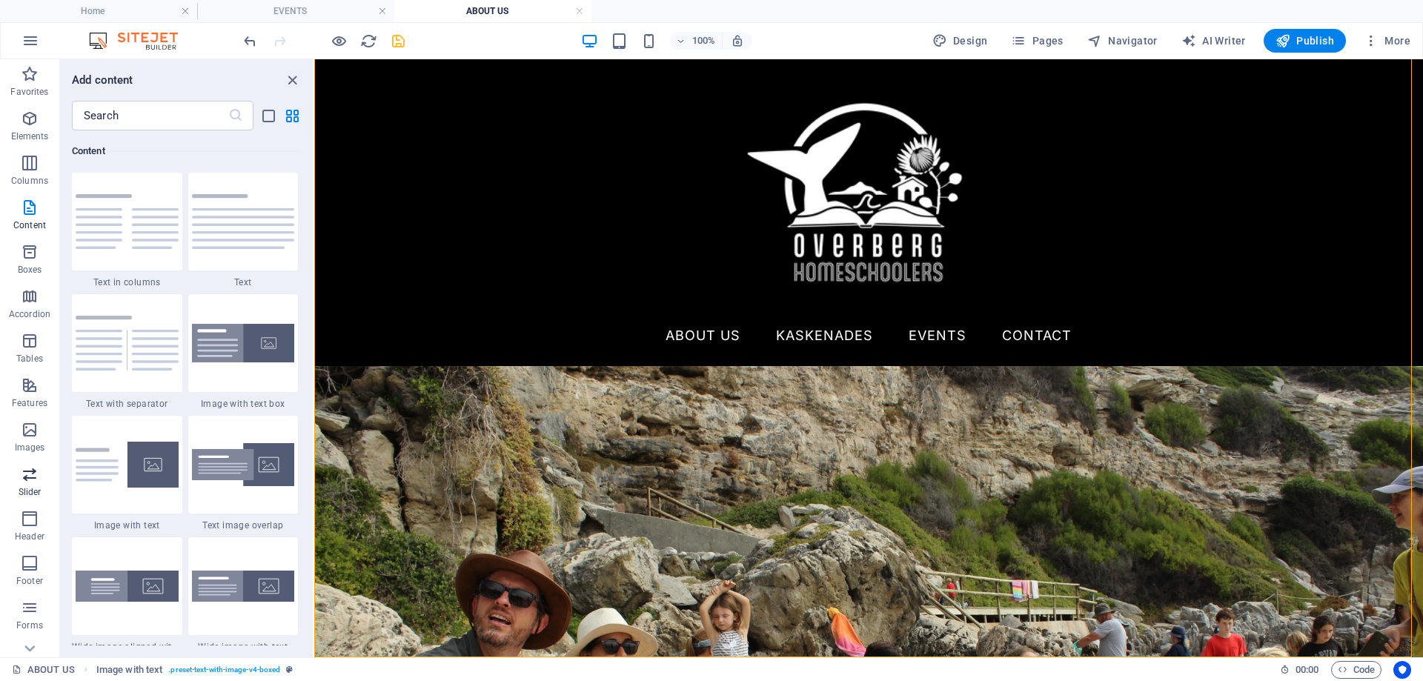
click at [26, 475] on icon "button" at bounding box center [30, 474] width 18 height 18
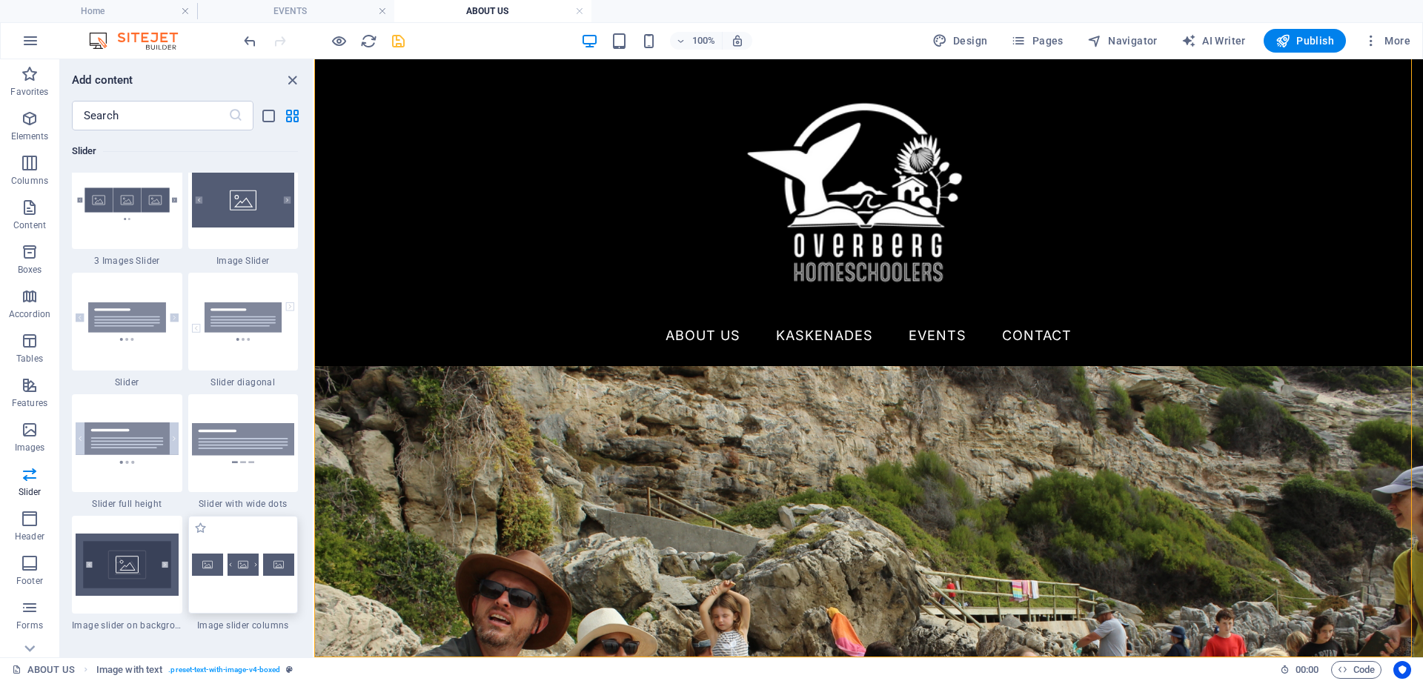
scroll to position [8402, 0]
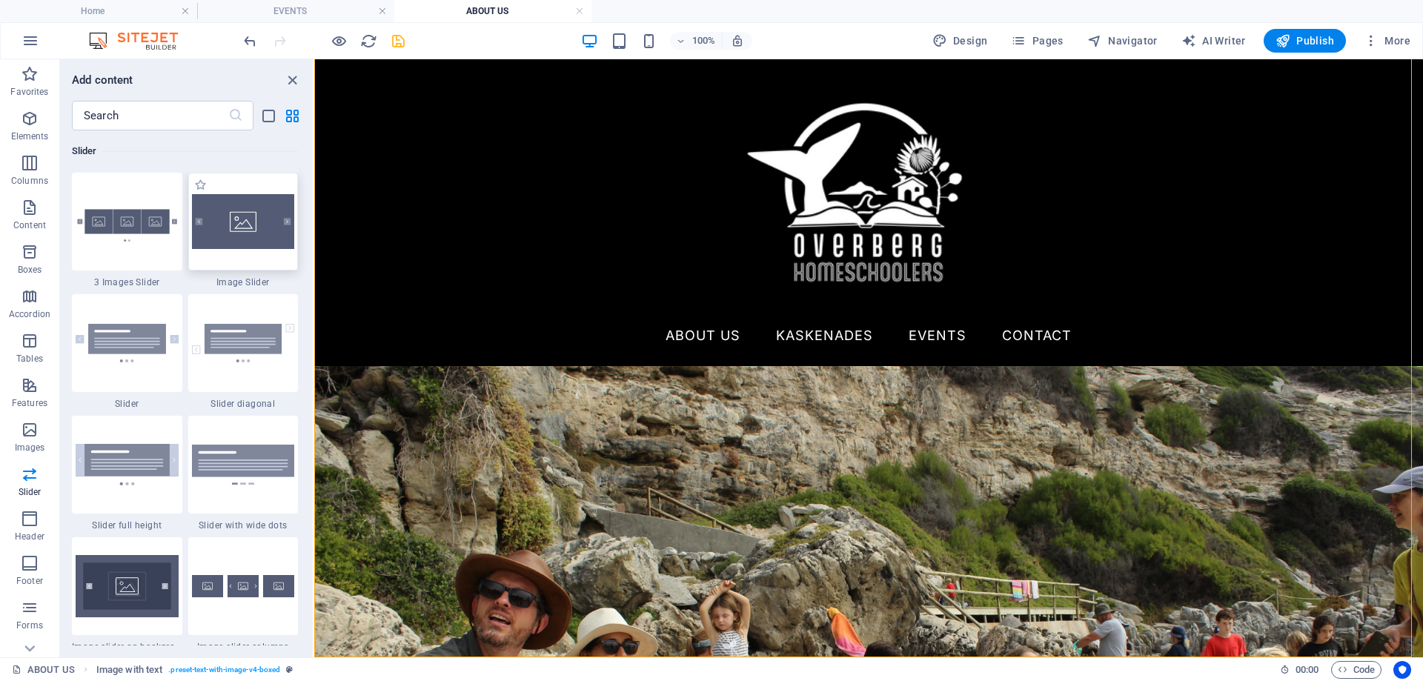
click at [243, 232] on img at bounding box center [243, 221] width 103 height 55
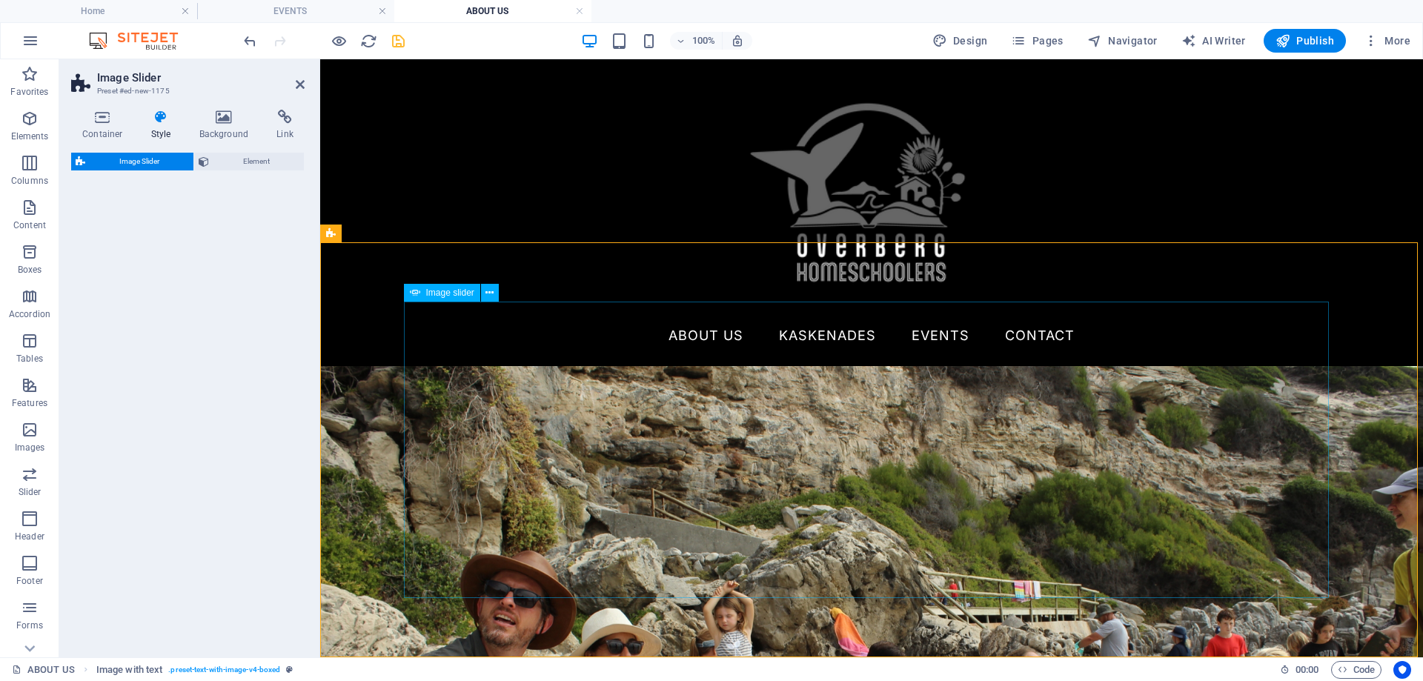
scroll to position [1096, 0]
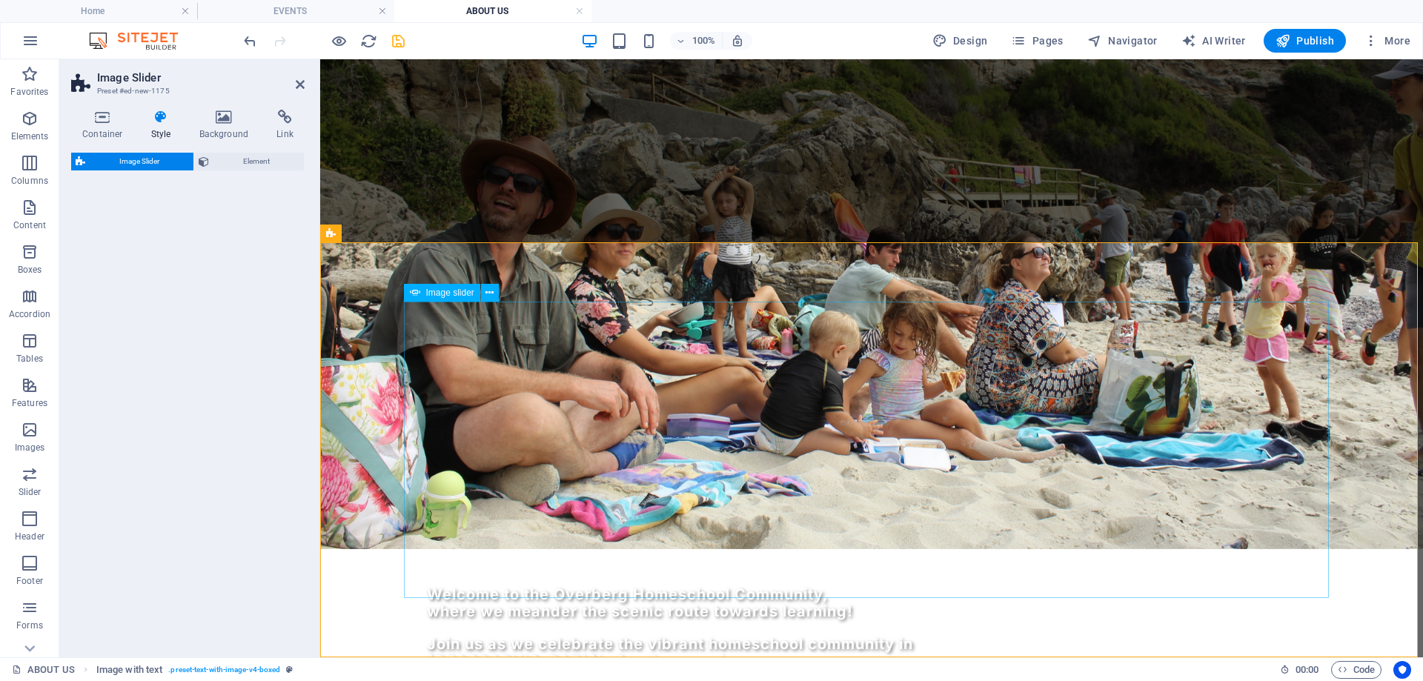
select select "rem"
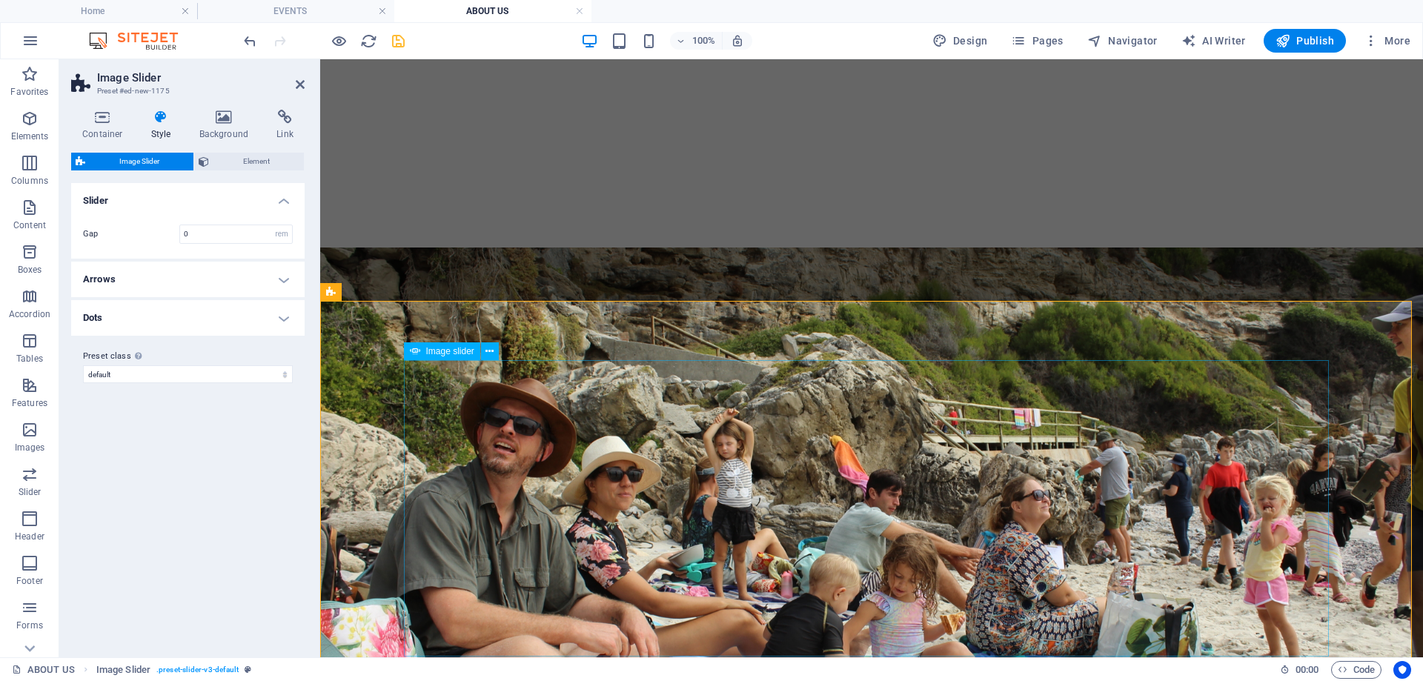
scroll to position [1038, 0]
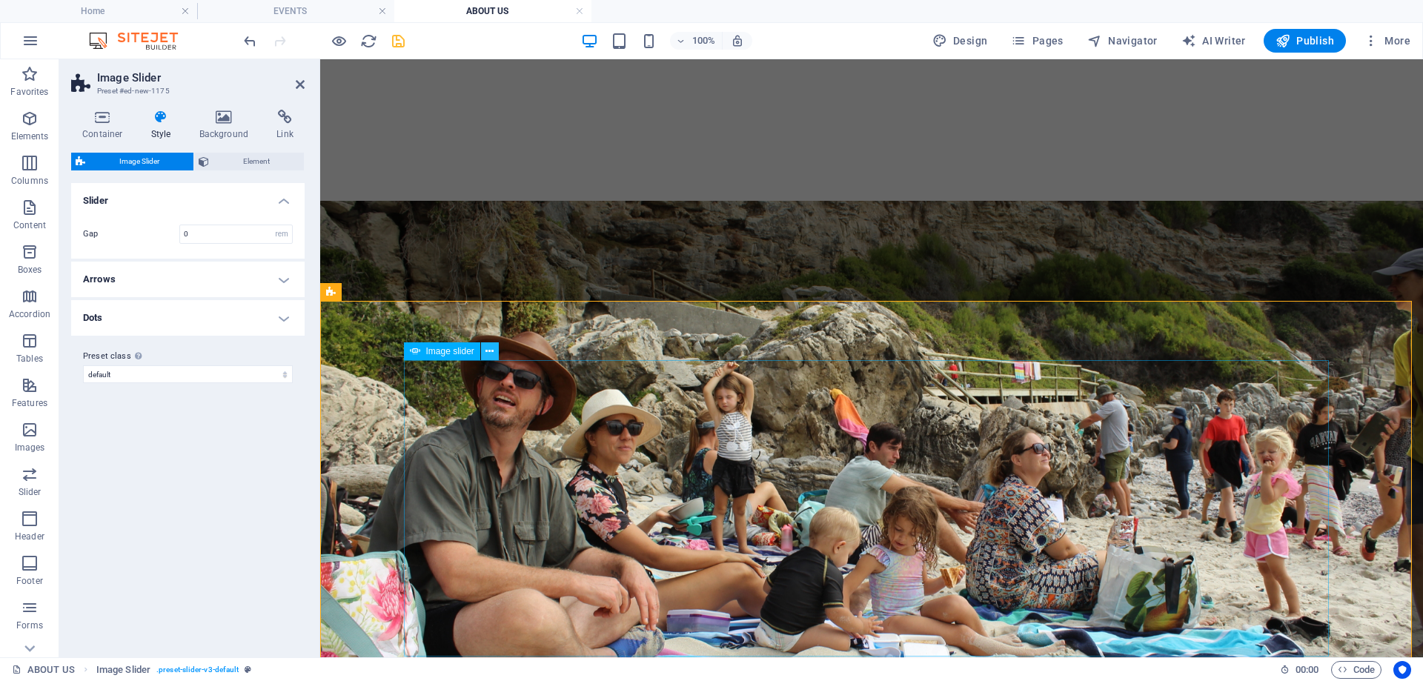
click at [488, 353] on icon at bounding box center [489, 352] width 8 height 16
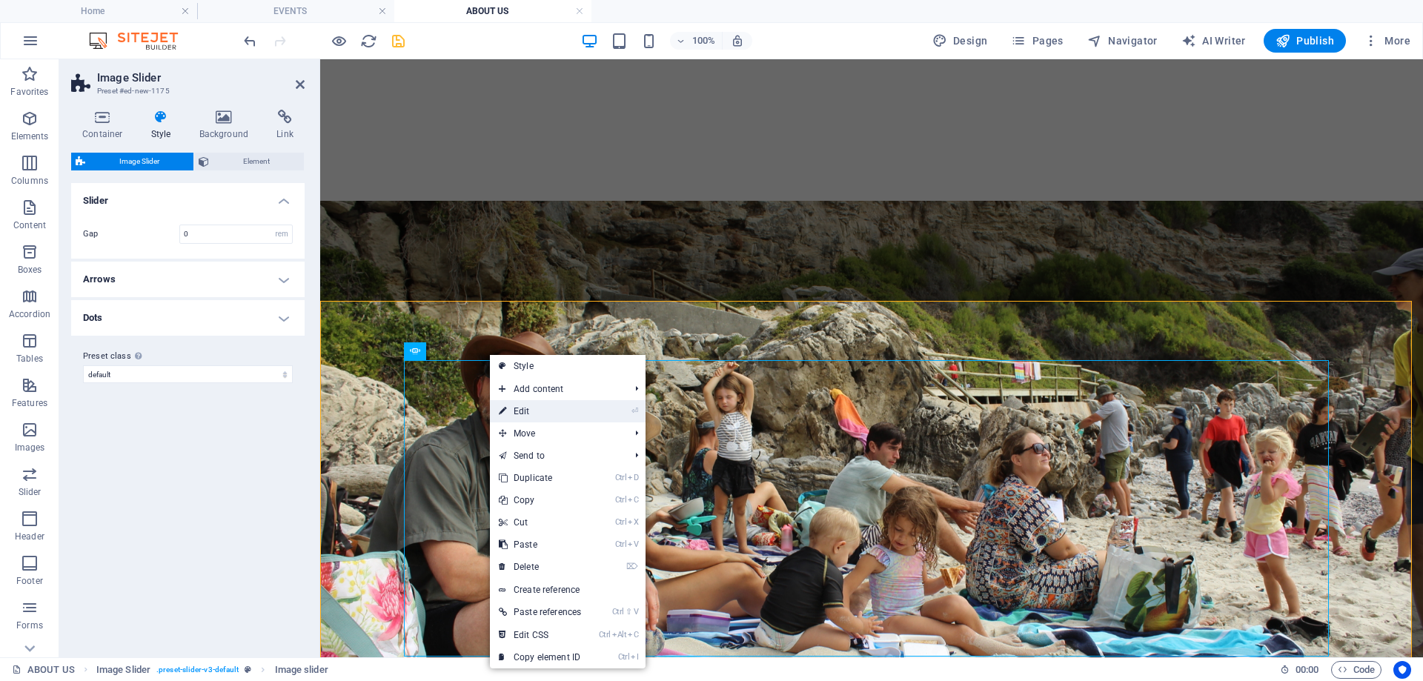
click at [511, 408] on link "⏎ Edit" at bounding box center [540, 411] width 100 height 22
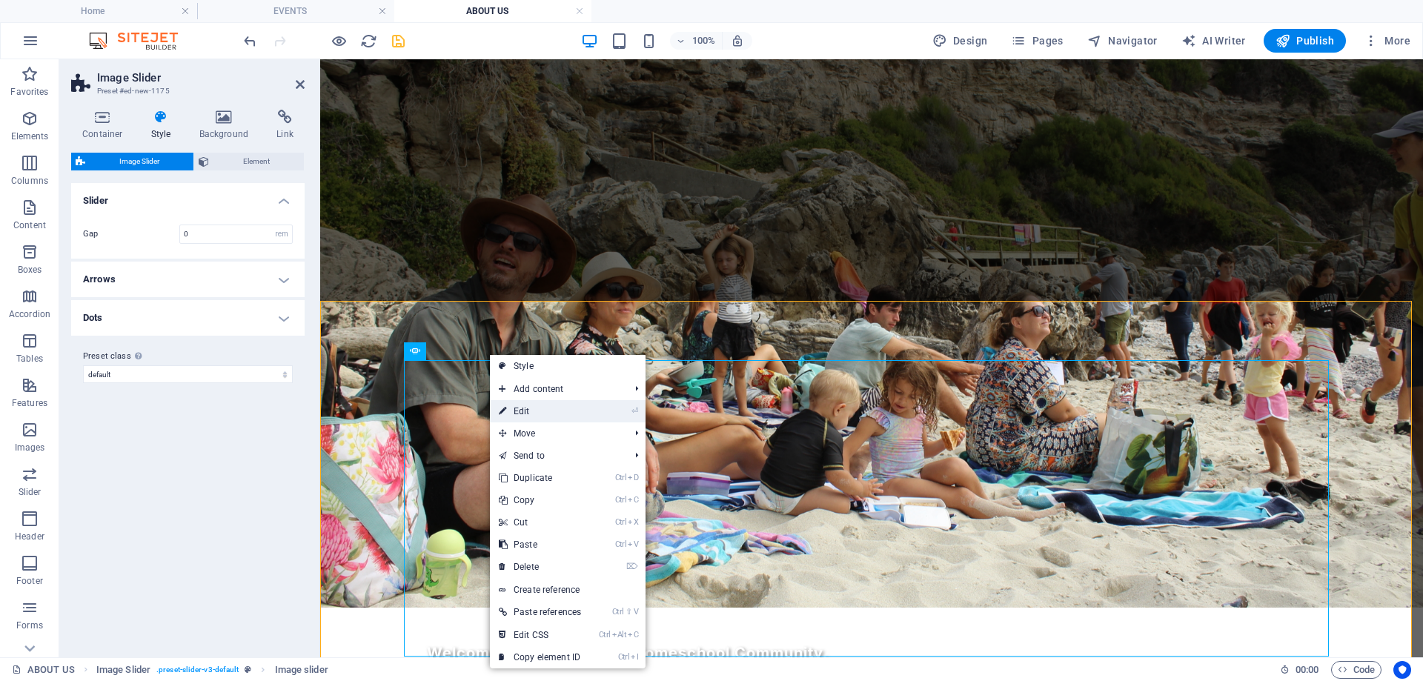
select select "px"
select select "ms"
select select "s"
select select "progressive"
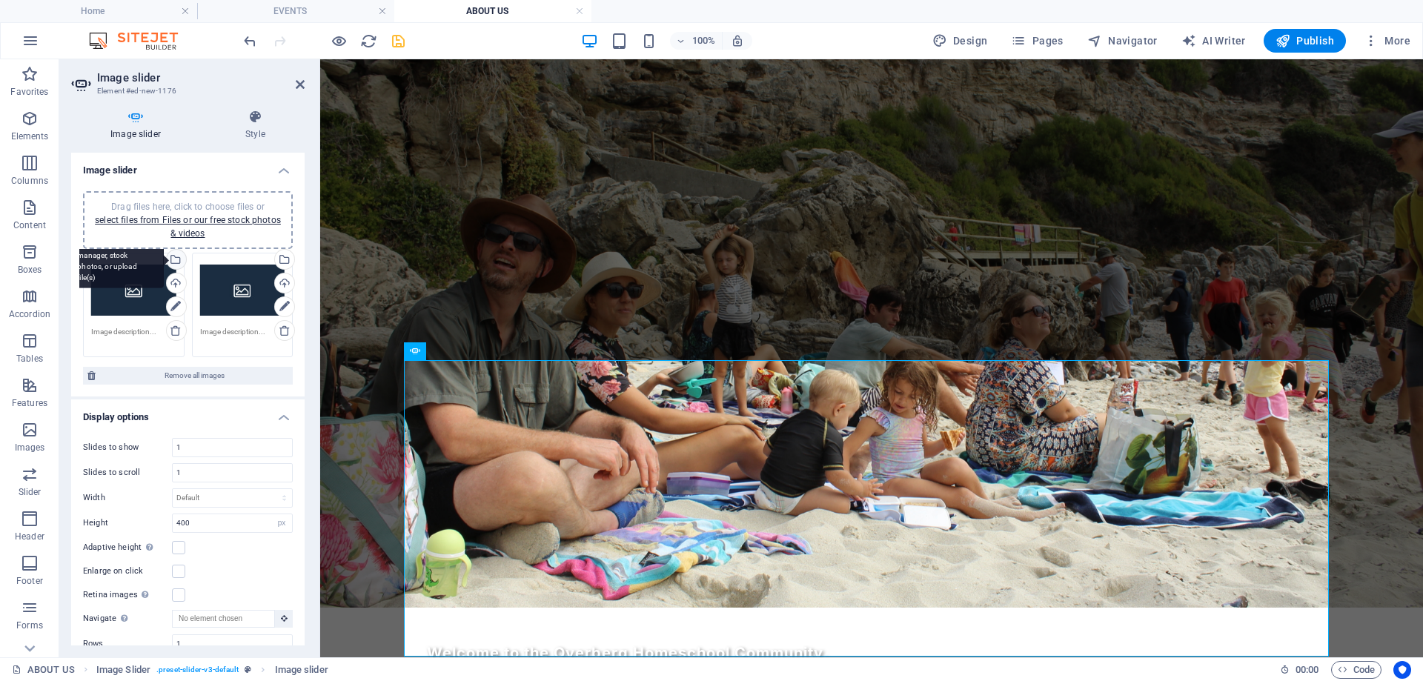
click at [175, 258] on div "Select files from the file manager, stock photos, or upload file(s)" at bounding box center [175, 261] width 22 height 22
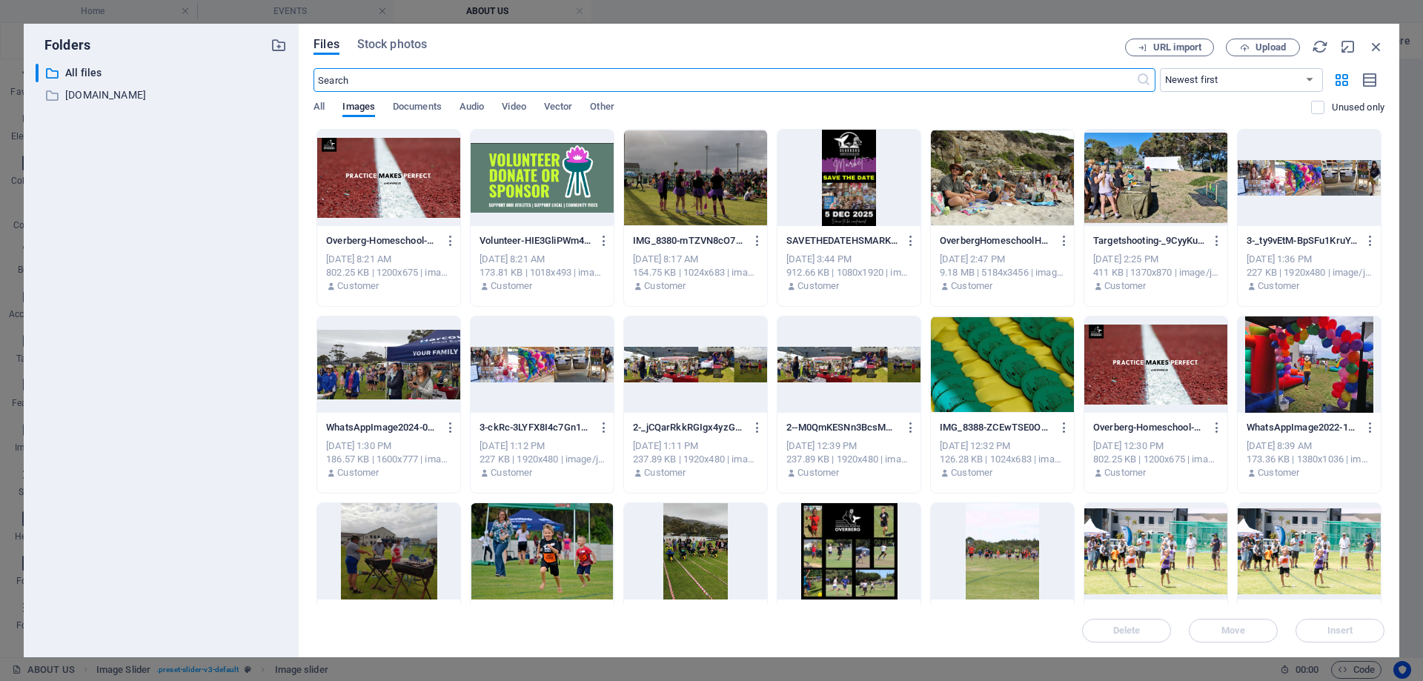
scroll to position [1084, 0]
click at [726, 185] on div at bounding box center [695, 178] width 143 height 96
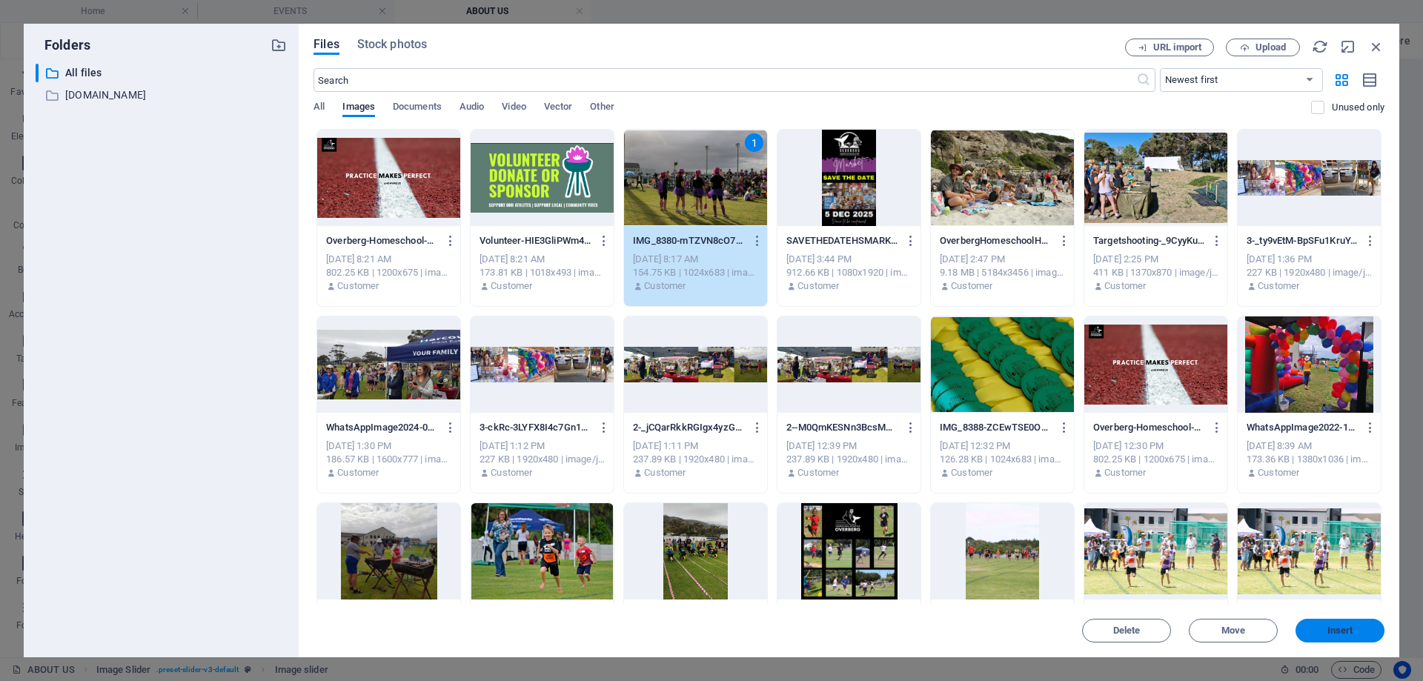
drag, startPoint x: 1337, startPoint y: 637, endPoint x: 1016, endPoint y: 580, distance: 326.0
click at [1337, 637] on button "Insert" at bounding box center [1339, 631] width 89 height 24
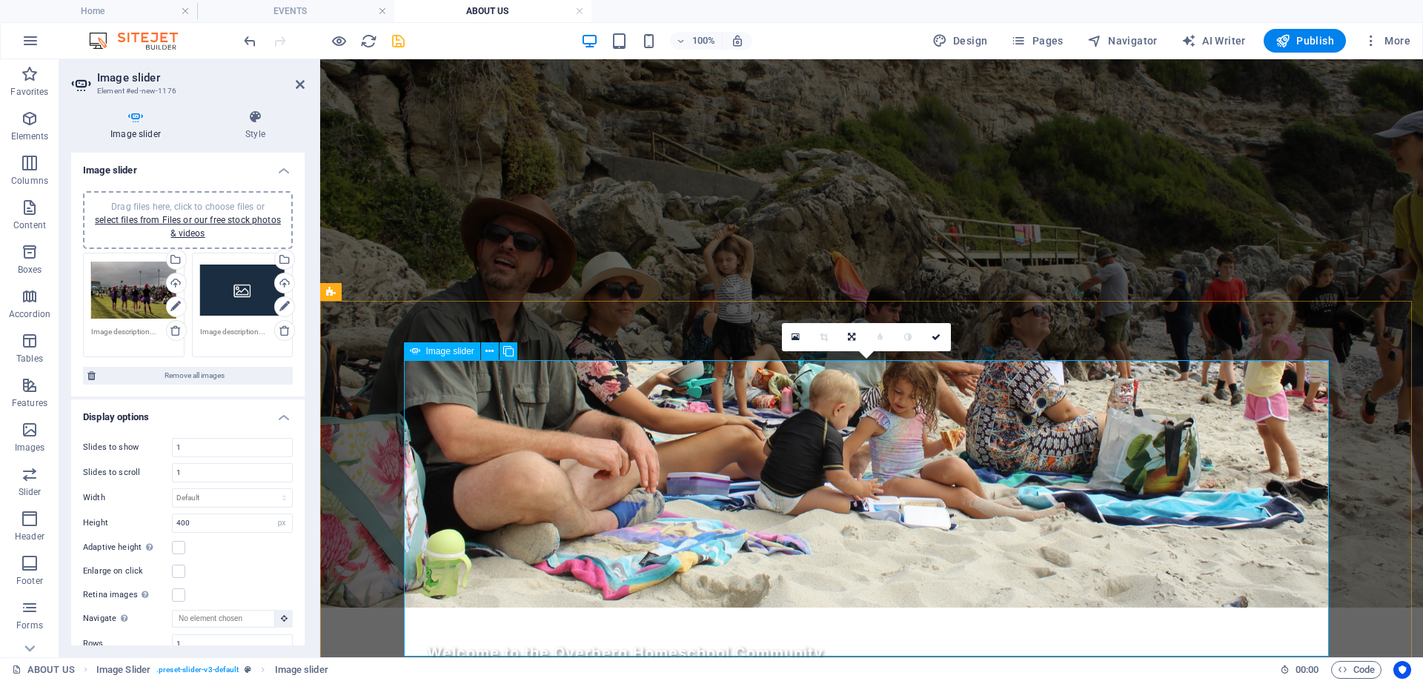
scroll to position [1096, 0]
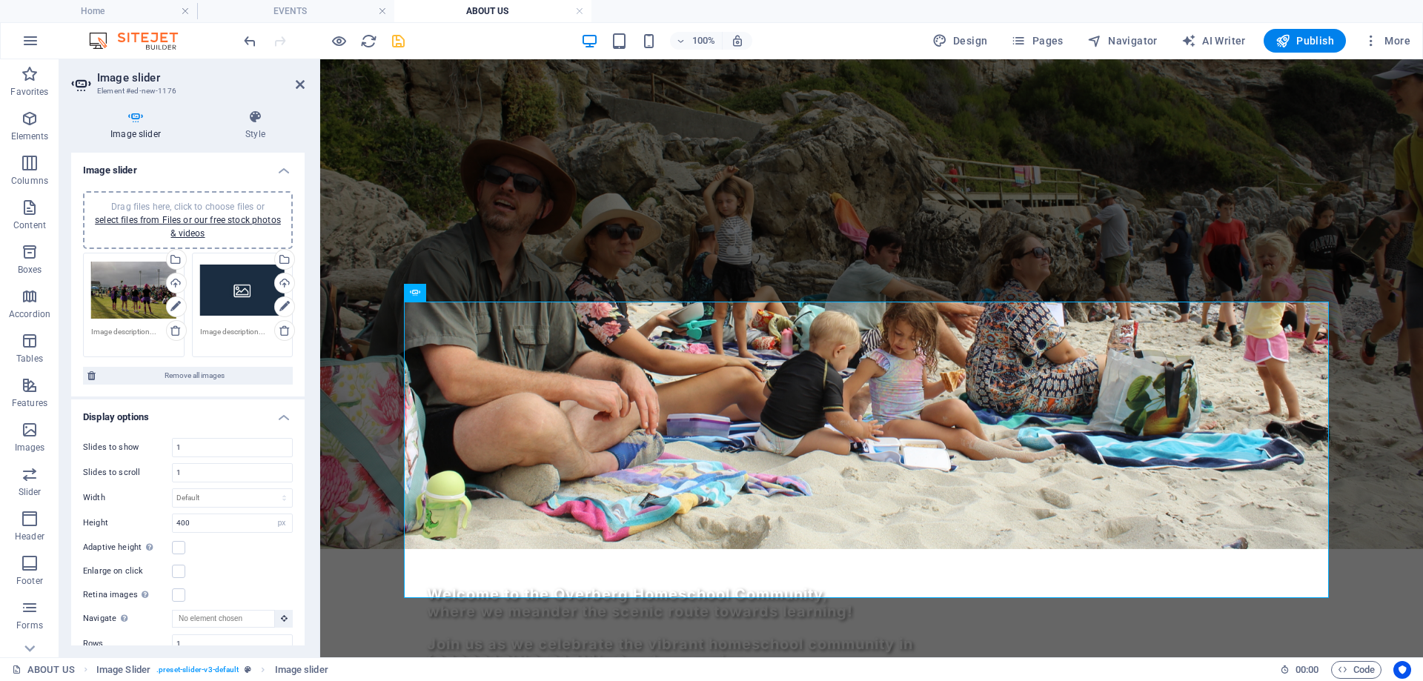
click at [218, 291] on div "Drag files here, click to choose files or select files from Files or our free s…" at bounding box center [242, 290] width 85 height 59
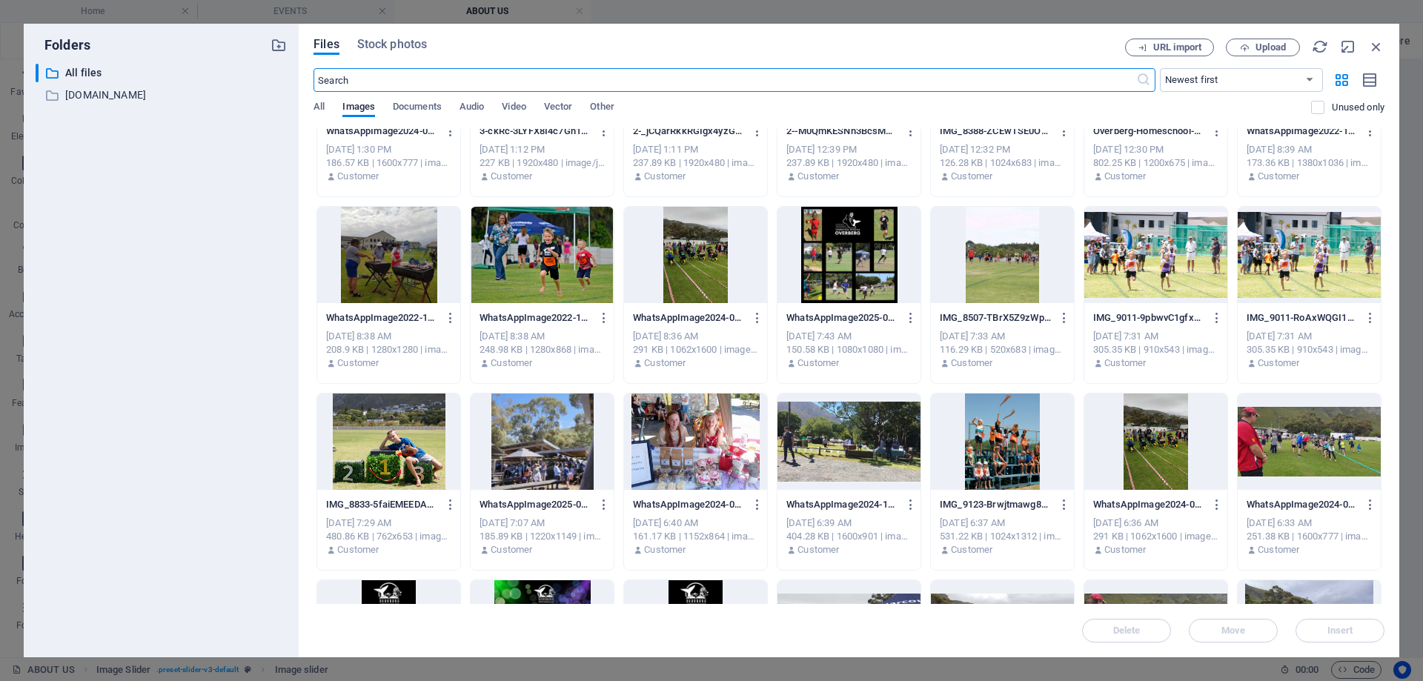
scroll to position [0, 0]
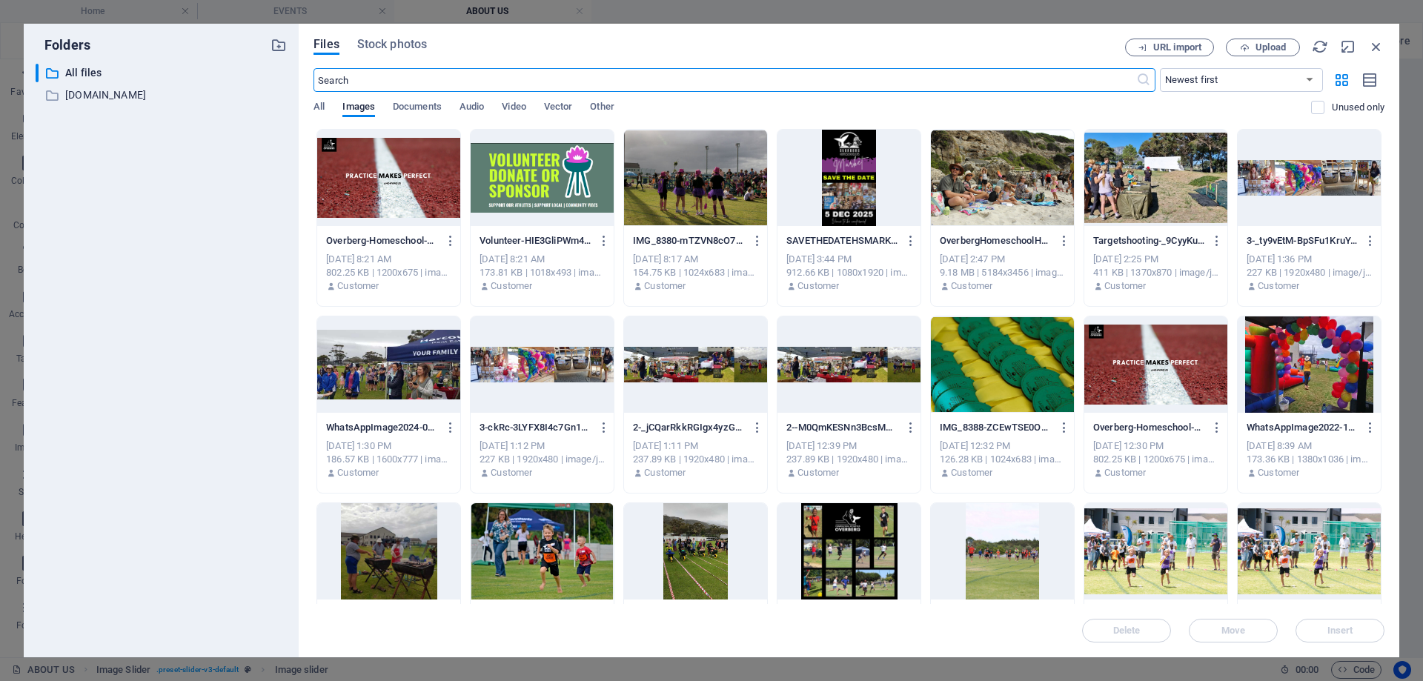
click at [381, 549] on div at bounding box center [388, 551] width 143 height 96
drag, startPoint x: 1334, startPoint y: 631, endPoint x: 781, endPoint y: 511, distance: 565.9
click at [1334, 631] on span "Insert" at bounding box center [1340, 630] width 26 height 9
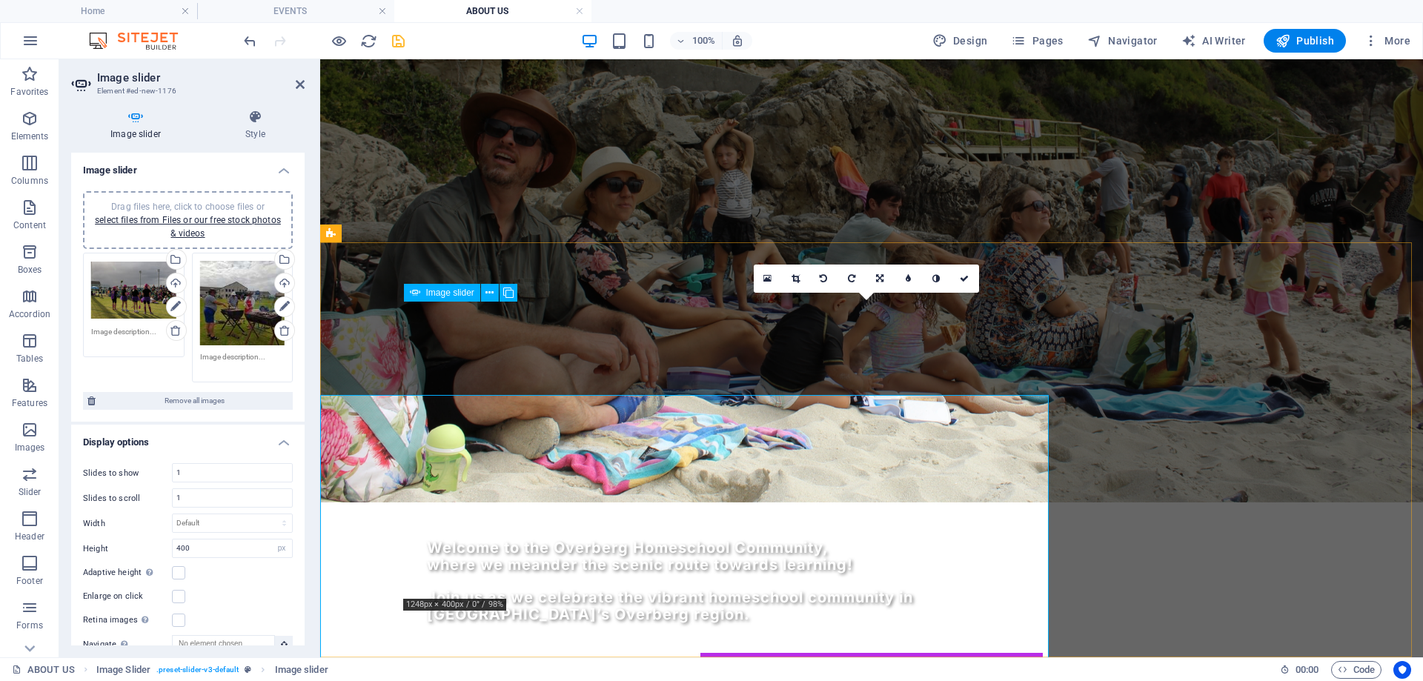
scroll to position [1096, 0]
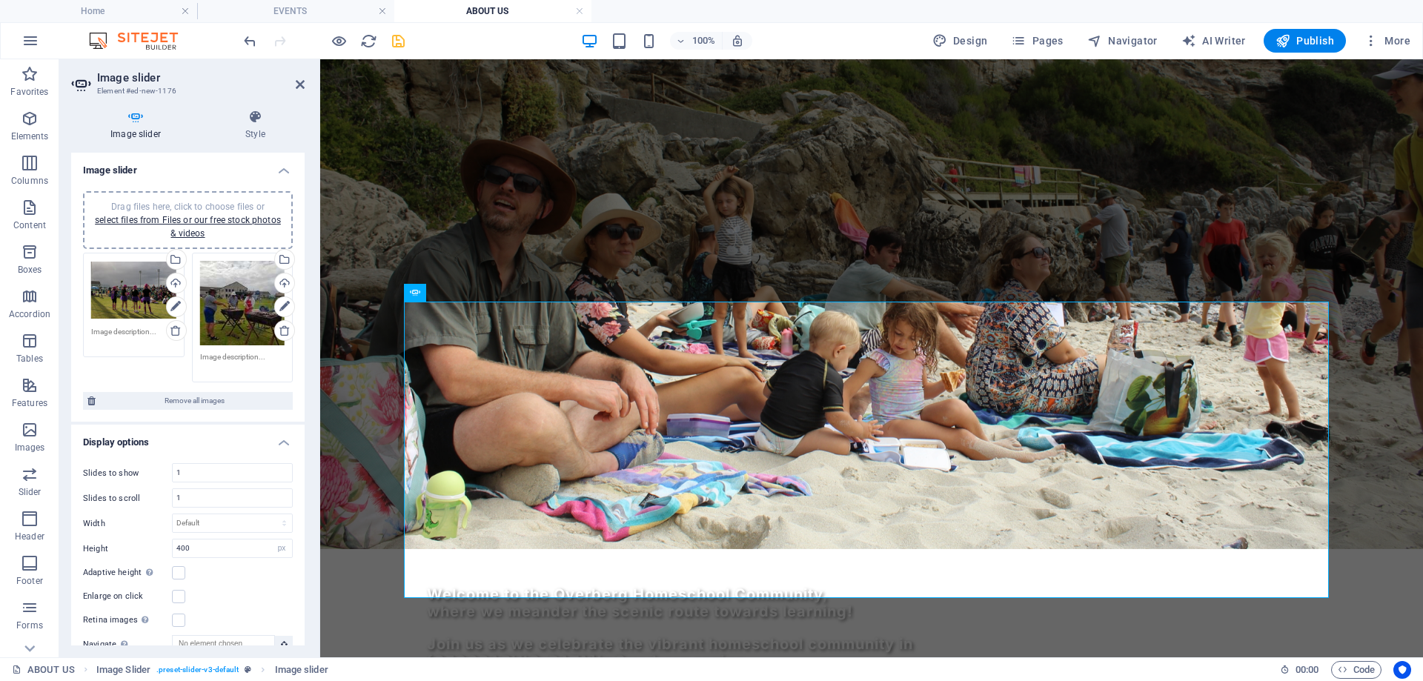
click at [93, 295] on div "Drag files here, click to choose files or select files from Files or our free s…" at bounding box center [133, 290] width 85 height 59
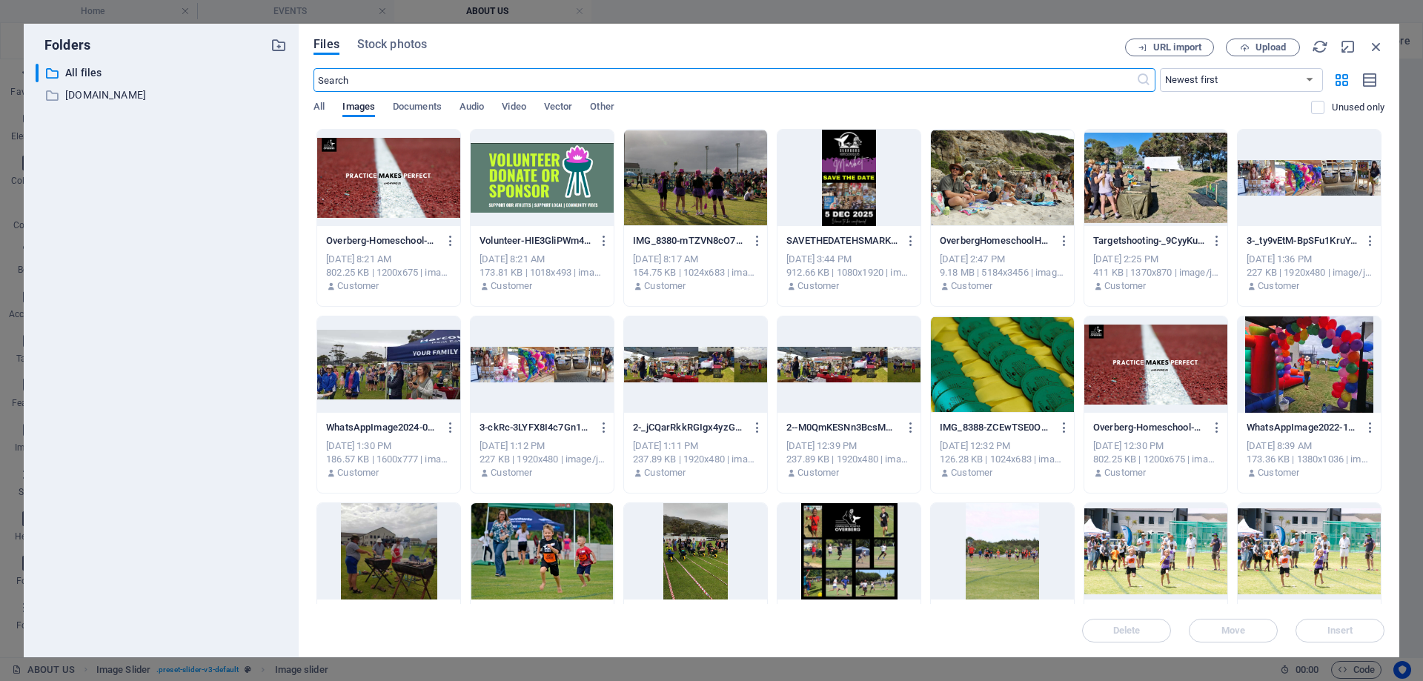
scroll to position [1143, 0]
drag, startPoint x: 1380, startPoint y: 47, endPoint x: 797, endPoint y: 210, distance: 605.1
click at [1380, 47] on icon "button" at bounding box center [1376, 47] width 16 height 16
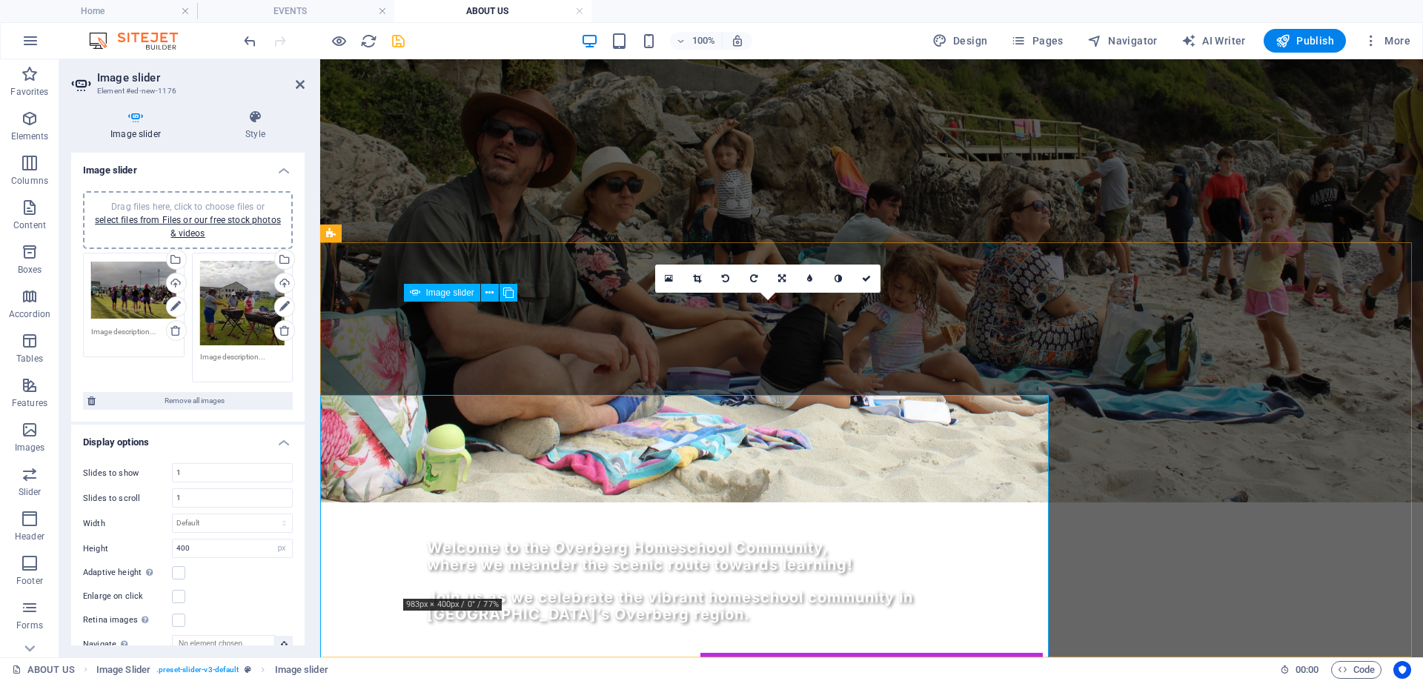
scroll to position [1096, 0]
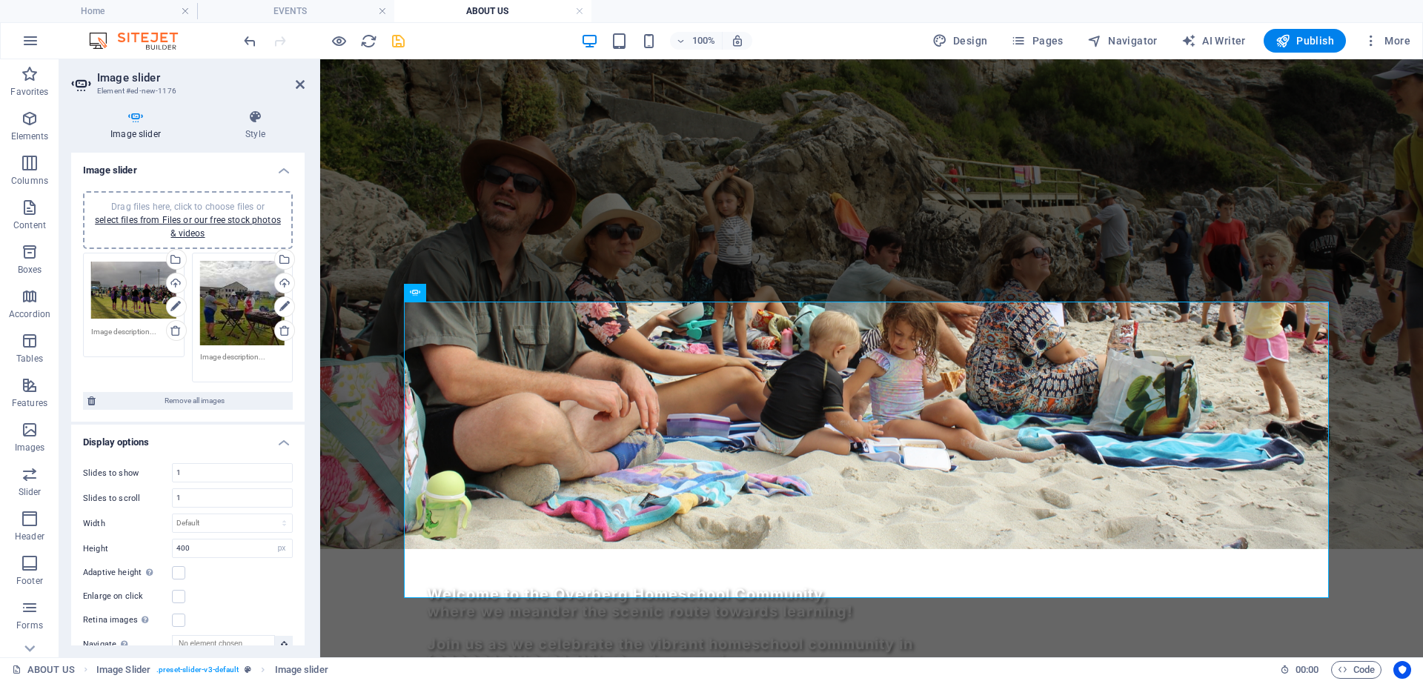
click at [136, 289] on div "Drag files here, click to choose files or select files from Files or our free s…" at bounding box center [133, 290] width 85 height 59
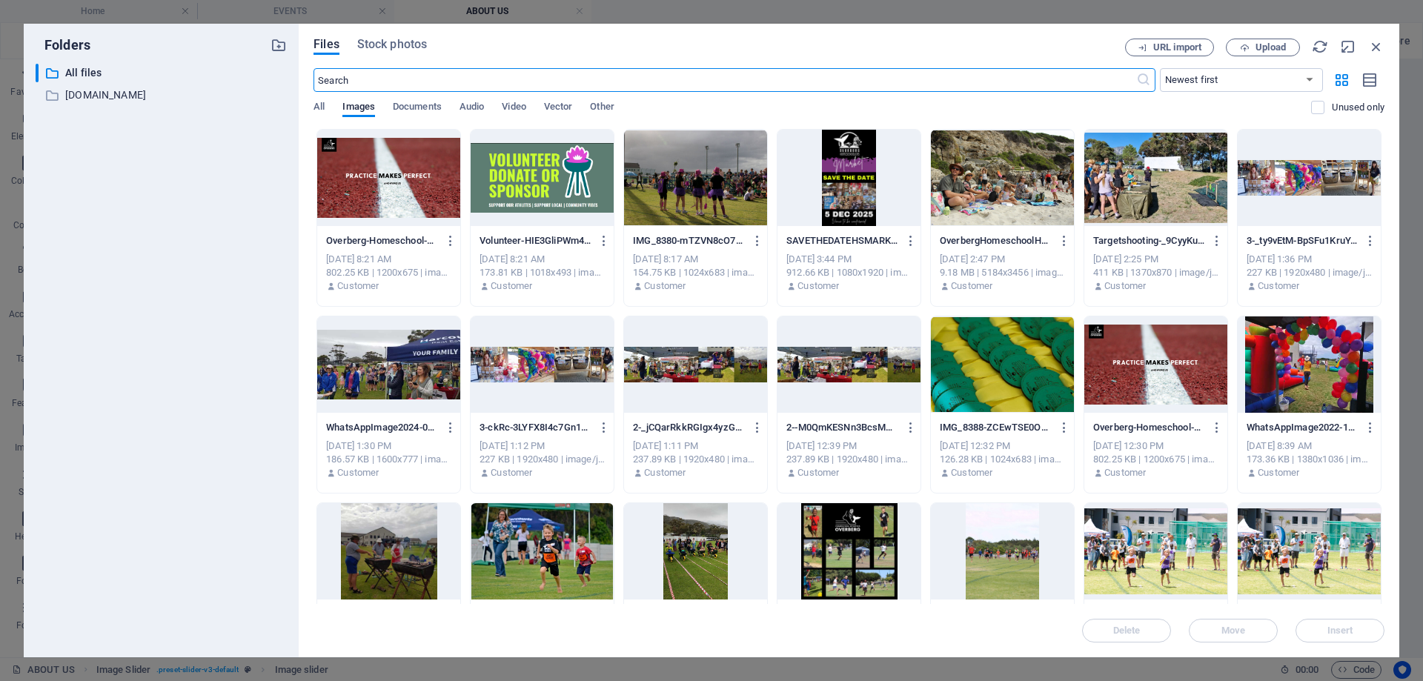
scroll to position [1143, 0]
click at [1379, 53] on icon "button" at bounding box center [1376, 47] width 16 height 16
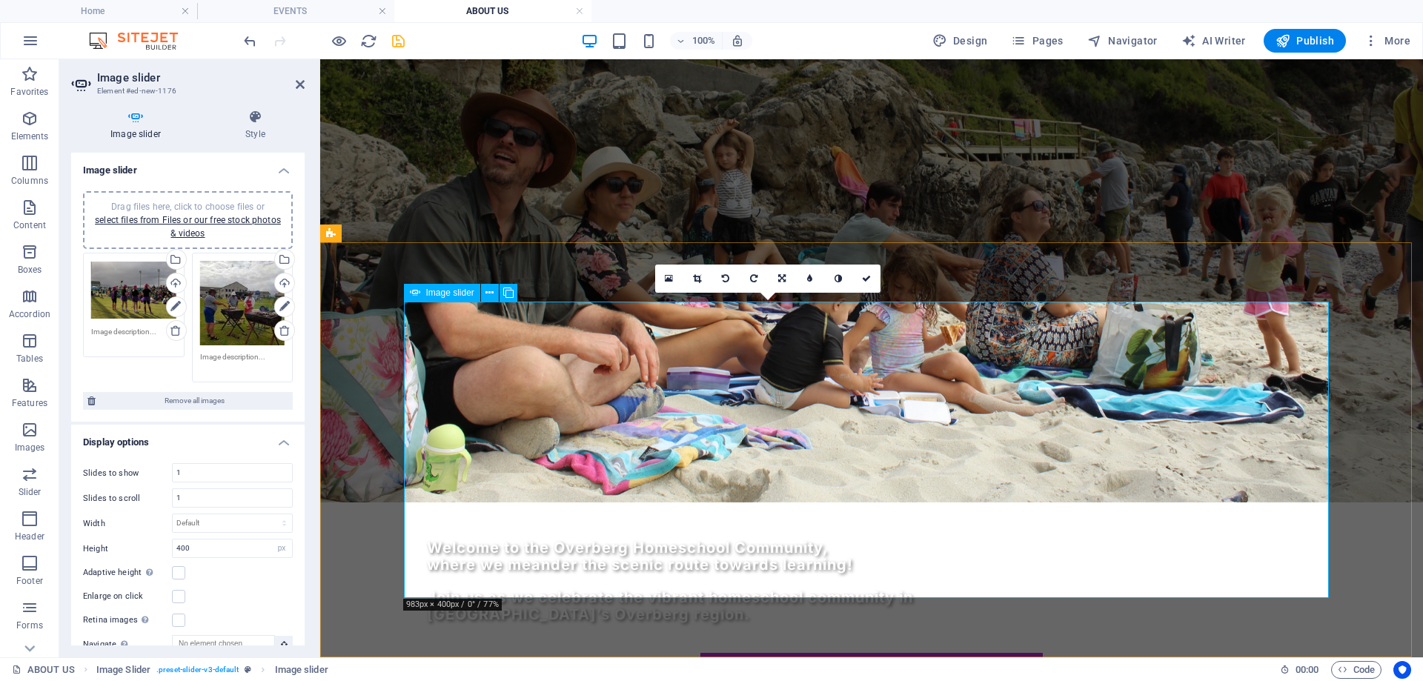
scroll to position [1096, 0]
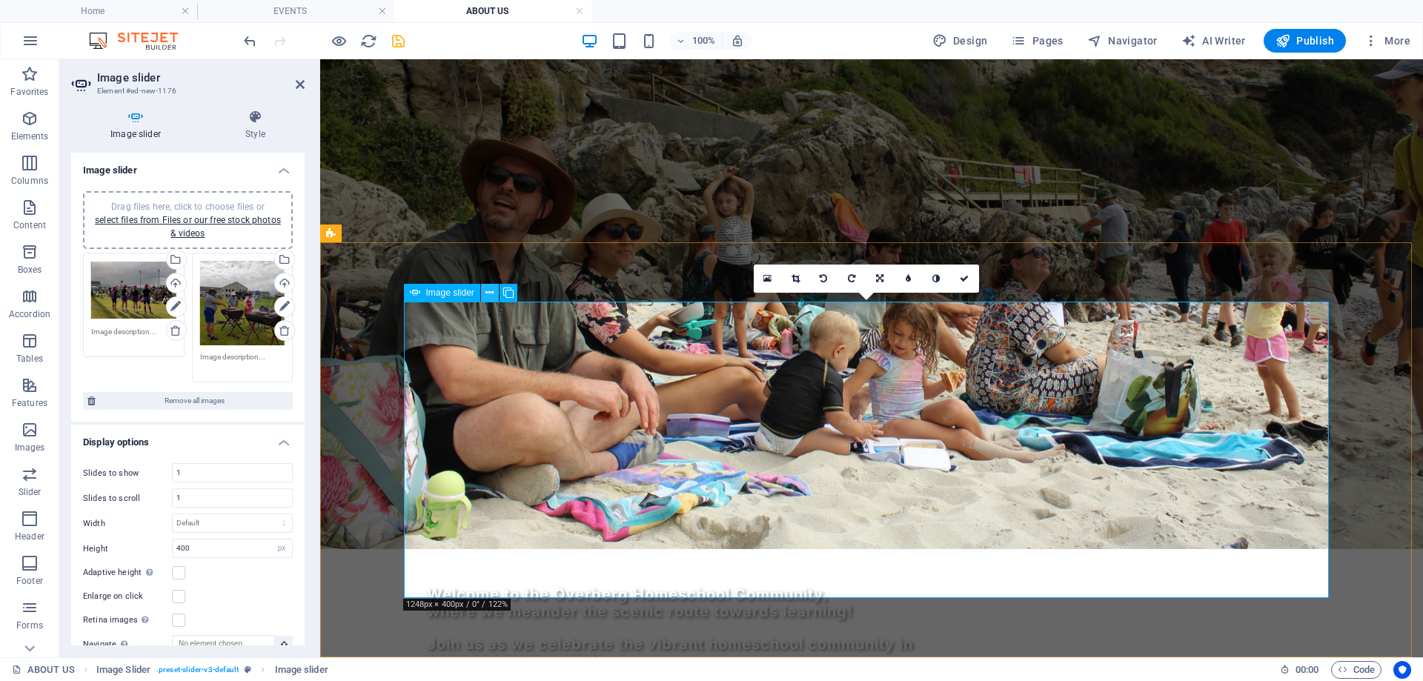
click at [491, 294] on icon at bounding box center [489, 293] width 8 height 16
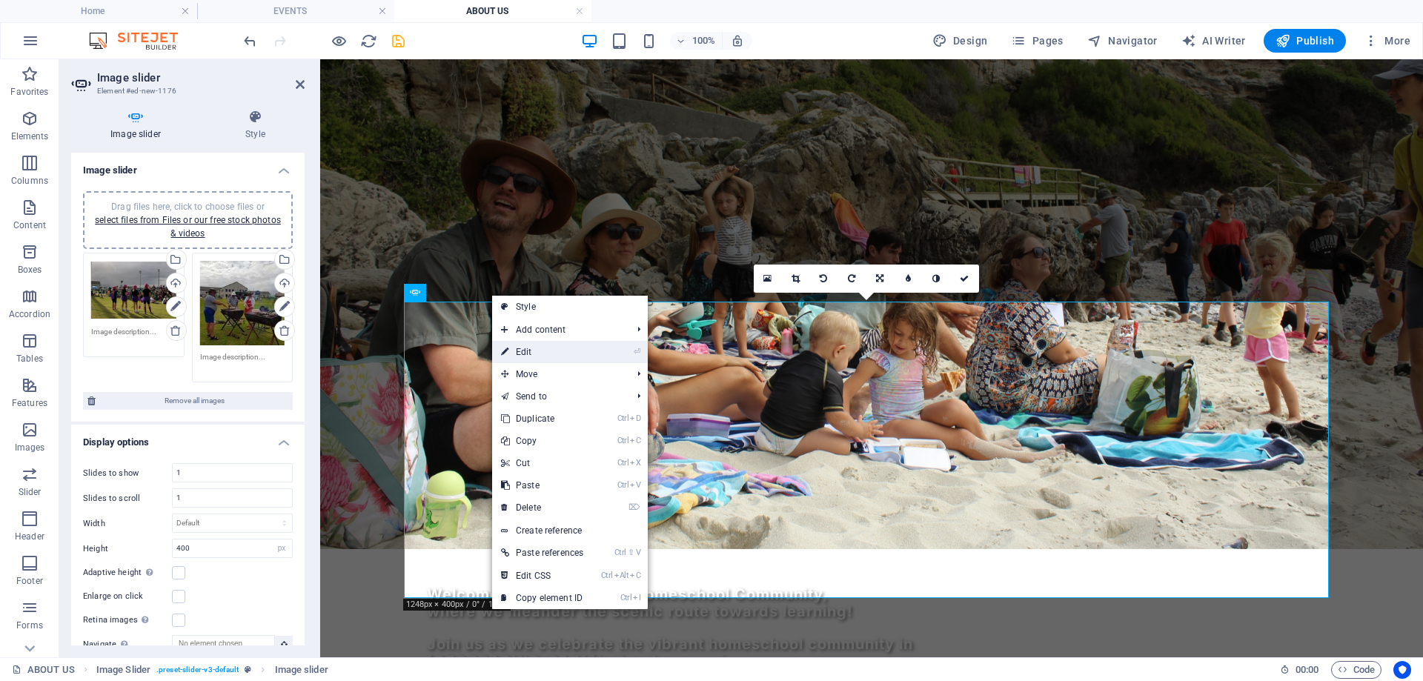
click at [537, 353] on link "⏎ Edit" at bounding box center [542, 352] width 100 height 22
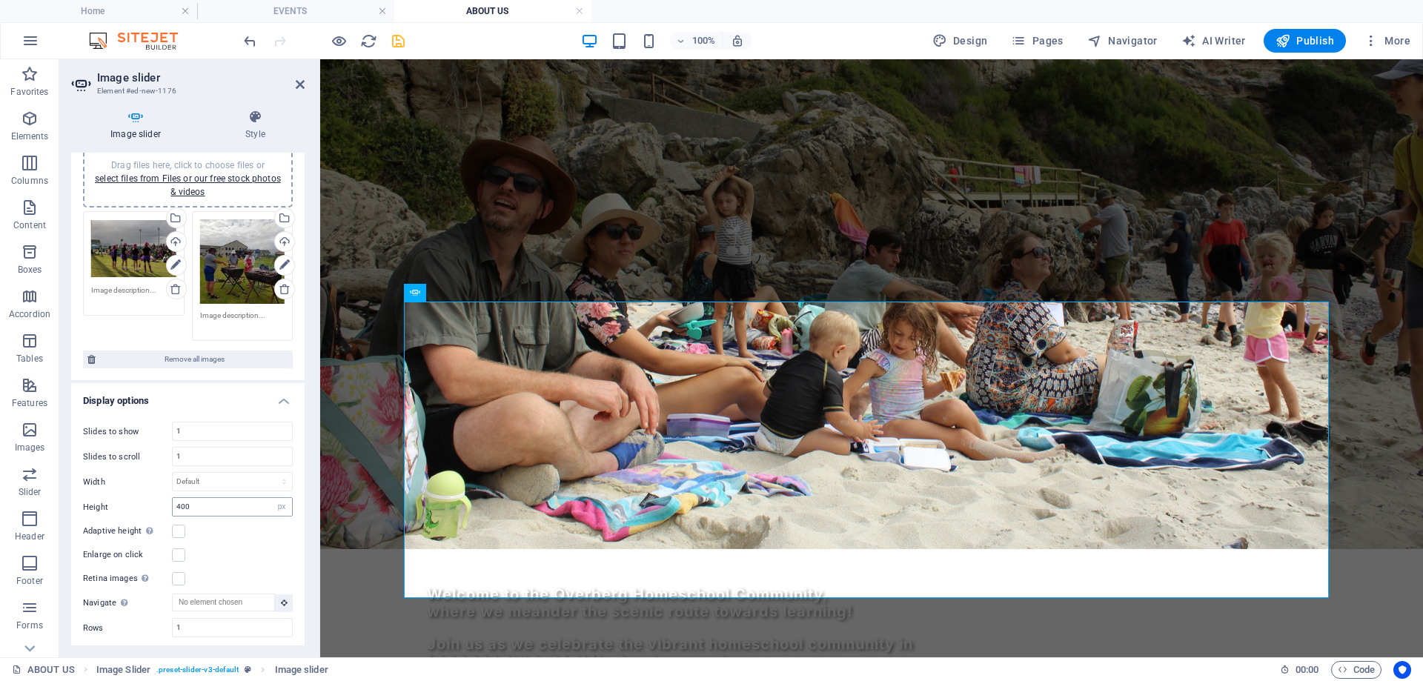
scroll to position [74, 0]
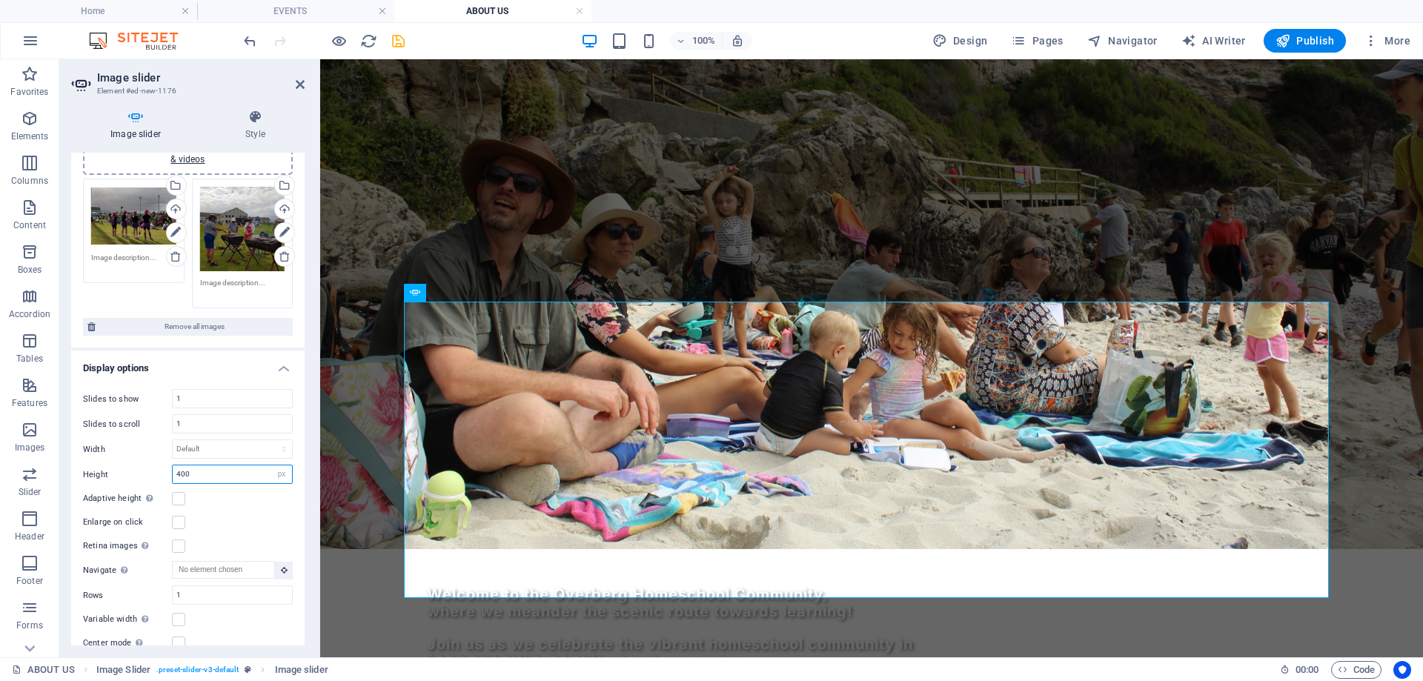
drag, startPoint x: 231, startPoint y: 469, endPoint x: 162, endPoint y: 471, distance: 69.7
click at [162, 471] on div "Height 400 Default px rem em vw vh" at bounding box center [188, 474] width 210 height 19
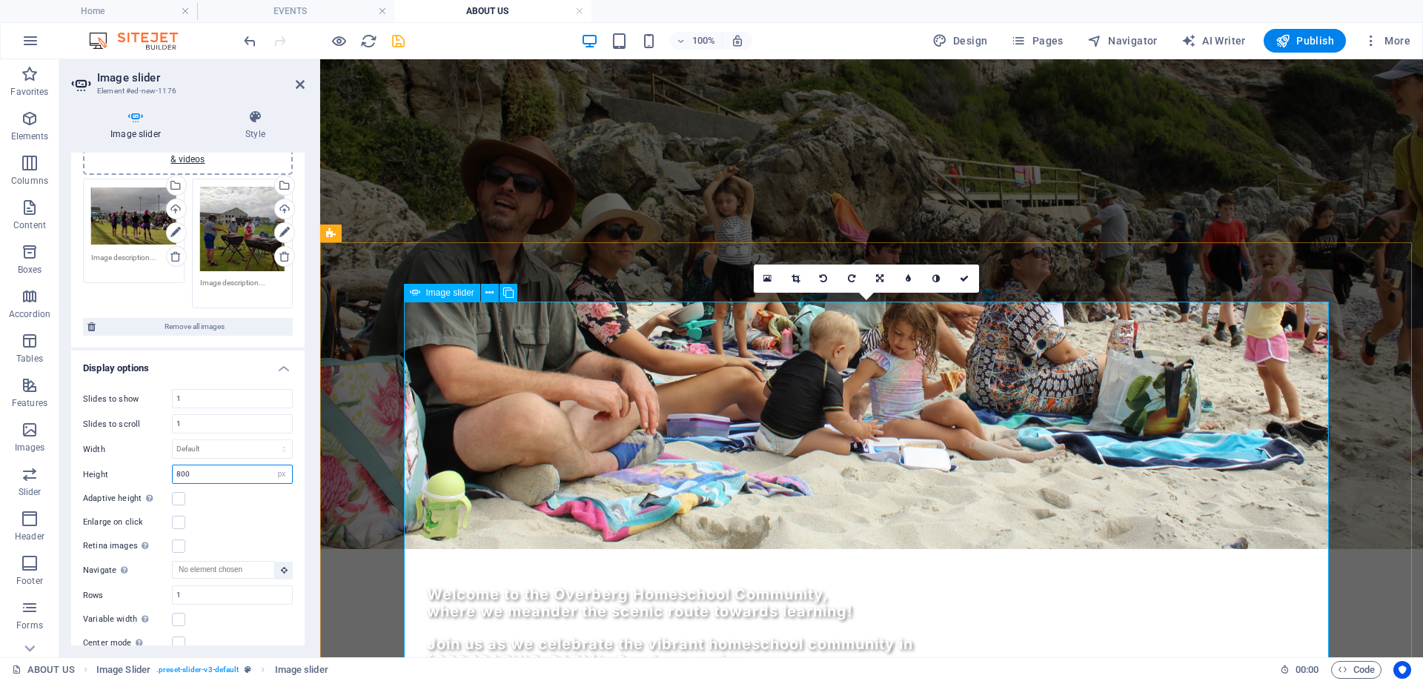
type input "800"
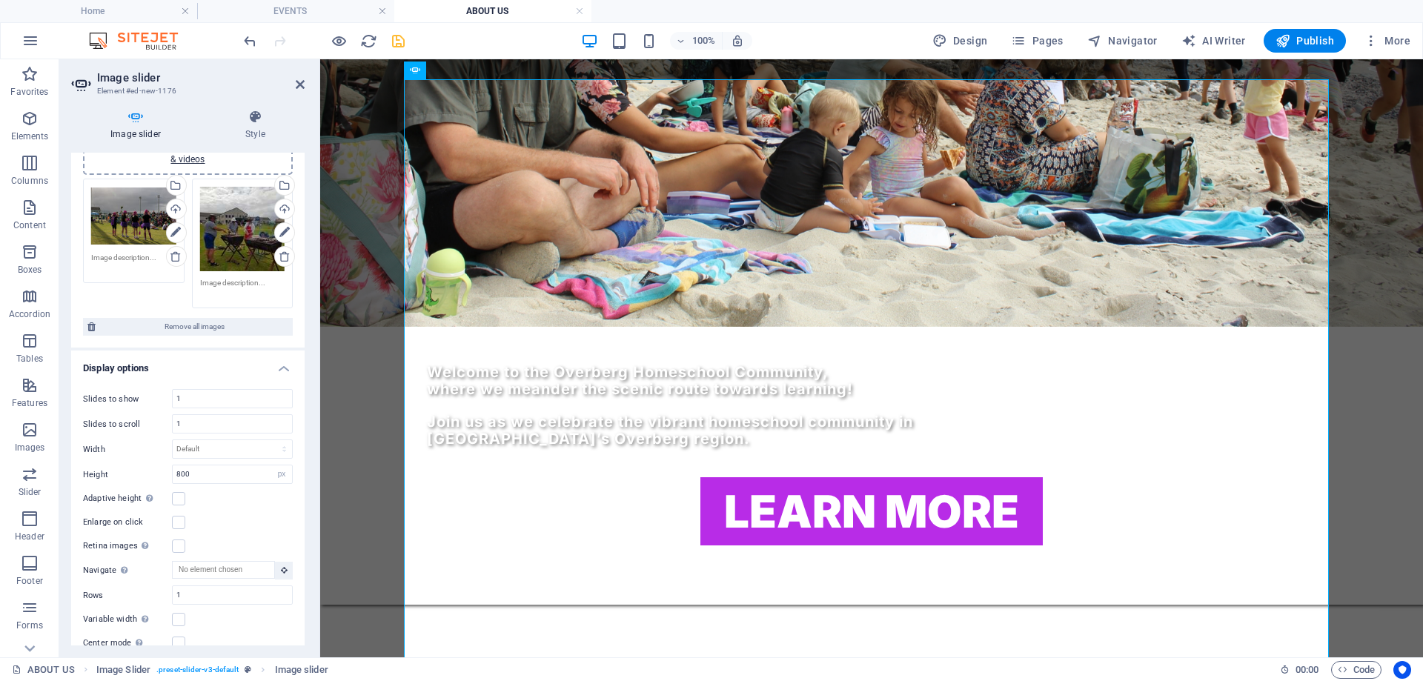
scroll to position [148, 0]
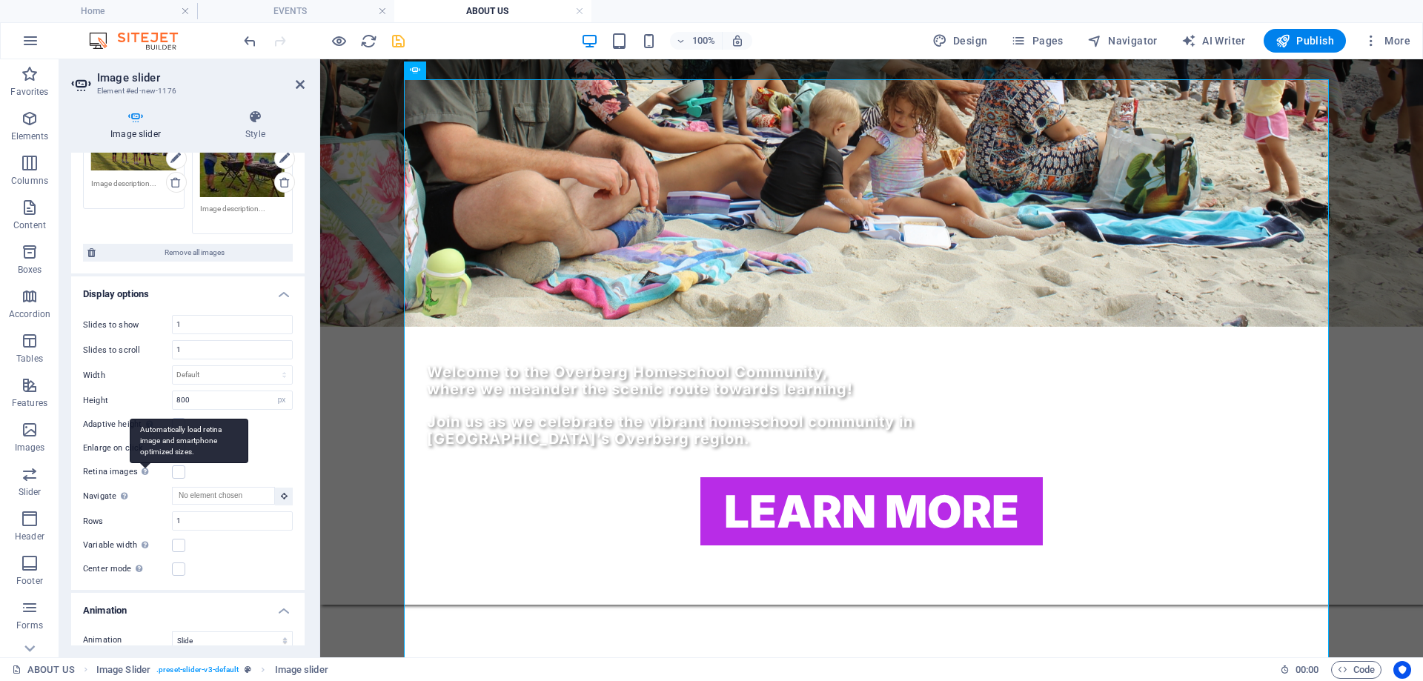
click at [143, 463] on div "Automatically load retina image and smartphone optimized sizes." at bounding box center [189, 441] width 119 height 44
click at [0, 0] on input "Retina images Automatically load retina image and smartphone optimized sizes." at bounding box center [0, 0] width 0 height 0
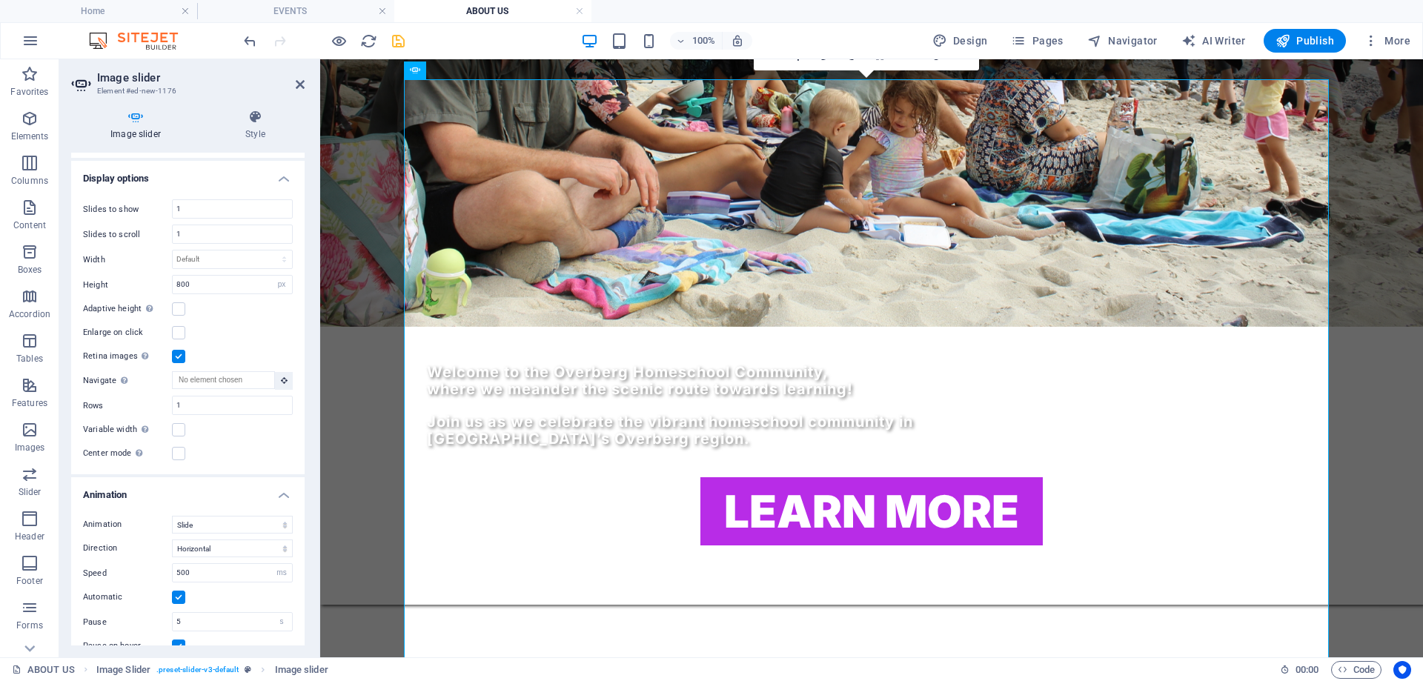
scroll to position [296, 0]
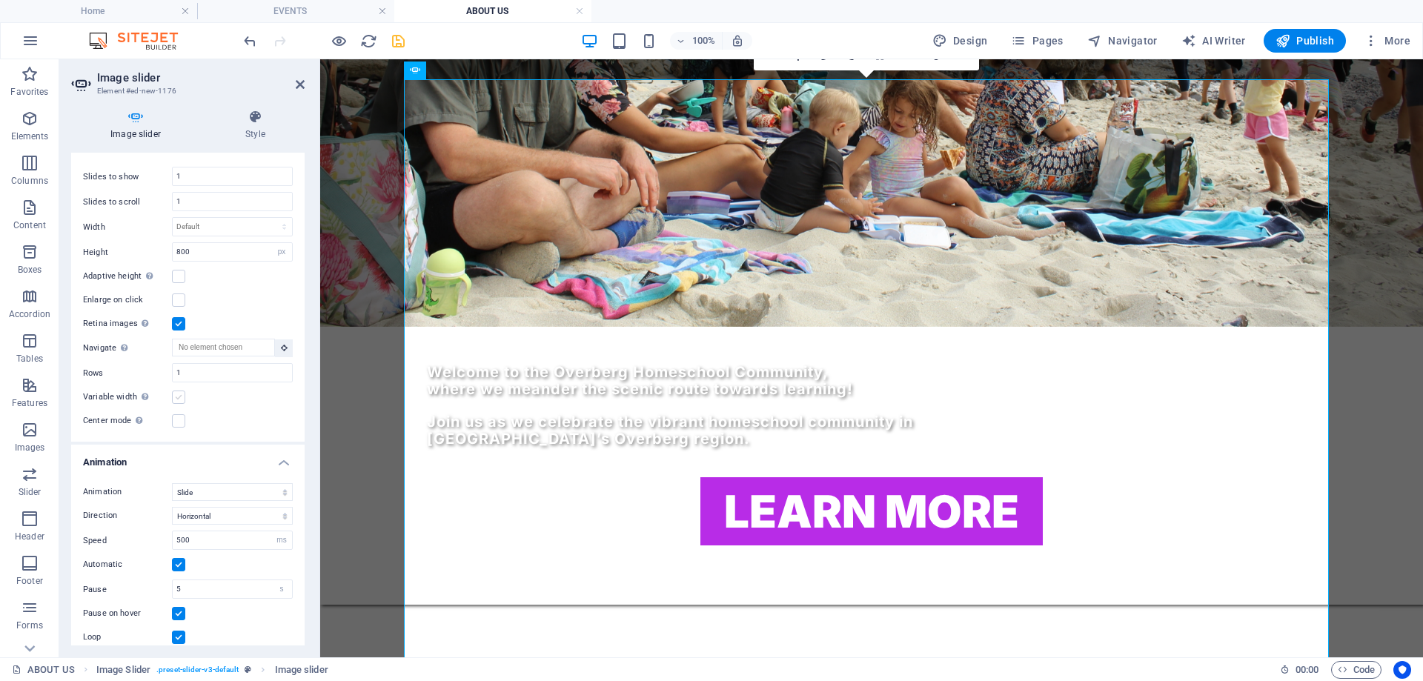
click at [179, 397] on label at bounding box center [178, 397] width 13 height 13
click at [0, 0] on input "Variable width Automatically adjust the width of the visible slide." at bounding box center [0, 0] width 0 height 0
click at [176, 422] on label at bounding box center [178, 420] width 13 height 13
click at [0, 0] on input "Center mode Enables centered view with partial previous/next slide. Use with od…" at bounding box center [0, 0] width 0 height 0
click at [176, 422] on label at bounding box center [178, 420] width 13 height 13
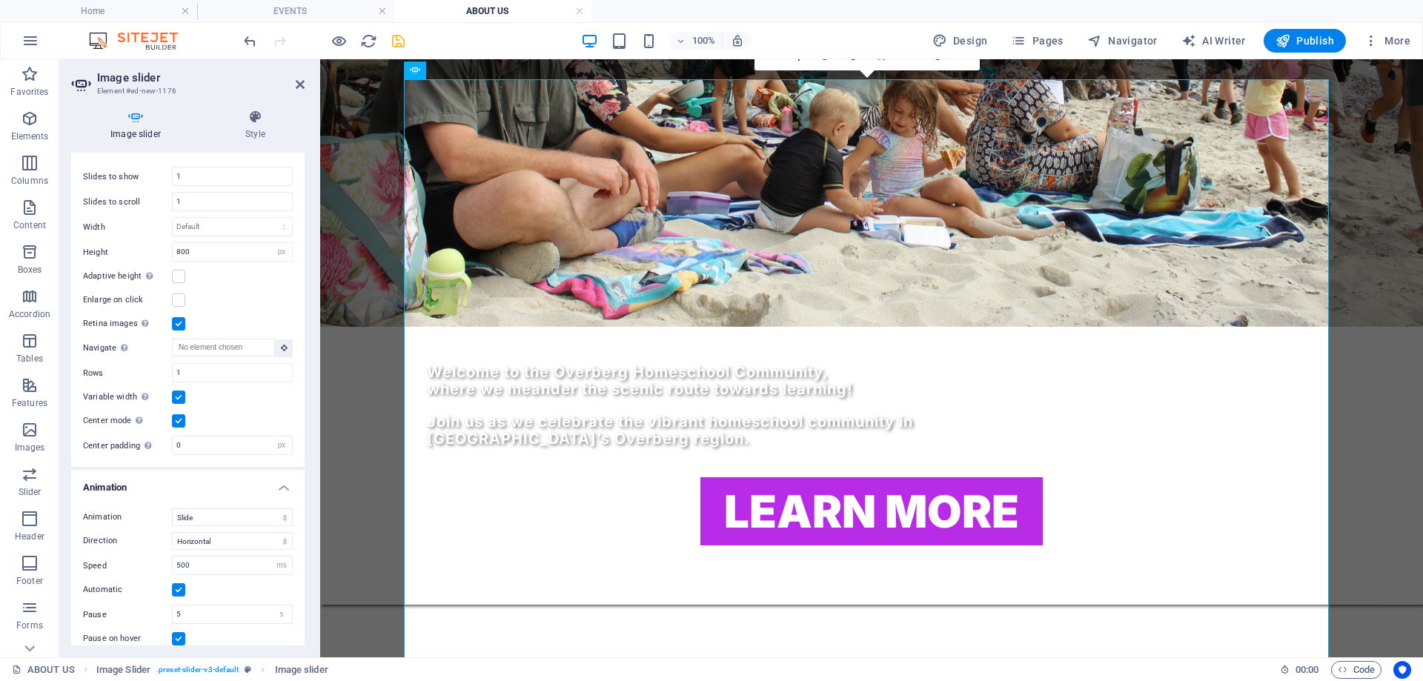
click at [0, 0] on input "Center mode Enables centered view with partial previous/next slide. Use with od…" at bounding box center [0, 0] width 0 height 0
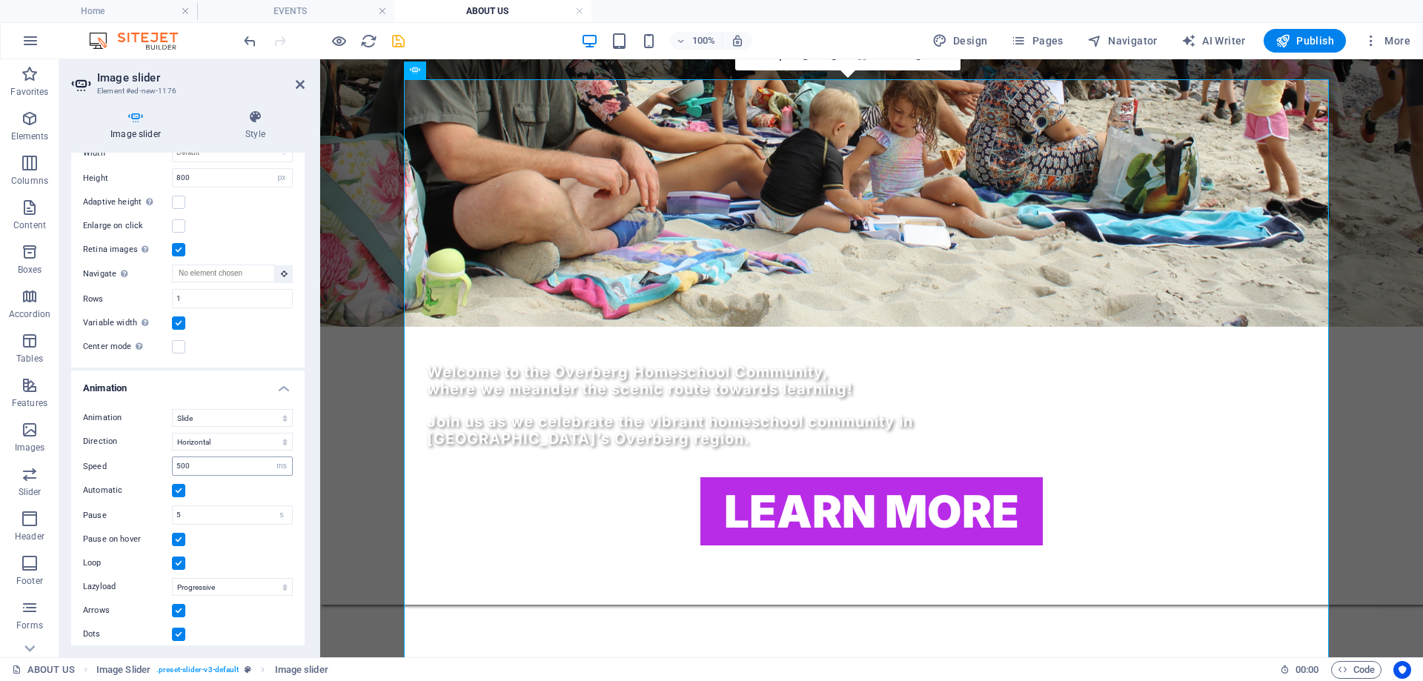
scroll to position [379, 0]
drag, startPoint x: 565, startPoint y: 525, endPoint x: 367, endPoint y: 562, distance: 202.0
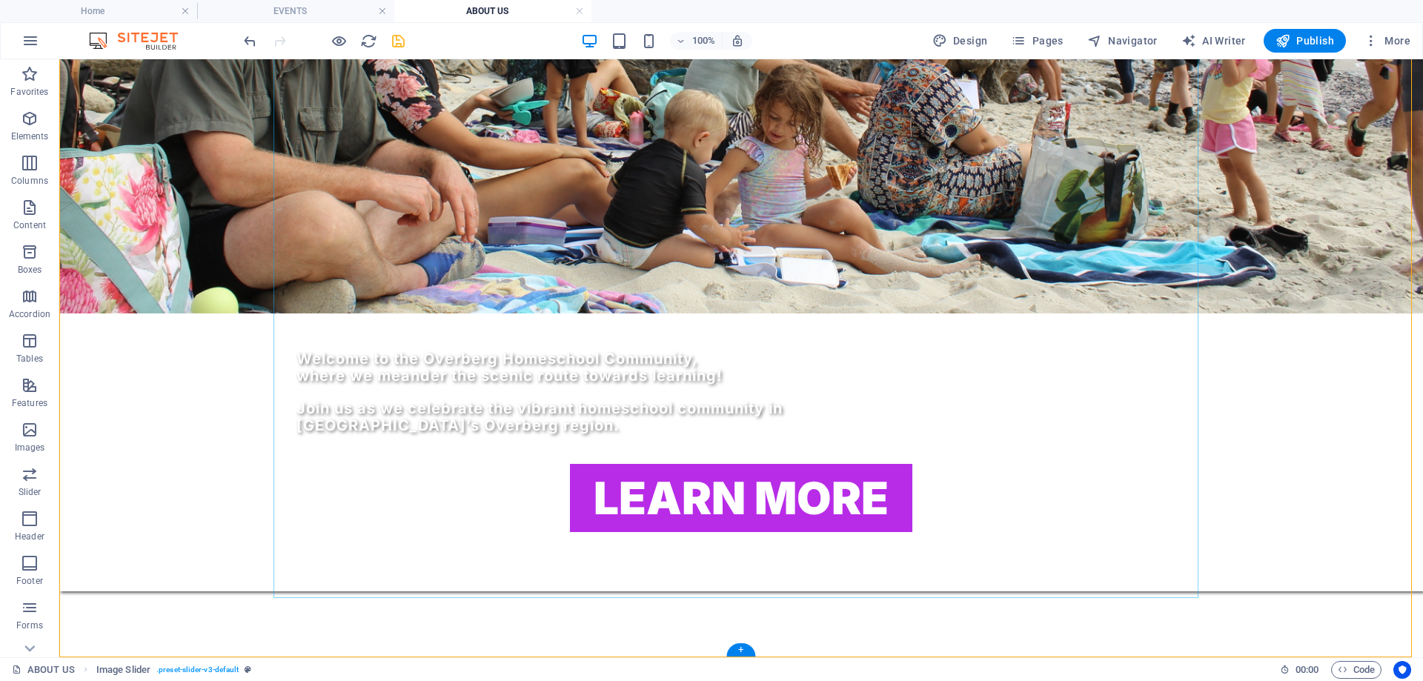
scroll to position [1392, 0]
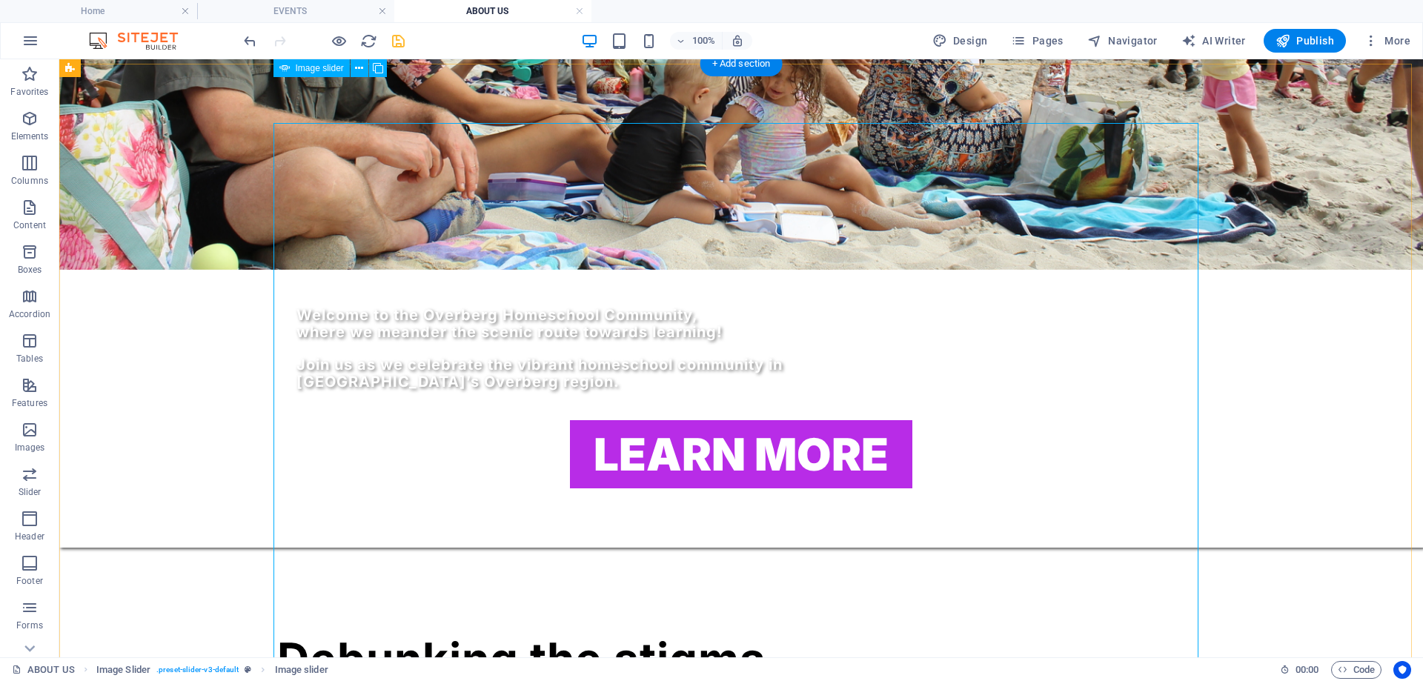
scroll to position [1244, 0]
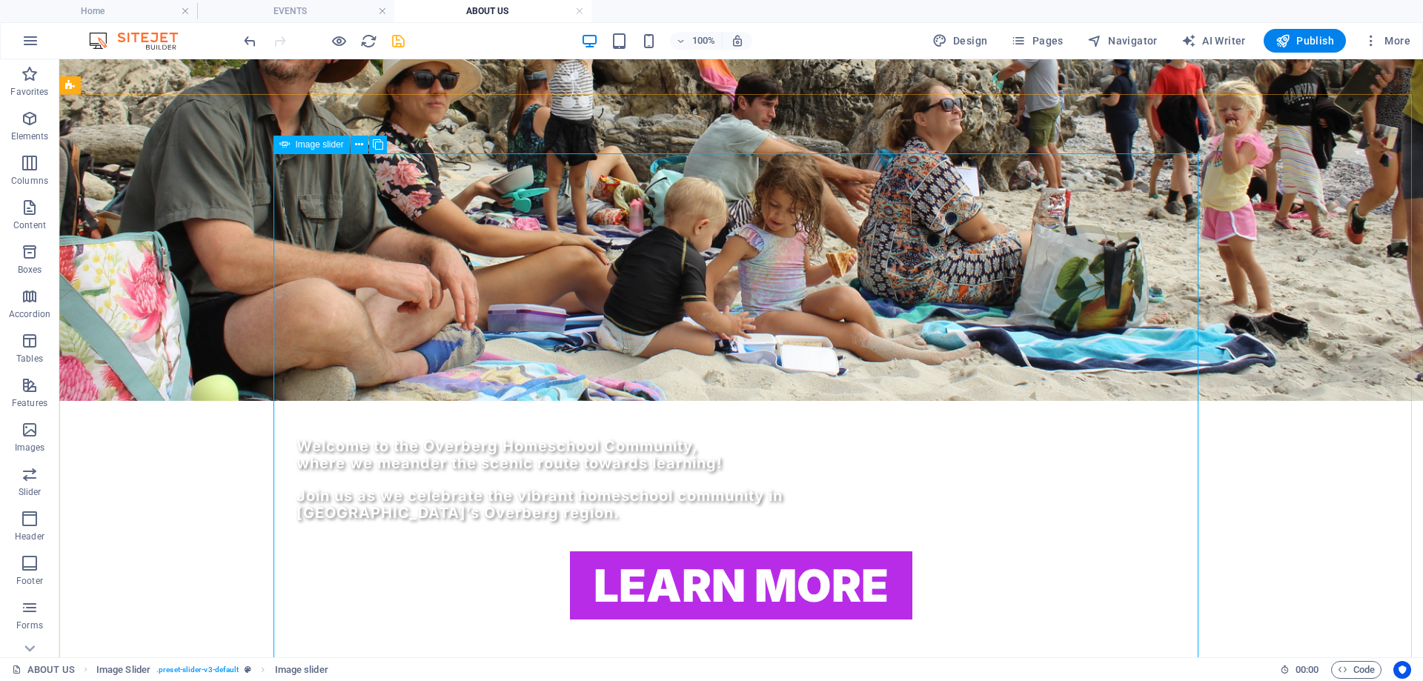
click at [328, 146] on span "Image slider" at bounding box center [320, 144] width 48 height 9
click at [359, 147] on icon at bounding box center [359, 145] width 8 height 16
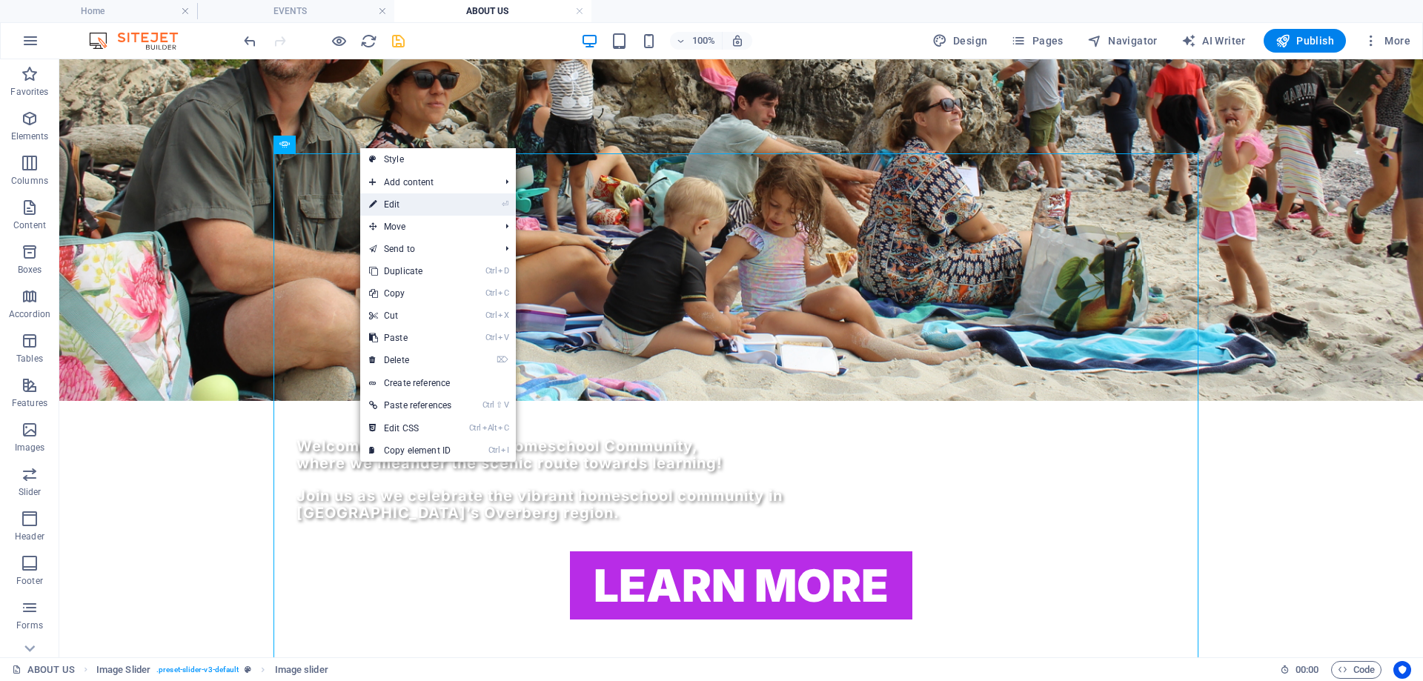
click at [392, 202] on link "⏎ Edit" at bounding box center [410, 204] width 100 height 22
select select "px"
select select "ms"
select select "s"
select select "progressive"
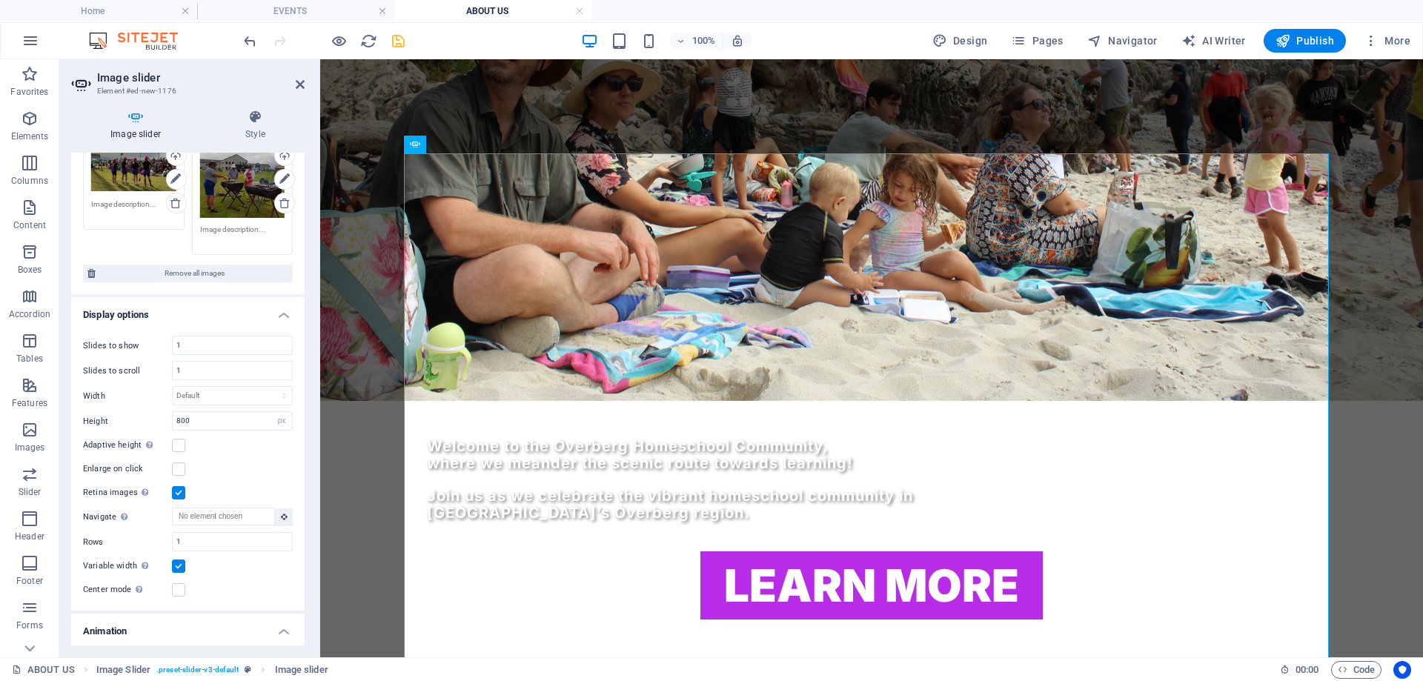
scroll to position [148, 0]
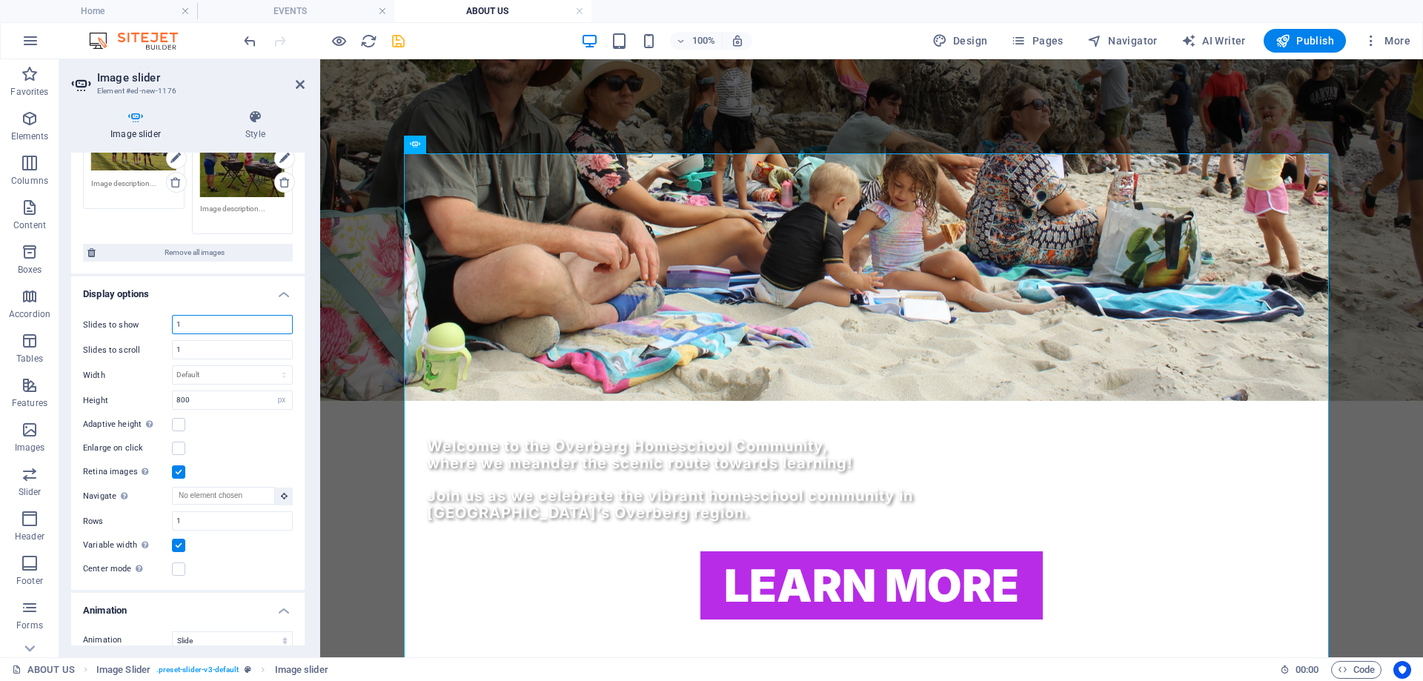
click at [198, 330] on input "1" at bounding box center [232, 325] width 119 height 18
drag, startPoint x: 200, startPoint y: 327, endPoint x: 166, endPoint y: 323, distance: 34.3
click at [166, 323] on div "Slides to show 1" at bounding box center [188, 324] width 210 height 19
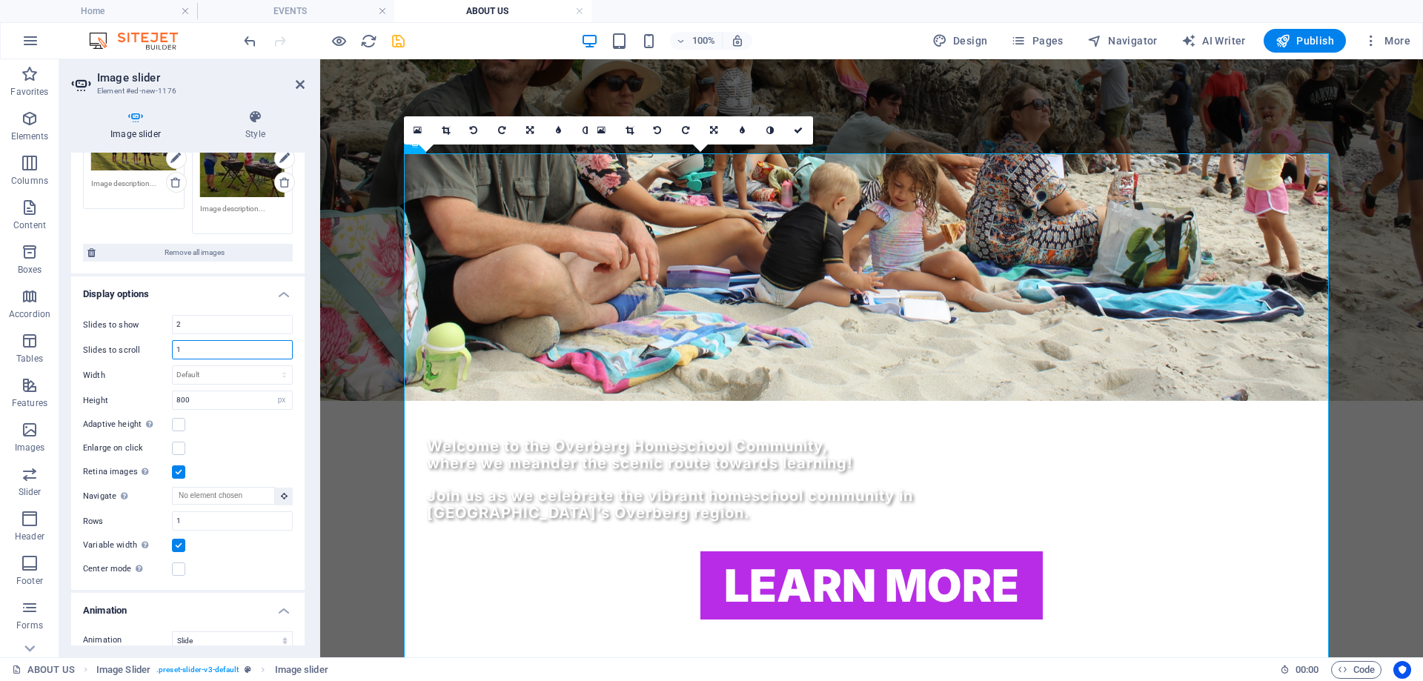
click at [193, 351] on input "1" at bounding box center [232, 350] width 119 height 18
drag, startPoint x: 203, startPoint y: 319, endPoint x: 167, endPoint y: 319, distance: 36.3
click at [167, 319] on div "Slides to show 2" at bounding box center [188, 324] width 210 height 19
type input "5"
click at [211, 347] on input "1" at bounding box center [232, 350] width 119 height 18
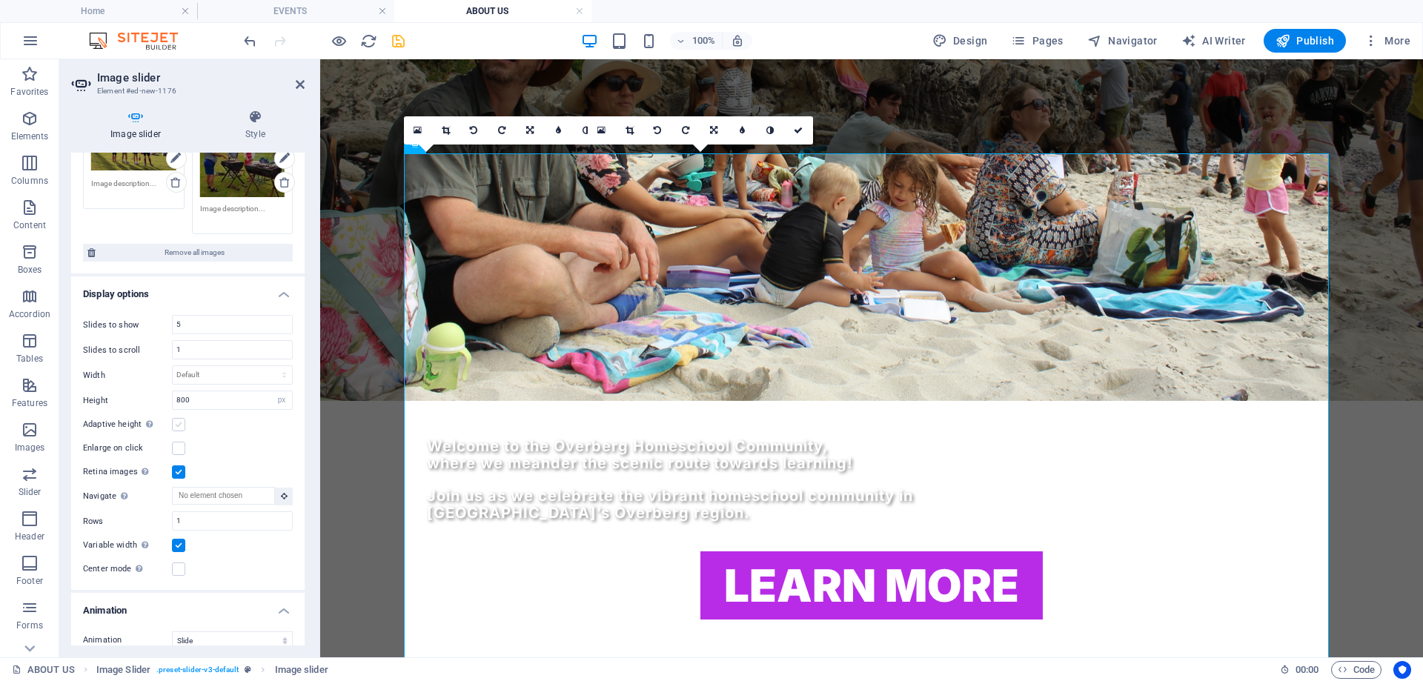
click at [178, 426] on label at bounding box center [178, 424] width 13 height 13
click at [0, 0] on input "Adaptive height Automatically adjust the height for single slide horizontal sli…" at bounding box center [0, 0] width 0 height 0
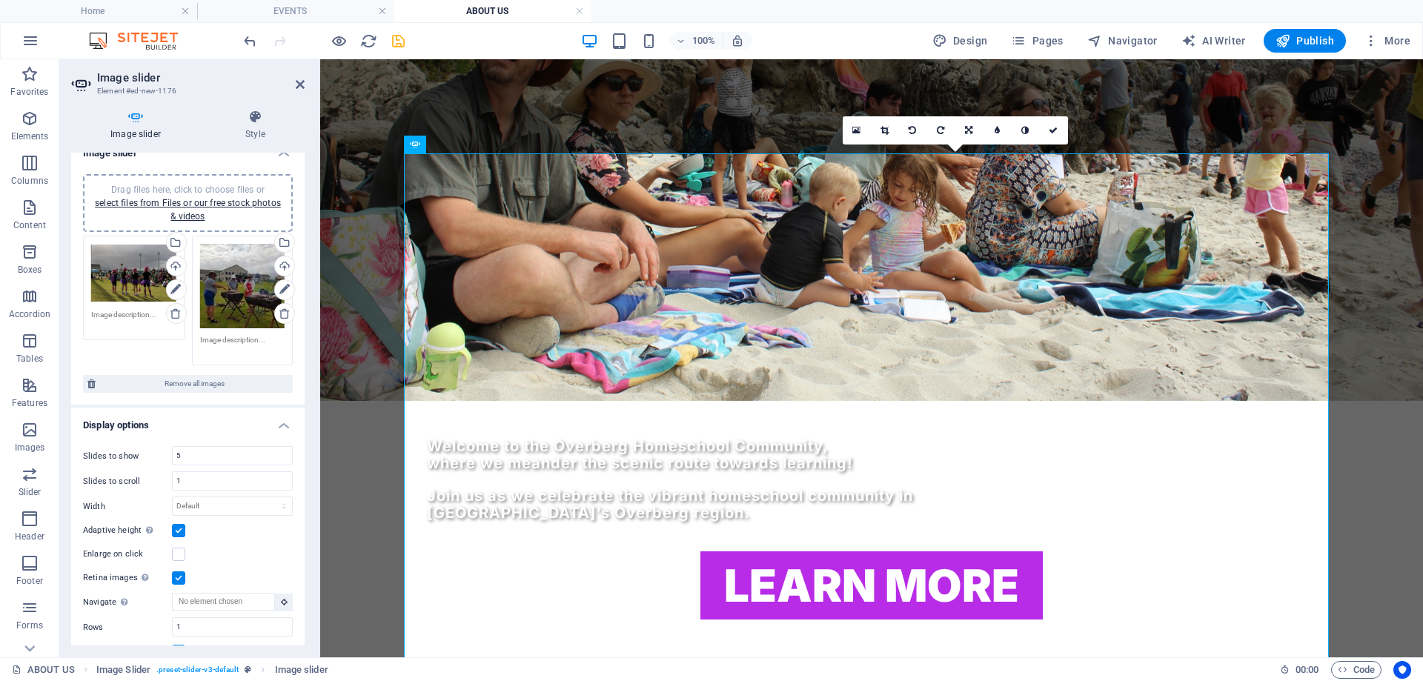
scroll to position [0, 0]
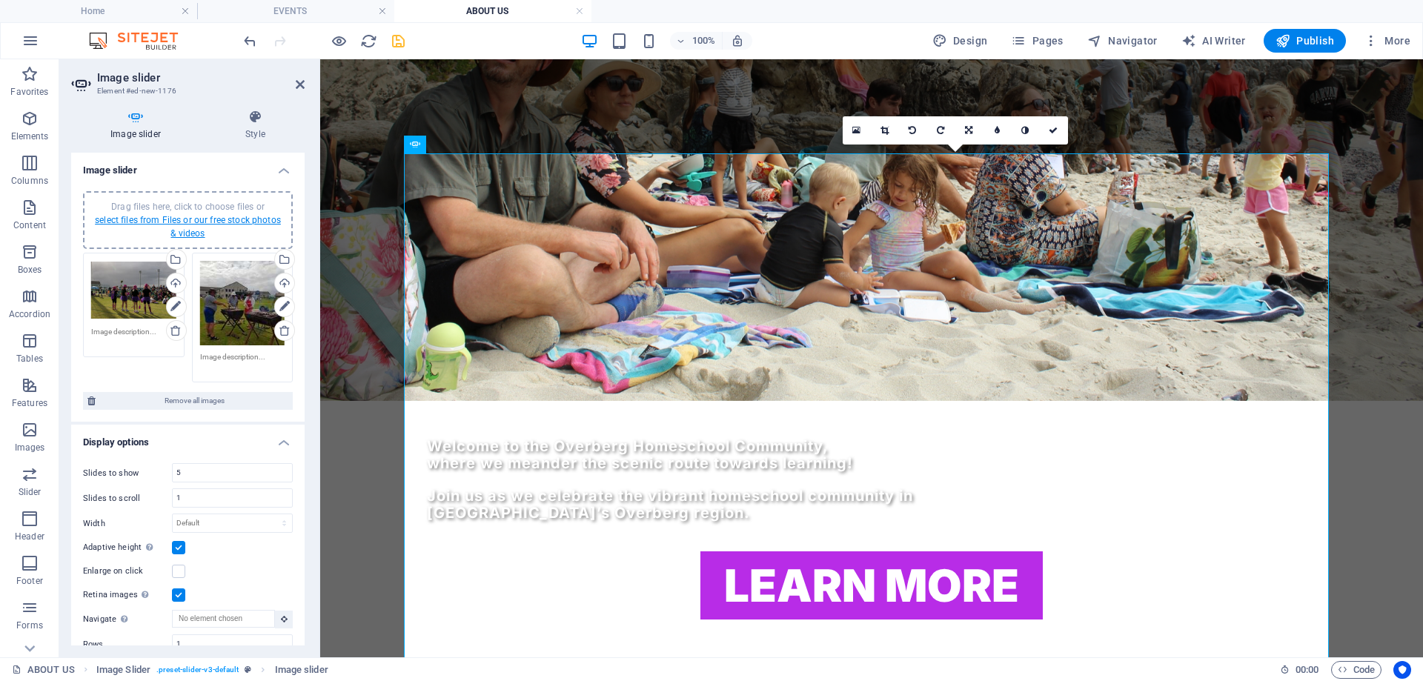
click at [216, 219] on link "select files from Files or our free stock photos & videos" at bounding box center [188, 227] width 186 height 24
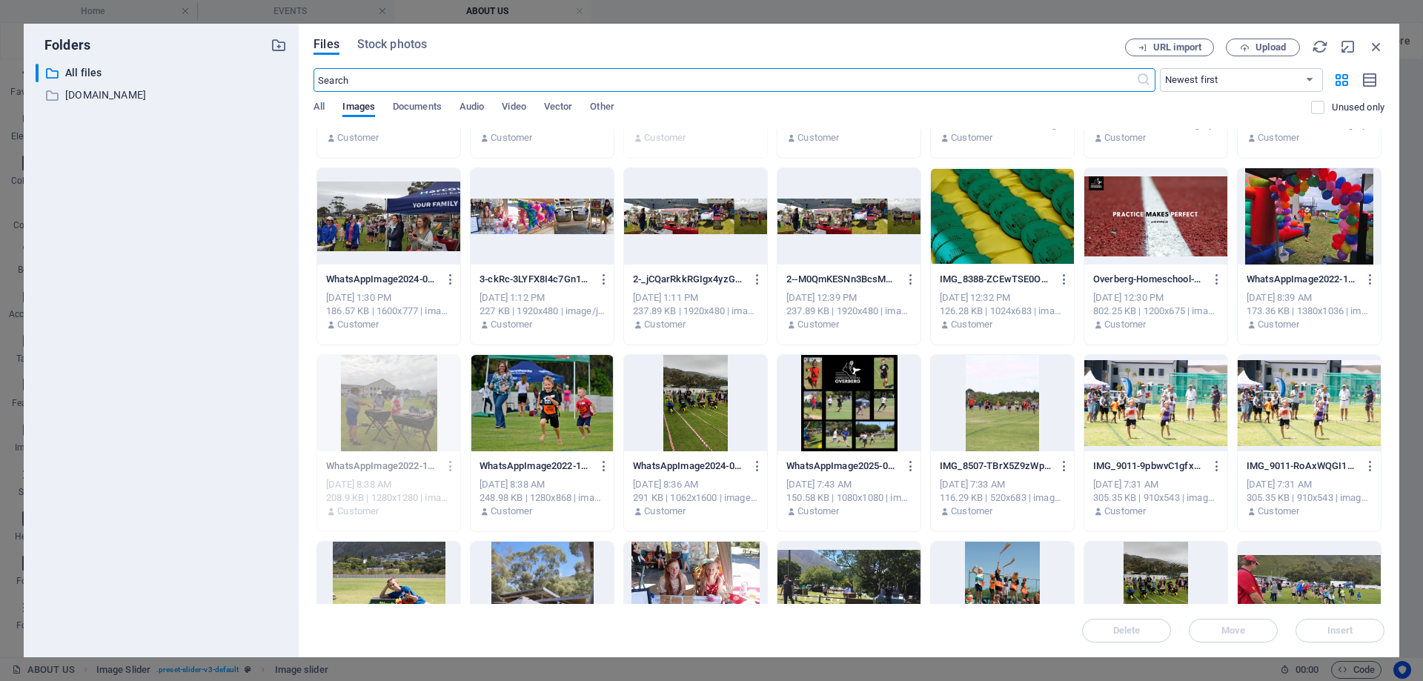
scroll to position [222, 0]
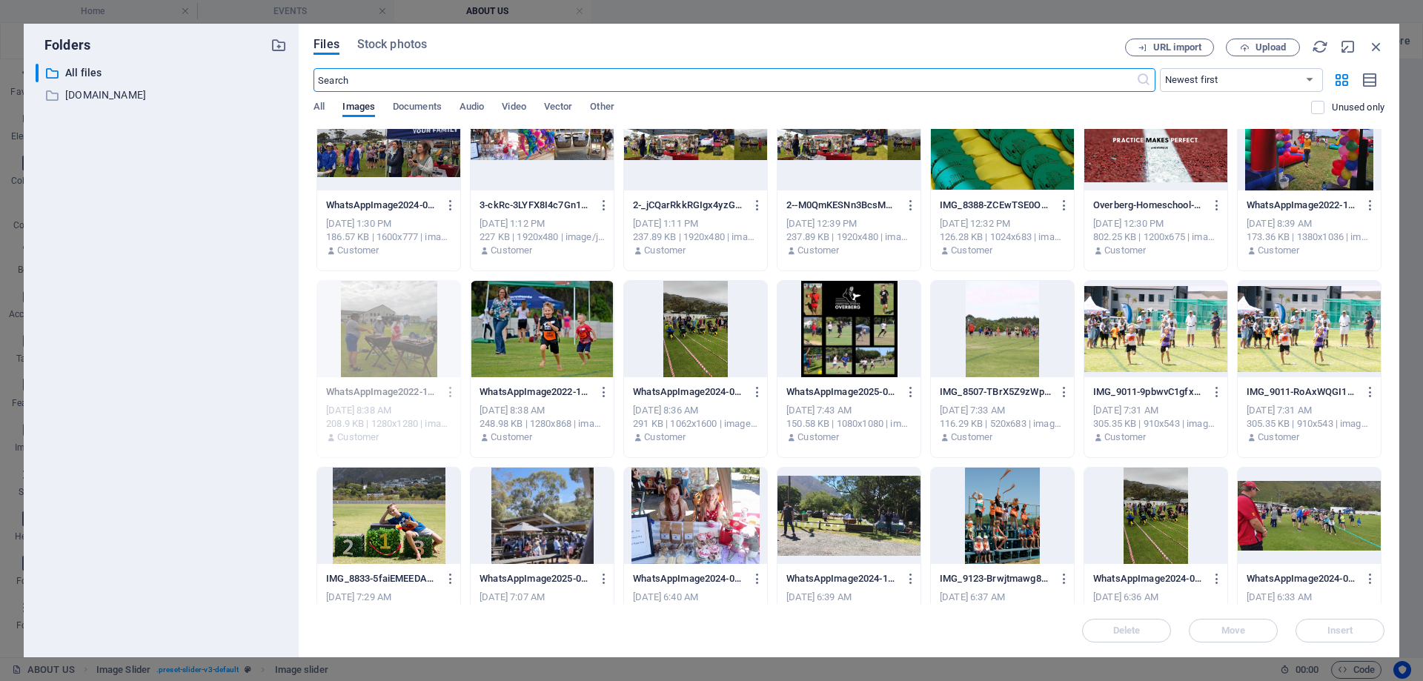
click at [1323, 525] on div at bounding box center [1309, 516] width 143 height 96
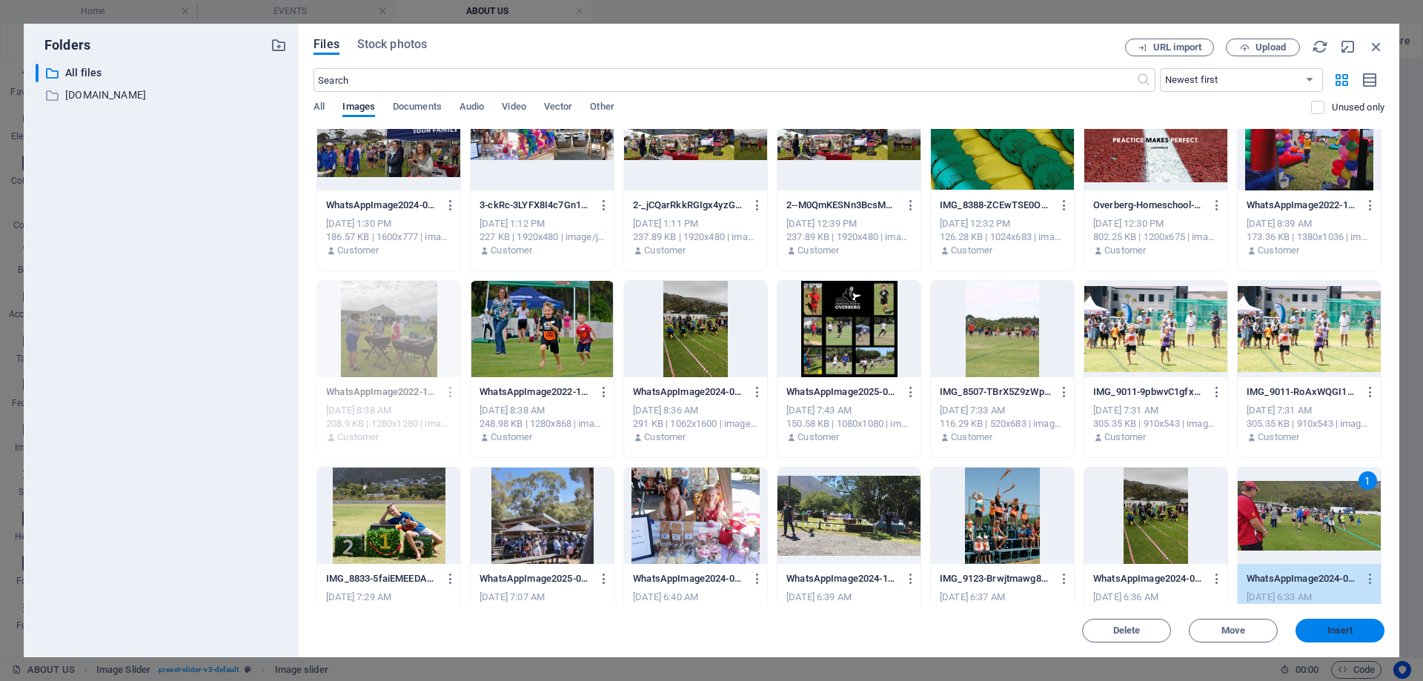
click at [1318, 625] on button "Insert" at bounding box center [1339, 631] width 89 height 24
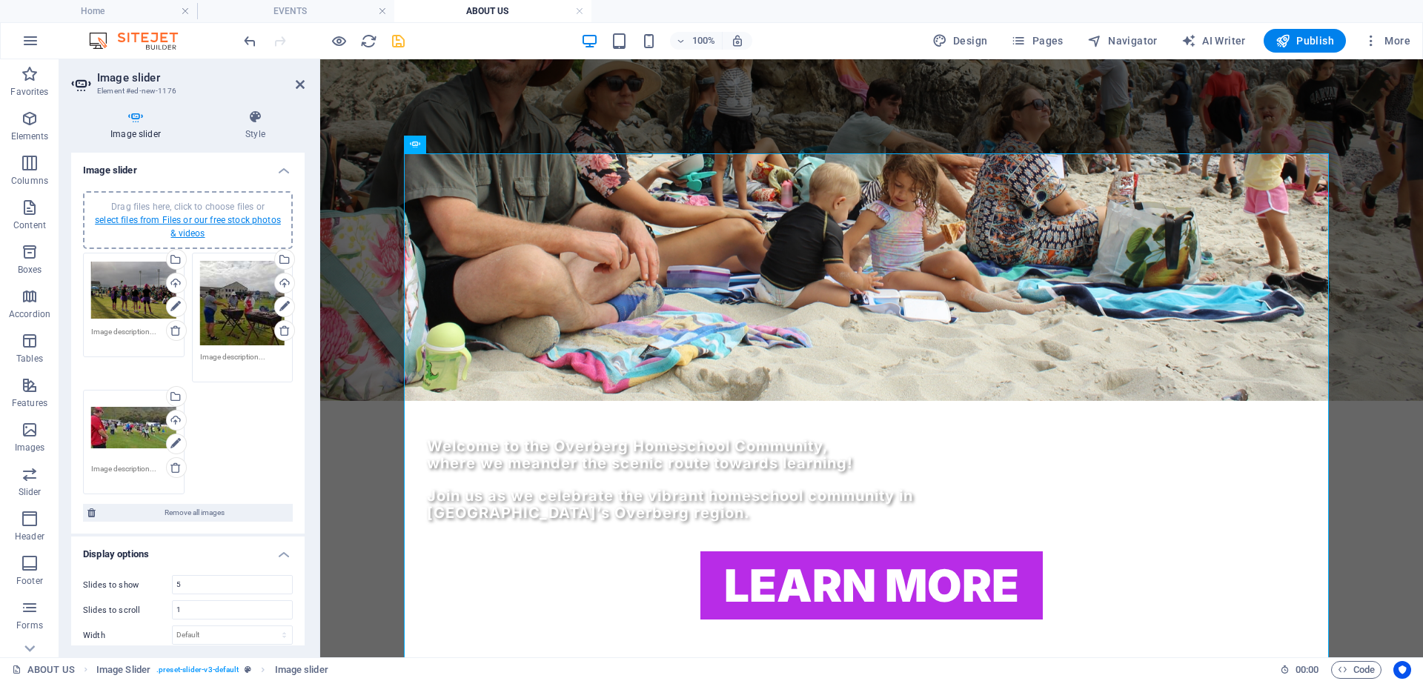
click at [187, 216] on link "select files from Files or our free stock photos & videos" at bounding box center [188, 227] width 186 height 24
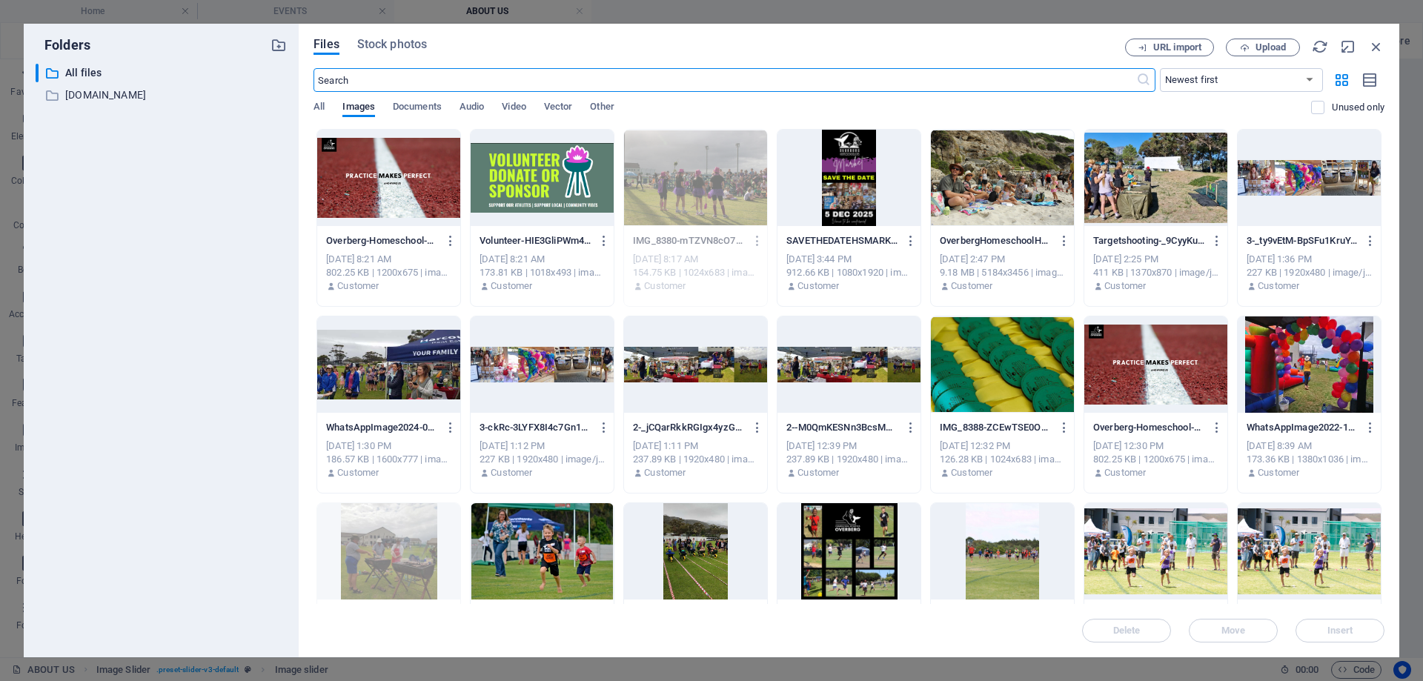
click at [1173, 557] on div at bounding box center [1155, 551] width 143 height 96
click at [1335, 631] on span "Insert" at bounding box center [1340, 630] width 26 height 9
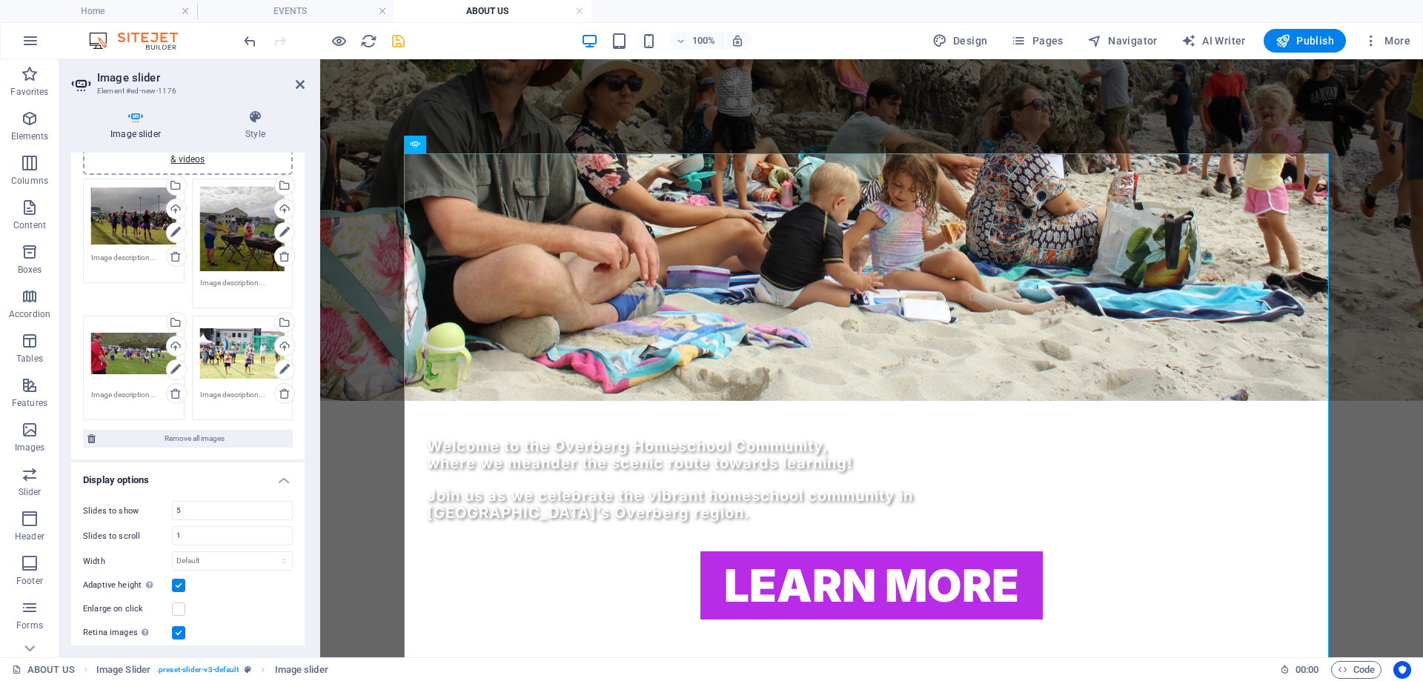
scroll to position [0, 0]
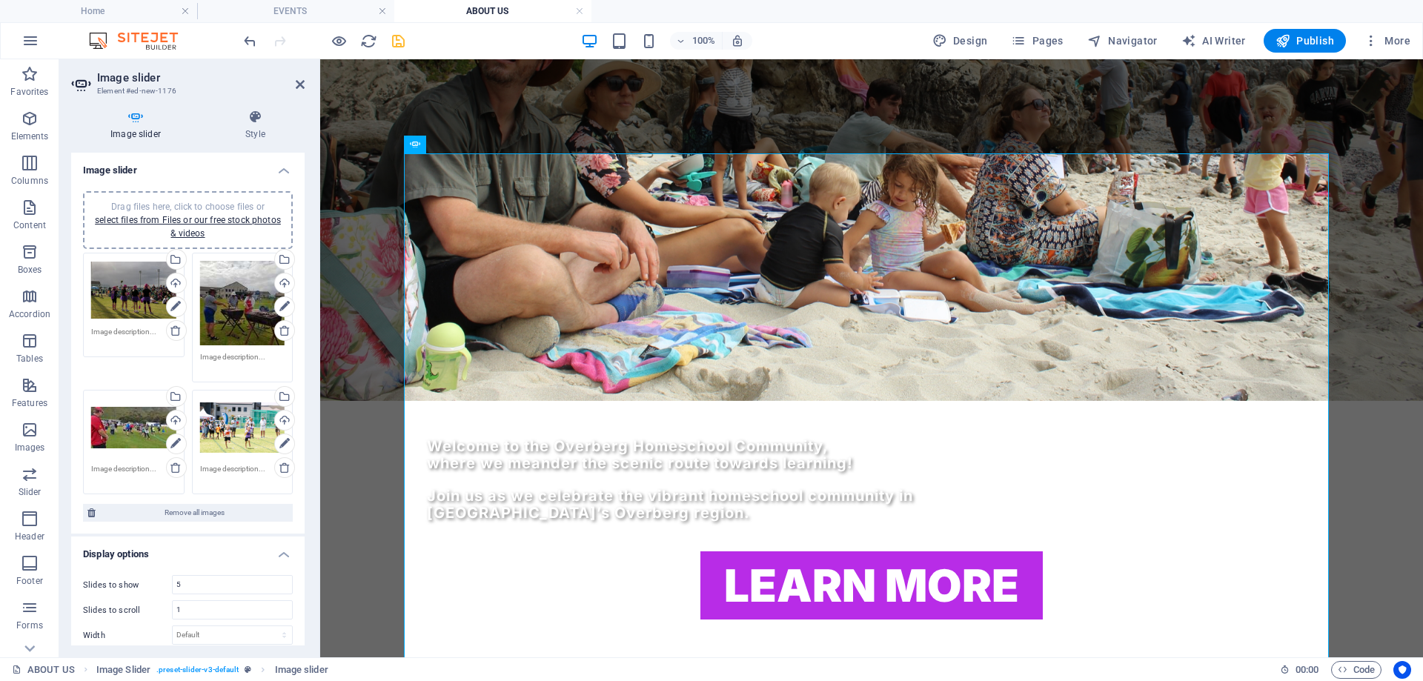
click at [172, 221] on link "select files from Files or our free stock photos & videos" at bounding box center [188, 227] width 186 height 24
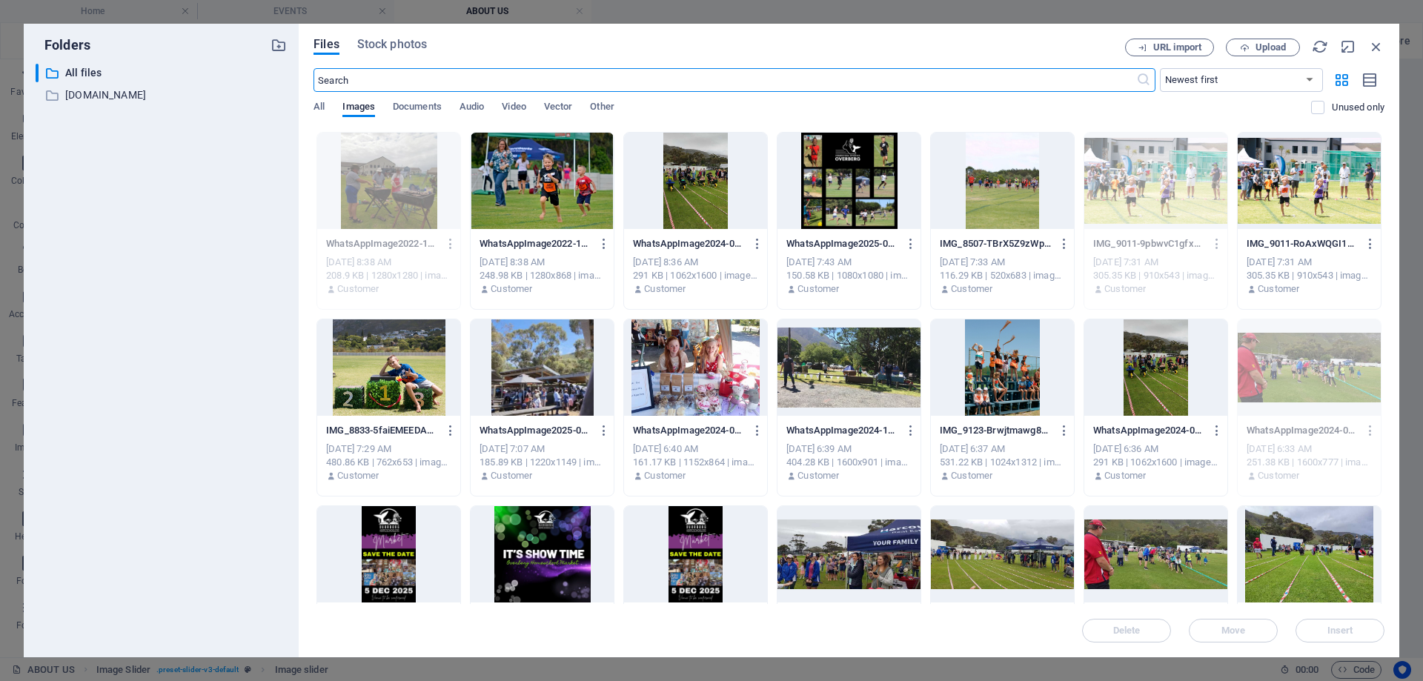
scroll to position [445, 0]
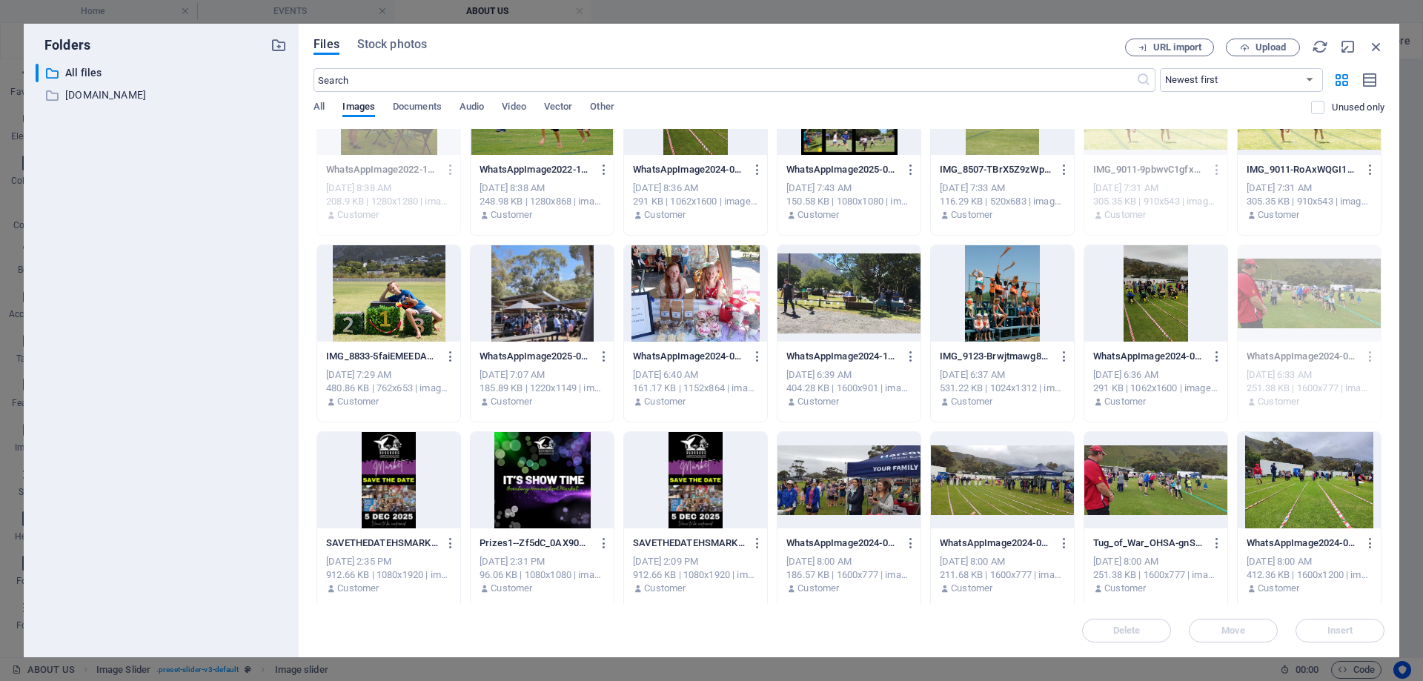
click at [417, 306] on div at bounding box center [388, 293] width 143 height 96
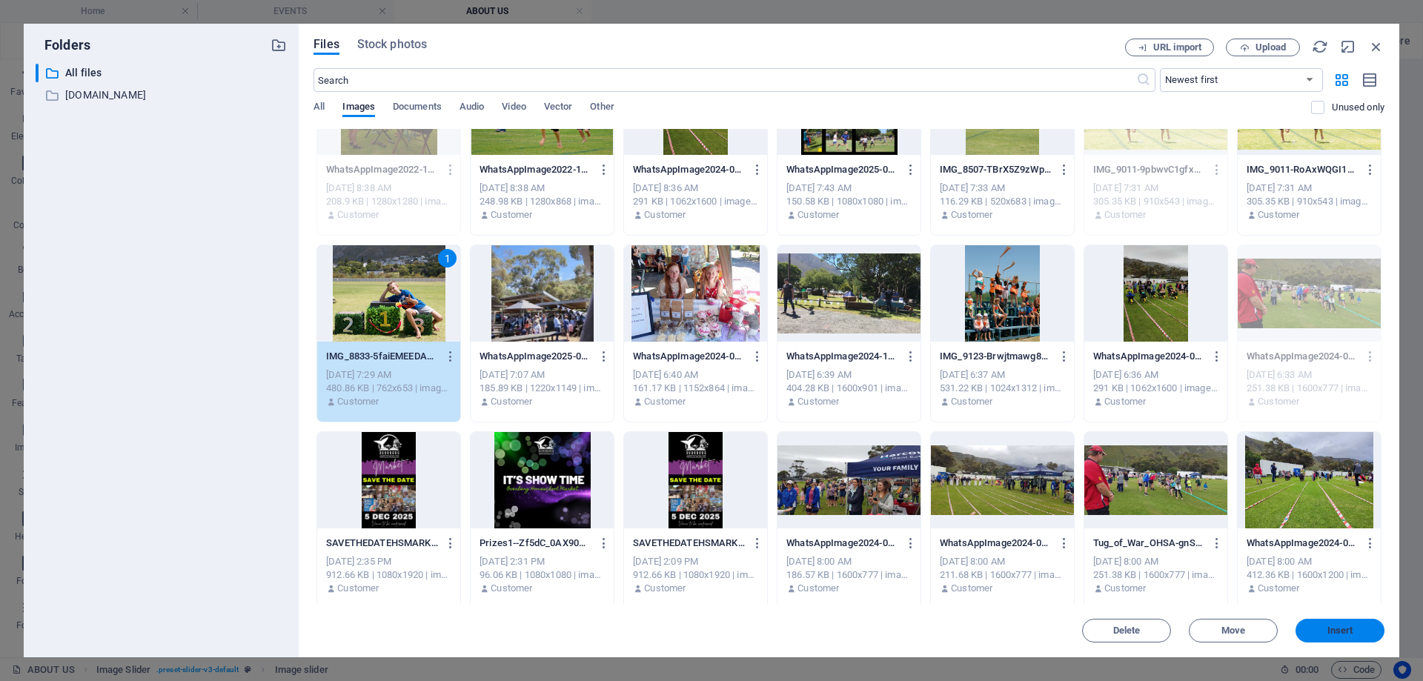
click at [1354, 634] on span "Insert" at bounding box center [1339, 630] width 77 height 9
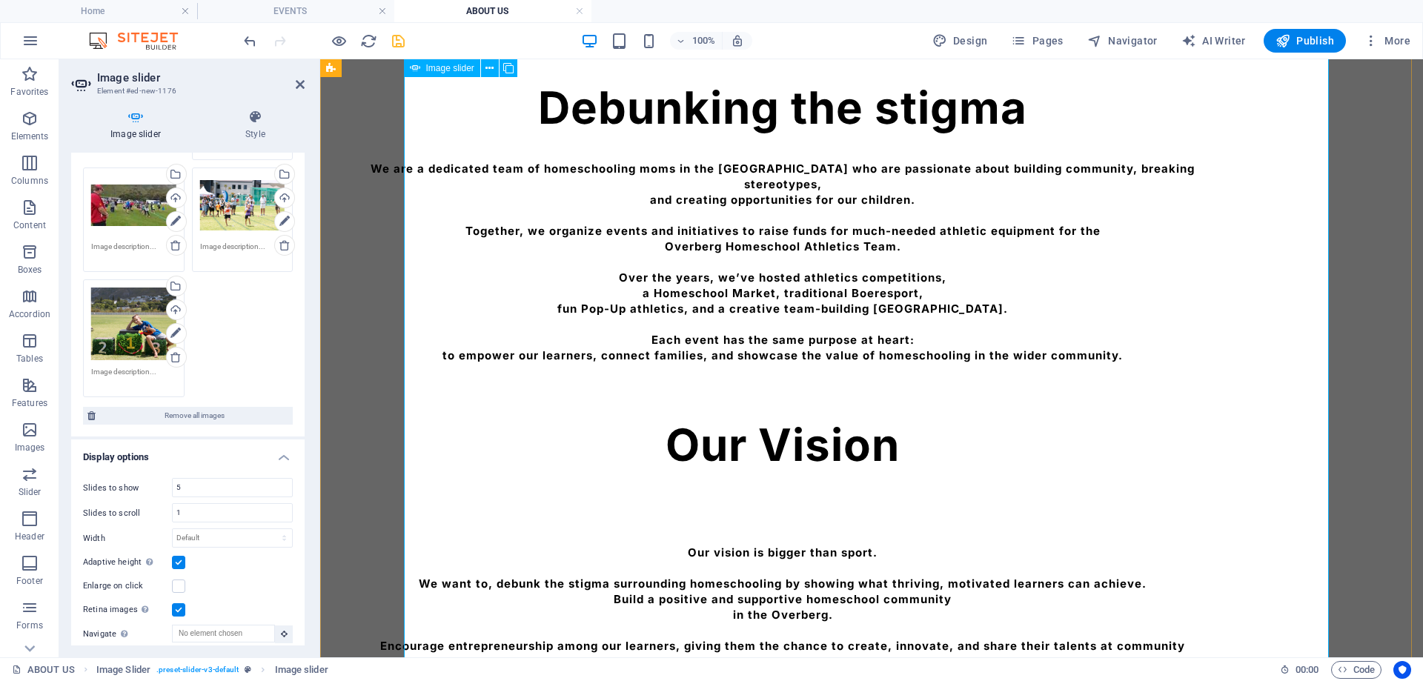
scroll to position [1935, 0]
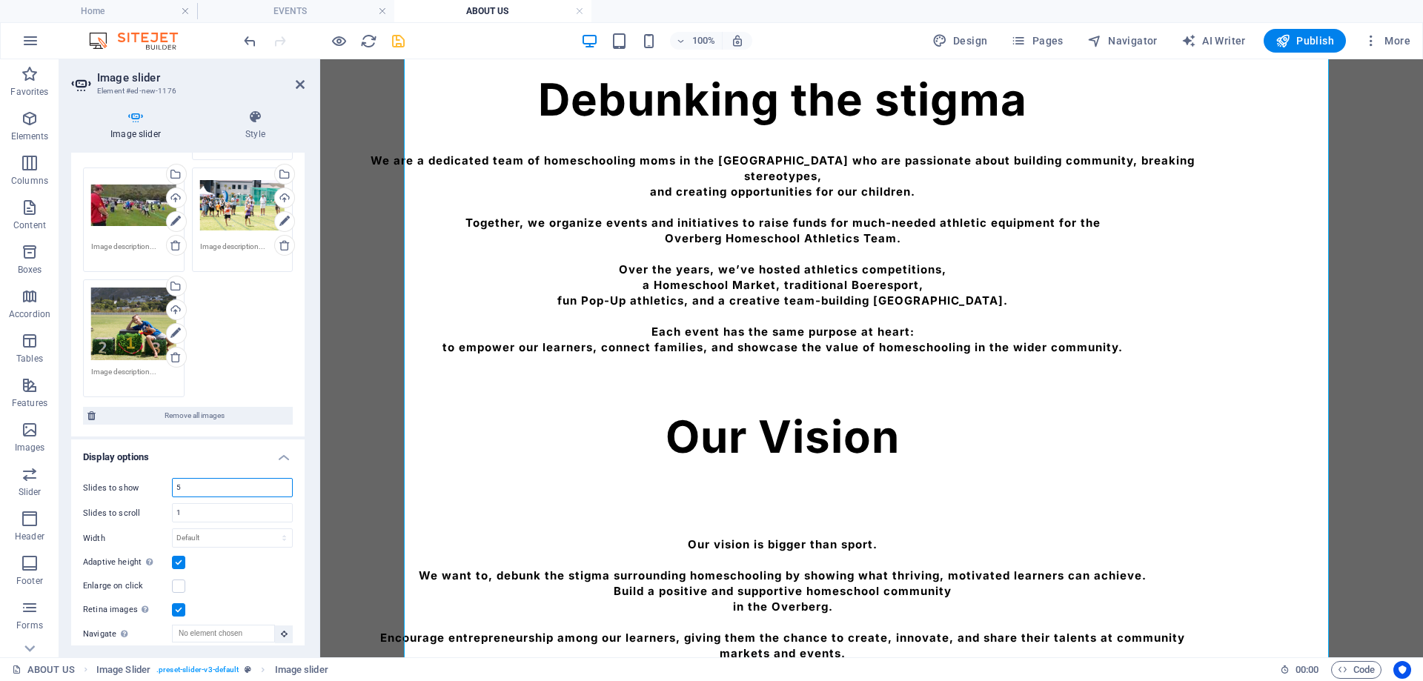
drag, startPoint x: 197, startPoint y: 486, endPoint x: 150, endPoint y: 482, distance: 46.8
click at [150, 482] on div "Slides to show 5" at bounding box center [188, 487] width 210 height 19
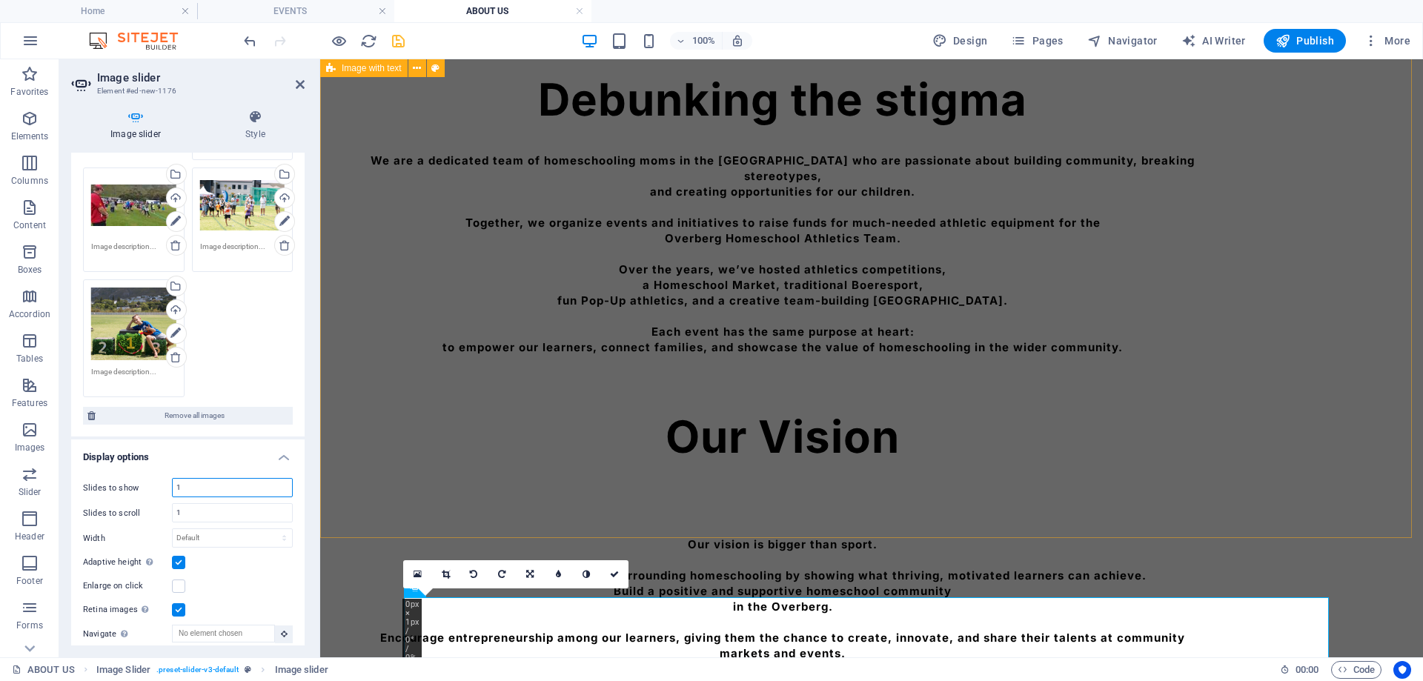
type input "1"
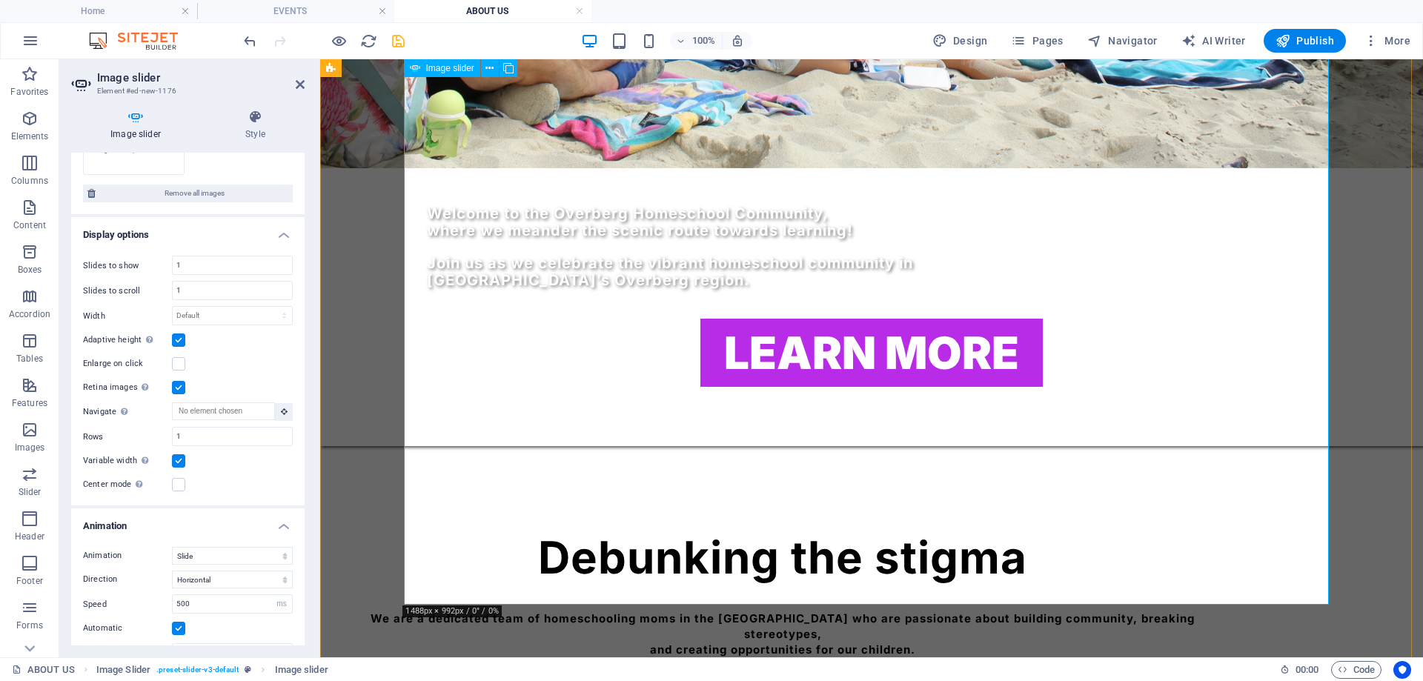
scroll to position [1535, 0]
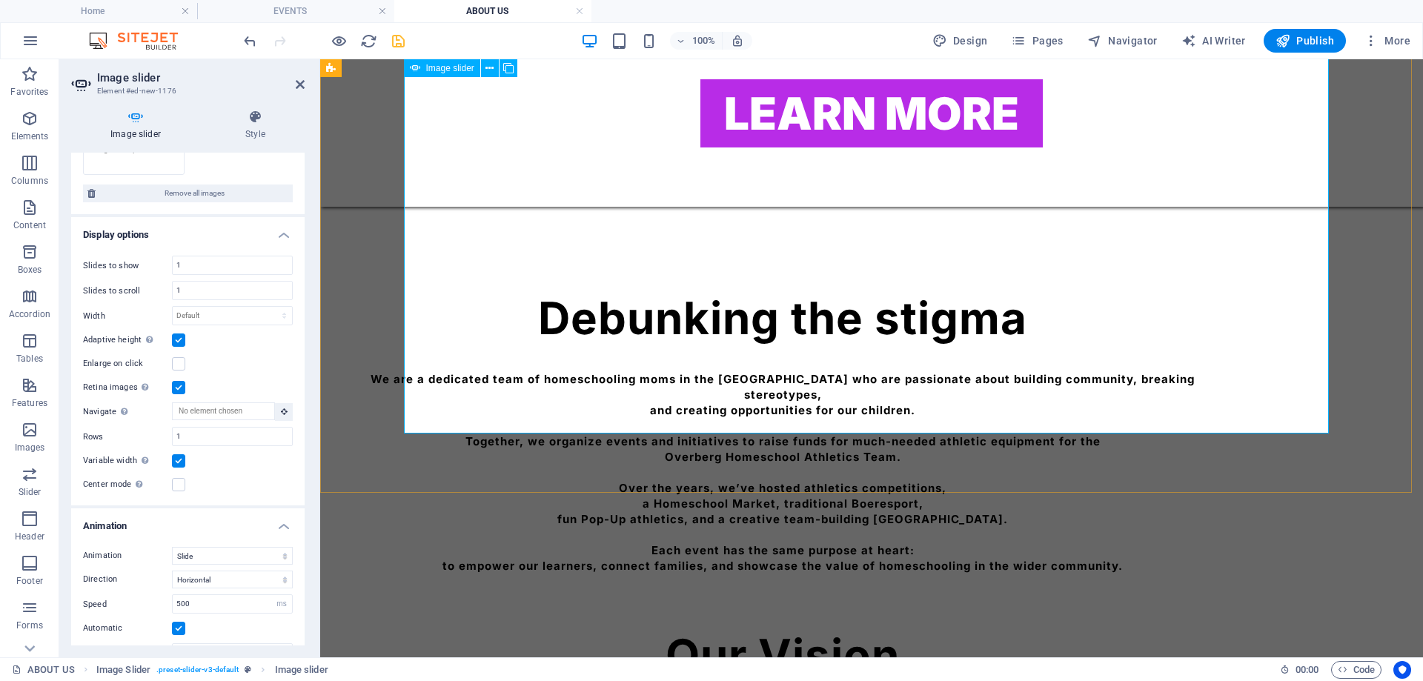
scroll to position [1719, 0]
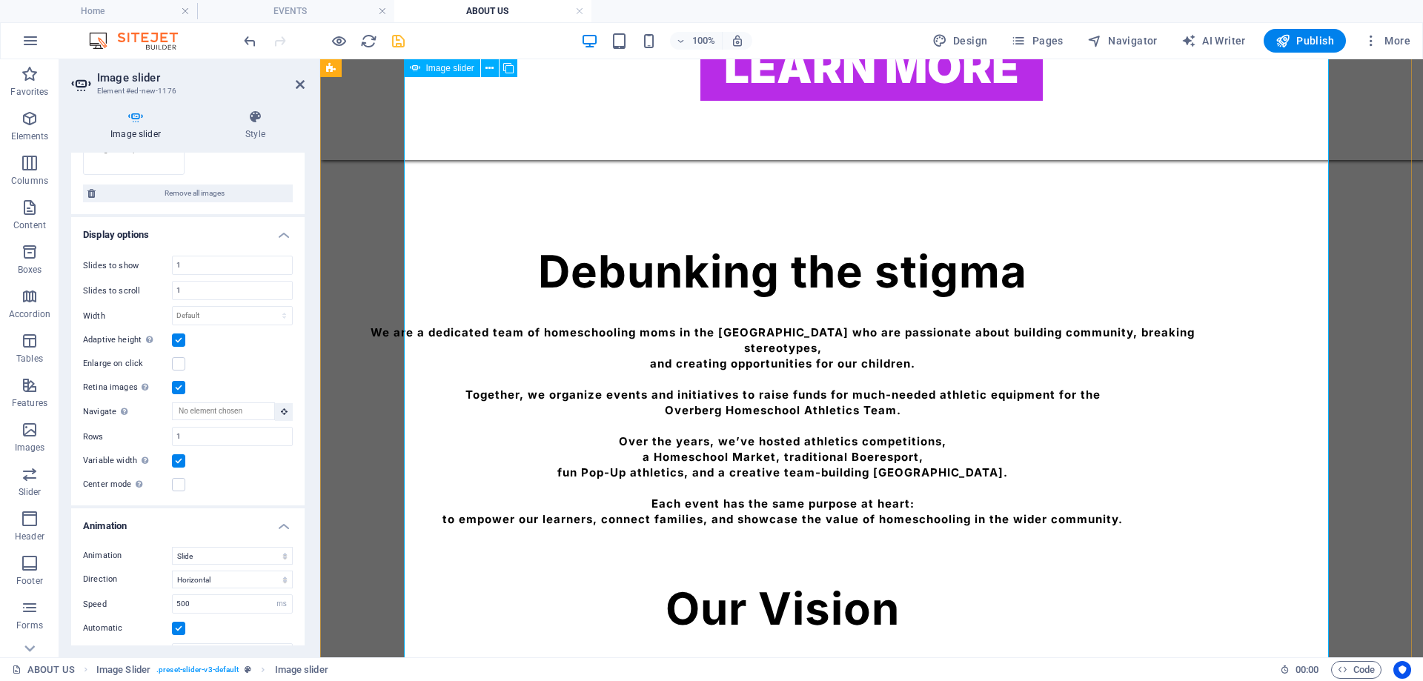
scroll to position [1751, 0]
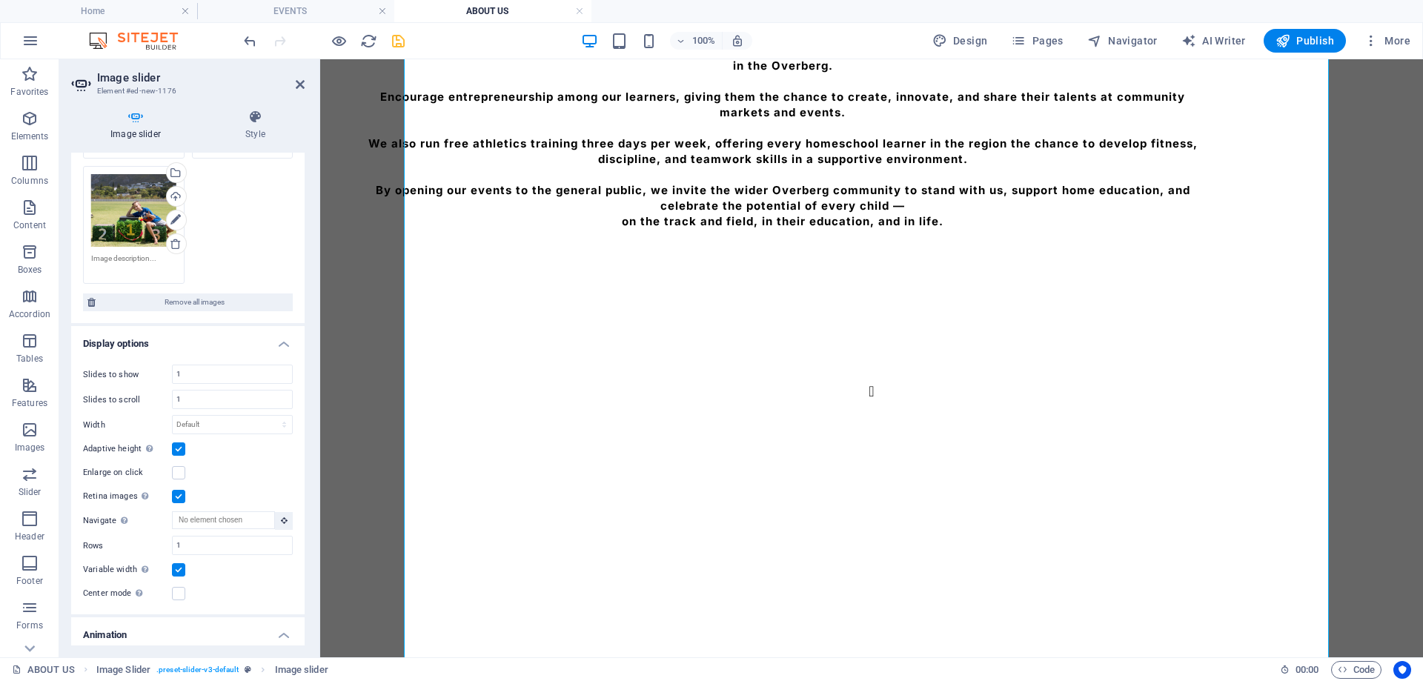
scroll to position [367, 0]
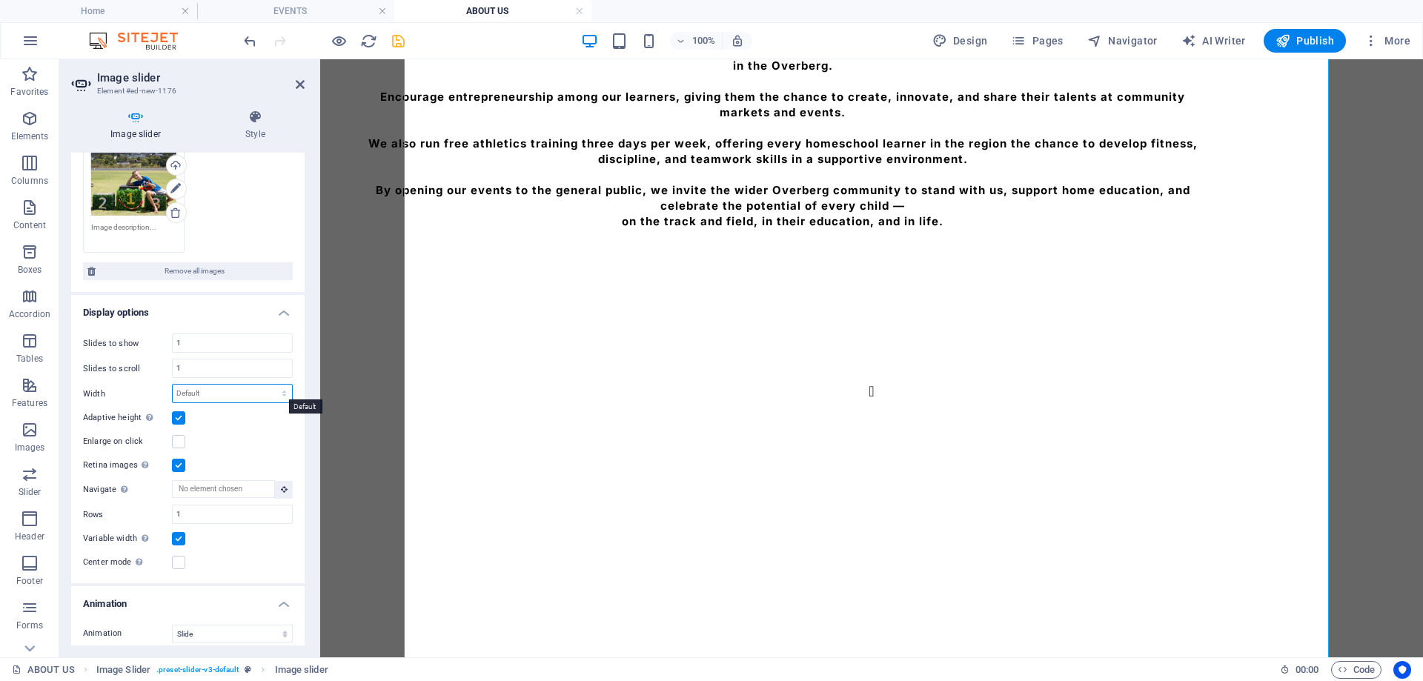
click at [225, 394] on select "Default px % rem em vw vh" at bounding box center [232, 394] width 119 height 18
select select "px"
click at [268, 385] on select "Default px % rem em vw vh" at bounding box center [232, 394] width 119 height 18
type input "1200"
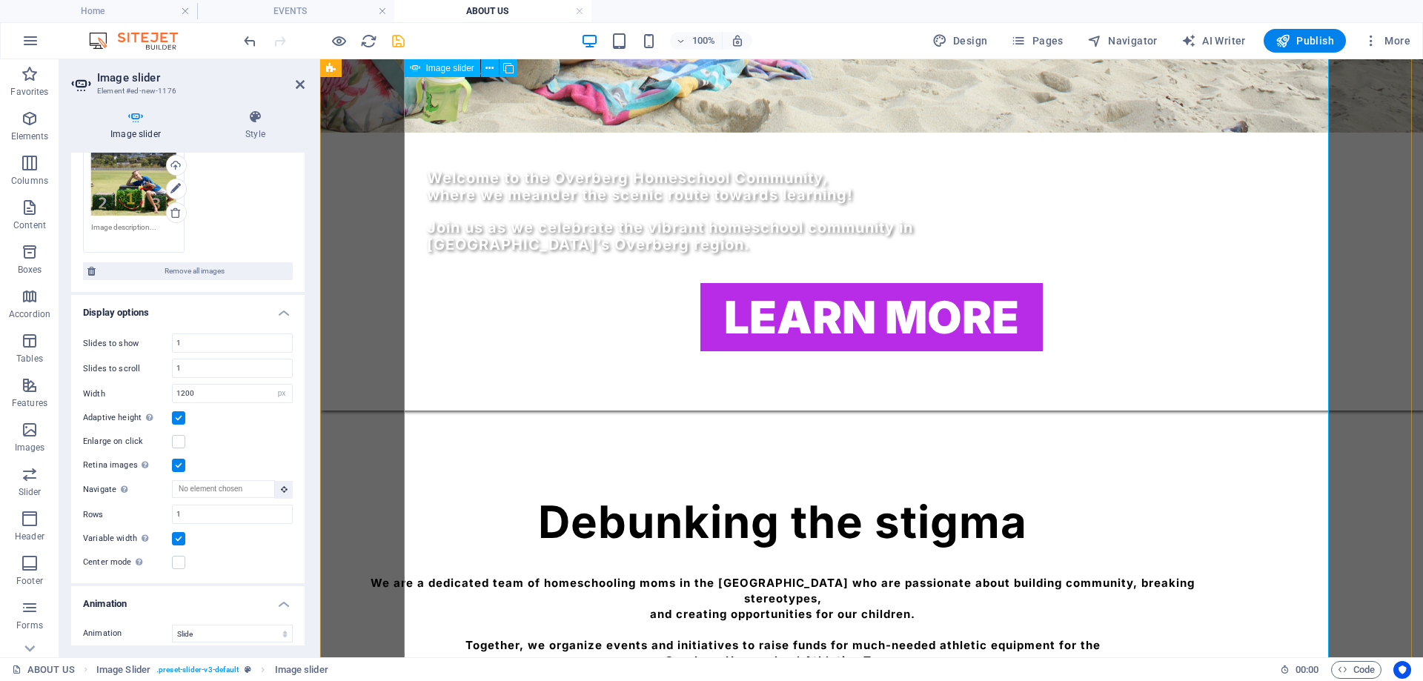
scroll to position [1142, 0]
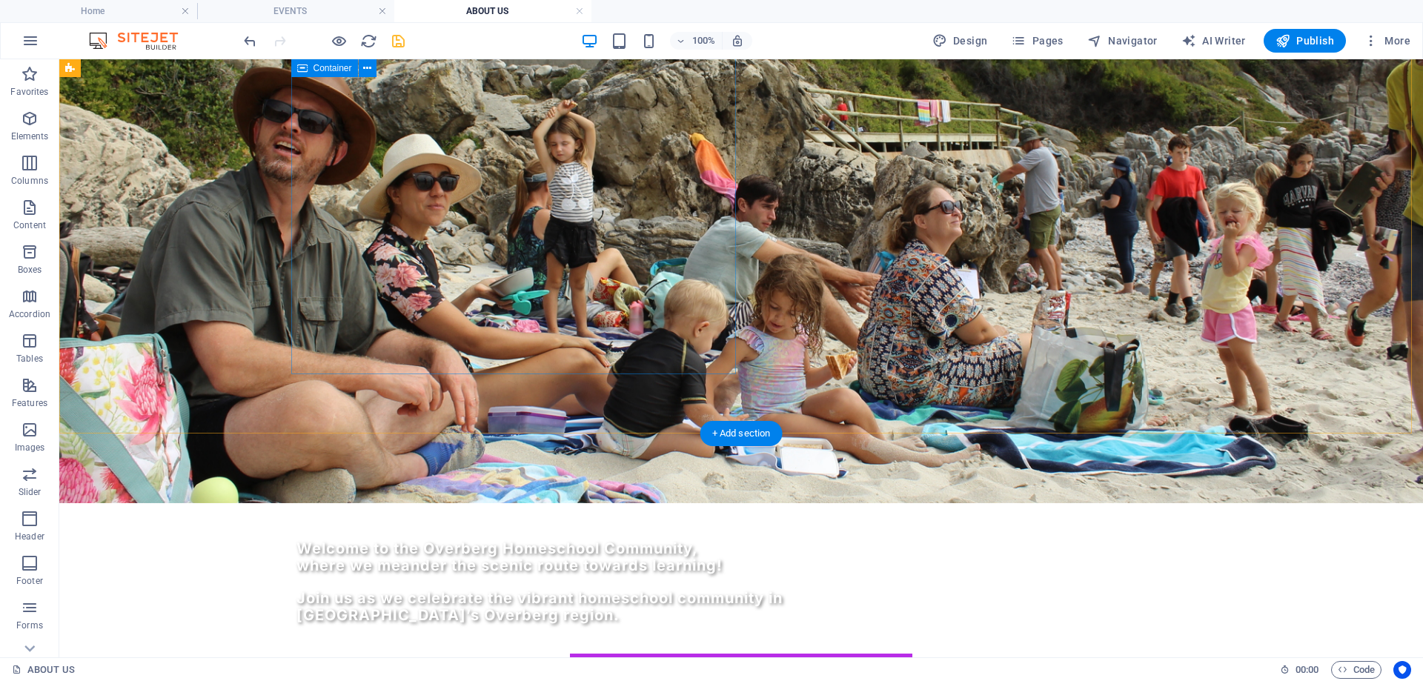
scroll to position [905, 0]
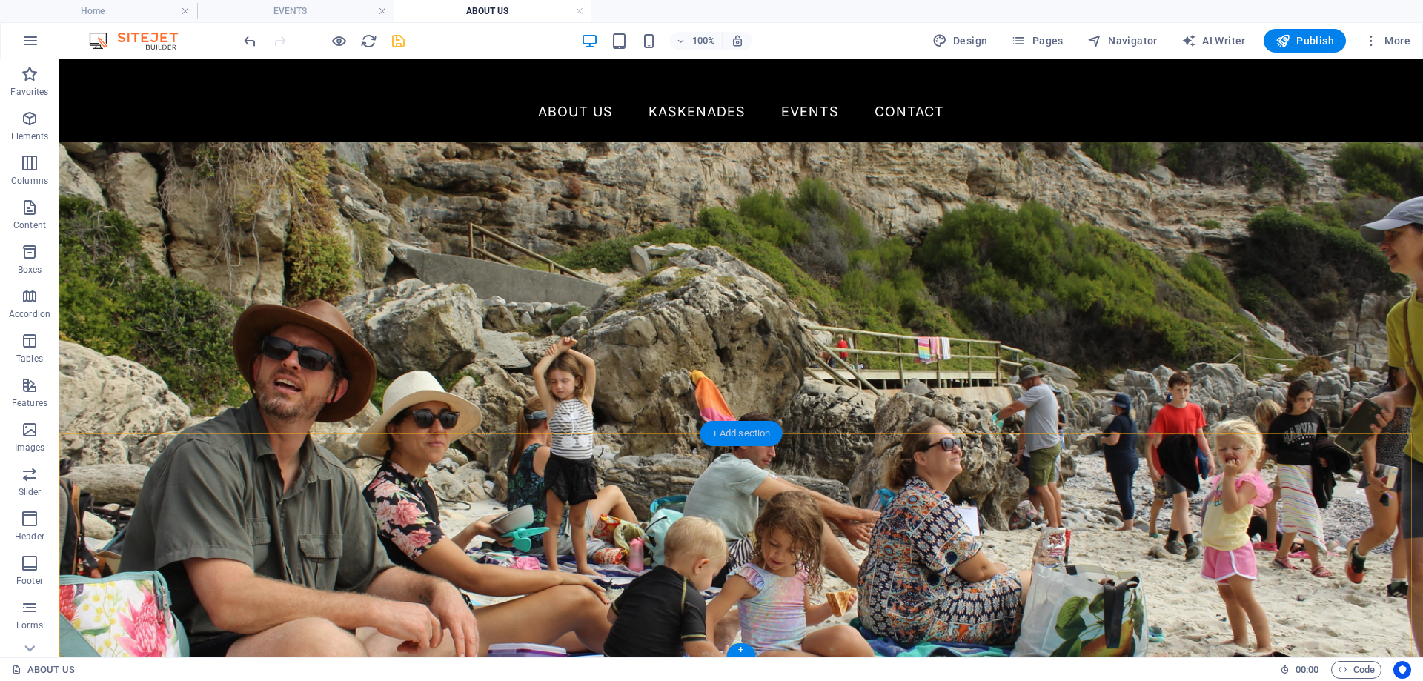
click at [740, 435] on div "+ Add section" at bounding box center [741, 433] width 82 height 25
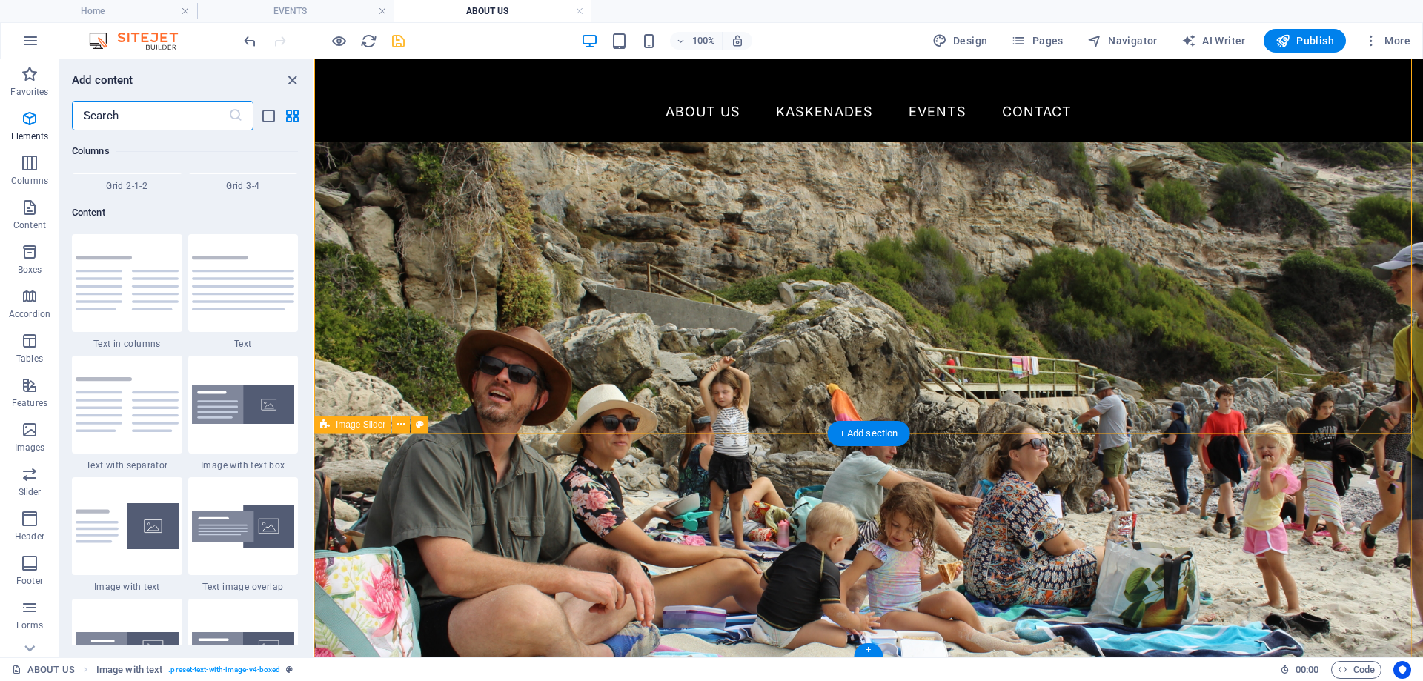
scroll to position [2593, 0]
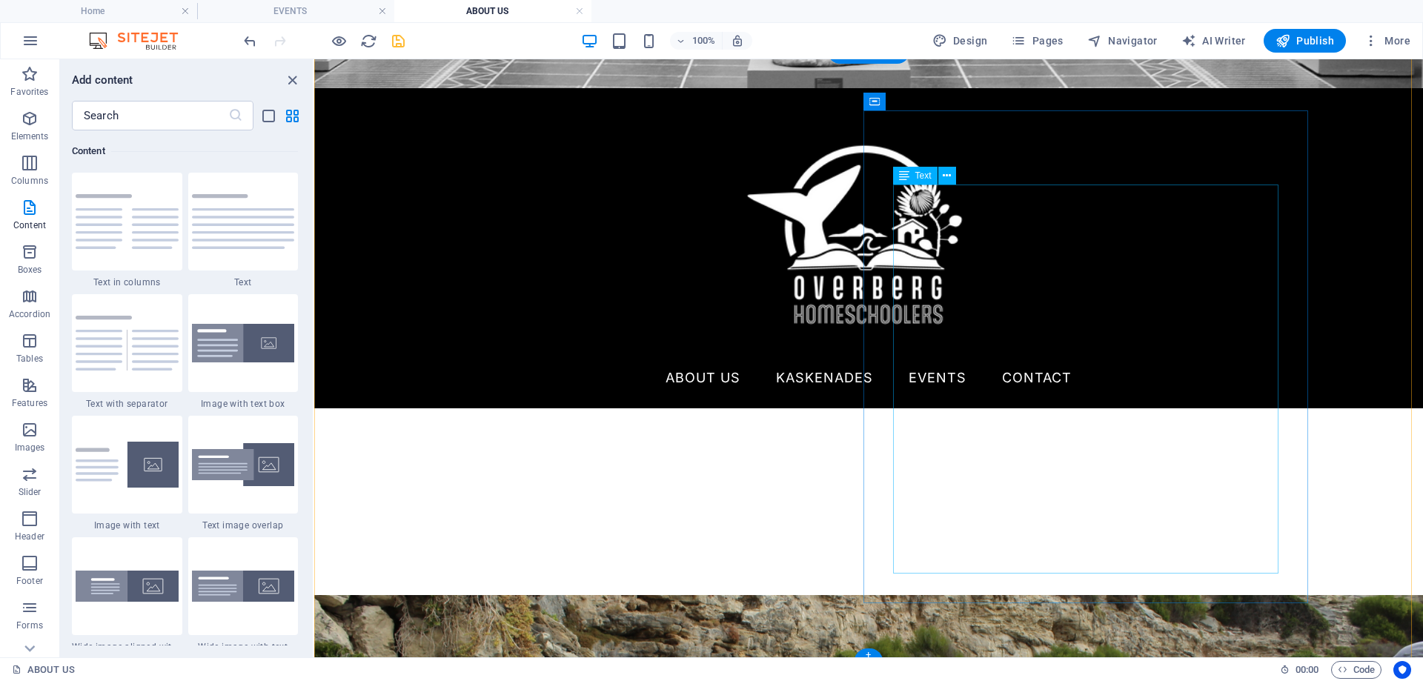
scroll to position [681, 0]
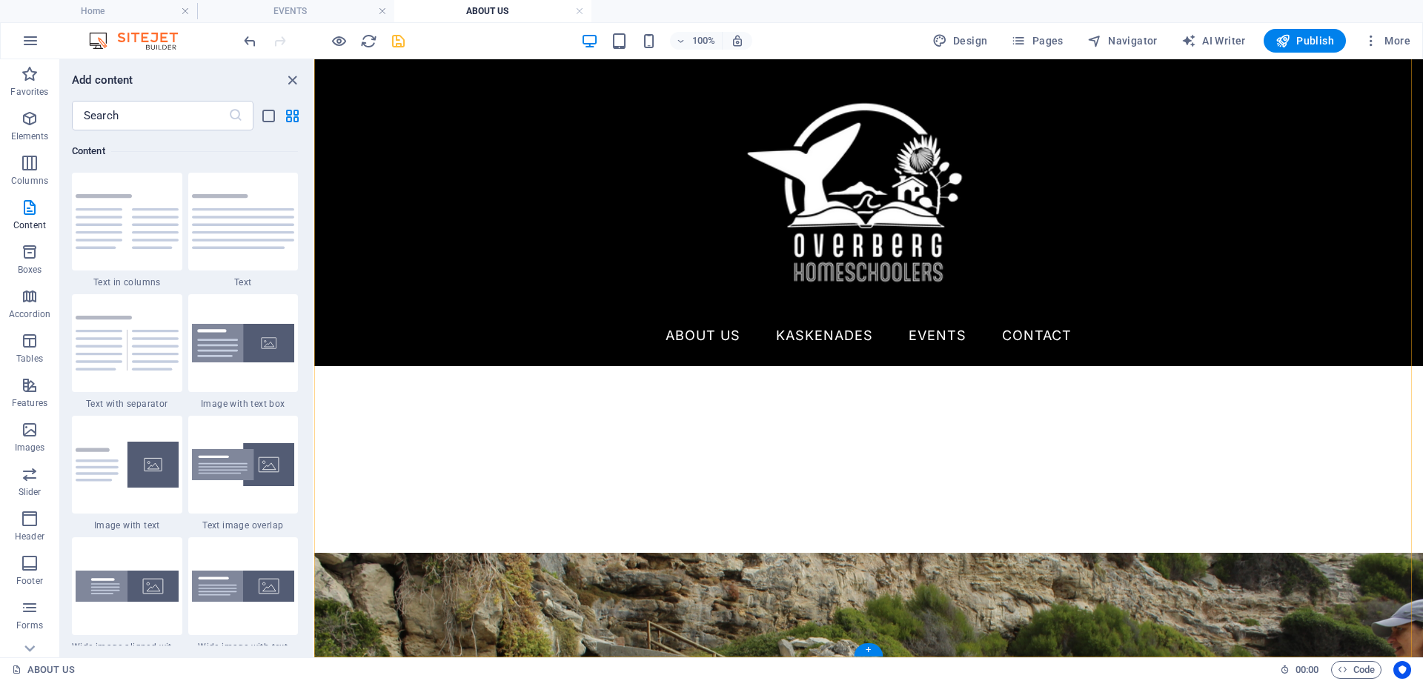
click at [869, 650] on div "+" at bounding box center [868, 649] width 29 height 13
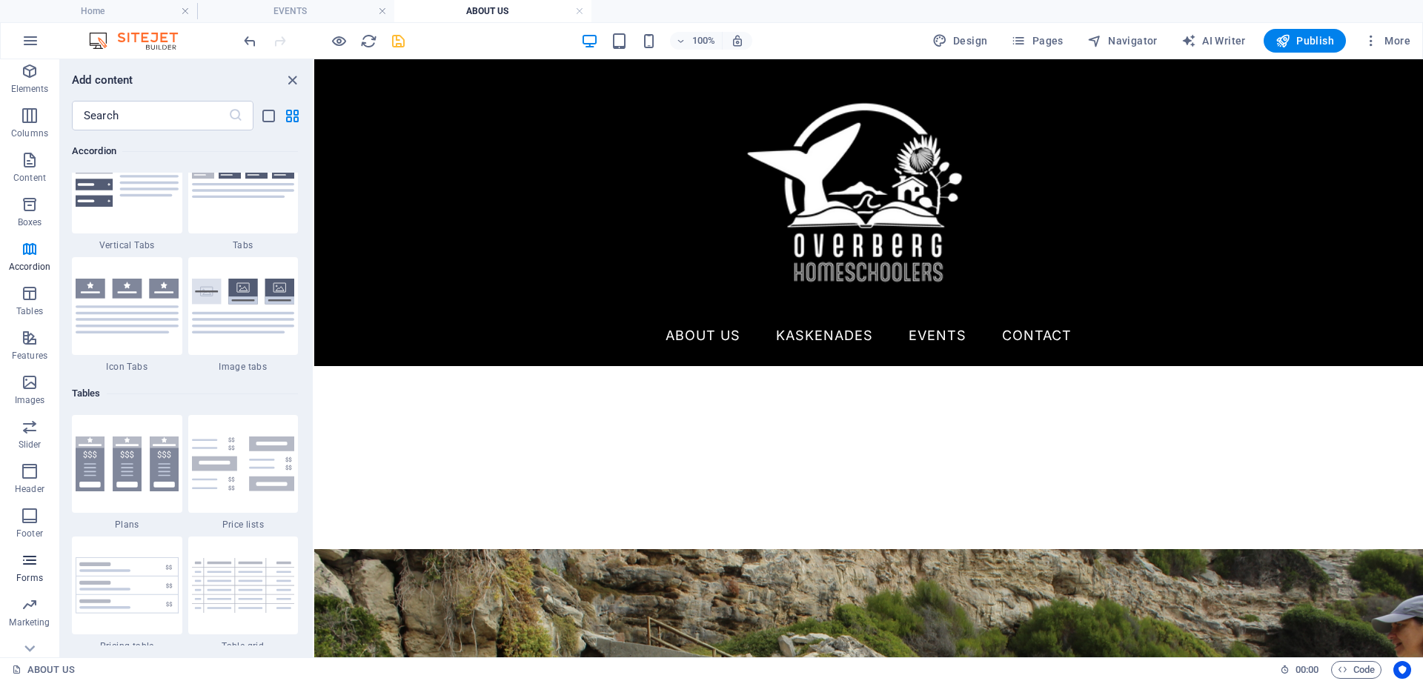
scroll to position [69, 0]
click at [16, 494] on span "Footer" at bounding box center [29, 503] width 59 height 36
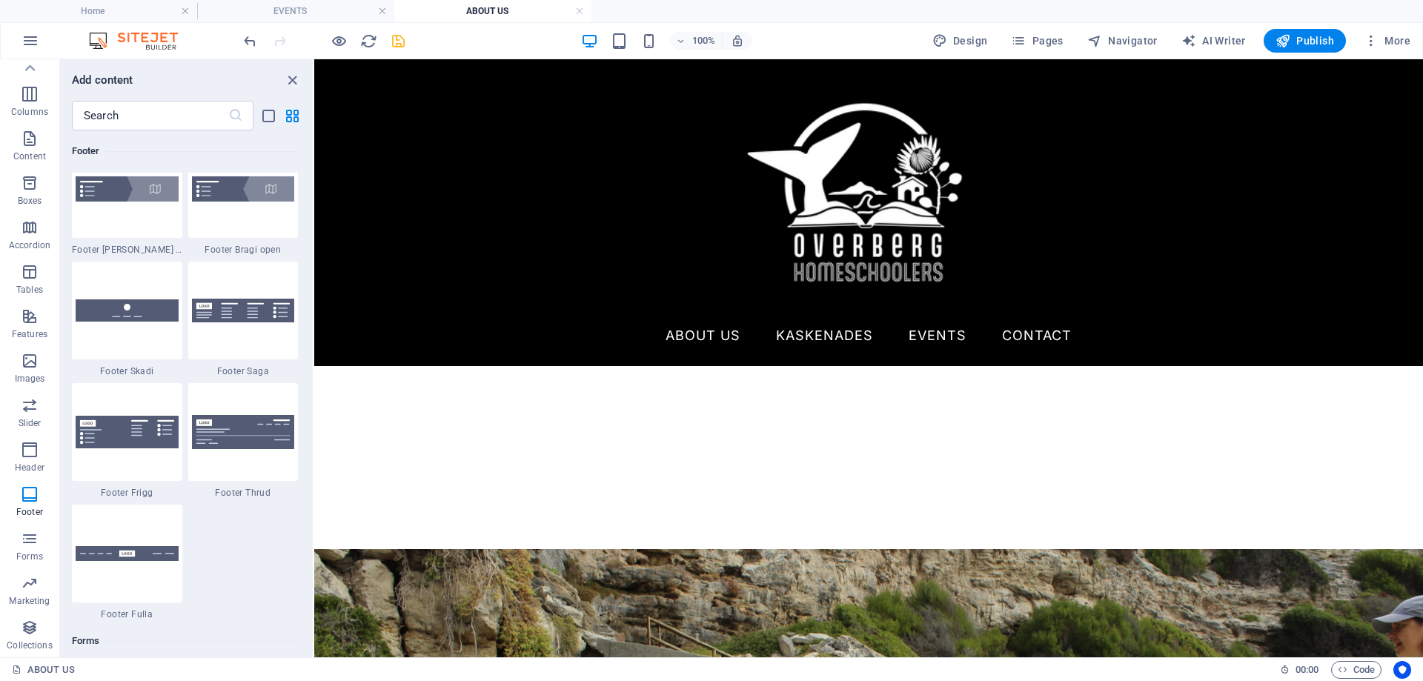
scroll to position [10256, 0]
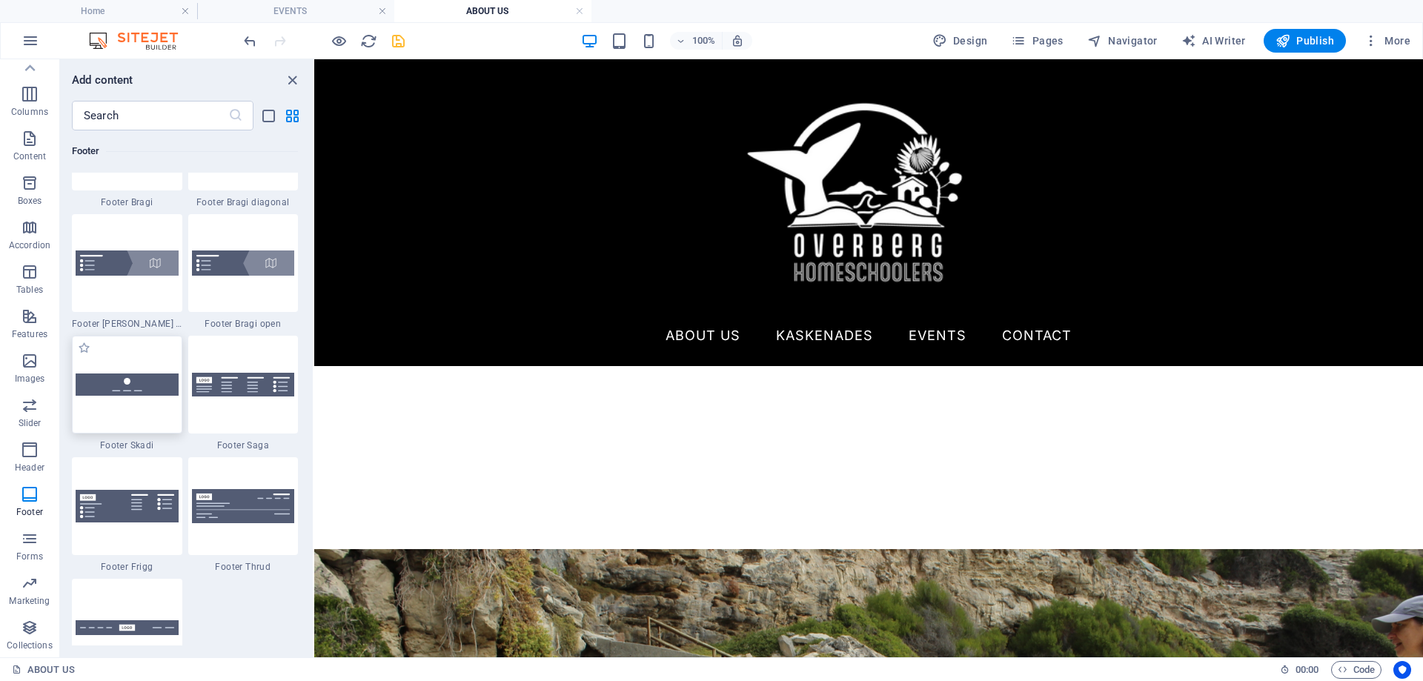
click at [140, 388] on img at bounding box center [127, 384] width 103 height 21
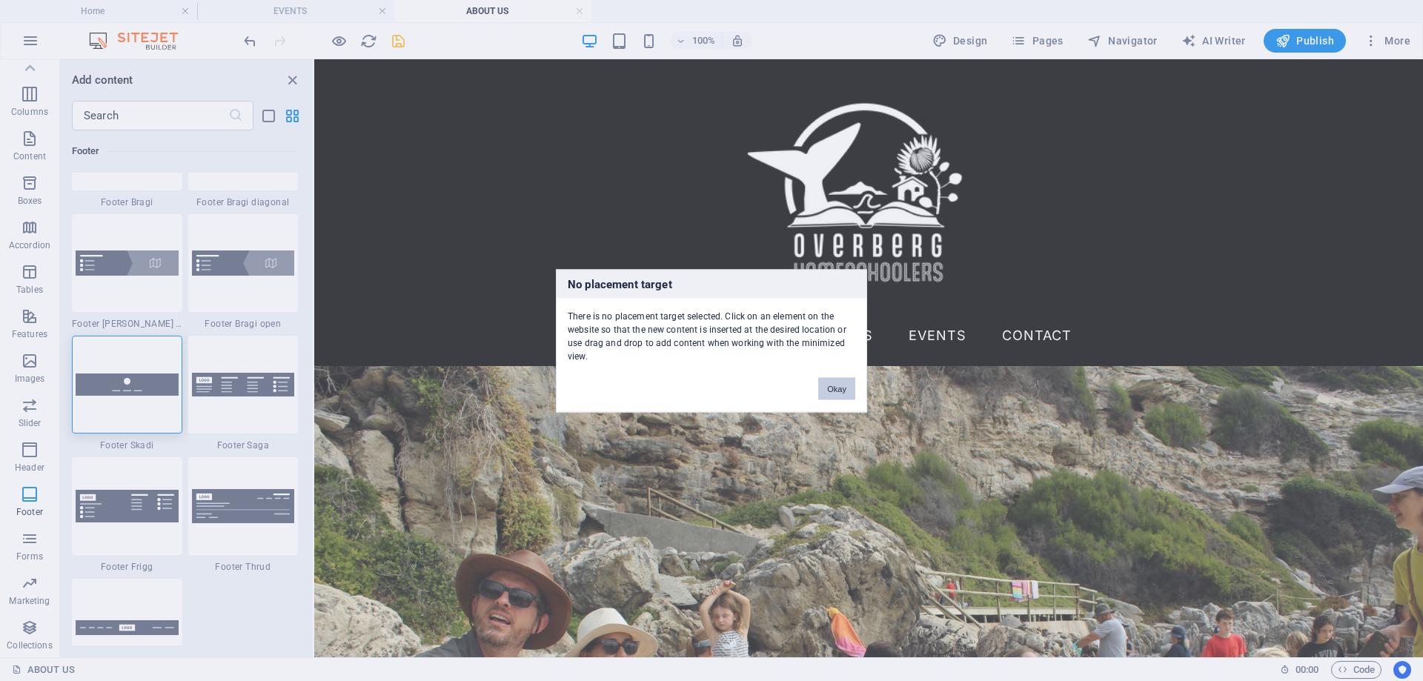
drag, startPoint x: 837, startPoint y: 386, endPoint x: 522, endPoint y: 398, distance: 314.4
click at [837, 386] on button "Okay" at bounding box center [836, 388] width 37 height 22
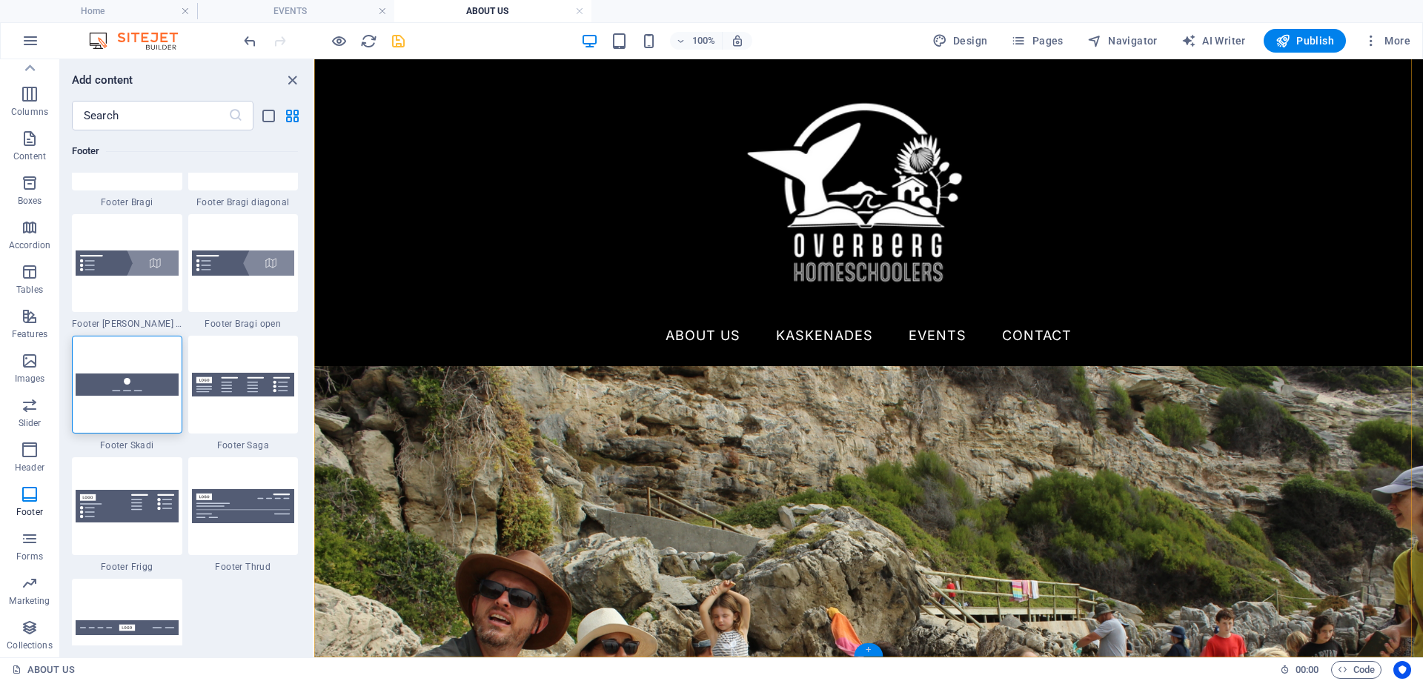
click at [866, 653] on div "+" at bounding box center [868, 649] width 29 height 13
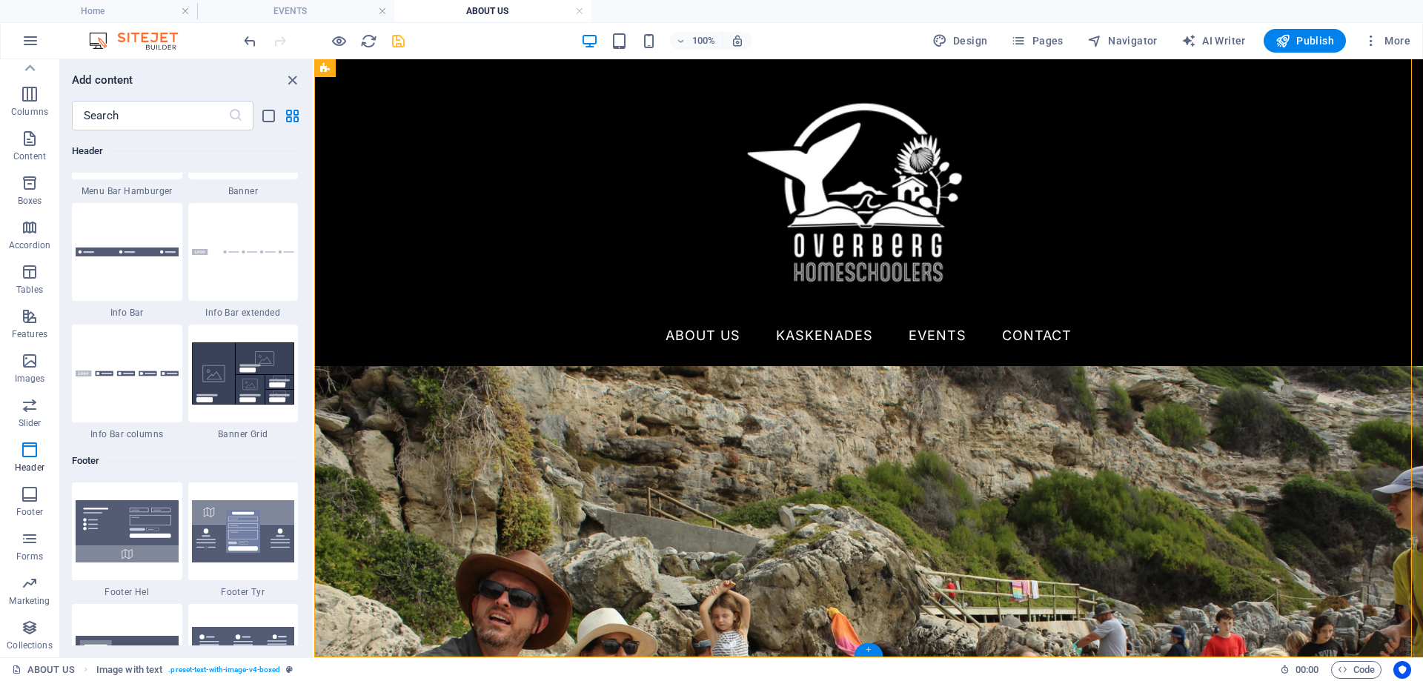
scroll to position [2593, 0]
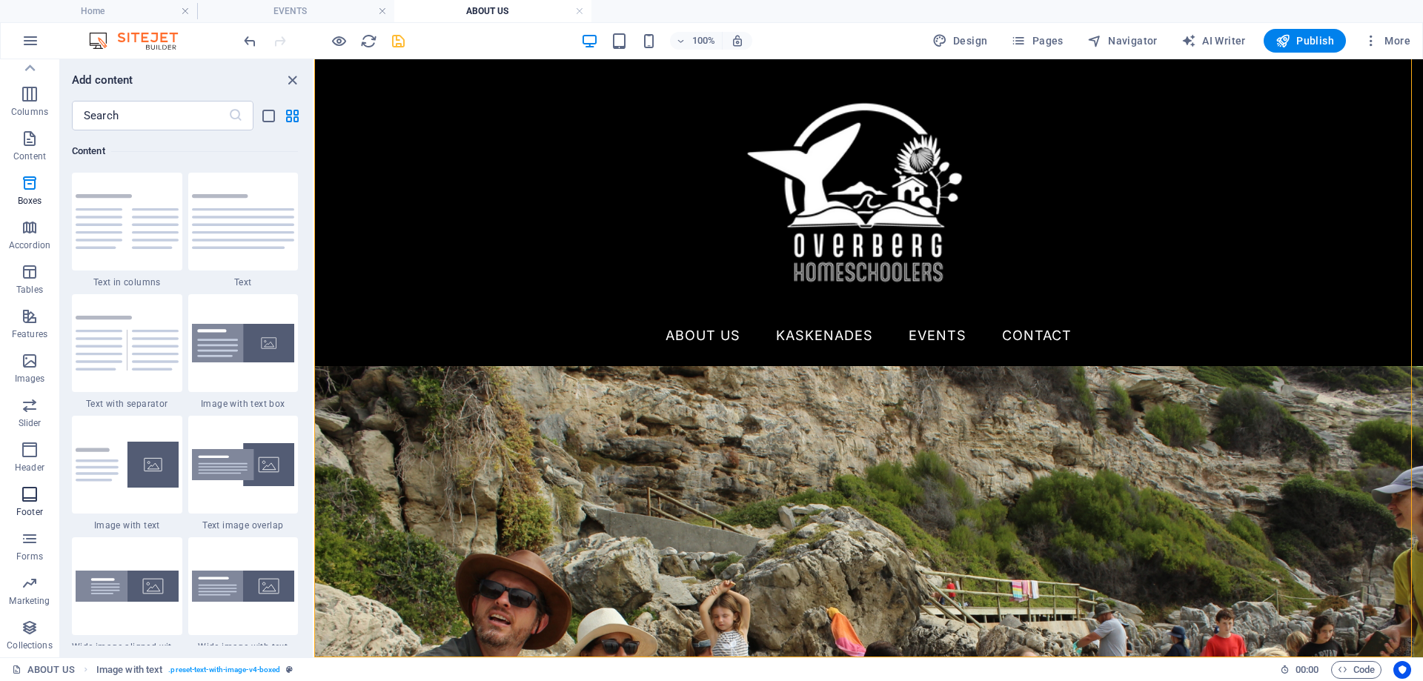
click at [30, 497] on icon "button" at bounding box center [30, 494] width 18 height 18
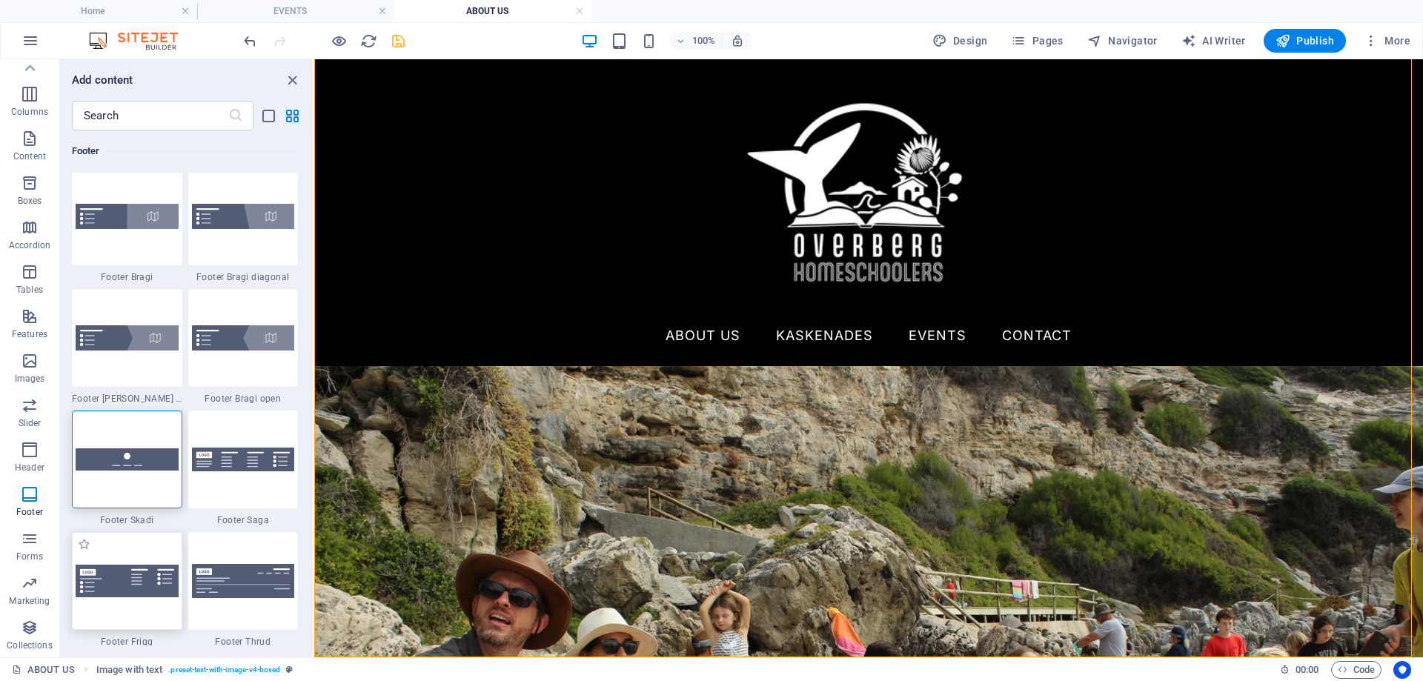
scroll to position [10256, 0]
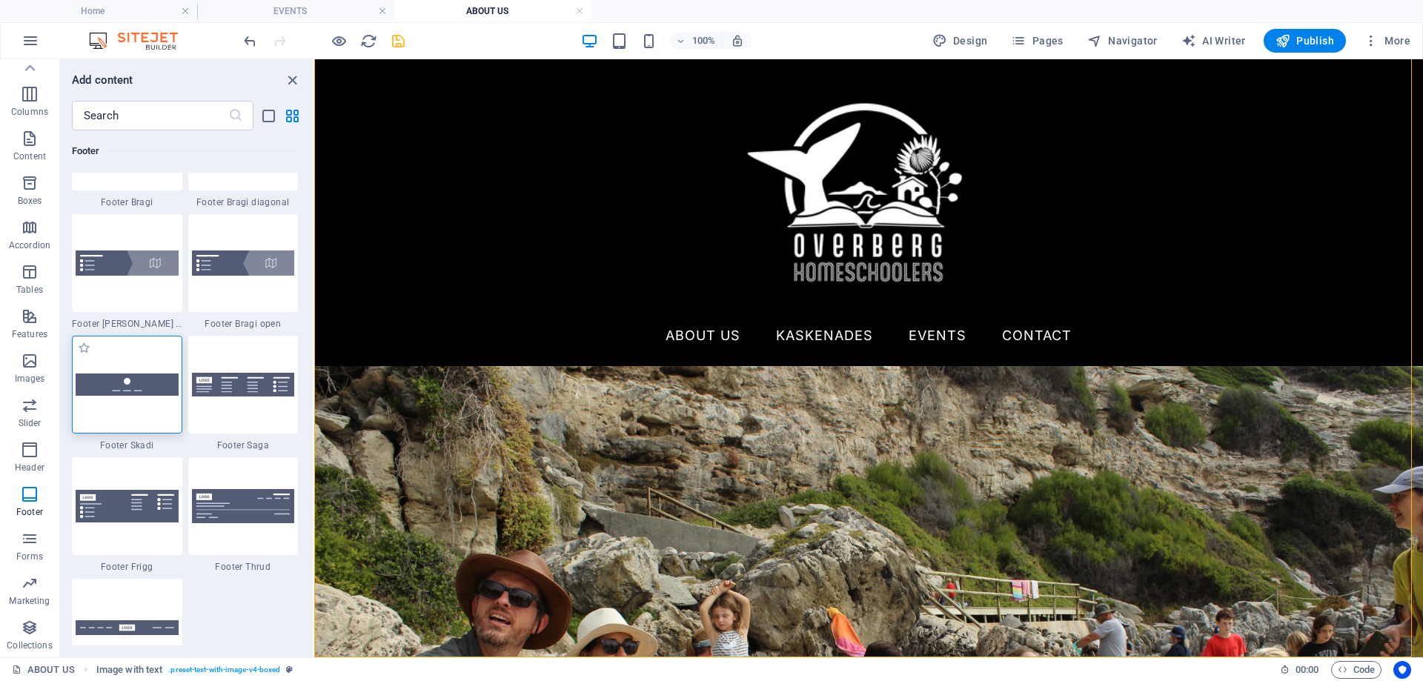
click at [133, 388] on img at bounding box center [127, 384] width 103 height 21
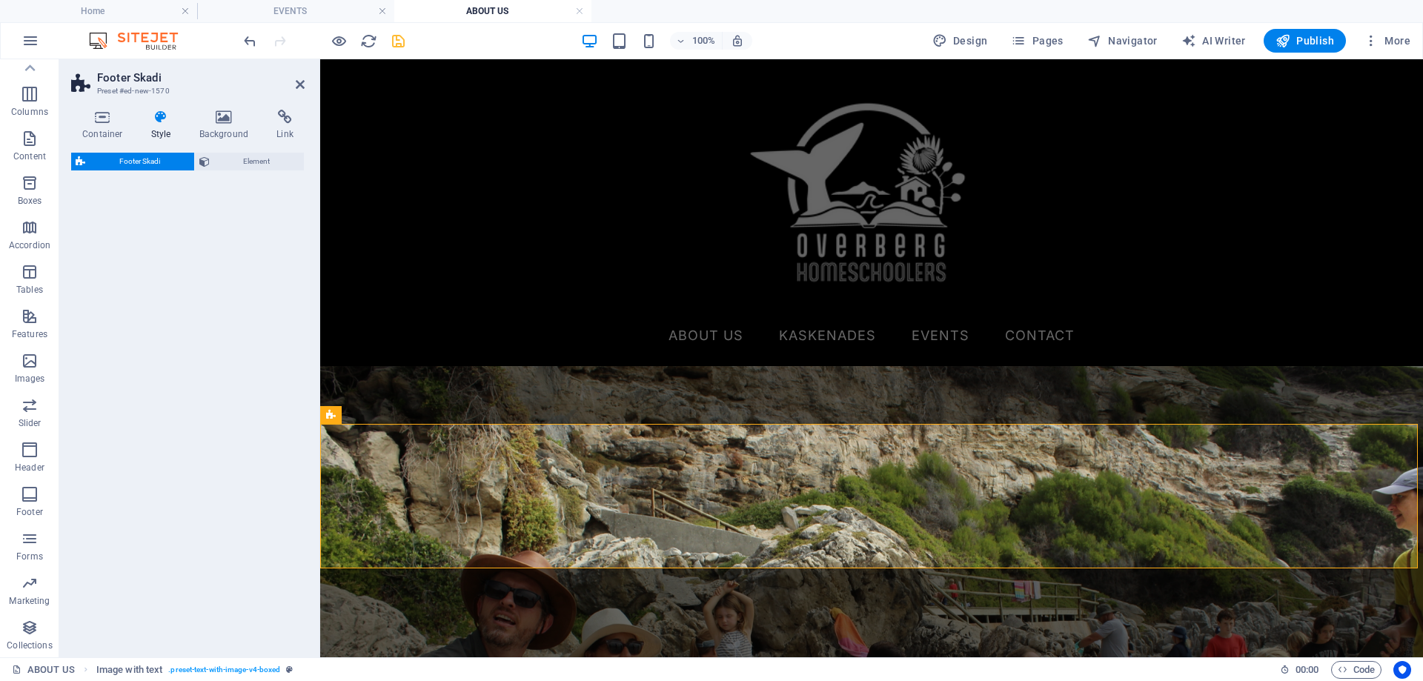
select select "rem"
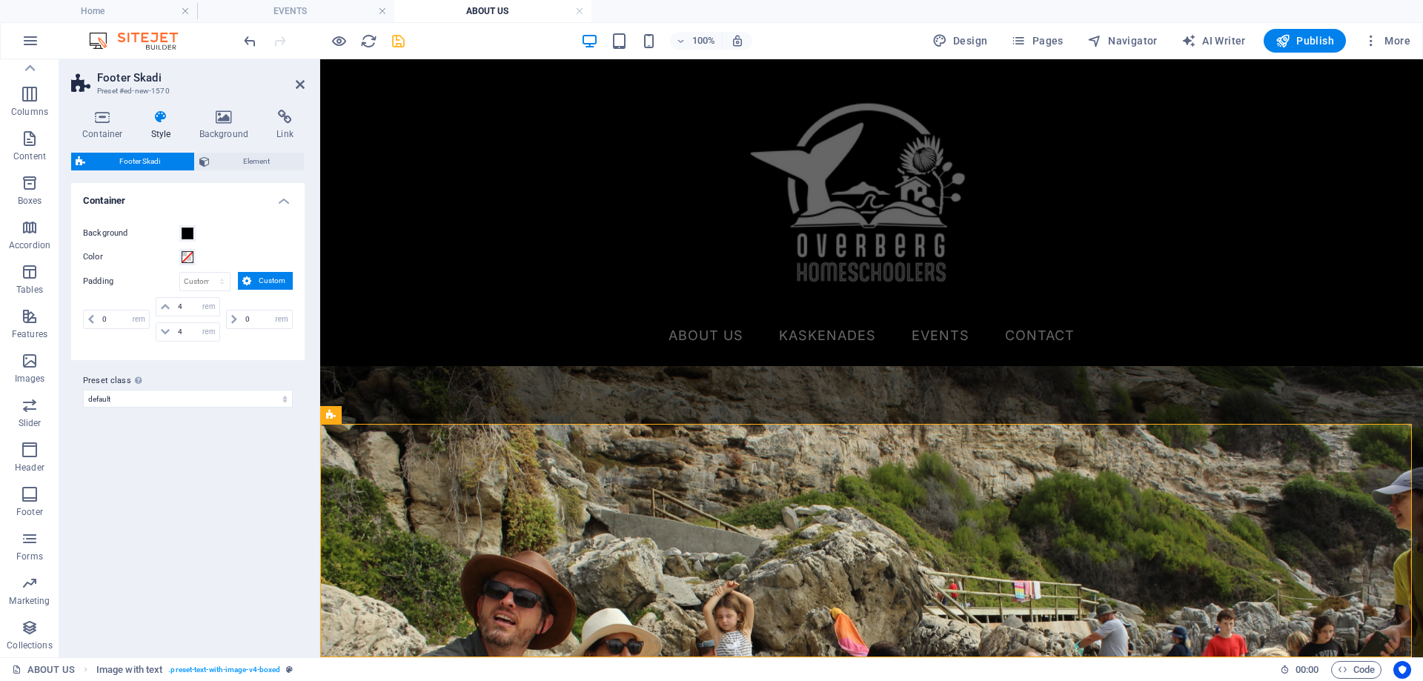
scroll to position [914, 0]
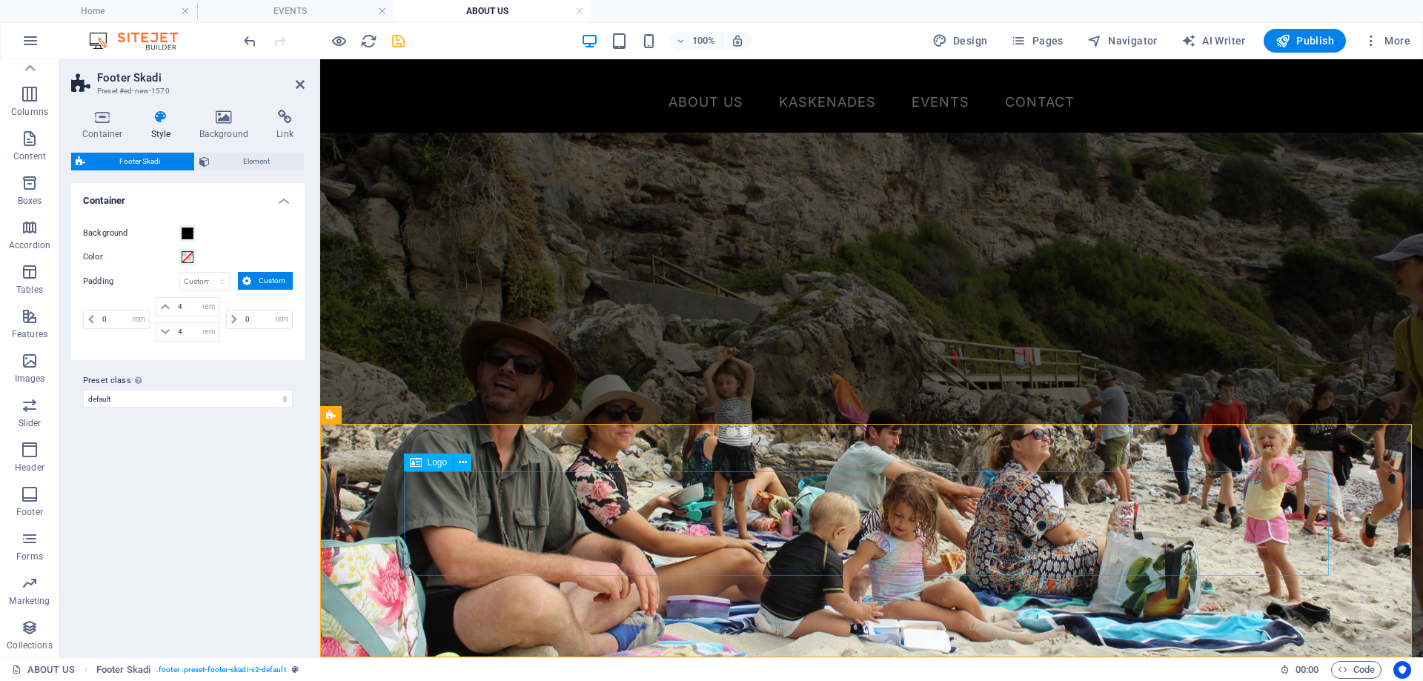
click at [462, 462] on icon at bounding box center [463, 463] width 8 height 16
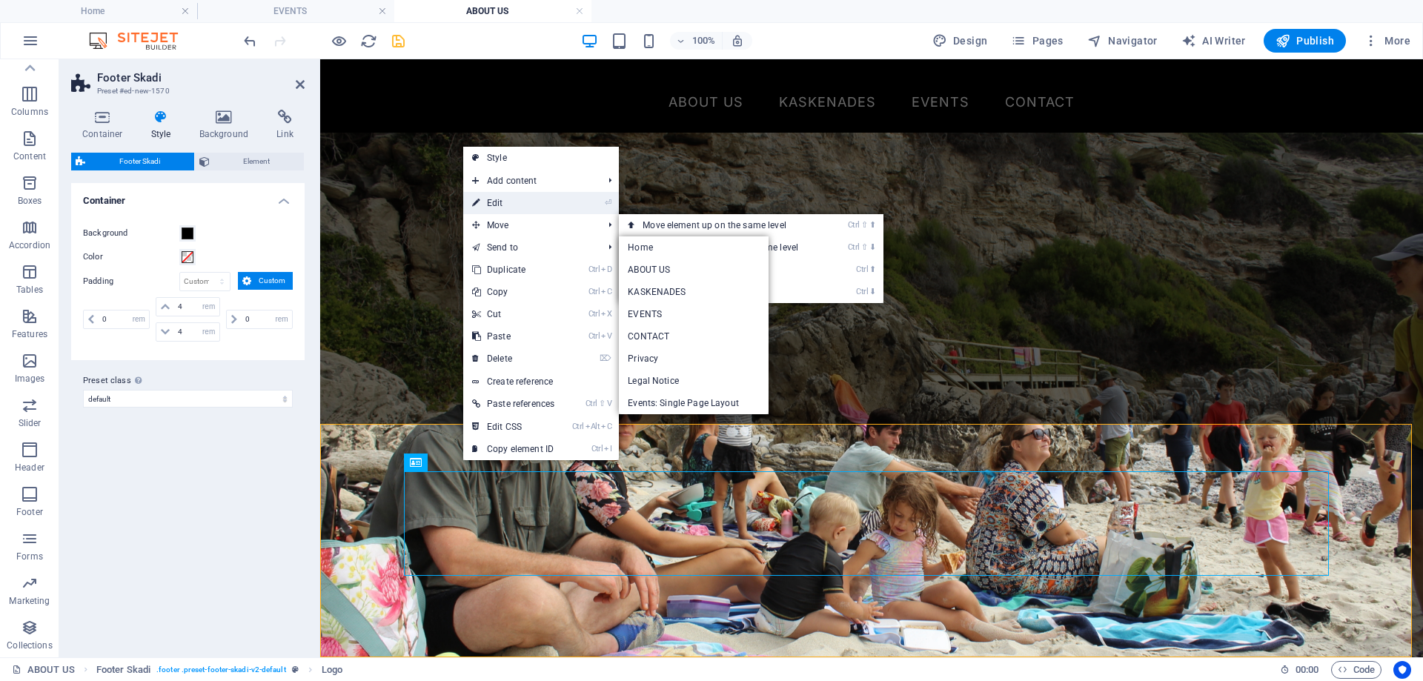
click at [480, 202] on link "⏎ Edit" at bounding box center [513, 203] width 100 height 22
select select "px"
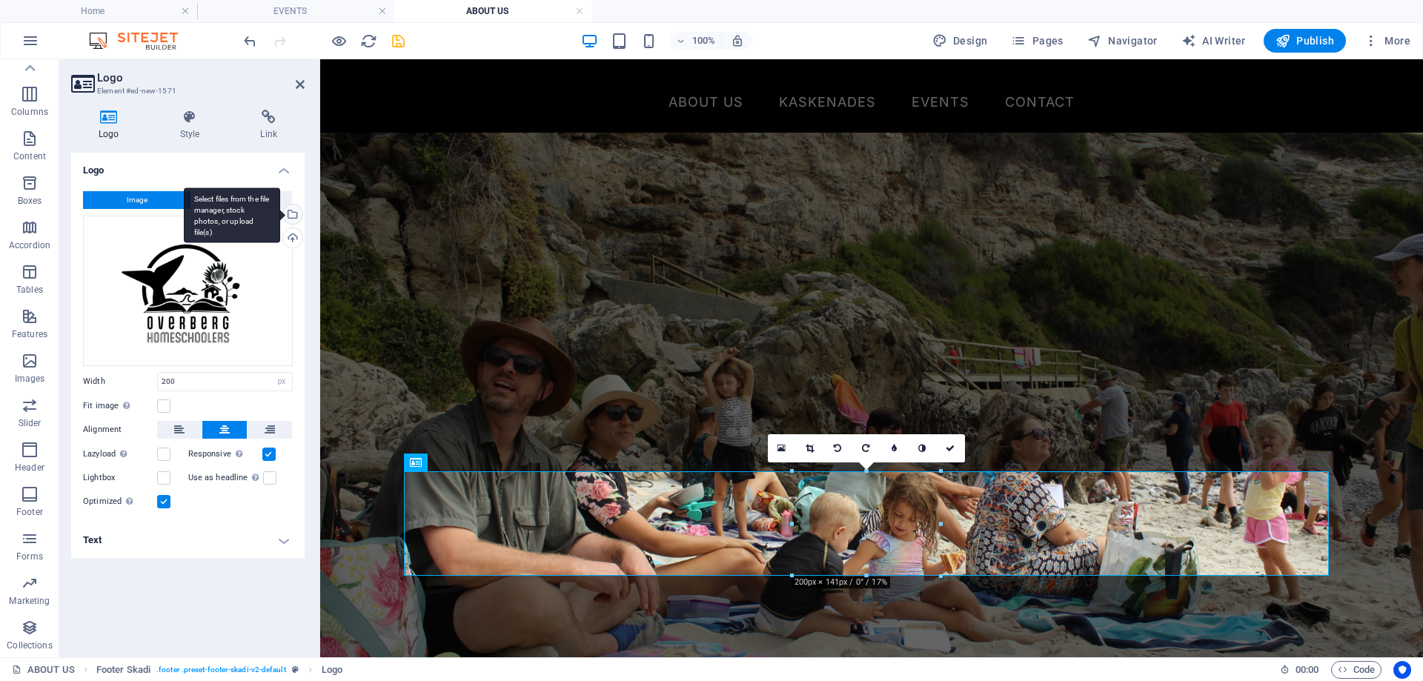
click at [294, 213] on div "Select files from the file manager, stock photos, or upload file(s)" at bounding box center [291, 216] width 22 height 22
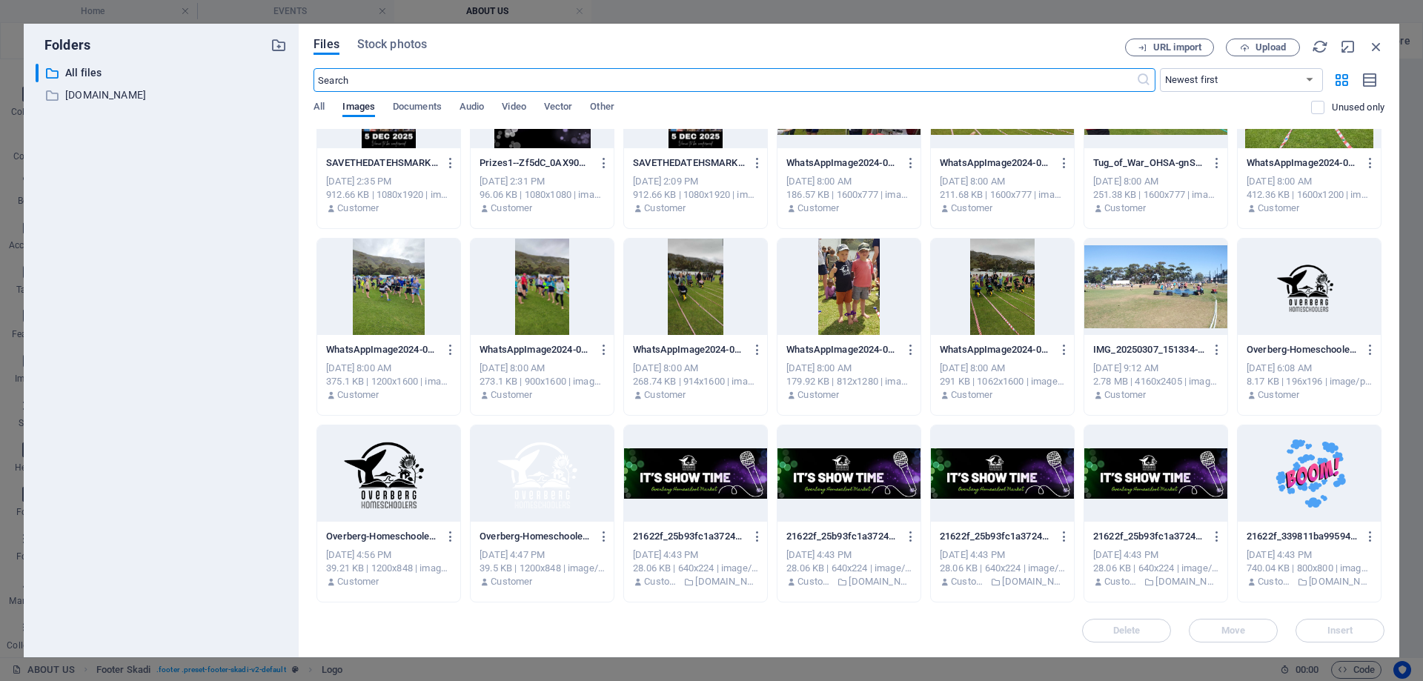
scroll to position [889, 0]
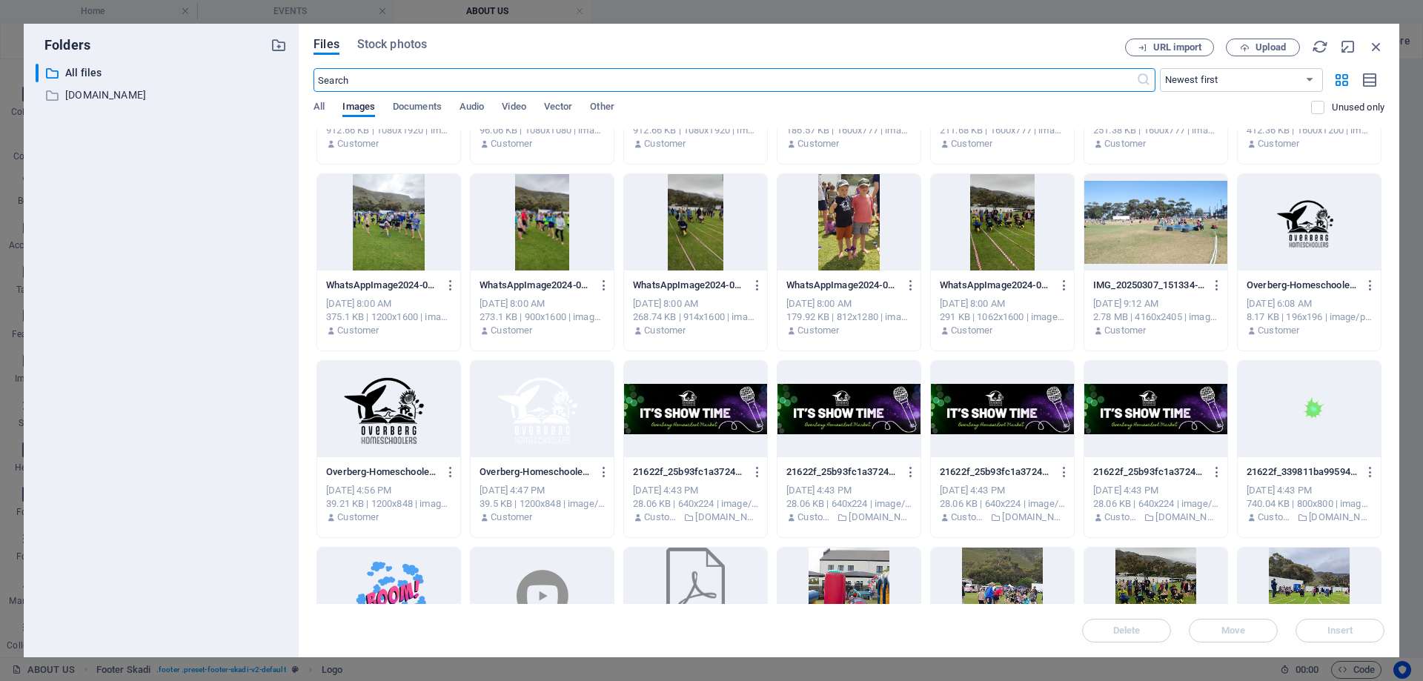
click at [546, 416] on div at bounding box center [542, 409] width 143 height 96
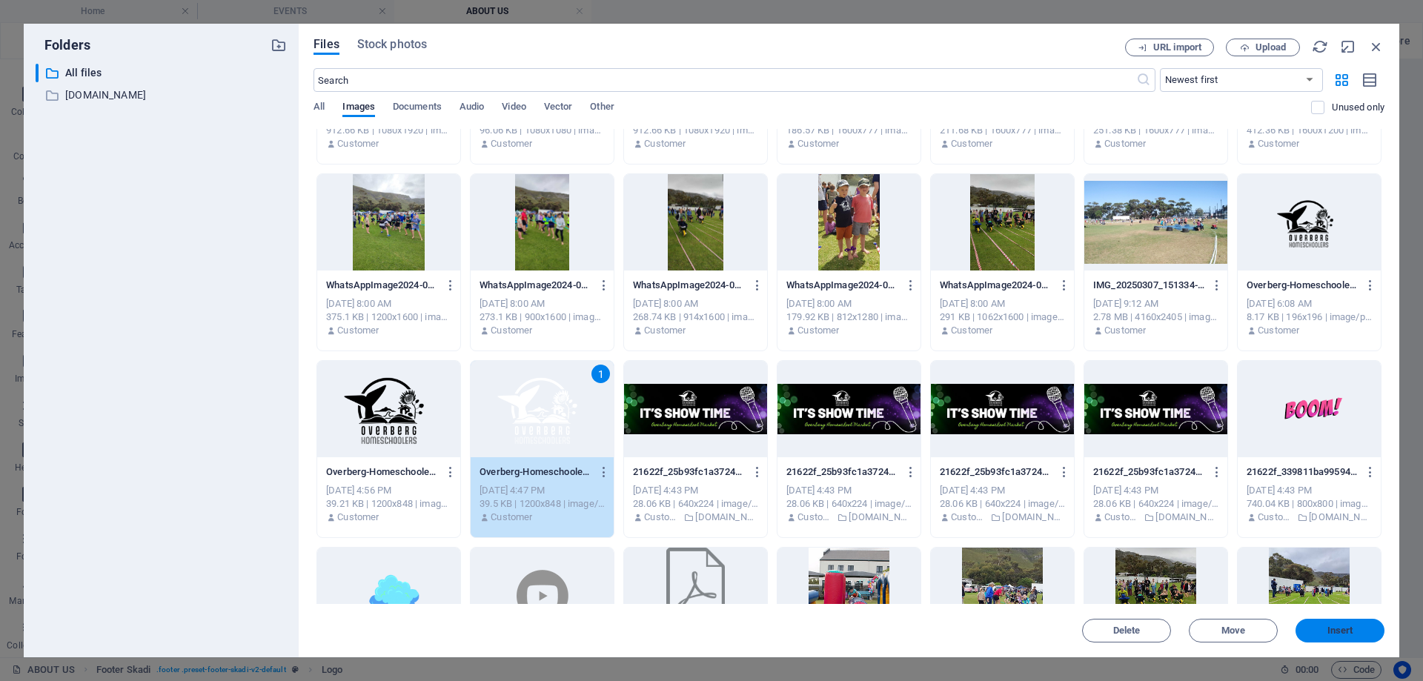
drag, startPoint x: 1359, startPoint y: 634, endPoint x: 833, endPoint y: 488, distance: 545.8
click at [1359, 634] on span "Insert" at bounding box center [1339, 630] width 77 height 9
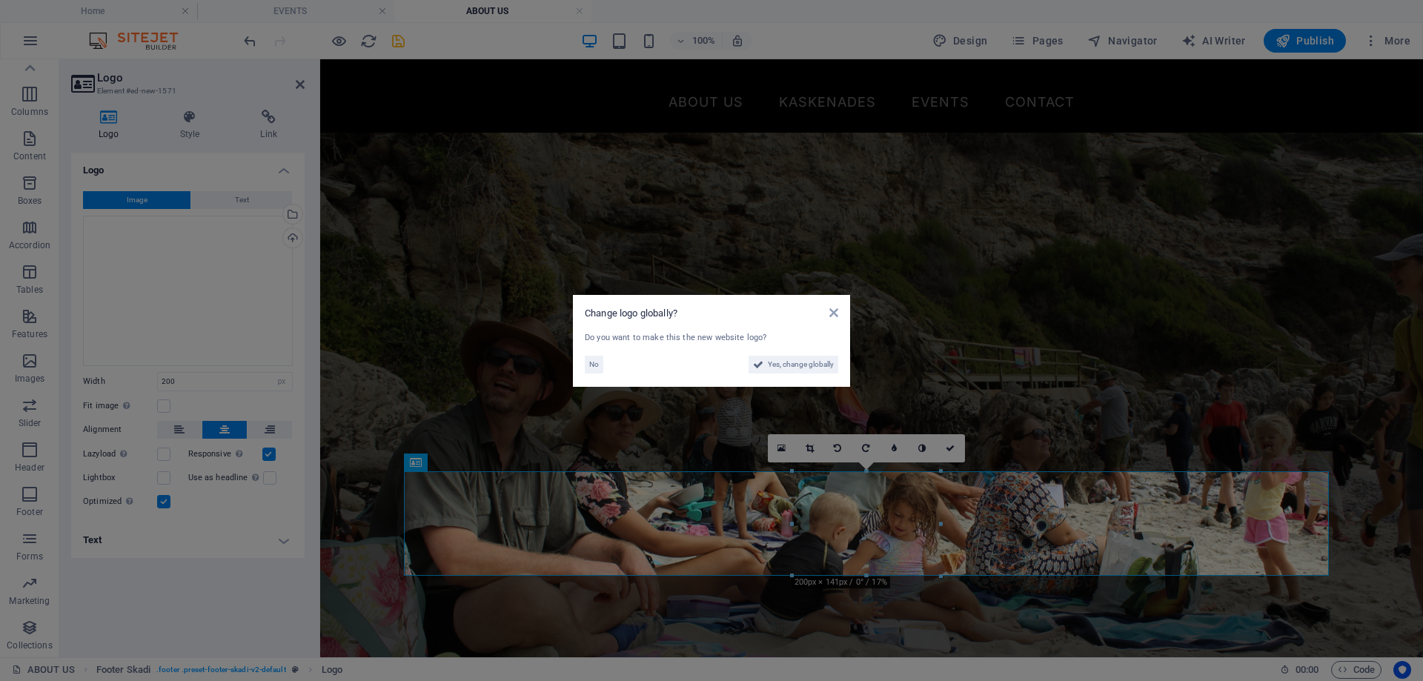
click at [1210, 617] on aside "Change logo globally? Do you want to make this the new website logo? No Yes, ch…" at bounding box center [711, 340] width 1423 height 681
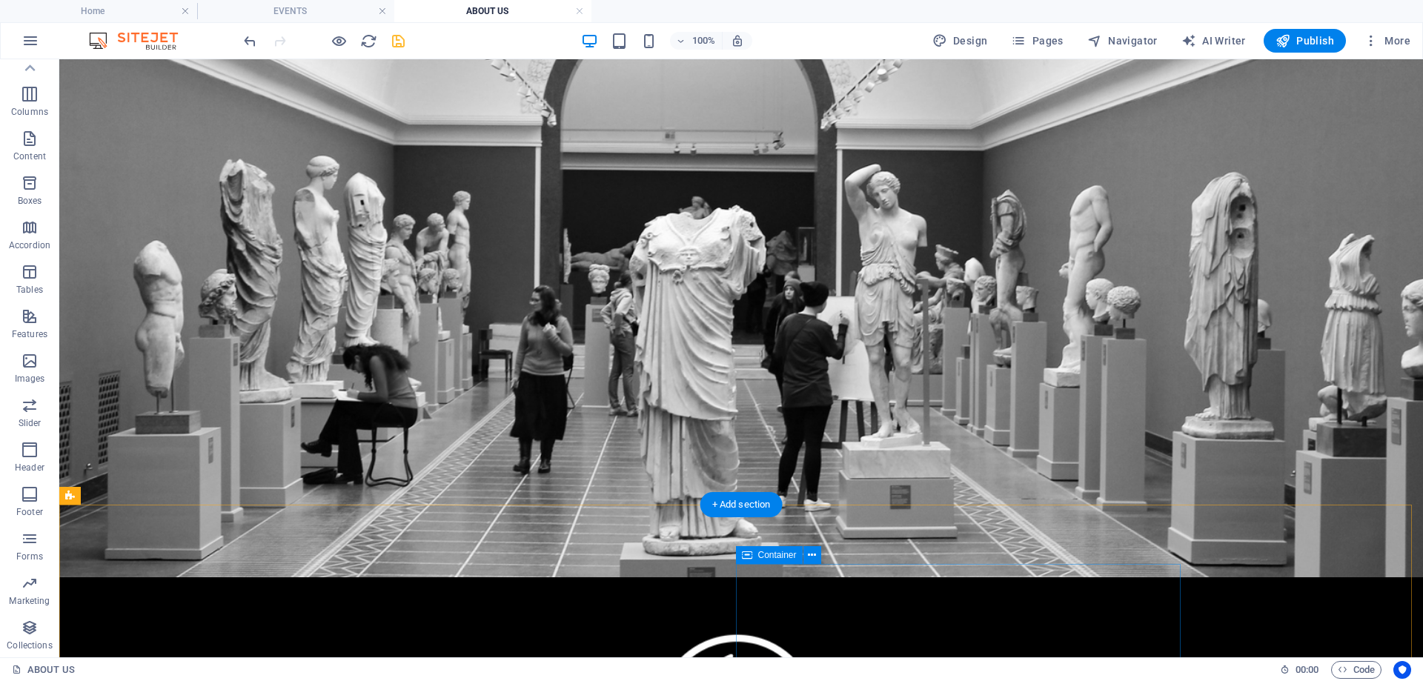
scroll to position [222, 0]
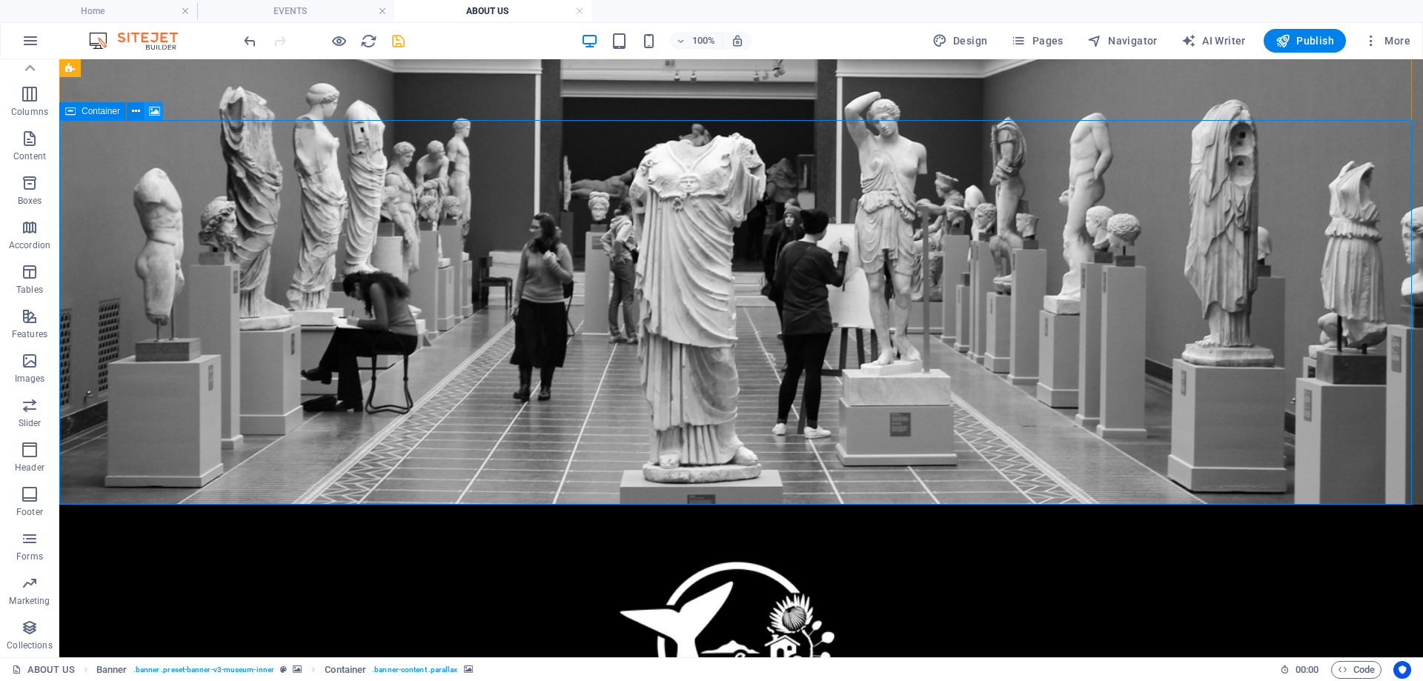
click at [156, 112] on icon at bounding box center [154, 112] width 11 height 16
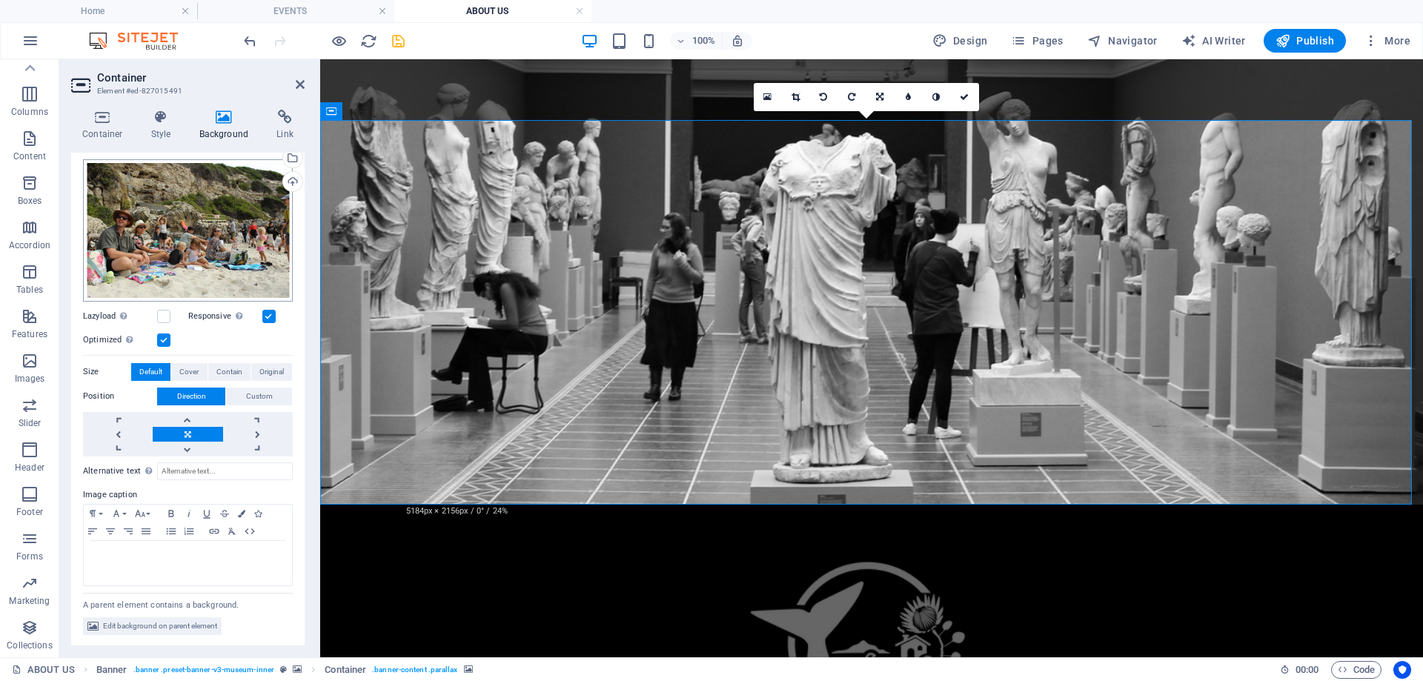
scroll to position [0, 0]
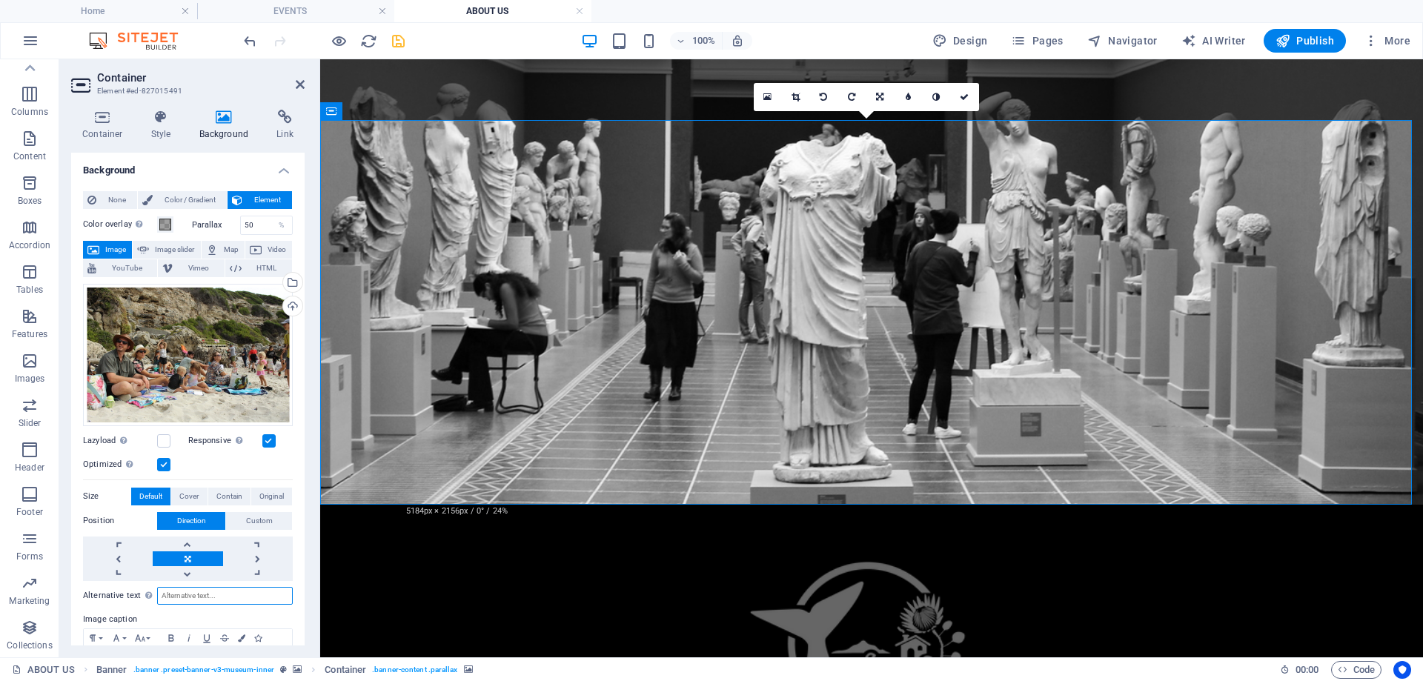
click at [186, 594] on input "Alternative text The alternative text is used by devices that cannot display im…" at bounding box center [225, 596] width 136 height 18
type input "H"
type input "Overberg Homeschool Hermanus"
click at [405, 41] on icon "save" at bounding box center [398, 41] width 17 height 17
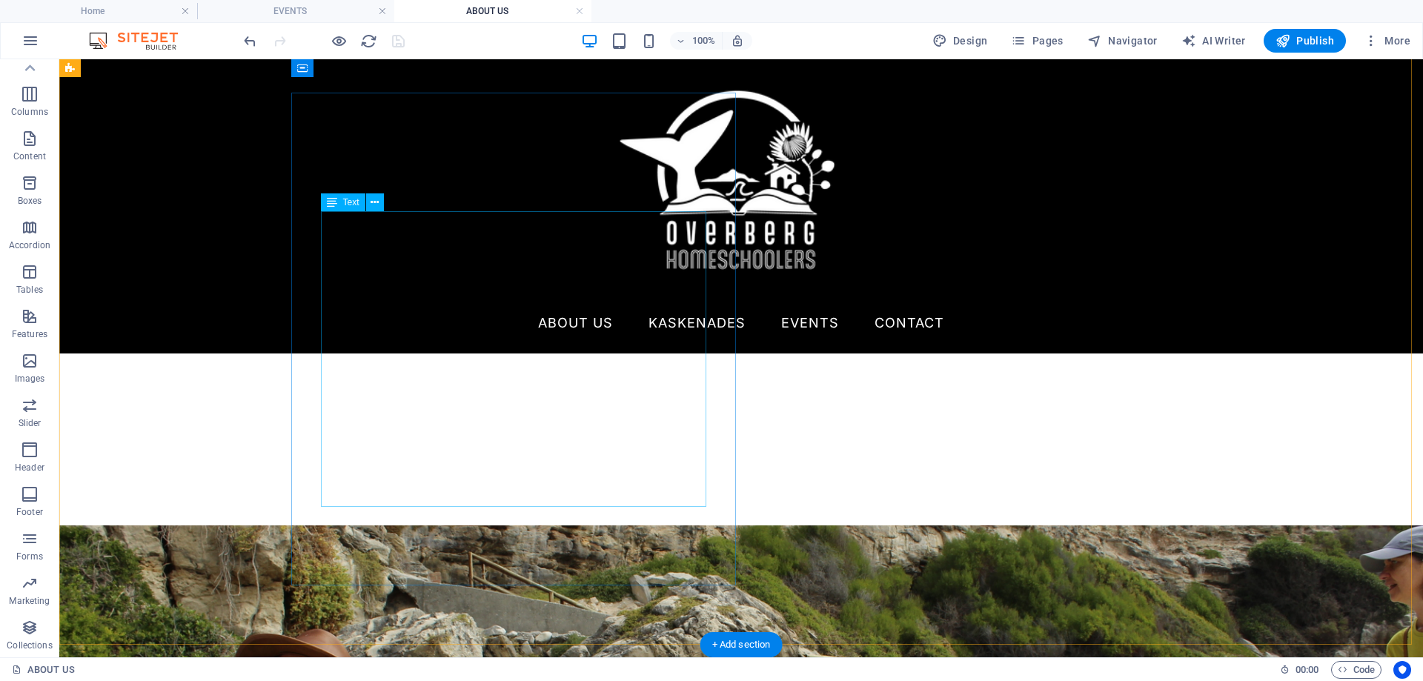
scroll to position [618, 0]
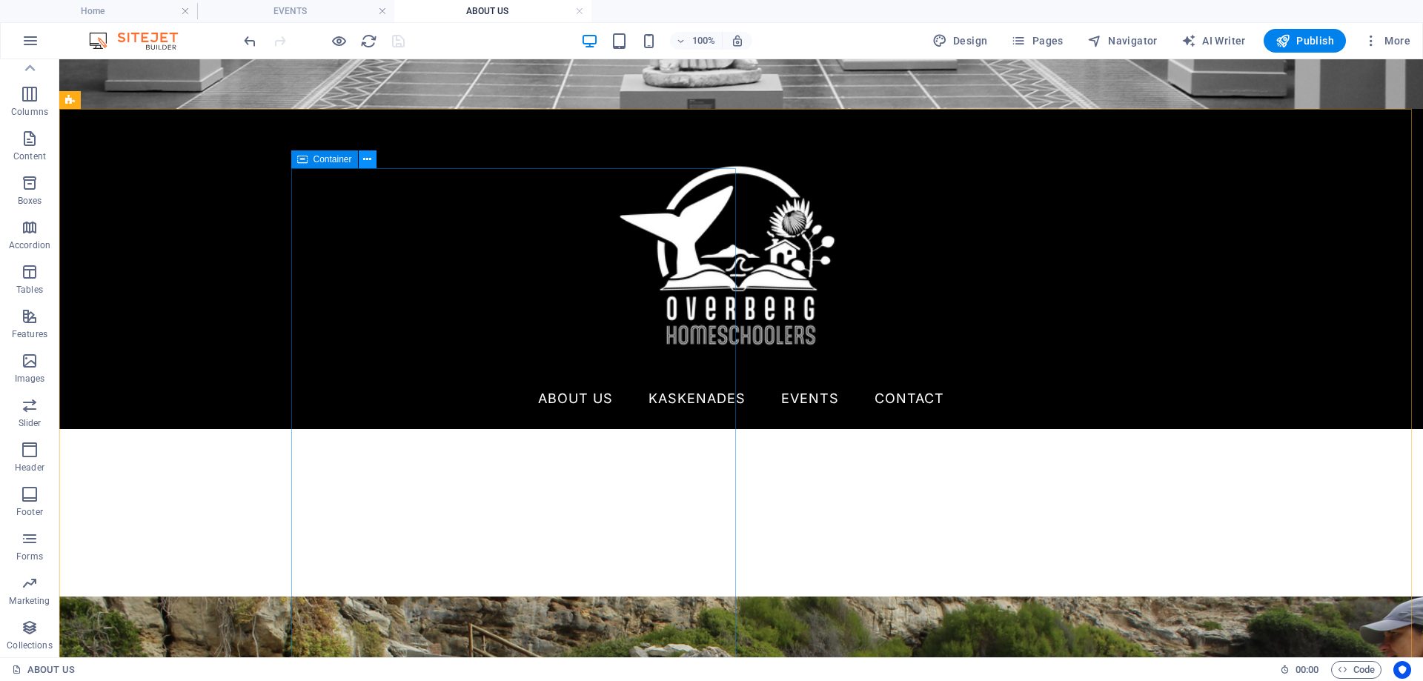
click at [366, 159] on icon at bounding box center [367, 160] width 8 height 16
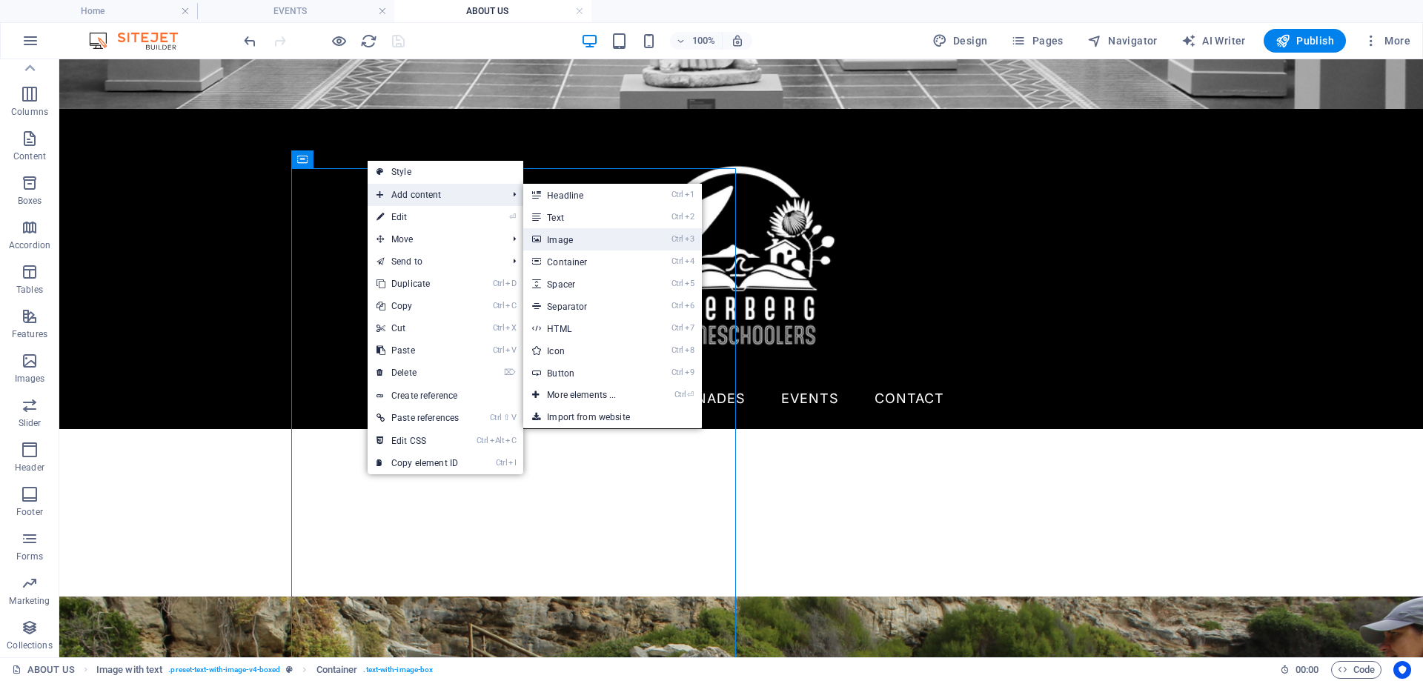
drag, startPoint x: 586, startPoint y: 242, endPoint x: 274, endPoint y: 256, distance: 312.3
click at [586, 242] on link "Ctrl 3 Image" at bounding box center [584, 239] width 122 height 22
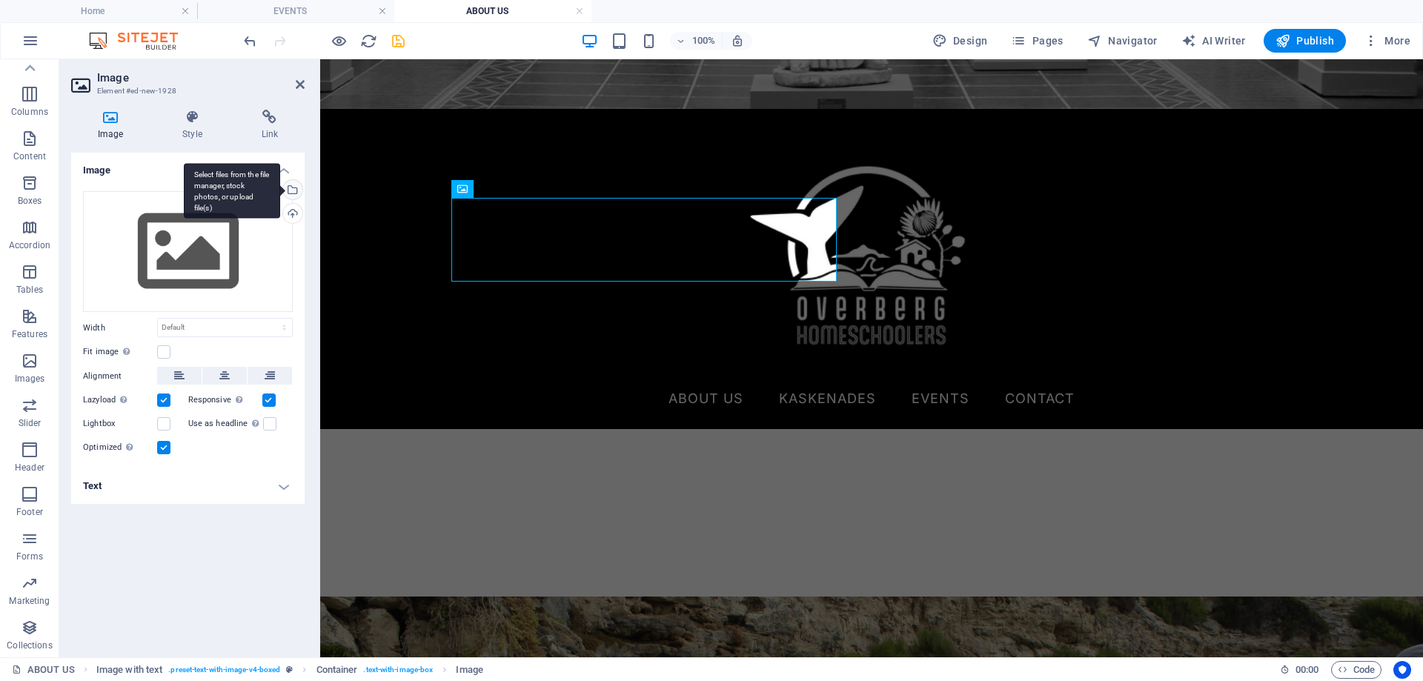
click at [293, 190] on div "Select files from the file manager, stock photos, or upload file(s)" at bounding box center [291, 191] width 22 height 22
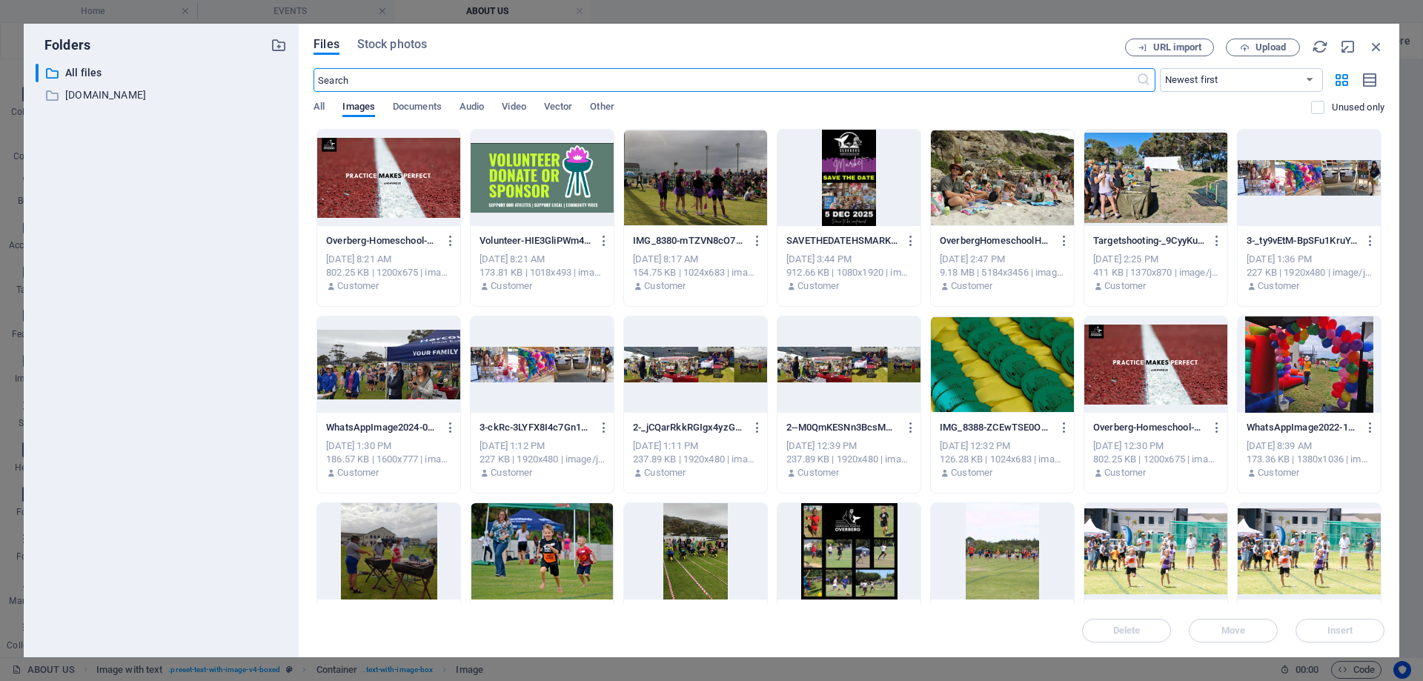
click at [704, 368] on div at bounding box center [695, 364] width 143 height 96
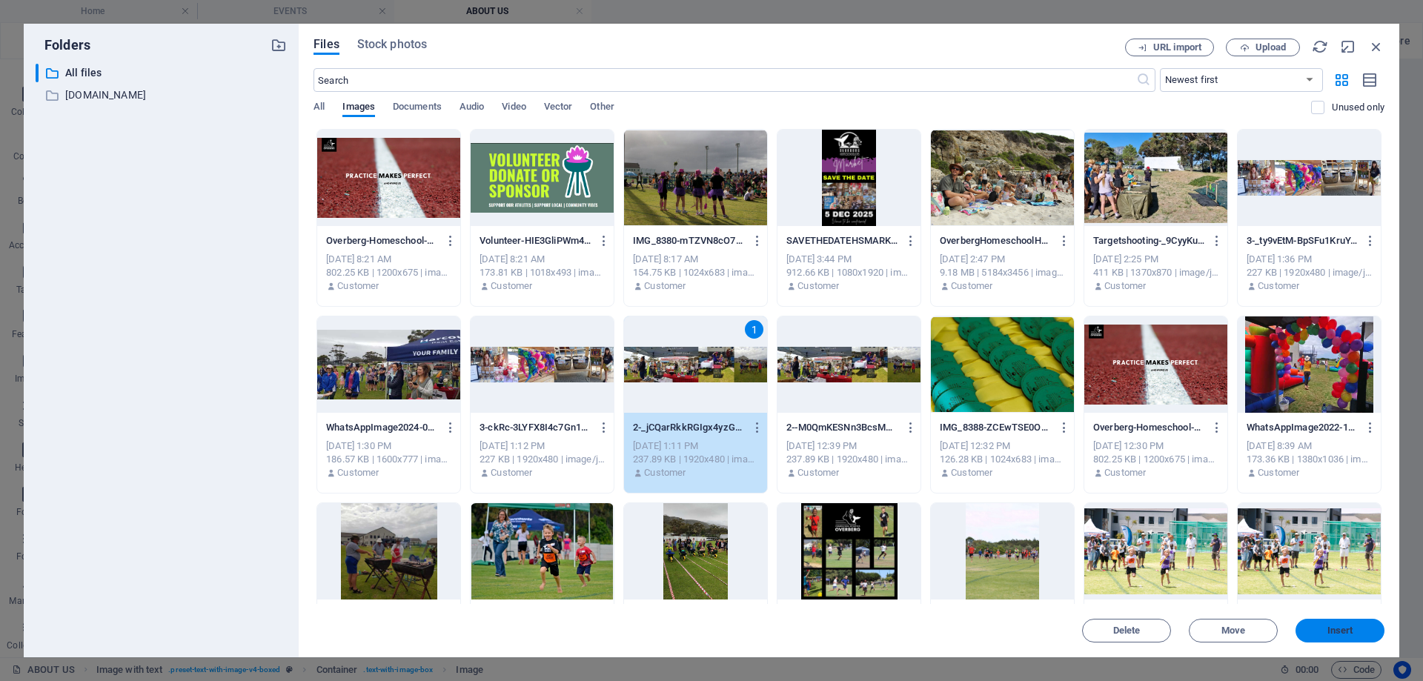
click at [1321, 637] on button "Insert" at bounding box center [1339, 631] width 89 height 24
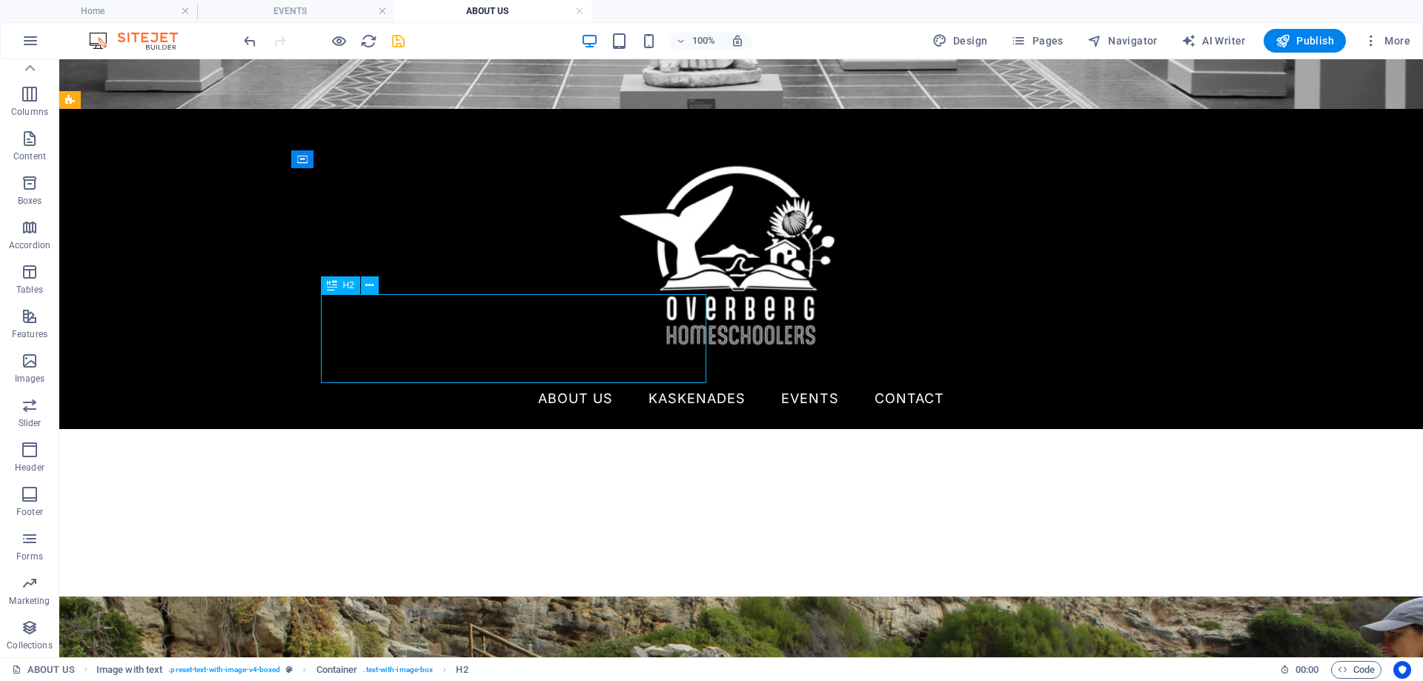
click at [370, 285] on icon at bounding box center [369, 286] width 8 height 16
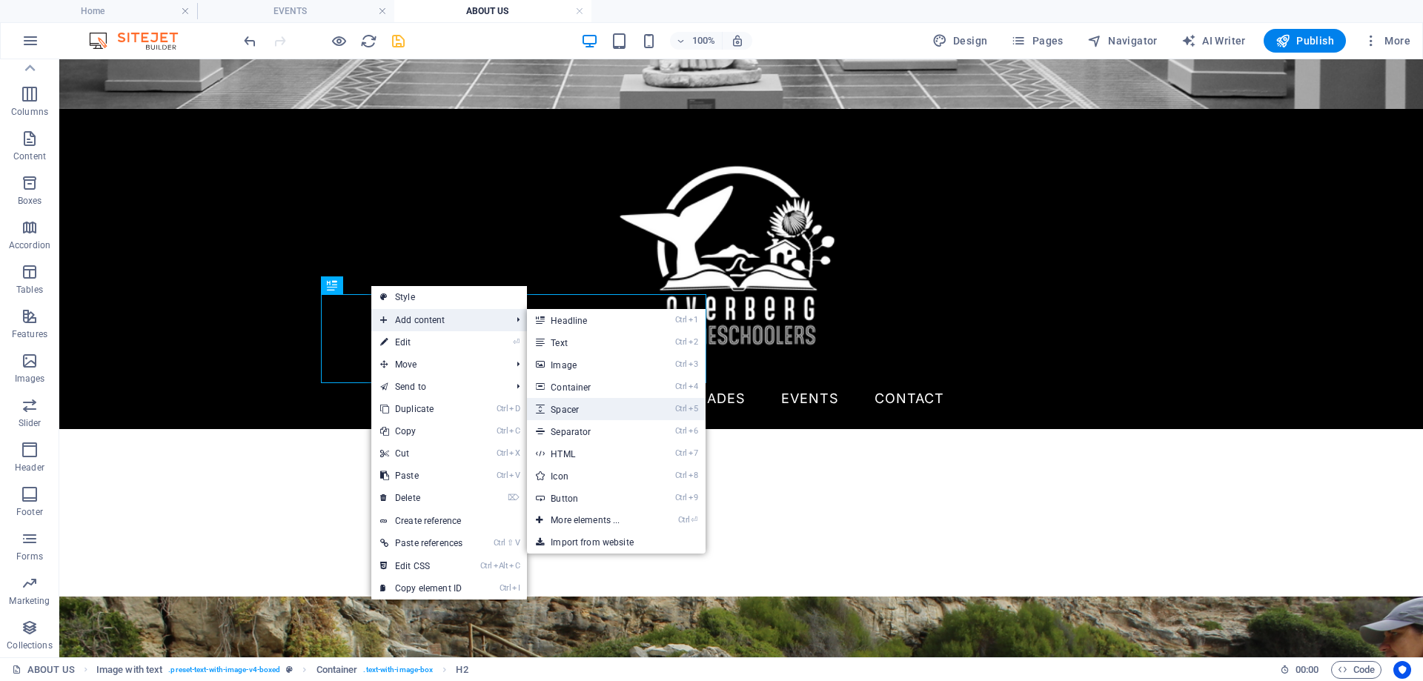
click at [571, 406] on link "Ctrl 5 Spacer" at bounding box center [588, 409] width 122 height 22
select select "px"
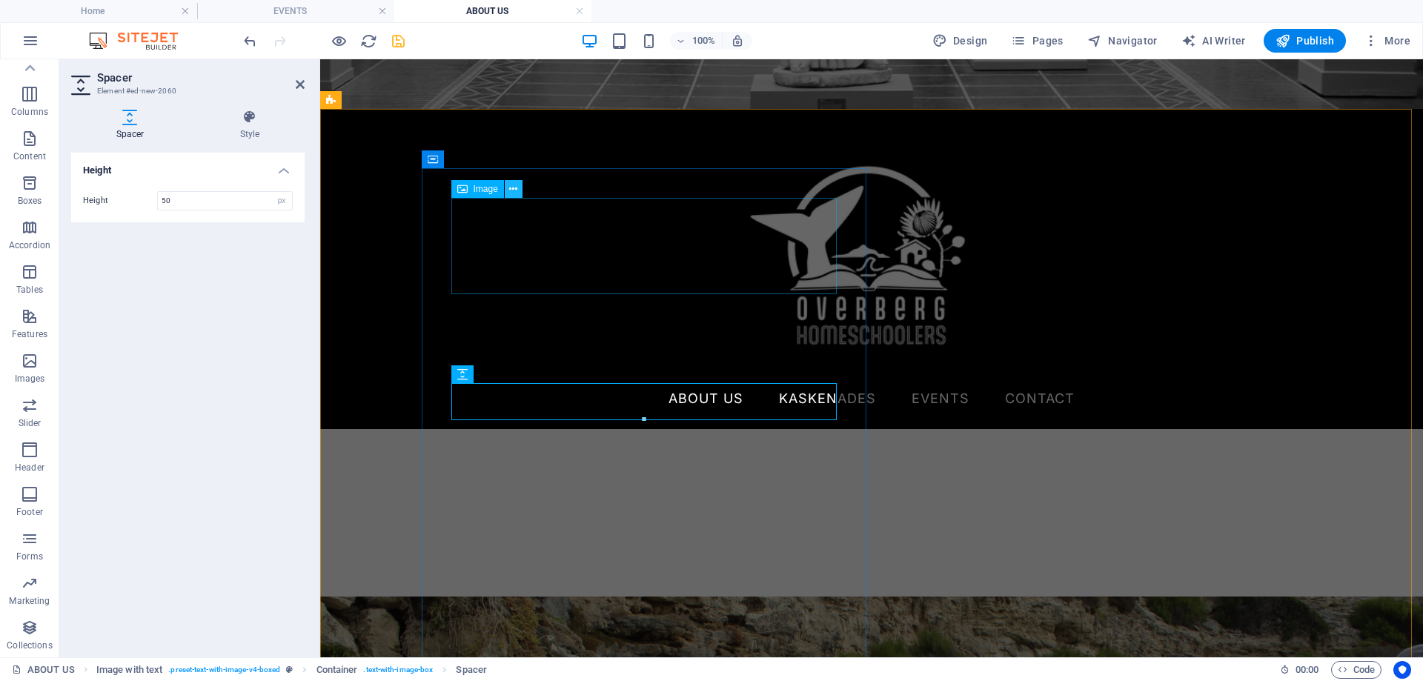
click at [515, 187] on icon at bounding box center [513, 190] width 8 height 16
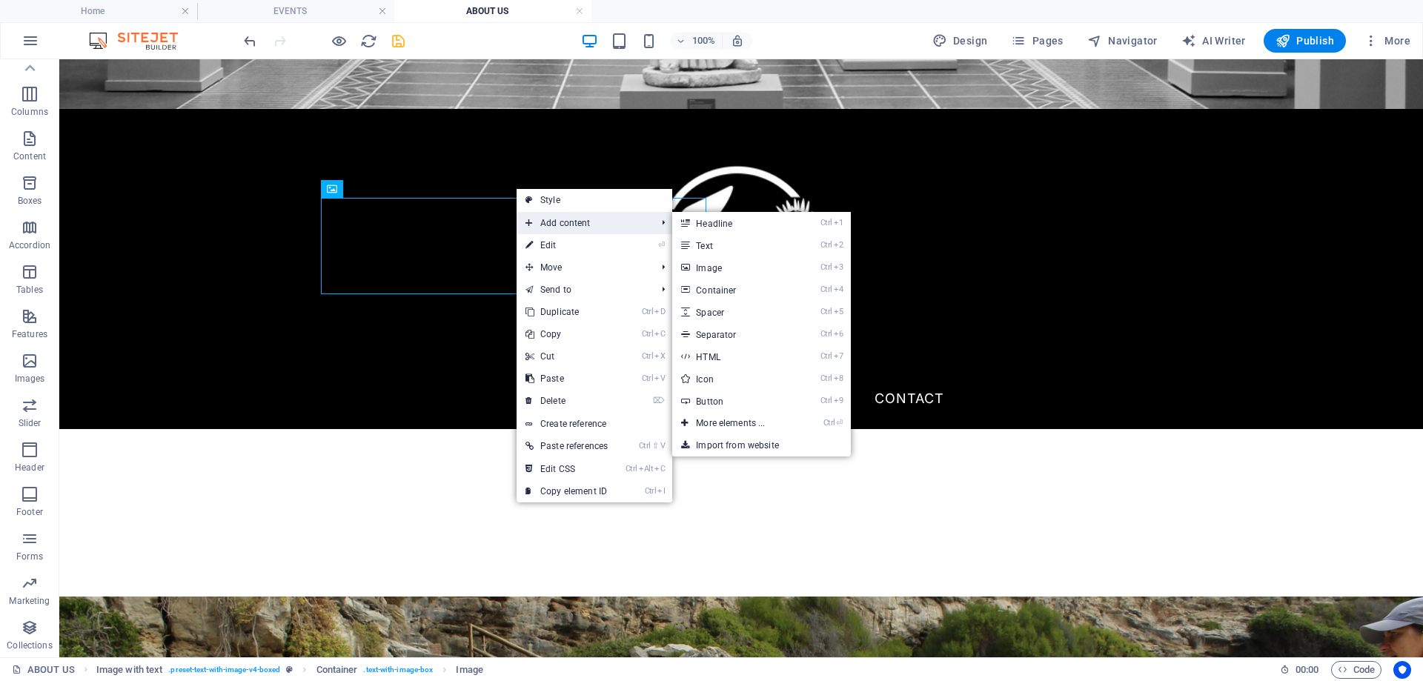
click at [574, 221] on span "Add content" at bounding box center [583, 223] width 133 height 22
click at [728, 317] on link "Ctrl 5 Spacer" at bounding box center [733, 312] width 122 height 22
select select "px"
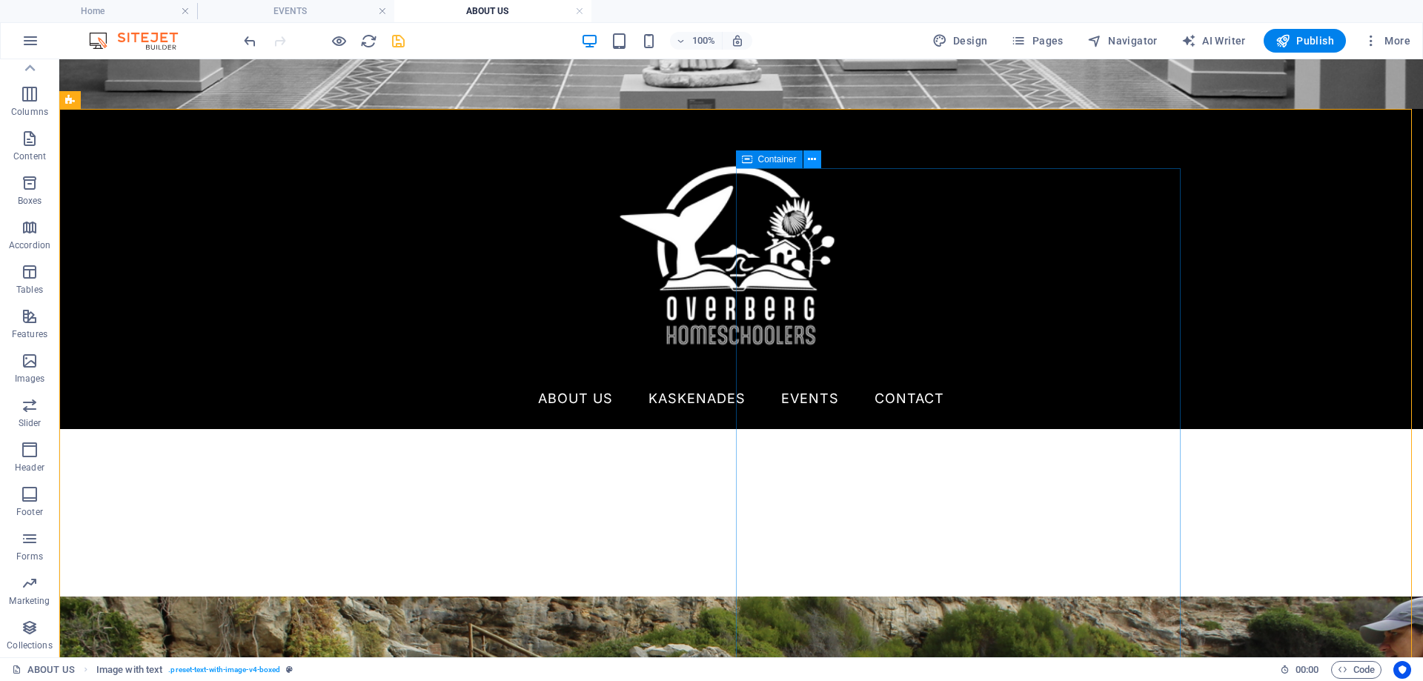
click at [812, 159] on icon at bounding box center [812, 160] width 8 height 16
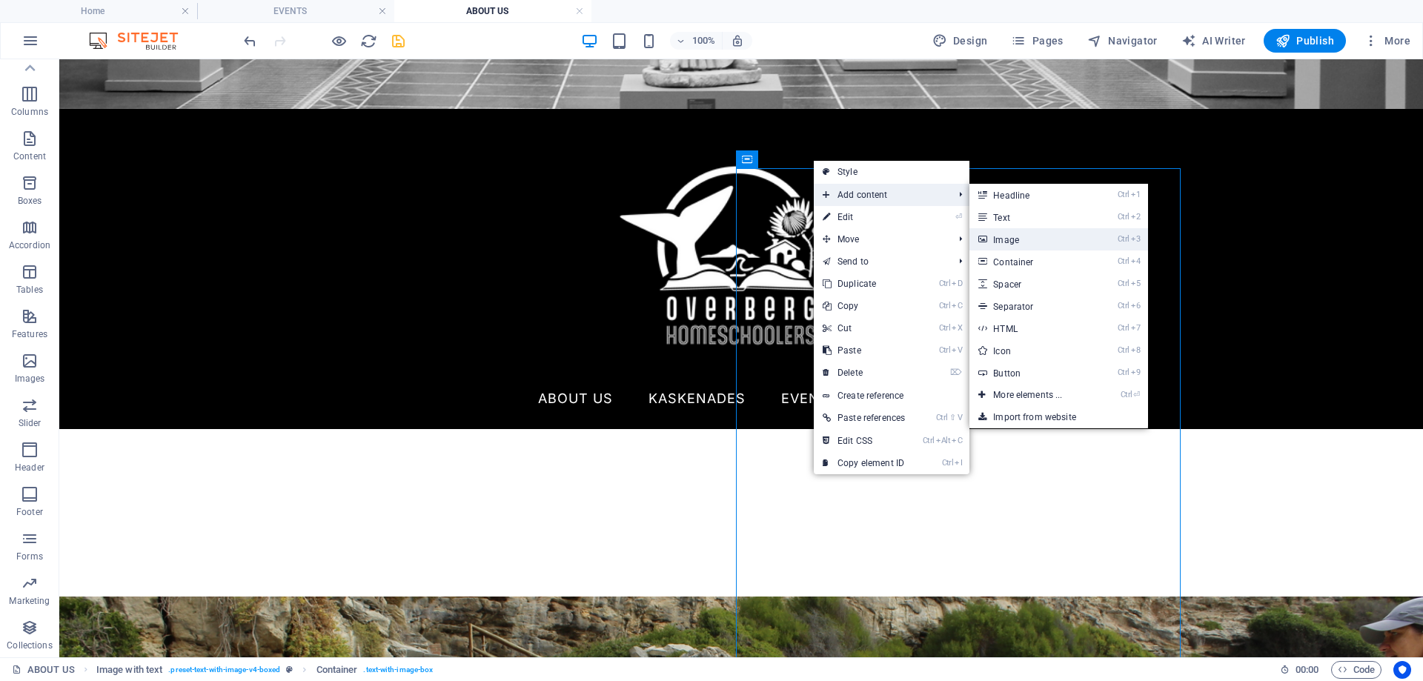
click at [1019, 243] on link "Ctrl 3 Image" at bounding box center [1030, 239] width 122 height 22
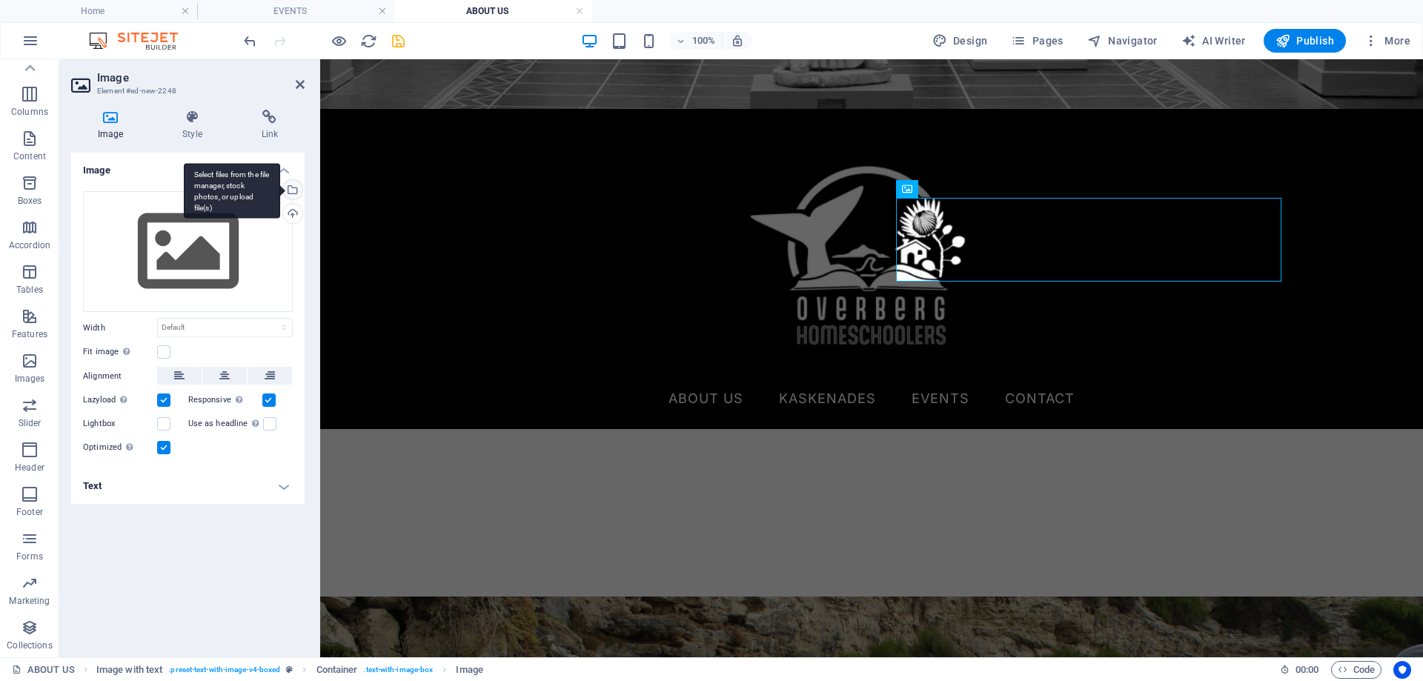
click at [293, 183] on div "Select files from the file manager, stock photos, or upload file(s)" at bounding box center [291, 191] width 22 height 22
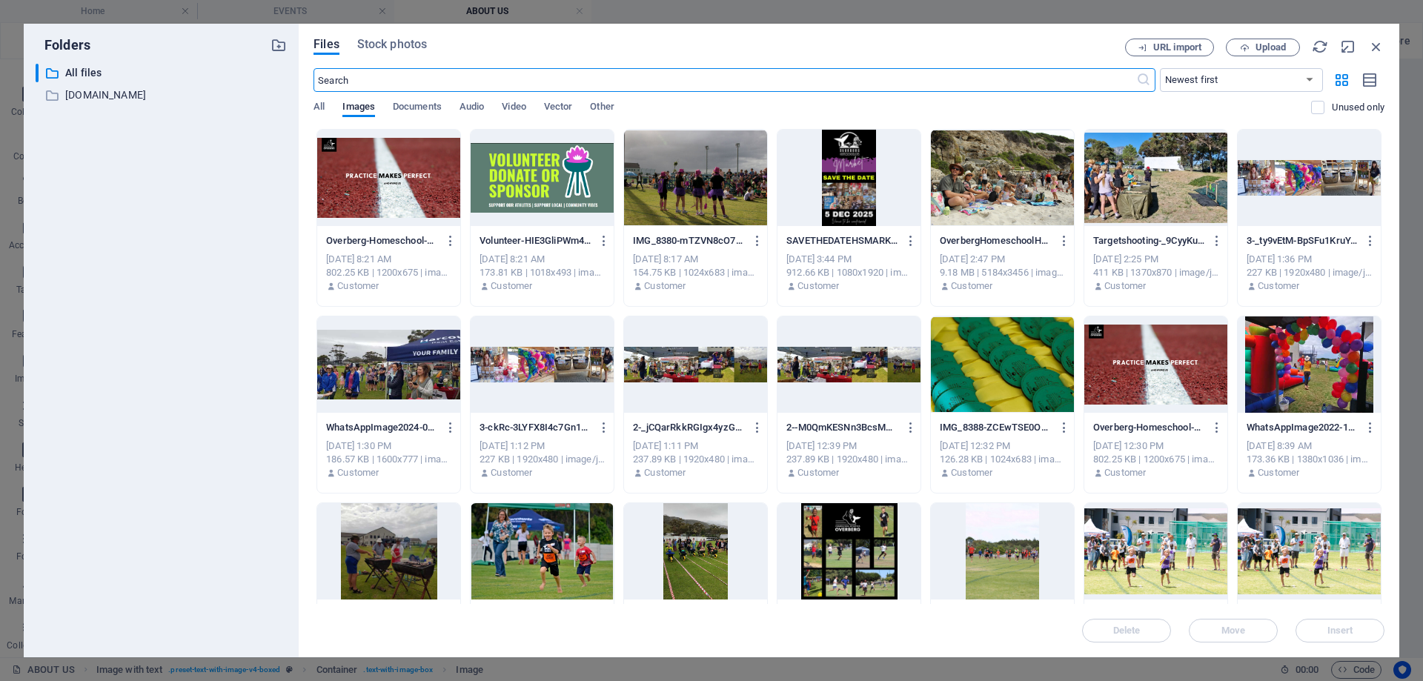
click at [1334, 175] on div at bounding box center [1309, 178] width 143 height 96
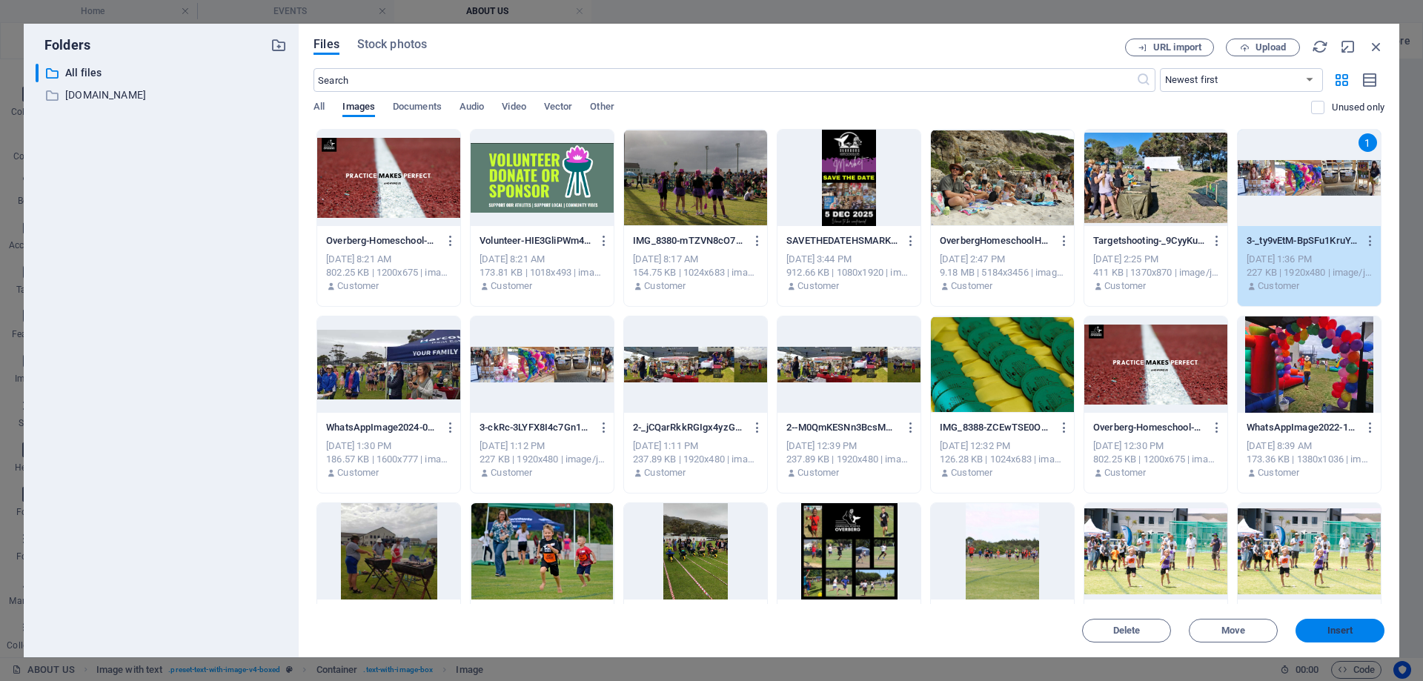
click at [1330, 633] on span "Insert" at bounding box center [1340, 630] width 26 height 9
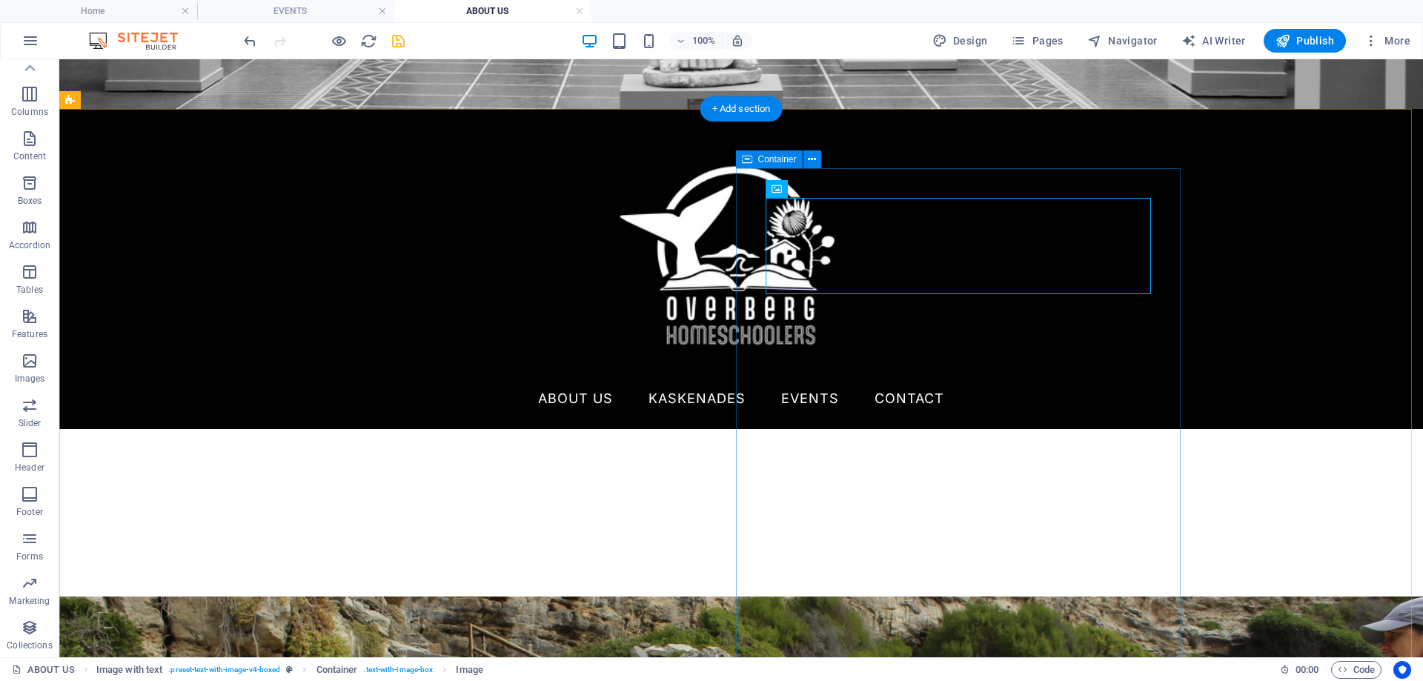
click at [826, 193] on icon at bounding box center [827, 190] width 8 height 16
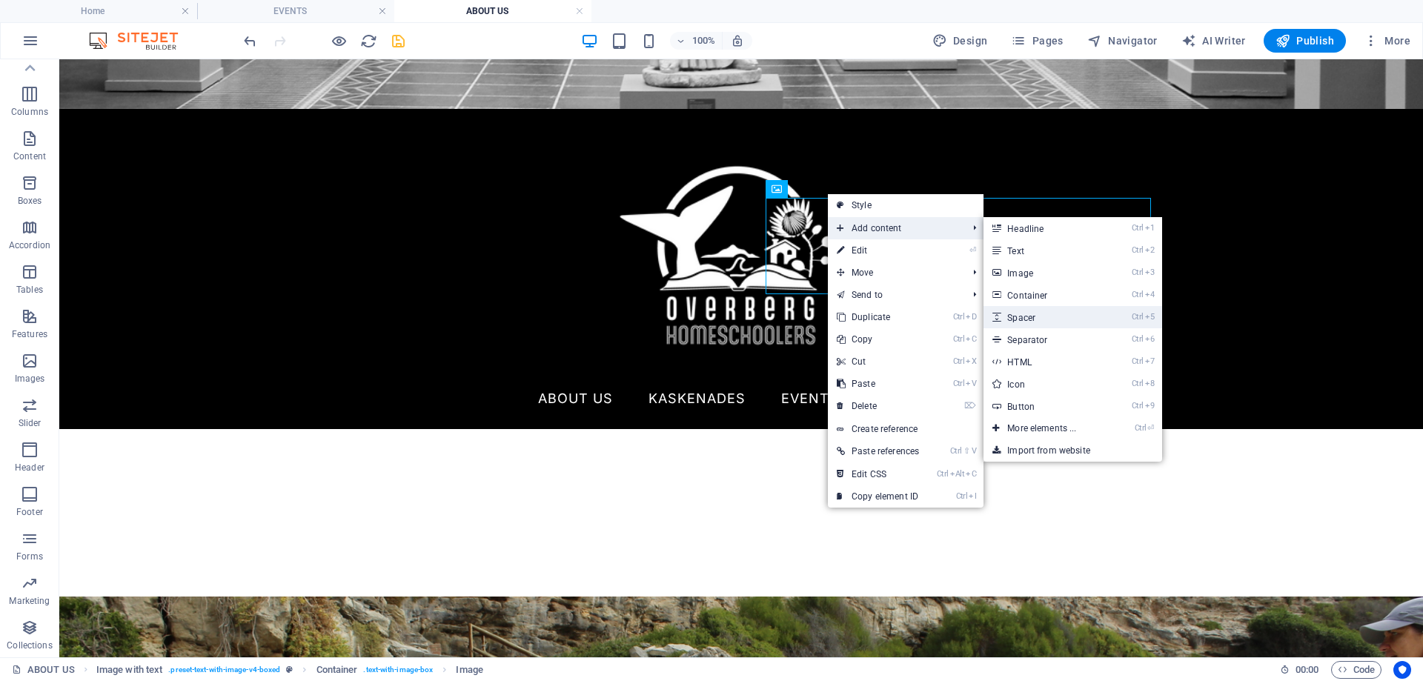
click at [1033, 318] on link "Ctrl 5 Spacer" at bounding box center [1044, 317] width 122 height 22
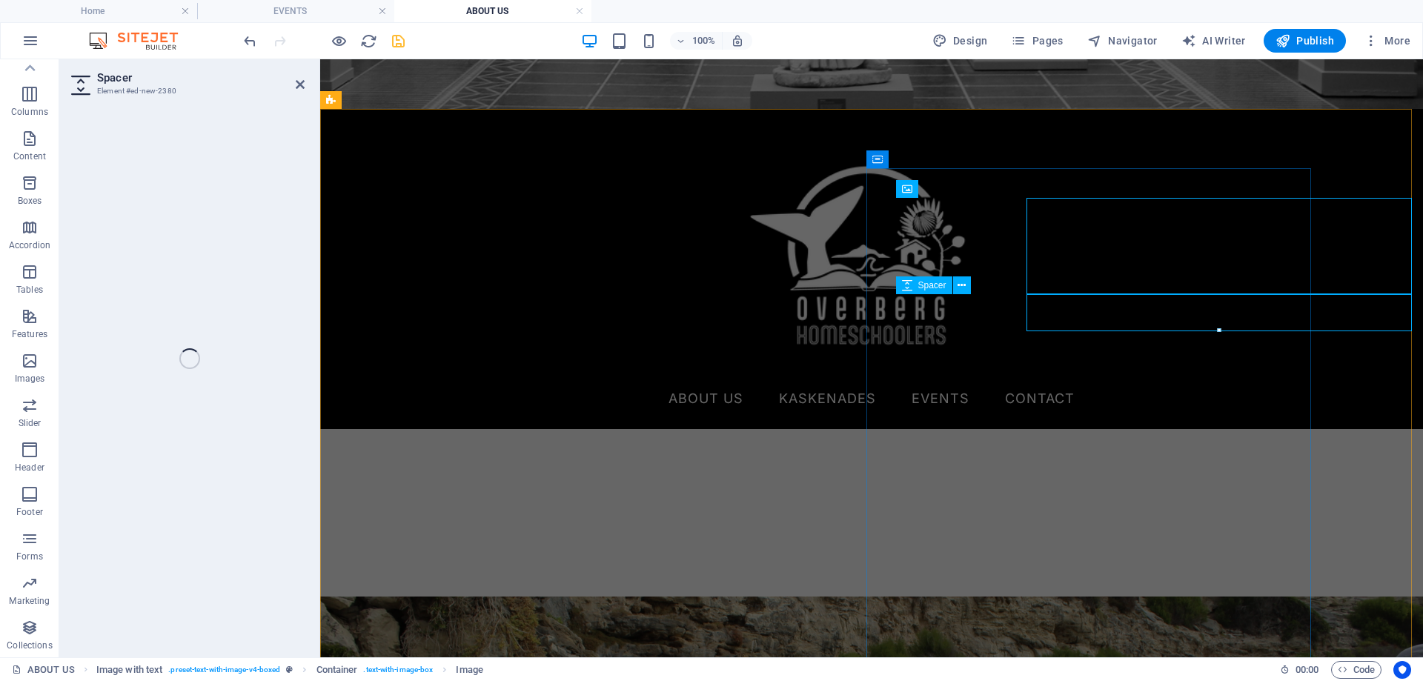
select select "px"
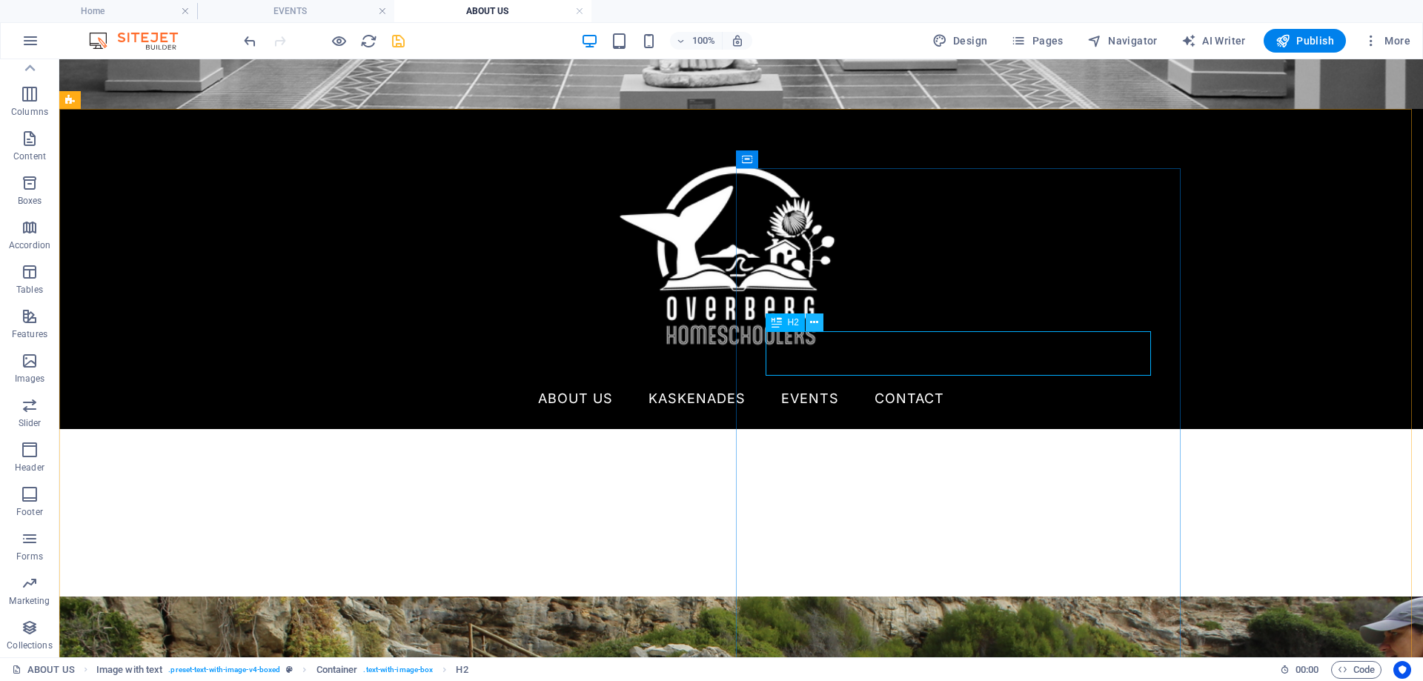
click at [812, 321] on icon at bounding box center [814, 323] width 8 height 16
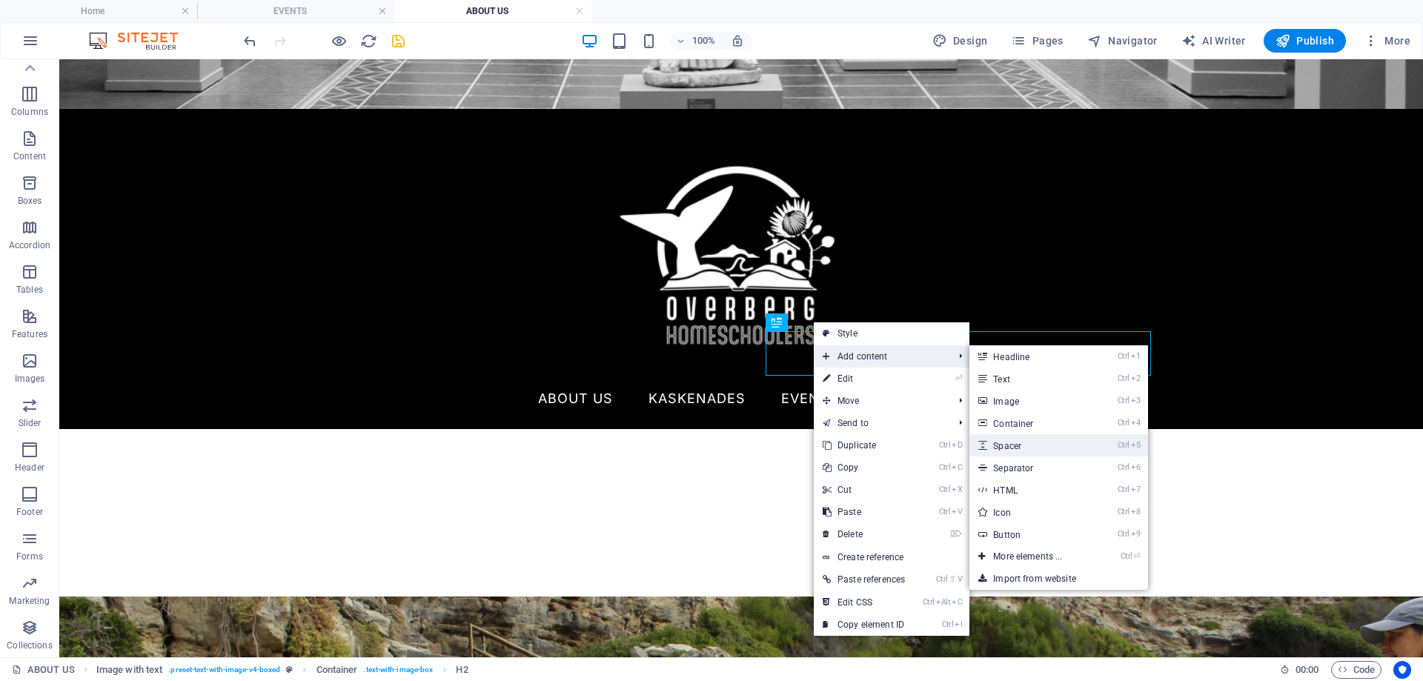
click at [1016, 444] on link "Ctrl 5 Spacer" at bounding box center [1030, 445] width 122 height 22
select select "px"
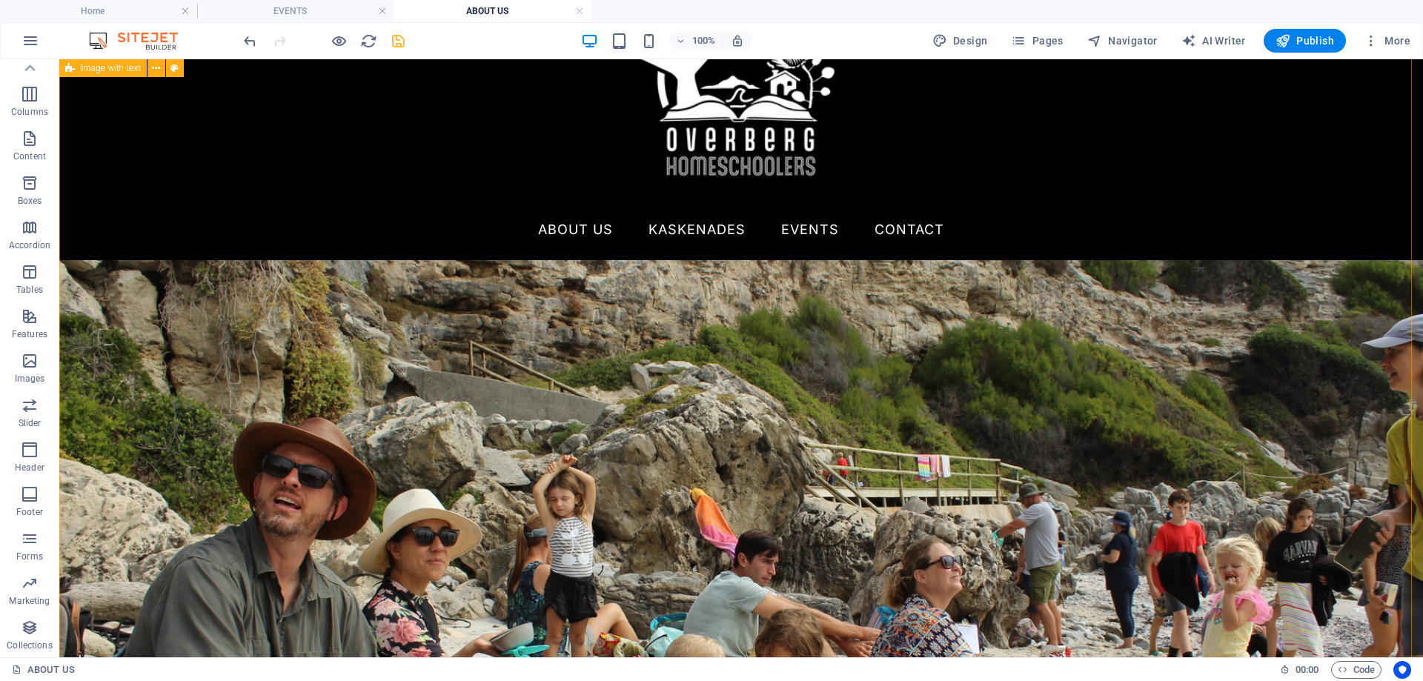
scroll to position [714, 0]
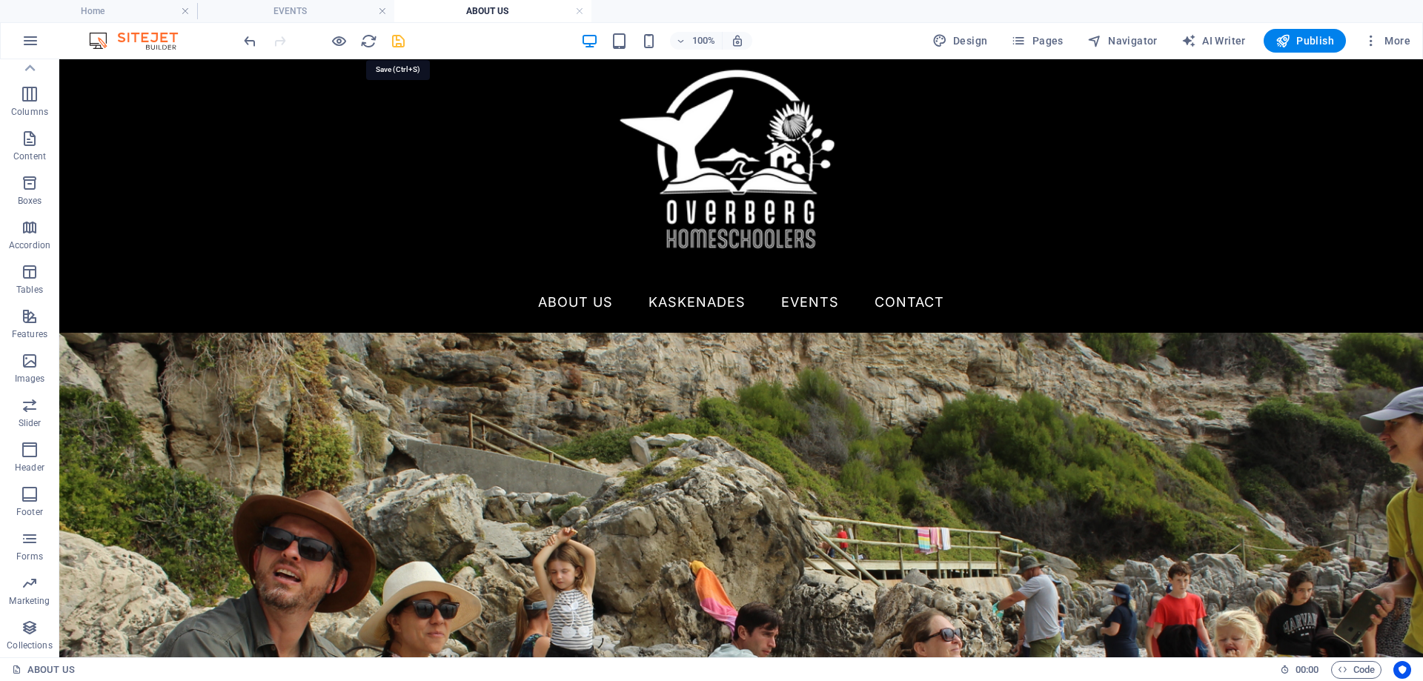
drag, startPoint x: 397, startPoint y: 42, endPoint x: 499, endPoint y: 188, distance: 178.9
click at [397, 42] on icon "save" at bounding box center [398, 41] width 17 height 17
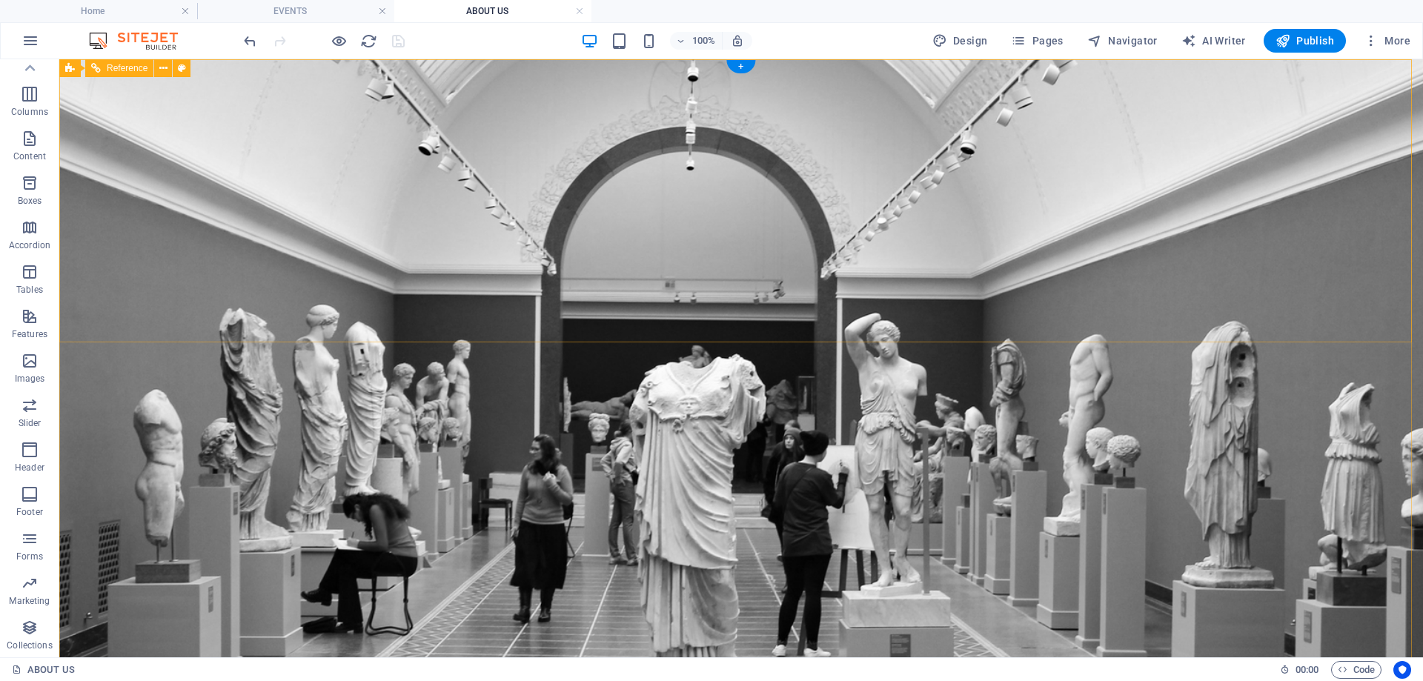
scroll to position [0, 0]
click at [1025, 38] on icon "button" at bounding box center [1018, 40] width 15 height 15
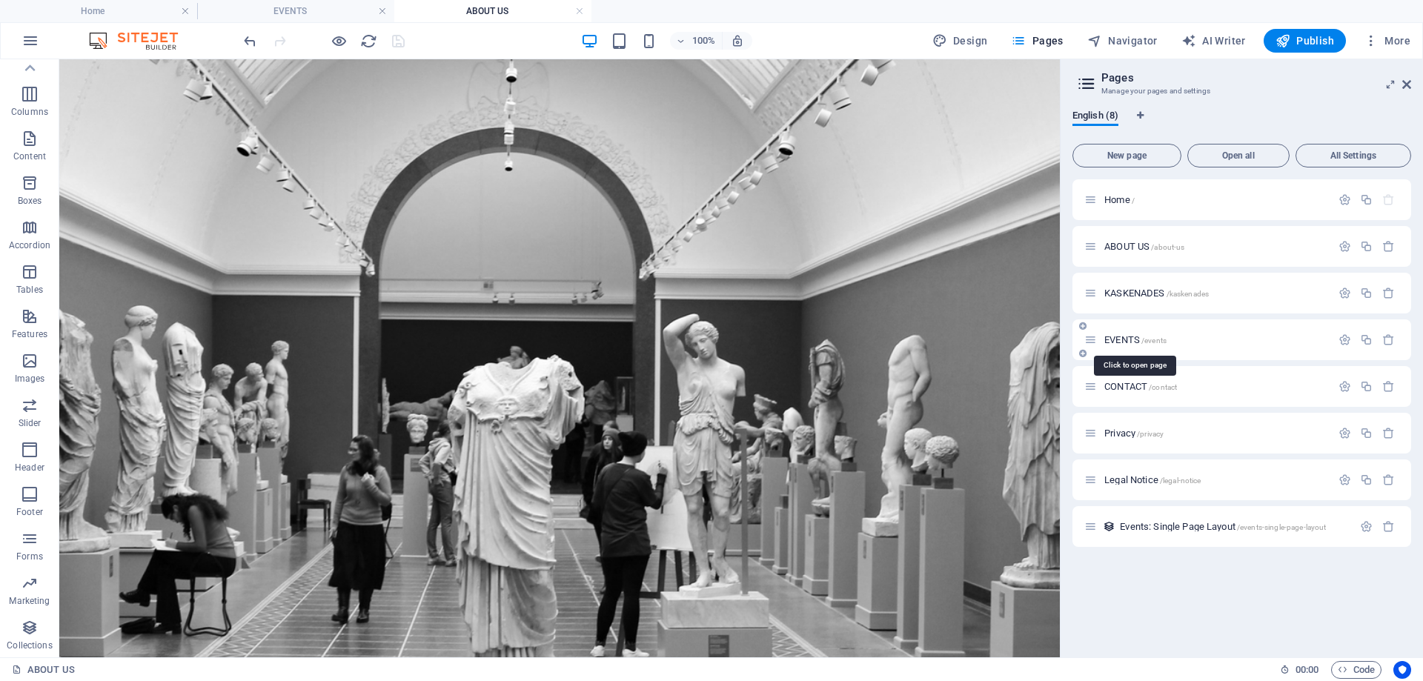
click at [1112, 335] on span "EVENTS /events" at bounding box center [1135, 339] width 62 height 11
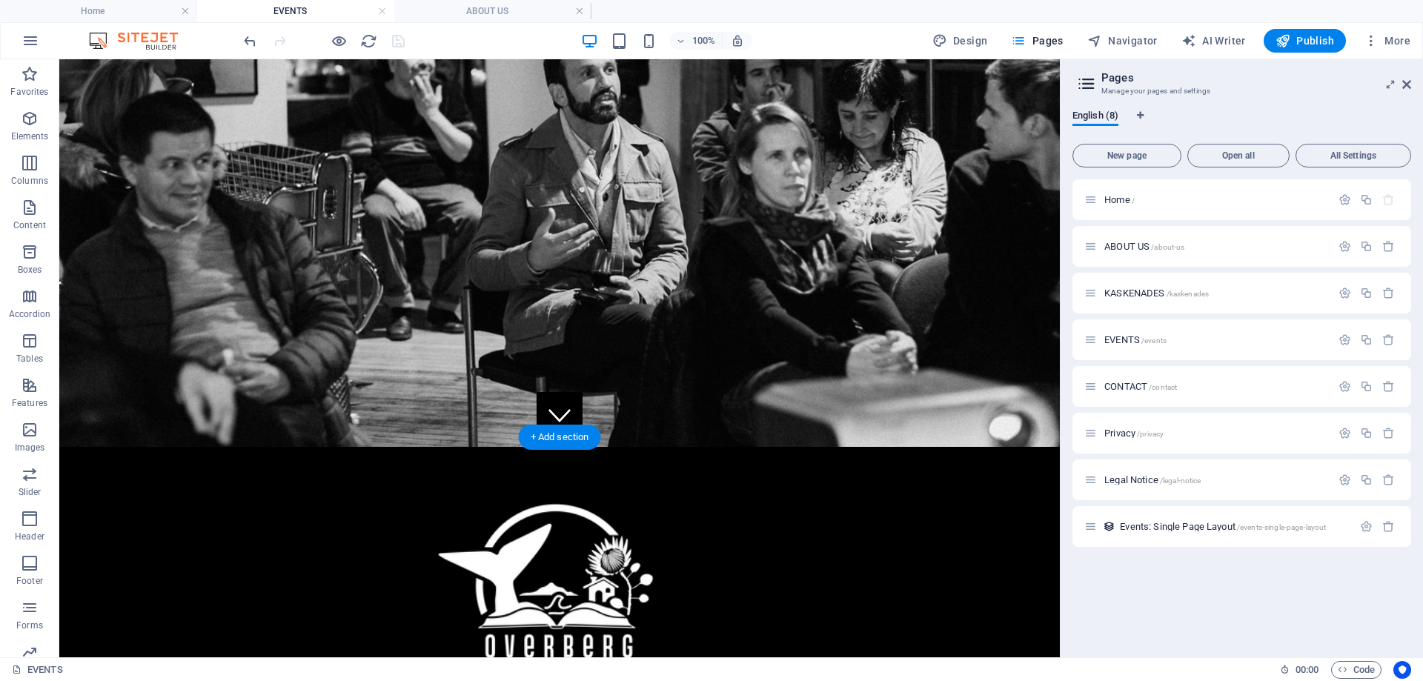
scroll to position [74, 0]
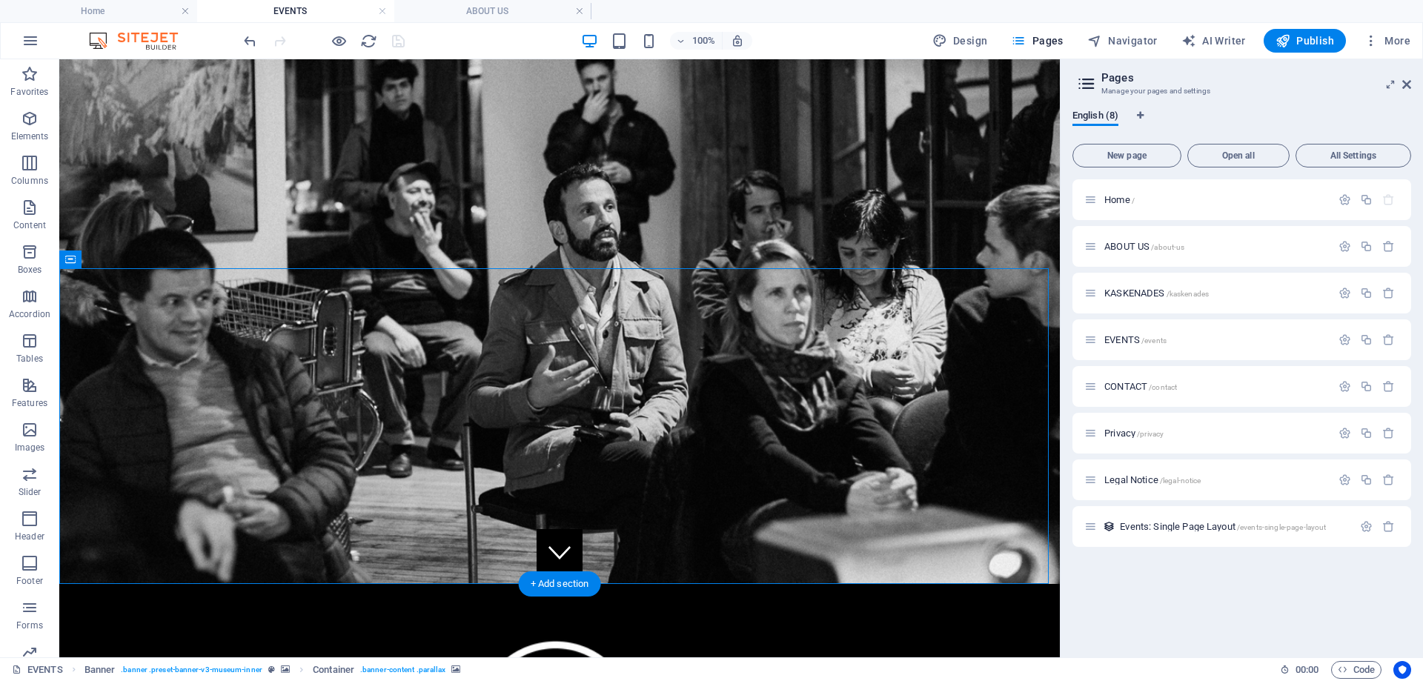
click at [150, 261] on icon at bounding box center [154, 260] width 11 height 16
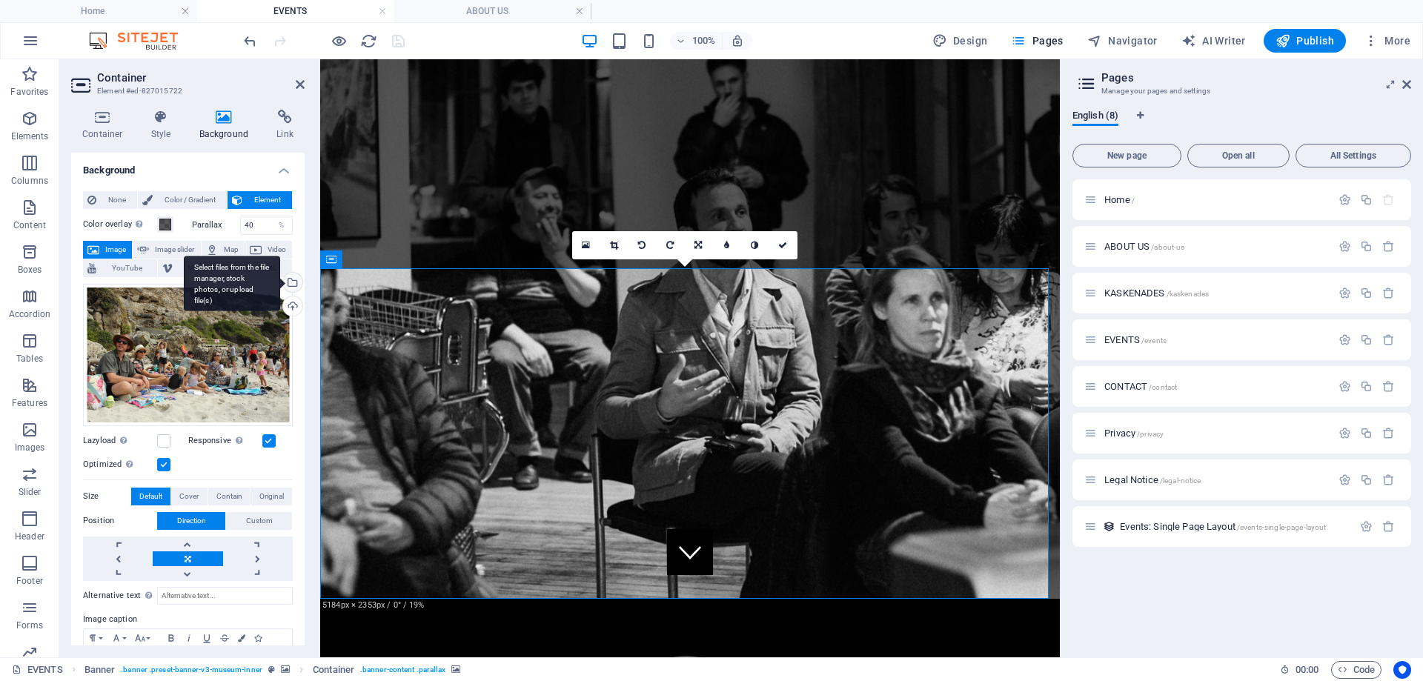
click at [280, 282] on div "Select files from the file manager, stock photos, or upload file(s)" at bounding box center [232, 284] width 96 height 56
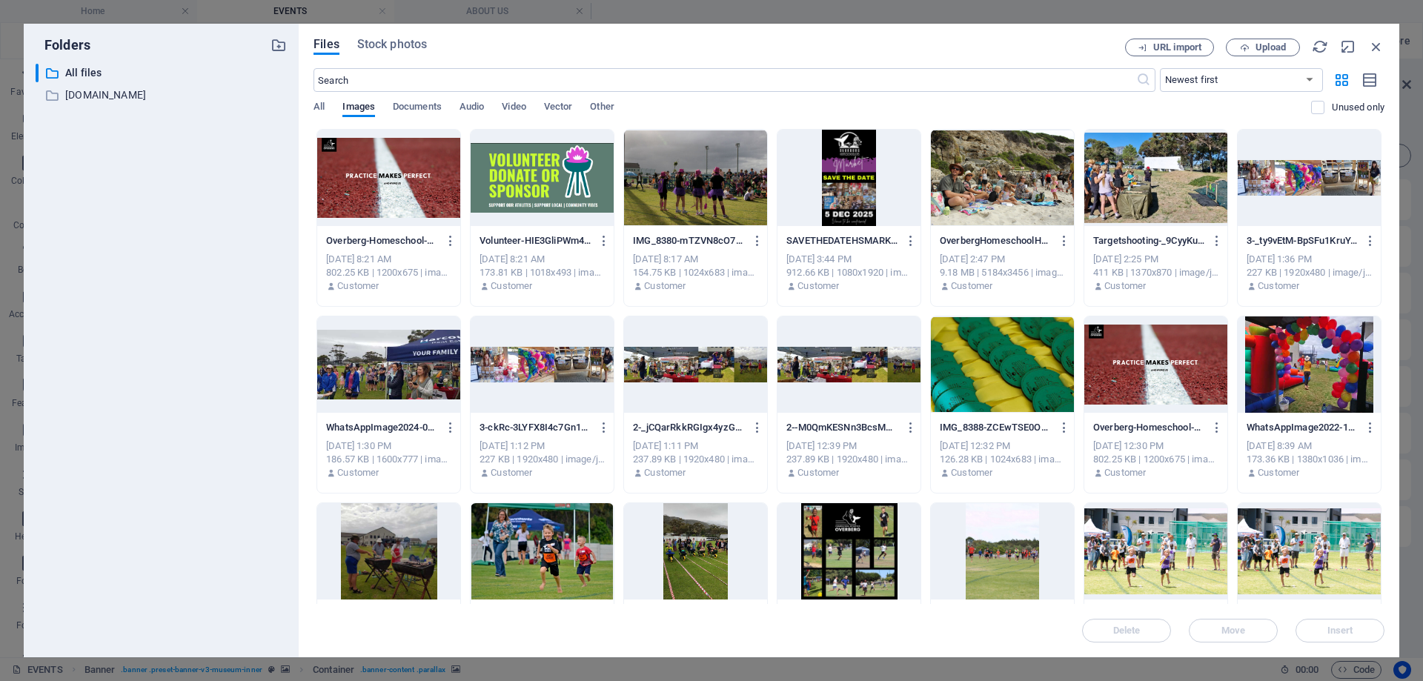
click at [1031, 365] on div at bounding box center [1002, 364] width 143 height 96
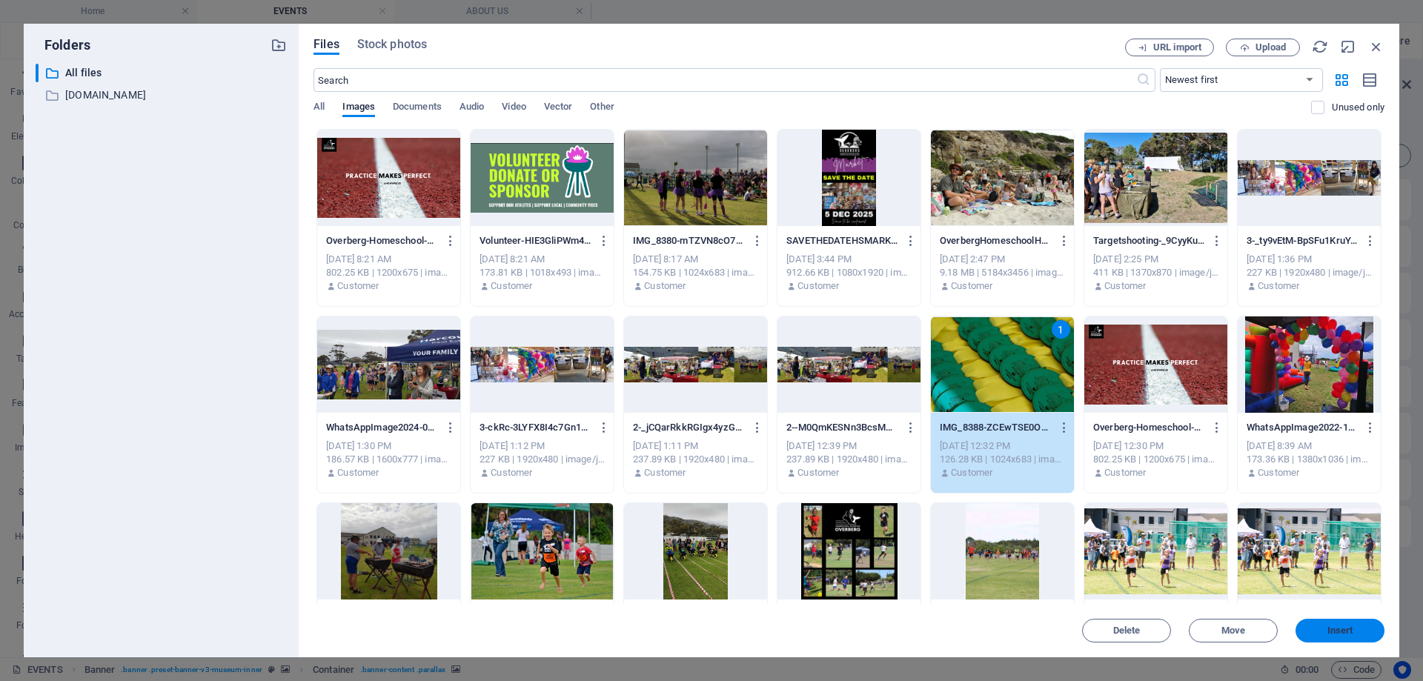
click at [1332, 631] on span "Insert" at bounding box center [1340, 630] width 26 height 9
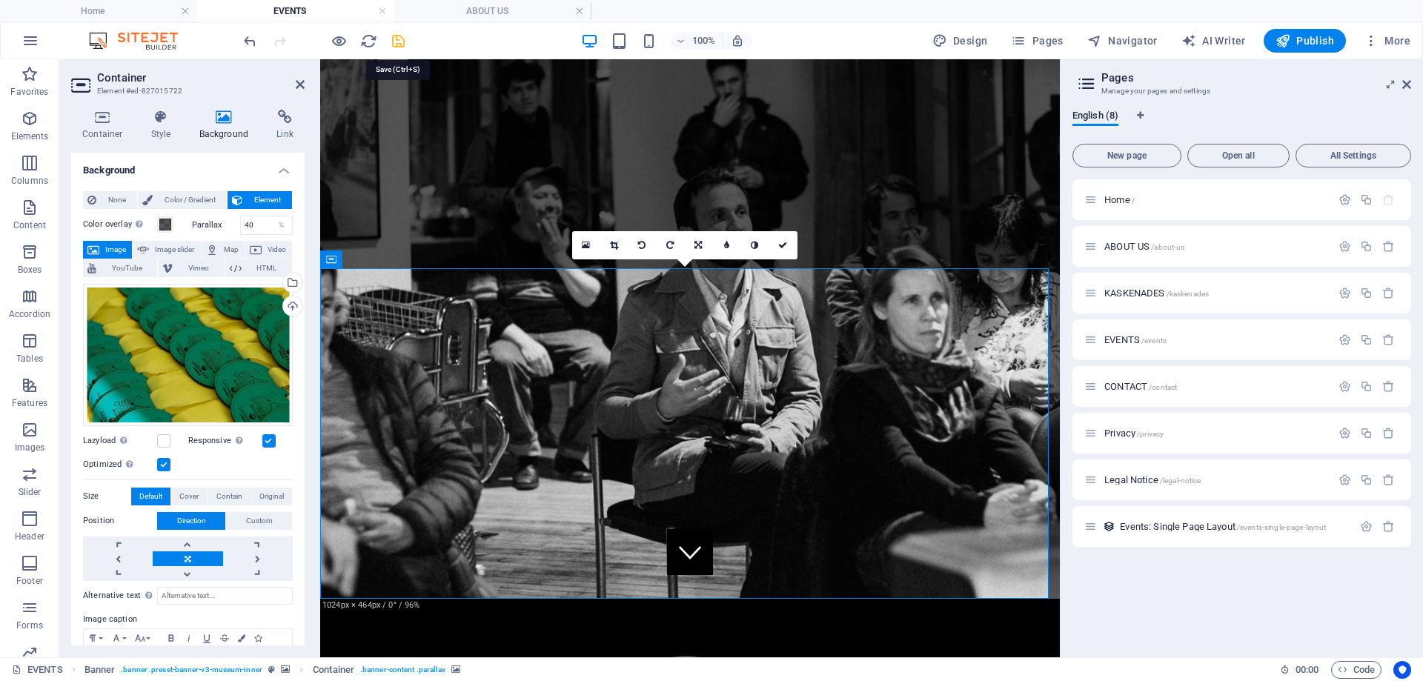
drag, startPoint x: 395, startPoint y: 39, endPoint x: 927, endPoint y: 87, distance: 534.3
click at [395, 39] on icon "save" at bounding box center [398, 41] width 17 height 17
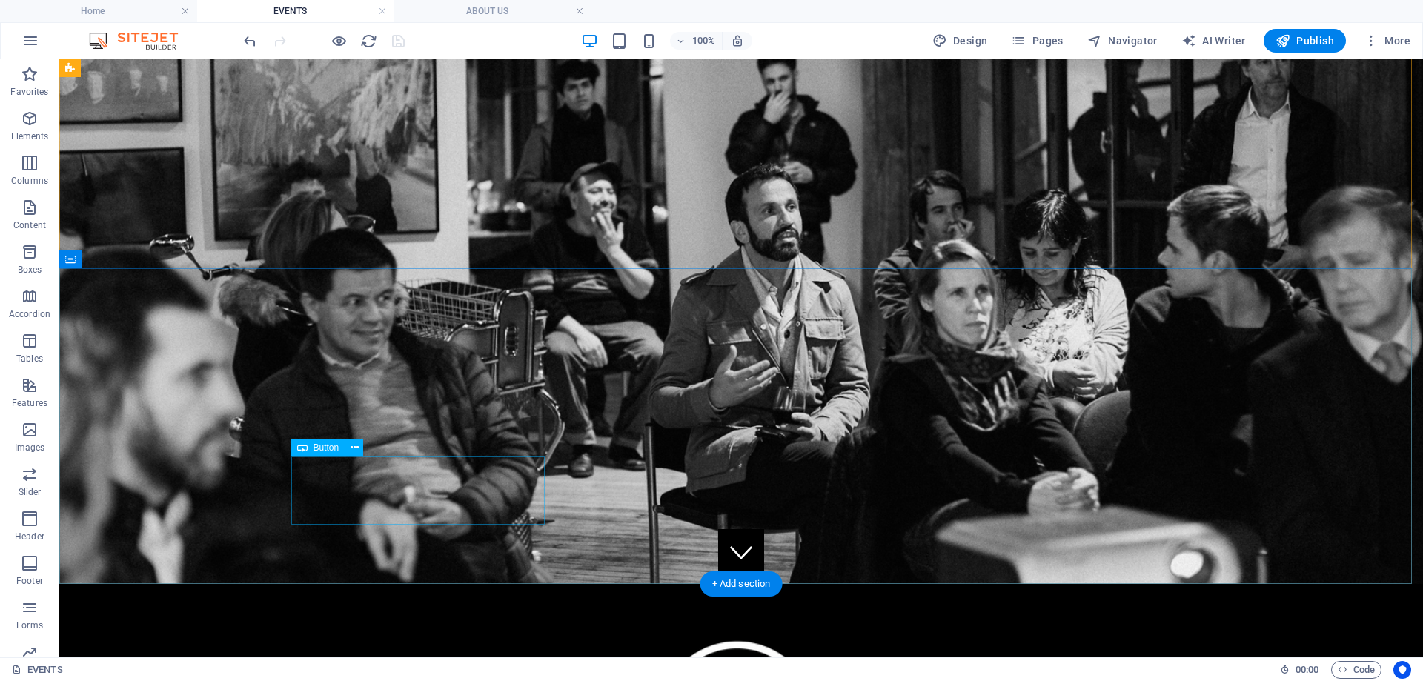
click at [353, 449] on icon at bounding box center [355, 448] width 8 height 16
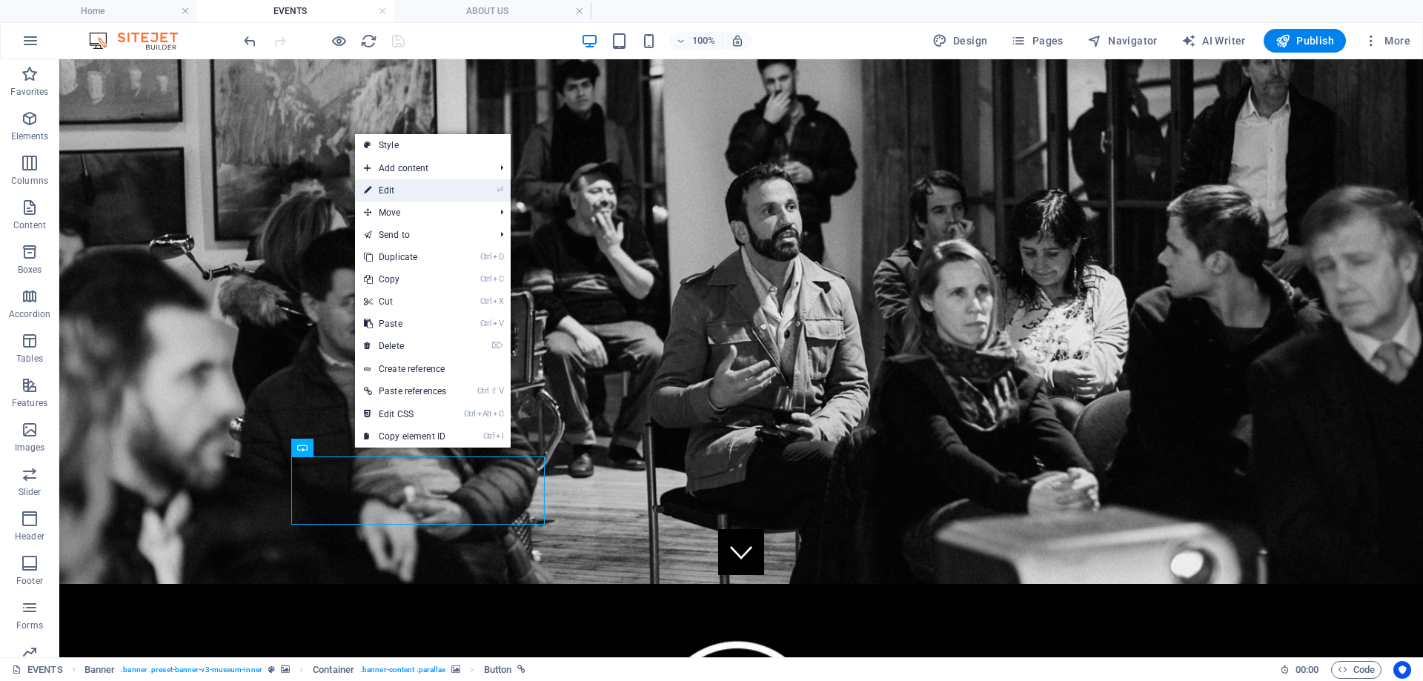
click at [408, 193] on link "⏎ Edit" at bounding box center [405, 190] width 100 height 22
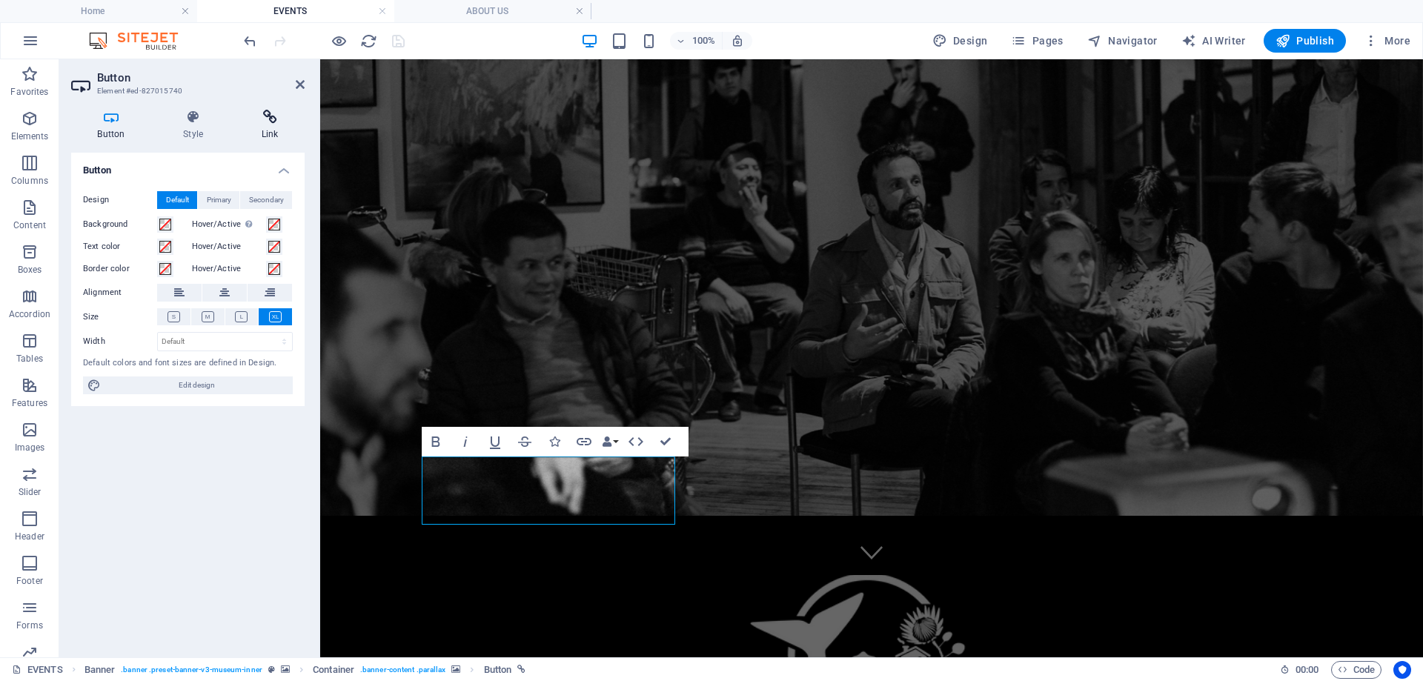
click at [268, 126] on h4 "Link" at bounding box center [270, 125] width 70 height 31
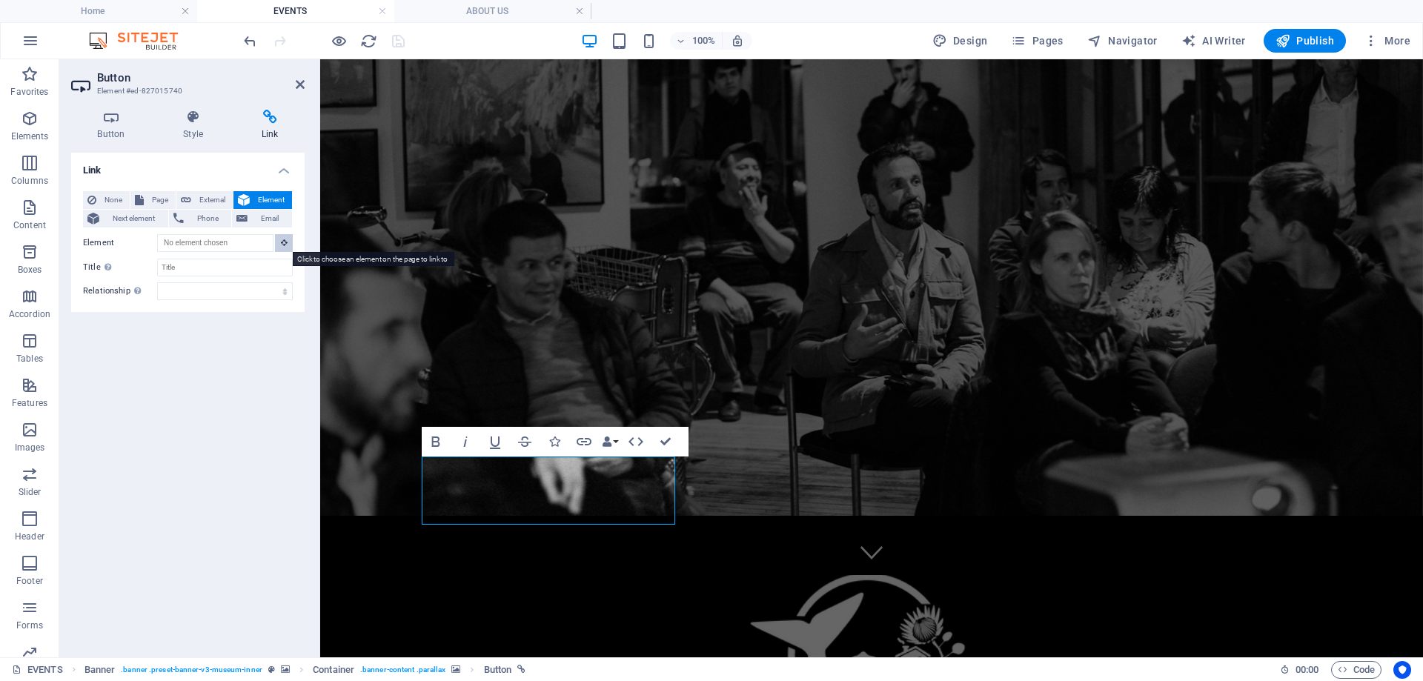
click at [285, 242] on icon at bounding box center [284, 242] width 7 height 7
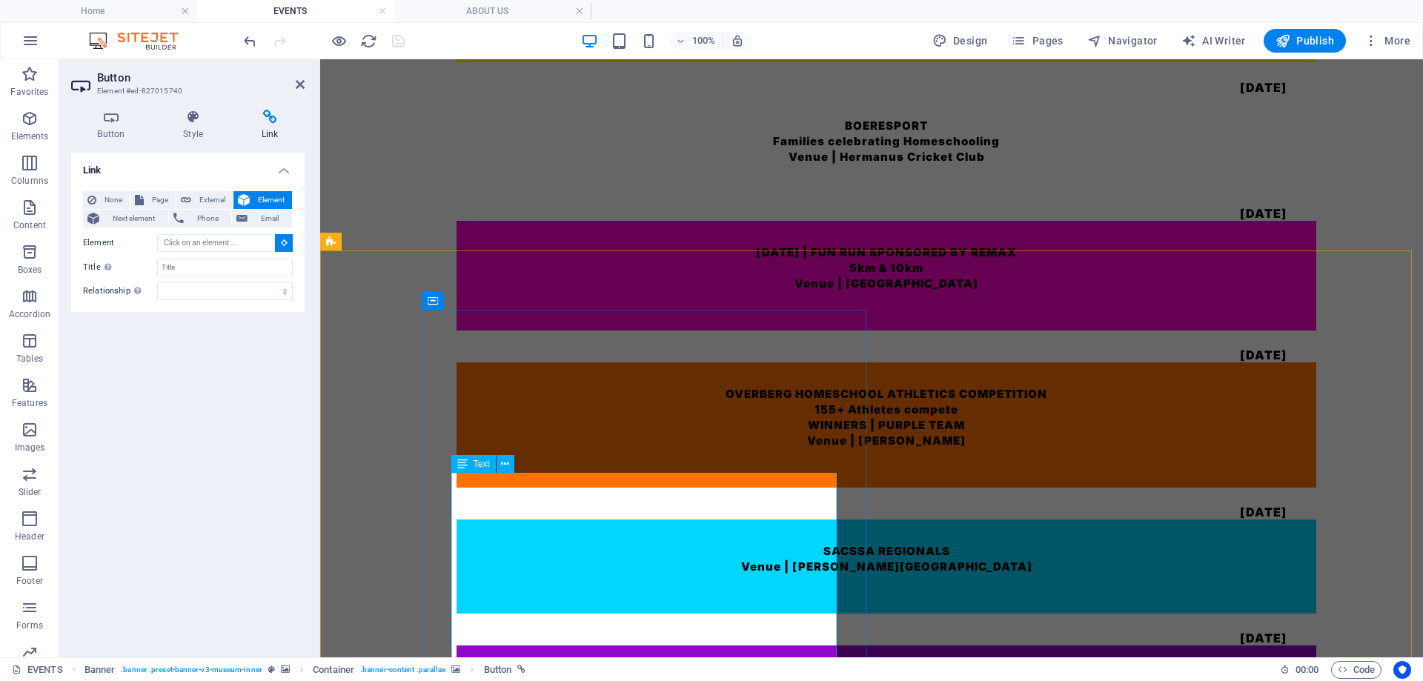
scroll to position [2520, 0]
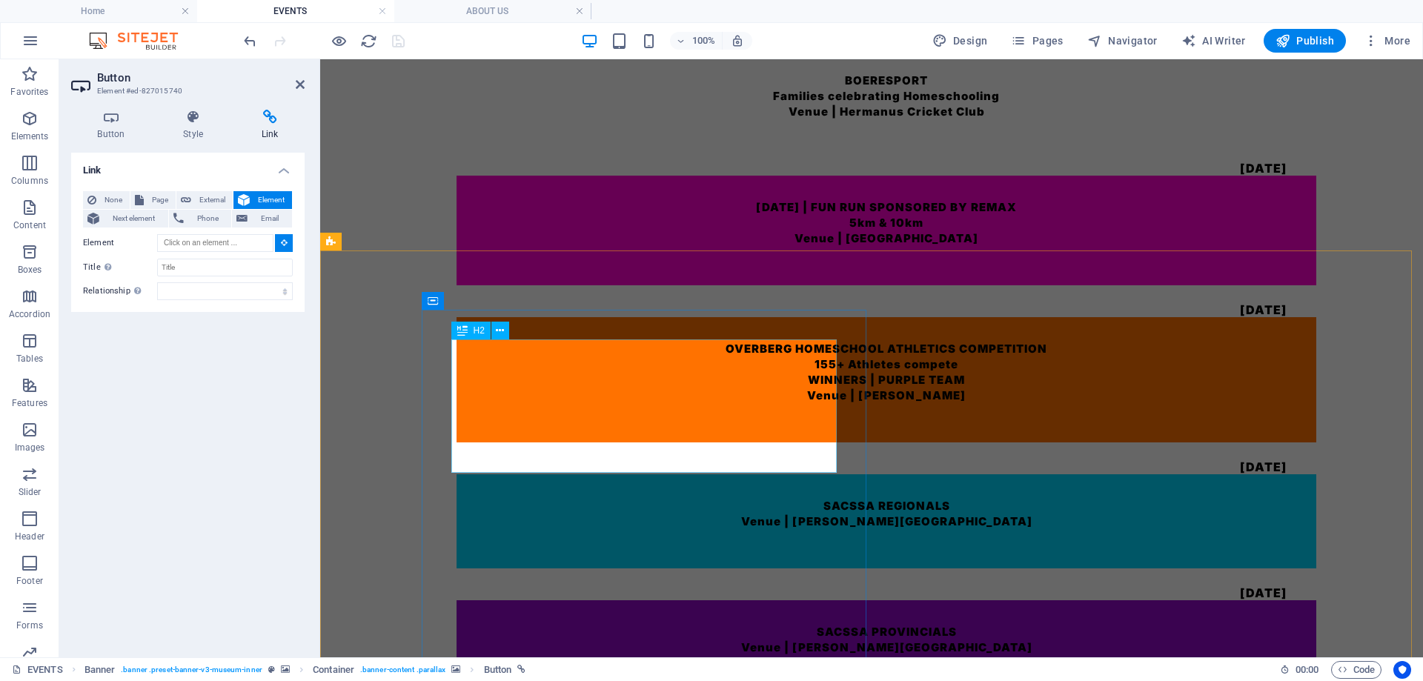
type input "#ed-1000081567"
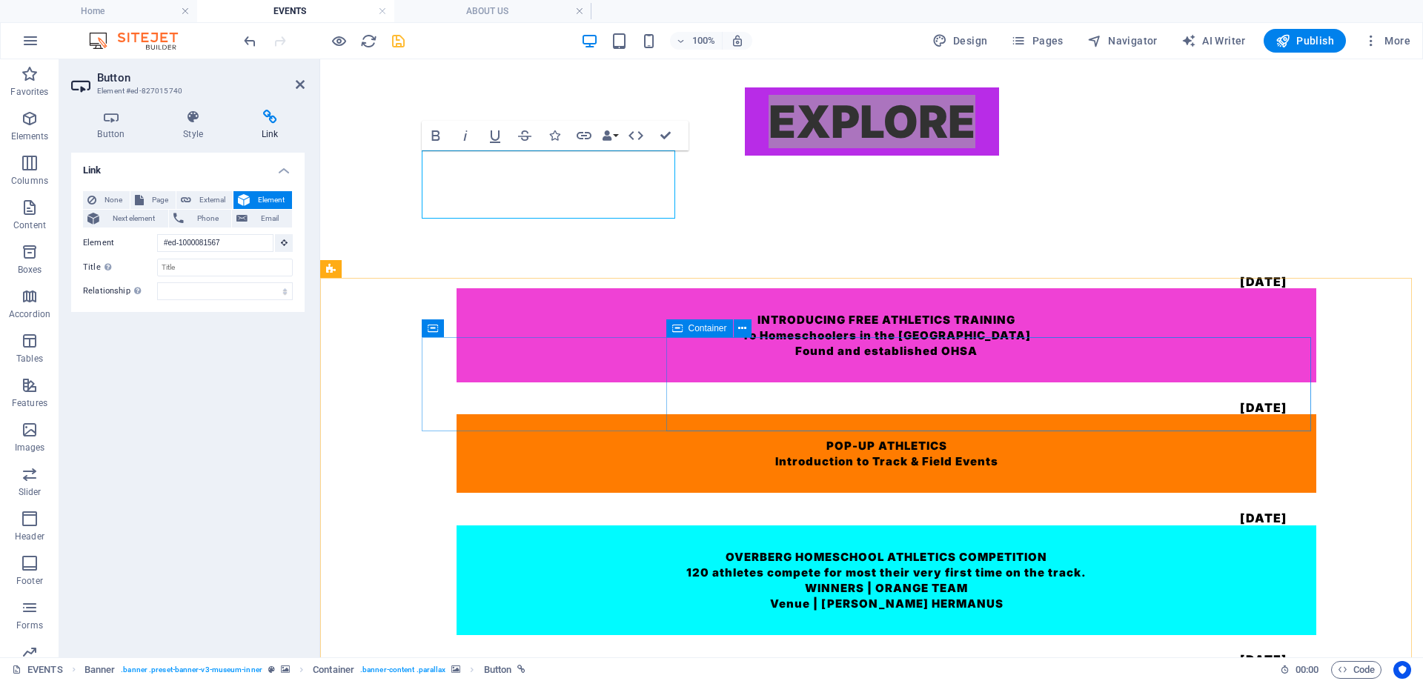
scroll to position [207, 0]
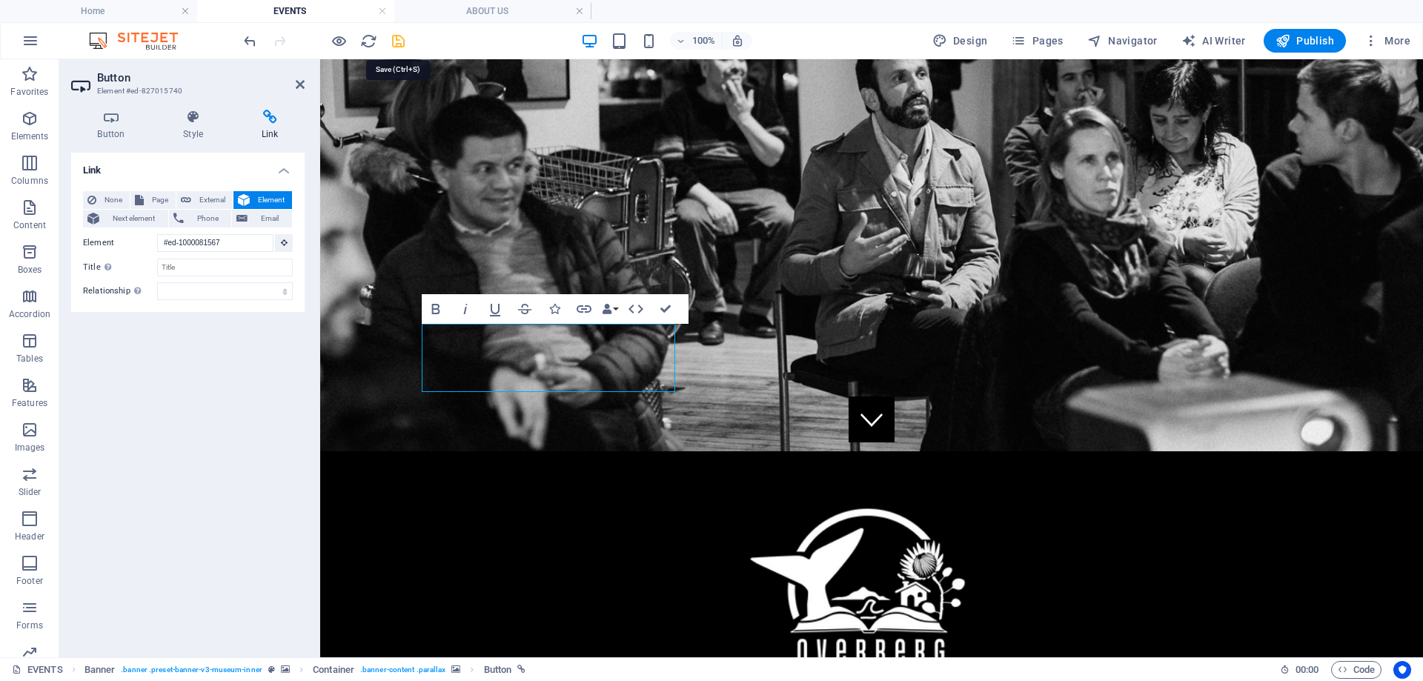
click at [399, 40] on icon "save" at bounding box center [398, 41] width 17 height 17
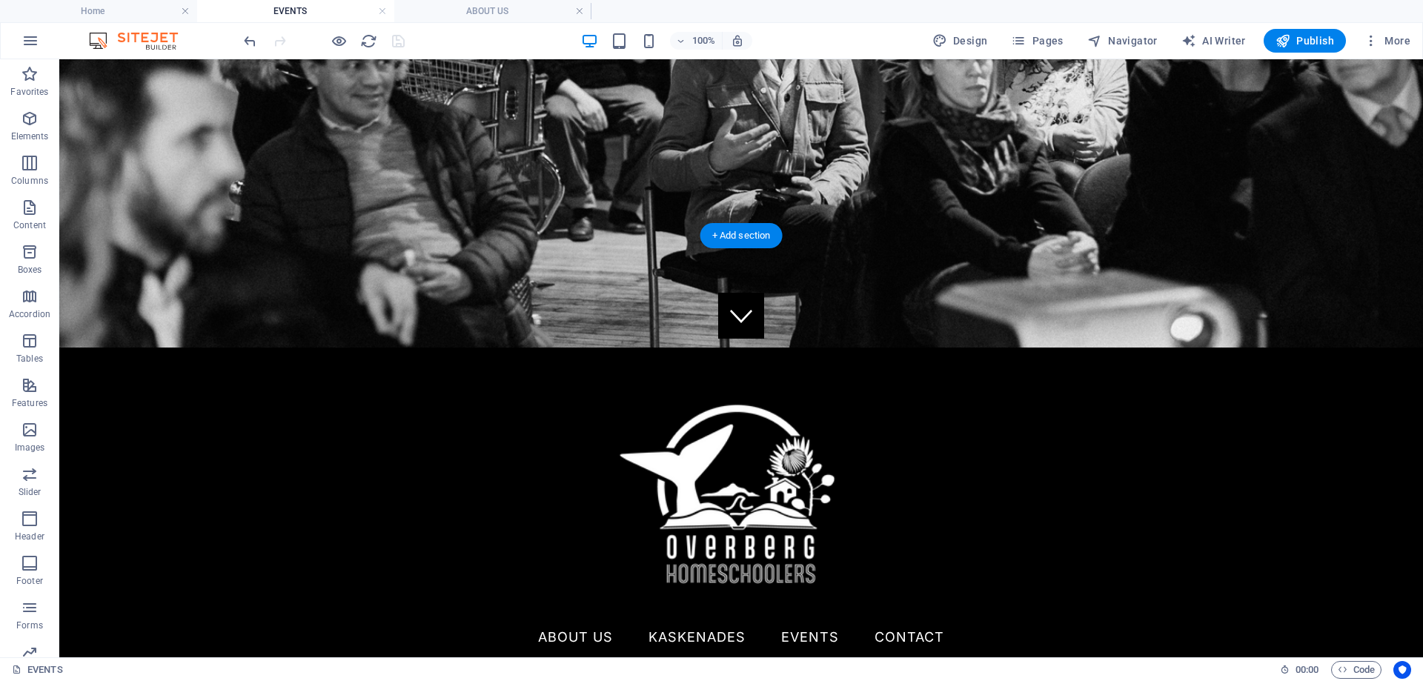
scroll to position [429, 0]
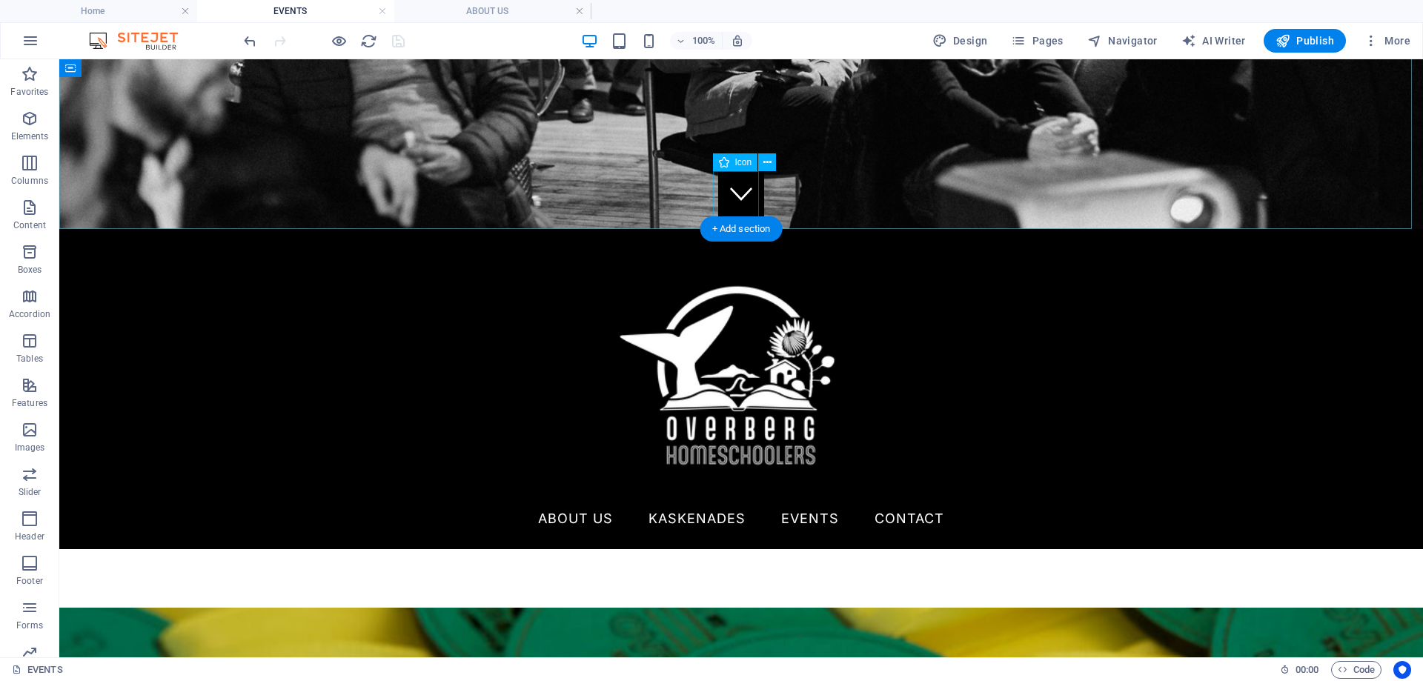
click at [749, 202] on figure at bounding box center [741, 193] width 46 height 46
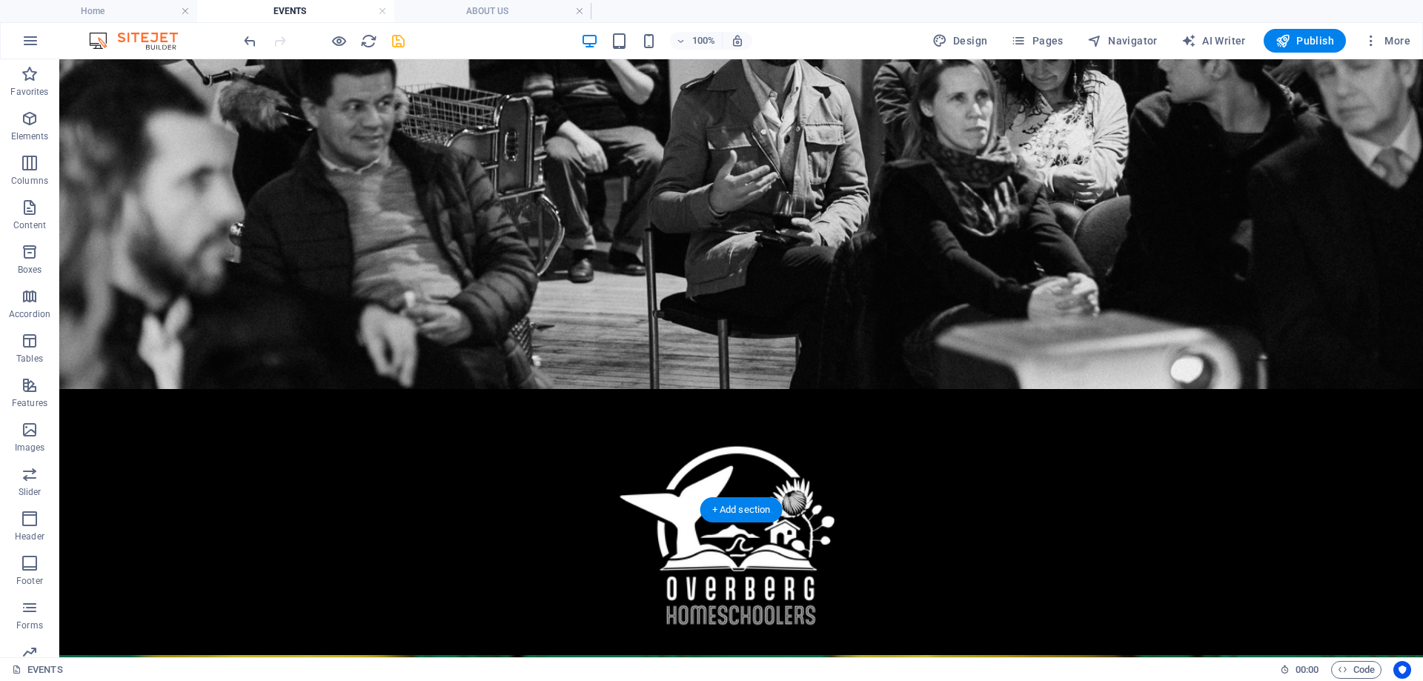
scroll to position [148, 0]
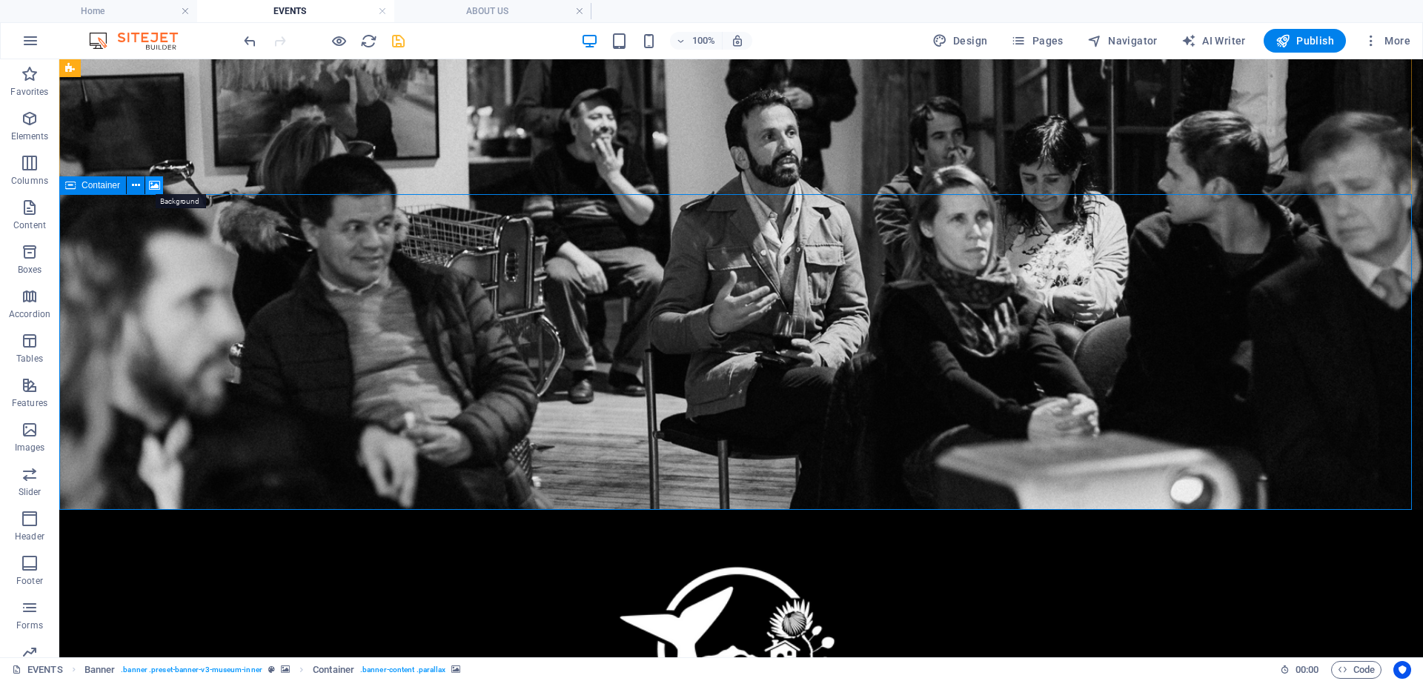
click at [153, 185] on icon at bounding box center [154, 186] width 11 height 16
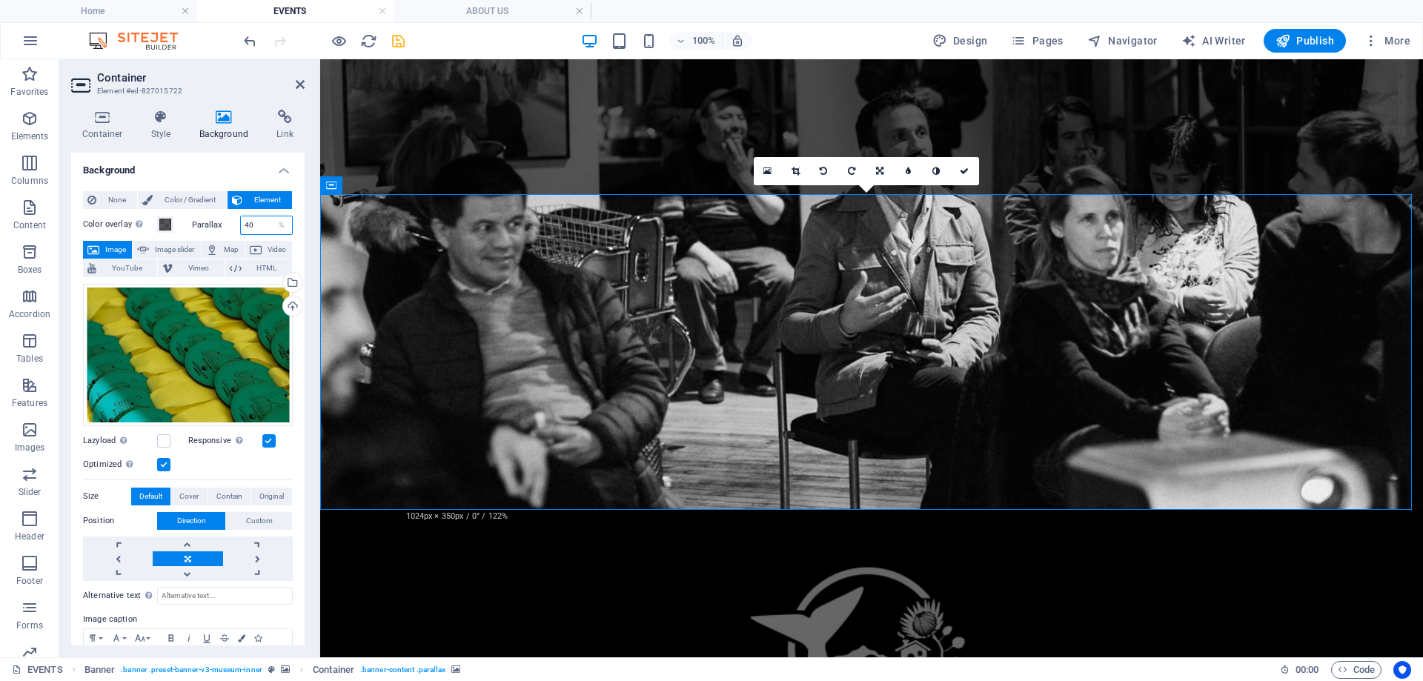
drag, startPoint x: 250, startPoint y: 227, endPoint x: 205, endPoint y: 223, distance: 45.4
click at [205, 223] on div "Parallax 40 %" at bounding box center [243, 225] width 102 height 19
type input "50"
click at [167, 223] on span at bounding box center [165, 225] width 12 height 12
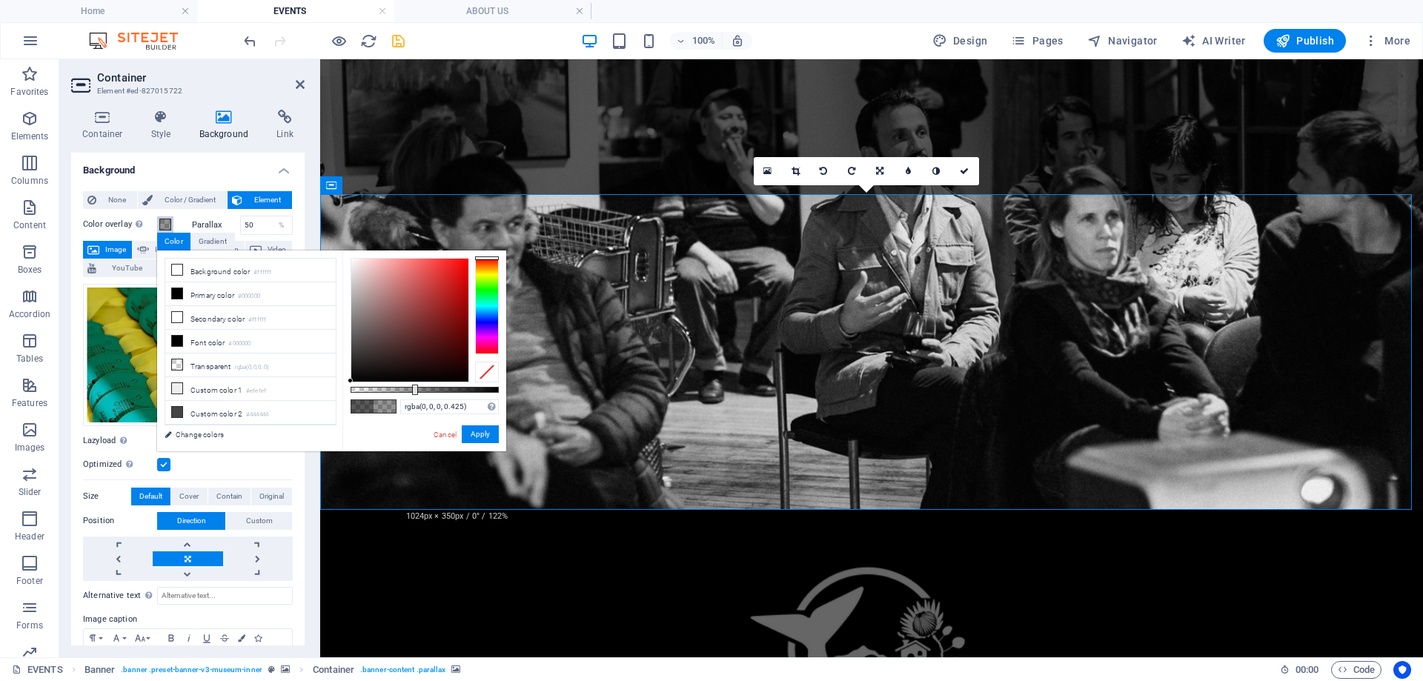
drag, startPoint x: 448, startPoint y: 391, endPoint x: 414, endPoint y: 392, distance: 34.1
click at [414, 392] on div at bounding box center [415, 390] width 6 height 10
type input "rgba(0, 0, 0, 0.325)"
drag, startPoint x: 416, startPoint y: 391, endPoint x: 399, endPoint y: 391, distance: 17.0
click at [399, 391] on div at bounding box center [400, 390] width 6 height 10
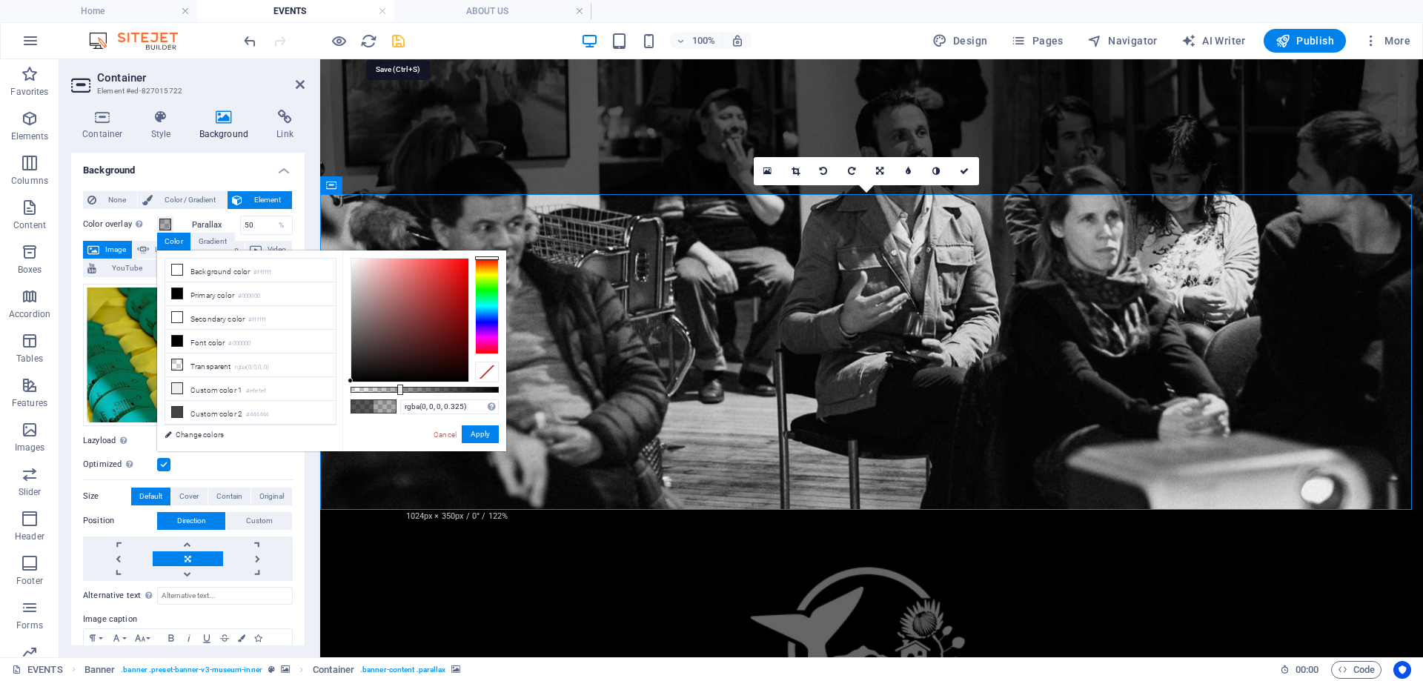
click at [398, 41] on icon "save" at bounding box center [398, 41] width 17 height 17
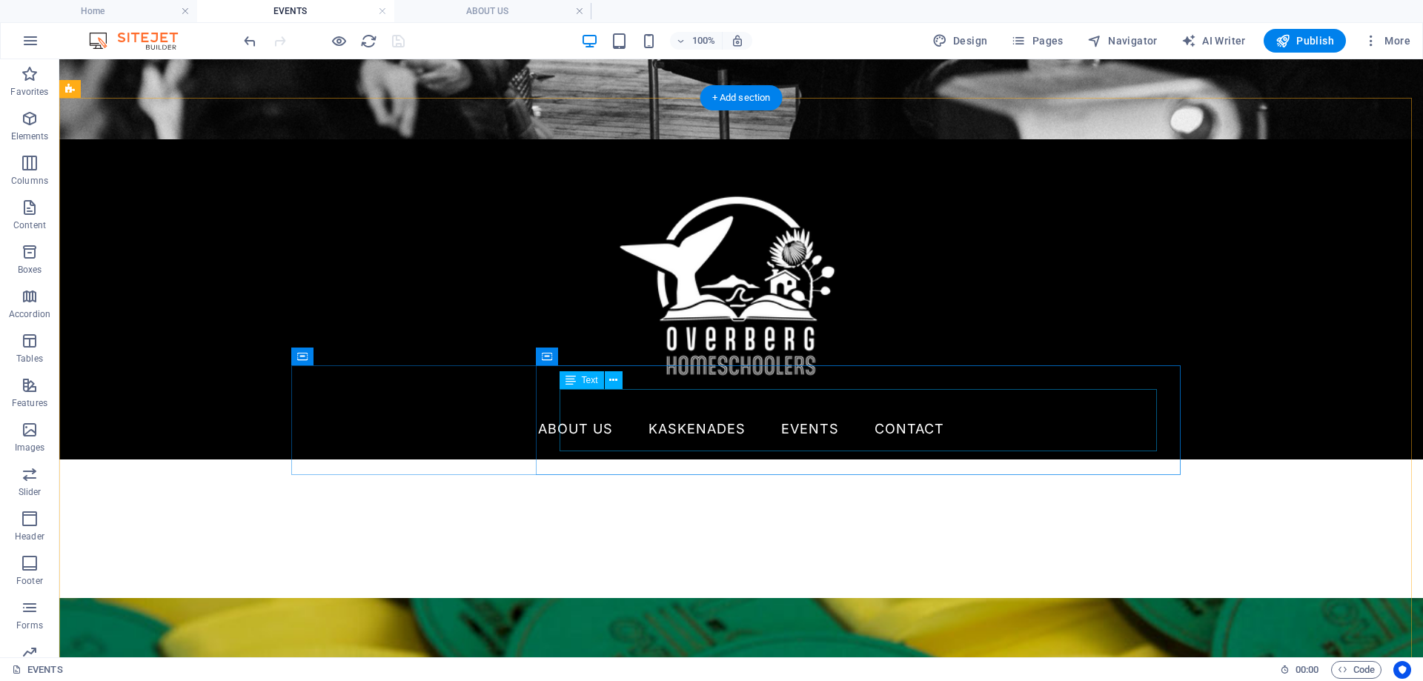
scroll to position [593, 0]
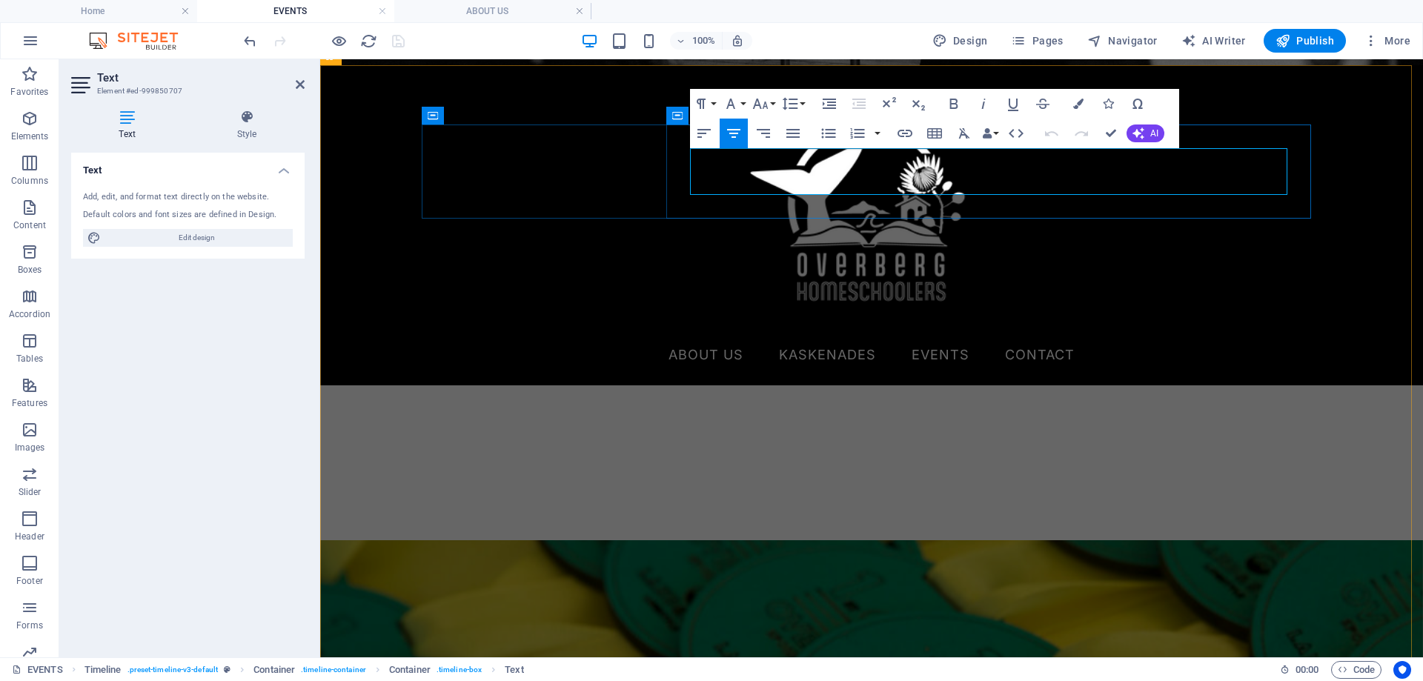
drag, startPoint x: 972, startPoint y: 187, endPoint x: 945, endPoint y: 187, distance: 26.7
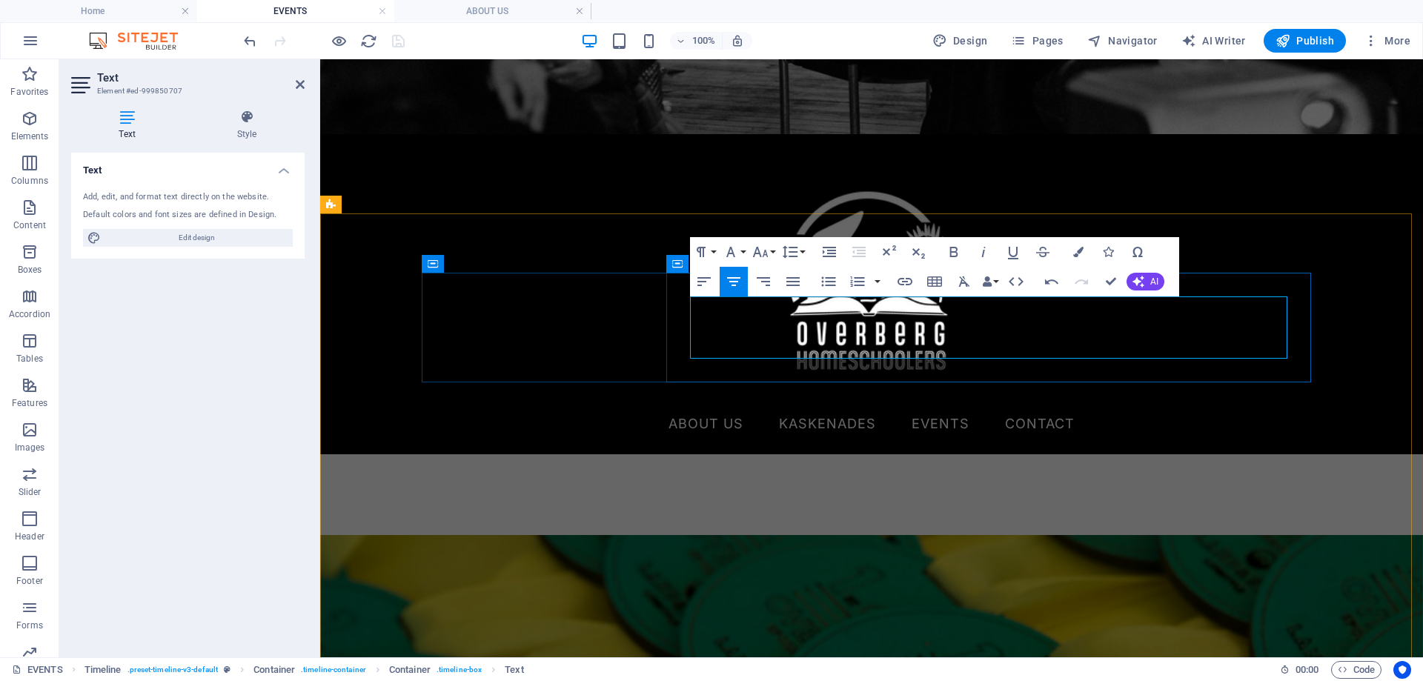
scroll to position [445, 0]
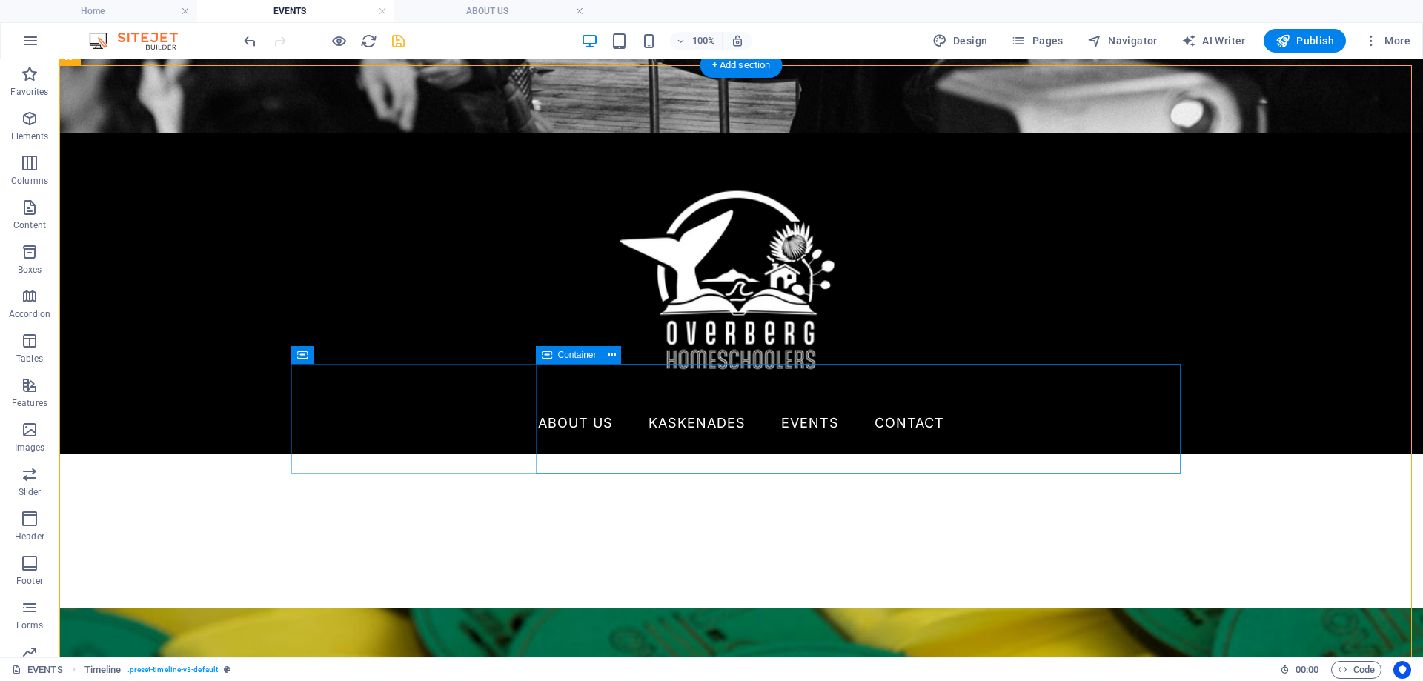
scroll to position [593, 0]
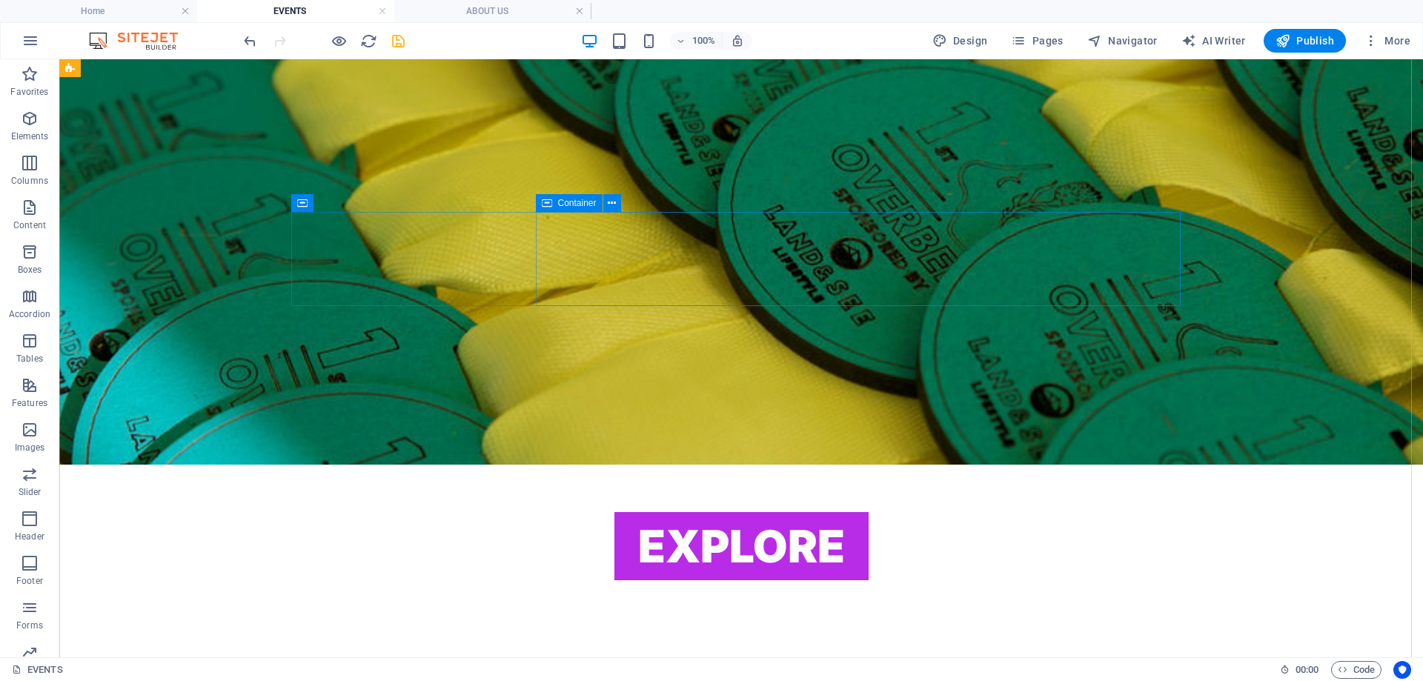
scroll to position [1186, 0]
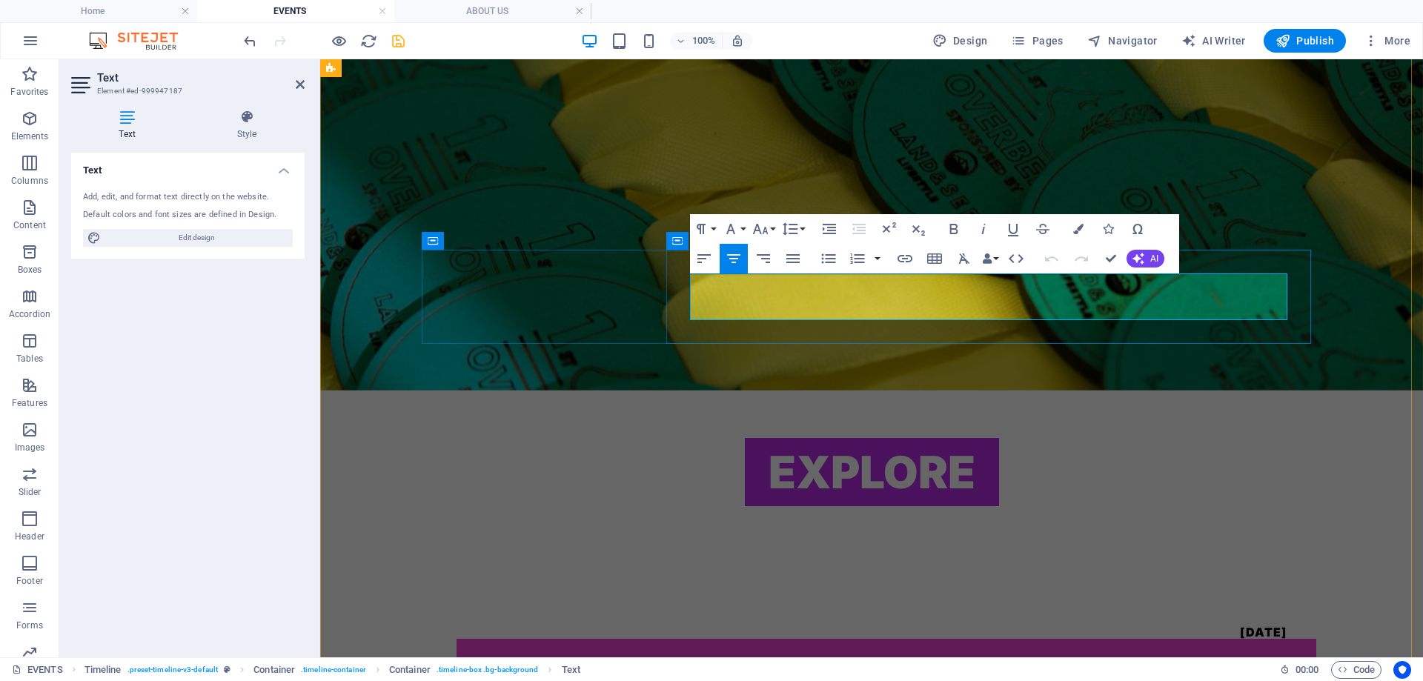
drag, startPoint x: 994, startPoint y: 301, endPoint x: 983, endPoint y: 300, distance: 10.4
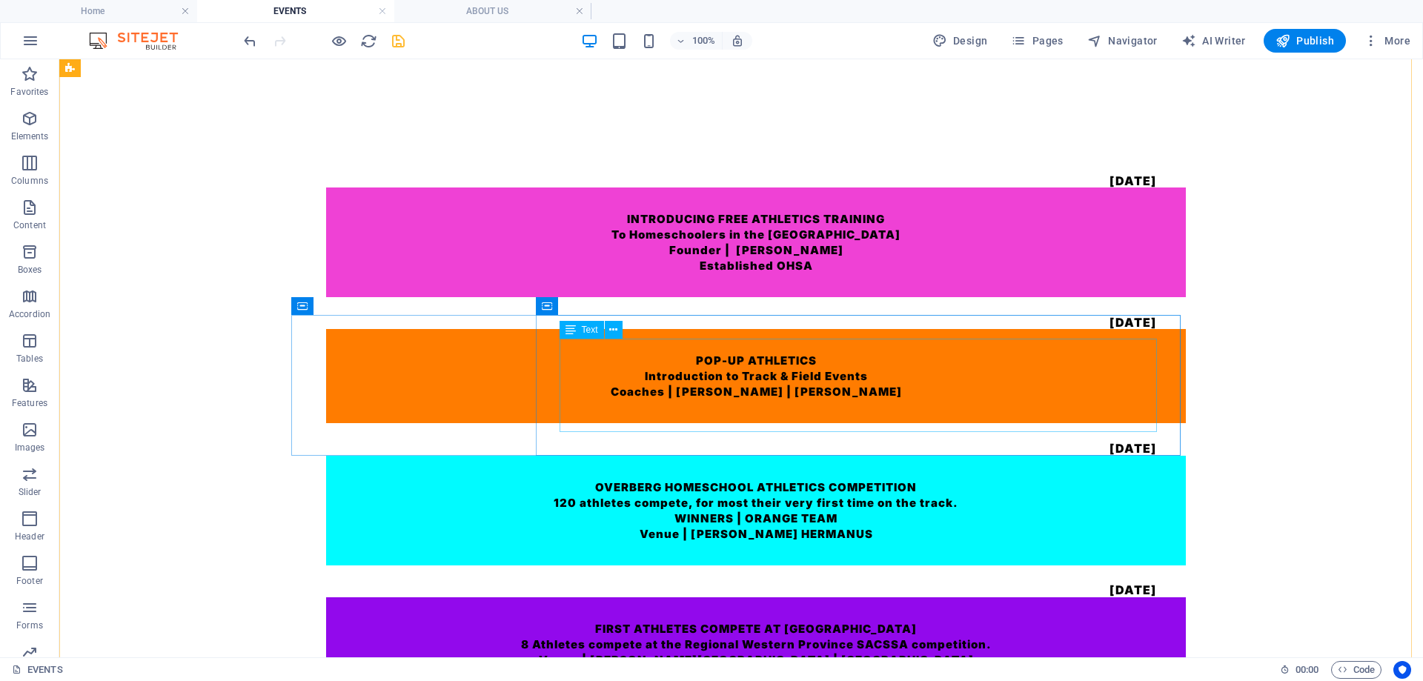
scroll to position [1630, 0]
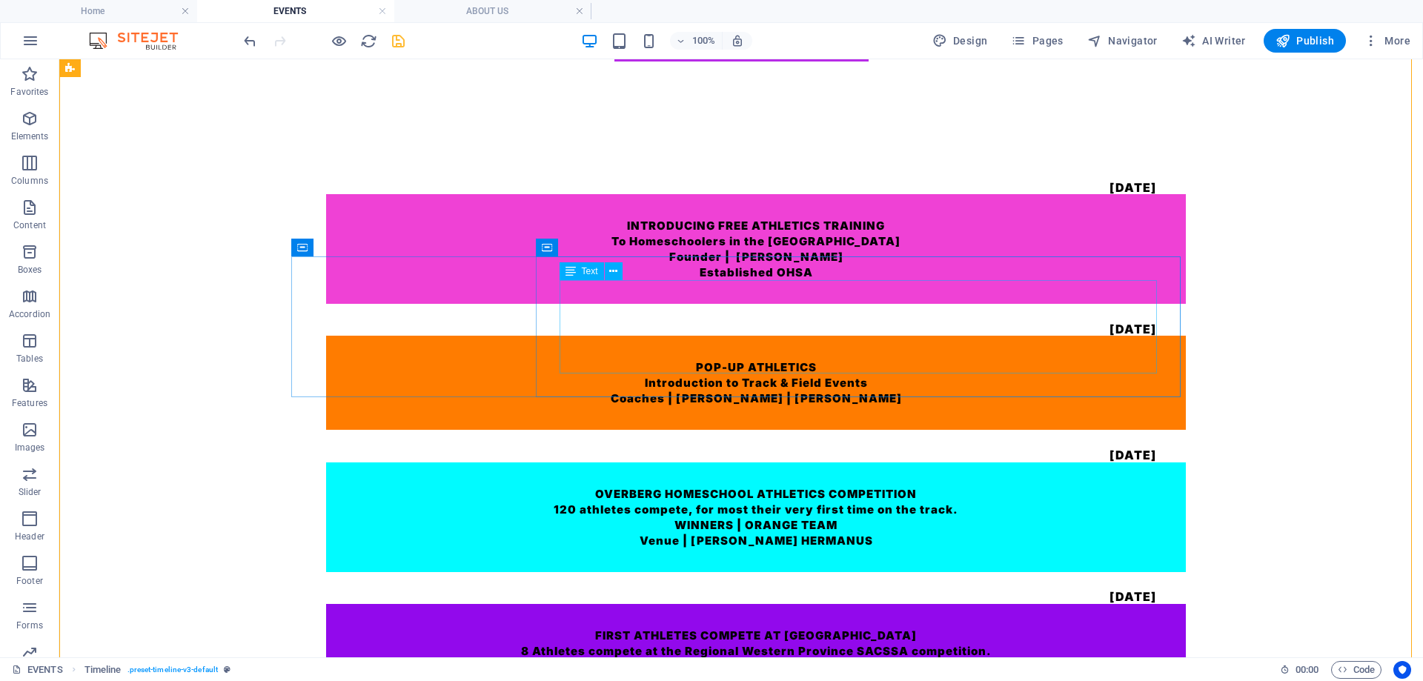
scroll to position [1704, 0]
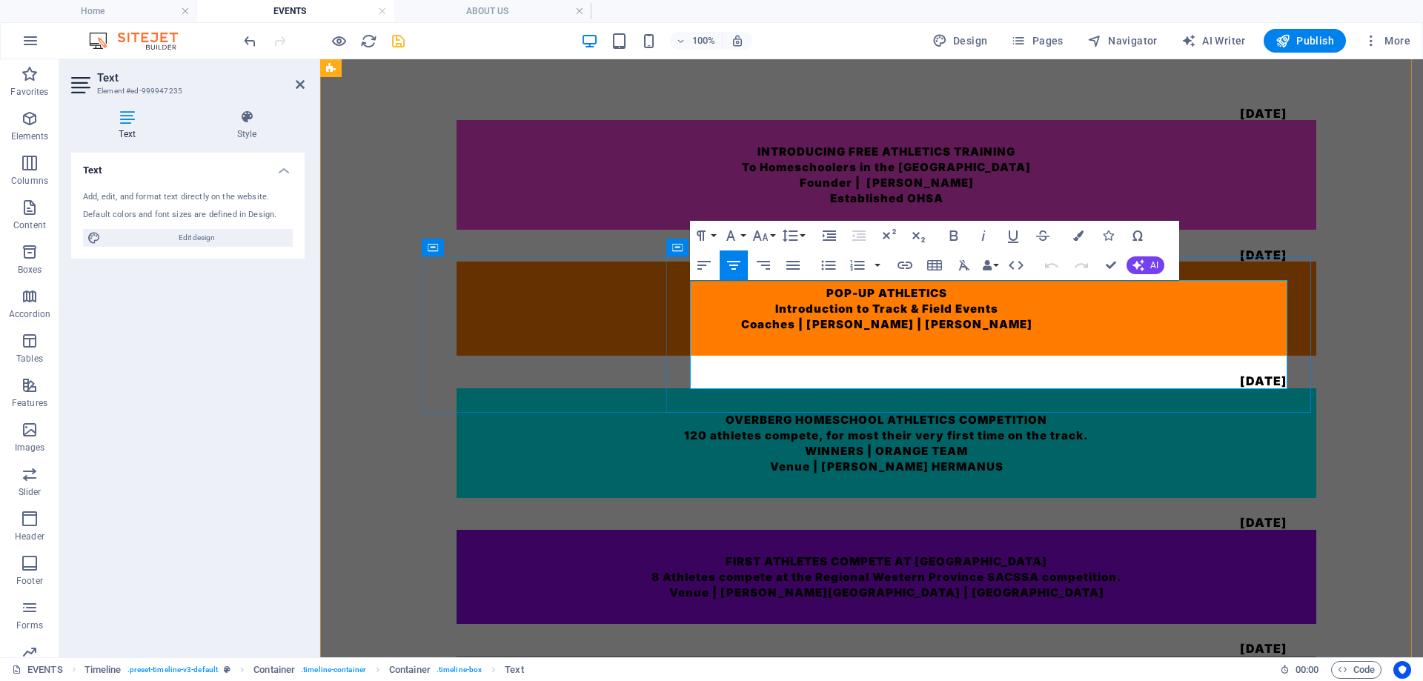
drag, startPoint x: 1060, startPoint y: 319, endPoint x: 920, endPoint y: 319, distance: 140.8
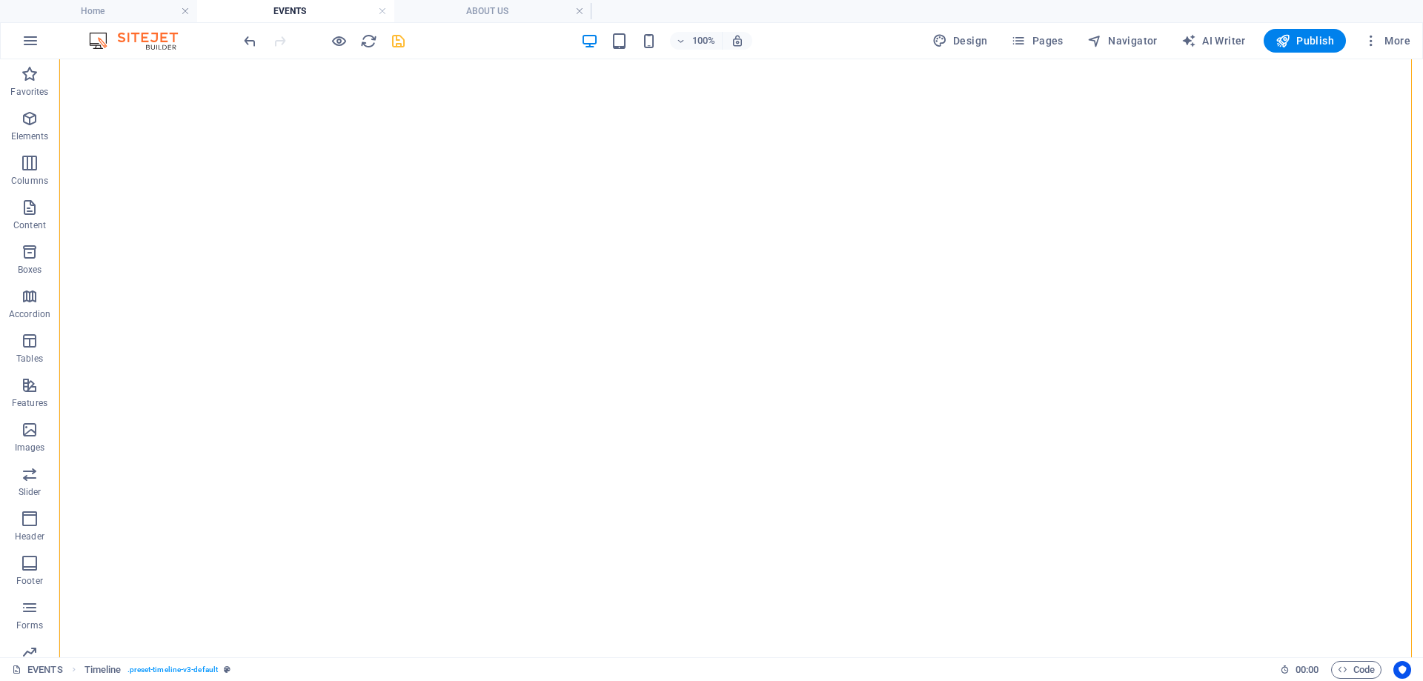
click at [394, 39] on icon "save" at bounding box center [398, 41] width 17 height 17
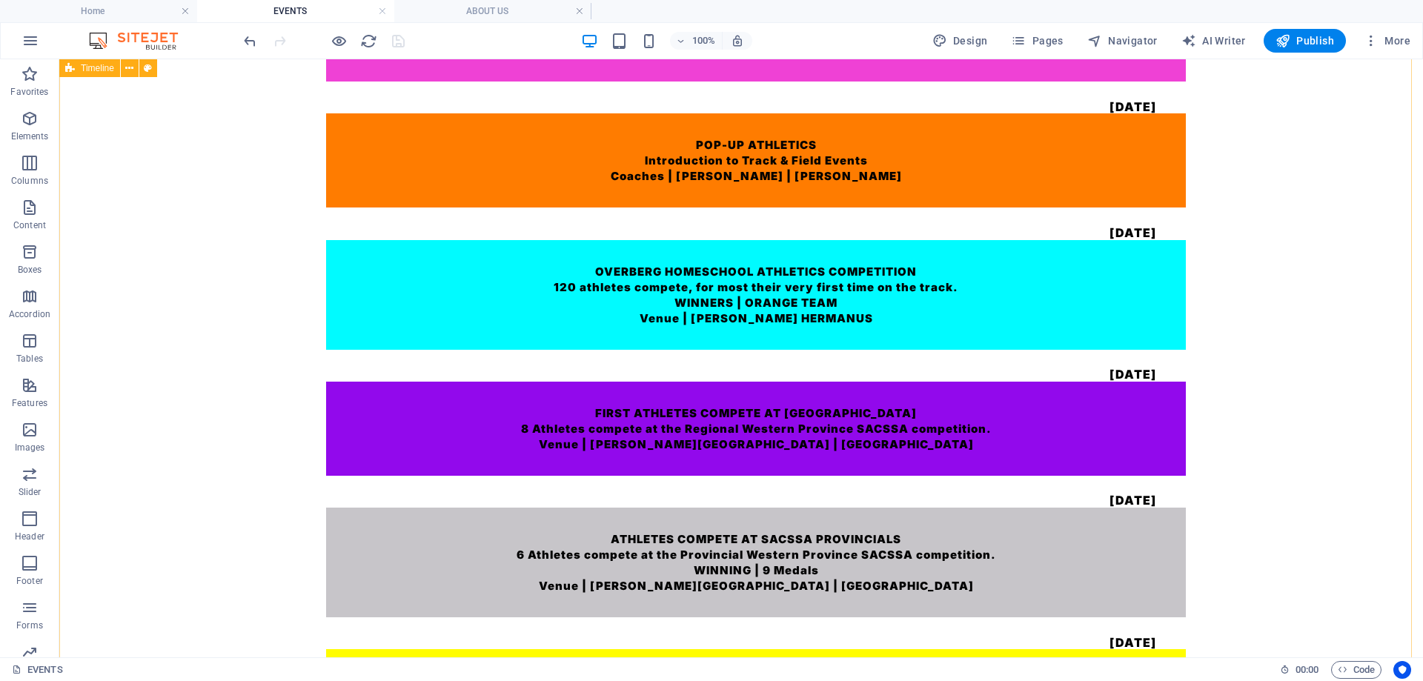
scroll to position [1927, 0]
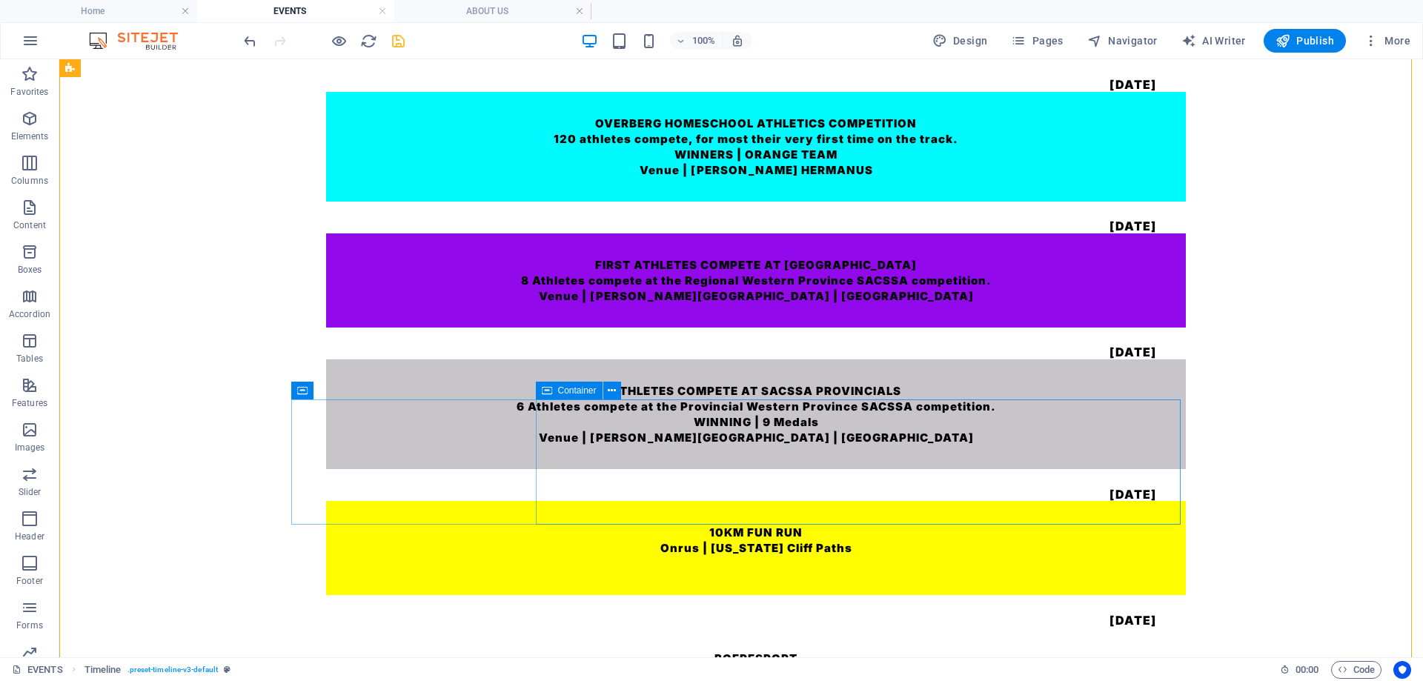
scroll to position [2075, 0]
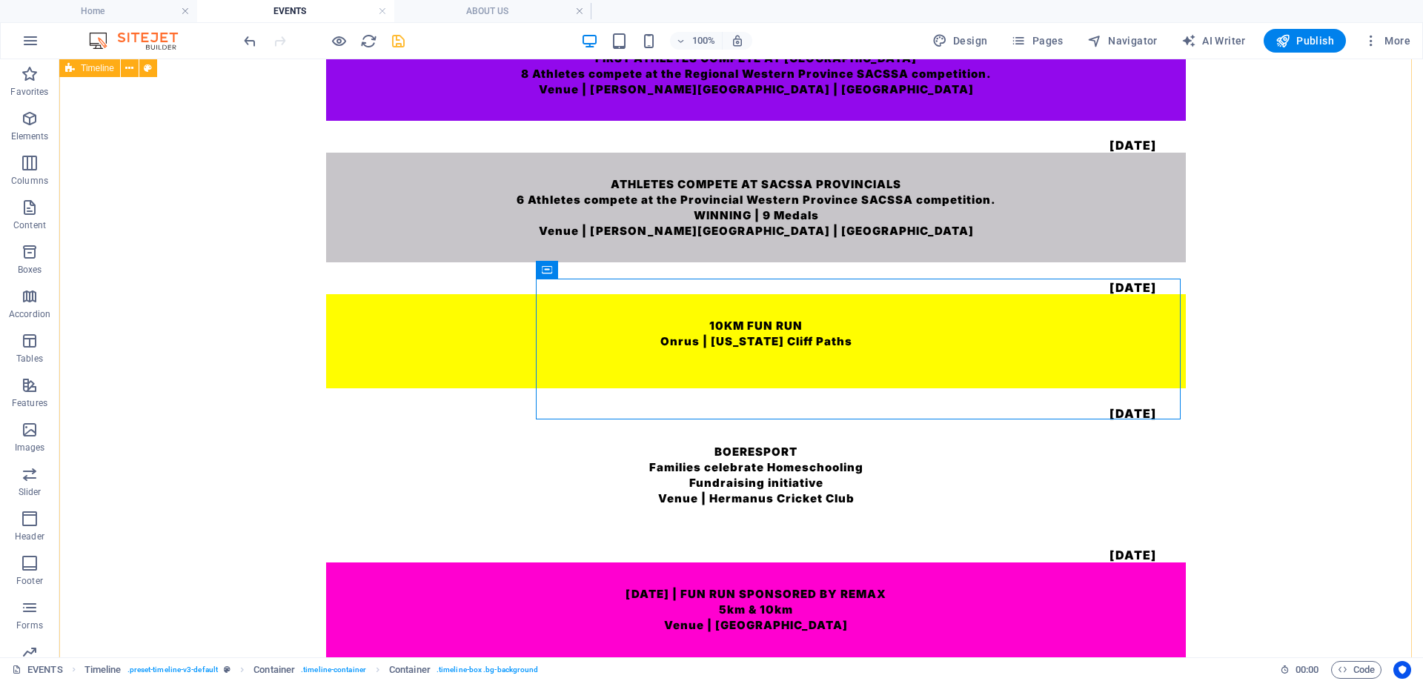
scroll to position [2223, 0]
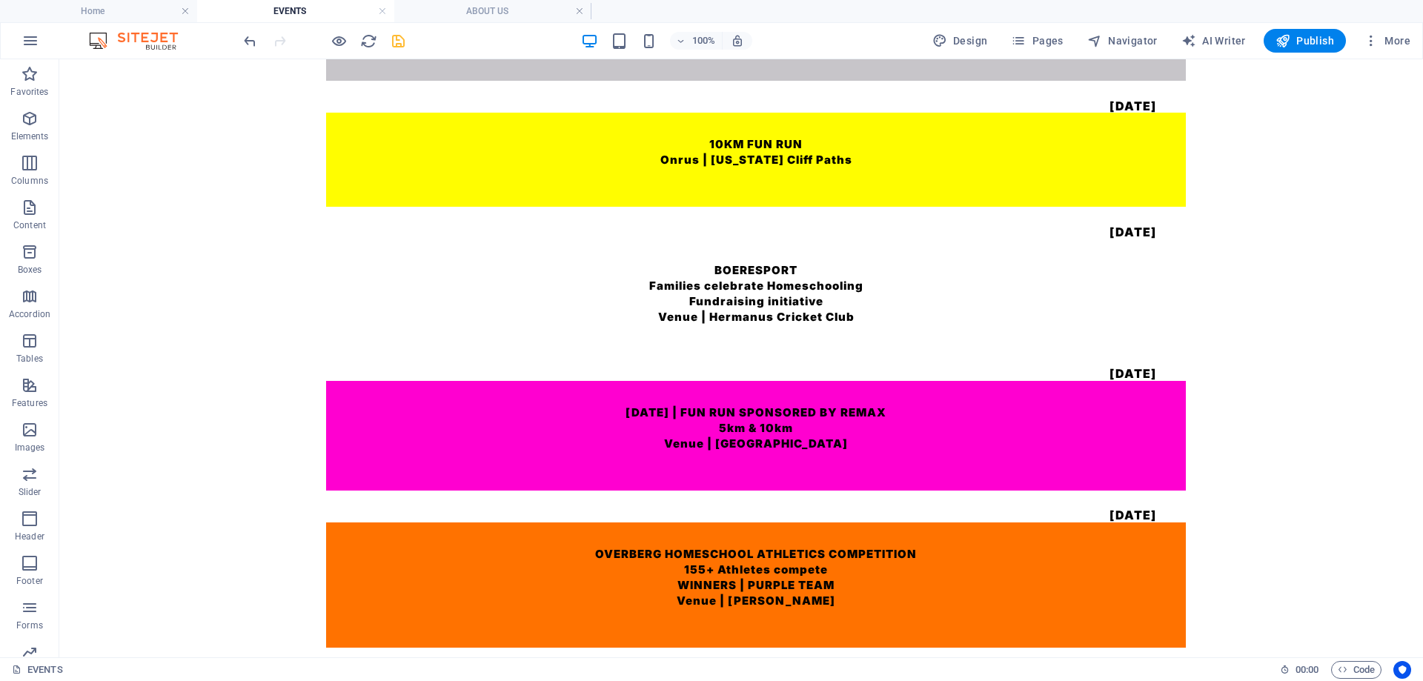
scroll to position [2241, 0]
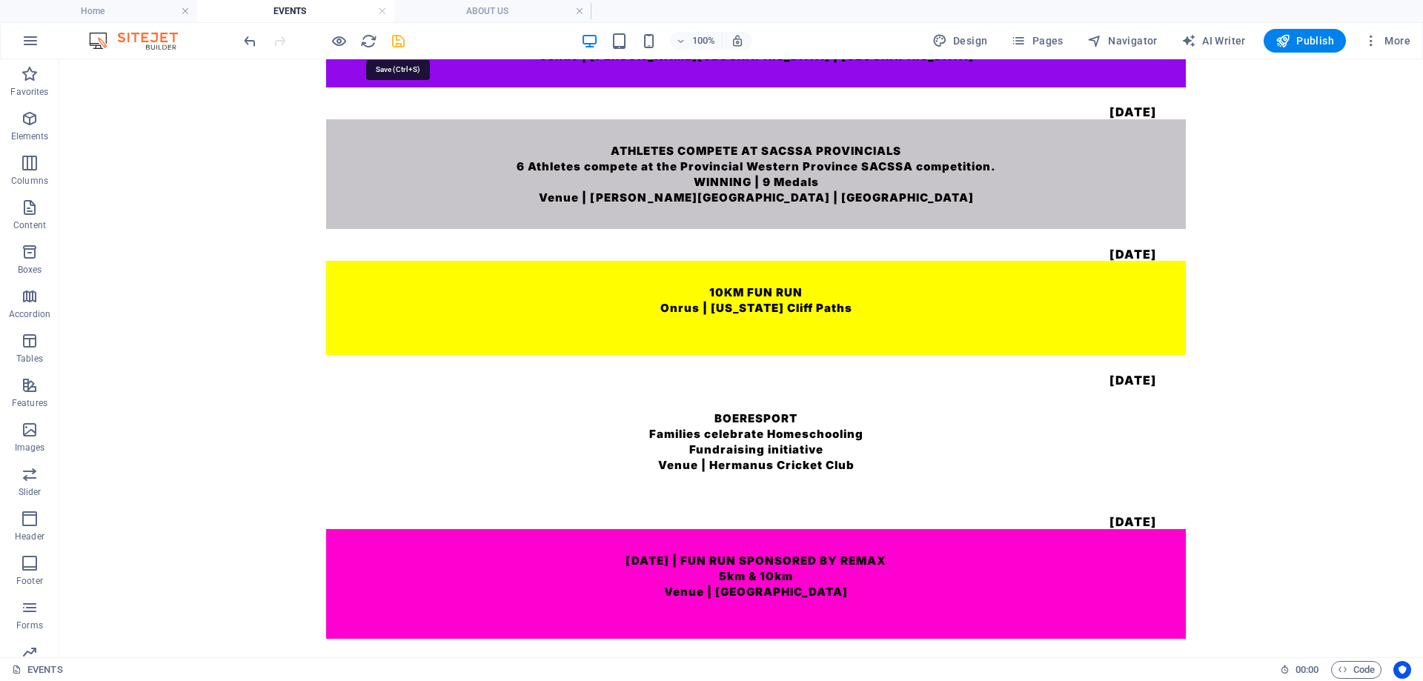
click at [398, 40] on icon "save" at bounding box center [398, 41] width 17 height 17
click at [1310, 42] on span "Publish" at bounding box center [1304, 40] width 59 height 15
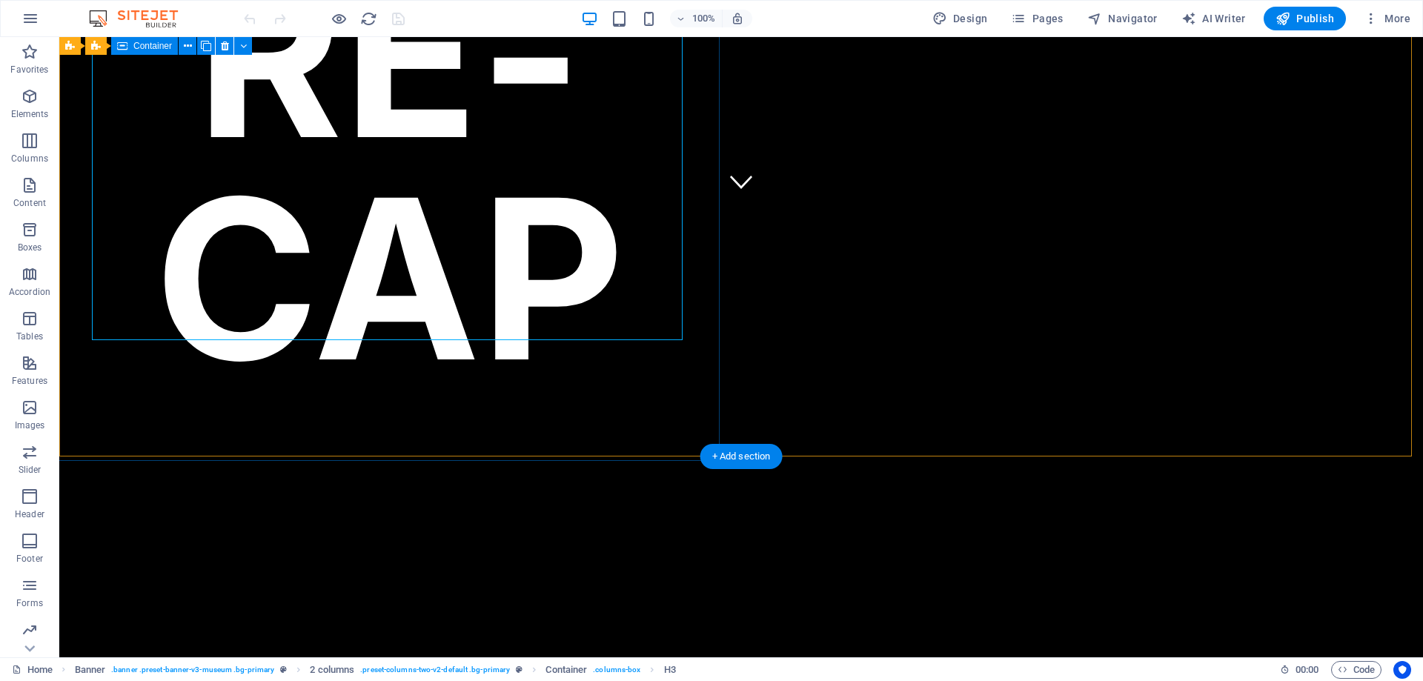
scroll to position [519, 0]
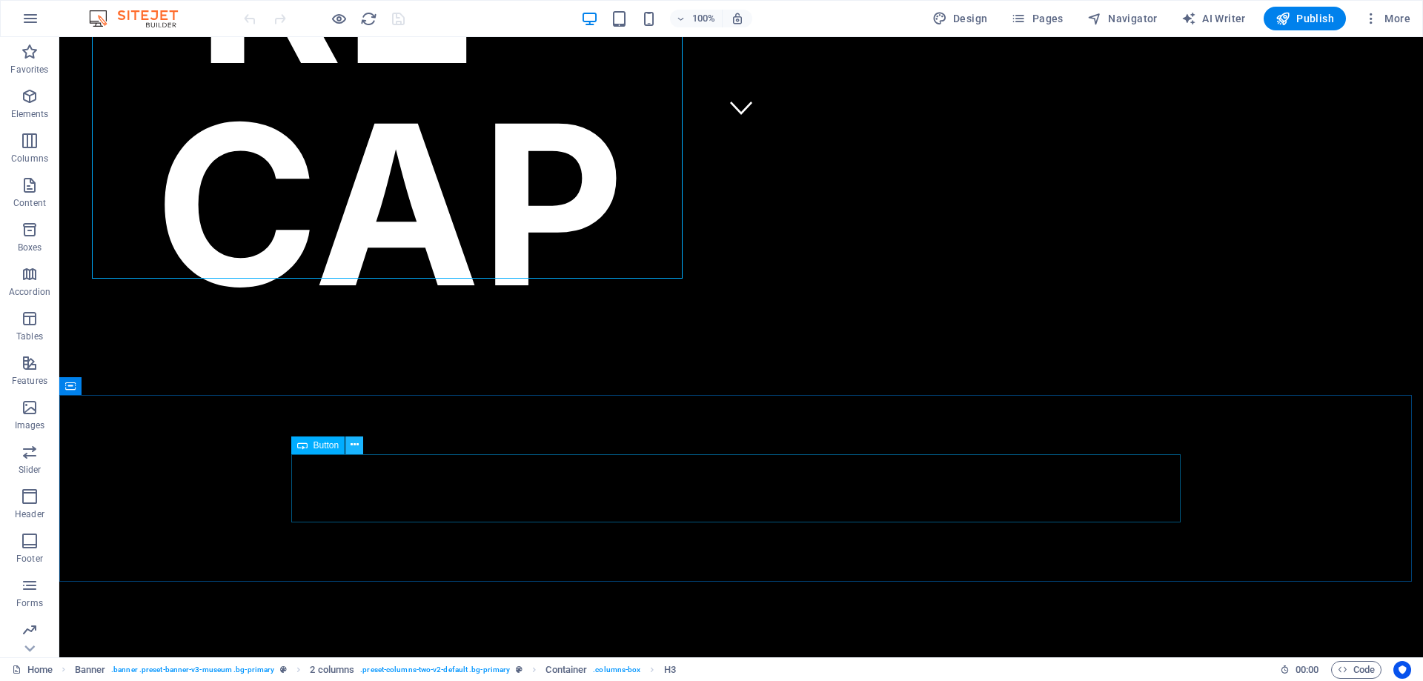
click at [351, 447] on icon at bounding box center [355, 445] width 8 height 16
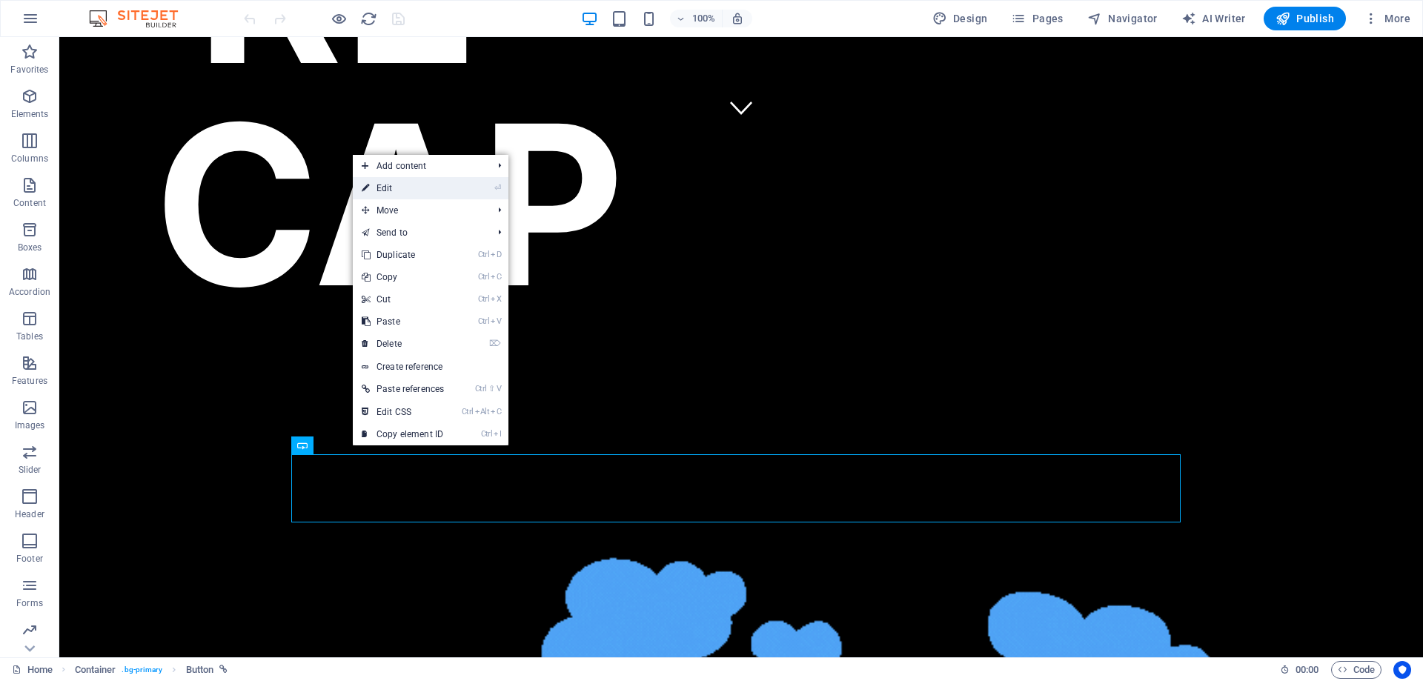
click at [418, 187] on link "⏎ Edit" at bounding box center [403, 188] width 100 height 22
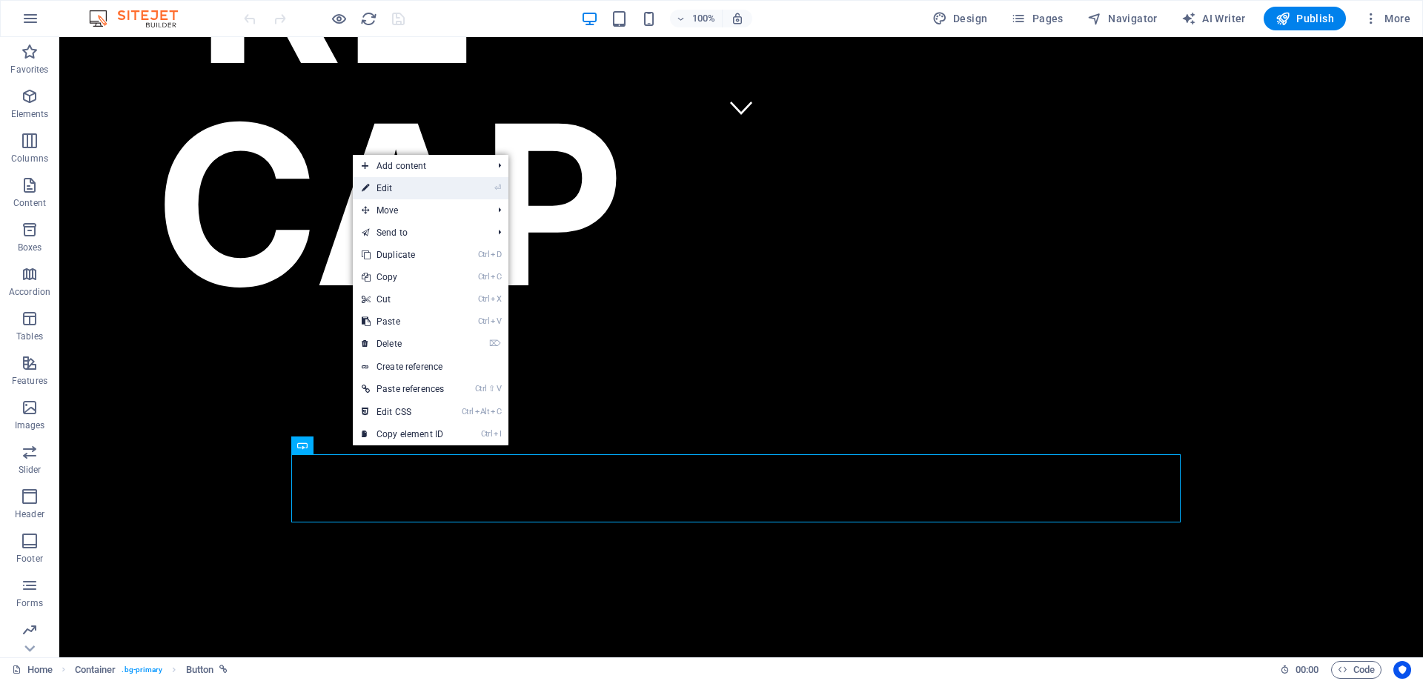
select select "1"
select select
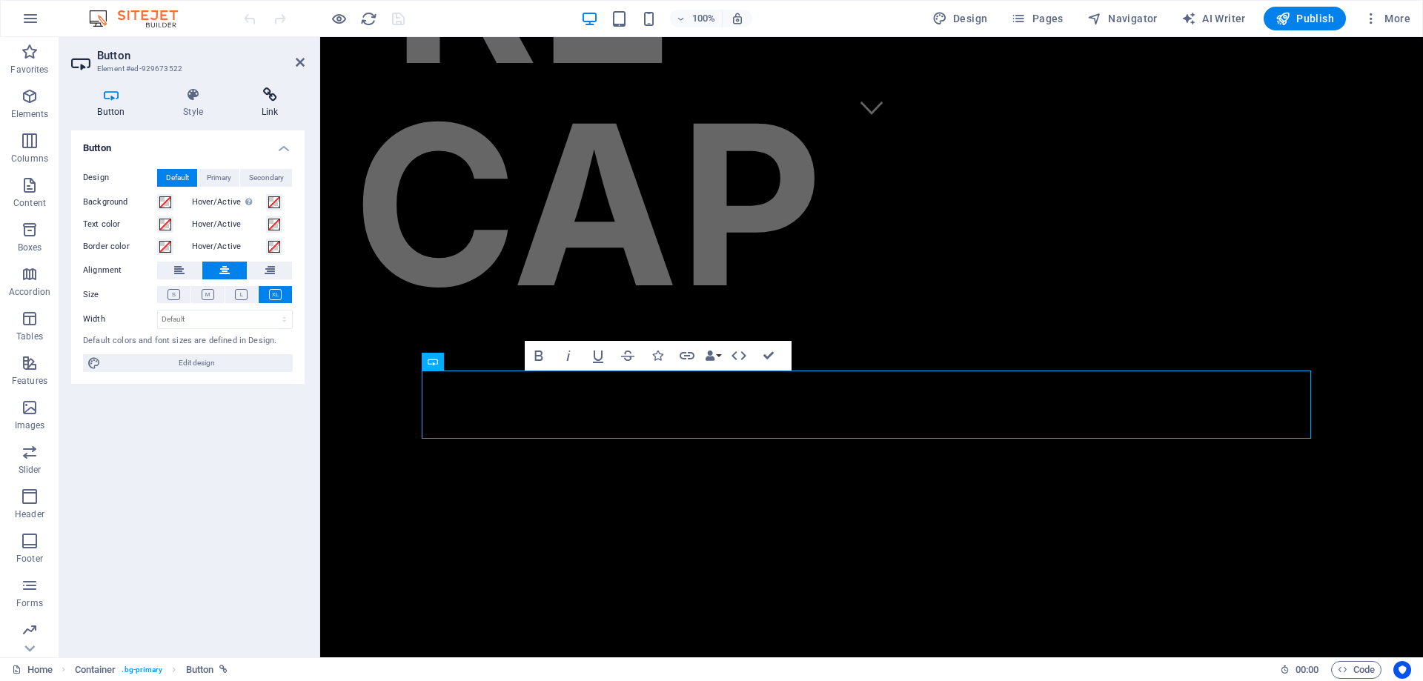
click at [279, 97] on icon at bounding box center [270, 94] width 70 height 15
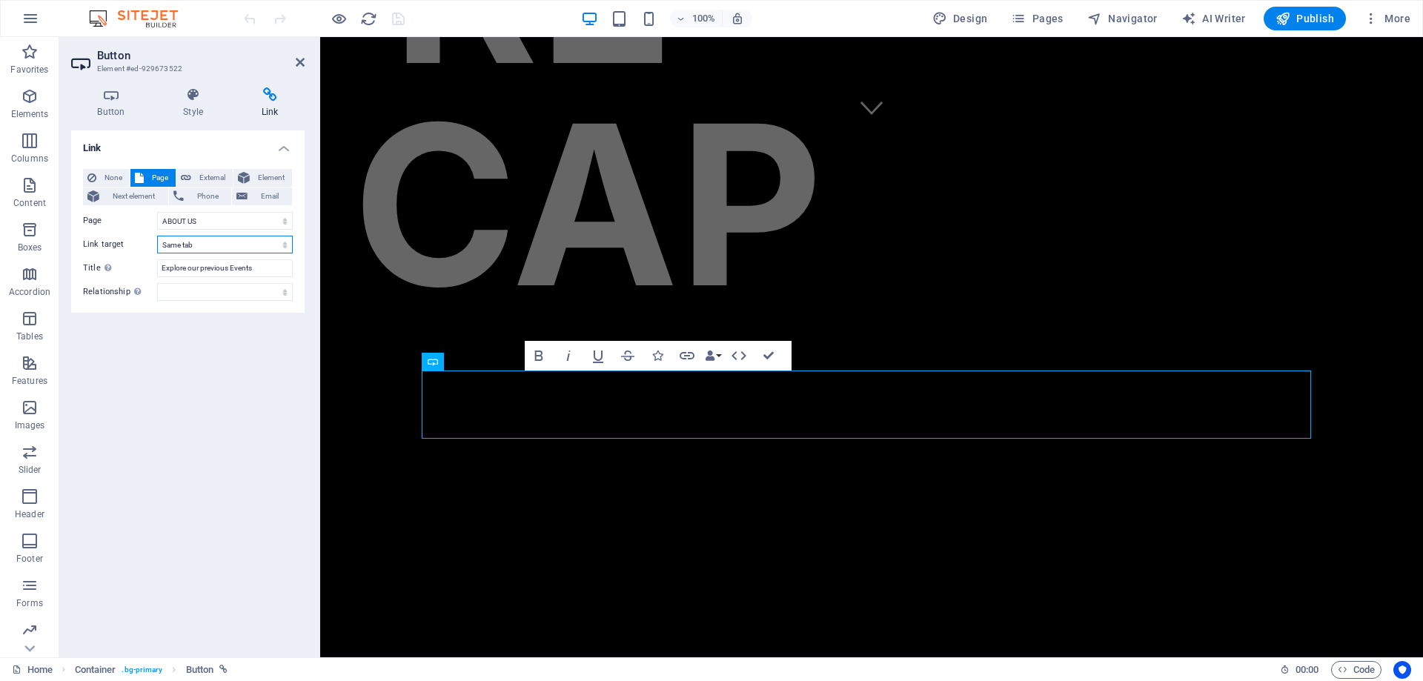
click at [229, 245] on select "New tab Same tab Overlay" at bounding box center [225, 245] width 136 height 18
click at [228, 245] on select "New tab Same tab Overlay" at bounding box center [225, 245] width 136 height 18
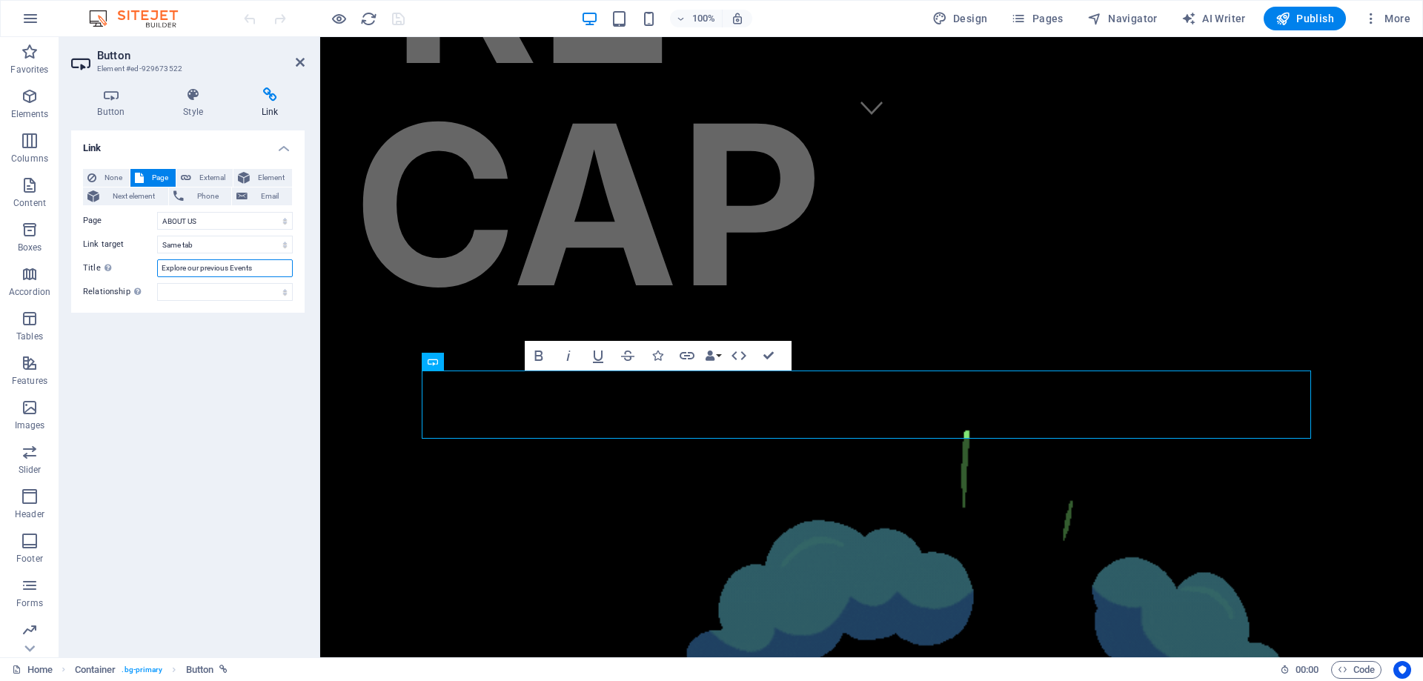
drag, startPoint x: 268, startPoint y: 268, endPoint x: 145, endPoint y: 267, distance: 123.0
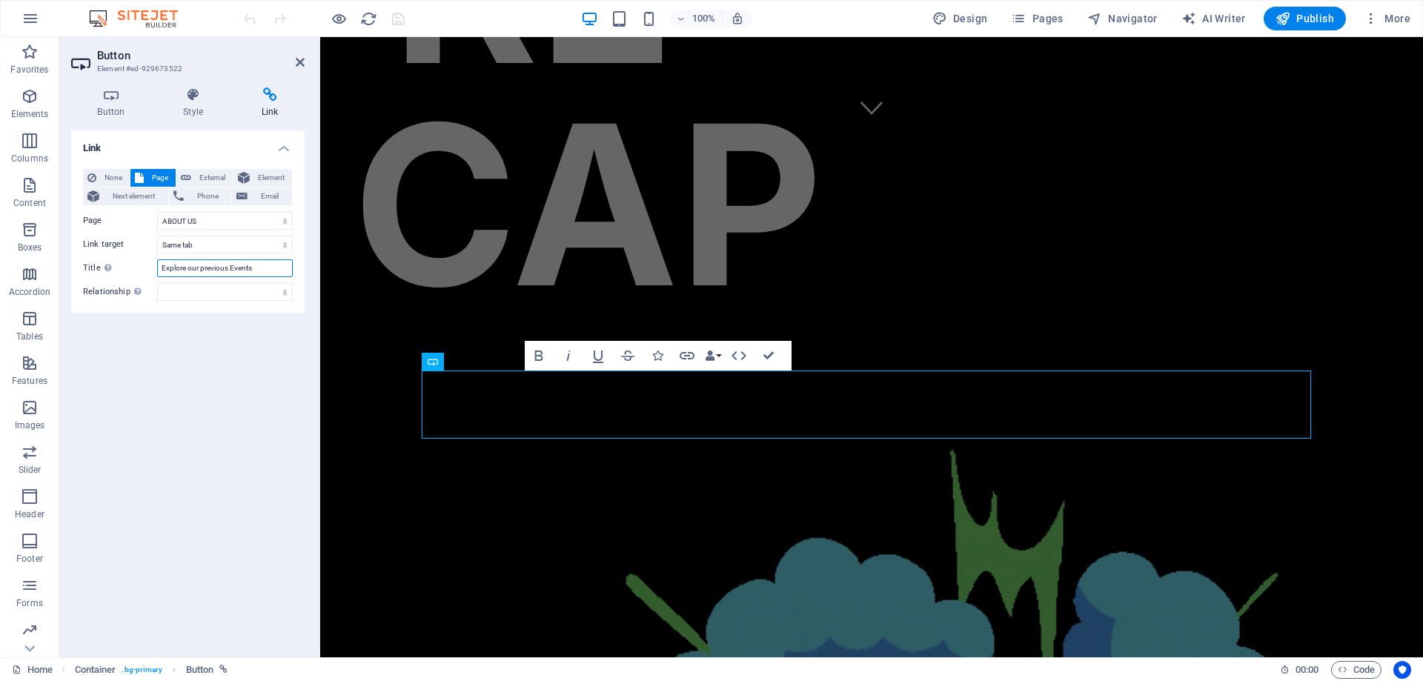
click at [145, 267] on div "Title Additional link description, should not be the same as the link text. The…" at bounding box center [188, 268] width 210 height 18
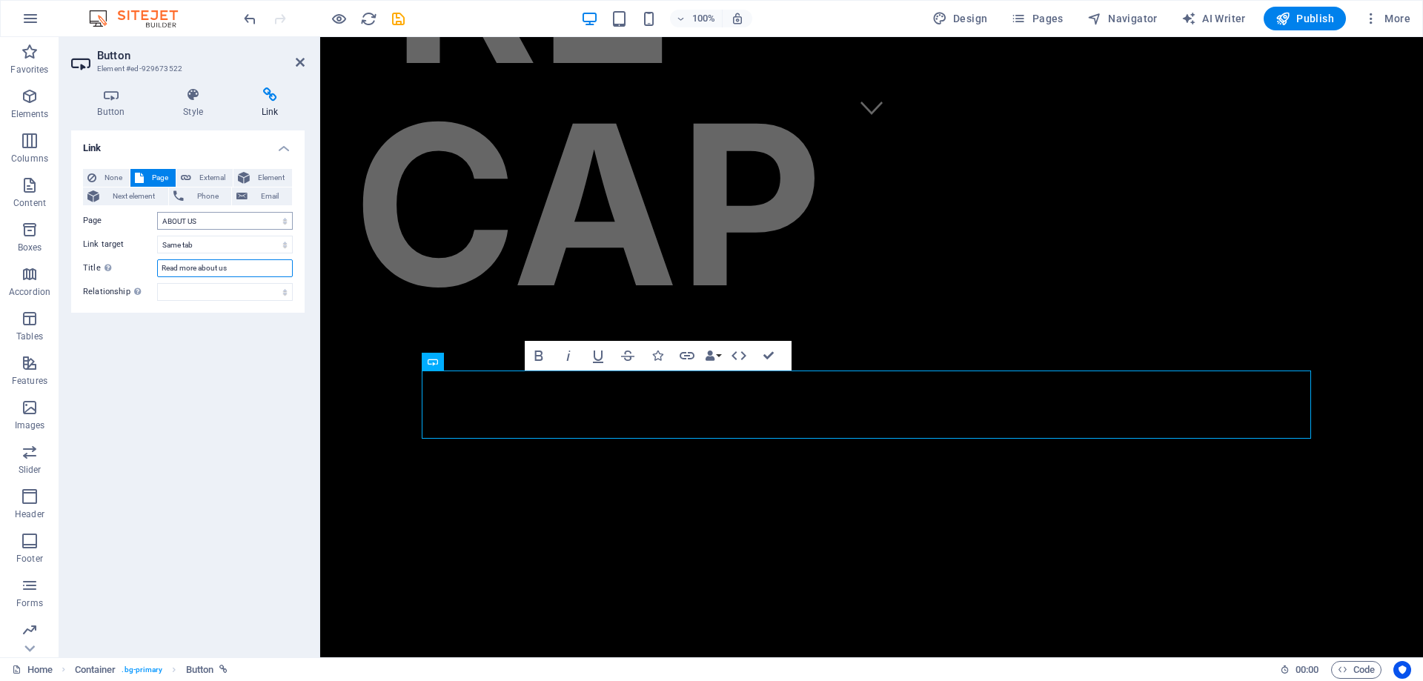
type input "Read more about us"
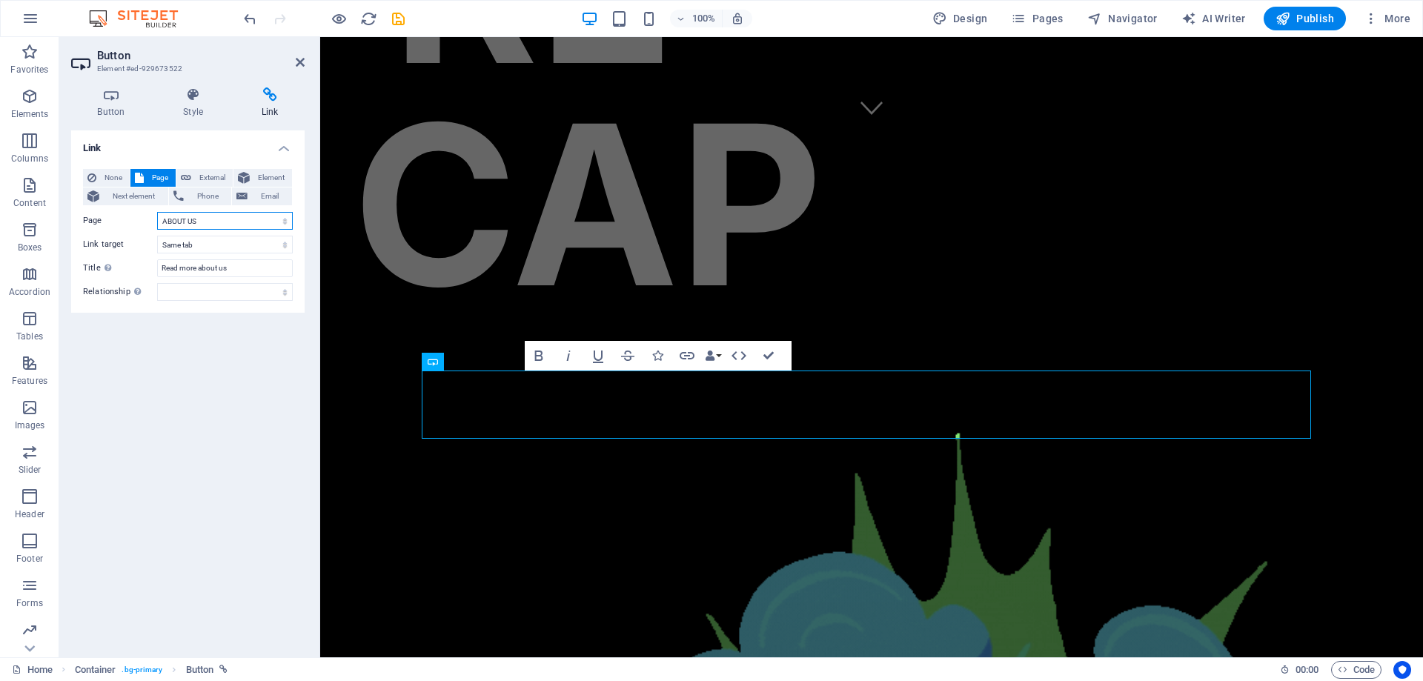
click at [239, 217] on select "Home ABOUT US KASKENADES EVENTS CONTACT Privacy Legal Notice" at bounding box center [225, 221] width 136 height 18
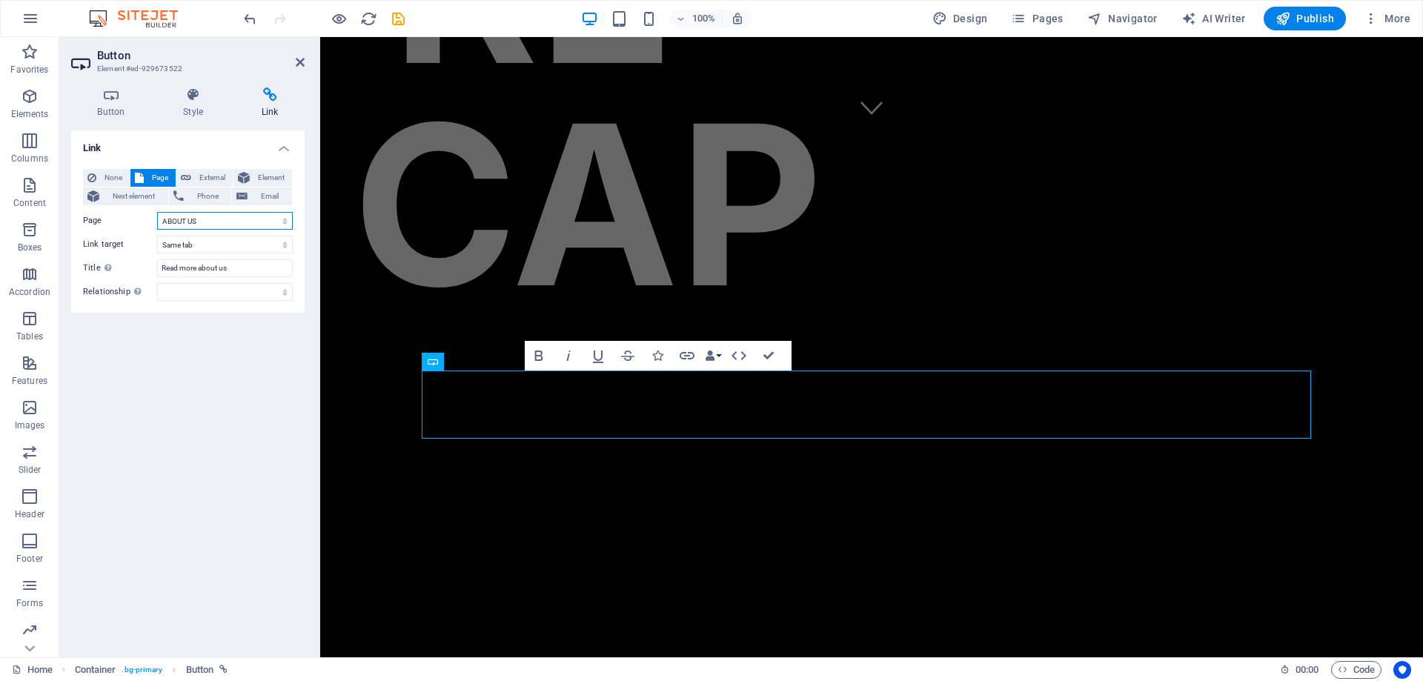
click at [157, 212] on select "Home ABOUT US KASKENADES EVENTS CONTACT Privacy Legal Notice" at bounding box center [225, 221] width 136 height 18
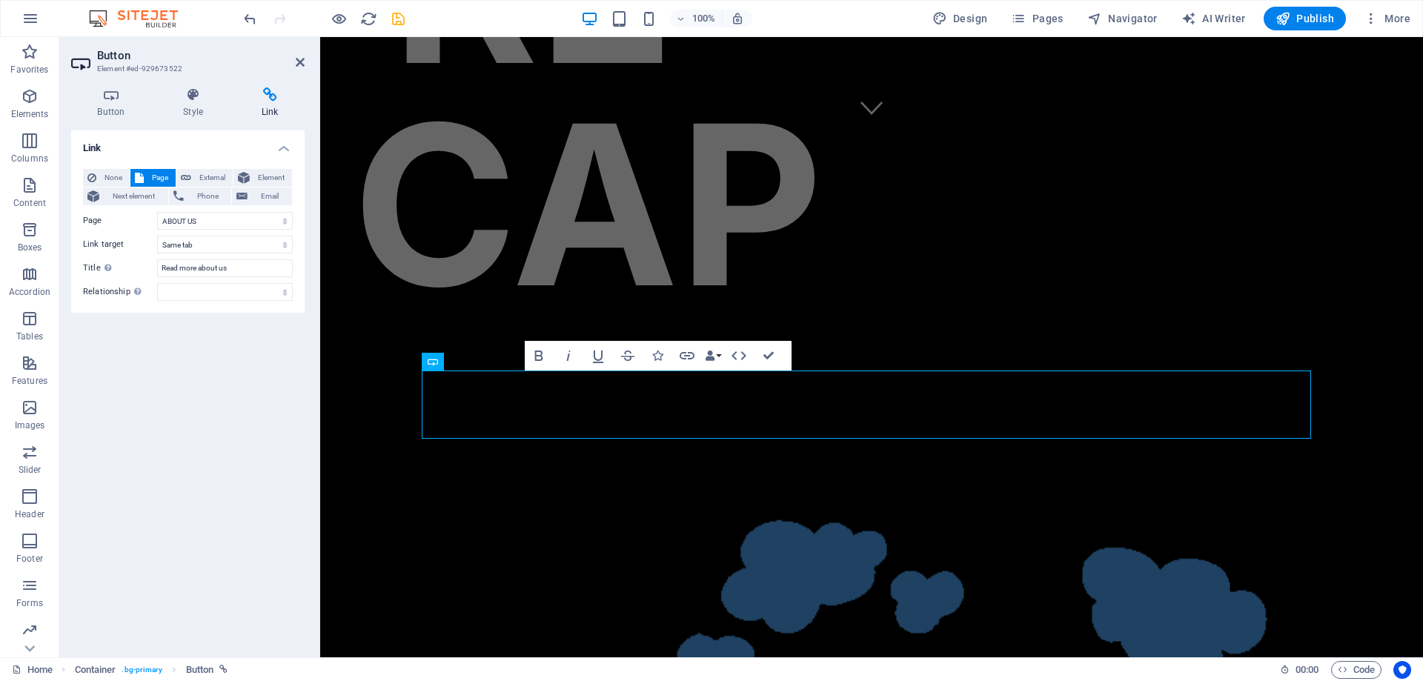
click at [396, 17] on icon "save" at bounding box center [398, 18] width 17 height 17
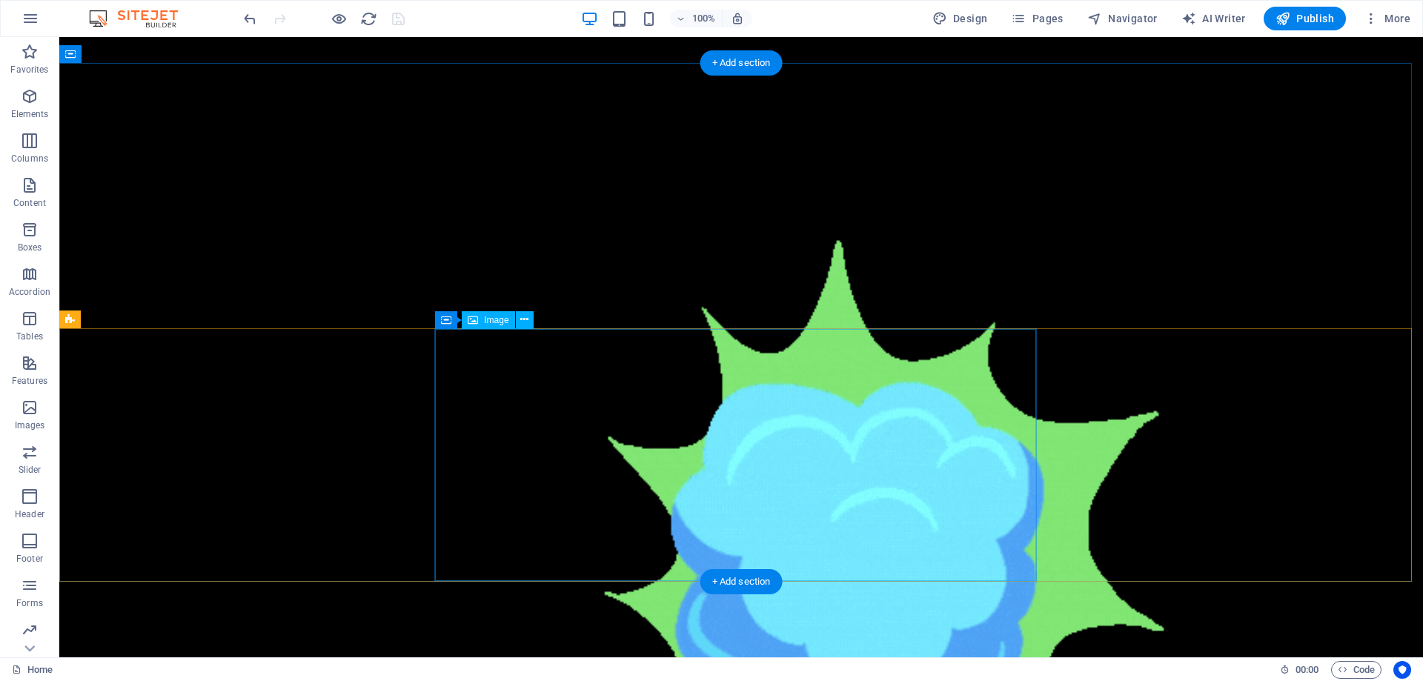
scroll to position [1038, 0]
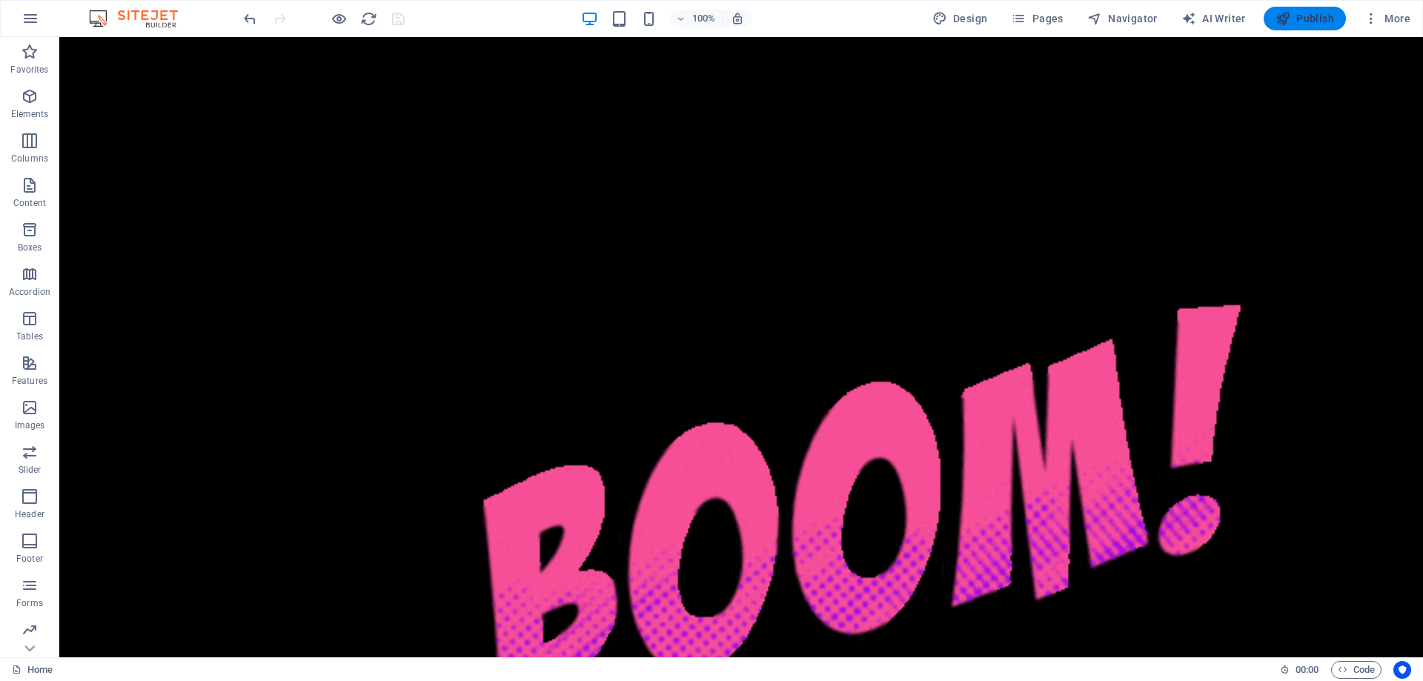
click at [1318, 22] on span "Publish" at bounding box center [1304, 18] width 59 height 15
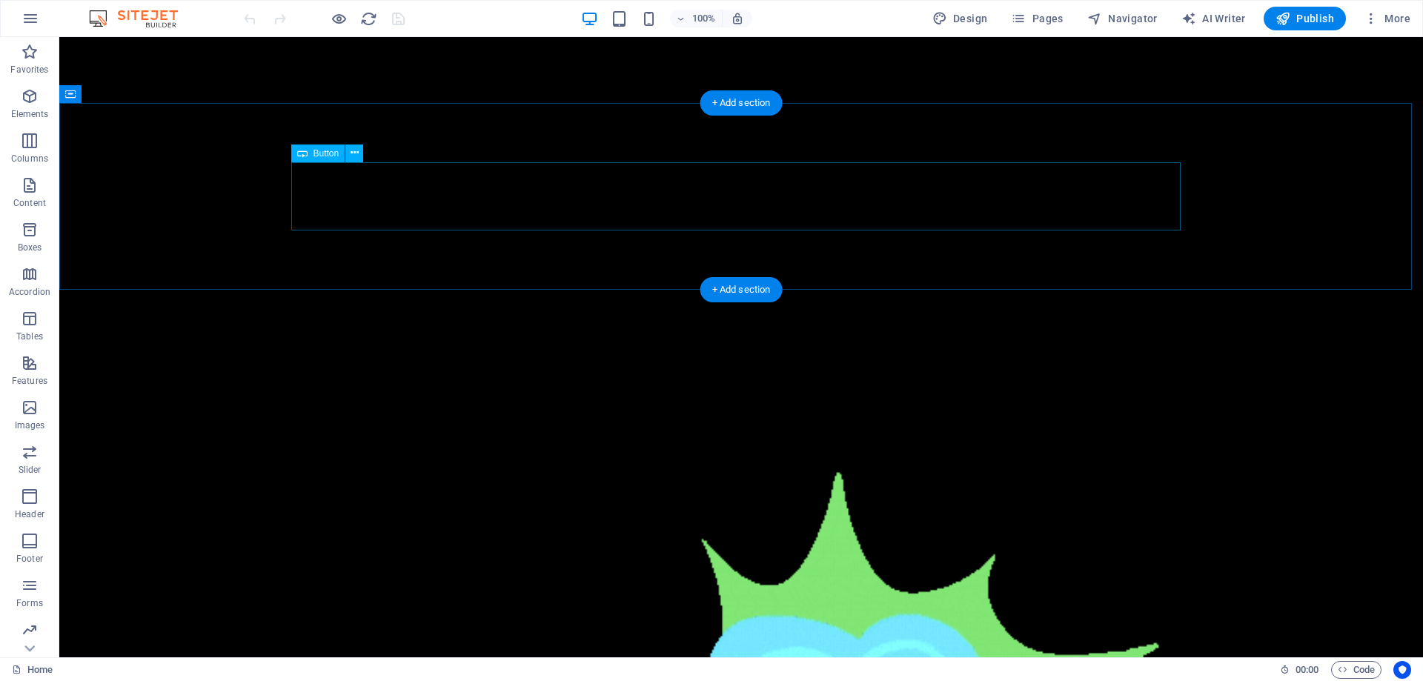
scroll to position [741, 0]
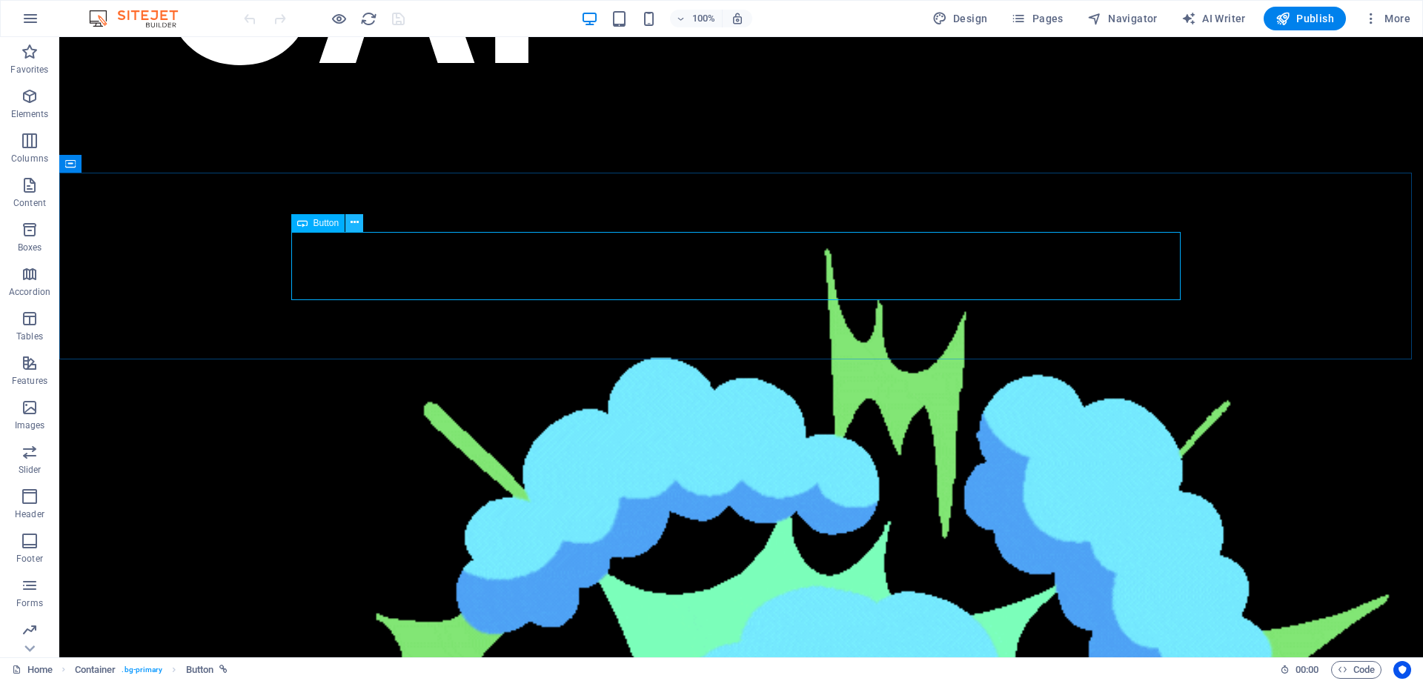
click at [352, 227] on icon at bounding box center [355, 223] width 8 height 16
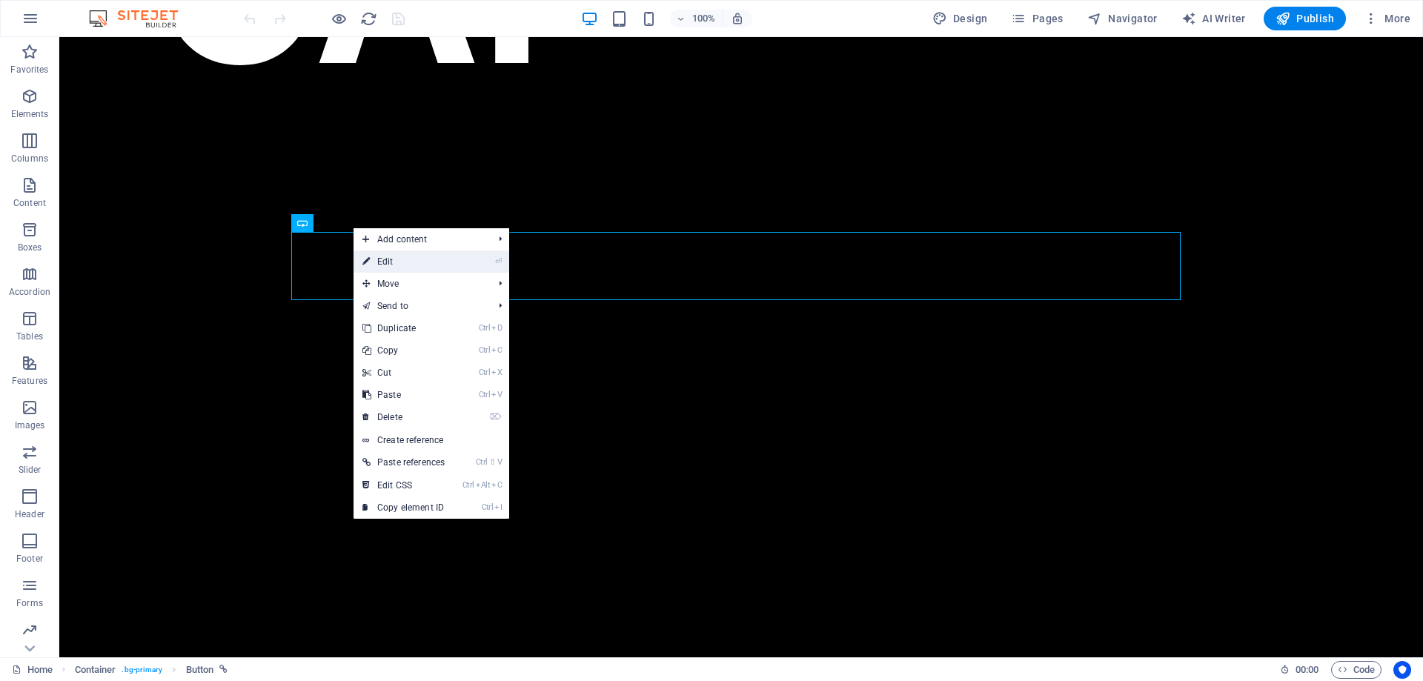
click at [407, 266] on link "⏎ Edit" at bounding box center [403, 261] width 100 height 22
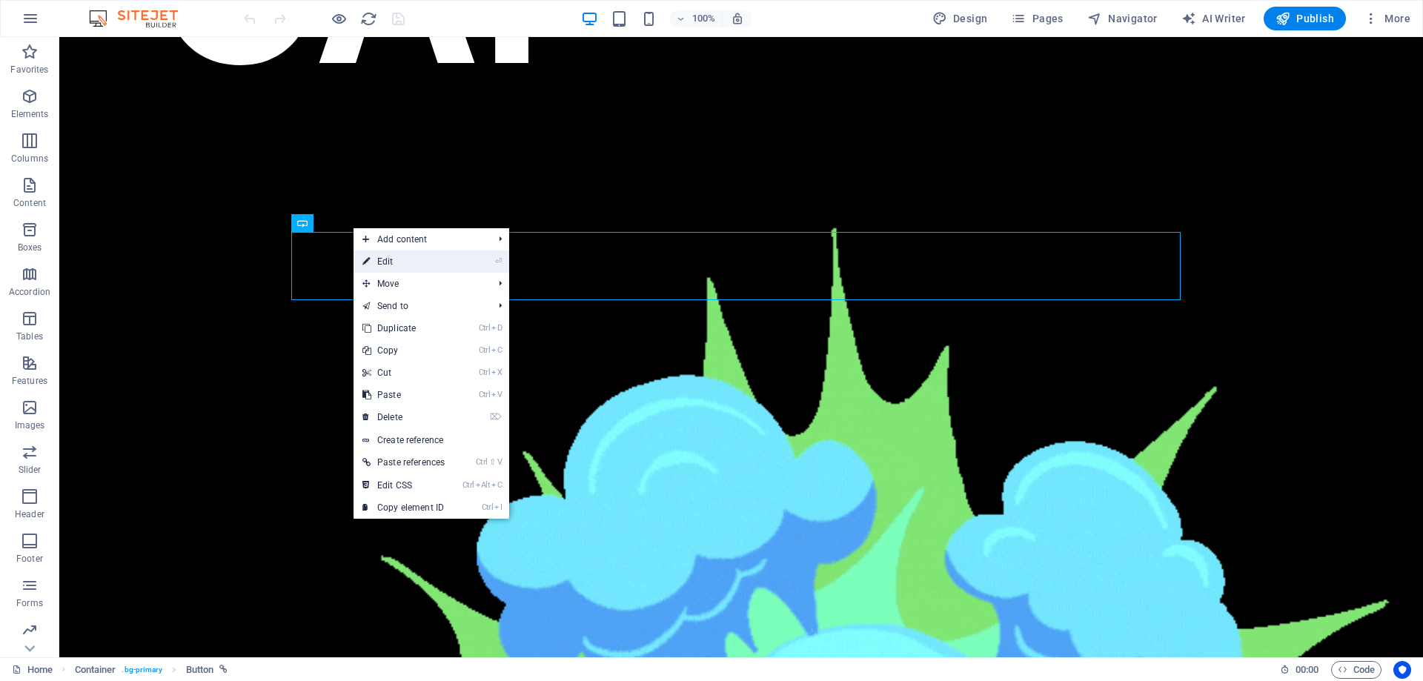
select select "1"
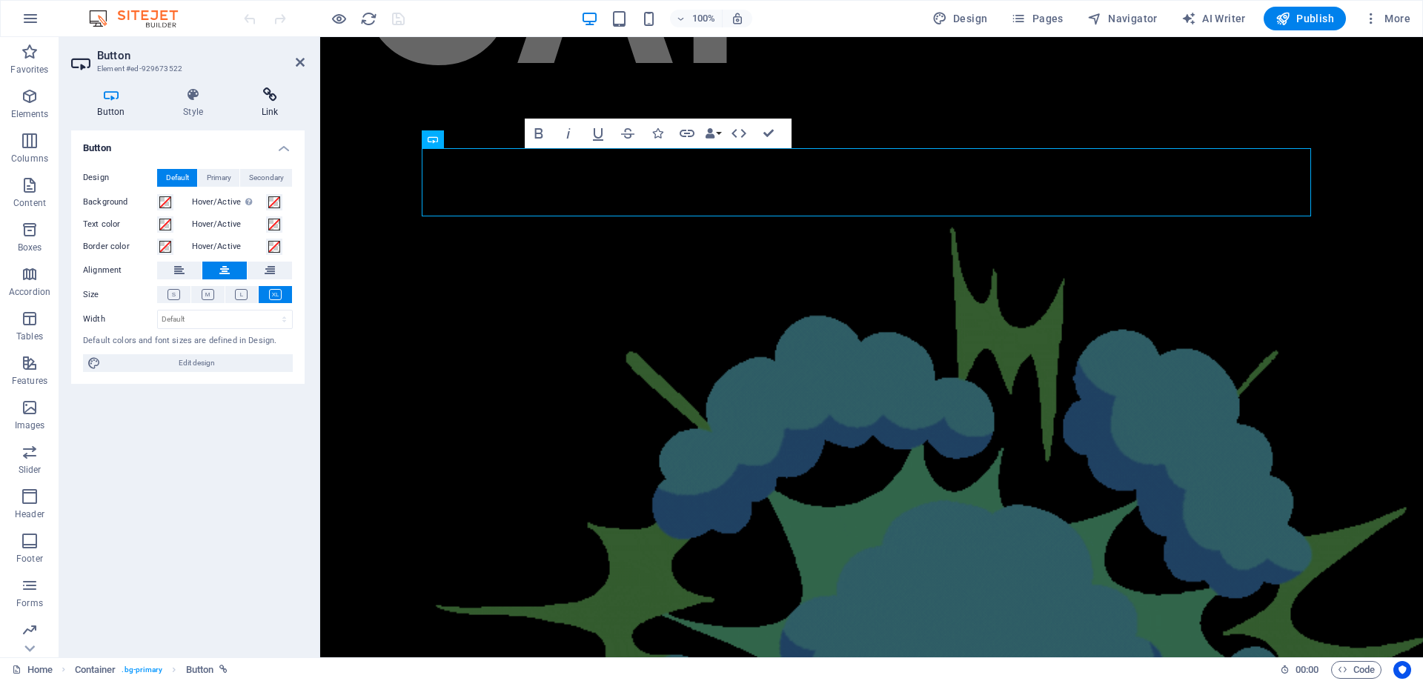
click at [282, 99] on icon at bounding box center [270, 94] width 70 height 15
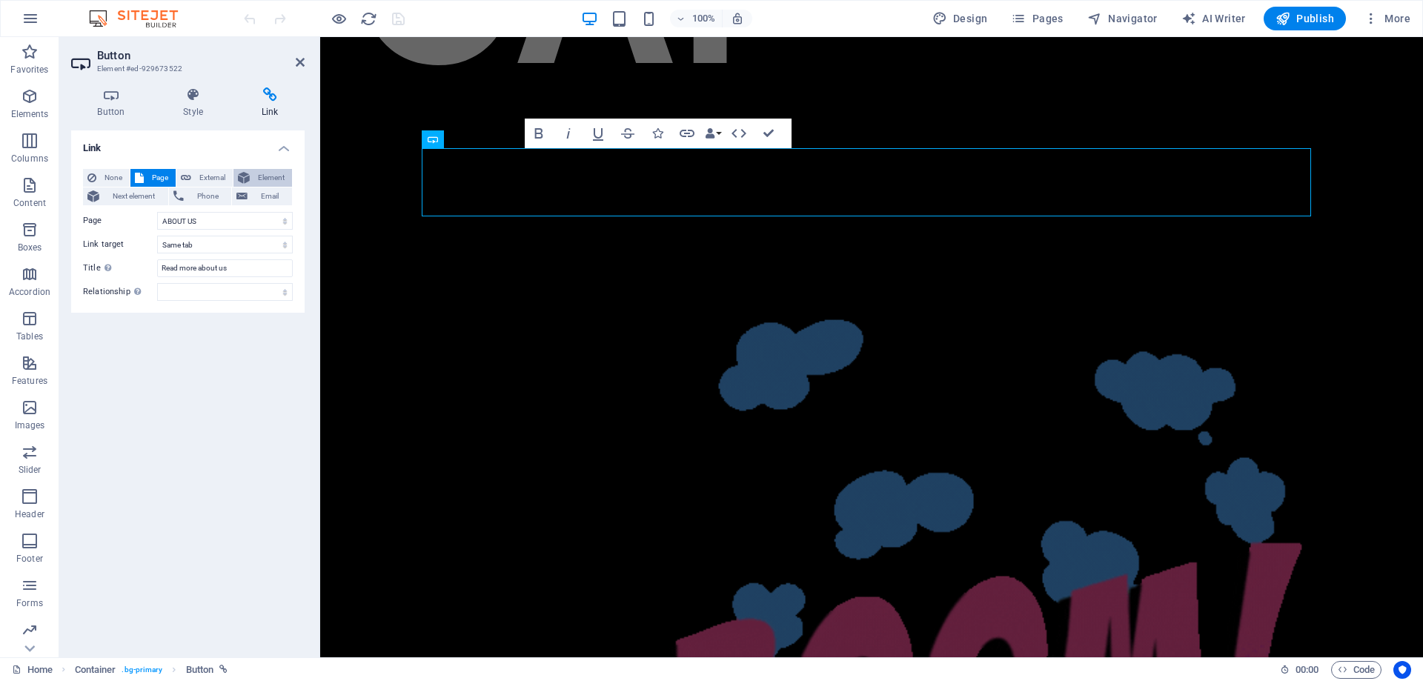
click at [282, 179] on span "Element" at bounding box center [270, 178] width 33 height 18
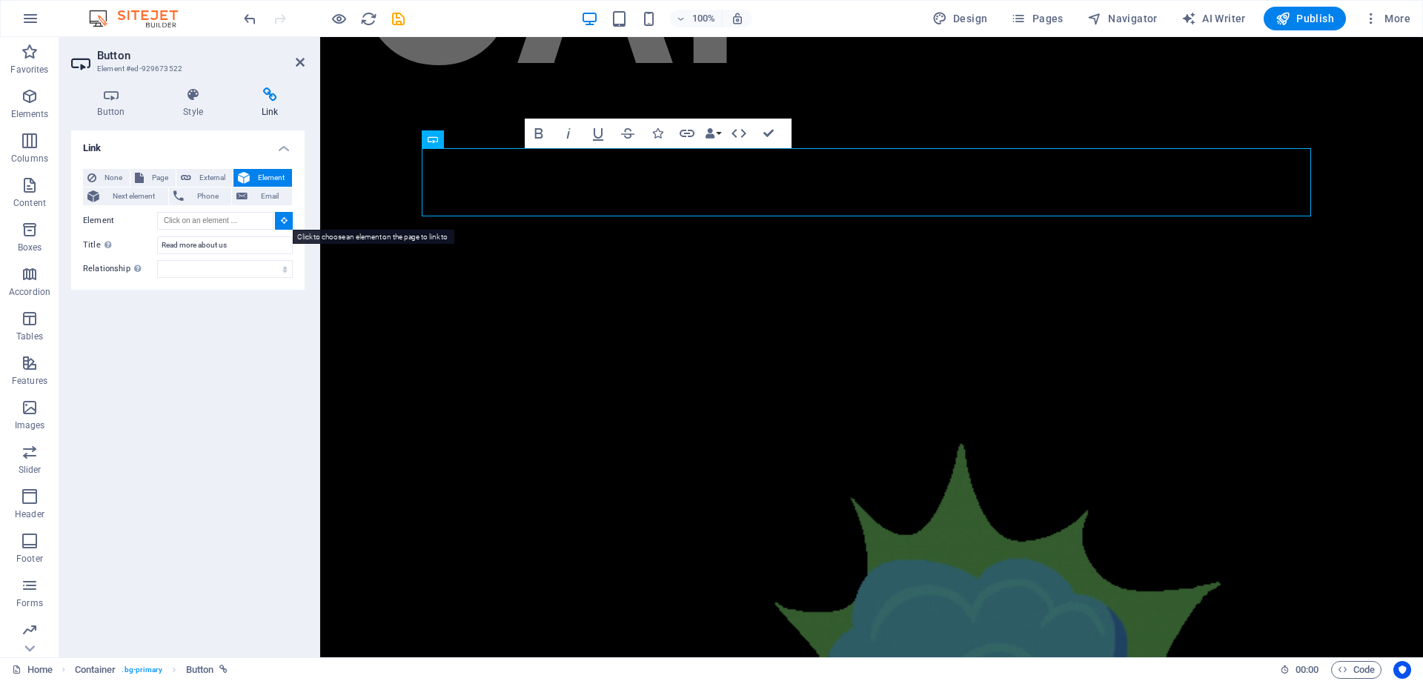
click at [285, 220] on icon at bounding box center [284, 219] width 7 height 7
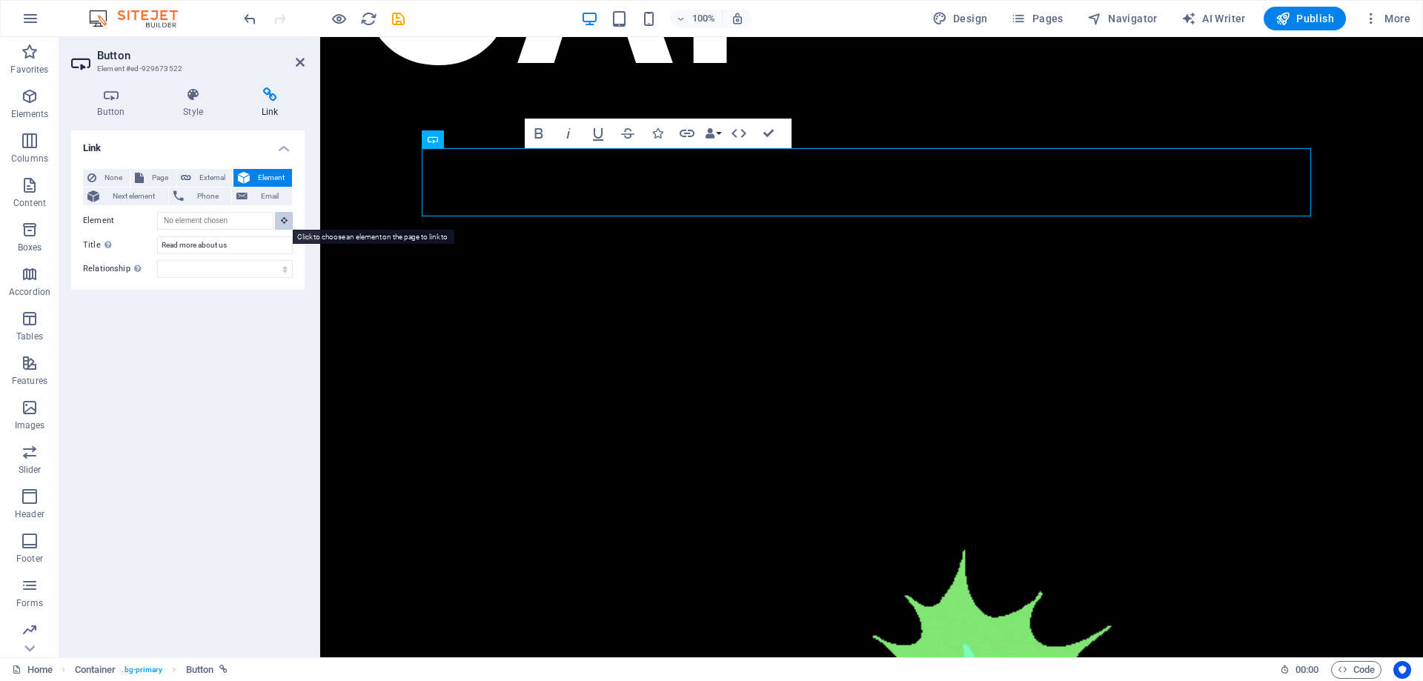
click at [285, 222] on icon at bounding box center [284, 219] width 7 height 7
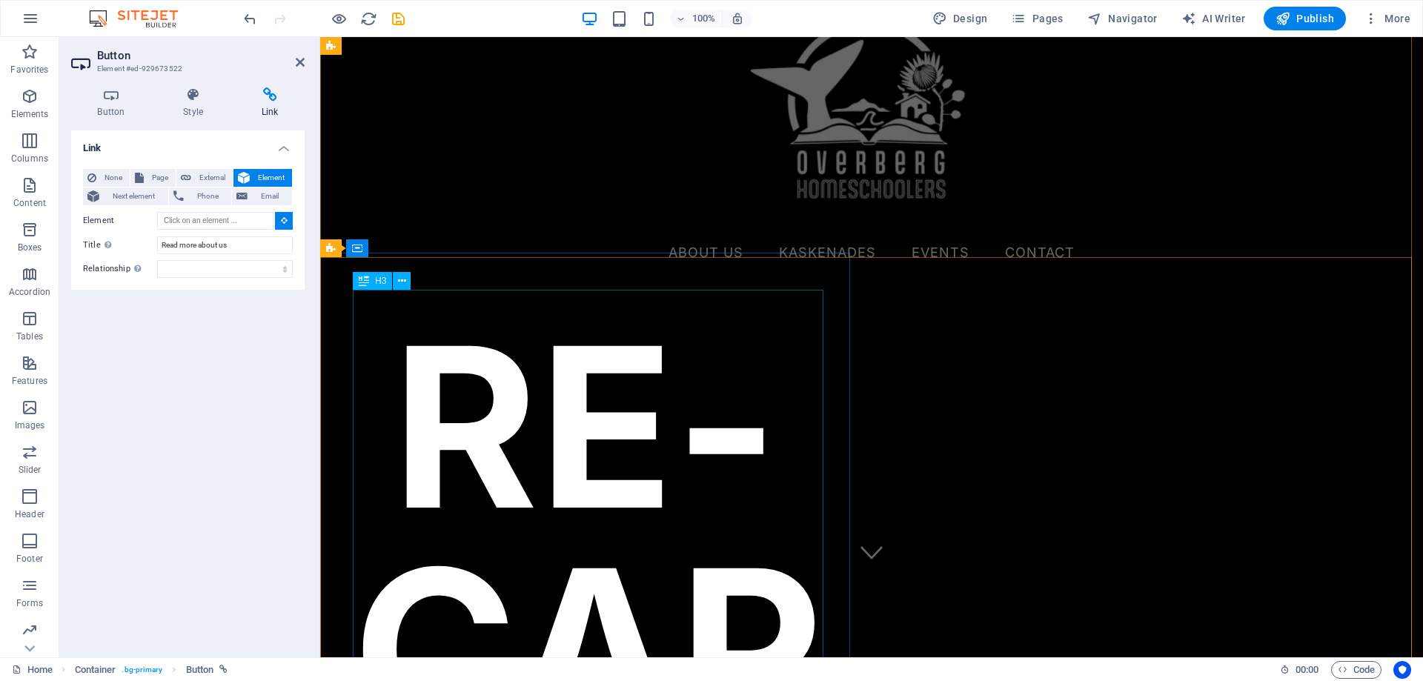
scroll to position [0, 0]
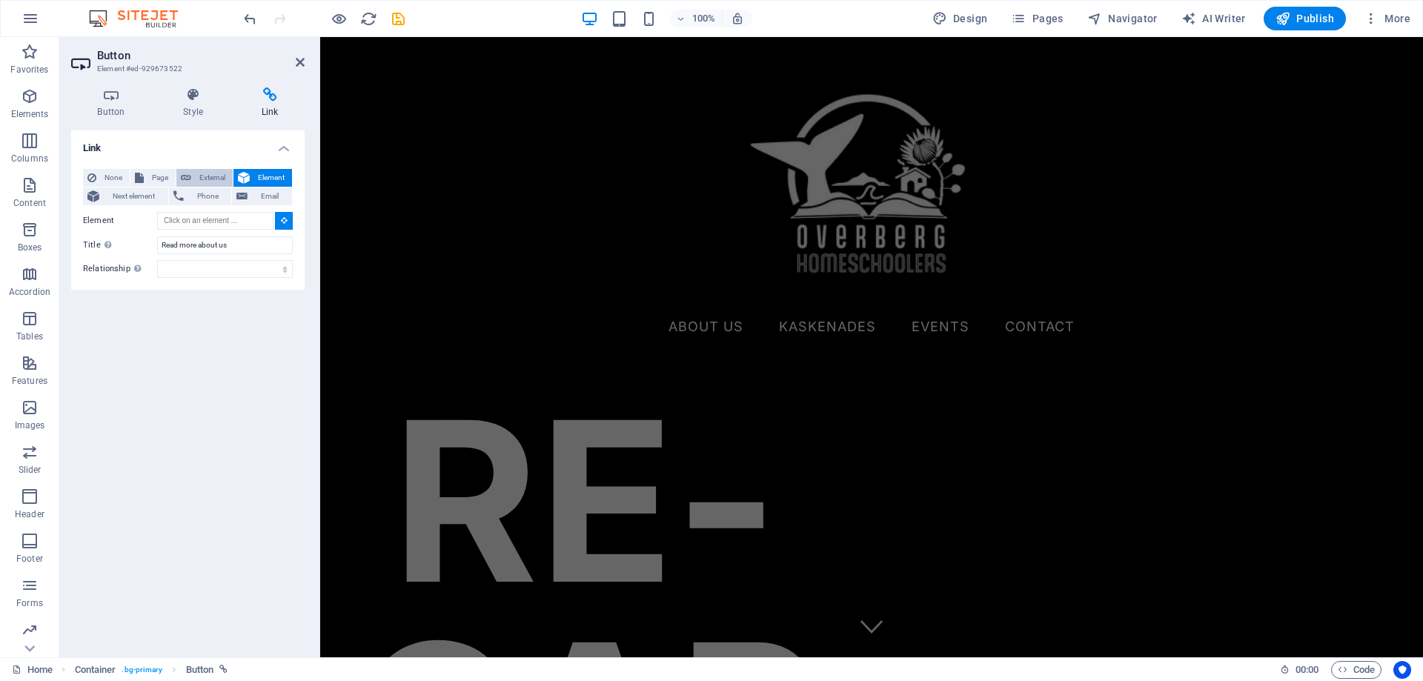
click at [211, 177] on span "External" at bounding box center [212, 178] width 33 height 18
select select "blank"
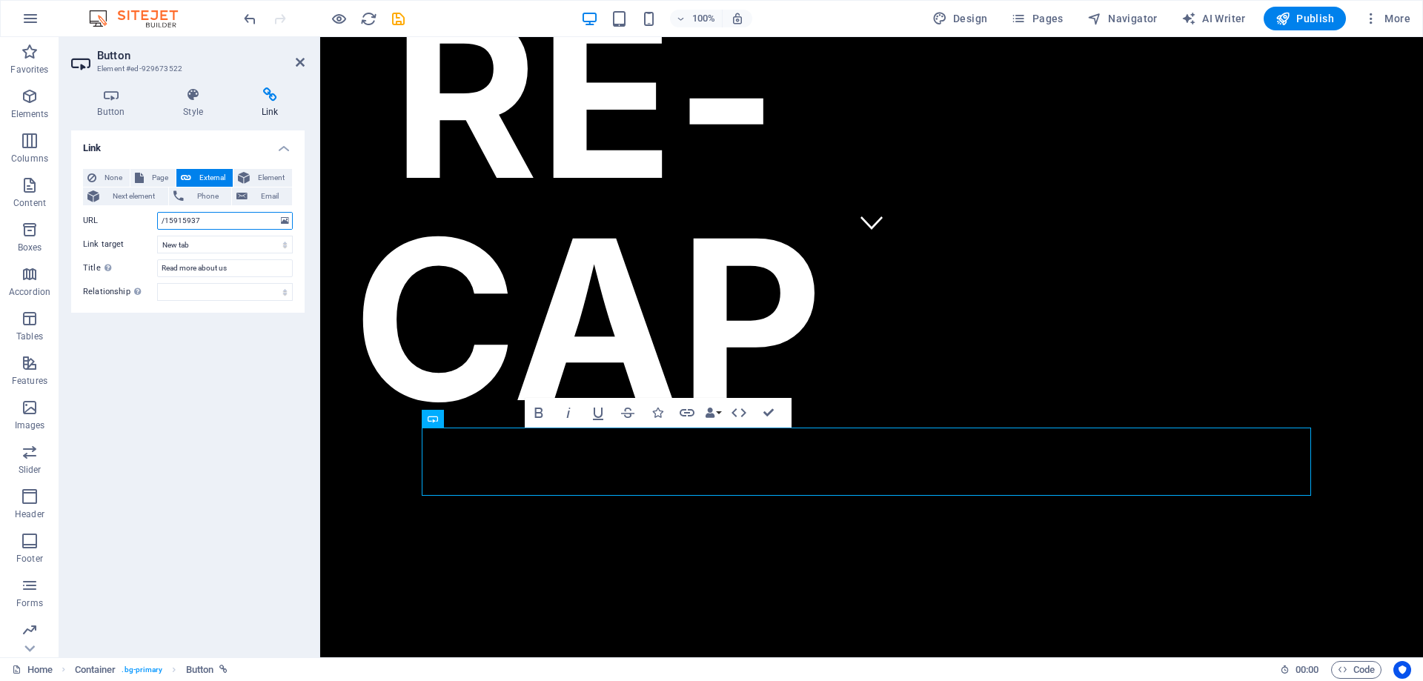
scroll to position [582, 0]
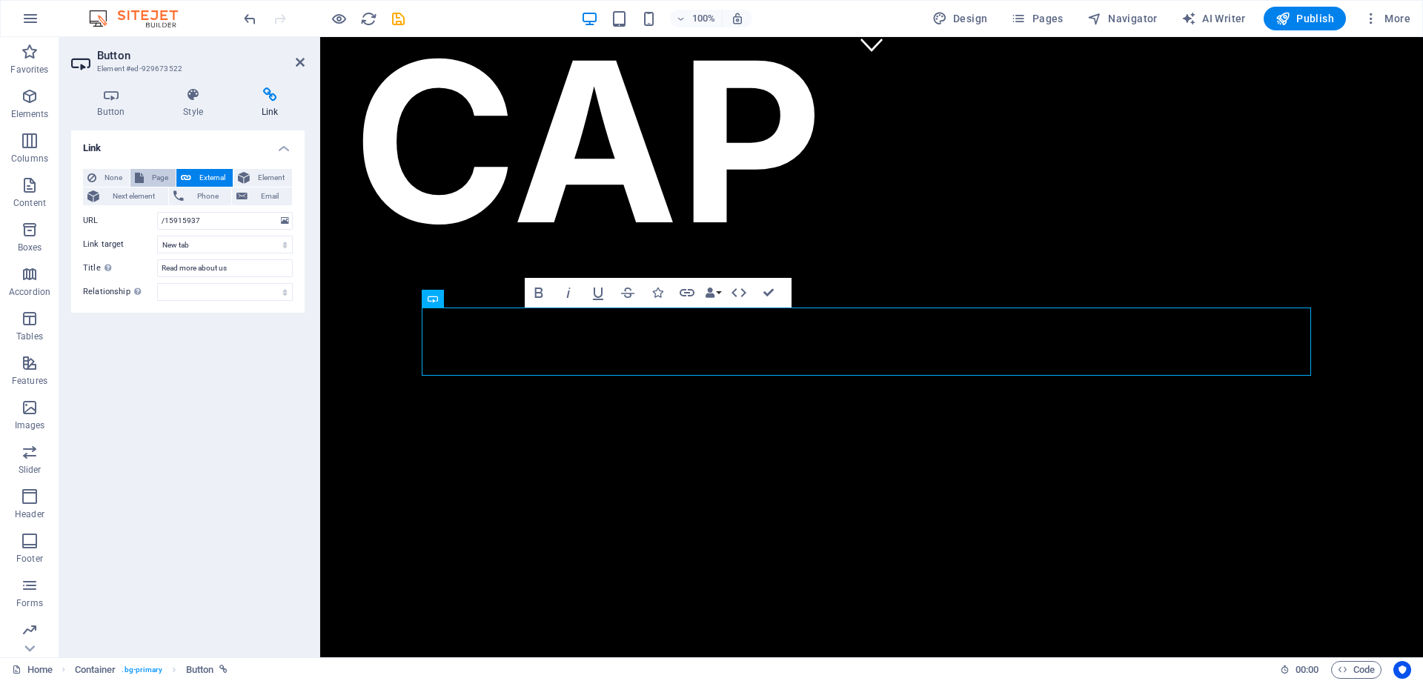
click at [155, 176] on span "Page" at bounding box center [159, 178] width 23 height 18
select select
click at [235, 216] on select "Home ABOUT US KASKENADES EVENTS CONTACT Privacy Legal Notice" at bounding box center [225, 221] width 136 height 18
click at [157, 212] on select "Home ABOUT US KASKENADES EVENTS CONTACT Privacy Legal Notice" at bounding box center [225, 221] width 136 height 18
click at [190, 219] on select "Home ABOUT US KASKENADES EVENTS CONTACT Privacy Legal Notice" at bounding box center [225, 221] width 136 height 18
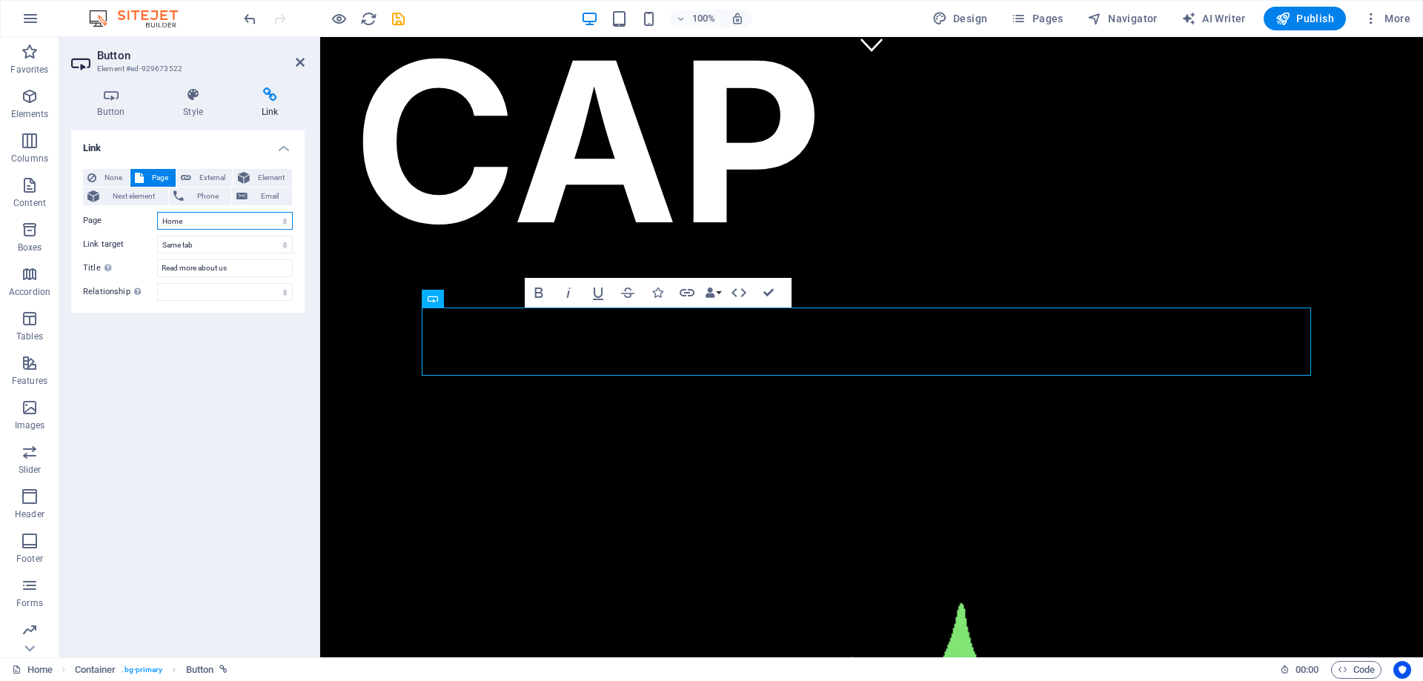
select select "1"
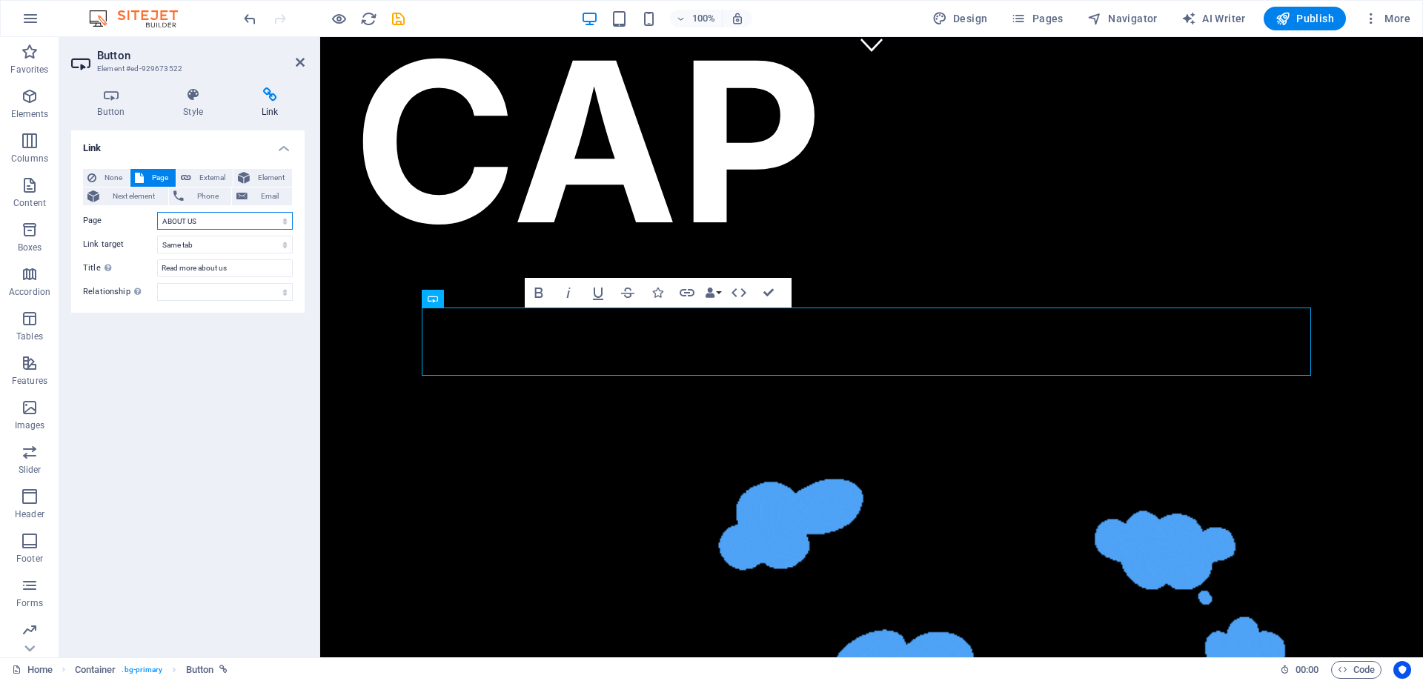
click at [157, 212] on select "Home ABOUT US KASKENADES EVENTS CONTACT Privacy Legal Notice" at bounding box center [225, 221] width 136 height 18
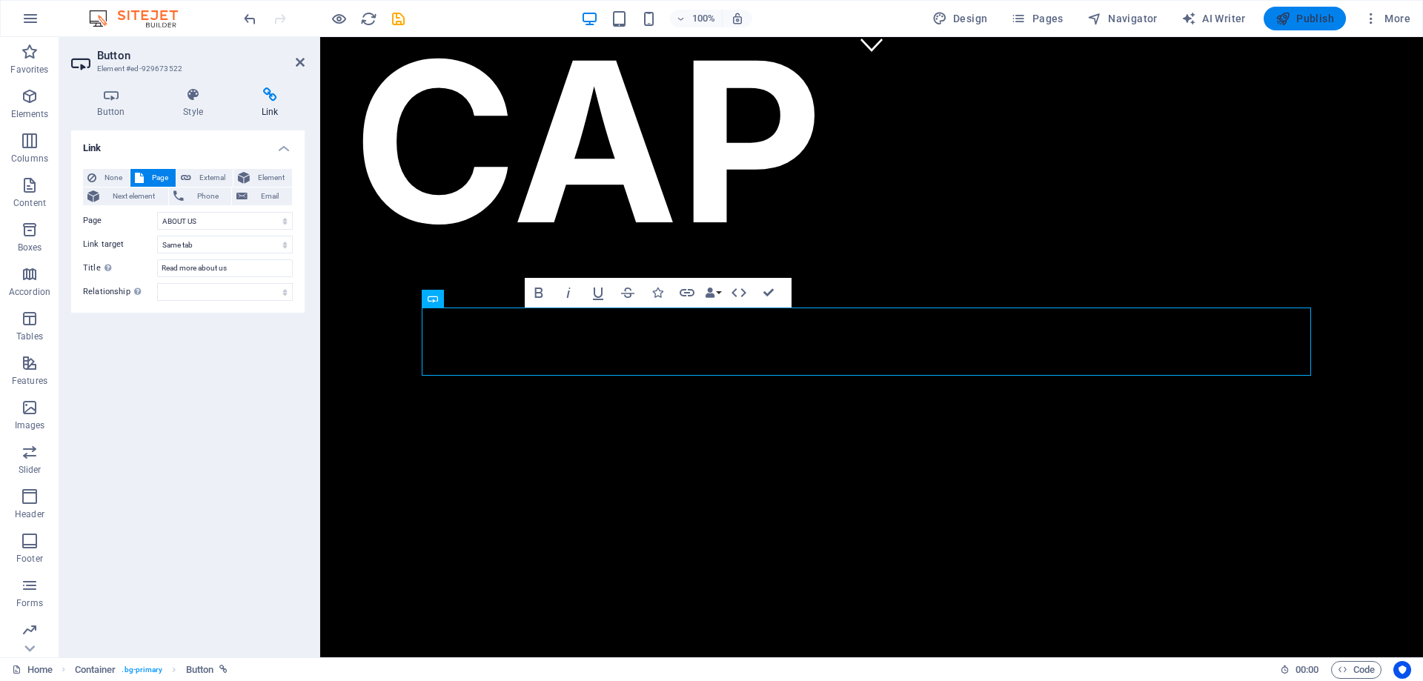
click at [1301, 21] on span "Publish" at bounding box center [1304, 18] width 59 height 15
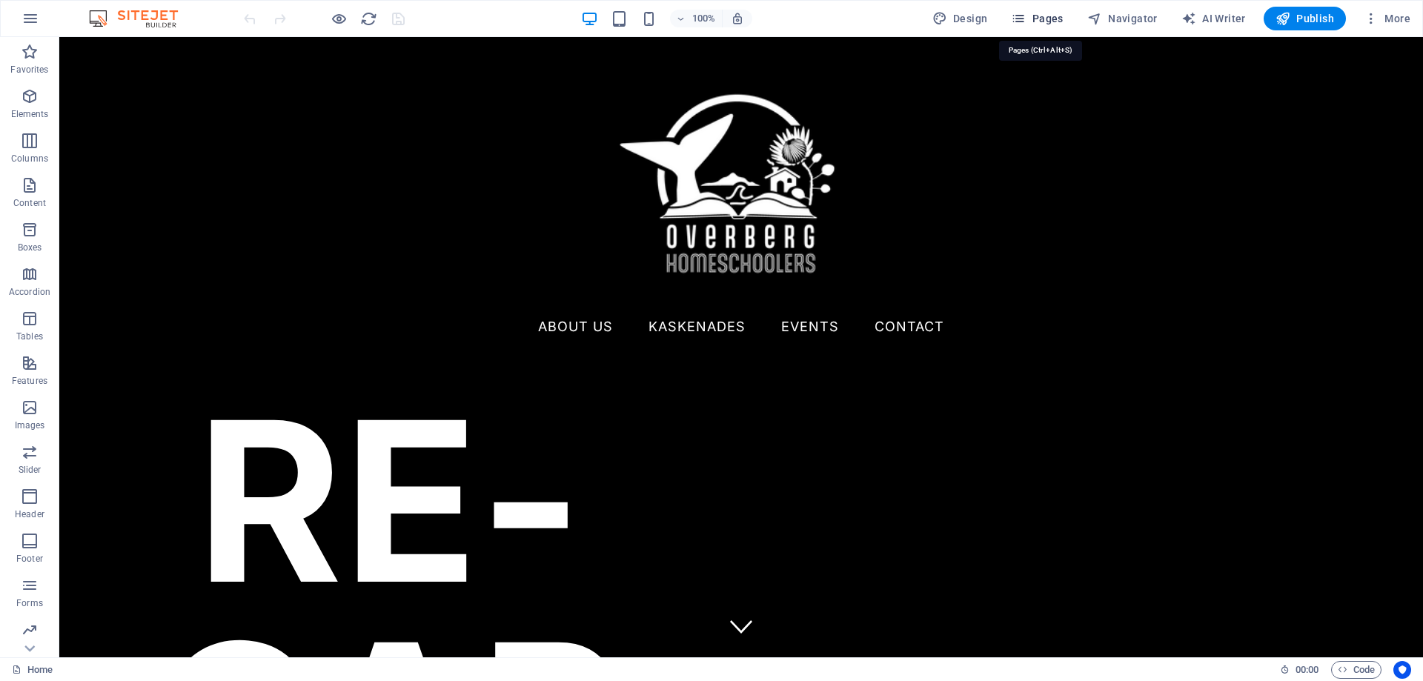
click at [1052, 19] on span "Pages" at bounding box center [1037, 18] width 52 height 15
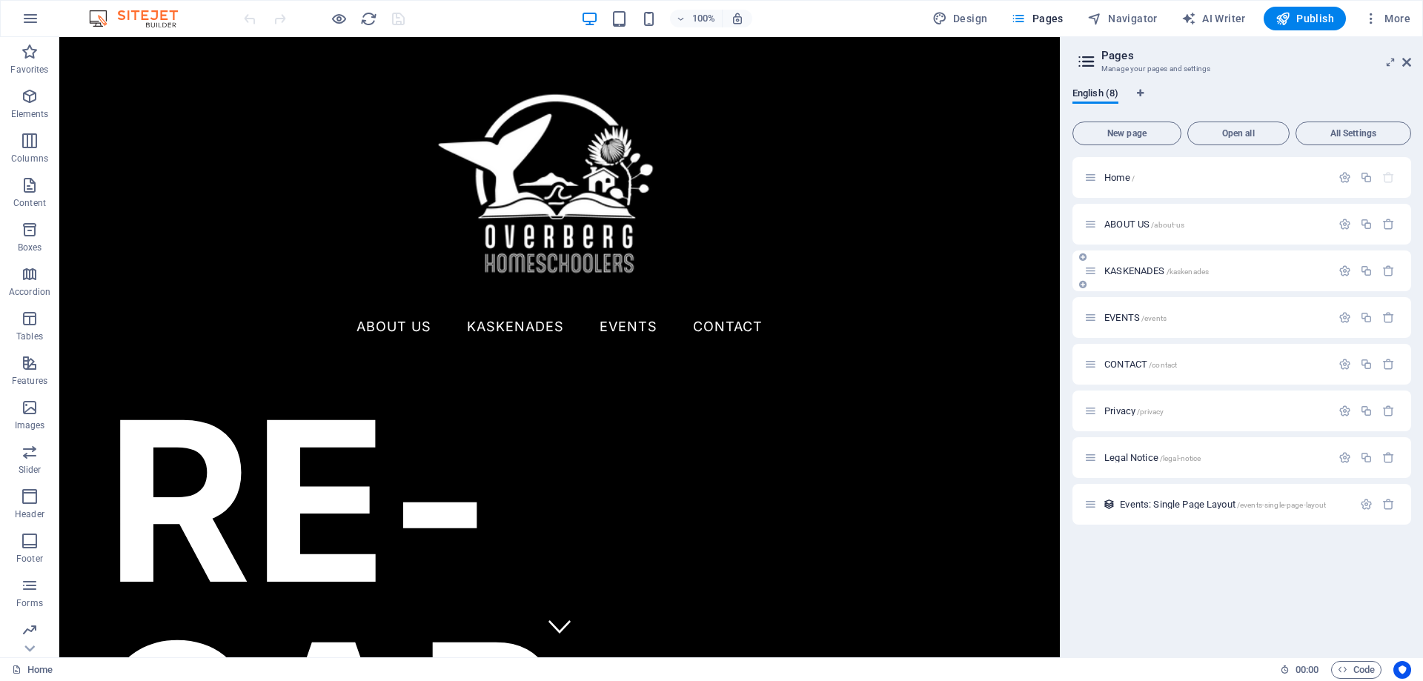
click at [1122, 273] on span "KASKENADES /kaskenades" at bounding box center [1156, 270] width 104 height 11
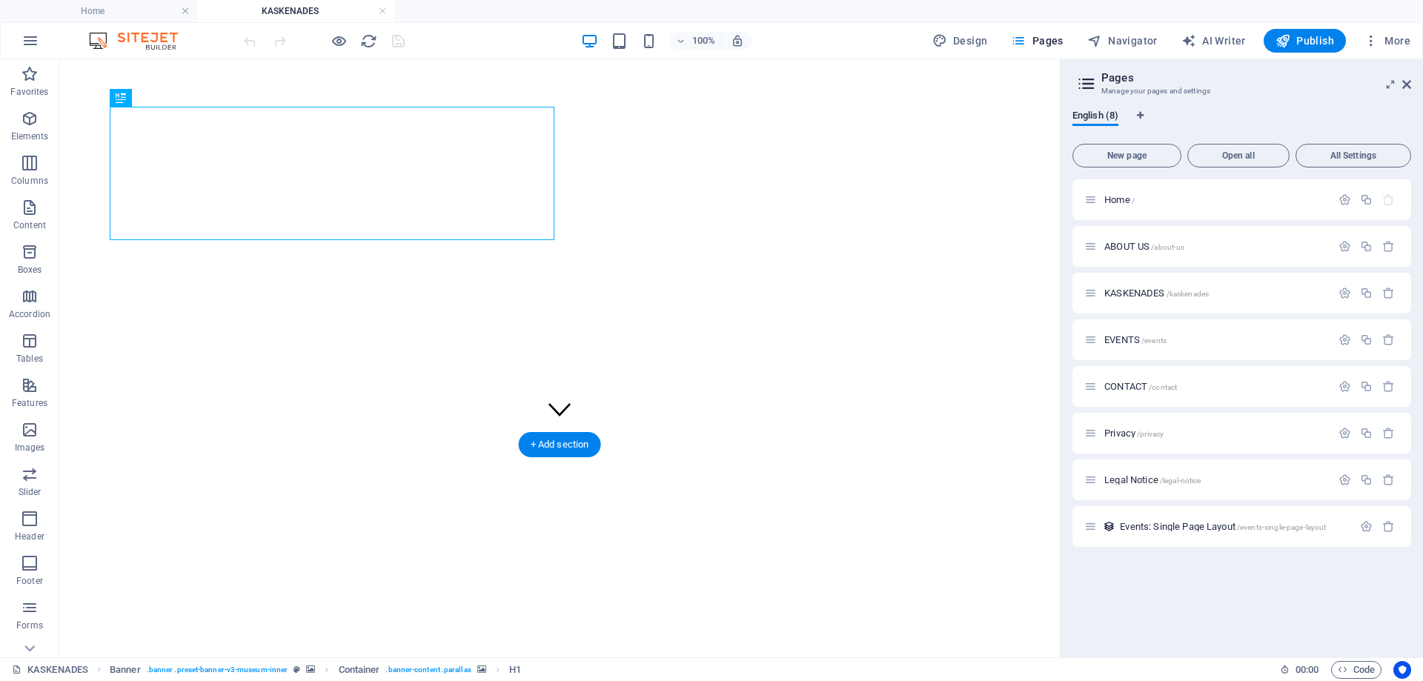
scroll to position [296, 0]
click at [565, 349] on figure at bounding box center [559, 336] width 22 height 25
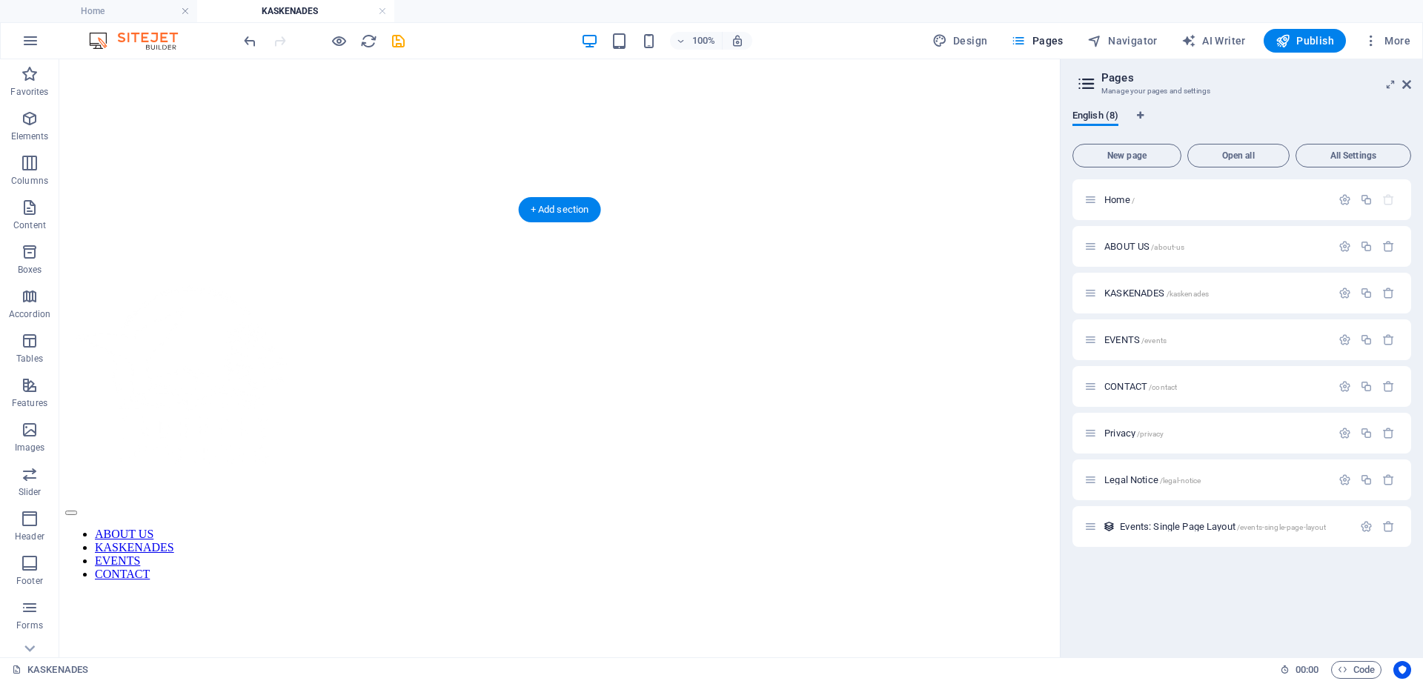
scroll to position [593, 0]
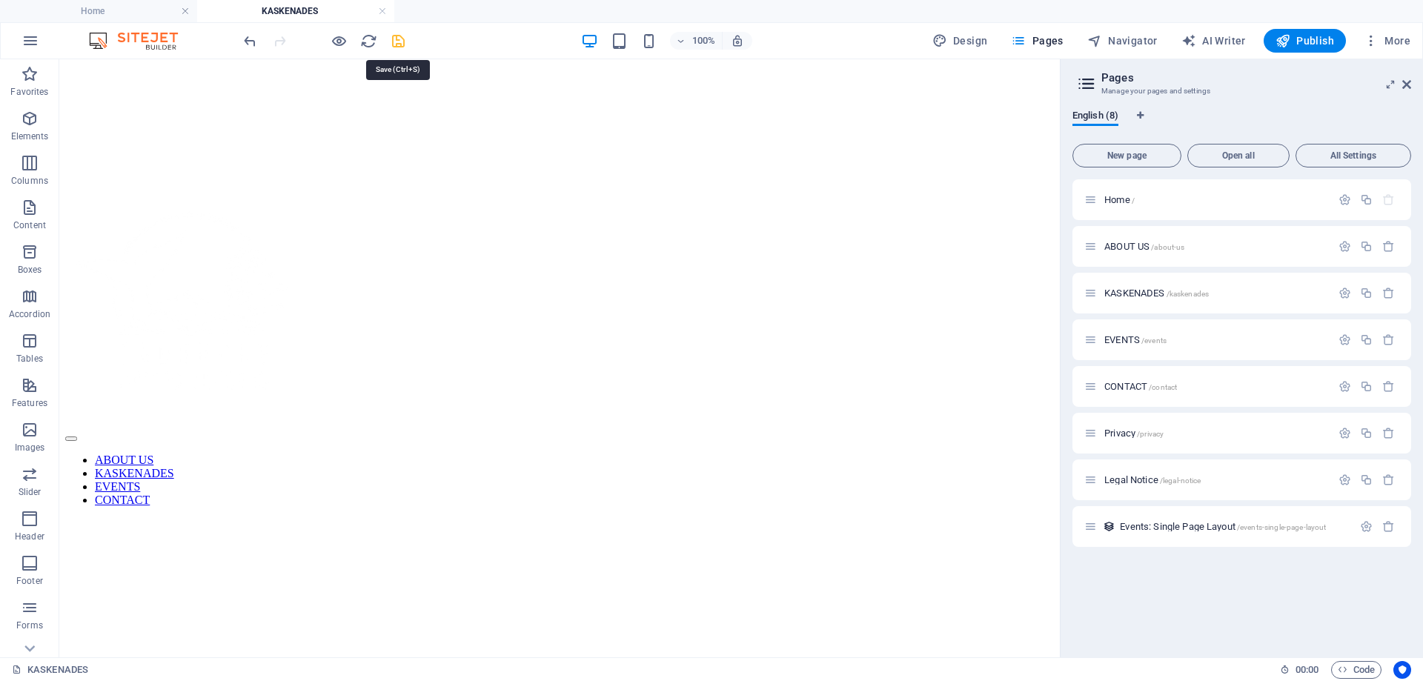
click at [396, 44] on icon "save" at bounding box center [398, 41] width 17 height 17
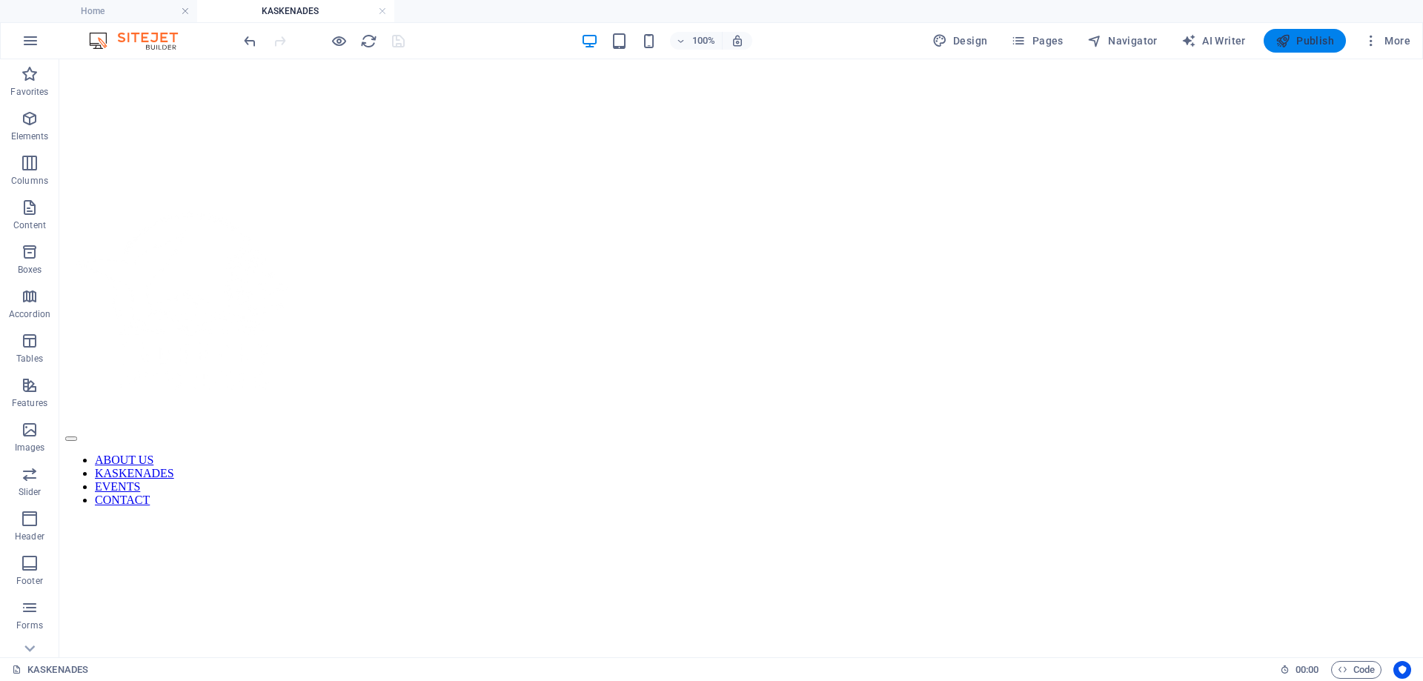
click at [1319, 38] on span "Publish" at bounding box center [1304, 40] width 59 height 15
